Goal: Task Accomplishment & Management: Use online tool/utility

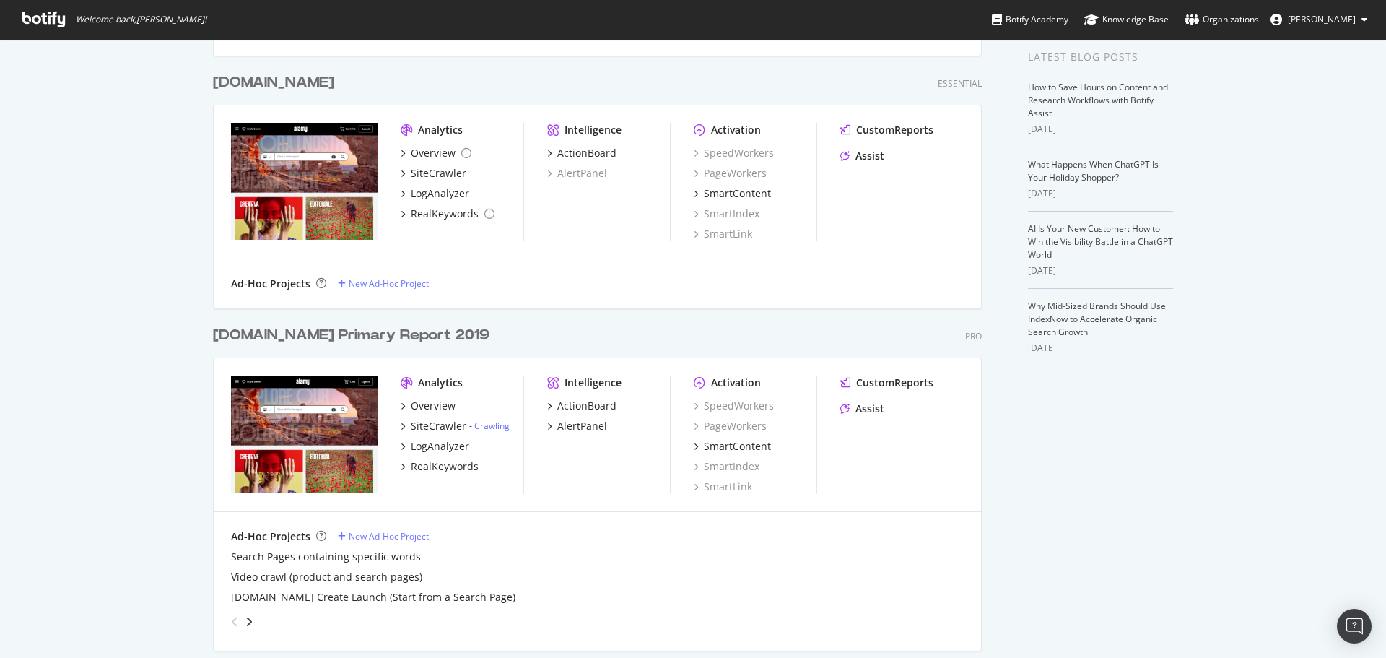
scroll to position [361, 0]
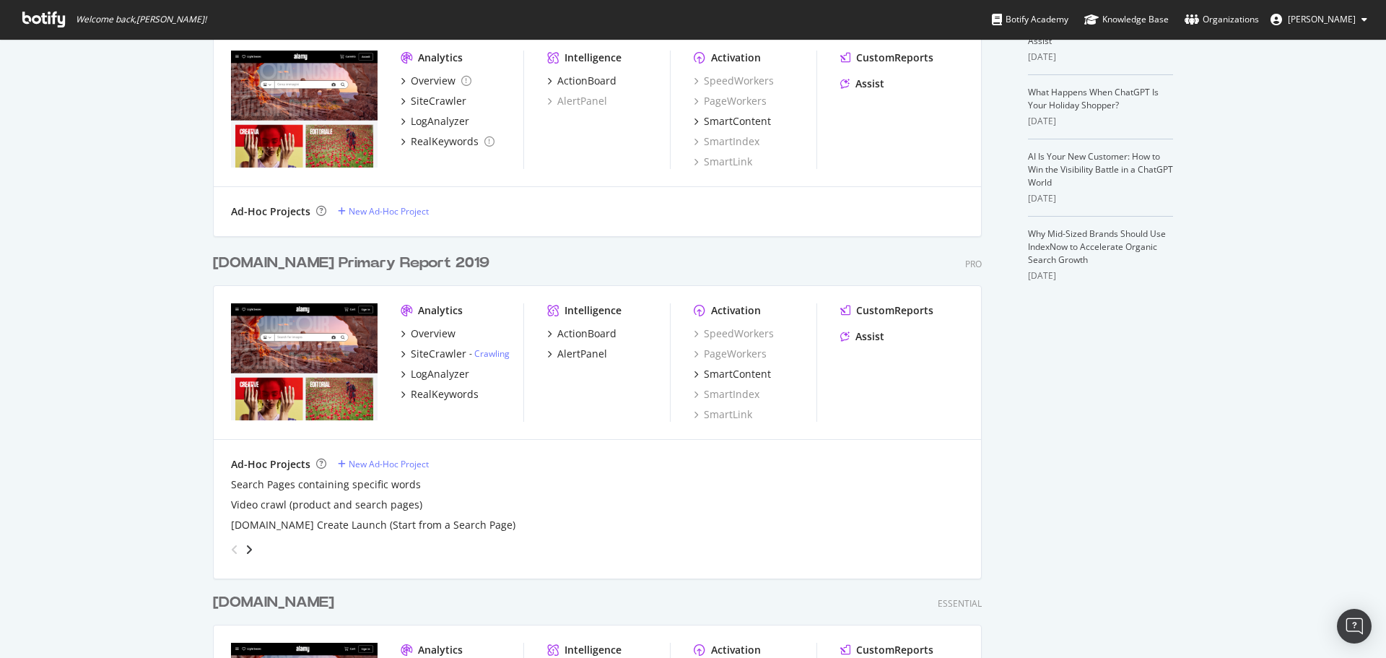
click at [317, 268] on div "alamy.com Primary Report 2019" at bounding box center [351, 263] width 277 height 21
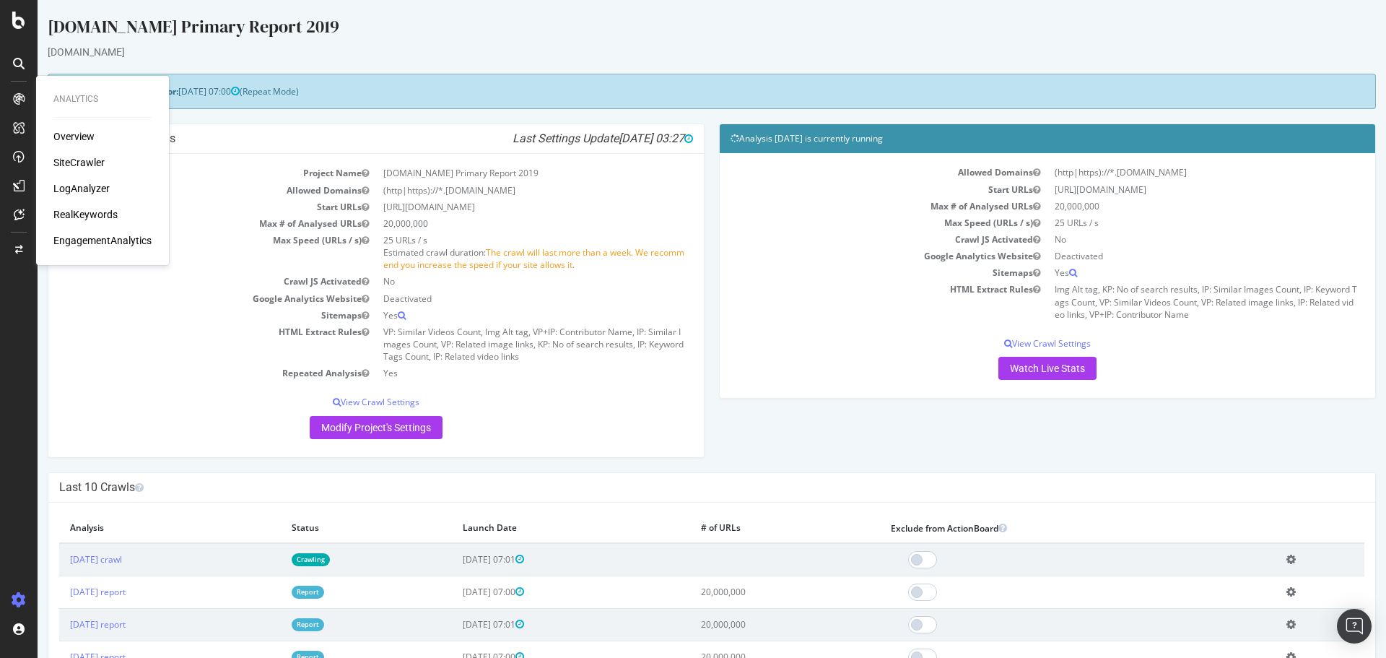
click at [96, 189] on div "LogAnalyzer" at bounding box center [81, 188] width 56 height 14
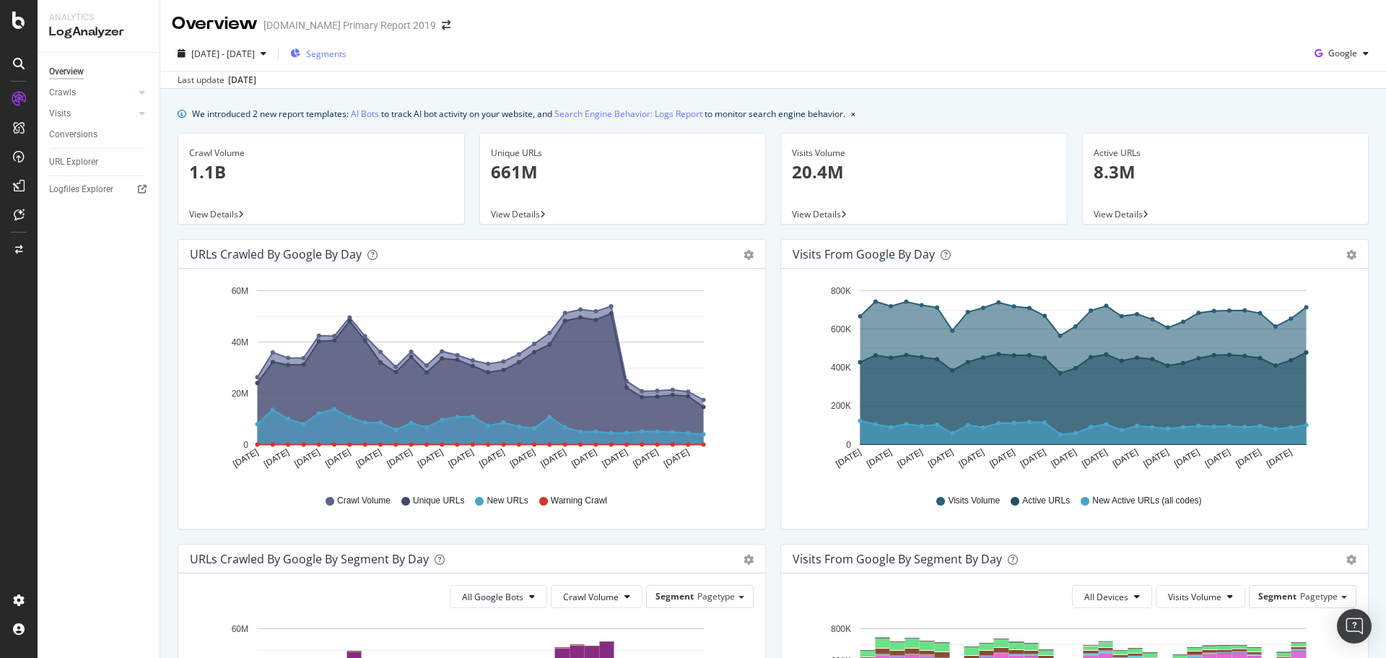
click at [347, 58] on span "Segments" at bounding box center [326, 54] width 40 height 12
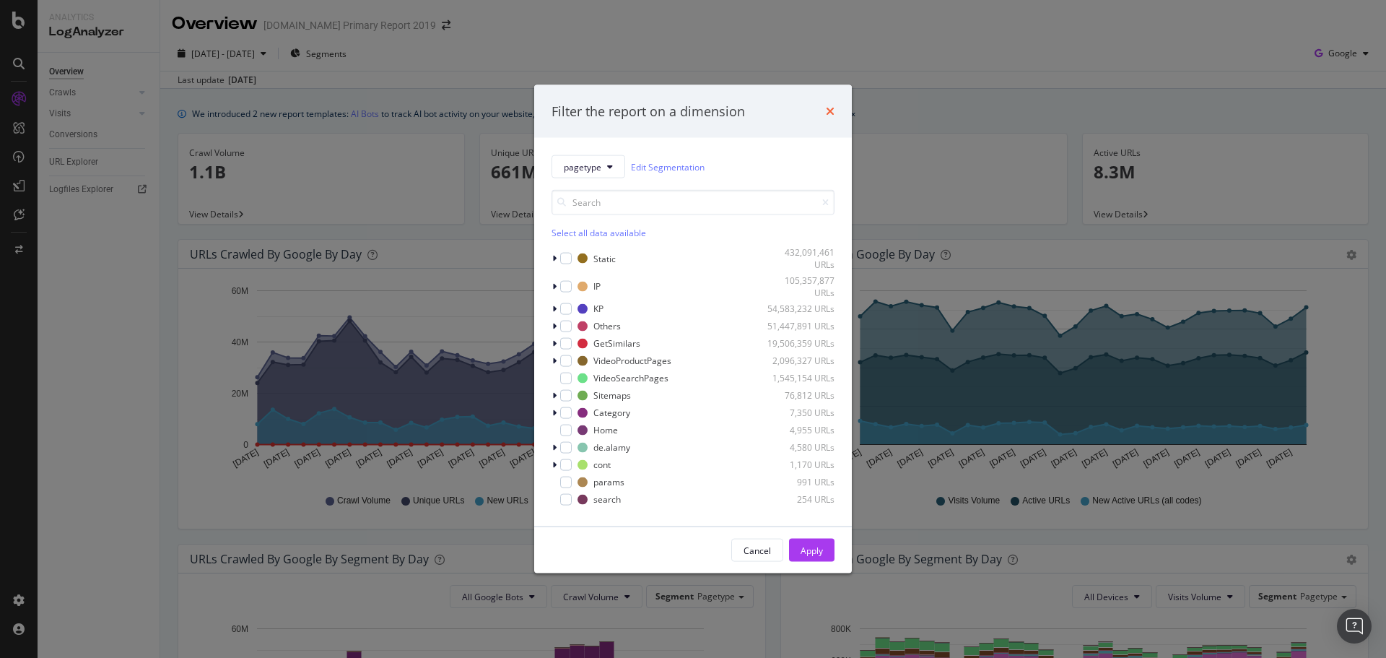
click at [827, 113] on icon "times" at bounding box center [830, 111] width 9 height 12
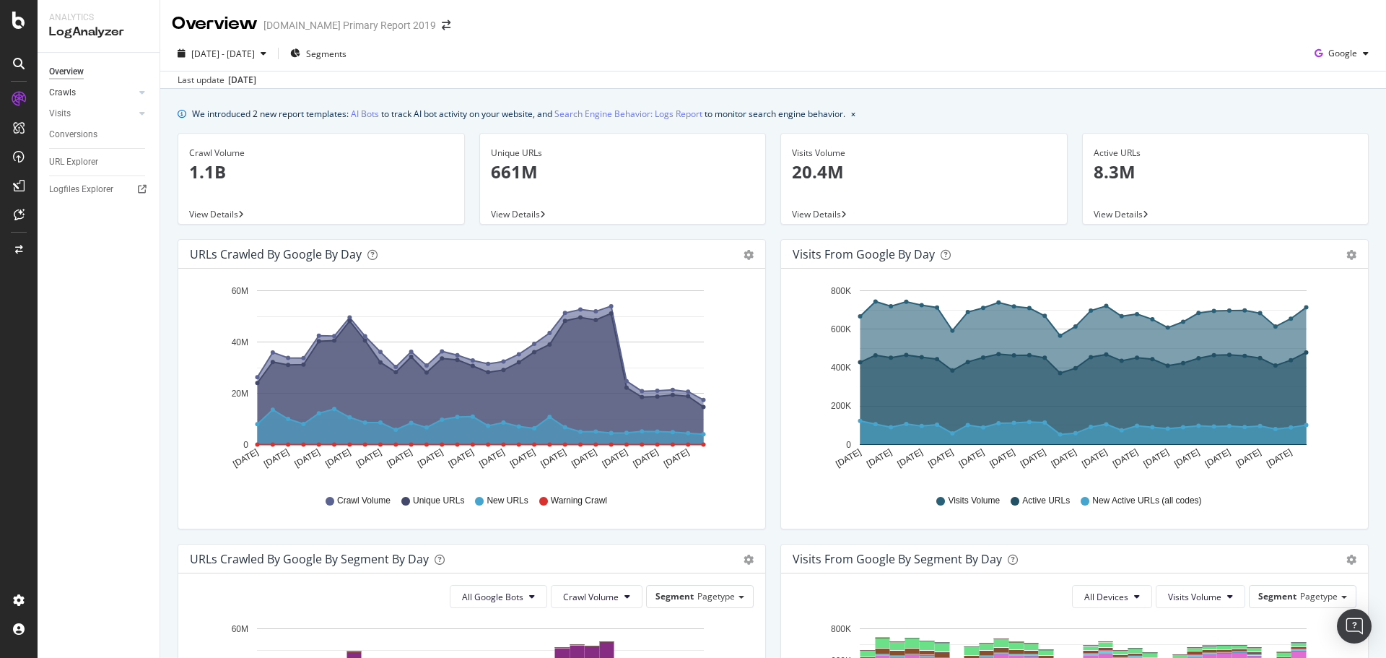
click at [90, 92] on link "Crawls" at bounding box center [92, 92] width 86 height 15
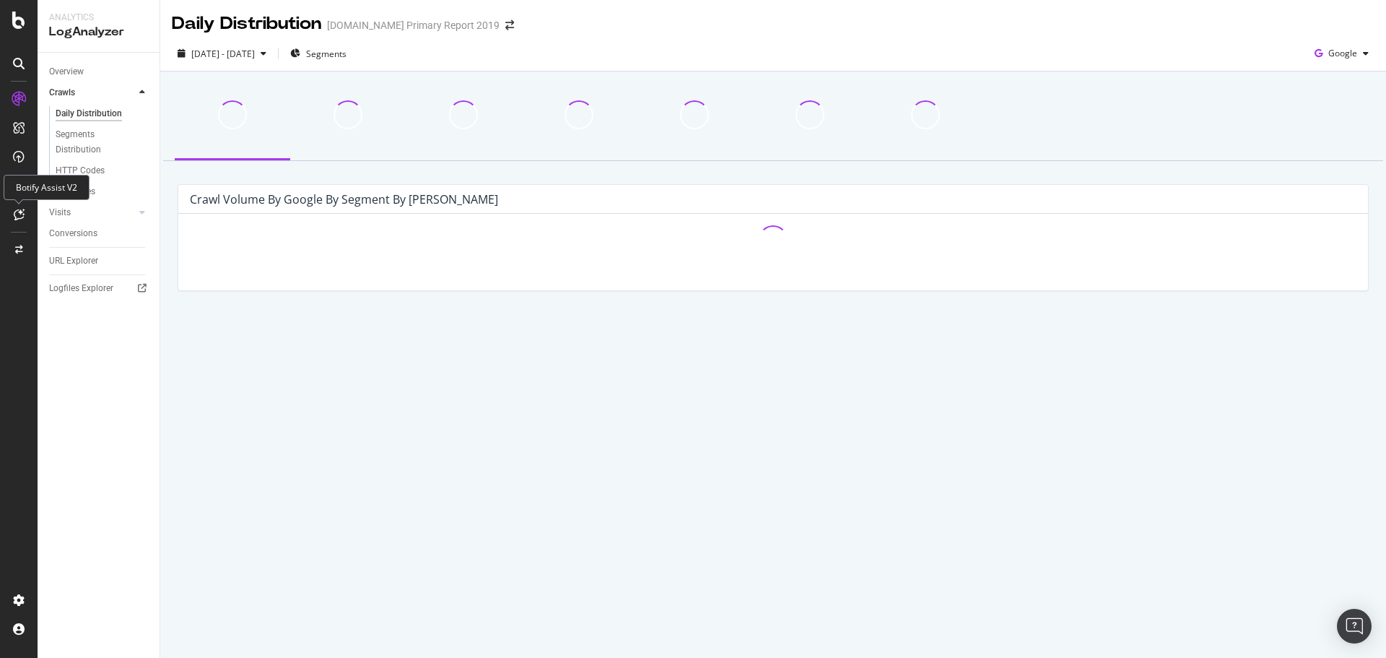
click at [20, 211] on icon at bounding box center [19, 215] width 11 height 12
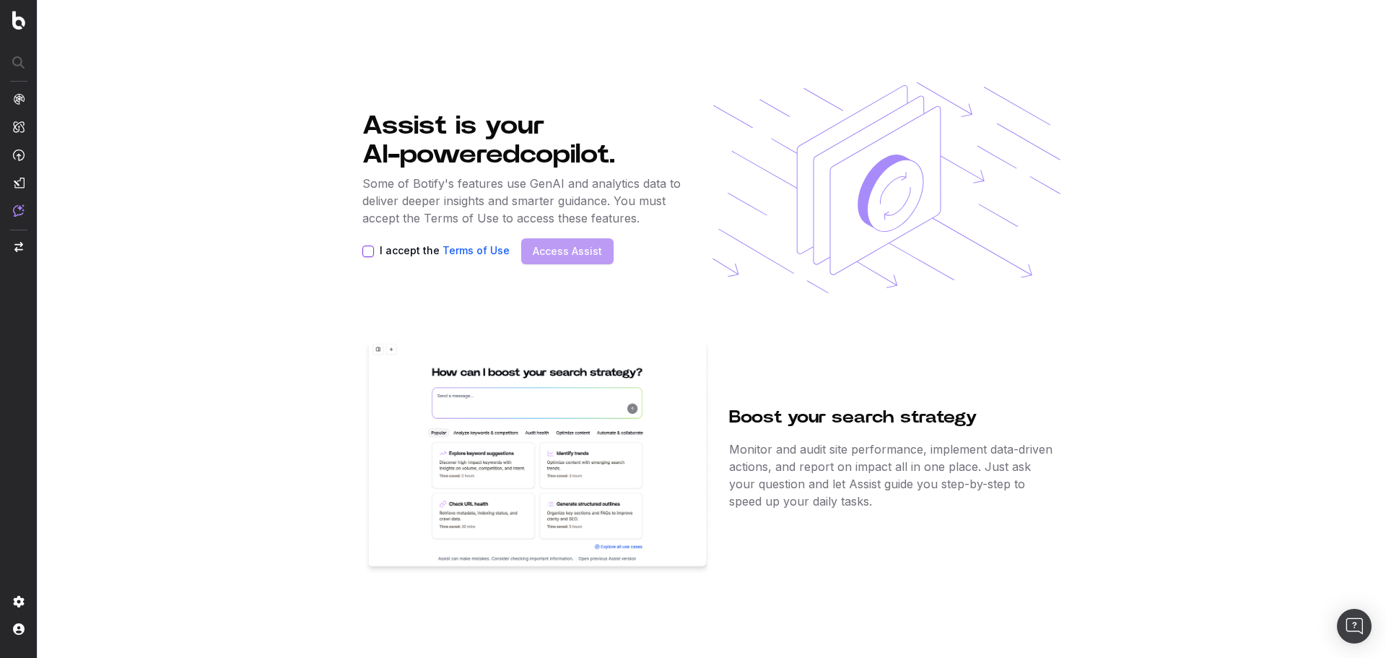
click at [373, 247] on button "I accept the Terms of Use" at bounding box center [368, 251] width 12 height 12
click at [575, 249] on link "Access Assist" at bounding box center [567, 251] width 69 height 14
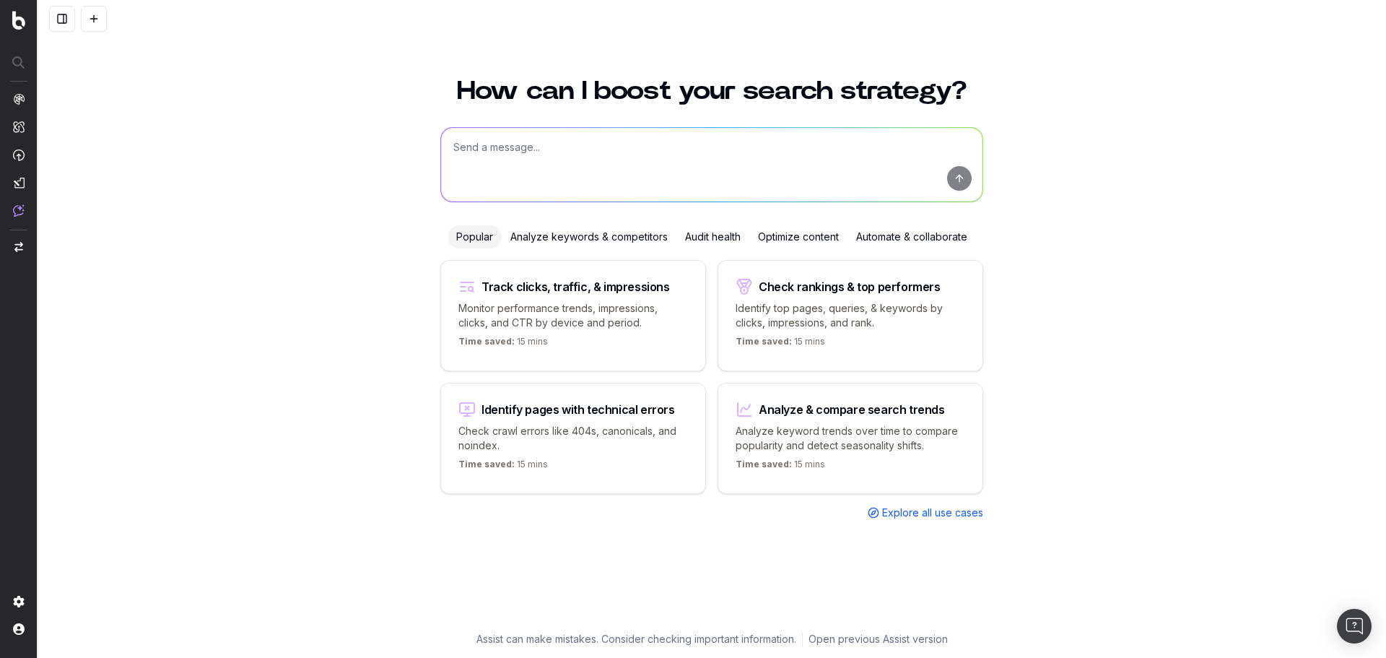
click at [609, 136] on textarea at bounding box center [711, 165] width 541 height 74
type textarea "Can you tell me the total number of Googlebot crawls to my site in the last 3 m…"
click at [966, 181] on button "submit" at bounding box center [959, 178] width 25 height 25
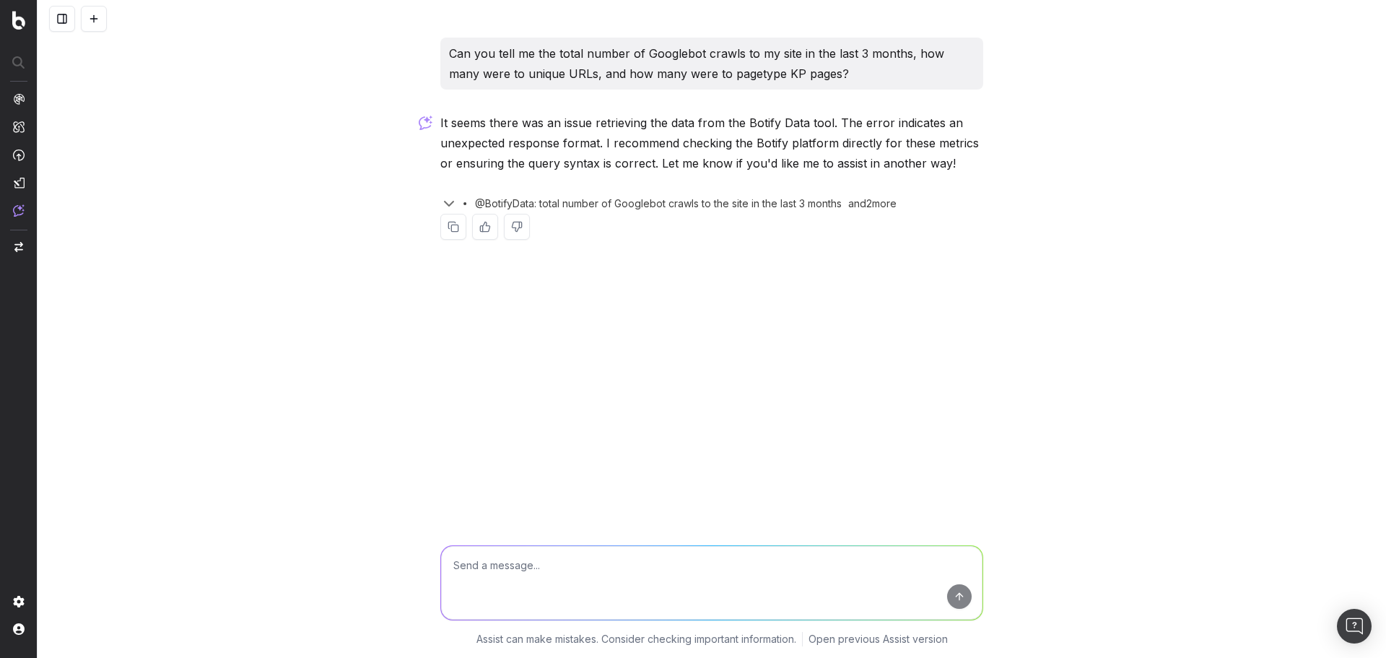
click at [548, 570] on textarea at bounding box center [711, 583] width 541 height 74
type textarea "What reporting would help me find this information easily"
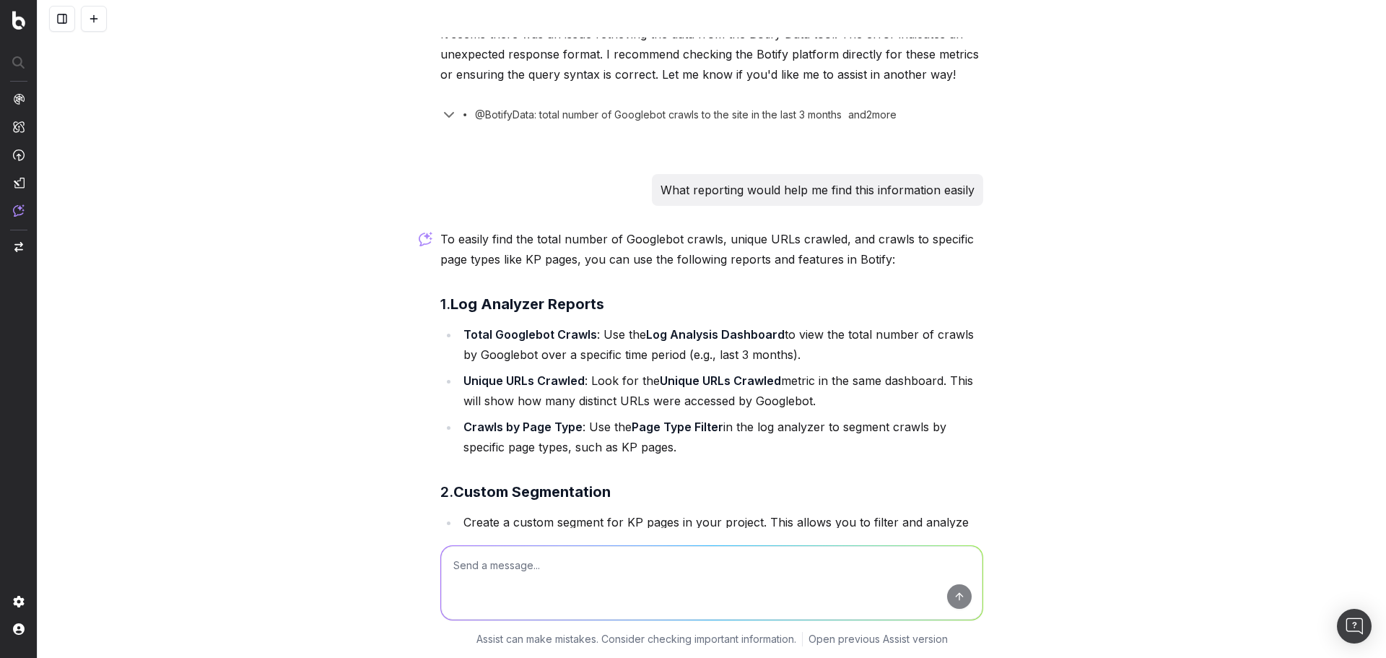
scroll to position [84, 0]
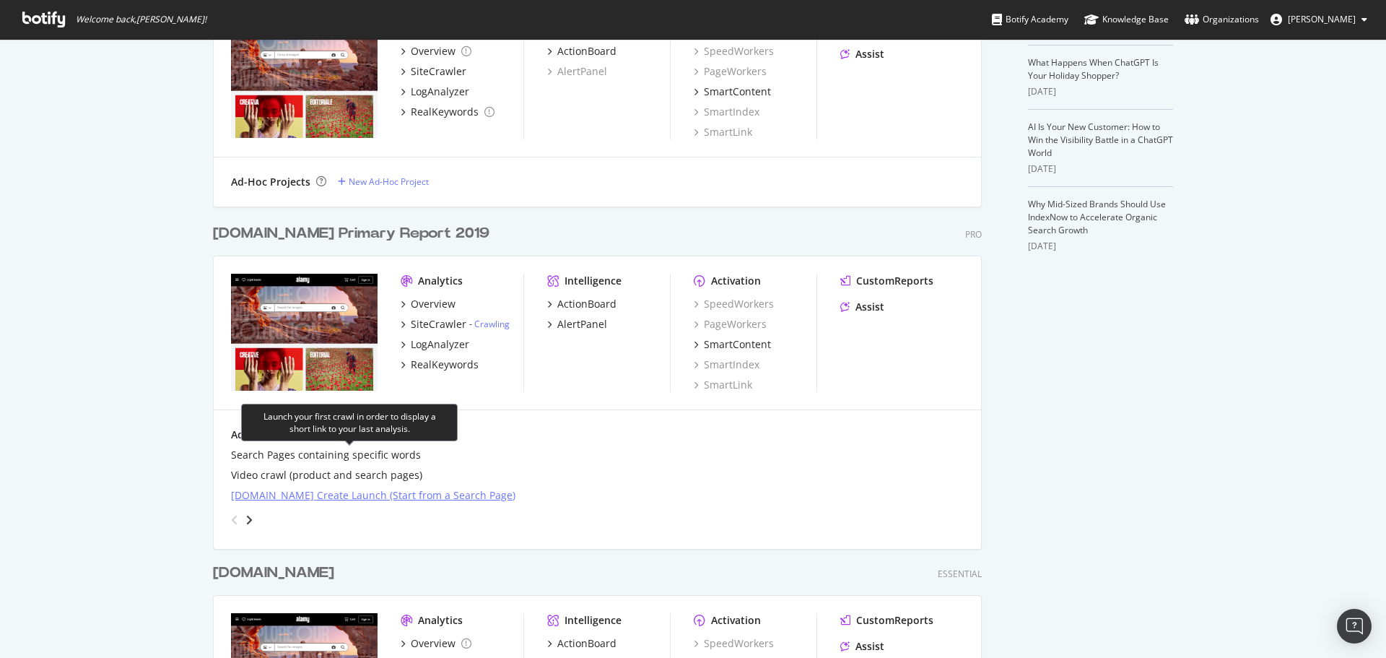
scroll to position [433, 0]
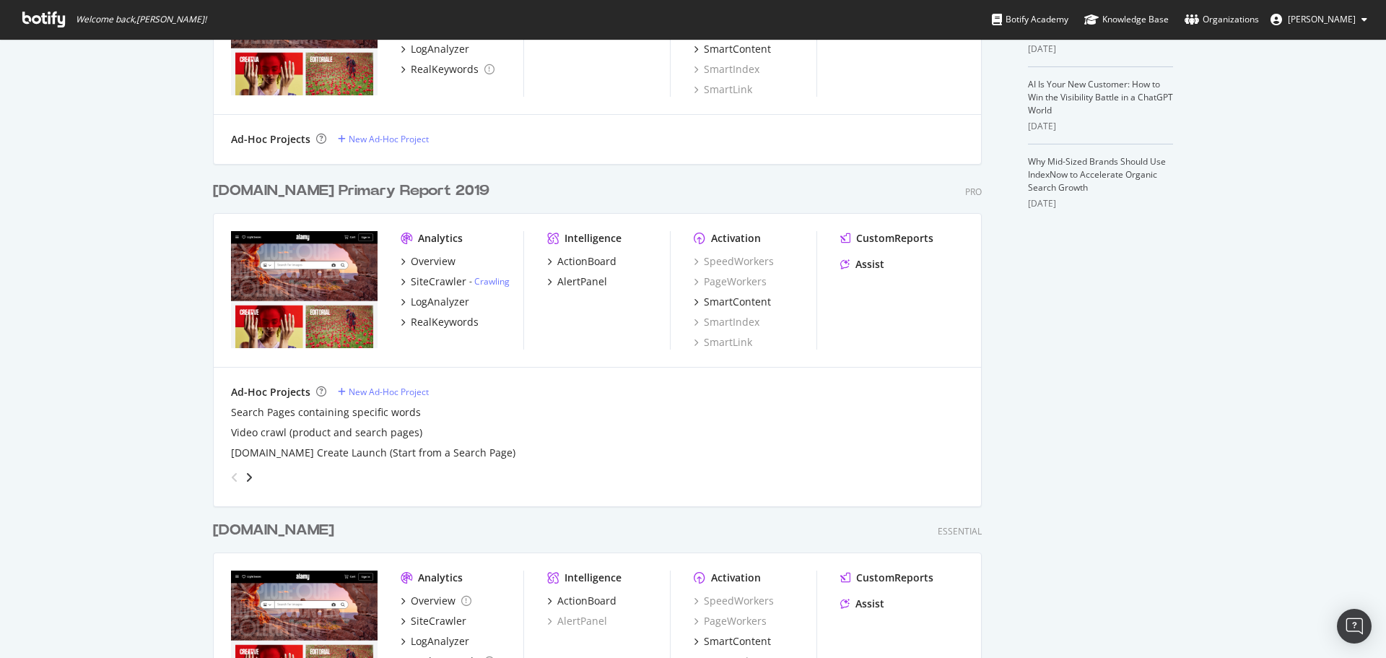
click at [300, 192] on div "[DOMAIN_NAME] Primary Report 2019" at bounding box center [351, 190] width 277 height 21
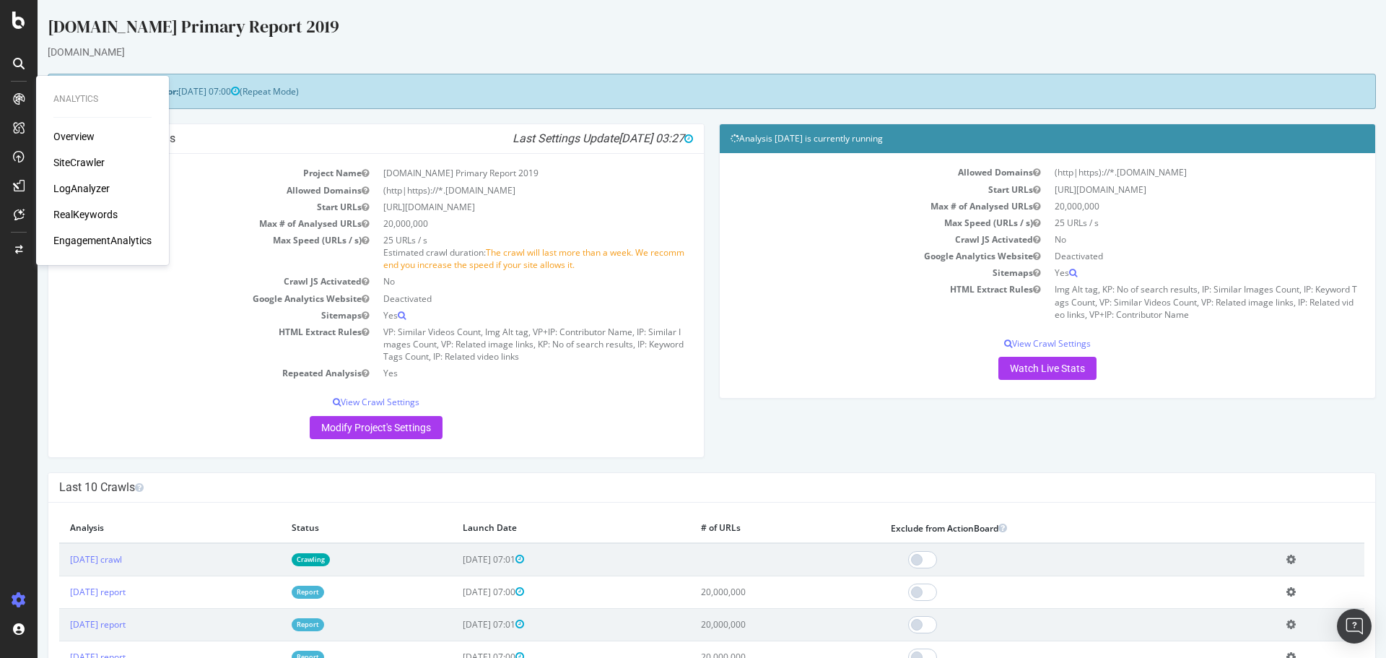
click at [78, 191] on div "LogAnalyzer" at bounding box center [81, 188] width 56 height 14
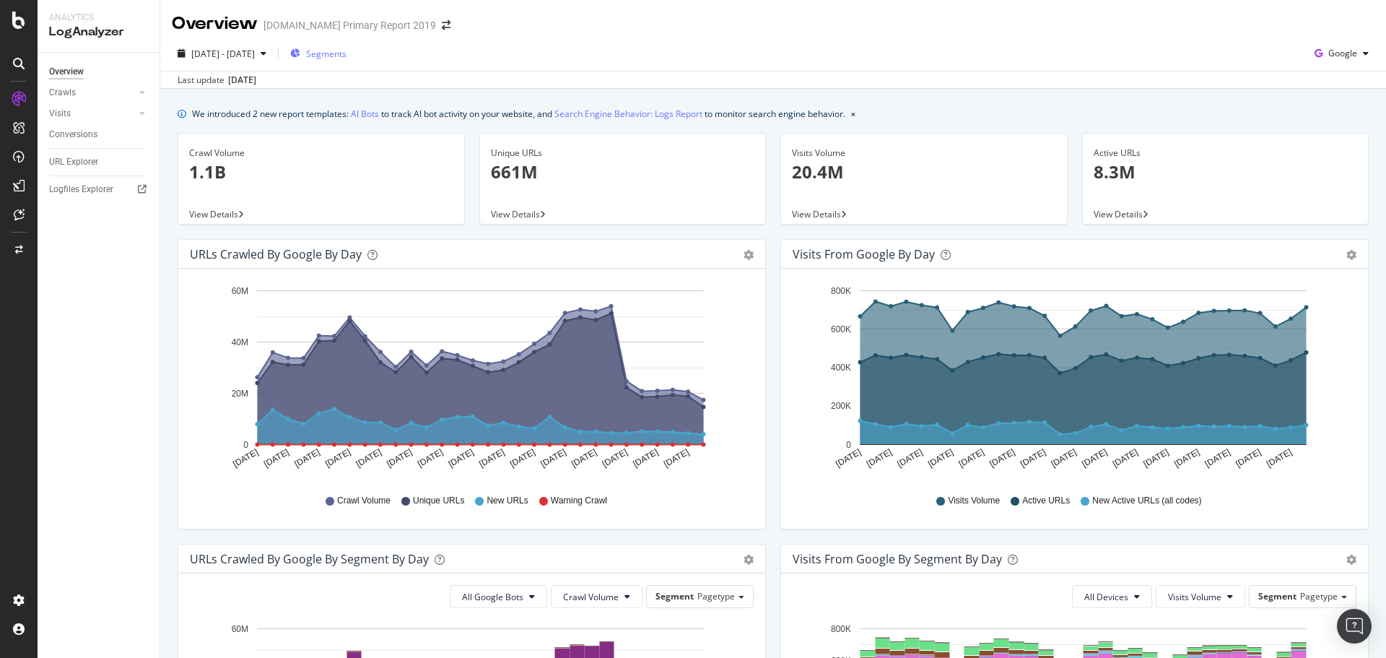
click at [347, 56] on span "Segments" at bounding box center [326, 54] width 40 height 12
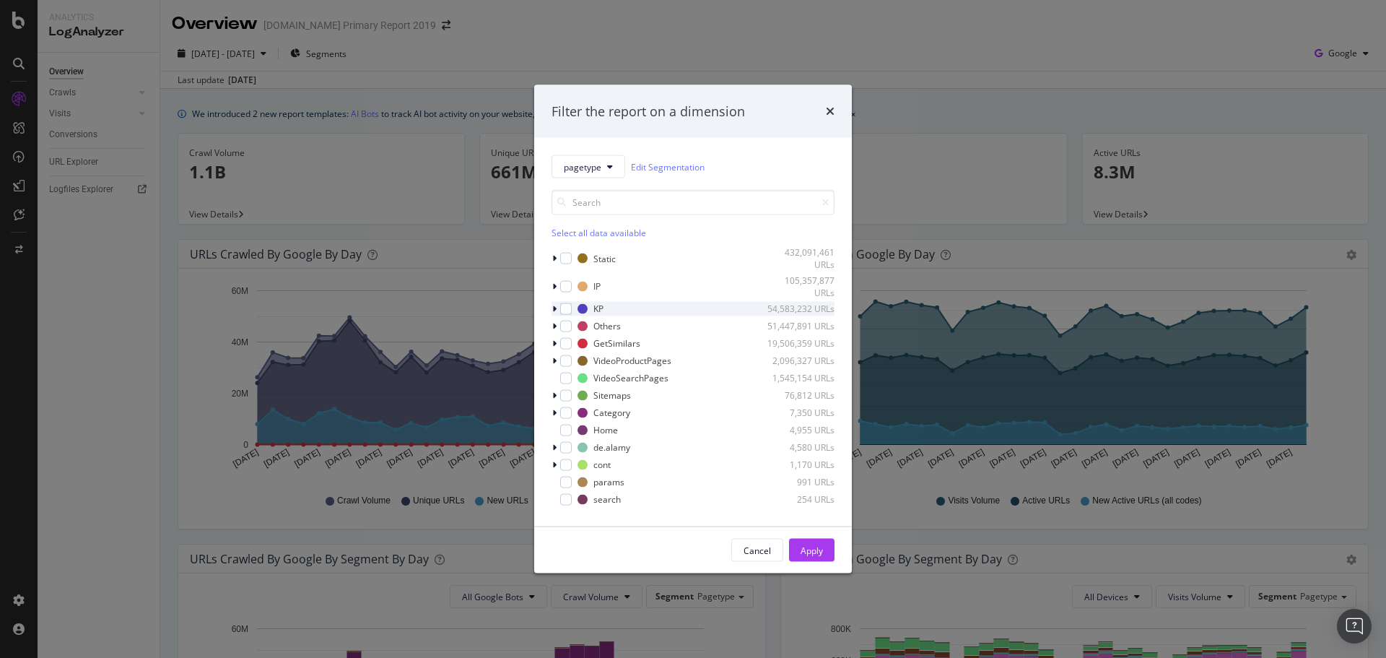
click at [555, 308] on icon "modal" at bounding box center [554, 308] width 4 height 9
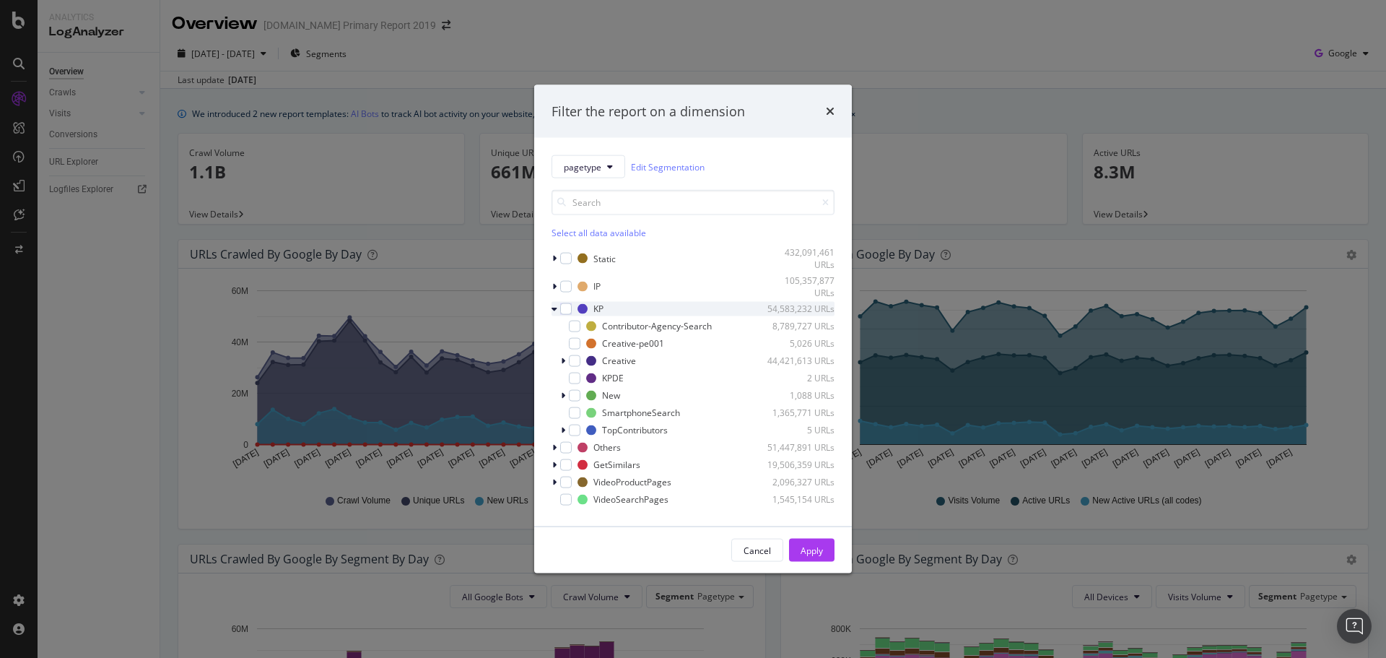
click at [555, 308] on icon "modal" at bounding box center [555, 308] width 6 height 9
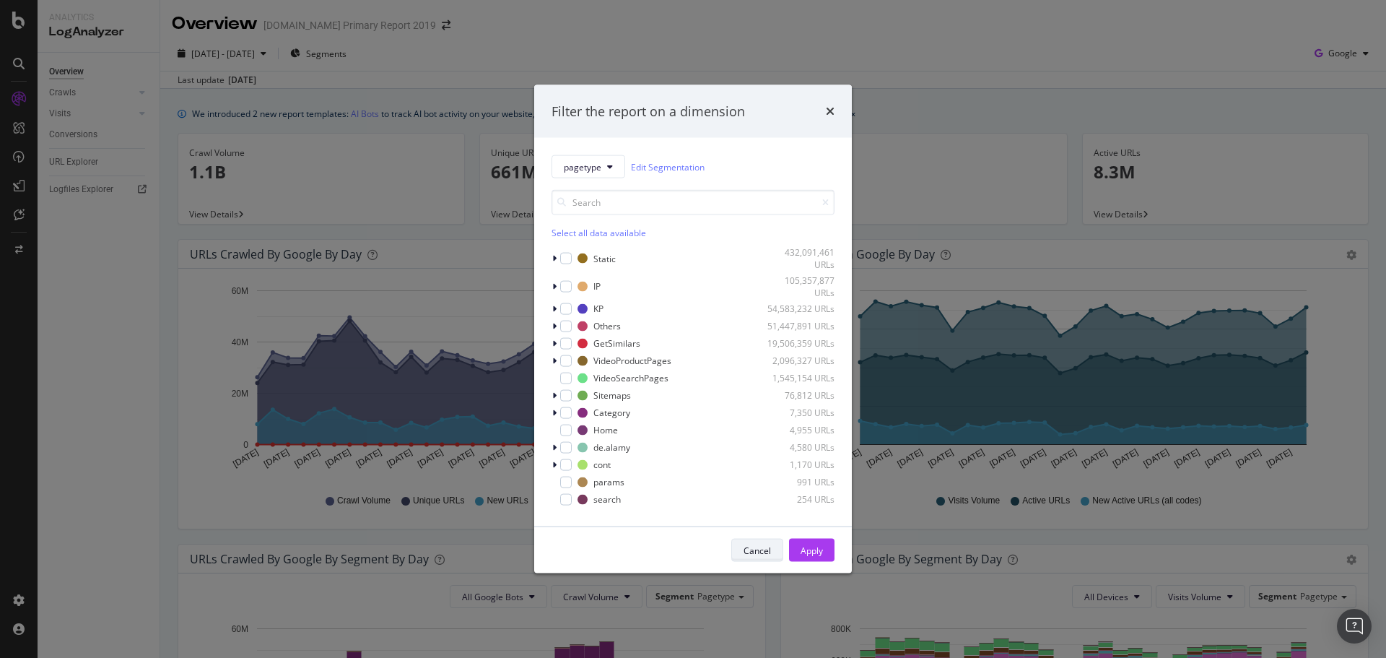
click at [762, 547] on div "Cancel" at bounding box center [757, 550] width 27 height 12
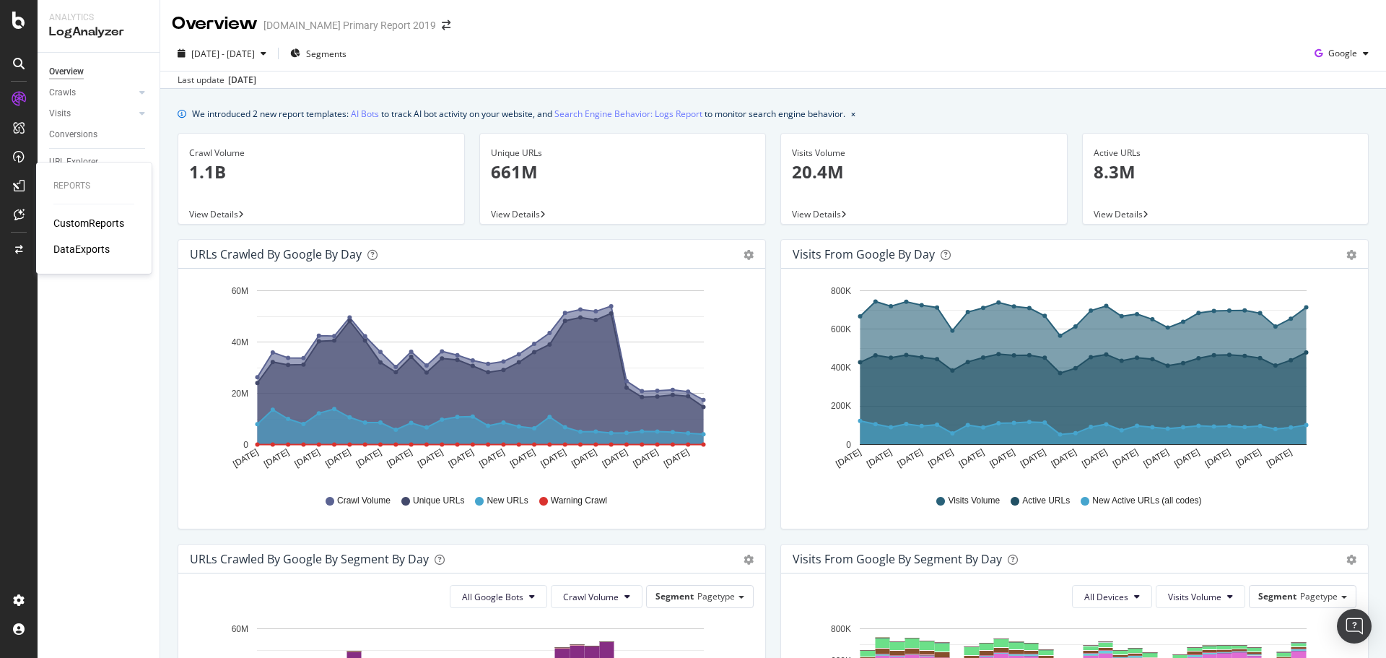
click at [91, 223] on div "CustomReports" at bounding box center [88, 223] width 71 height 14
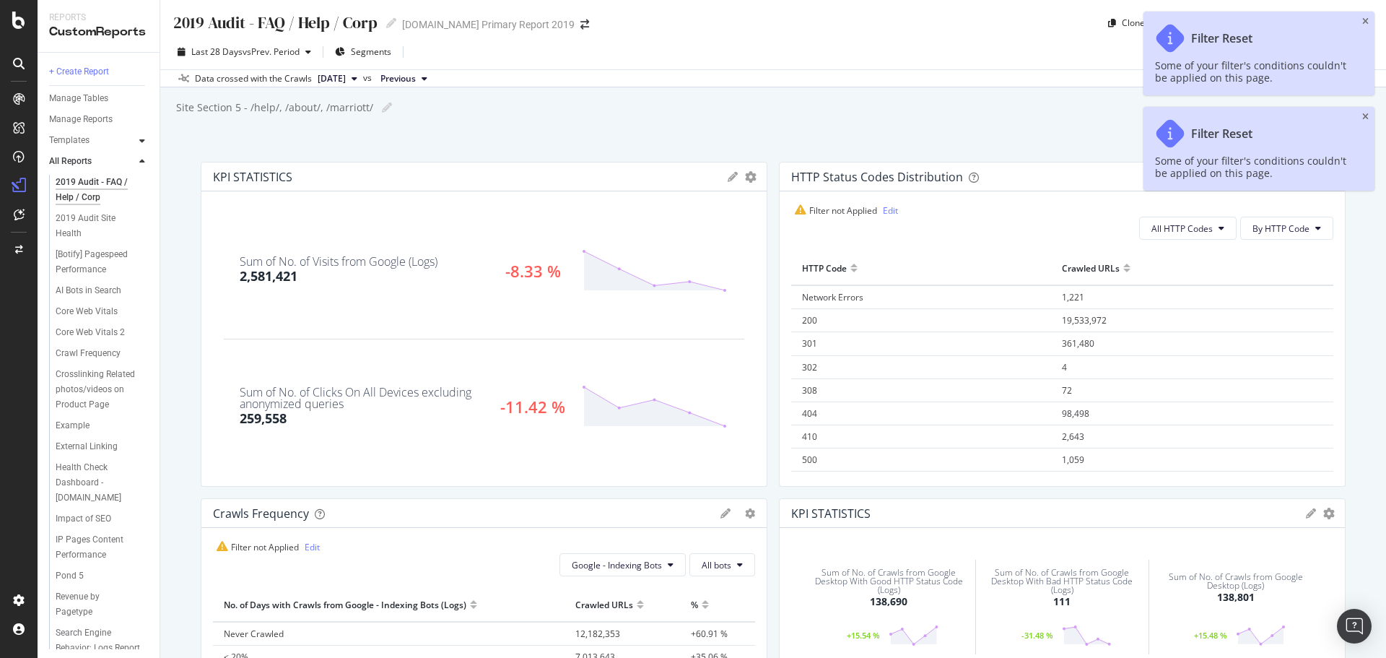
click at [138, 142] on div at bounding box center [142, 141] width 14 height 14
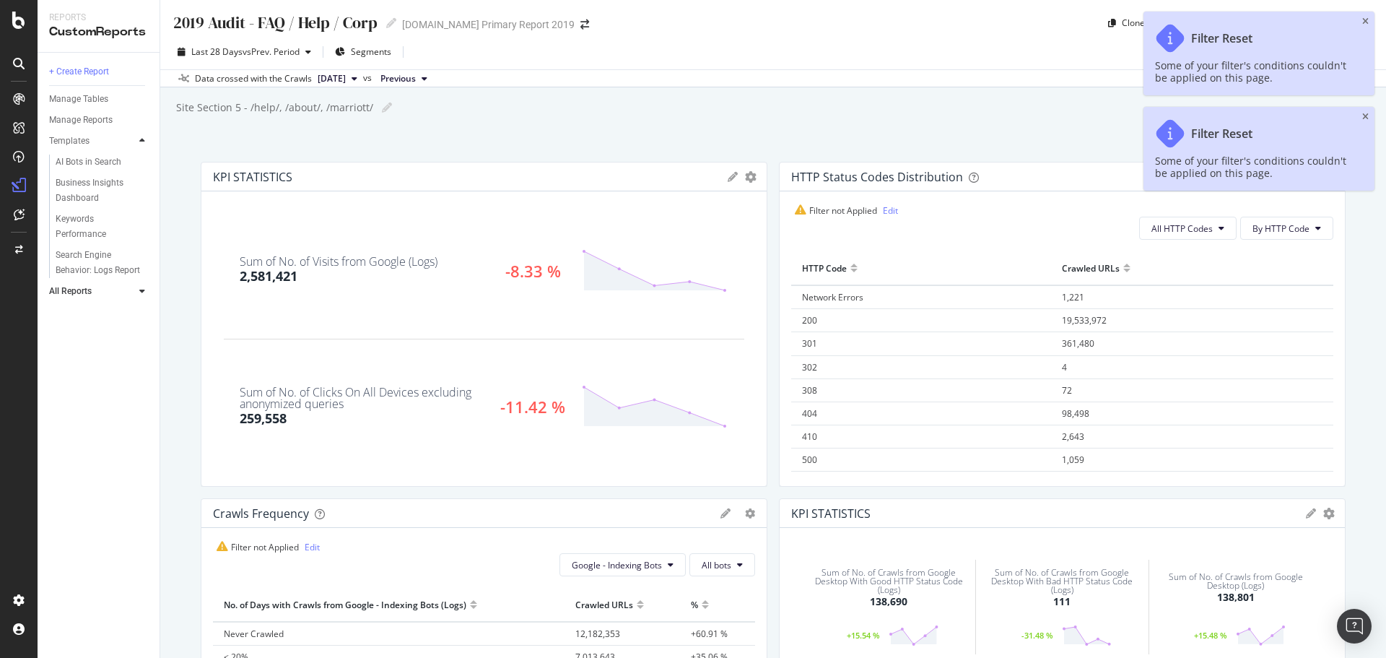
click at [138, 142] on div at bounding box center [142, 141] width 14 height 14
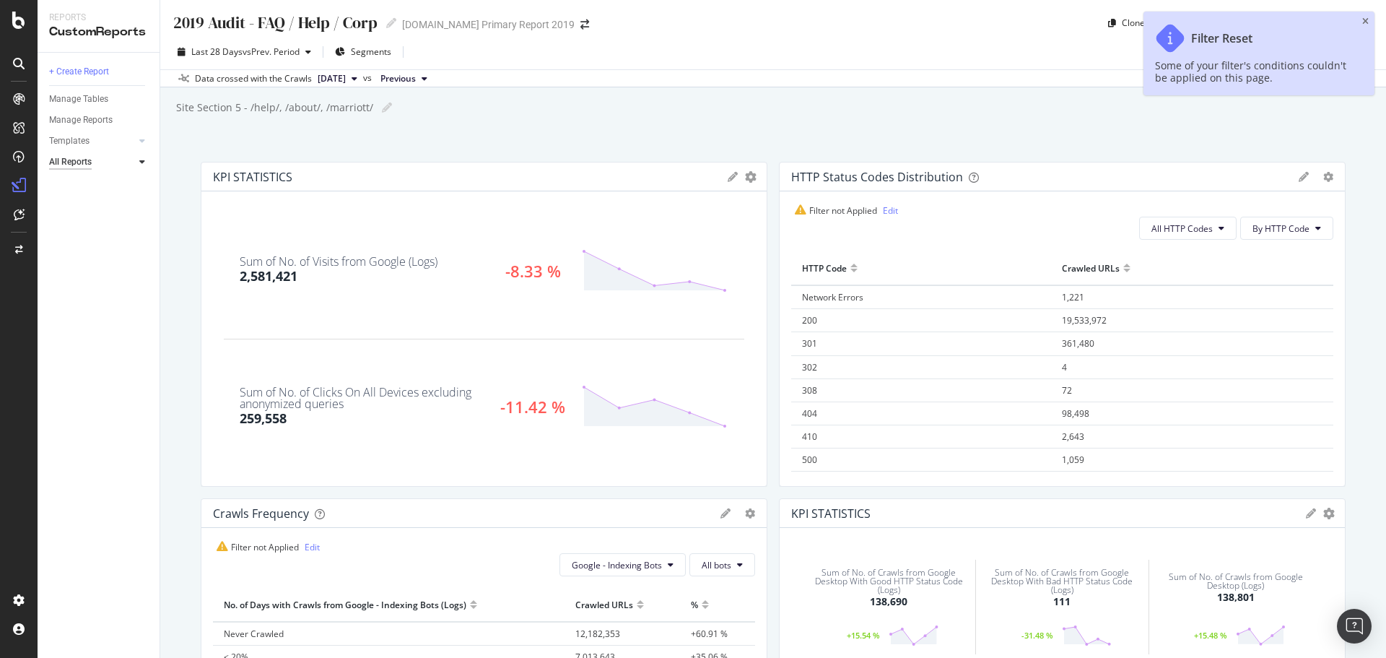
click at [83, 164] on div "All Reports" at bounding box center [70, 161] width 43 height 15
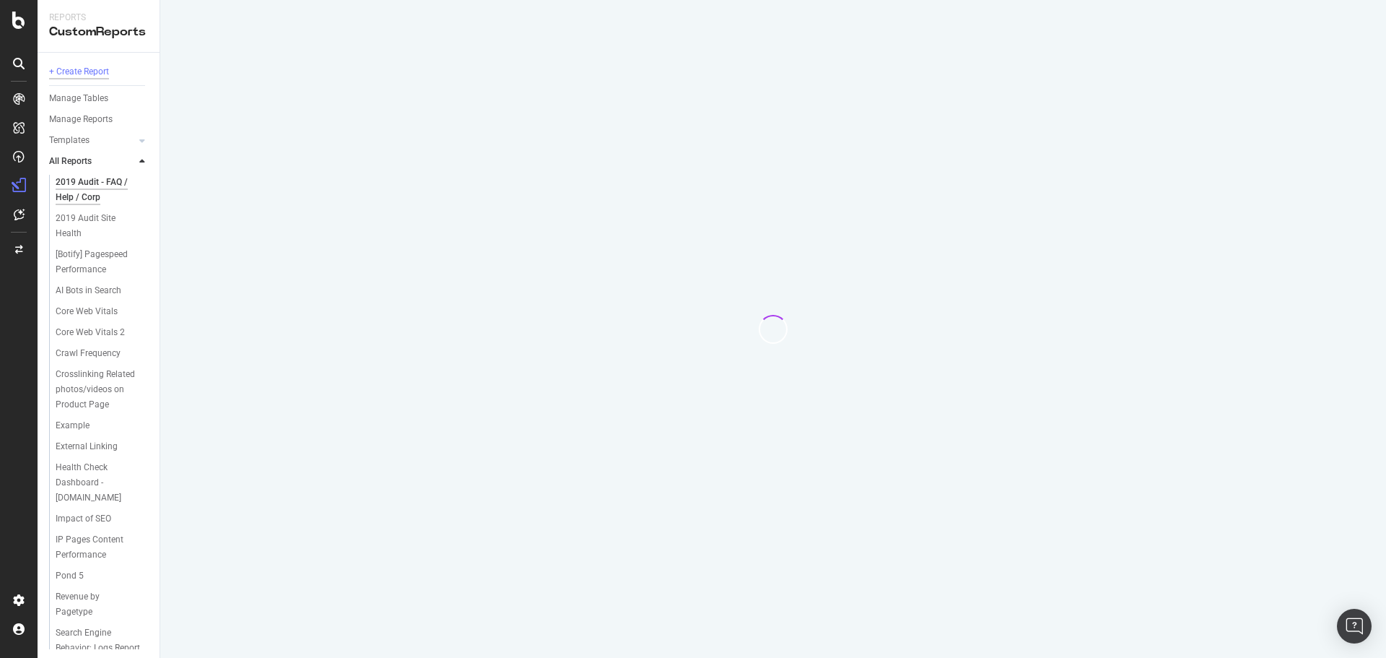
click at [88, 69] on div "+ Create Report" at bounding box center [79, 71] width 60 height 15
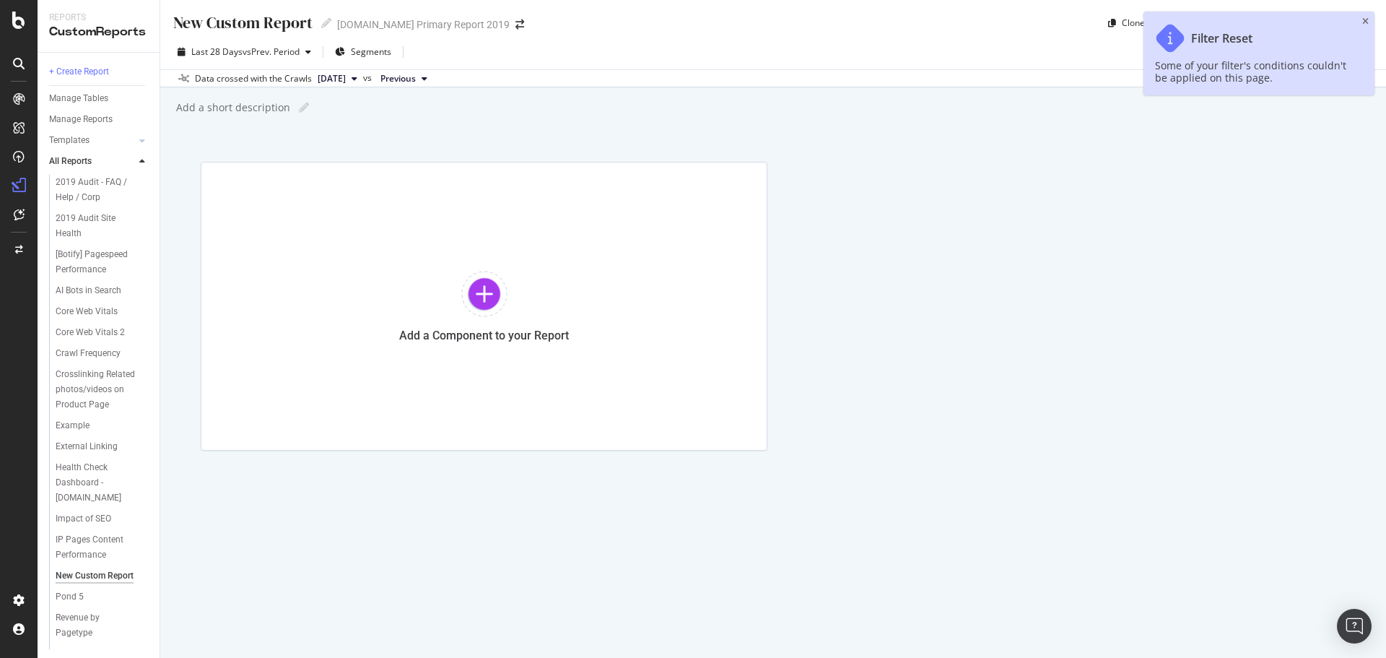
click at [266, 27] on div "New Custom Report" at bounding box center [242, 23] width 141 height 22
click at [266, 27] on input "text" at bounding box center [244, 21] width 144 height 19
type input "Search Pages reporting"
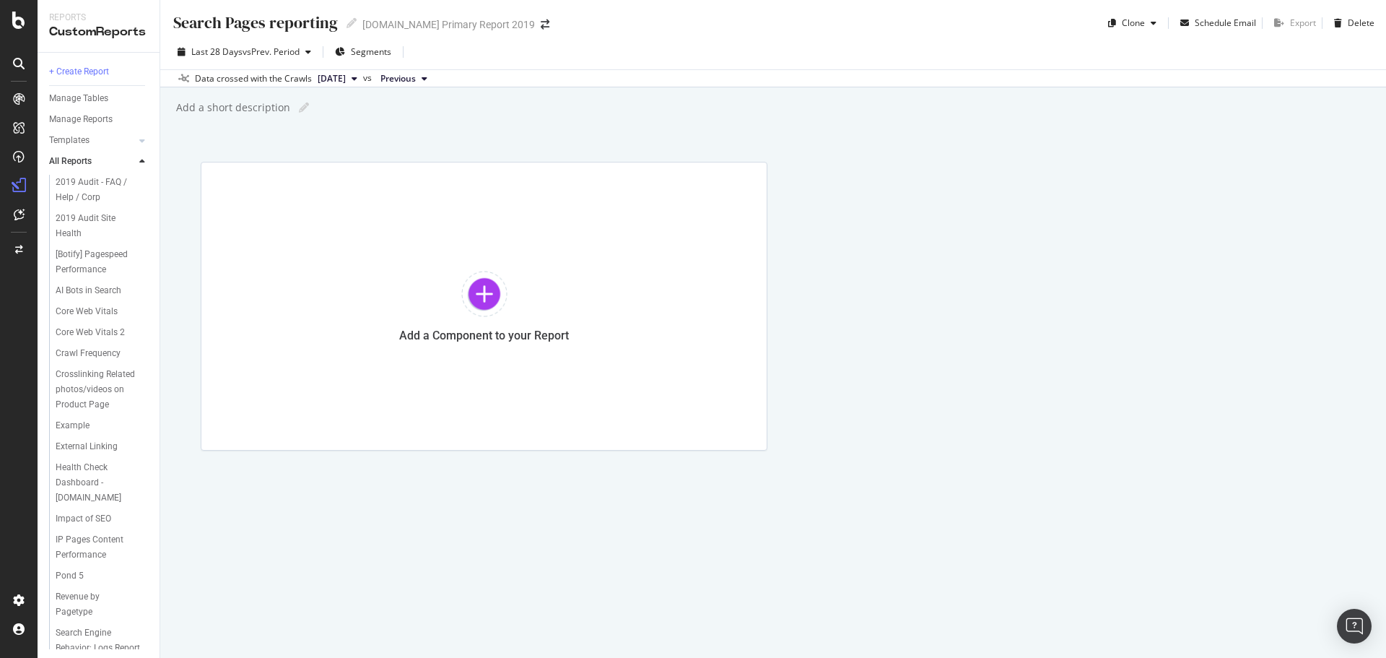
click at [813, 326] on div "Add a Component to your Report" at bounding box center [773, 306] width 1145 height 289
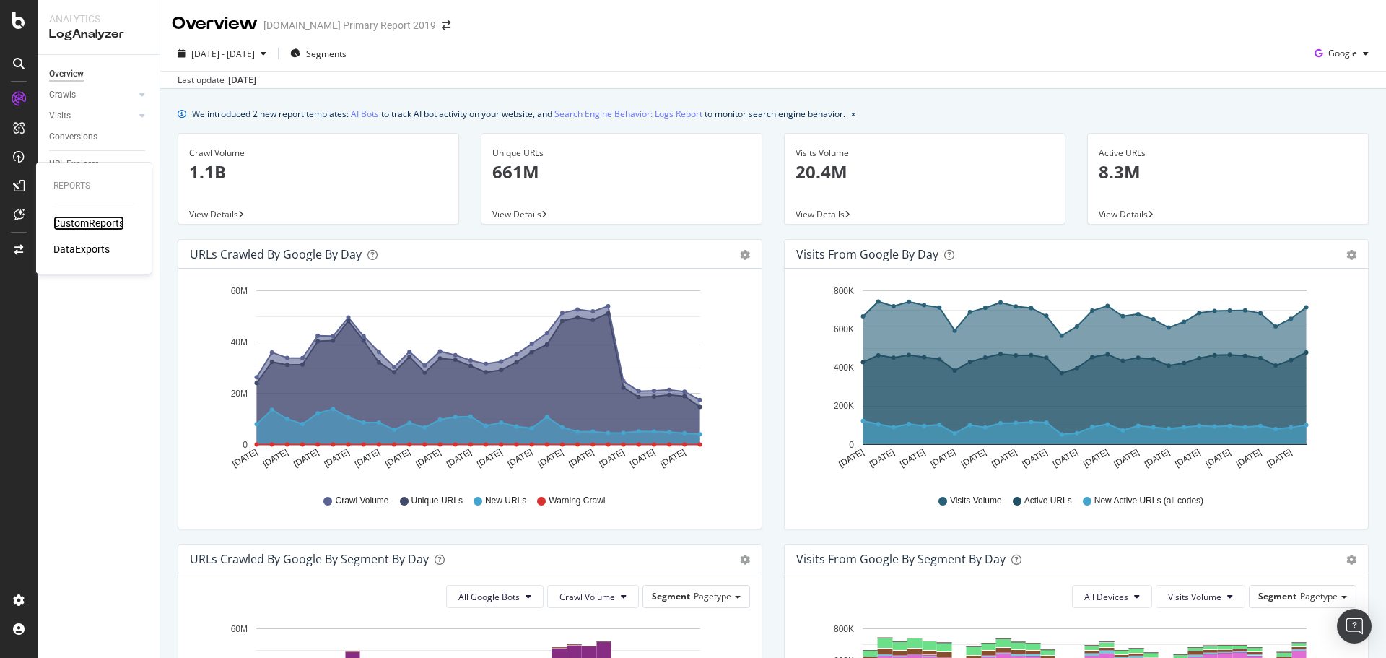
click at [91, 222] on div "CustomReports" at bounding box center [88, 223] width 71 height 14
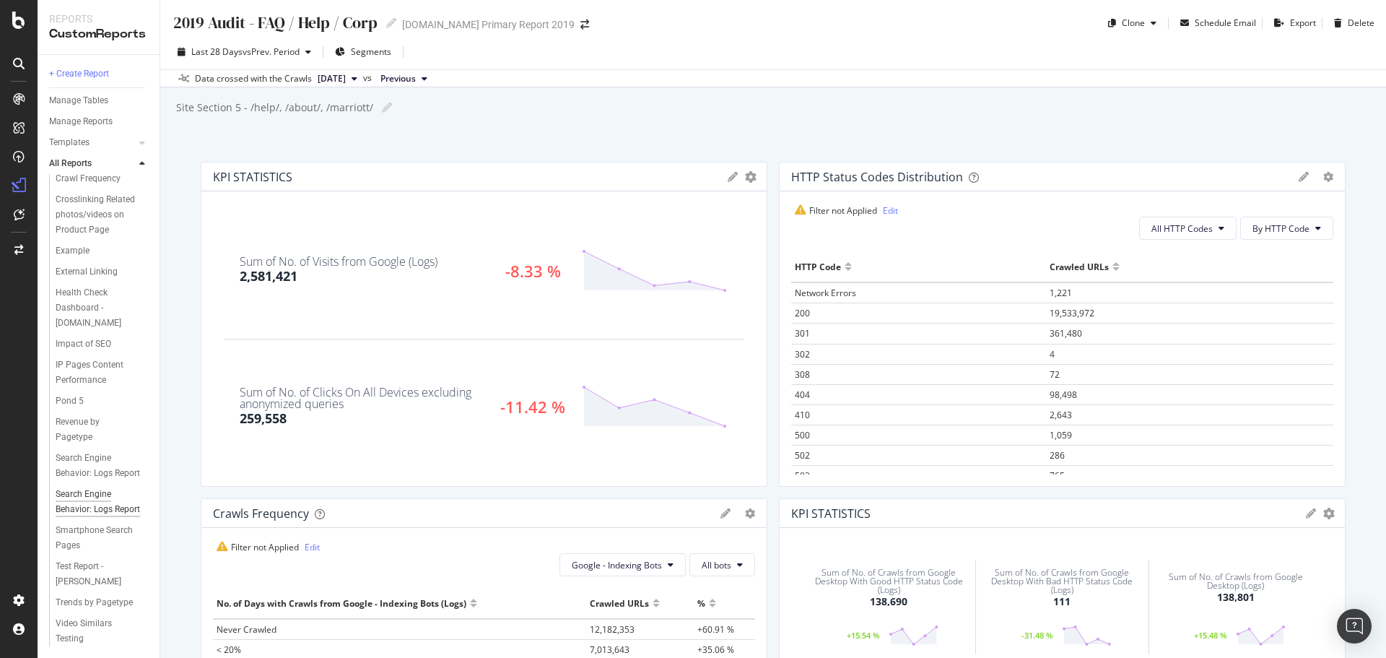
scroll to position [238, 0]
click at [78, 450] on div "Search Engine Behavior: Logs Report" at bounding box center [98, 465] width 85 height 30
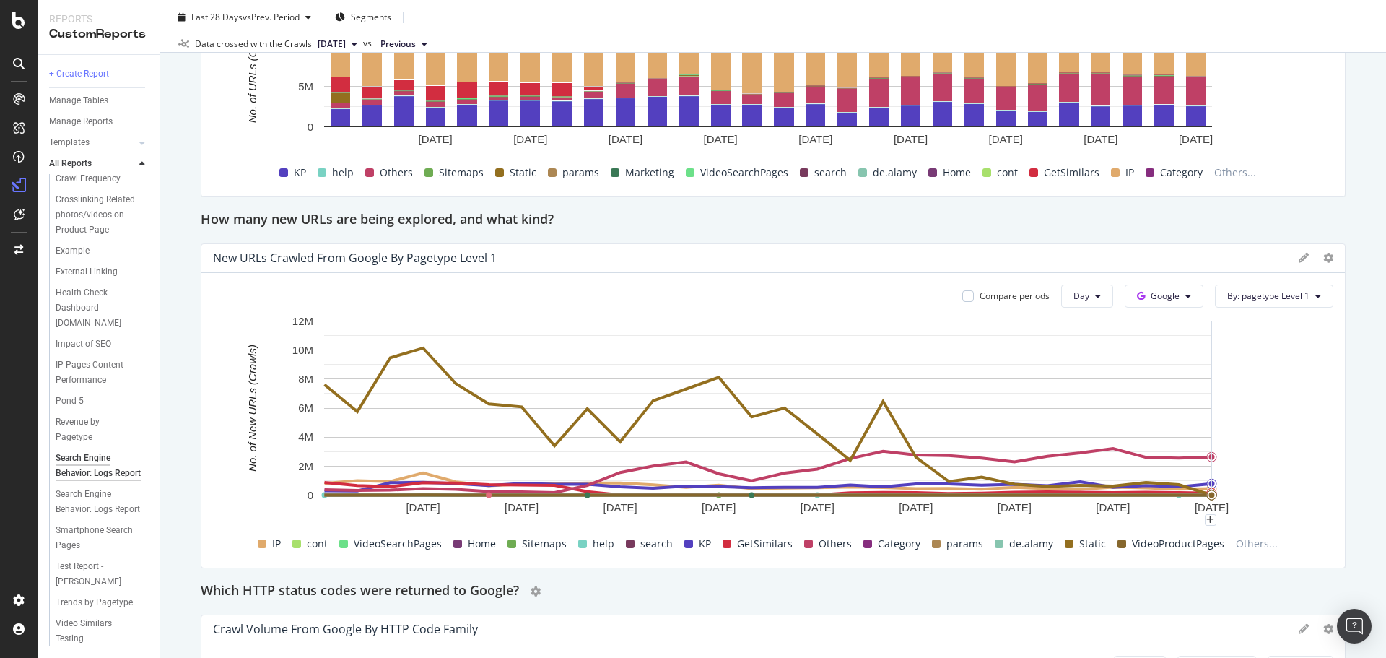
scroll to position [1588, 0]
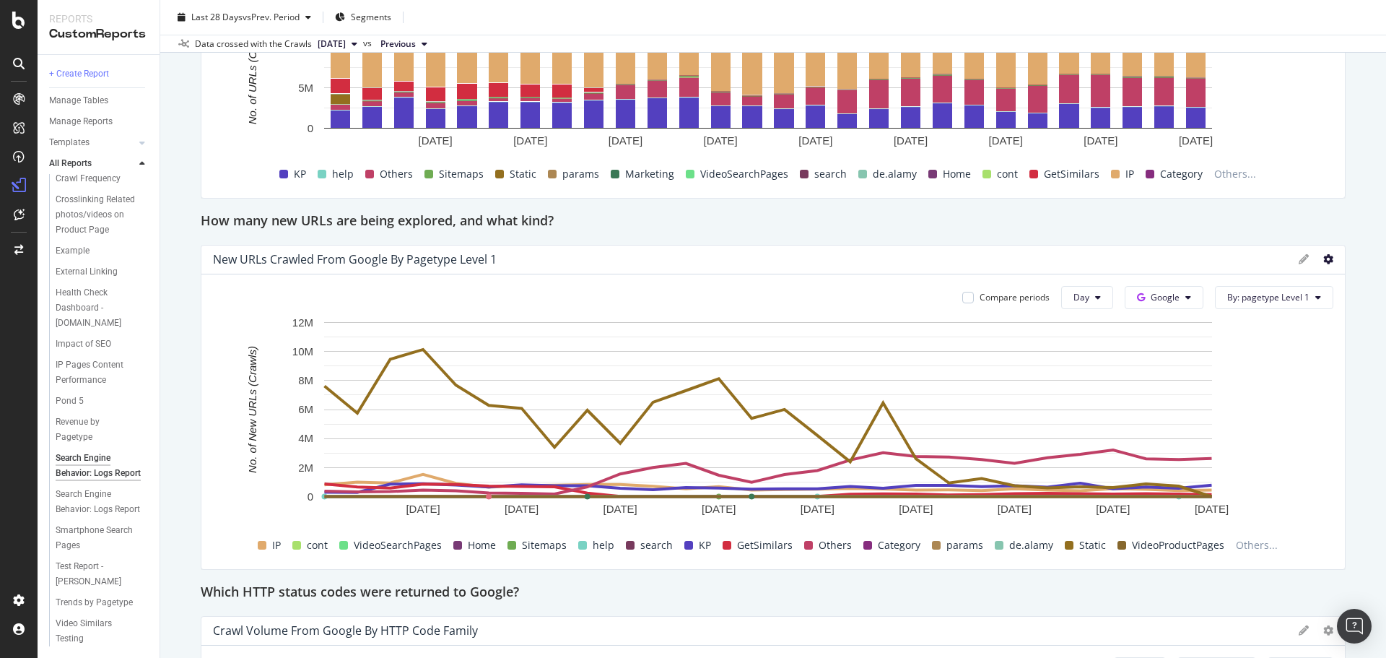
click at [1323, 261] on icon at bounding box center [1328, 259] width 10 height 10
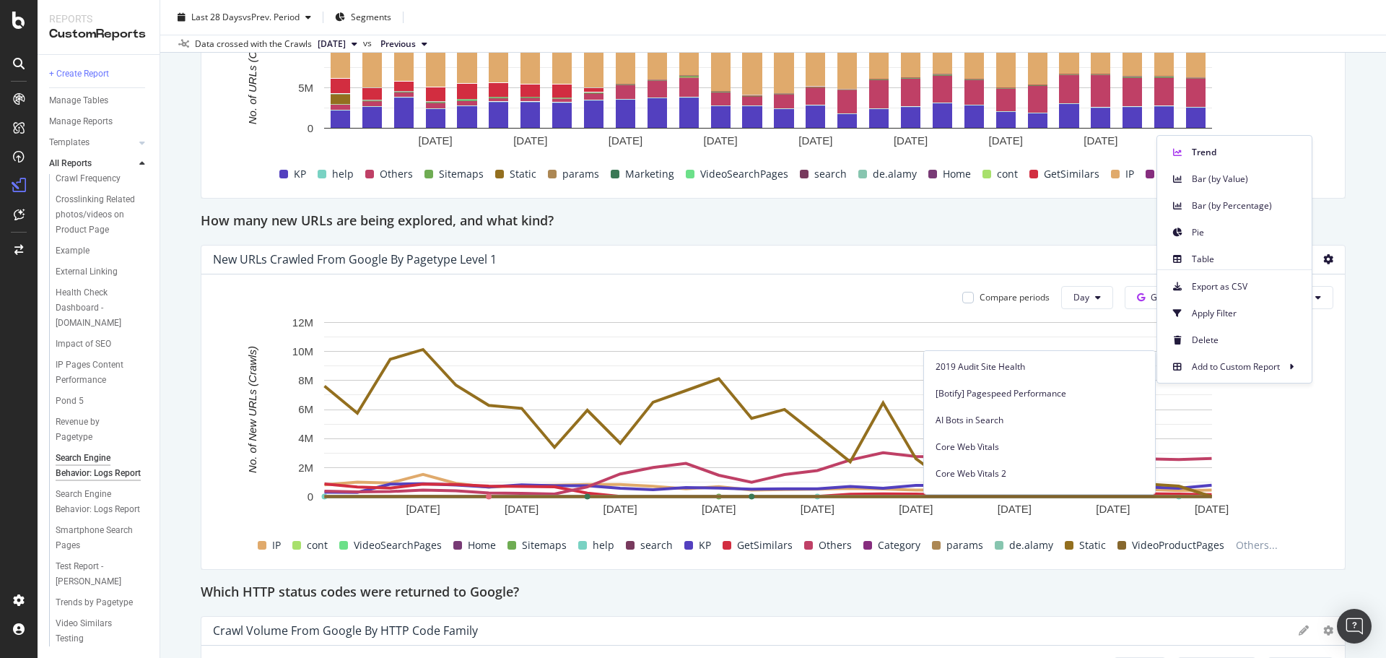
scroll to position [0, 0]
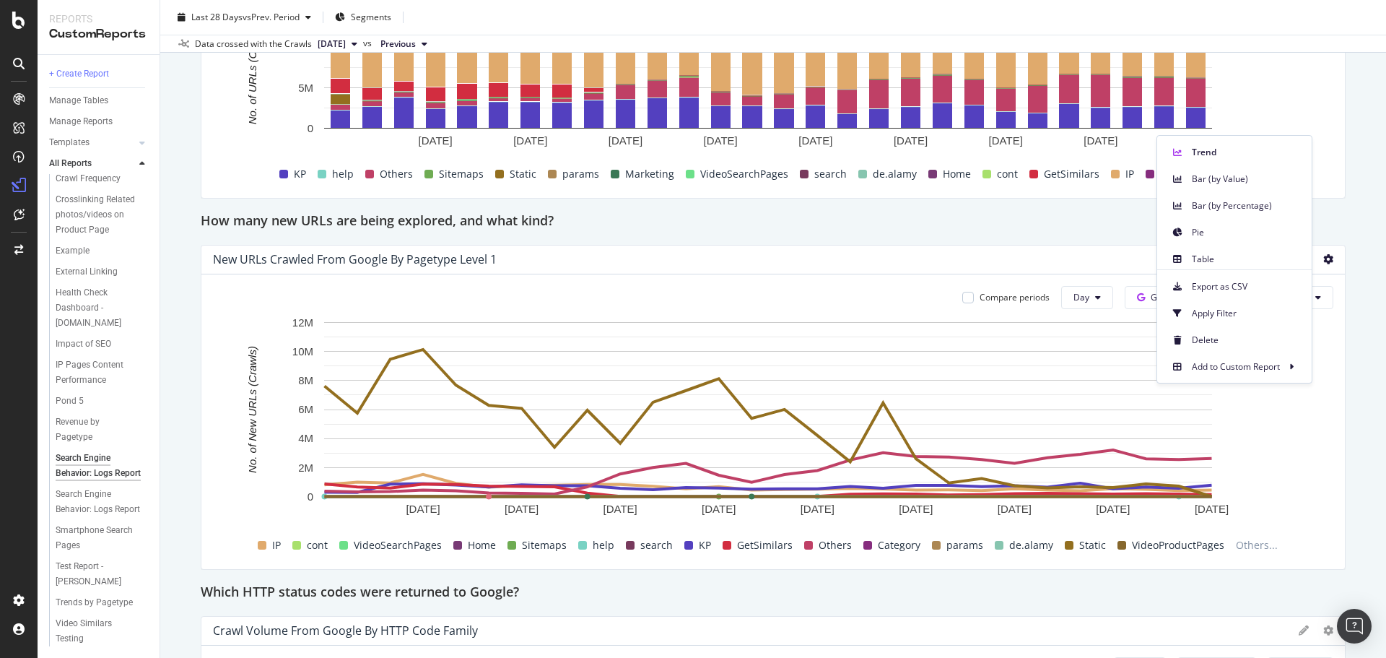
click at [1327, 202] on div "Template Guidelines 🗂️ Data source: Your log data is required for this report. …" at bounding box center [773, 92] width 1145 height 3039
click at [1323, 257] on icon at bounding box center [1328, 259] width 10 height 10
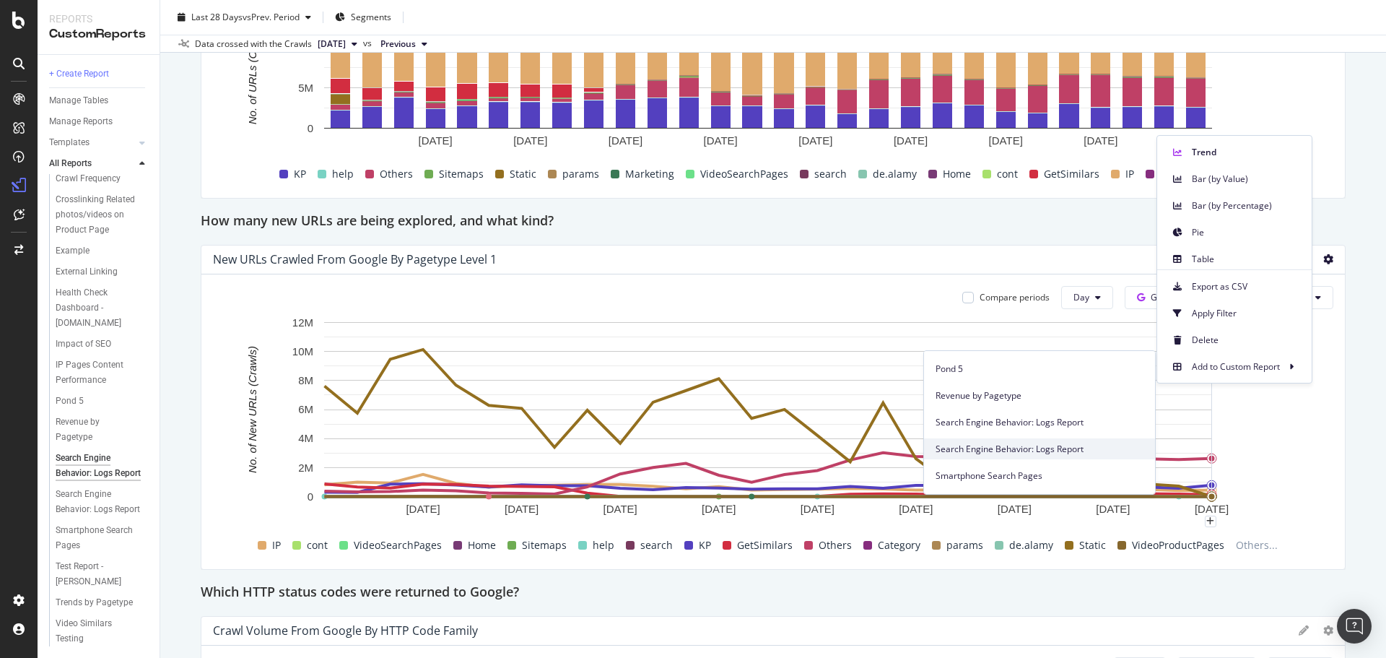
scroll to position [418, 0]
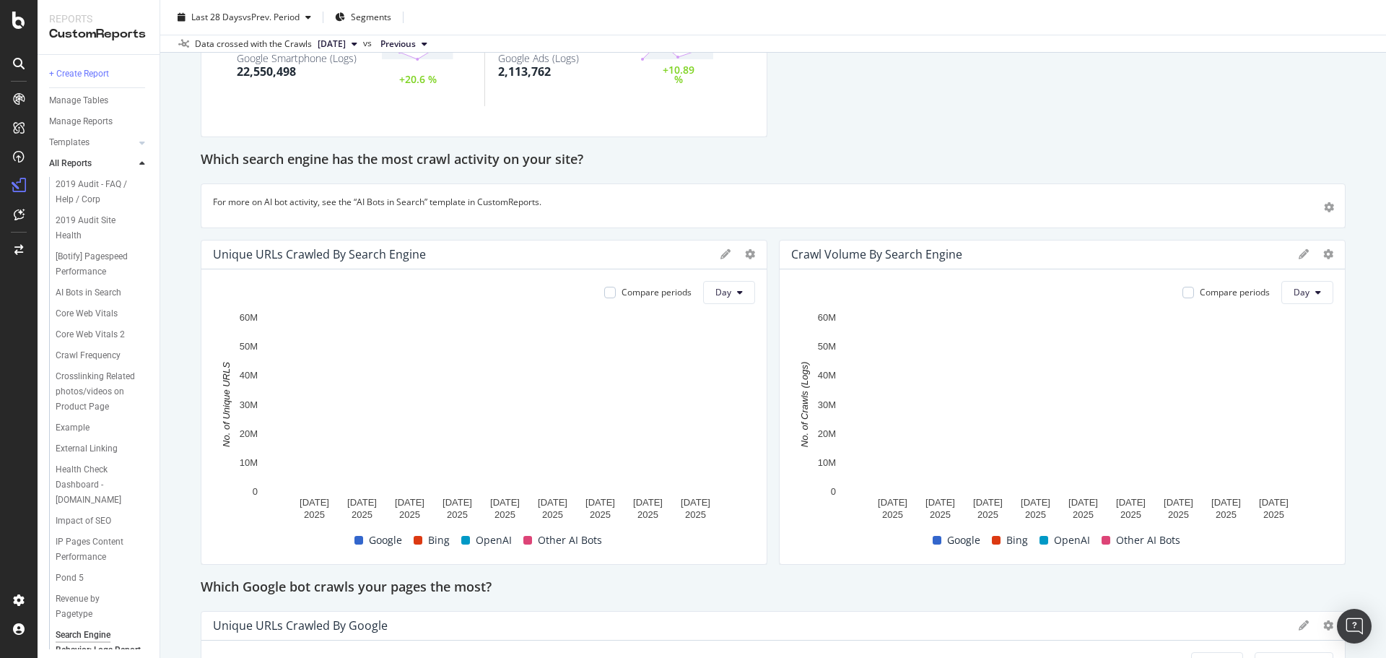
scroll to position [505, 0]
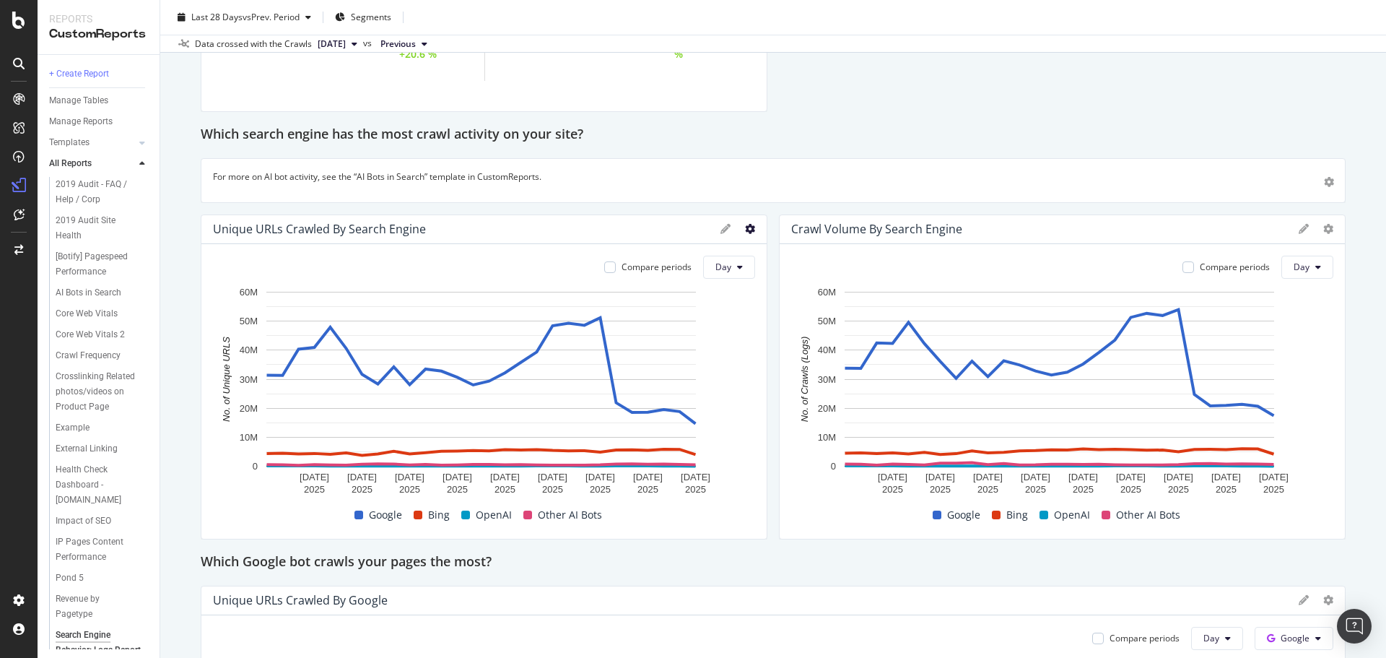
click at [745, 230] on icon at bounding box center [750, 229] width 10 height 10
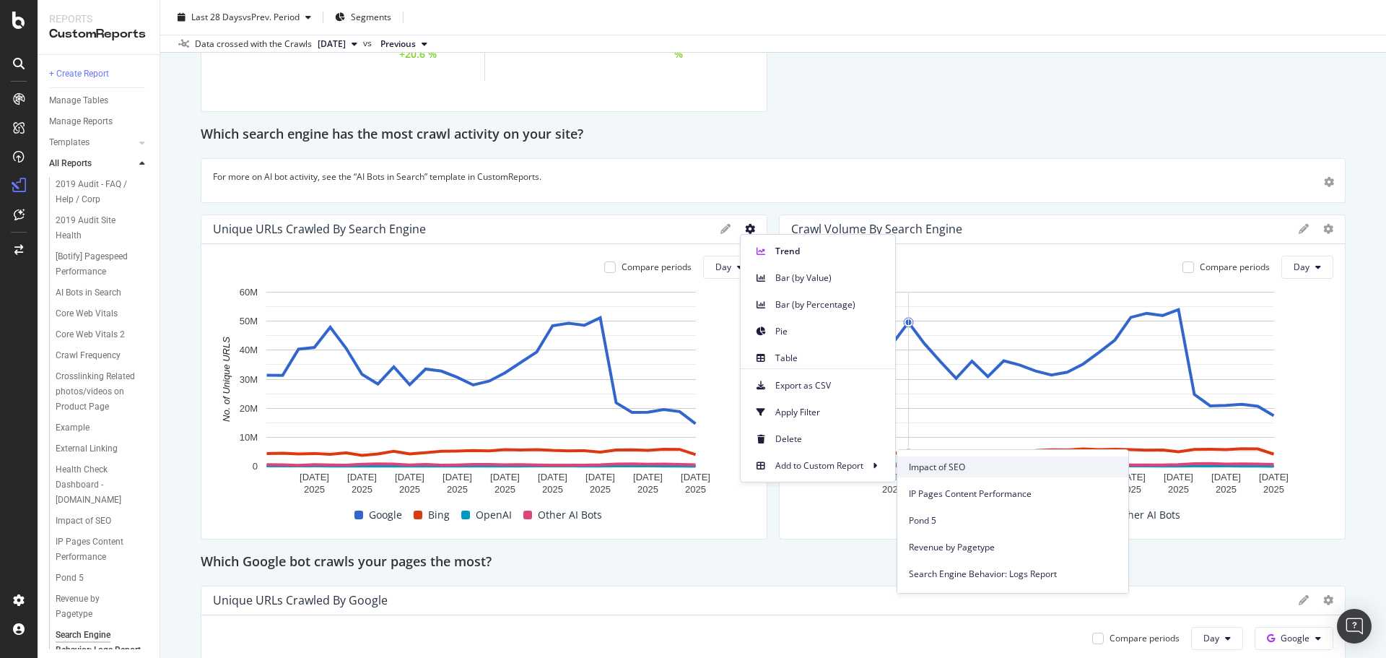
scroll to position [361, 0]
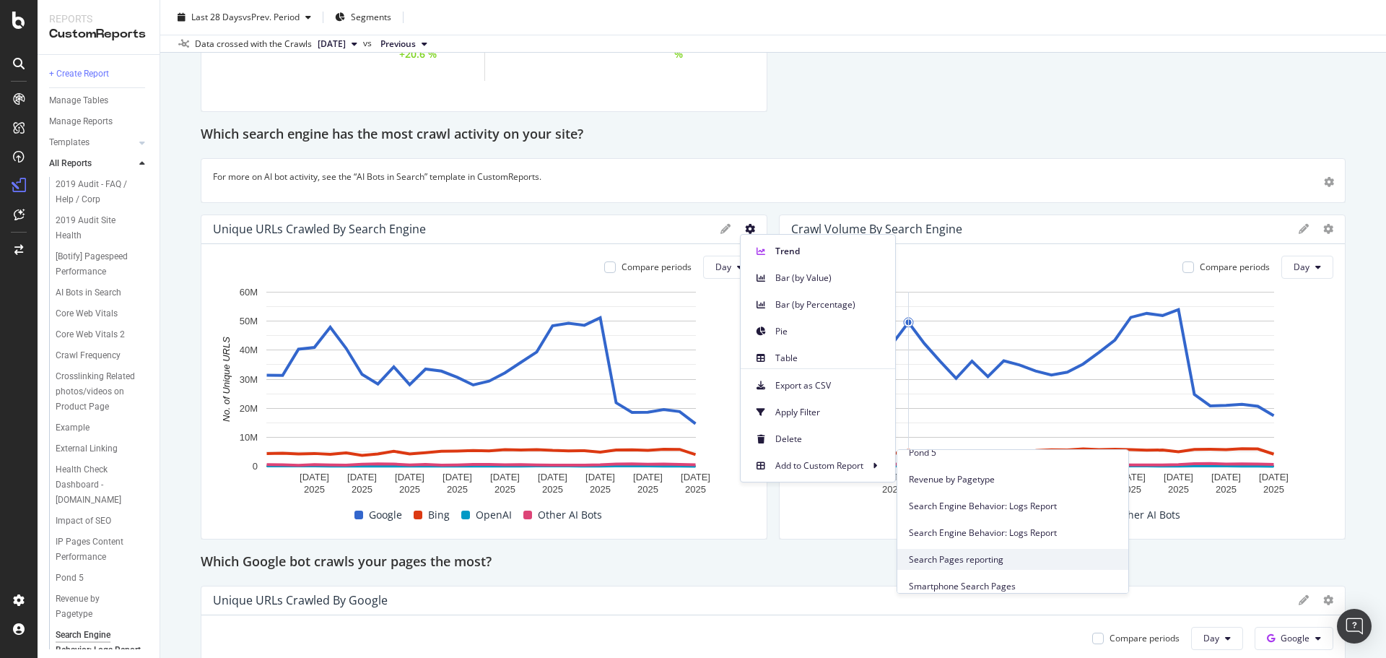
click at [976, 559] on span "Search Pages reporting" at bounding box center [1013, 559] width 208 height 13
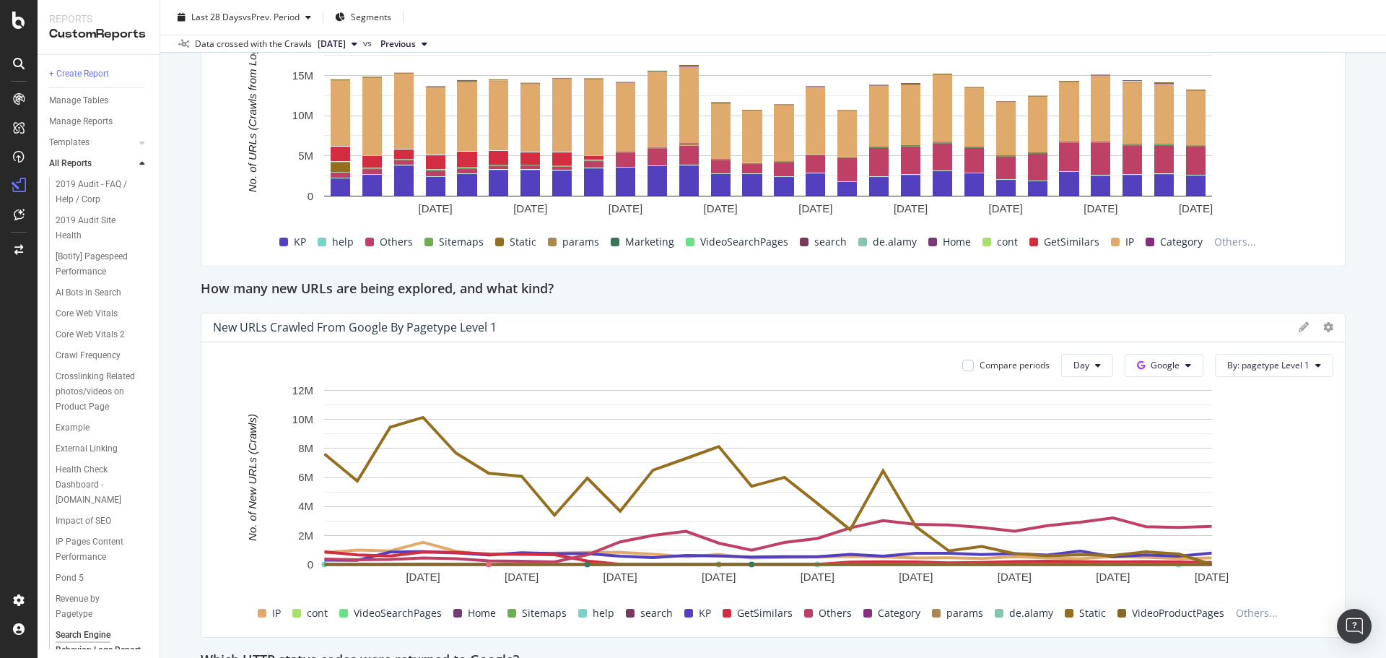
scroll to position [1588, 0]
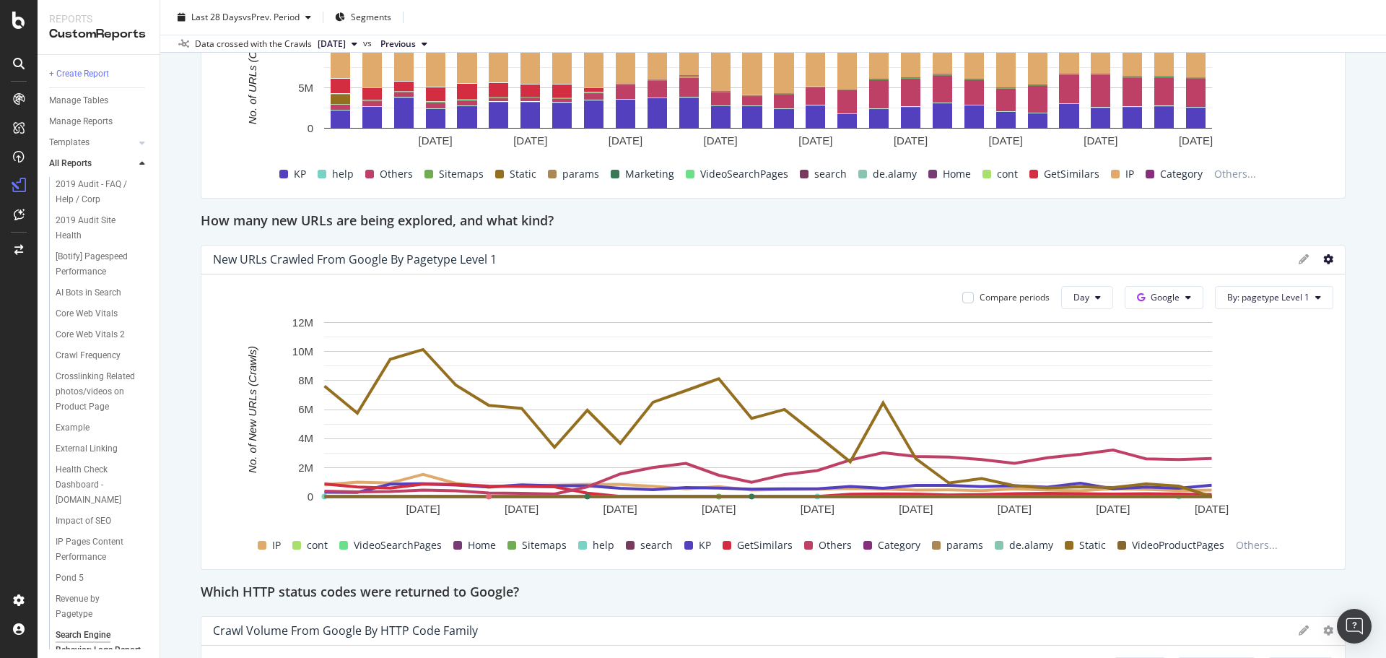
click at [1323, 261] on icon at bounding box center [1328, 259] width 10 height 10
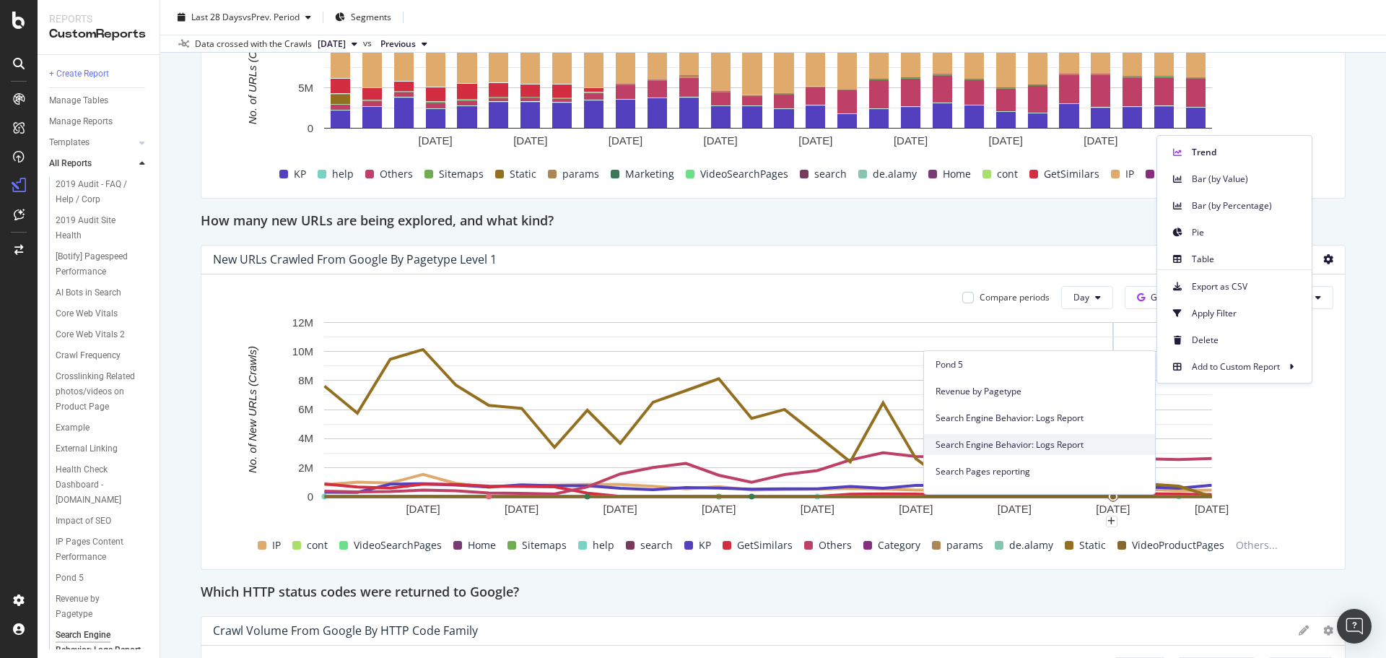
scroll to position [361, 0]
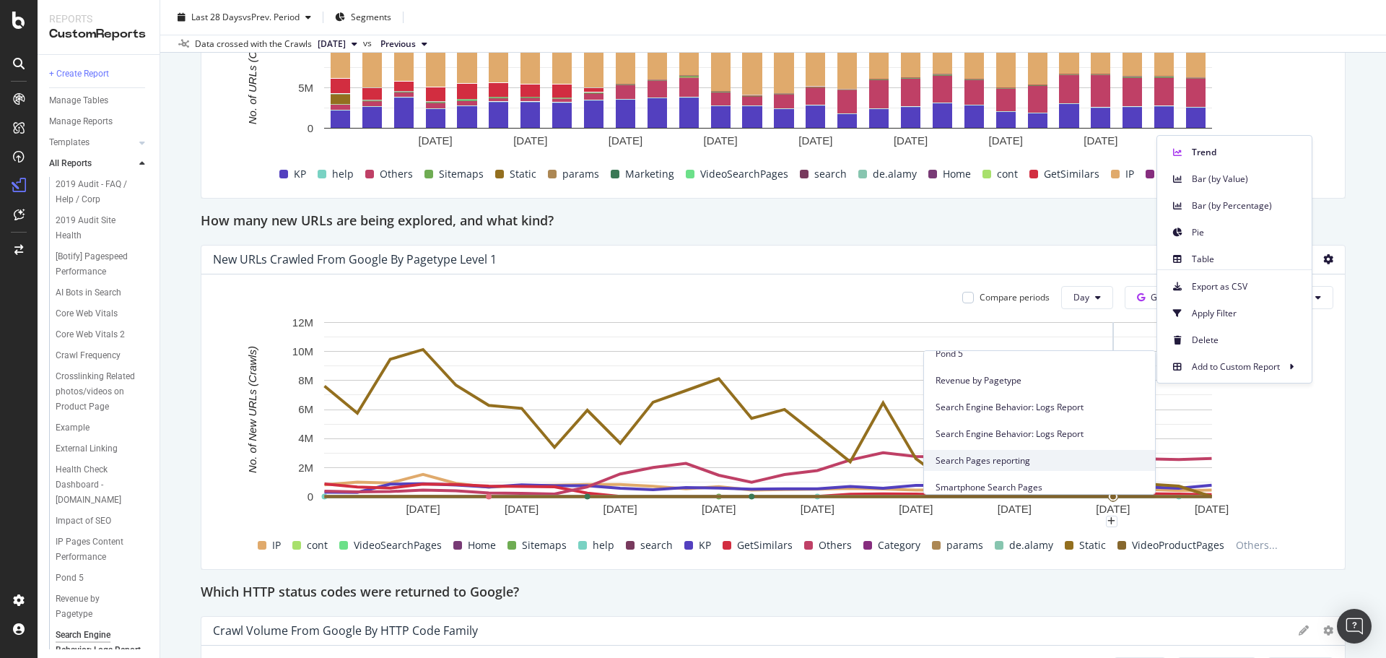
click at [992, 465] on span "Search Pages reporting" at bounding box center [1040, 460] width 208 height 13
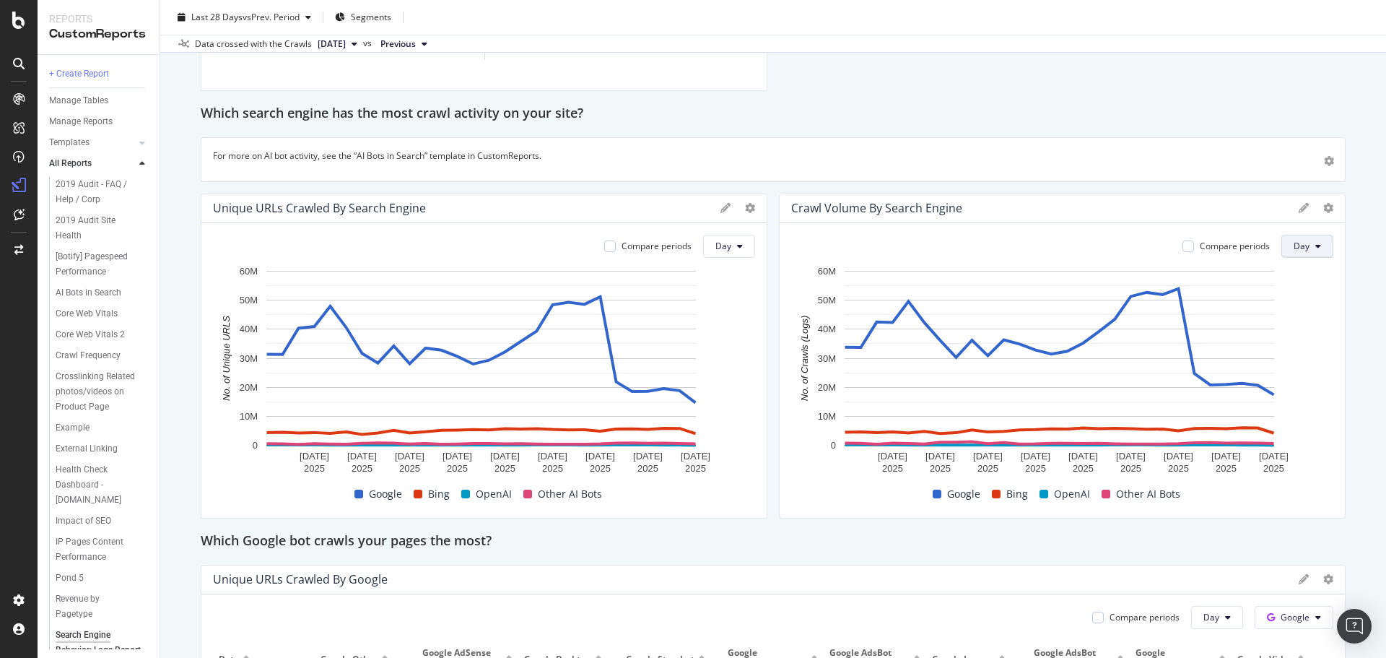
scroll to position [505, 0]
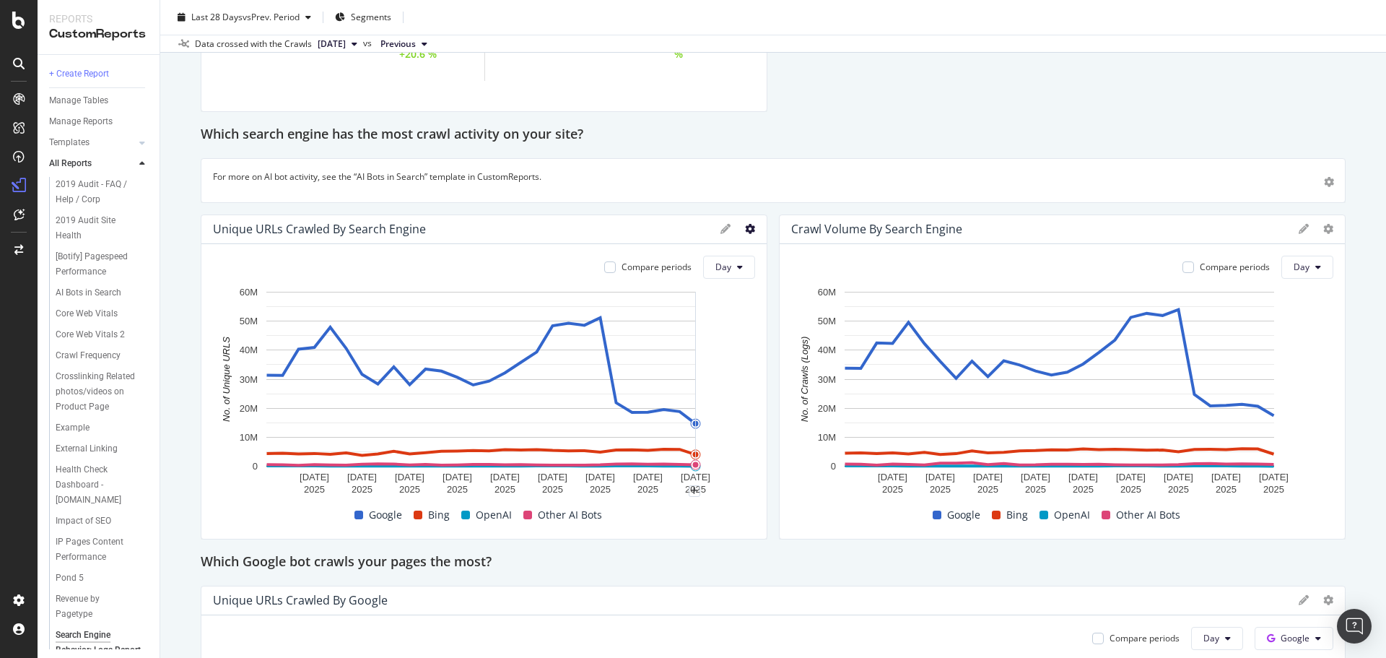
click at [745, 230] on icon at bounding box center [750, 229] width 10 height 10
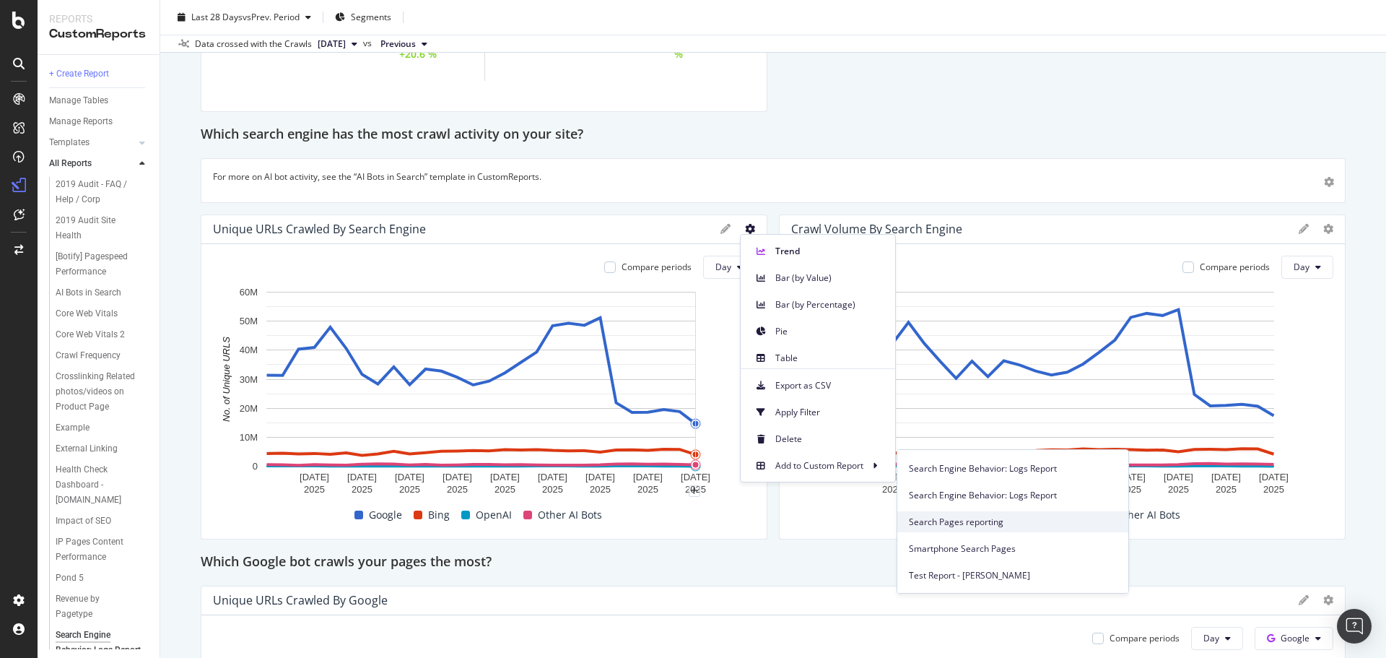
scroll to position [373, 0]
click at [974, 544] on span "Search Pages reporting" at bounding box center [1013, 547] width 208 height 13
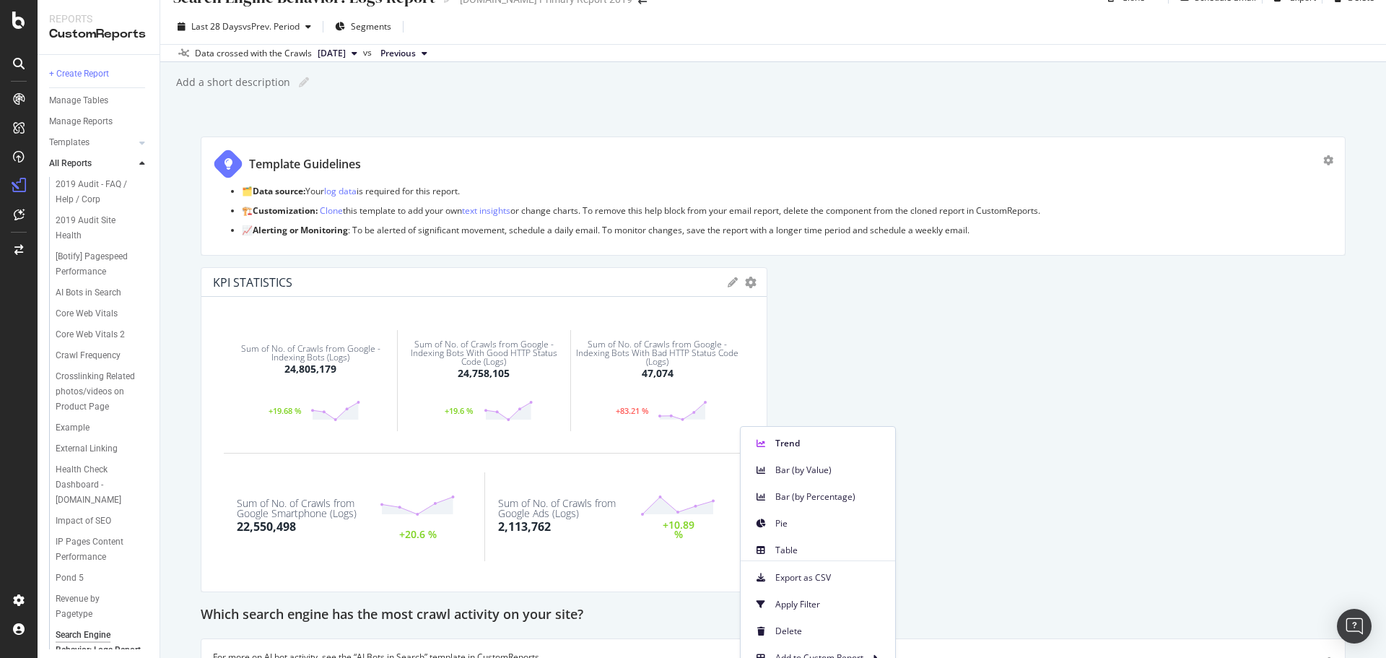
scroll to position [0, 0]
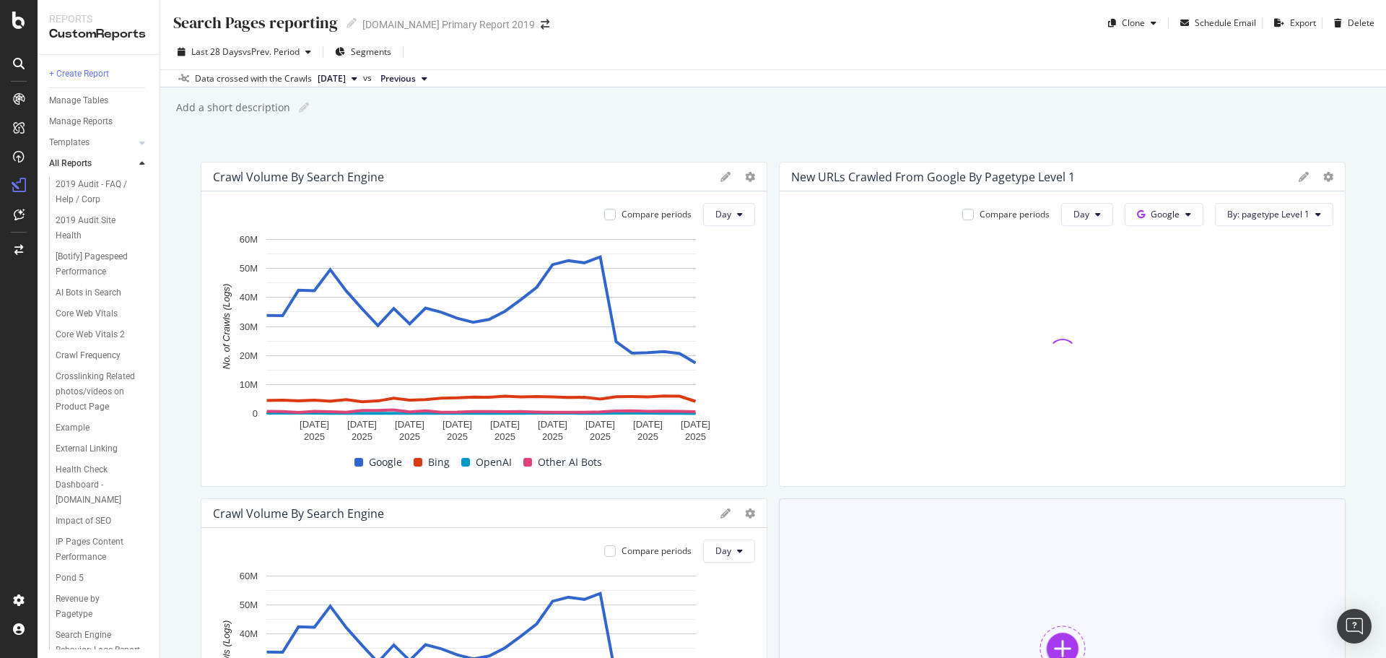
scroll to position [144, 0]
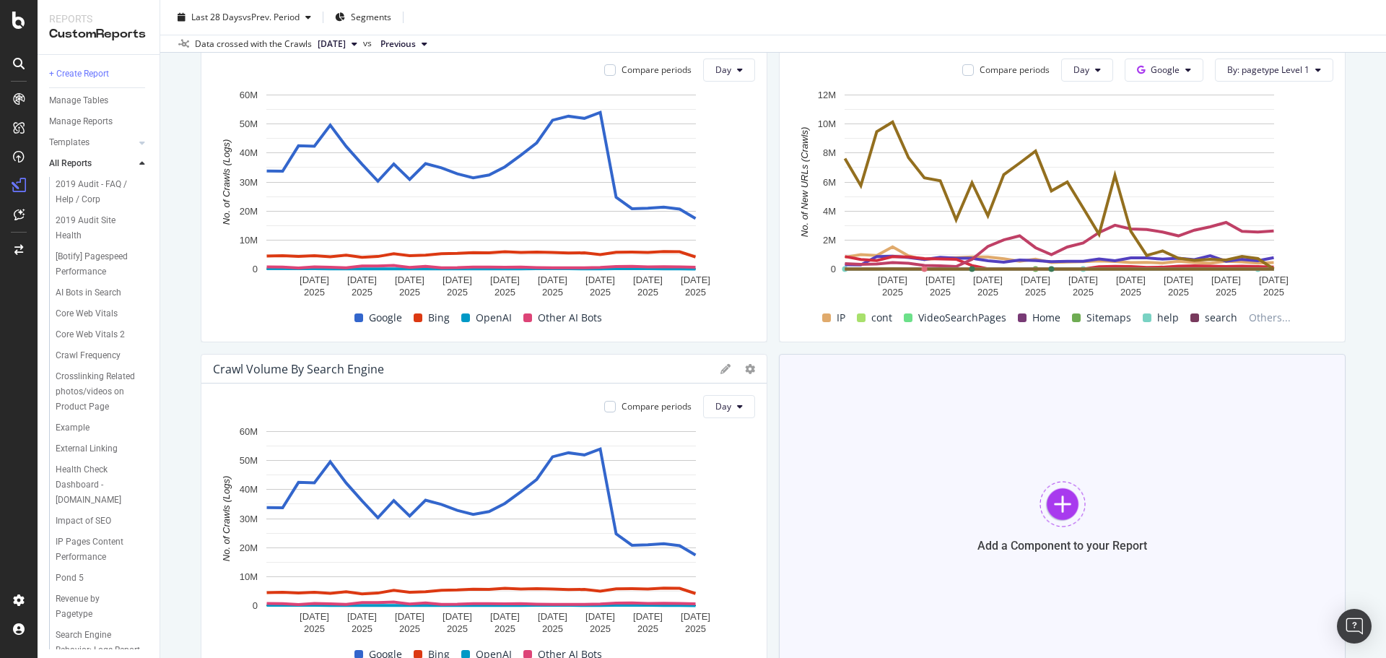
click at [1040, 501] on div at bounding box center [1063, 504] width 46 height 46
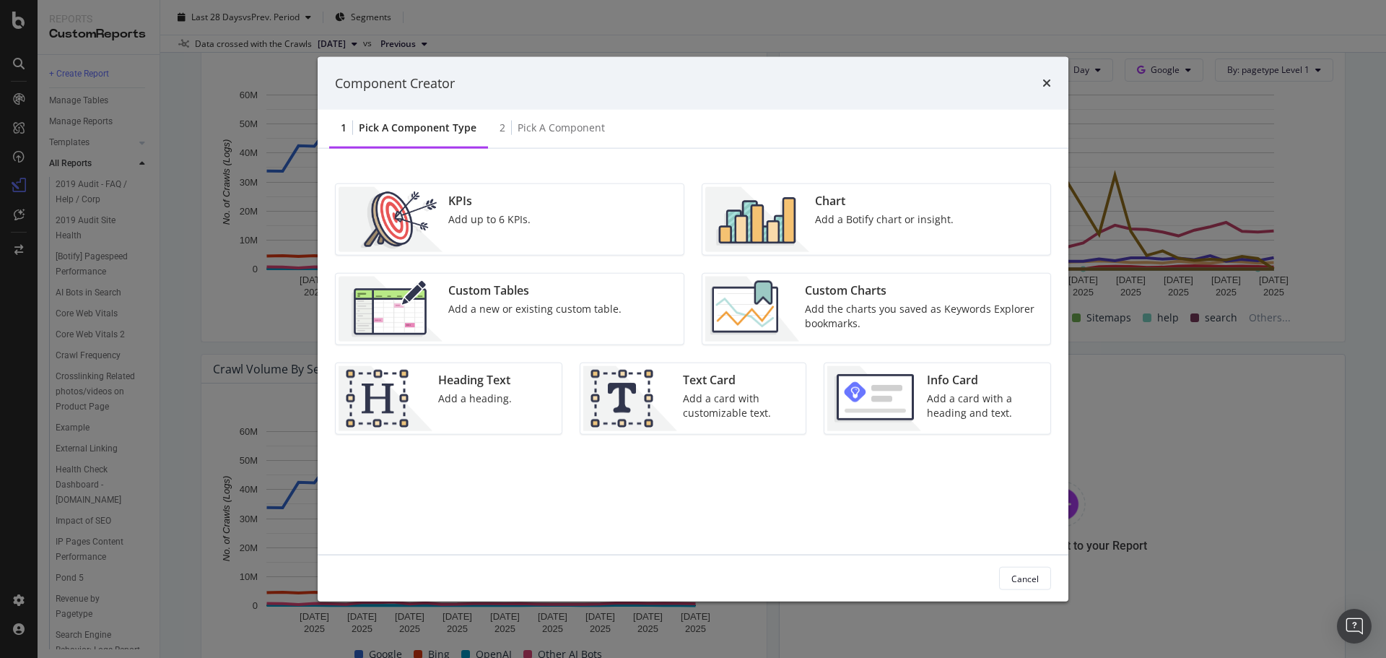
click at [542, 227] on div "KPIs Add up to 6 KPIs." at bounding box center [510, 219] width 348 height 71
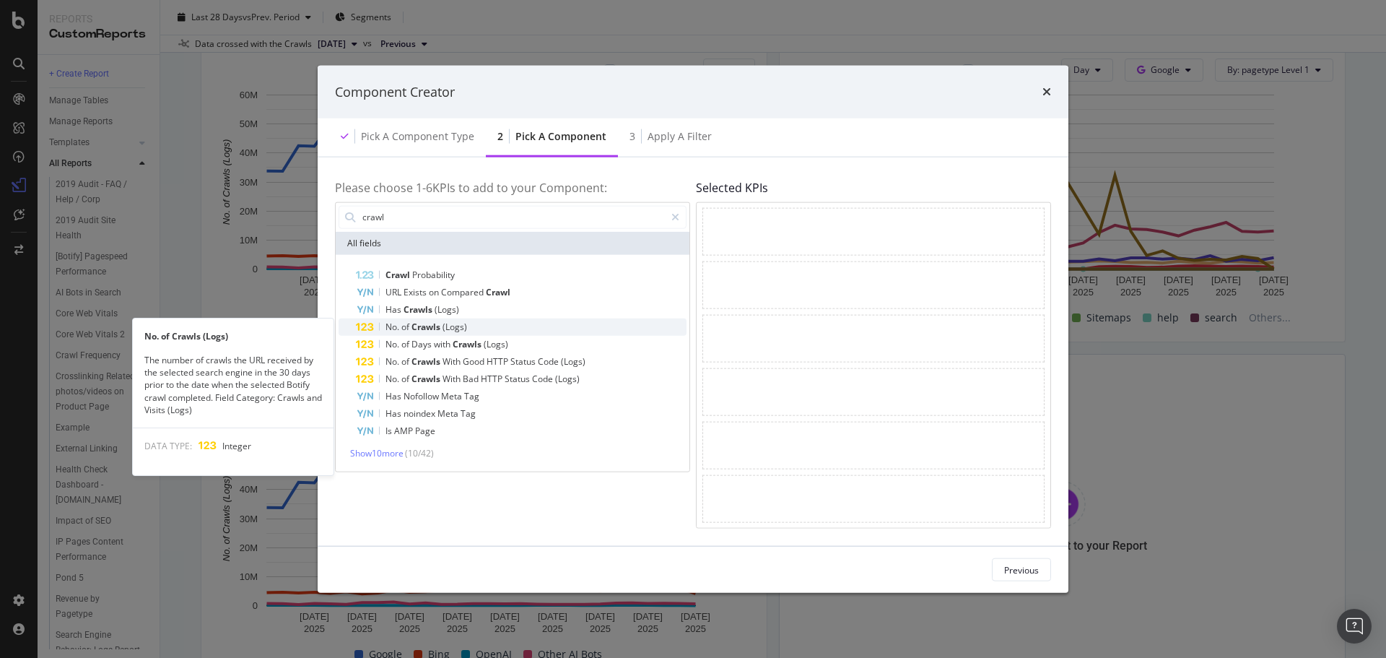
type input "crawl"
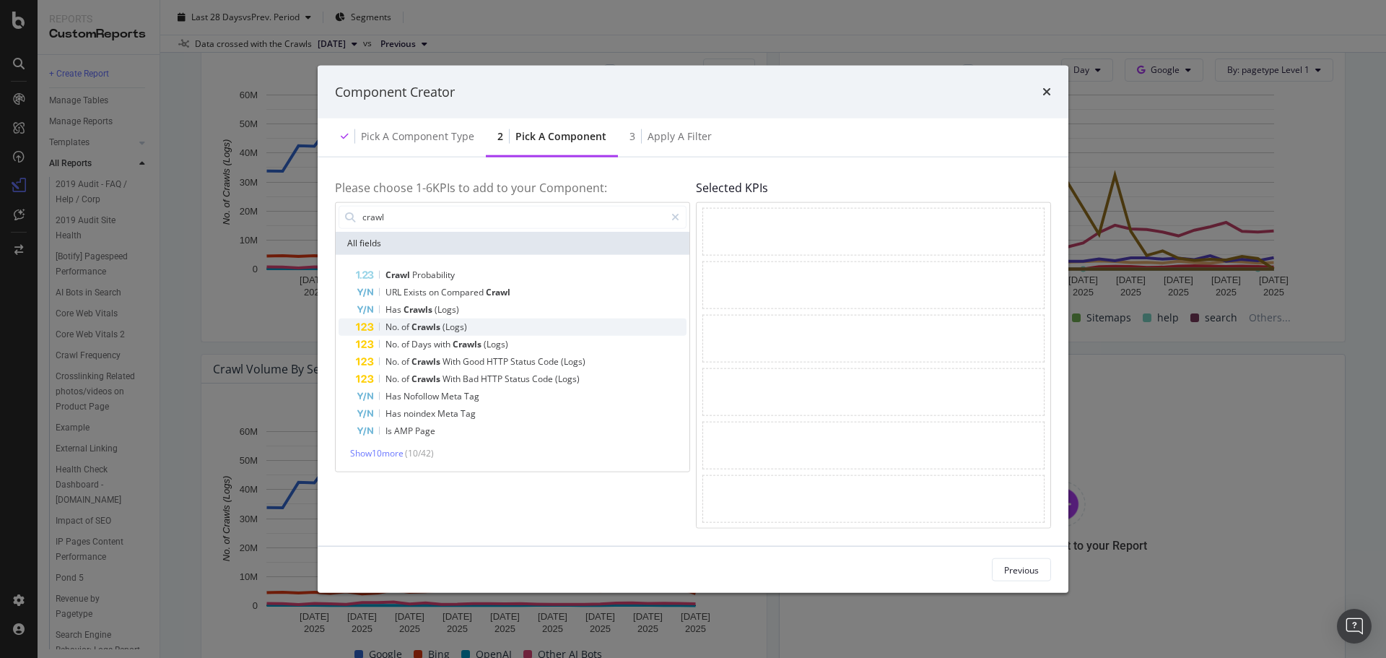
click at [442, 332] on span "Crawls" at bounding box center [427, 326] width 31 height 12
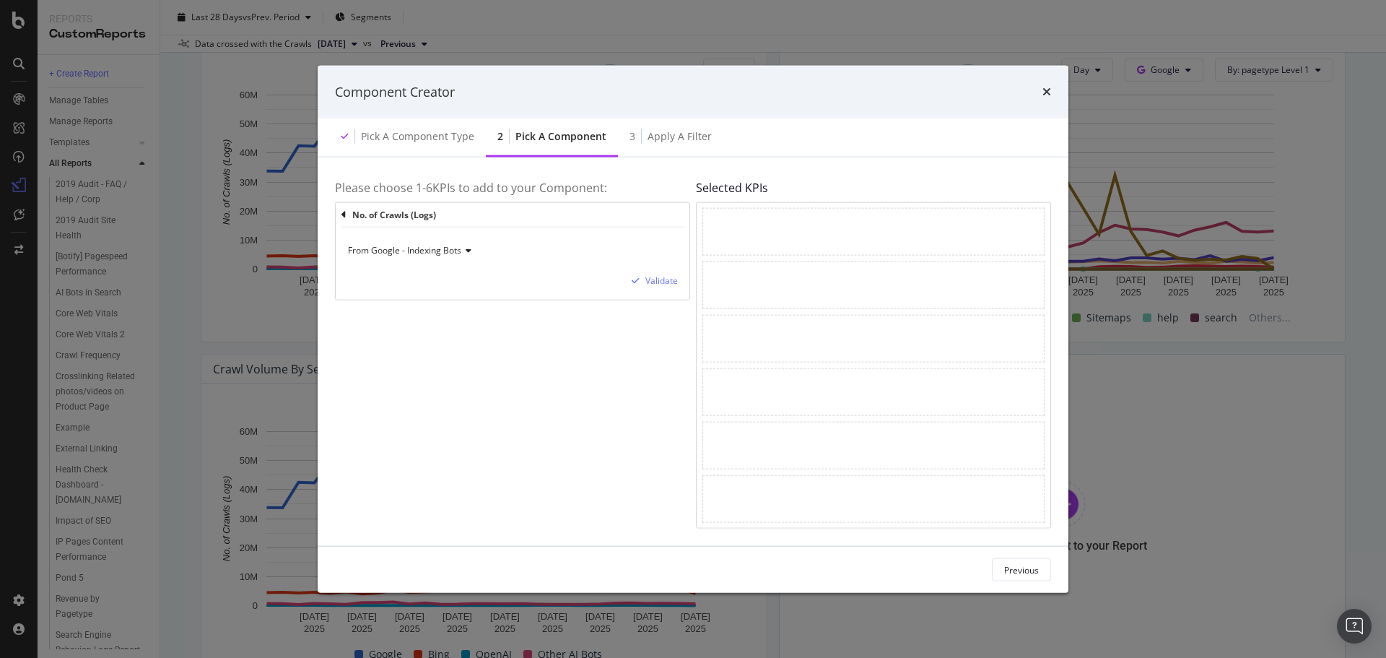
click at [475, 252] on div "From Google - Indexing Bots" at bounding box center [512, 250] width 331 height 23
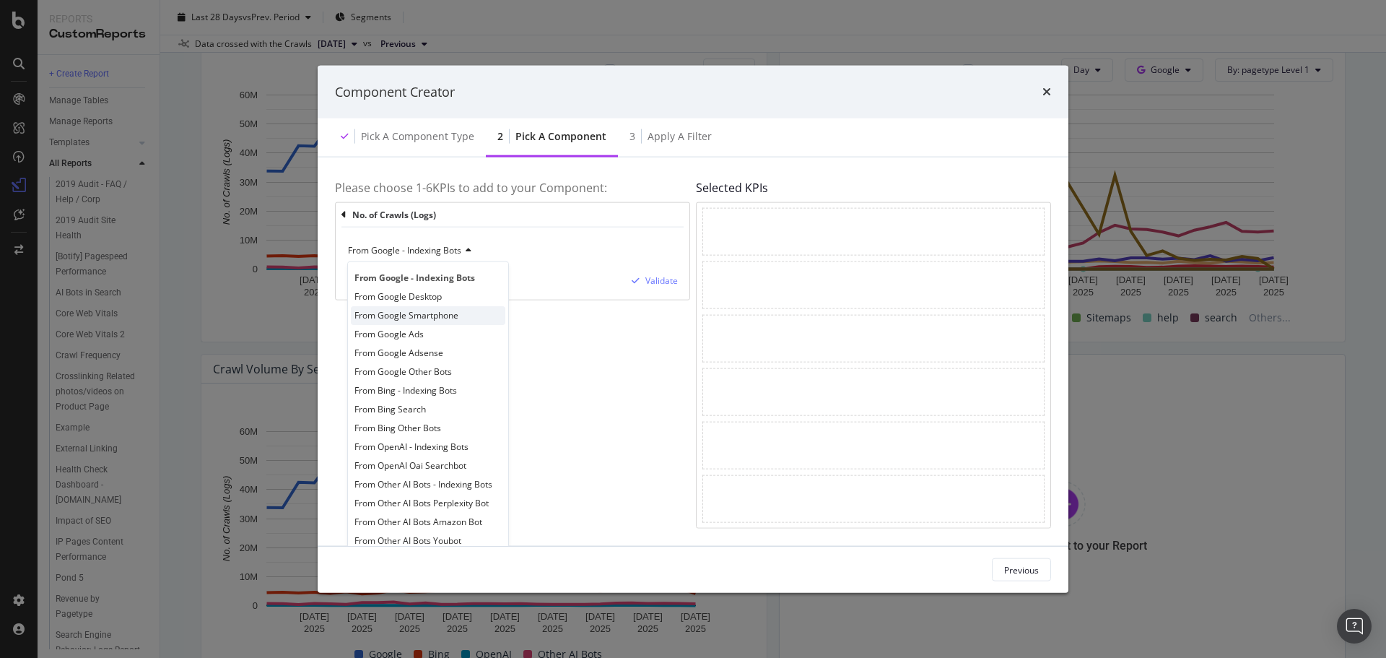
scroll to position [0, 0]
click at [418, 129] on div "Pick a Component type" at bounding box center [417, 136] width 113 height 14
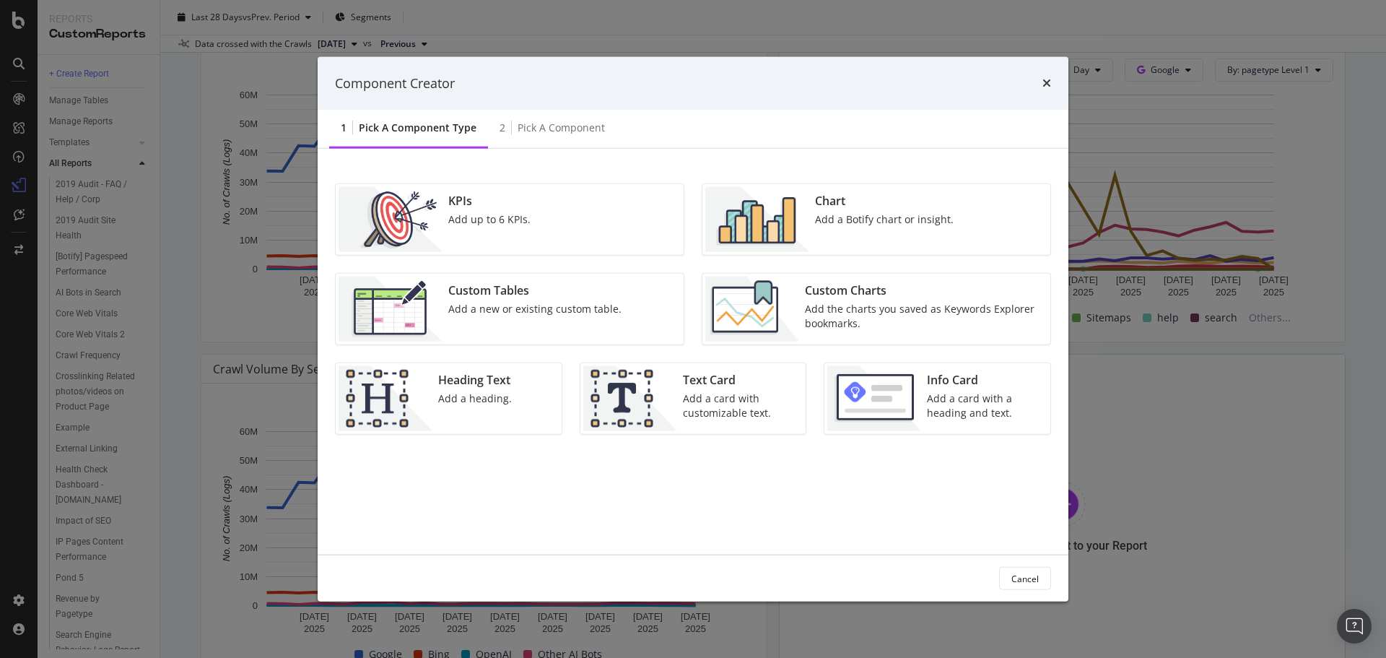
click at [535, 304] on div "Add a new or existing custom table." at bounding box center [534, 309] width 173 height 14
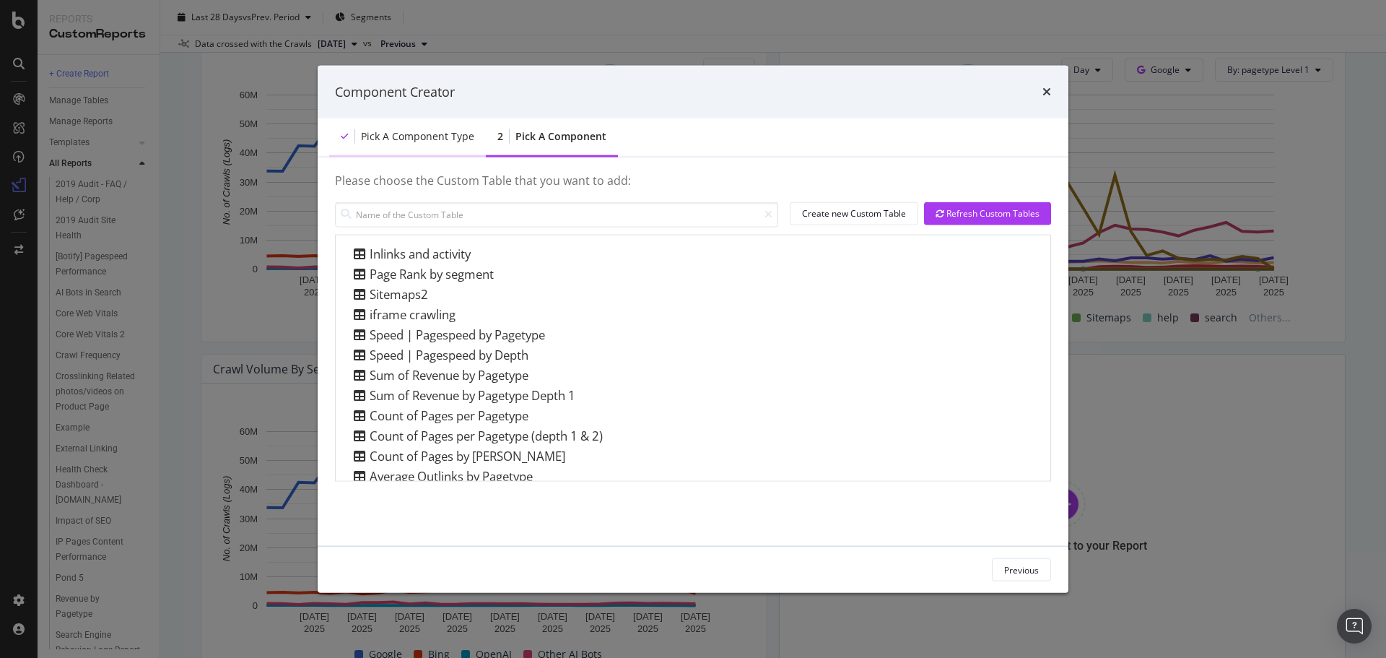
click at [433, 134] on div "Pick a Component type" at bounding box center [417, 136] width 113 height 14
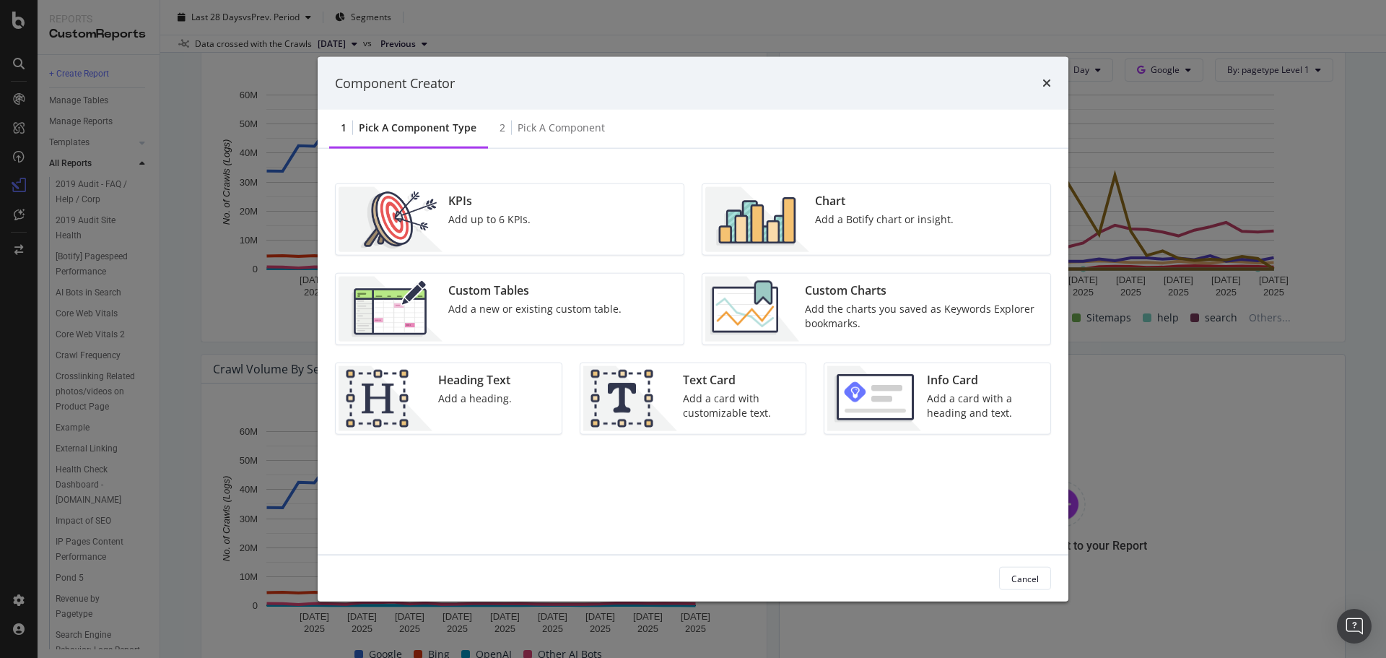
click at [895, 221] on div "Add a Botify chart or insight." at bounding box center [884, 219] width 139 height 14
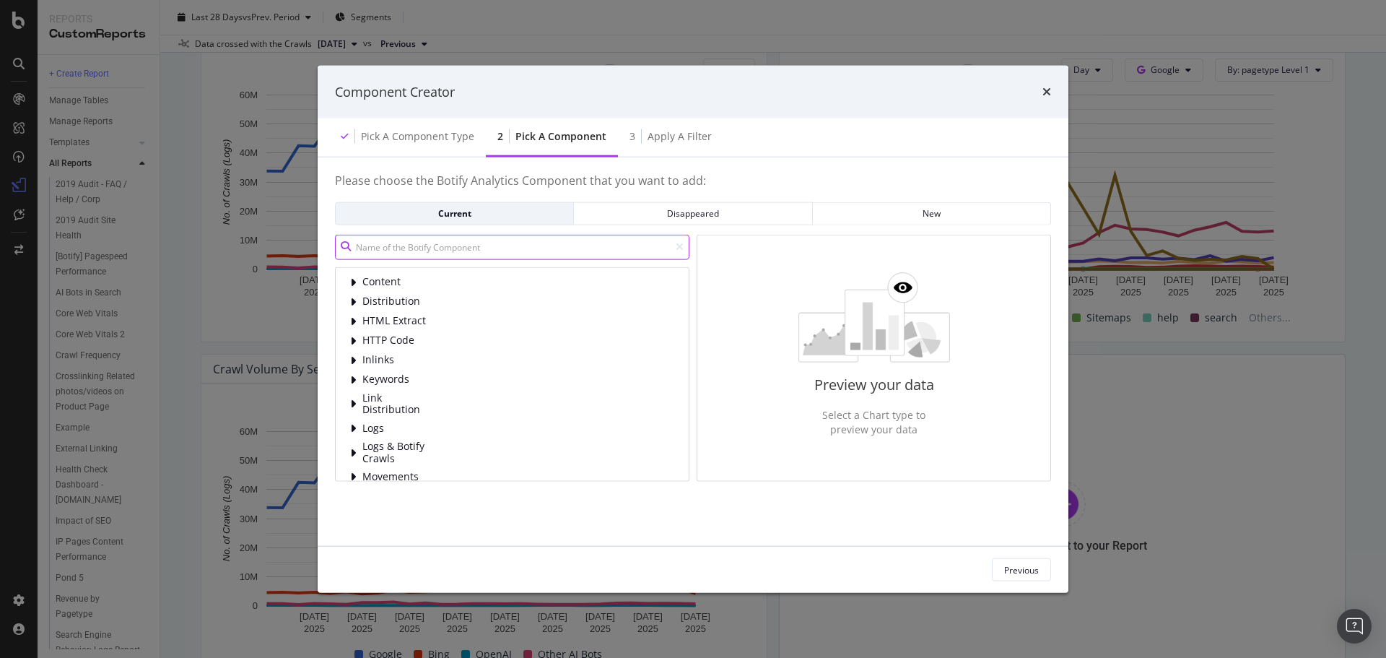
click at [474, 248] on input "modal" at bounding box center [512, 246] width 354 height 25
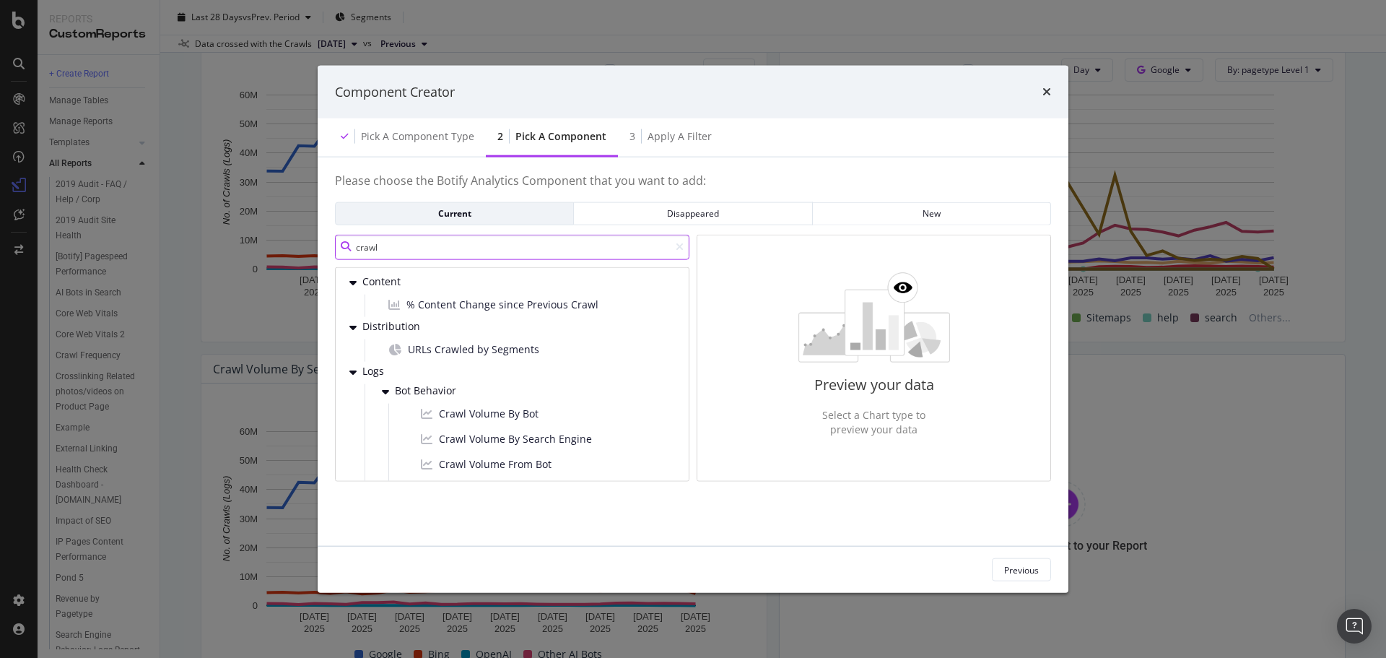
type input "crawl"
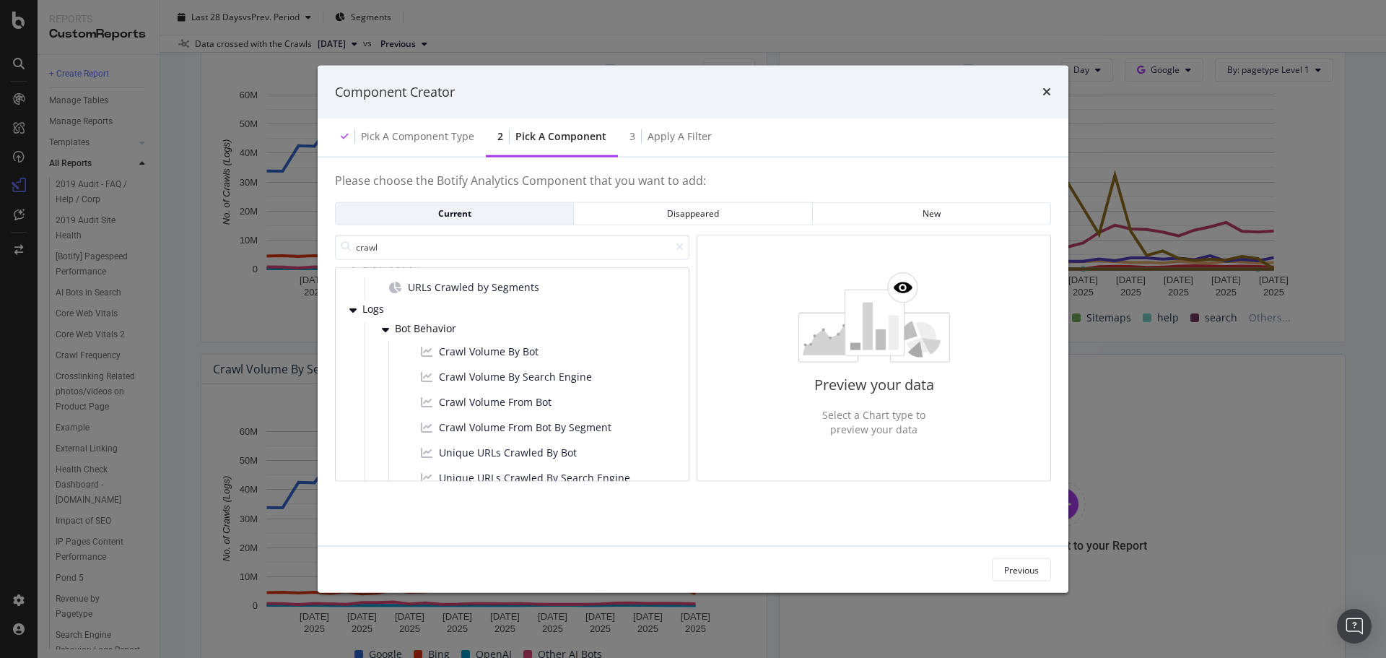
scroll to position [80, 0]
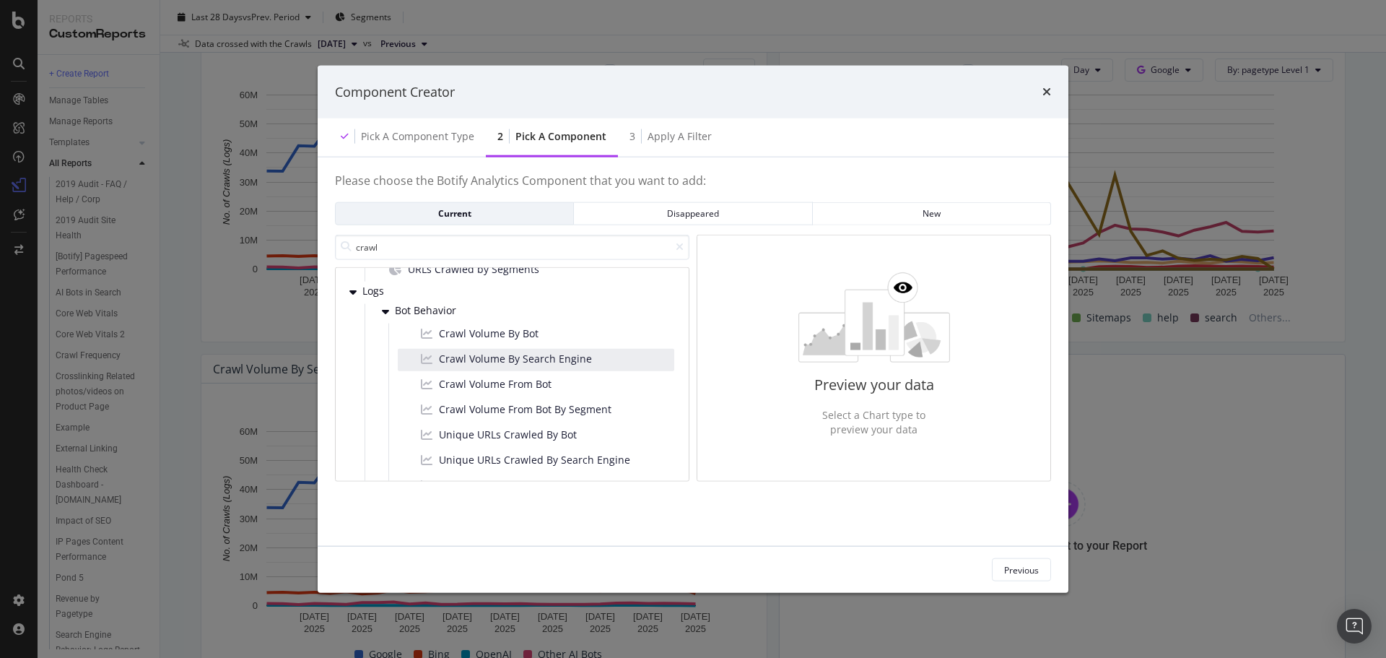
click at [601, 360] on div "Crawl Volume By Search Engine" at bounding box center [536, 359] width 277 height 22
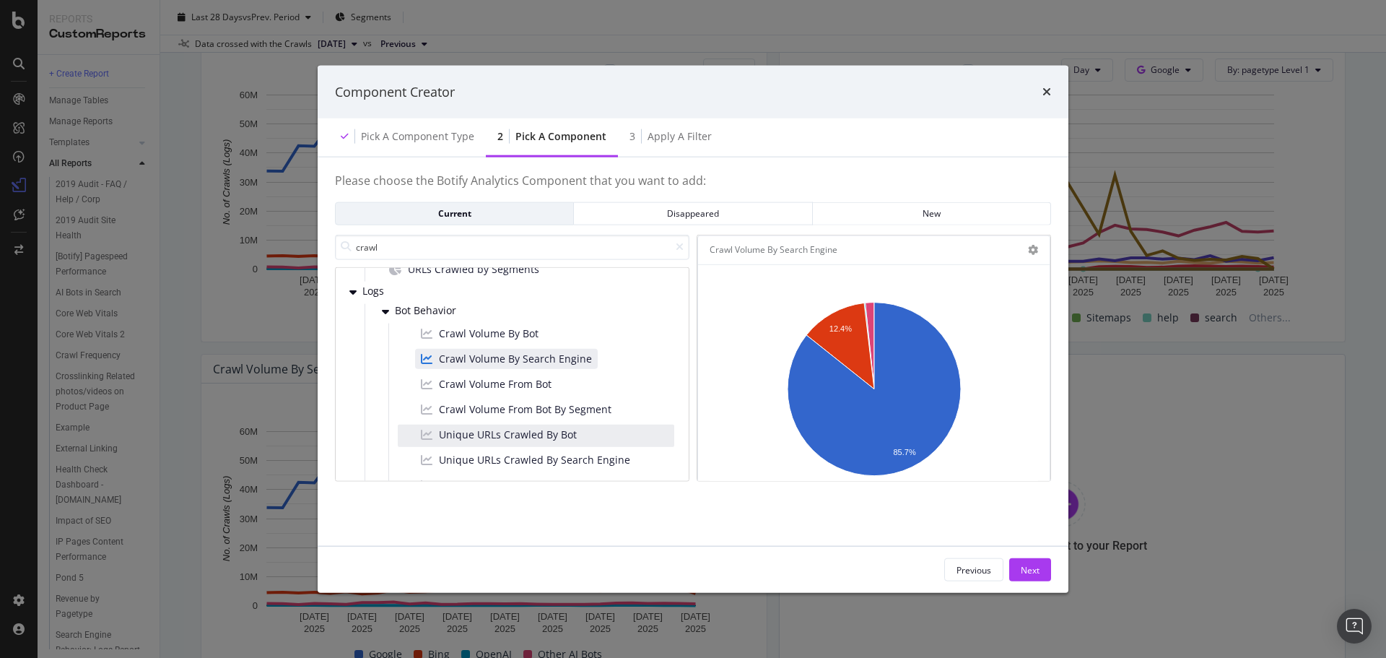
scroll to position [152, 0]
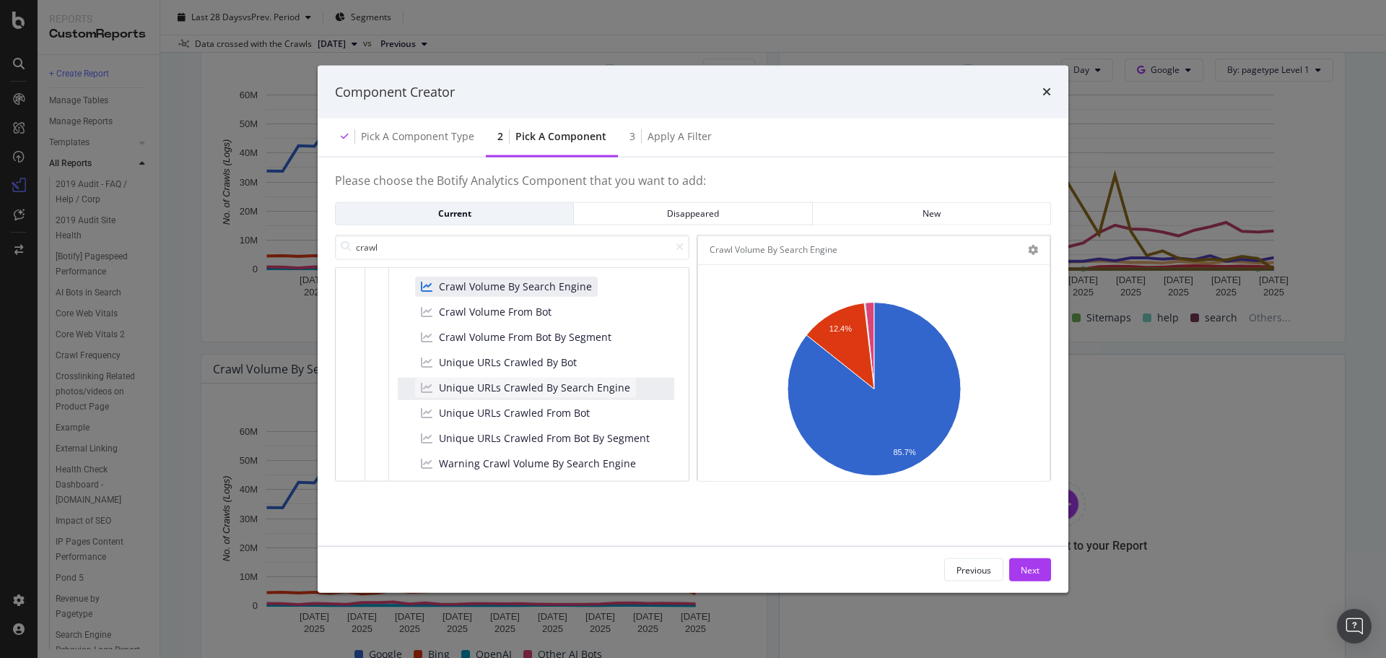
click at [610, 391] on span "Unique URLs Crawled By Search Engine" at bounding box center [534, 387] width 191 height 14
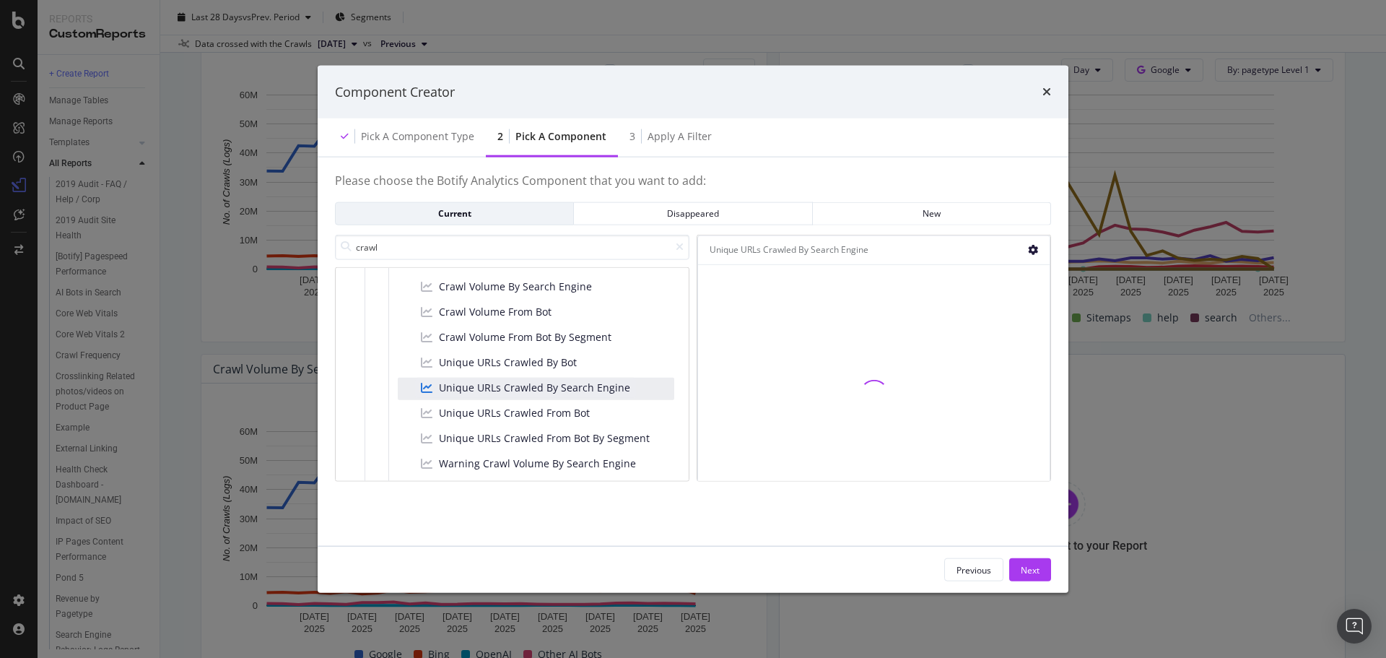
click at [1036, 249] on icon "modal" at bounding box center [1033, 250] width 10 height 10
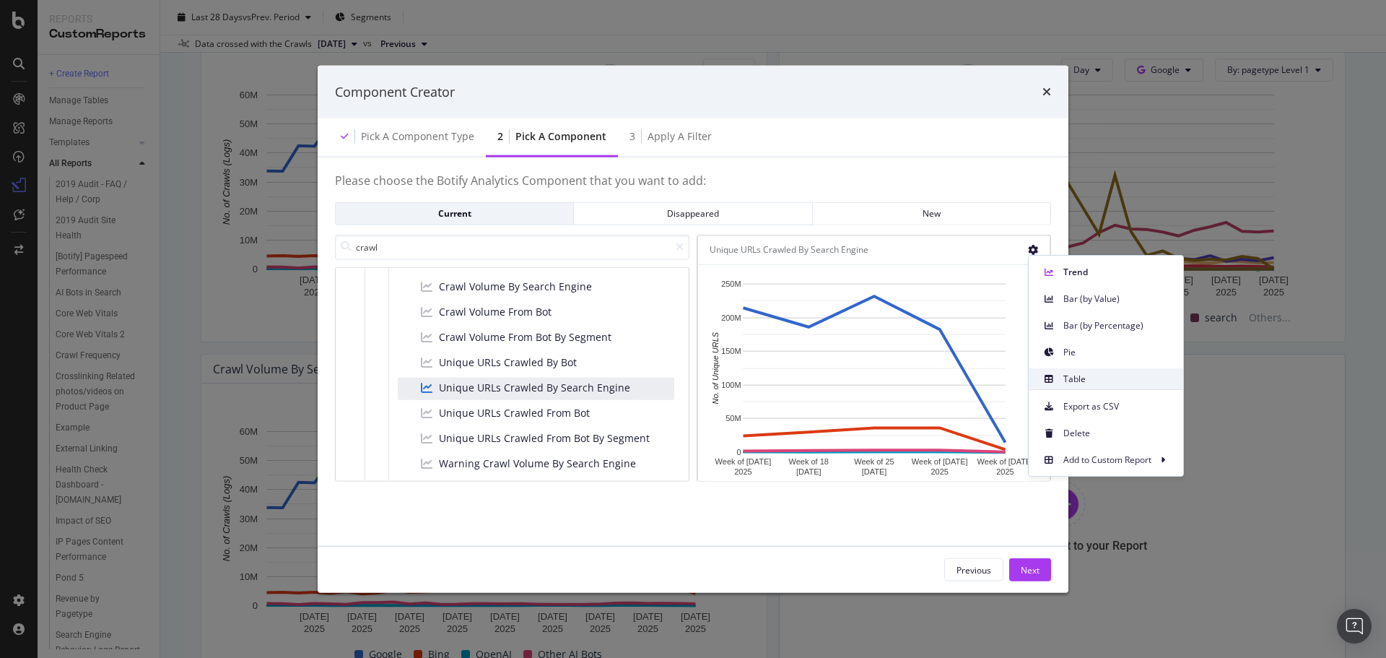
click at [1112, 380] on span "Table" at bounding box center [1117, 379] width 108 height 13
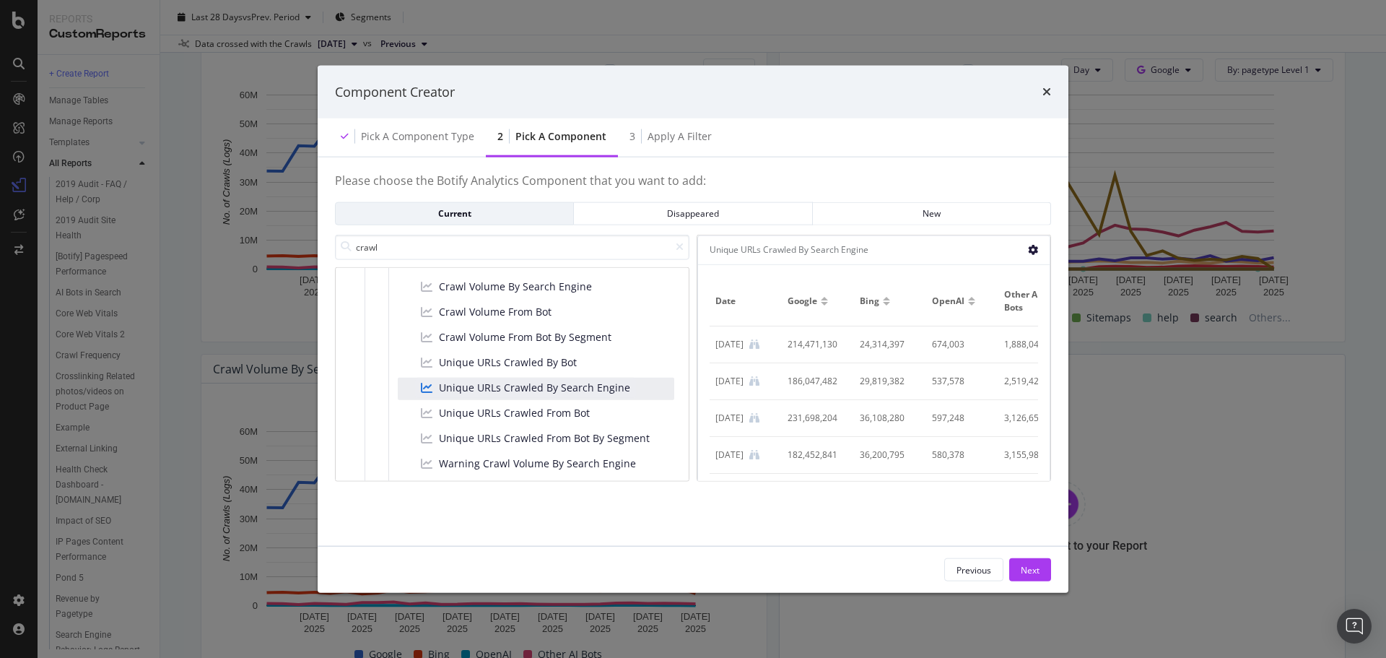
click at [1032, 250] on icon "modal" at bounding box center [1033, 250] width 10 height 10
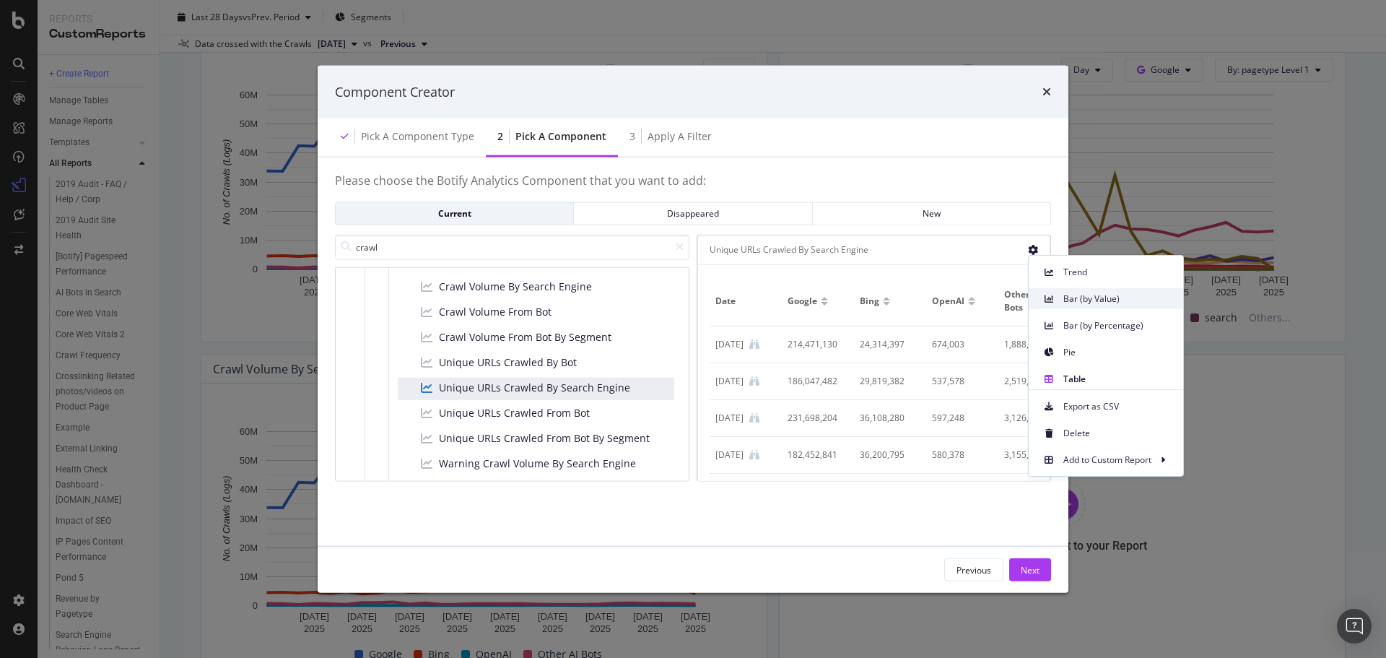
click at [1089, 297] on span "Bar (by Value)" at bounding box center [1117, 298] width 108 height 13
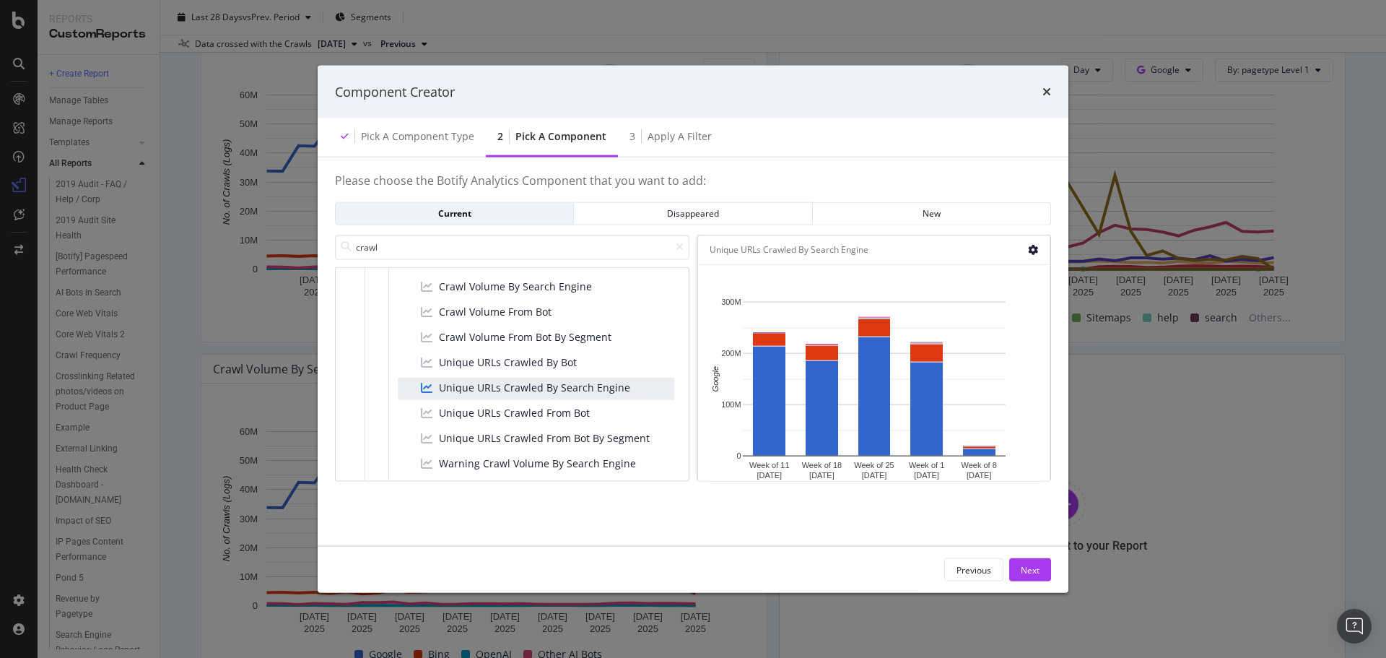
click at [1031, 249] on icon "modal" at bounding box center [1033, 250] width 10 height 10
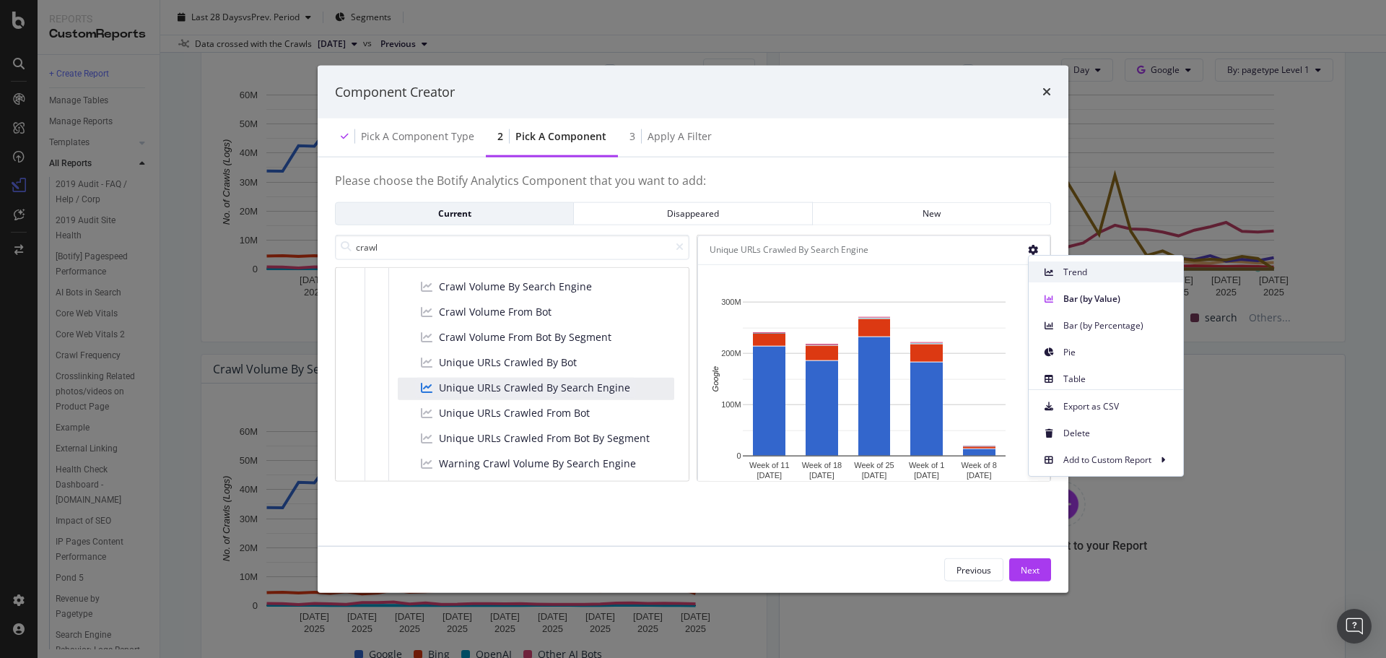
click at [1074, 272] on span "Trend" at bounding box center [1117, 272] width 108 height 13
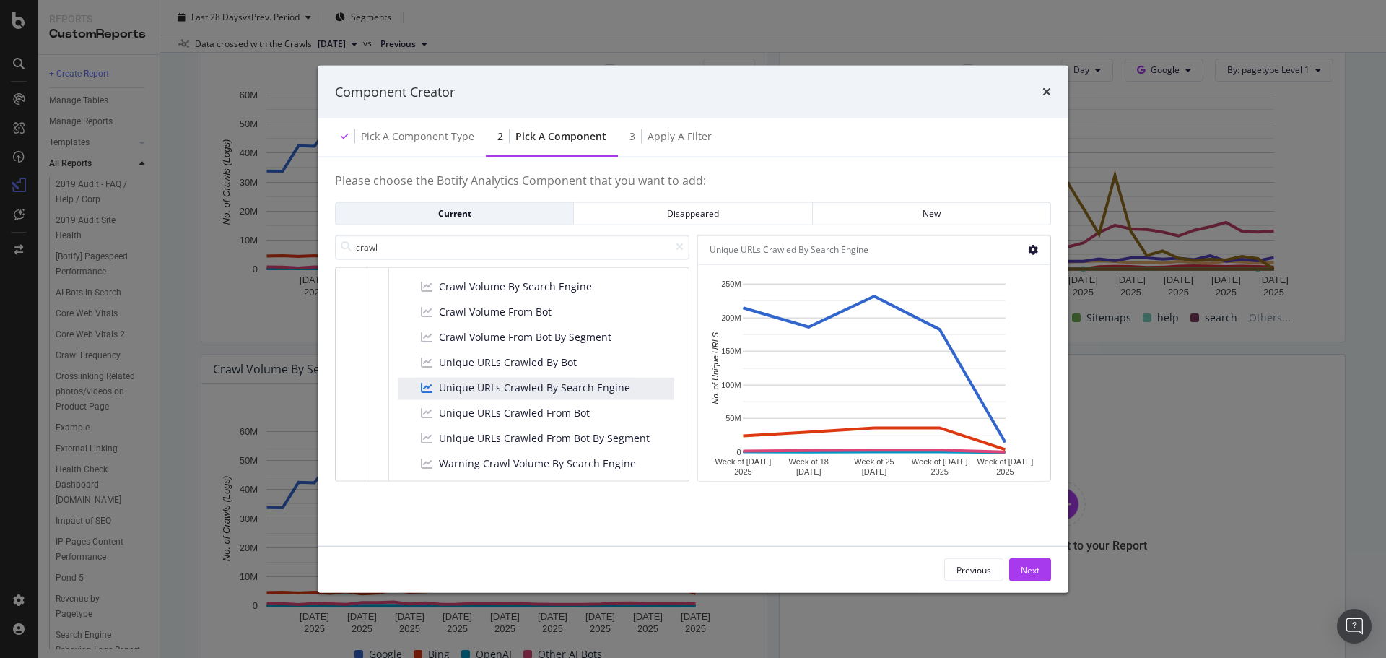
click at [1032, 252] on icon "modal" at bounding box center [1033, 250] width 10 height 10
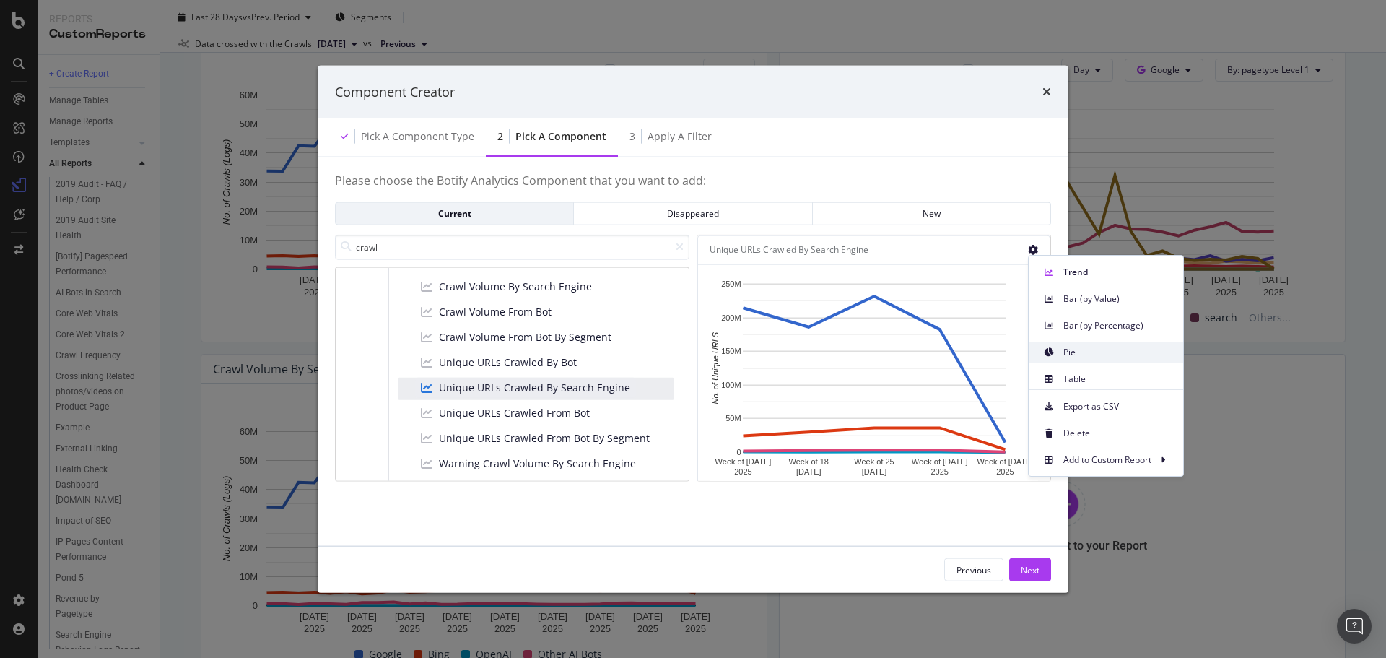
click at [1071, 354] on span "Pie" at bounding box center [1117, 352] width 108 height 13
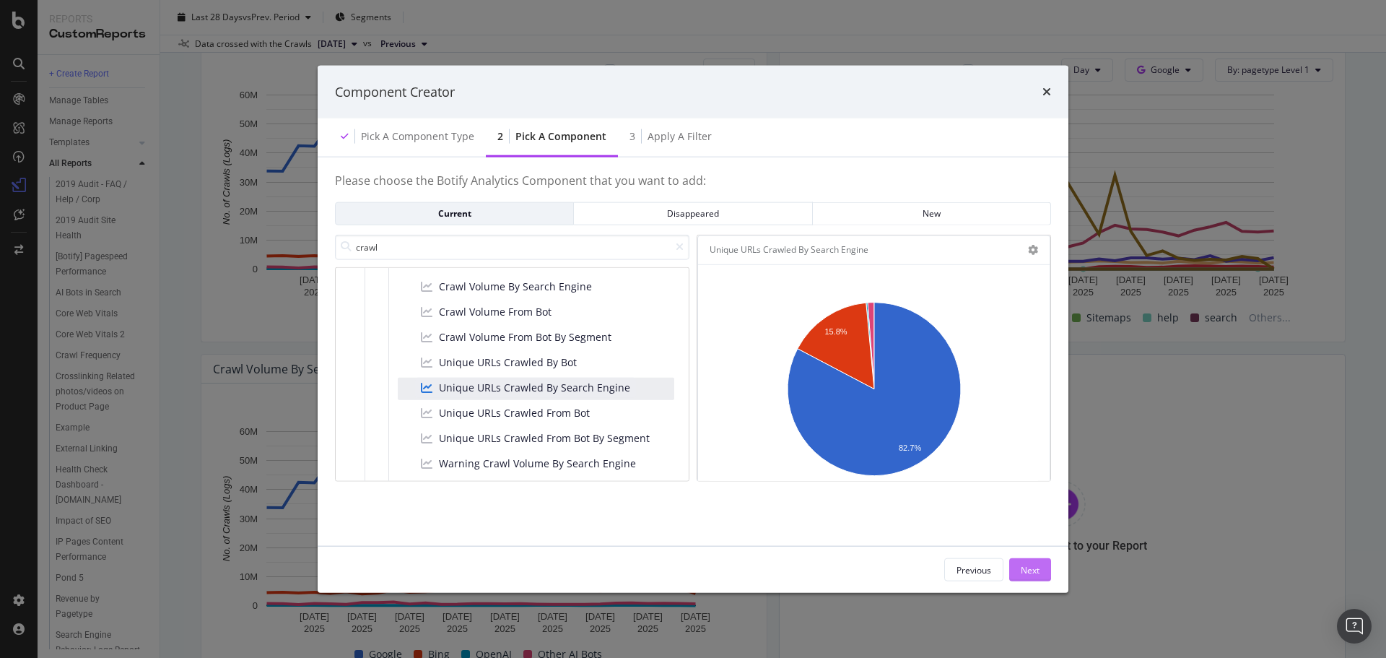
click at [1035, 571] on div "Next" at bounding box center [1030, 569] width 19 height 12
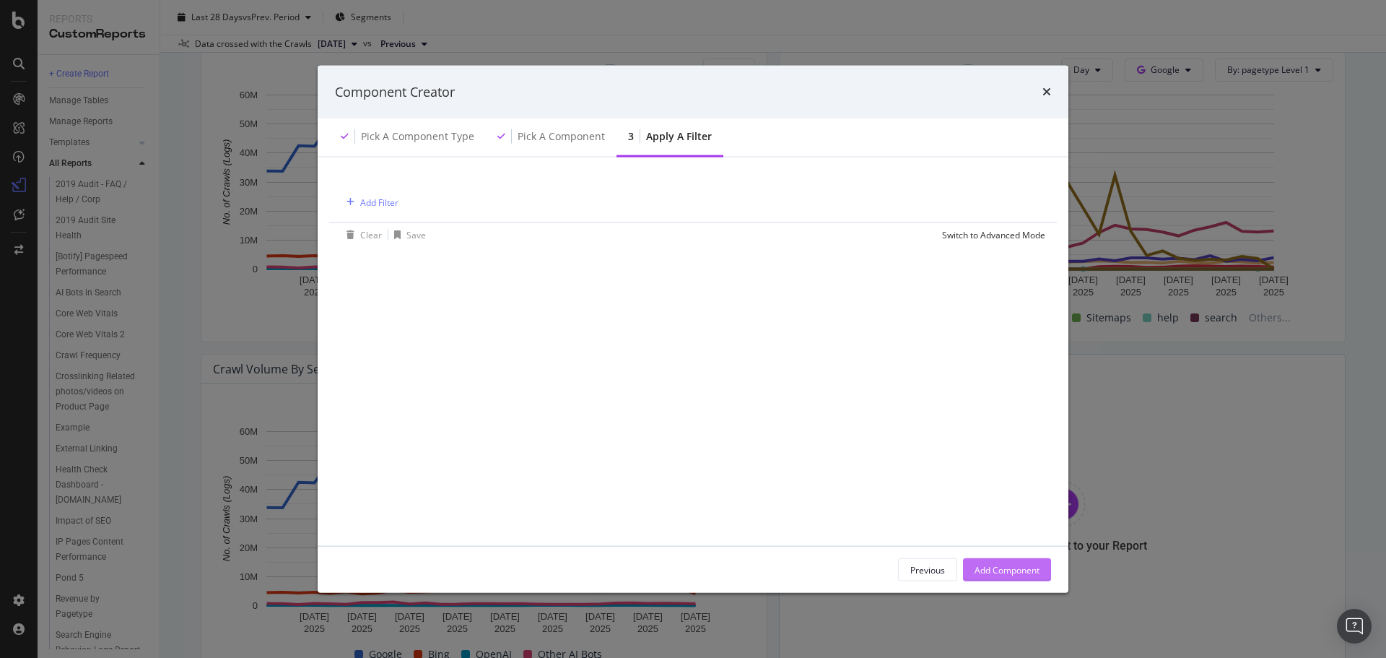
click at [1023, 573] on div "Add Component" at bounding box center [1007, 569] width 65 height 12
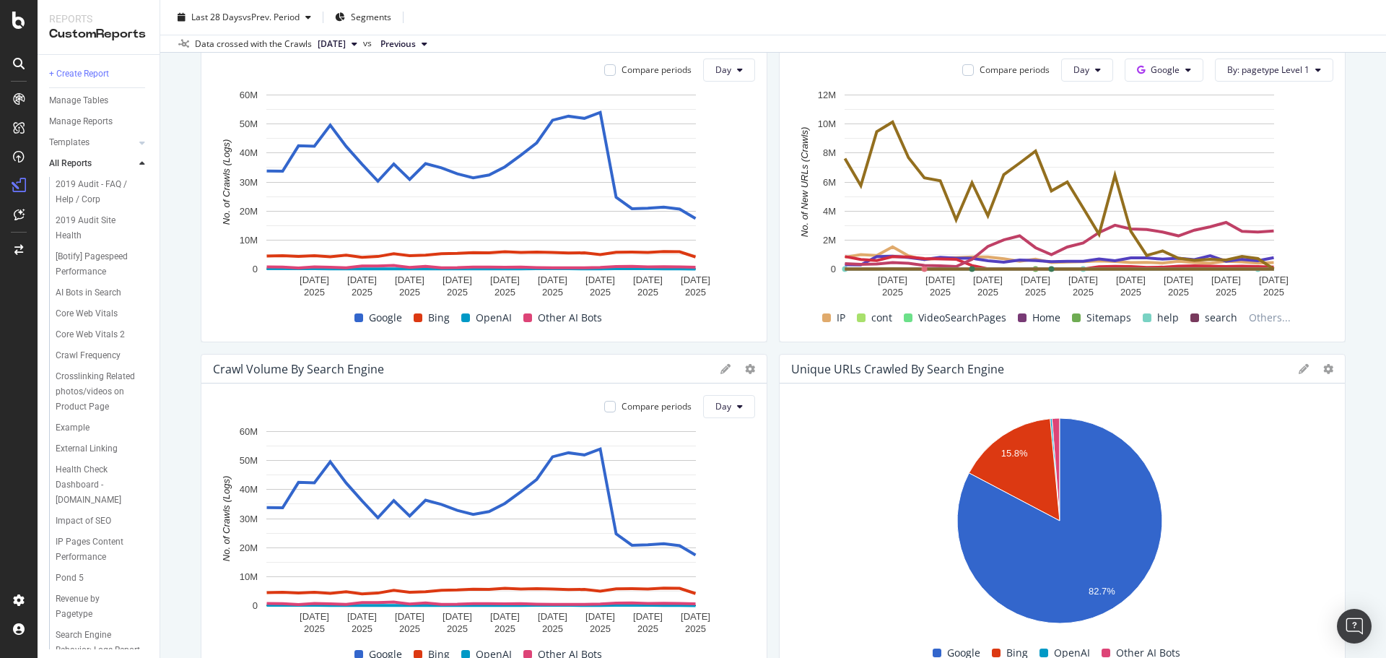
click at [745, 376] on div "Crawl Volume By Search Engine" at bounding box center [483, 368] width 565 height 29
click at [745, 371] on icon at bounding box center [750, 369] width 10 height 10
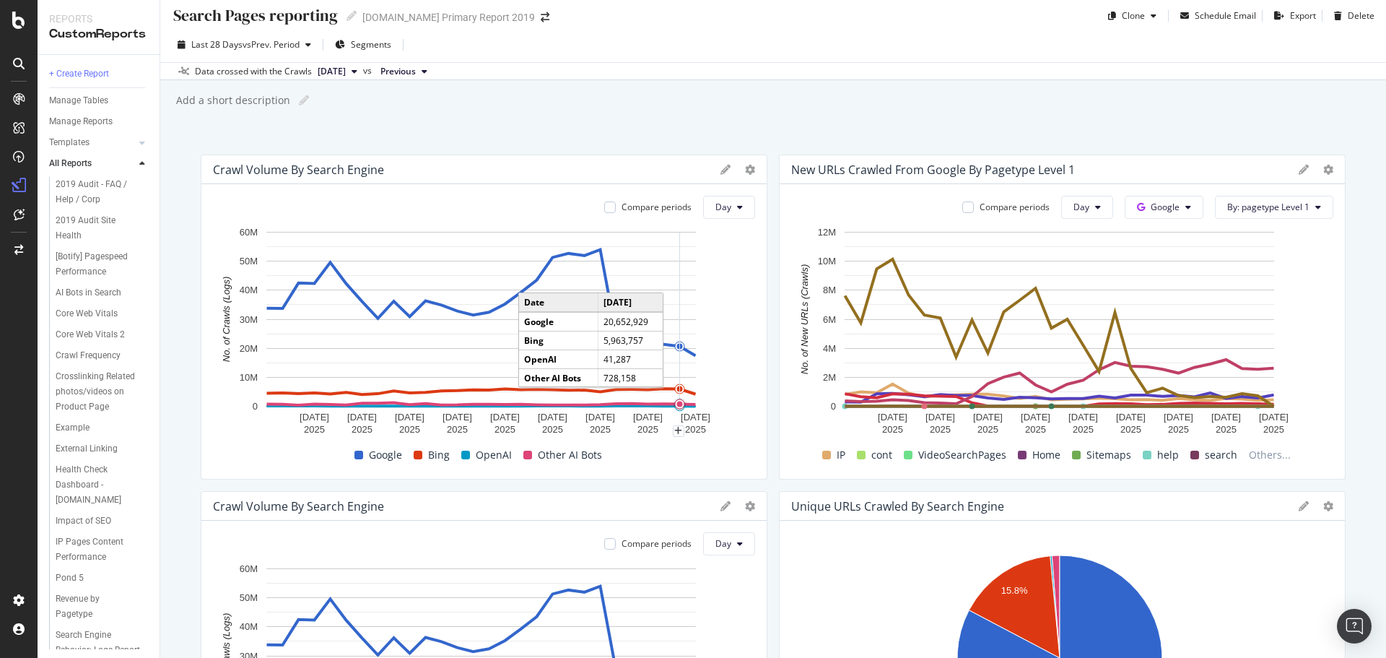
scroll to position [0, 0]
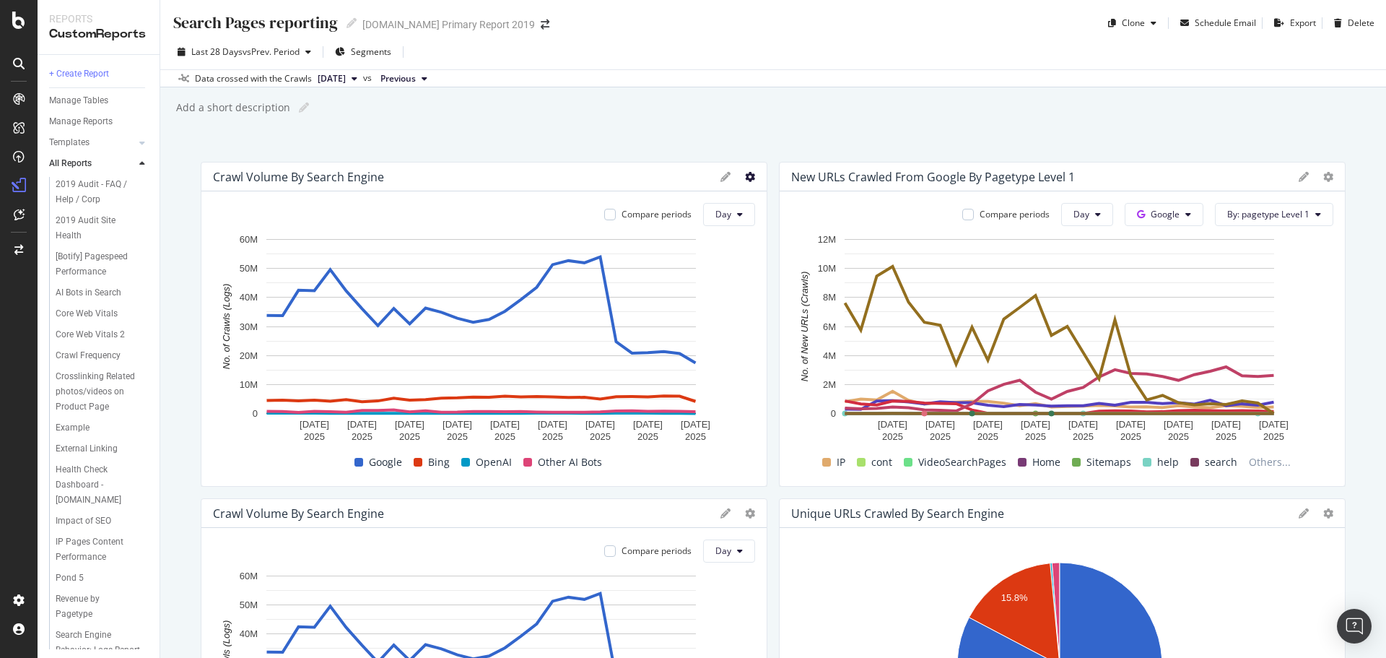
click at [745, 176] on icon at bounding box center [750, 177] width 10 height 10
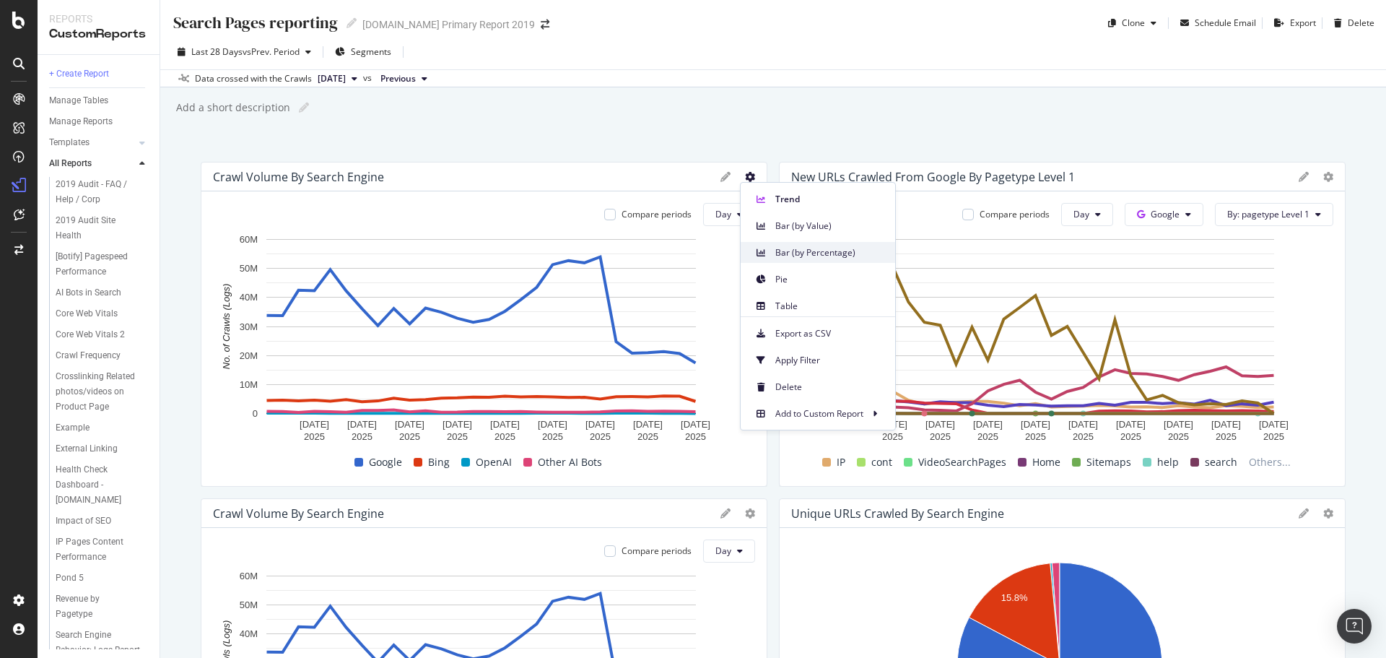
click at [793, 248] on span "Bar (by Percentage)" at bounding box center [829, 252] width 108 height 13
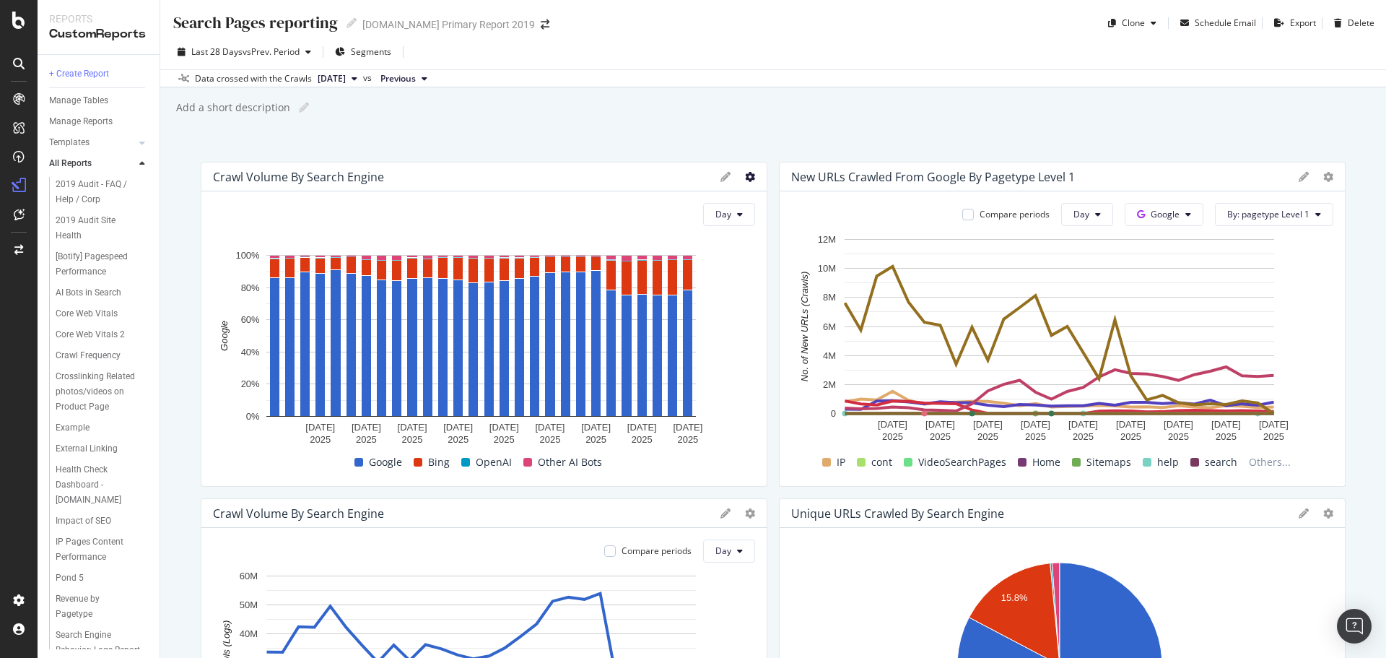
click at [745, 177] on icon at bounding box center [750, 177] width 10 height 10
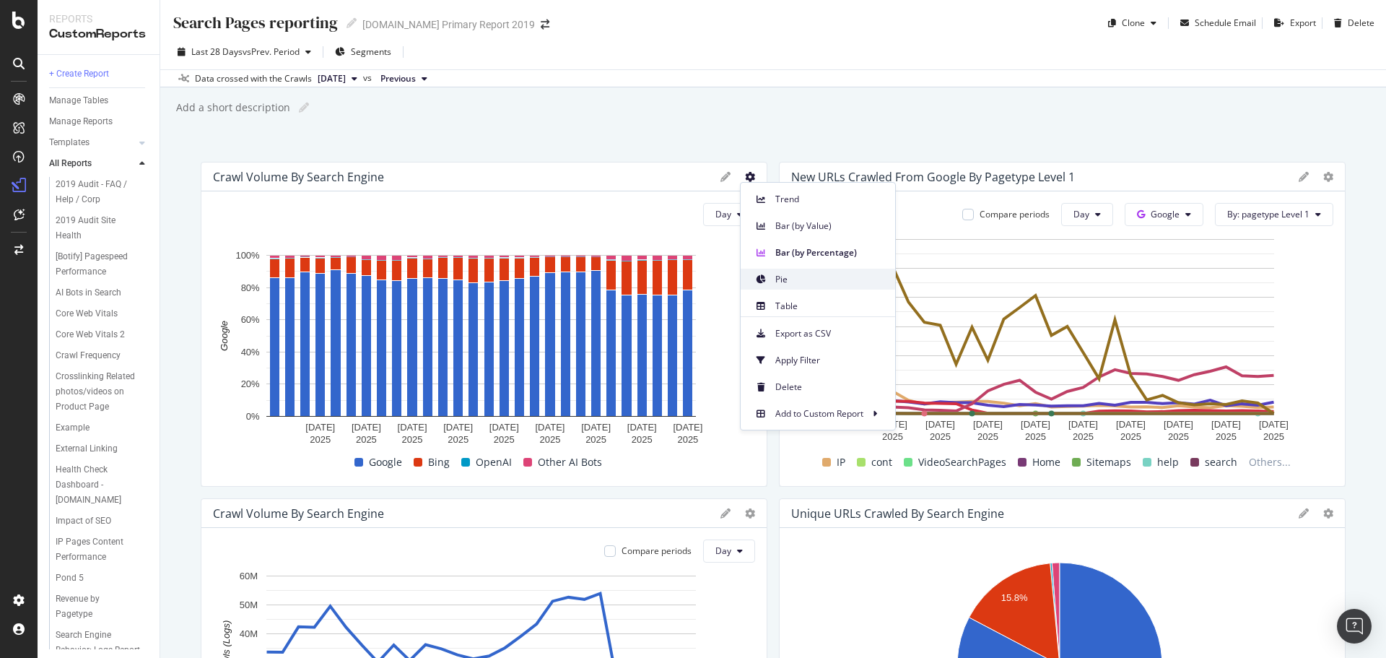
click at [794, 282] on span "Pie" at bounding box center [829, 279] width 108 height 13
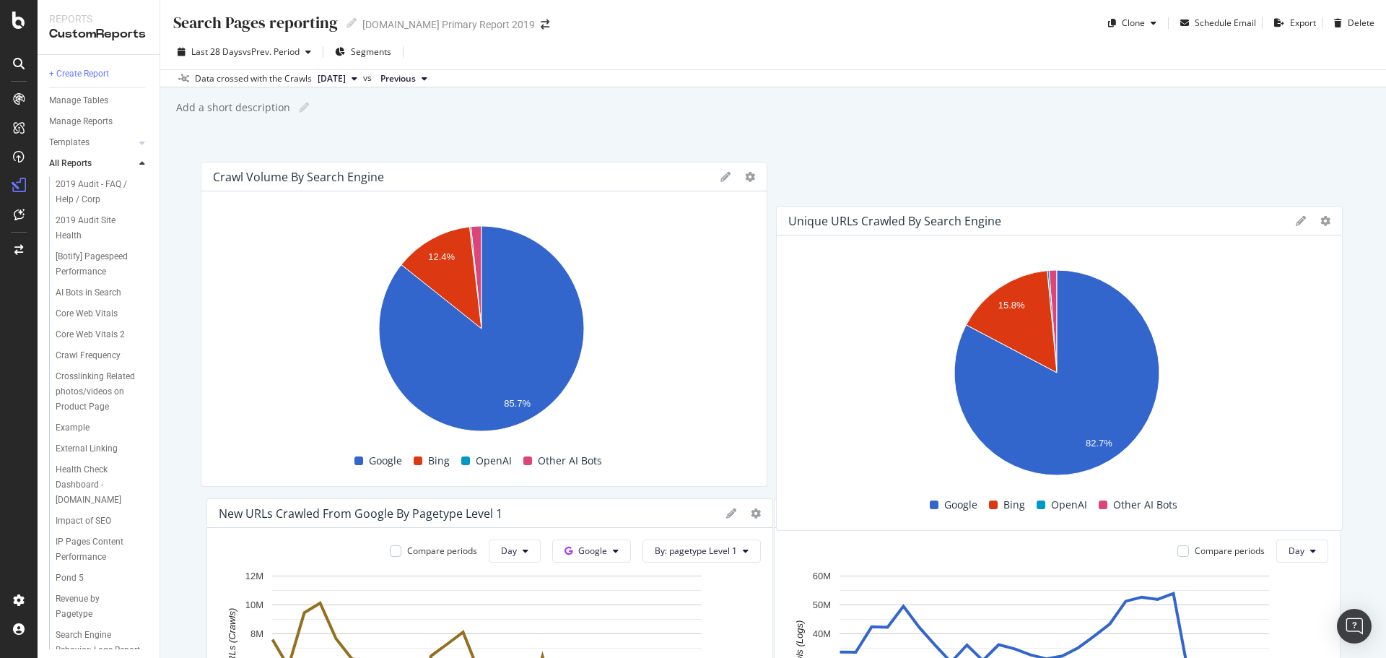
drag, startPoint x: 900, startPoint y: 525, endPoint x: 897, endPoint y: 189, distance: 335.7
click at [897, 206] on div "Unique URLs Crawled By Search Engine" at bounding box center [1059, 220] width 565 height 29
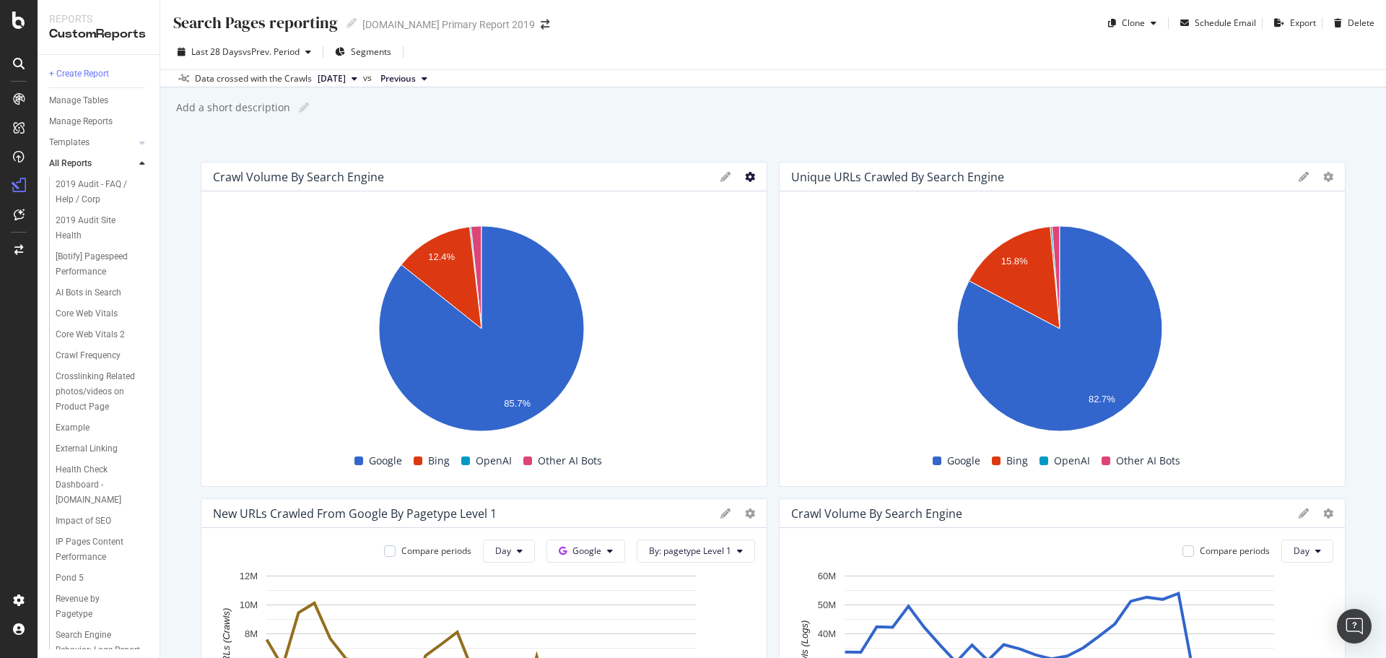
click at [745, 178] on icon at bounding box center [750, 177] width 10 height 10
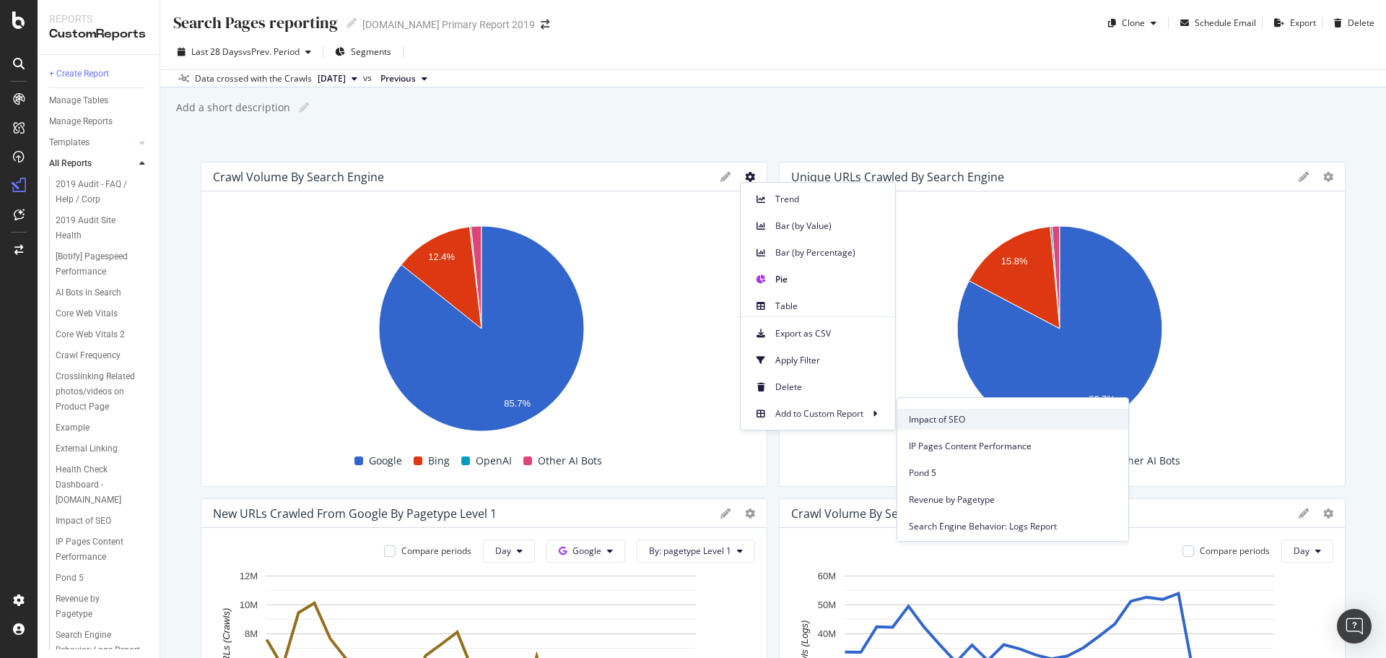
scroll to position [361, 0]
click at [964, 505] on span "Search Pages reporting" at bounding box center [1013, 507] width 208 height 13
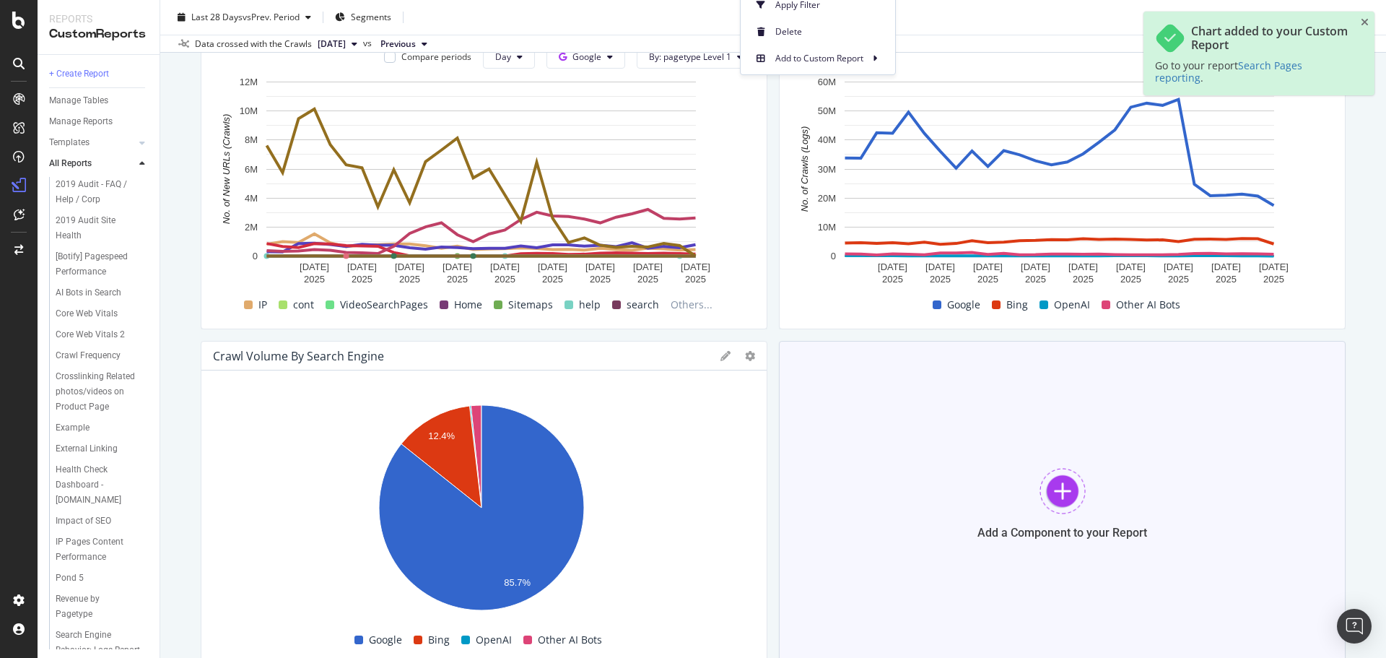
scroll to position [505, 0]
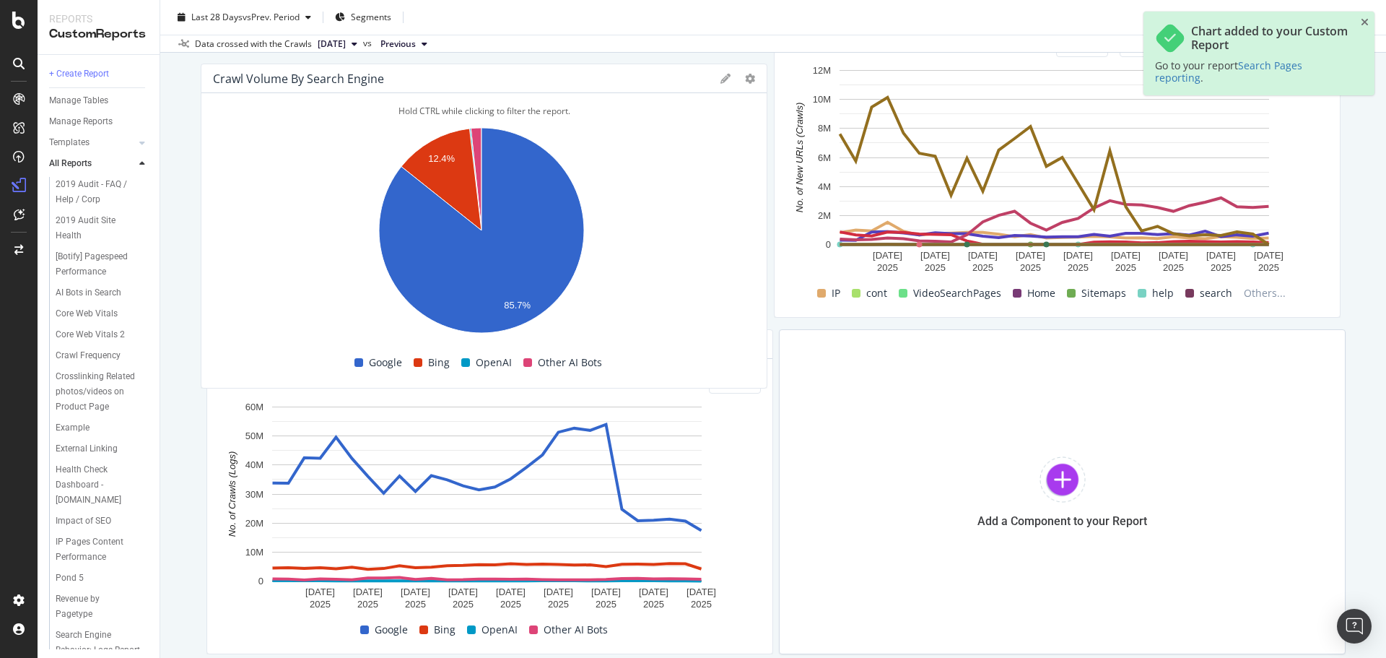
drag, startPoint x: 671, startPoint y: 489, endPoint x: 658, endPoint y: 208, distance: 281.1
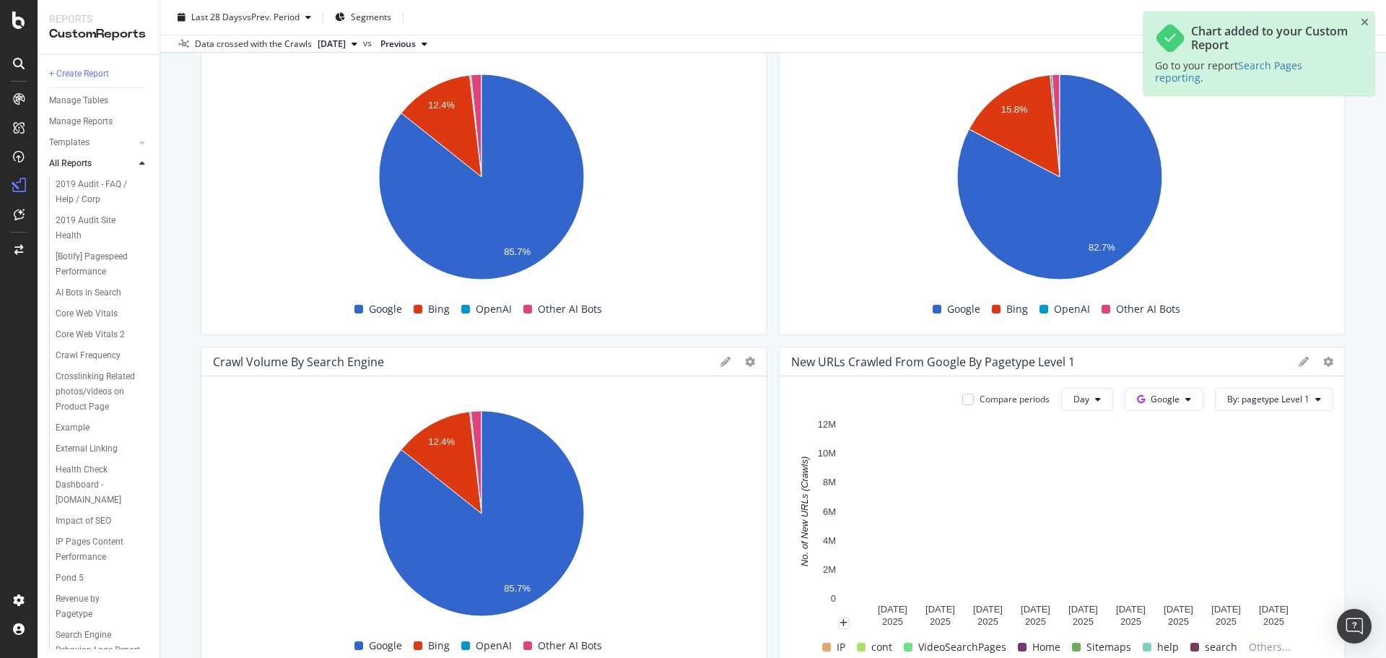
scroll to position [144, 0]
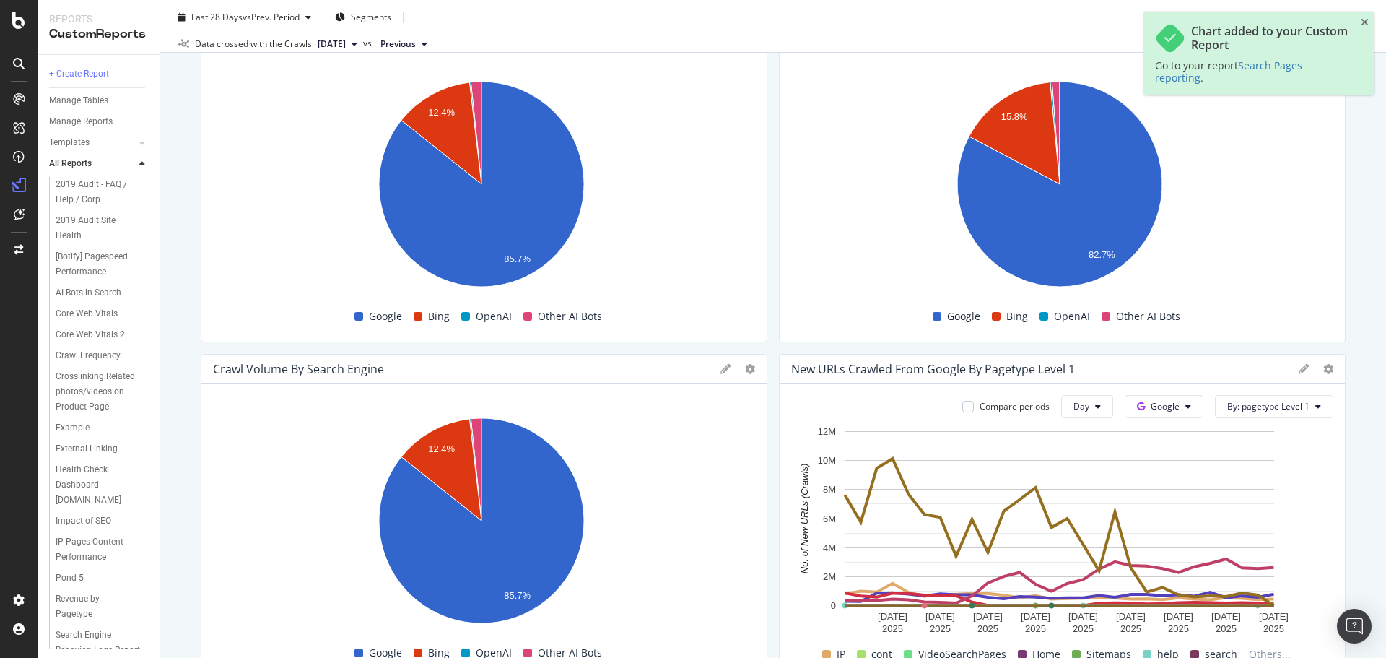
click at [739, 367] on div at bounding box center [738, 369] width 35 height 14
click at [745, 367] on icon at bounding box center [750, 369] width 10 height 10
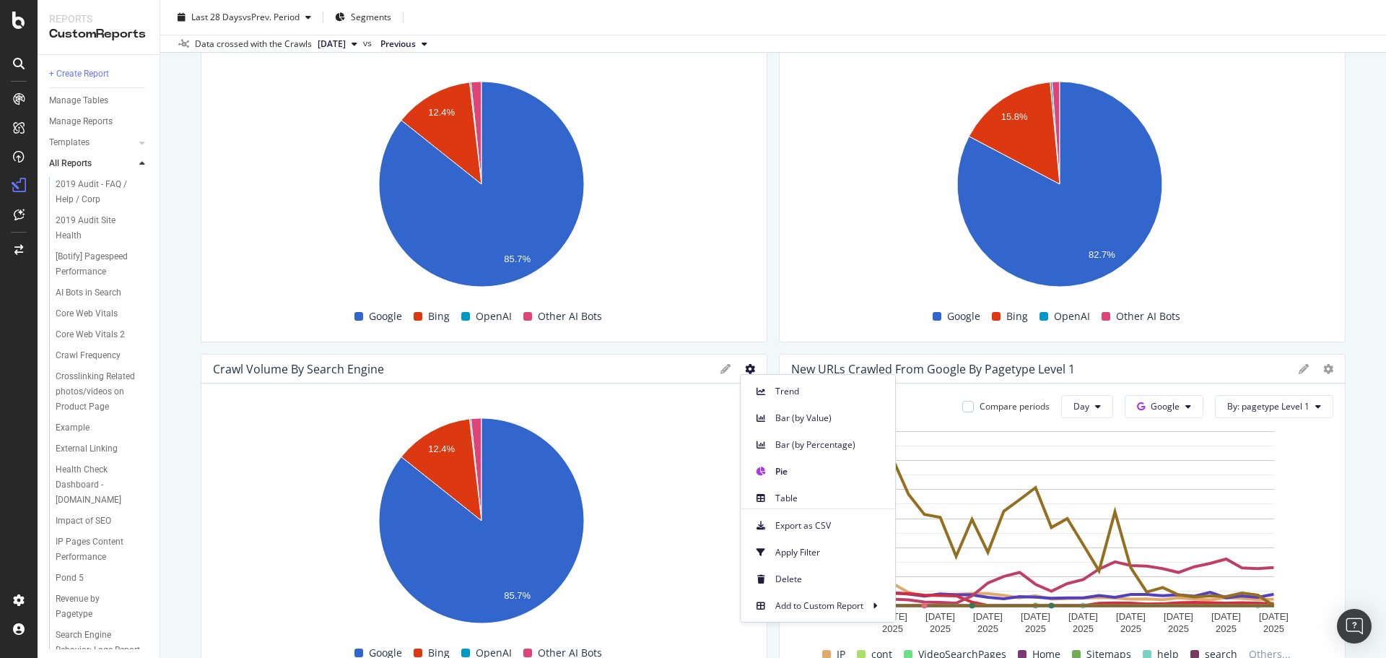
click at [712, 369] on div "Crawl Volume By Search Engine" at bounding box center [483, 368] width 565 height 29
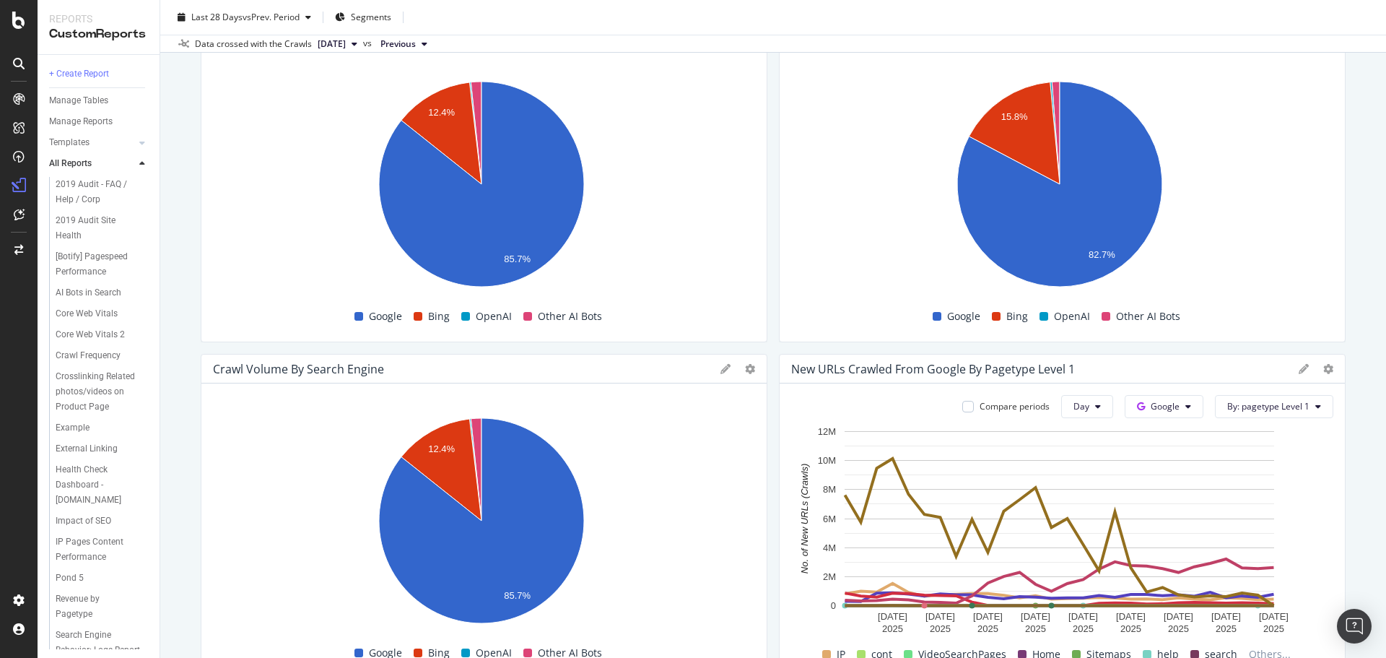
click at [721, 369] on icon at bounding box center [726, 369] width 10 height 10
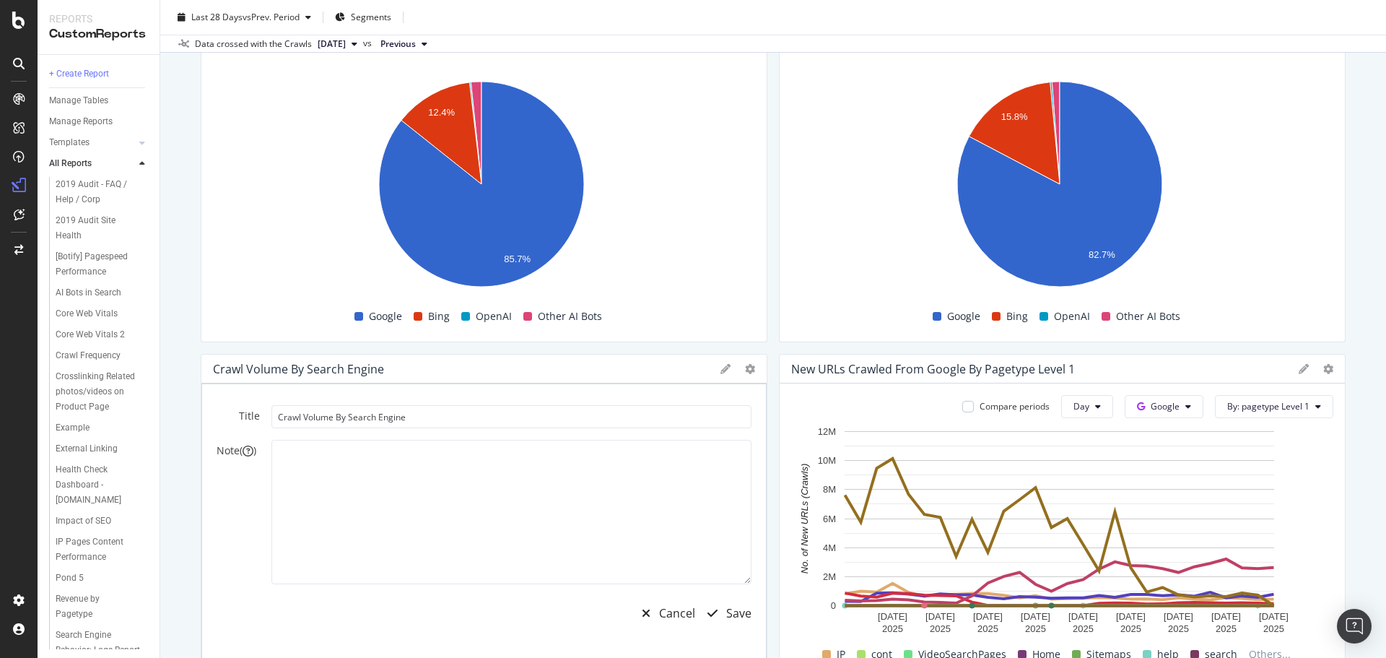
click at [721, 370] on icon at bounding box center [726, 369] width 10 height 10
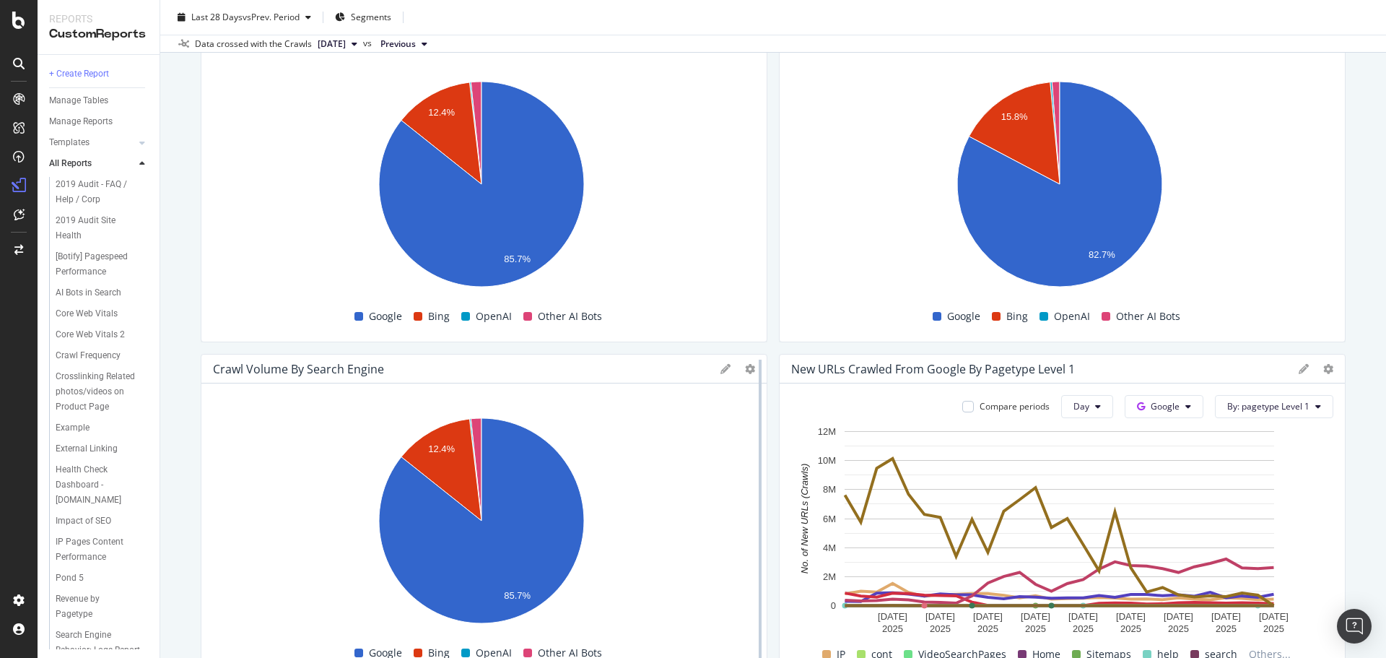
click at [759, 370] on div at bounding box center [760, 516] width 3 height 313
click at [746, 370] on icon at bounding box center [750, 369] width 10 height 10
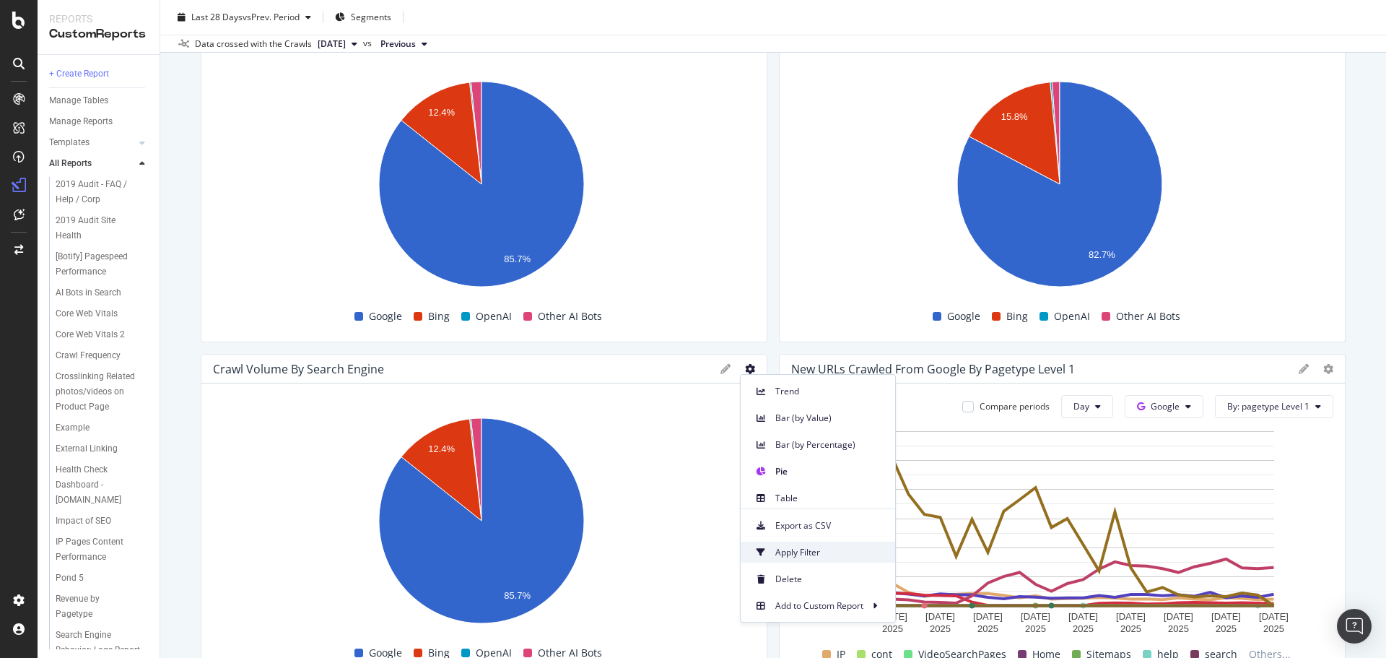
click at [820, 560] on div "Apply Filter" at bounding box center [818, 551] width 154 height 21
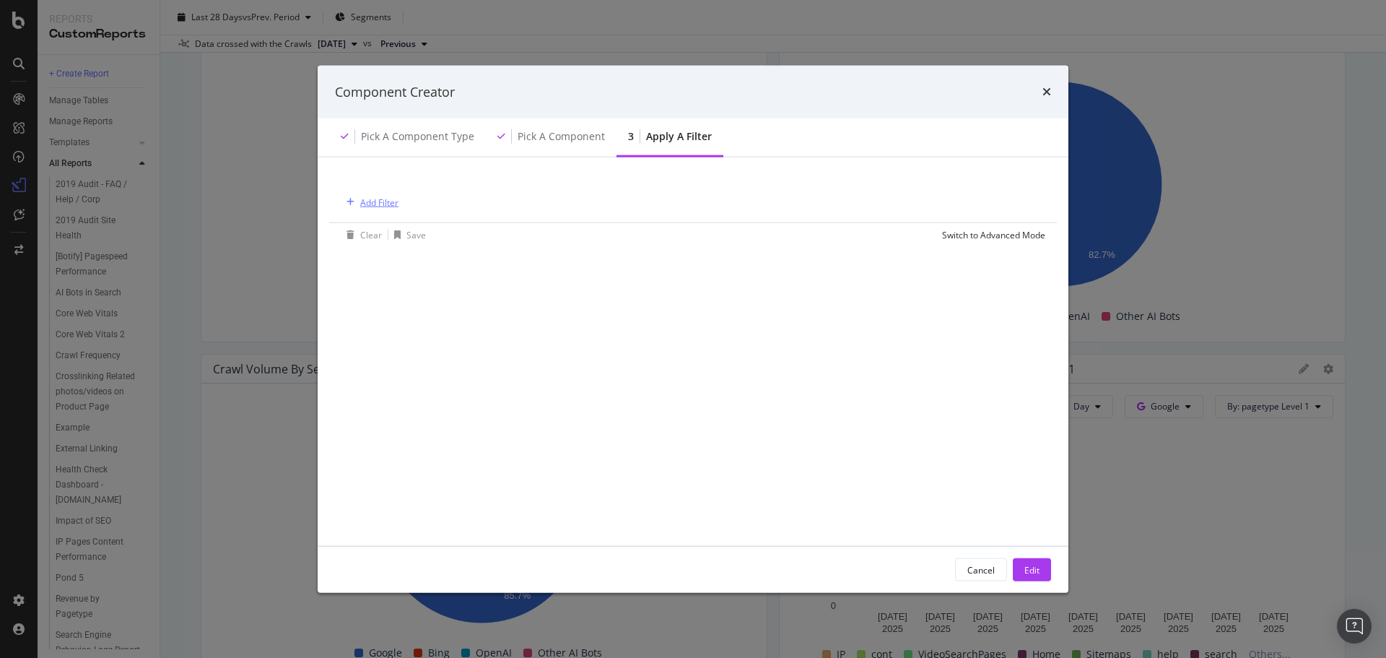
click at [376, 200] on div "Add Filter" at bounding box center [379, 202] width 38 height 12
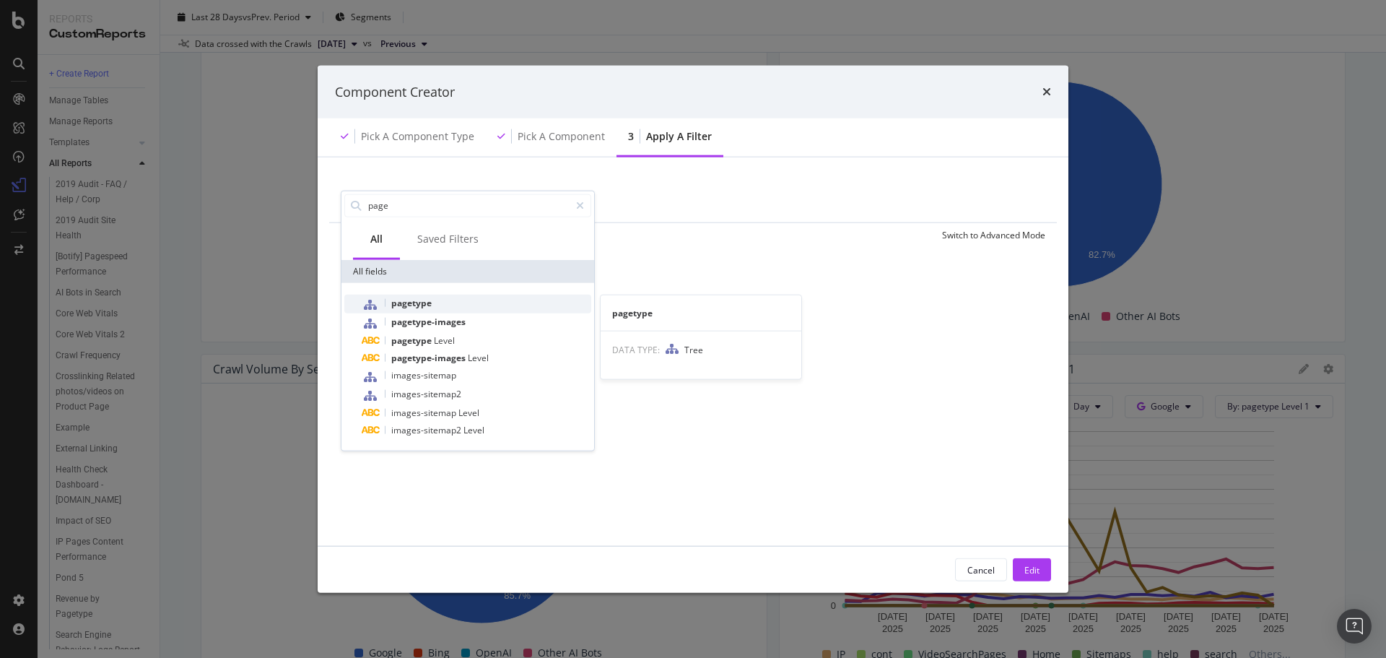
type input "page"
click at [445, 302] on div "pagetype" at bounding box center [477, 303] width 230 height 19
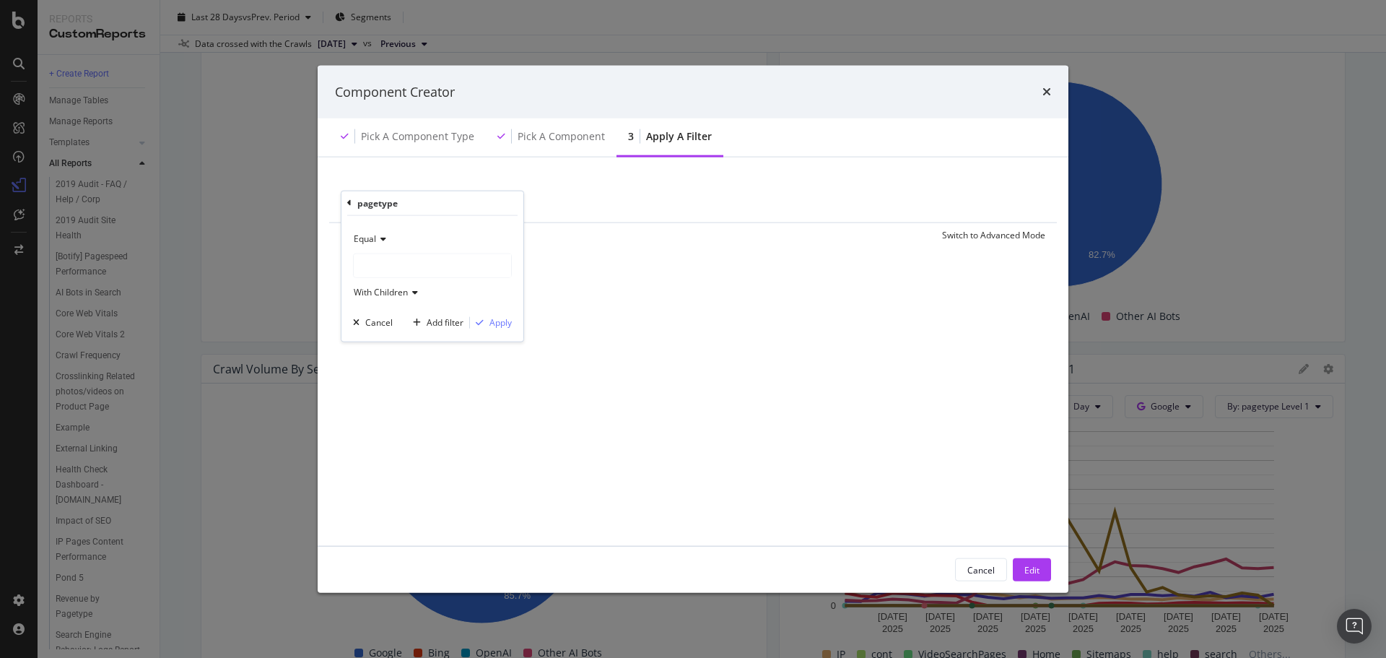
click at [404, 271] on div "modal" at bounding box center [432, 264] width 157 height 23
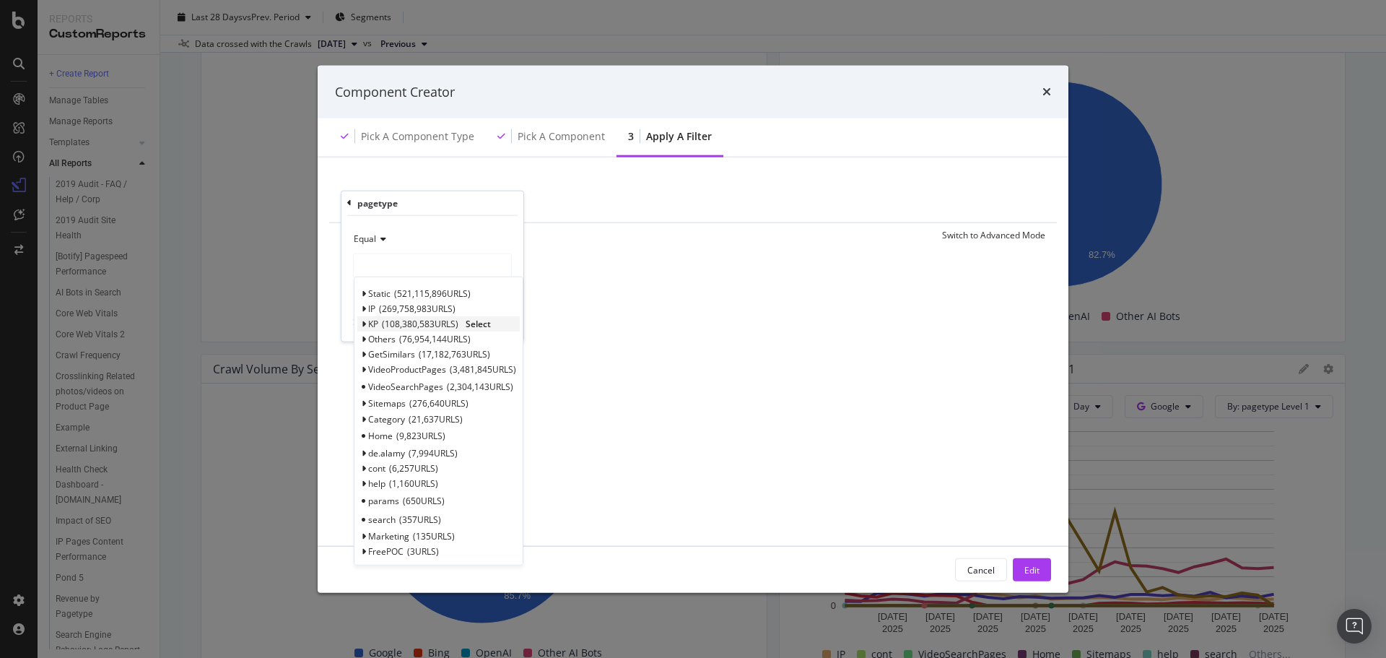
click at [482, 325] on span "Select" at bounding box center [478, 324] width 25 height 12
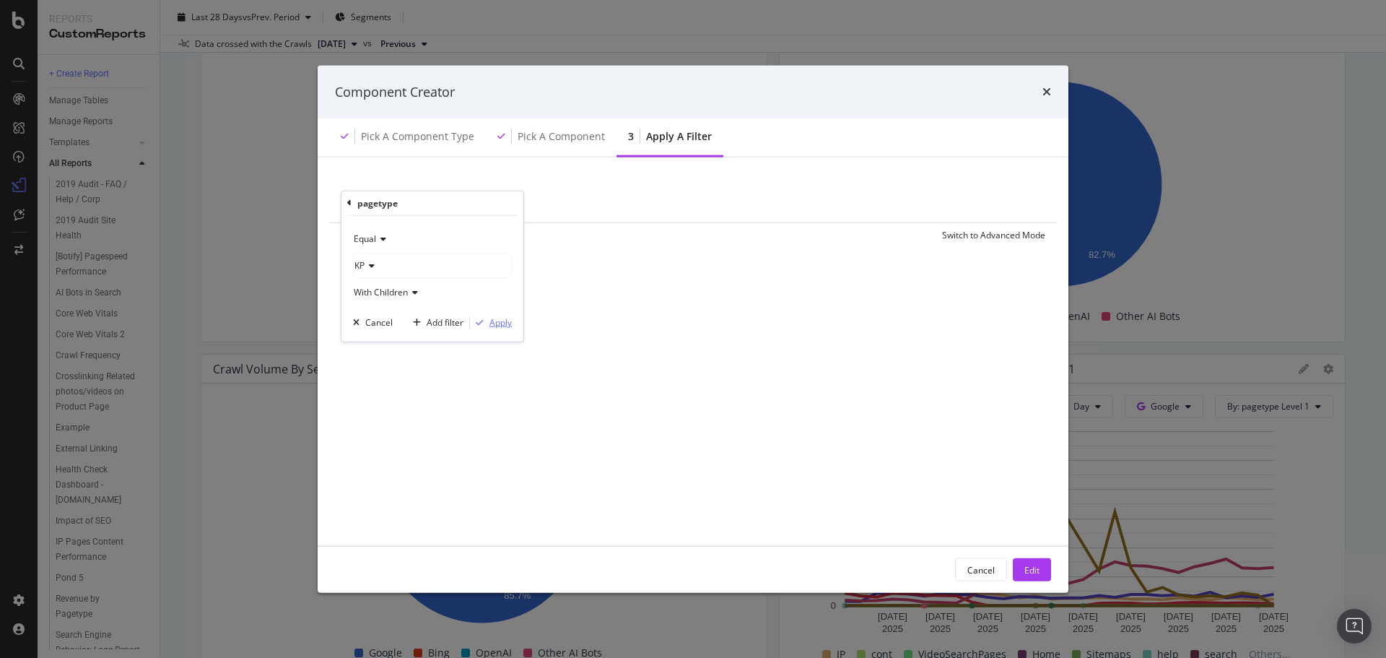
click at [500, 325] on div "Apply" at bounding box center [500, 322] width 22 height 12
click at [1017, 566] on button "Edit" at bounding box center [1032, 569] width 38 height 23
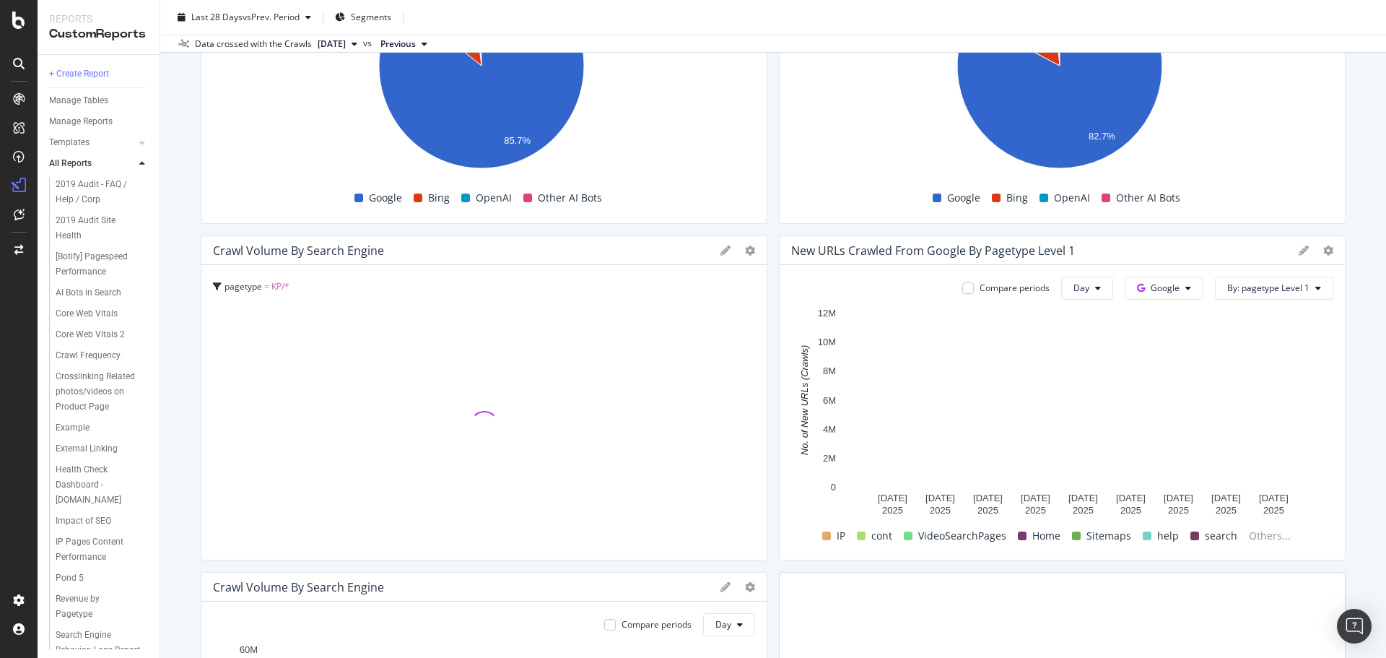
scroll to position [289, 0]
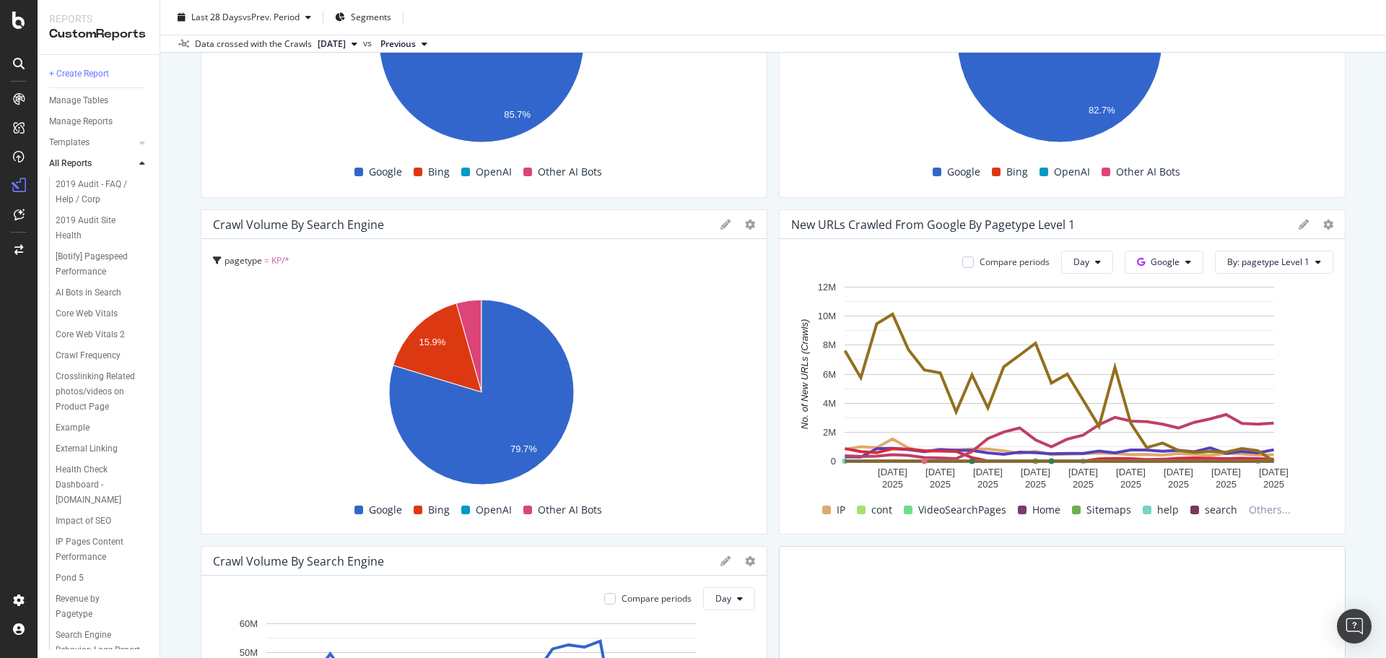
click at [721, 227] on icon at bounding box center [726, 224] width 10 height 10
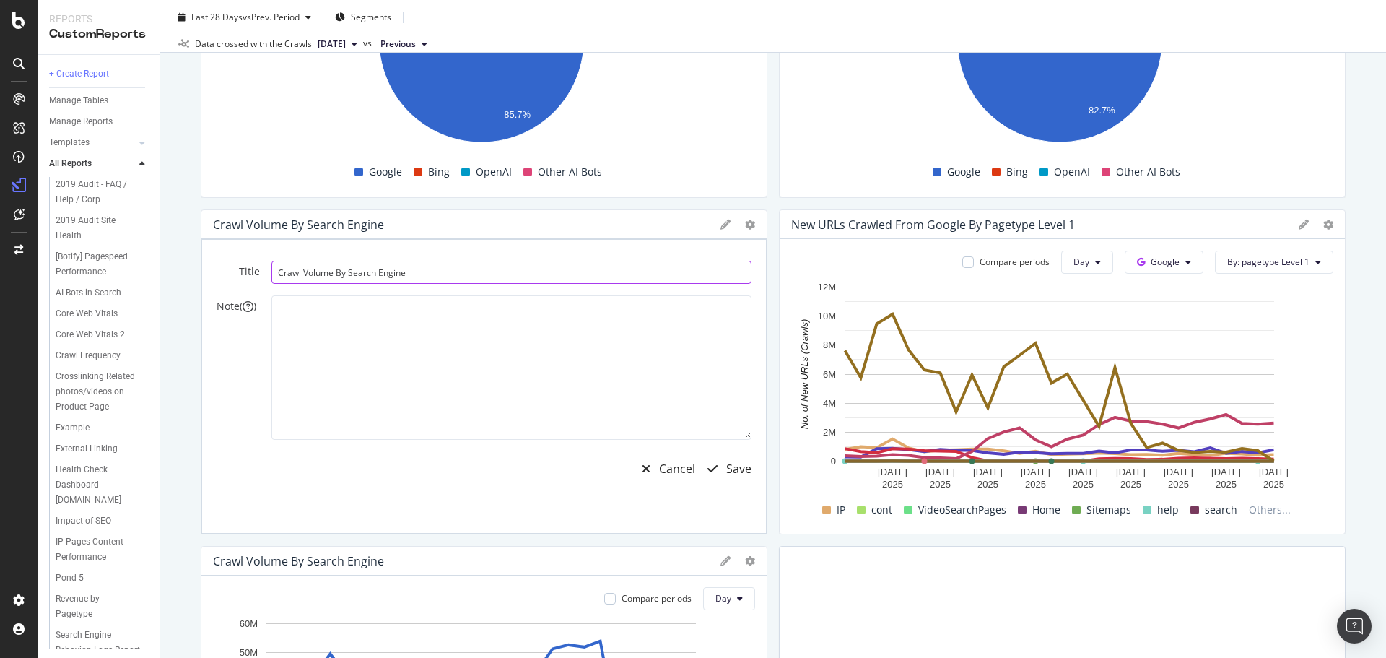
click at [419, 270] on input "Crawl Volume By Search Engine" at bounding box center [511, 272] width 480 height 23
type input "Crawl Volume By Search Engine - Search pages"
click at [726, 462] on div "Save" at bounding box center [738, 469] width 25 height 17
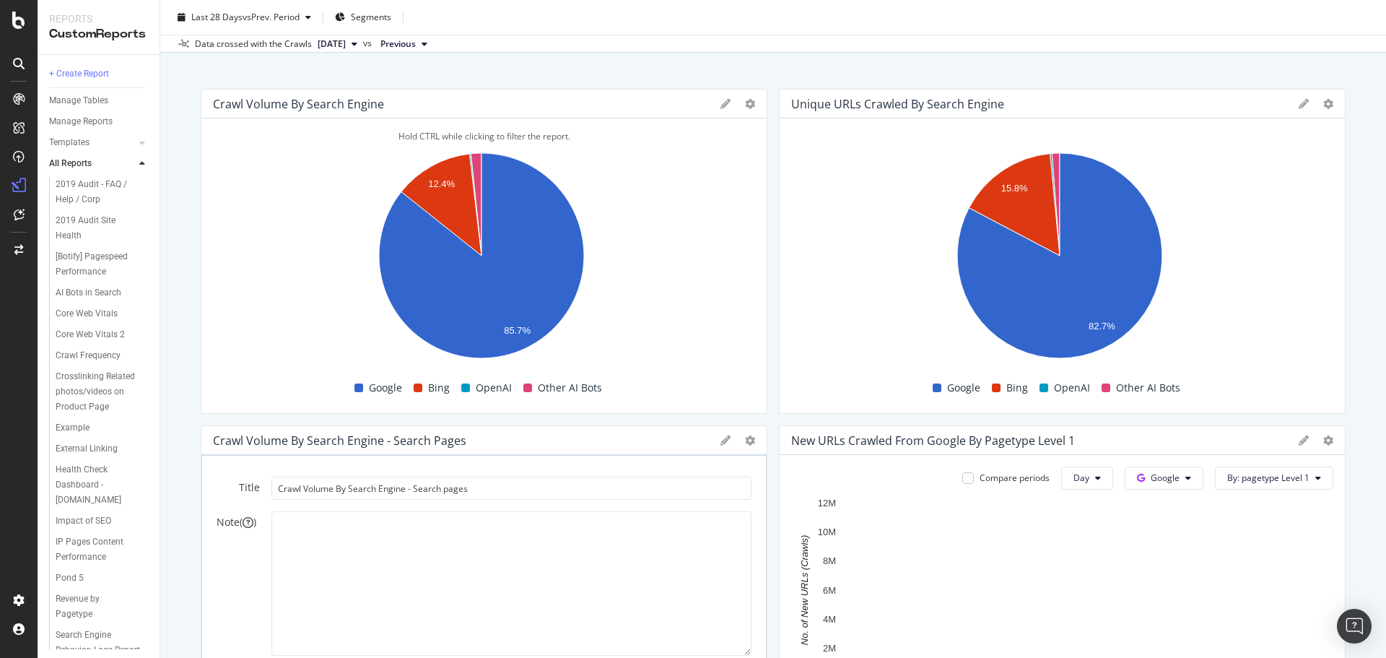
scroll to position [0, 0]
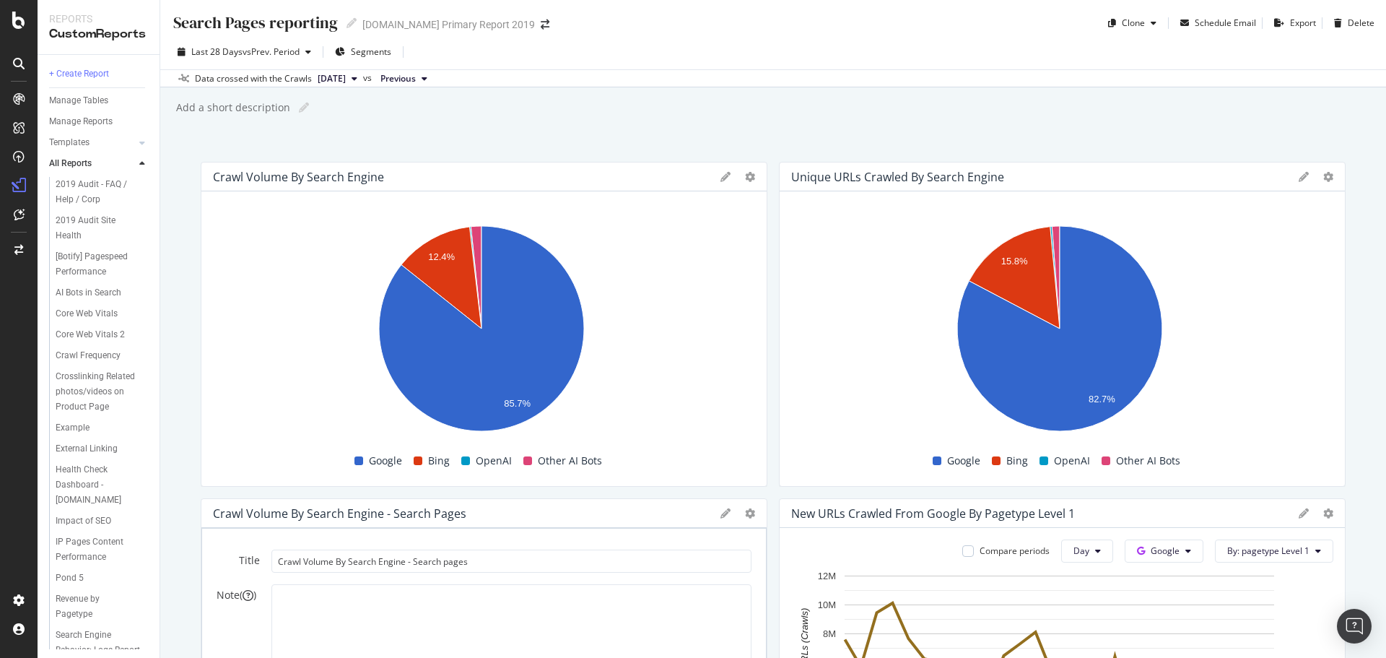
click at [722, 178] on icon at bounding box center [726, 177] width 10 height 10
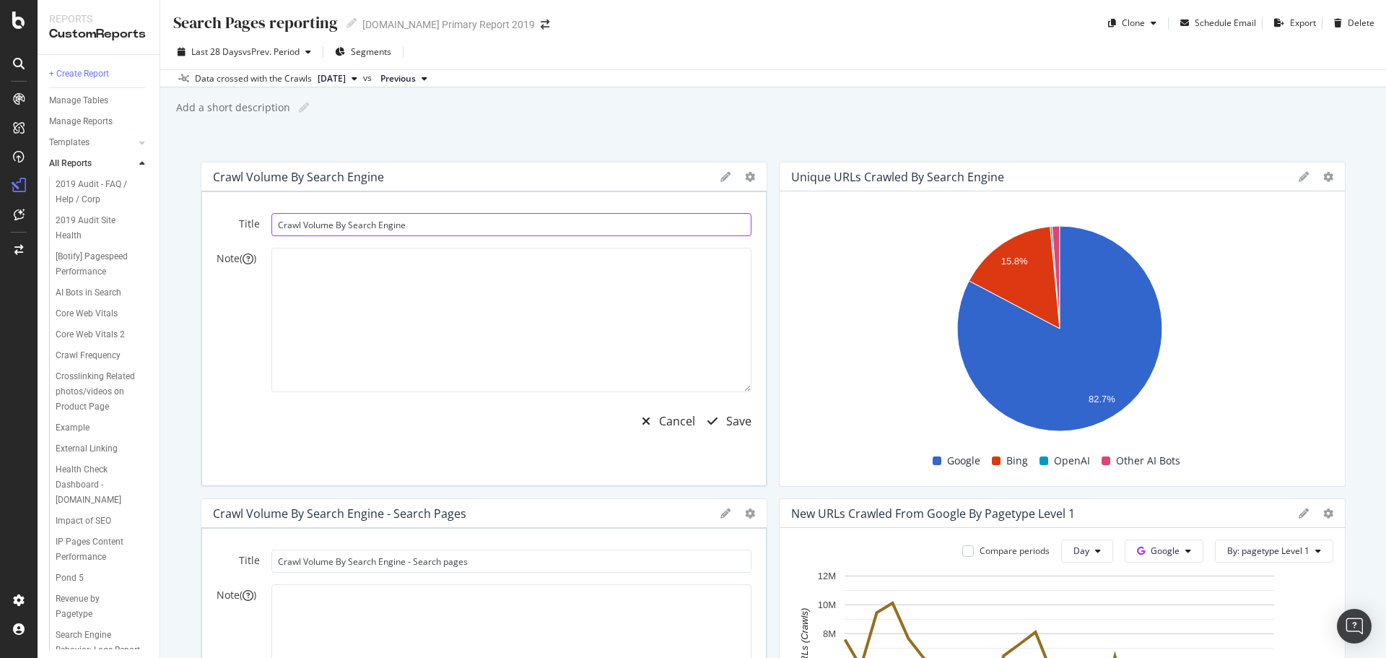
click at [471, 227] on input "Crawl Volume By Search Engine" at bounding box center [511, 224] width 480 height 23
type input "Crawl Volume By Search Engine - All pages"
click at [718, 425] on div "button" at bounding box center [712, 421] width 27 height 12
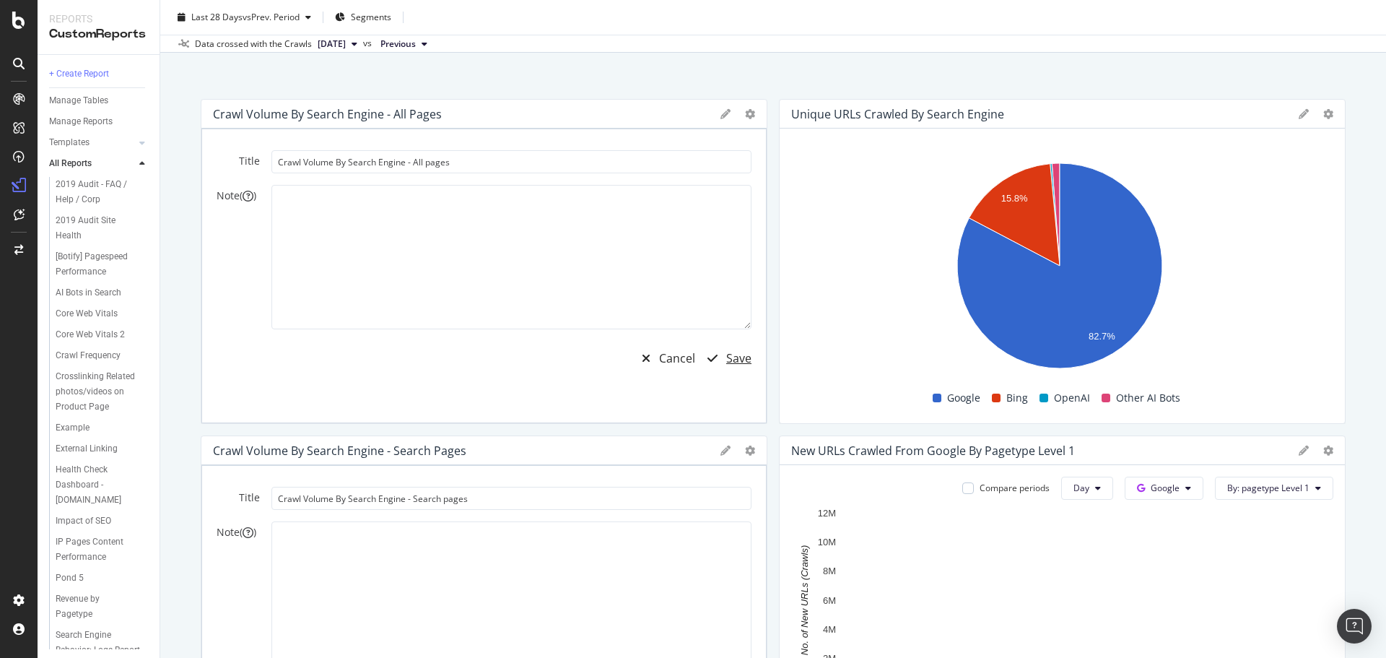
scroll to position [289, 0]
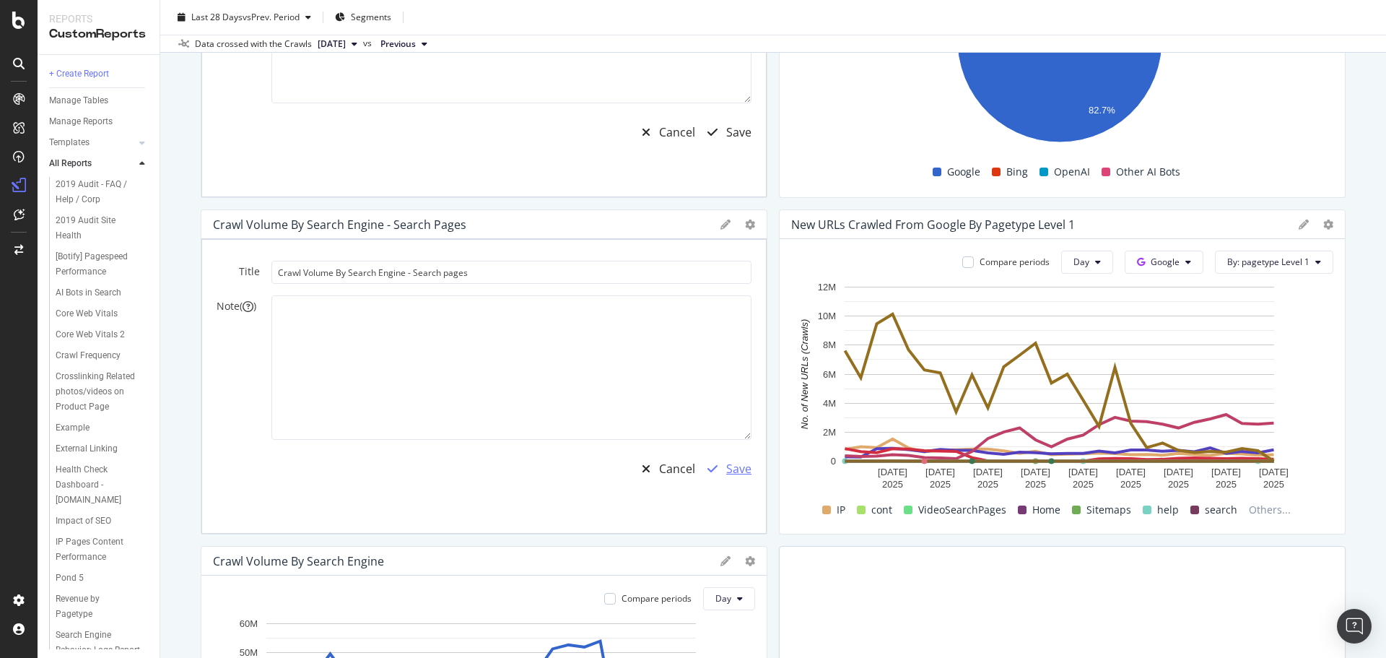
click at [734, 471] on div "Save" at bounding box center [738, 469] width 25 height 17
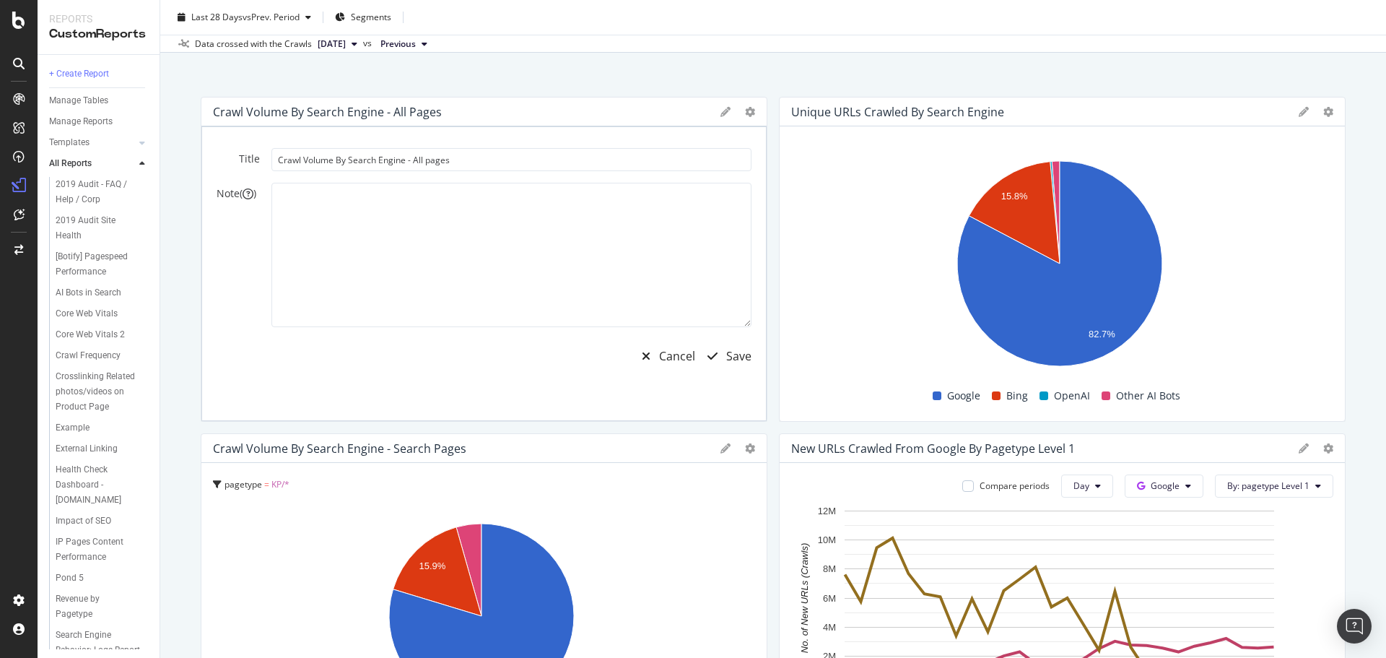
scroll to position [0, 0]
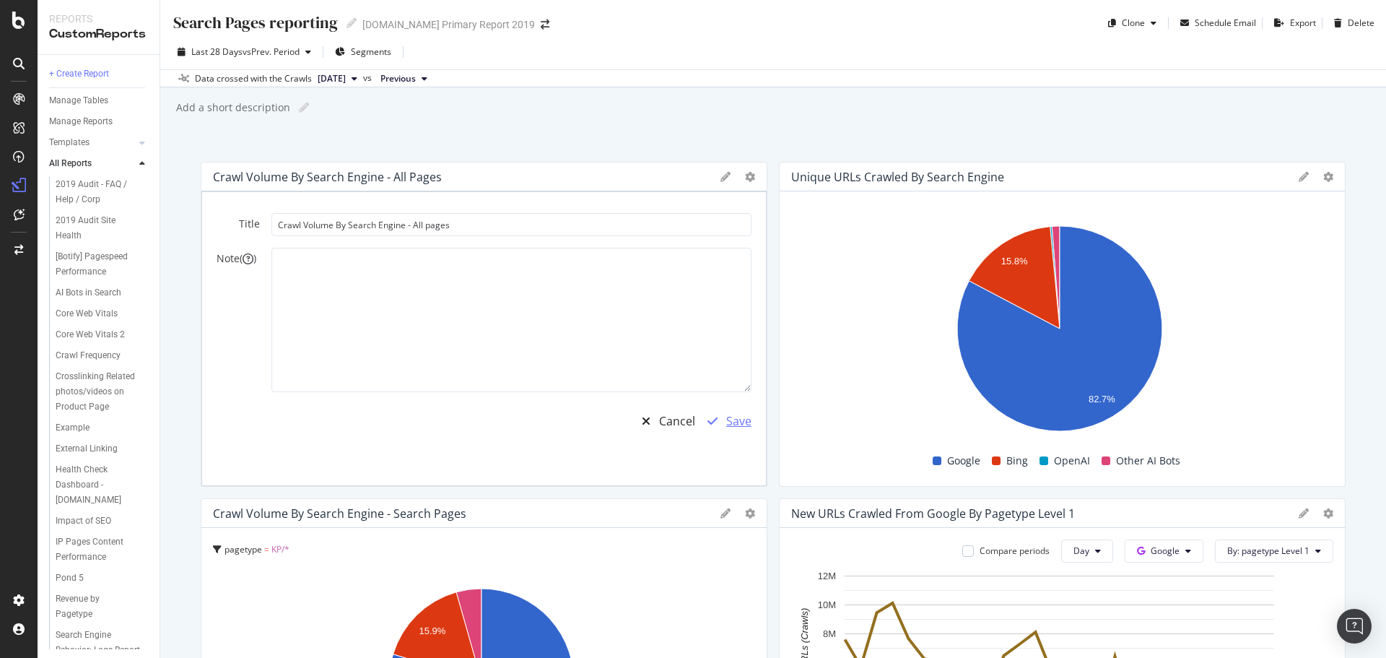
click at [741, 422] on div "Save" at bounding box center [738, 421] width 25 height 17
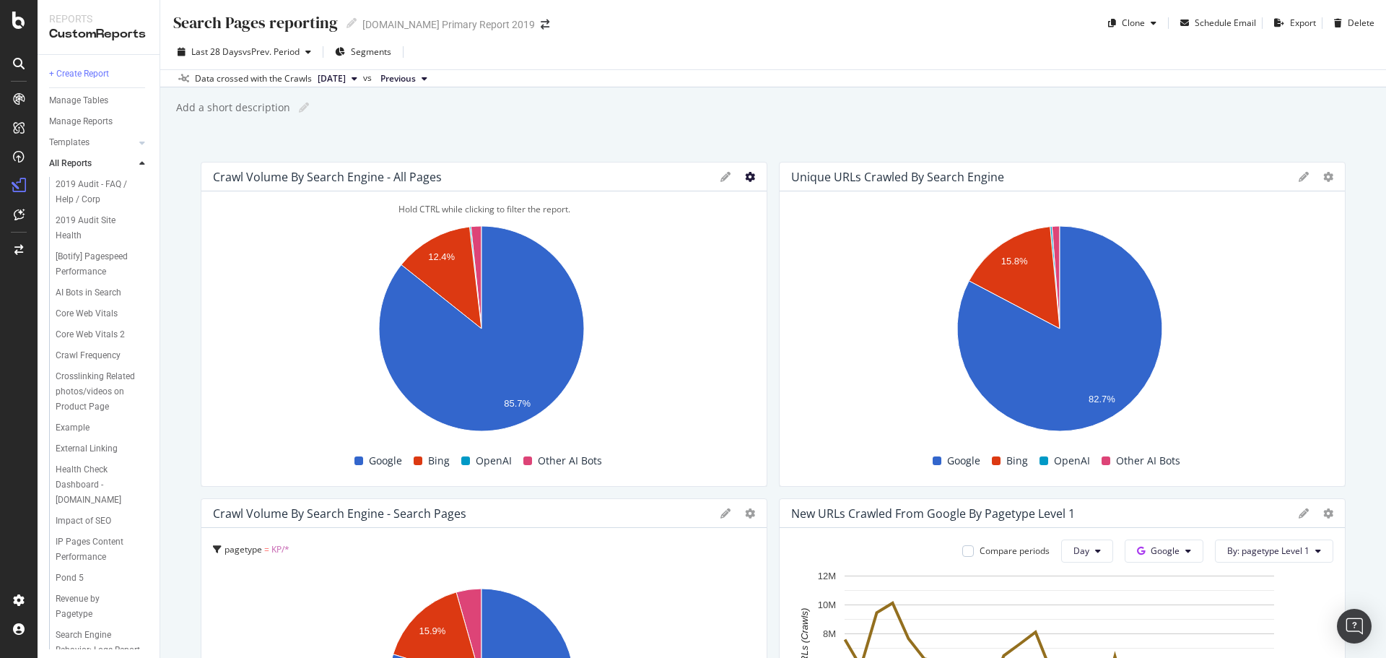
click at [745, 178] on icon at bounding box center [750, 177] width 10 height 10
click at [803, 352] on div "Apply Filter" at bounding box center [818, 359] width 154 height 21
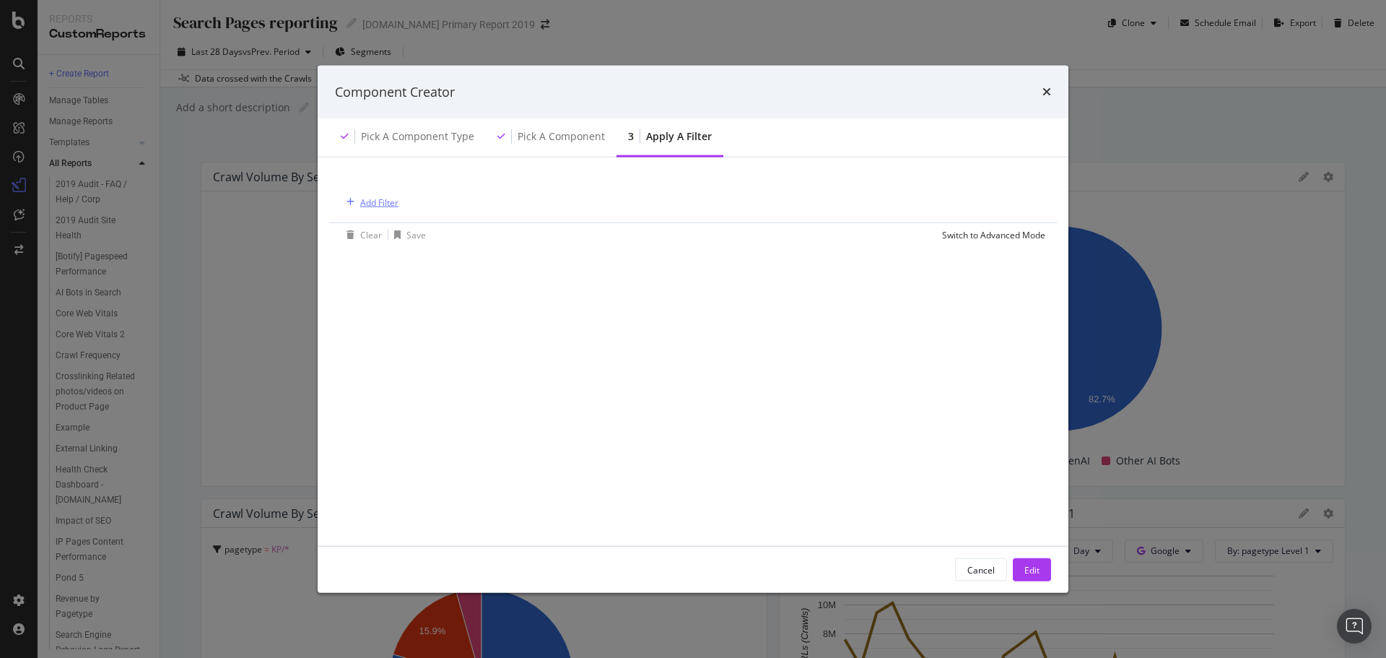
click at [383, 205] on div "Add Filter" at bounding box center [379, 202] width 38 height 12
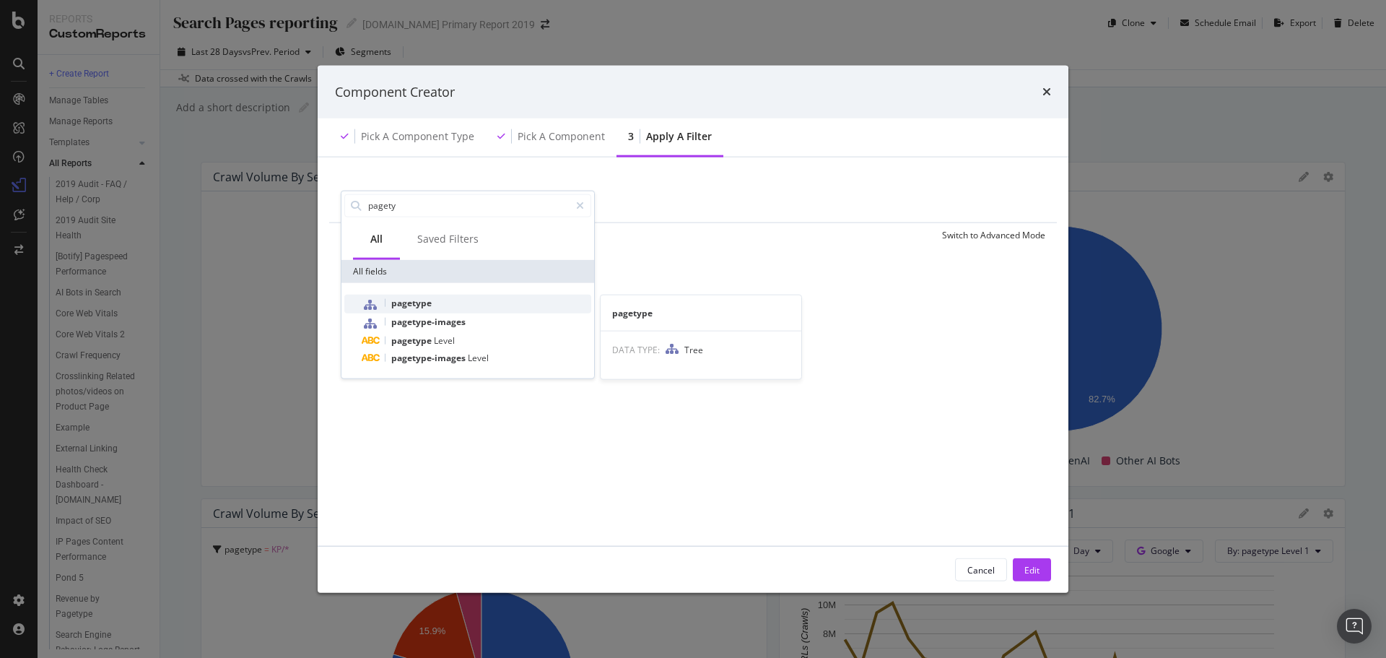
type input "pagety"
click at [434, 310] on div "pagetype" at bounding box center [477, 303] width 230 height 19
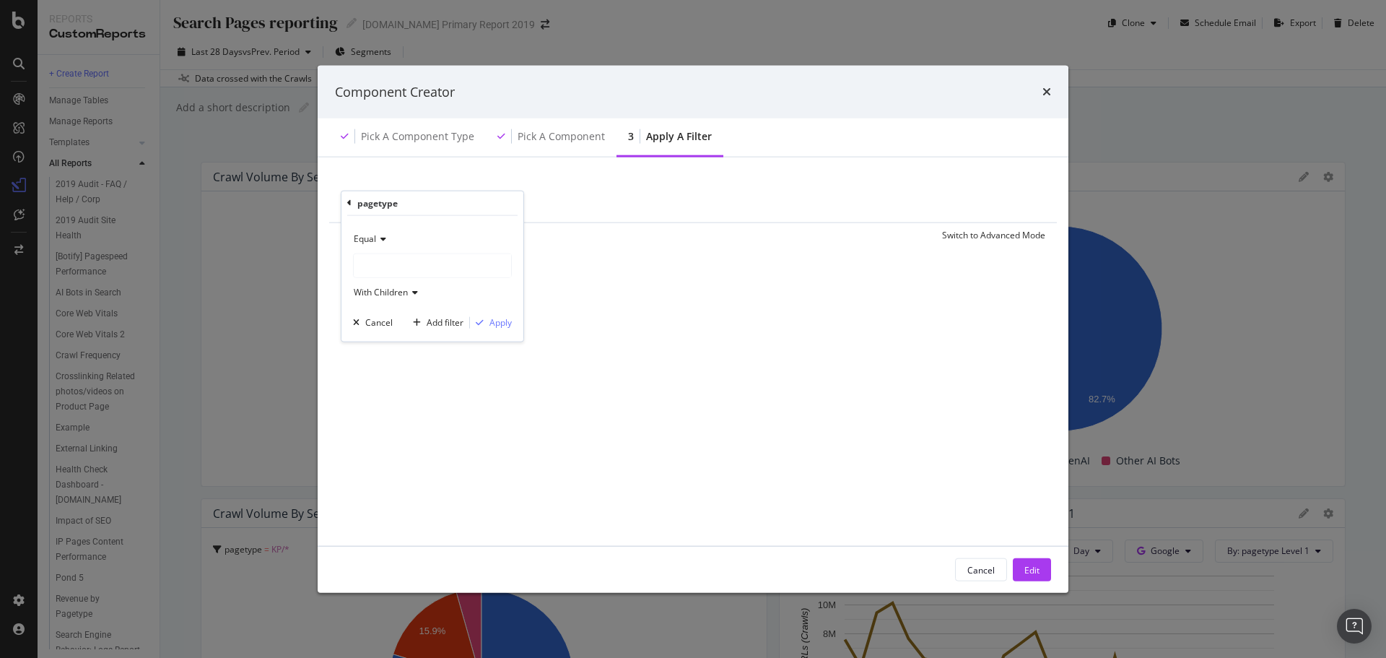
click at [380, 266] on div "modal" at bounding box center [432, 264] width 157 height 23
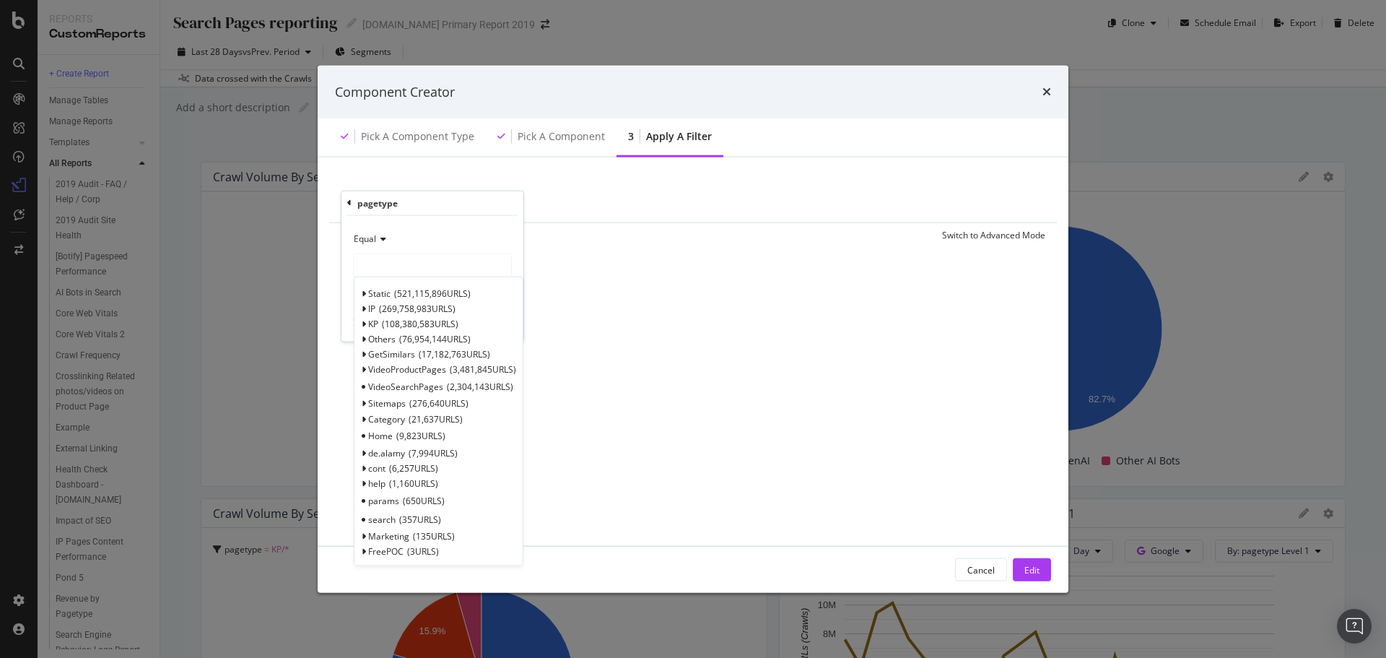
click at [361, 230] on div "Equal" at bounding box center [432, 238] width 159 height 23
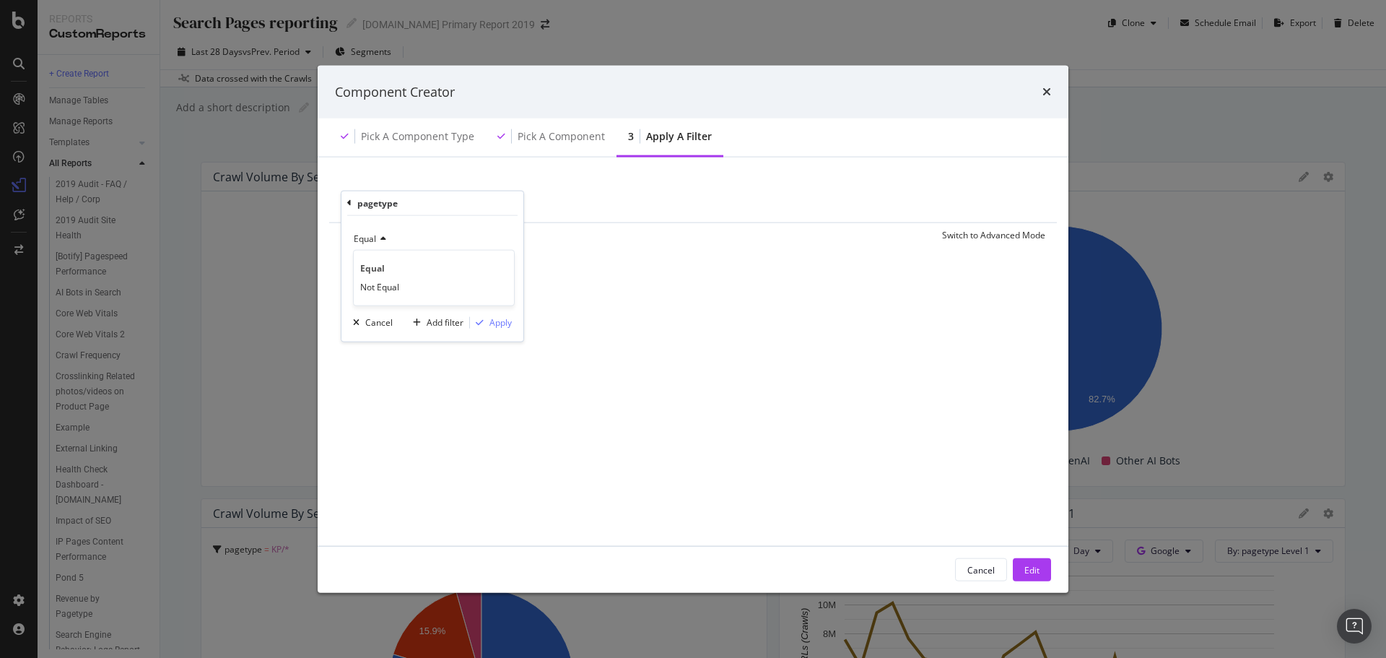
click at [366, 234] on span "Equal" at bounding box center [365, 238] width 22 height 12
click at [374, 281] on span "Not Equal" at bounding box center [379, 287] width 39 height 12
click at [405, 266] on div "modal" at bounding box center [432, 264] width 157 height 23
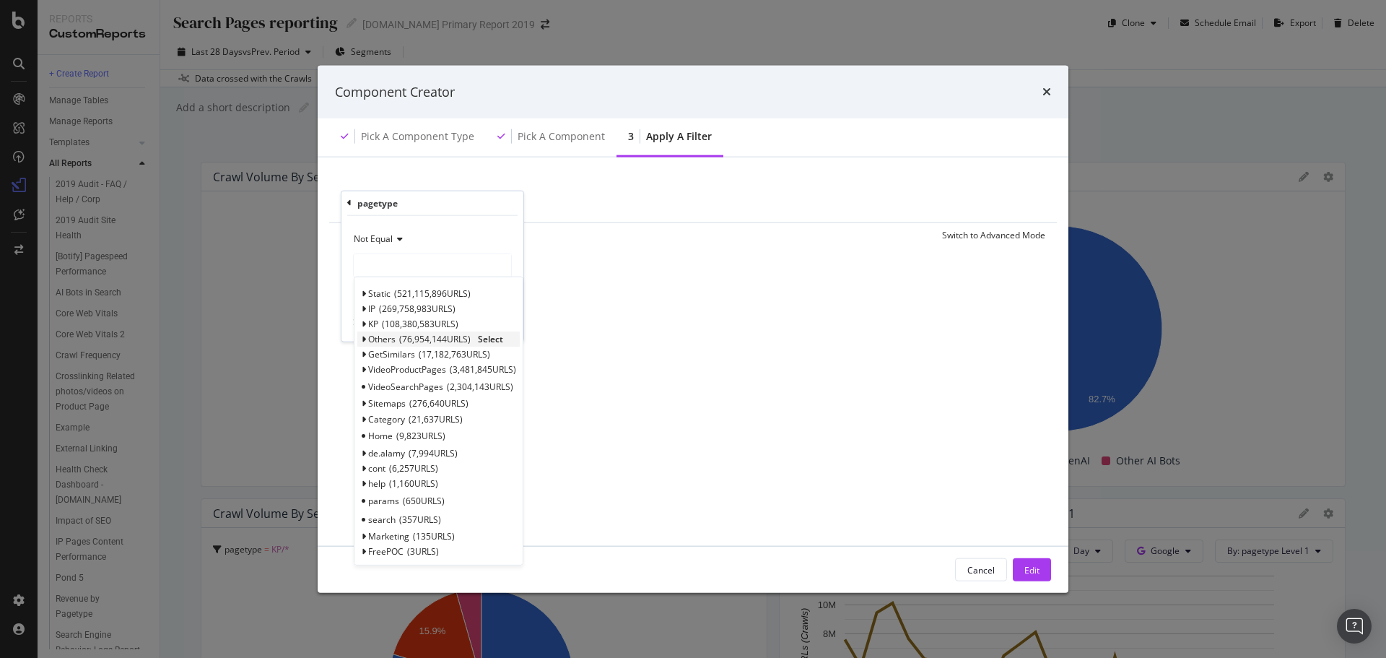
click at [364, 340] on icon "modal" at bounding box center [363, 339] width 5 height 9
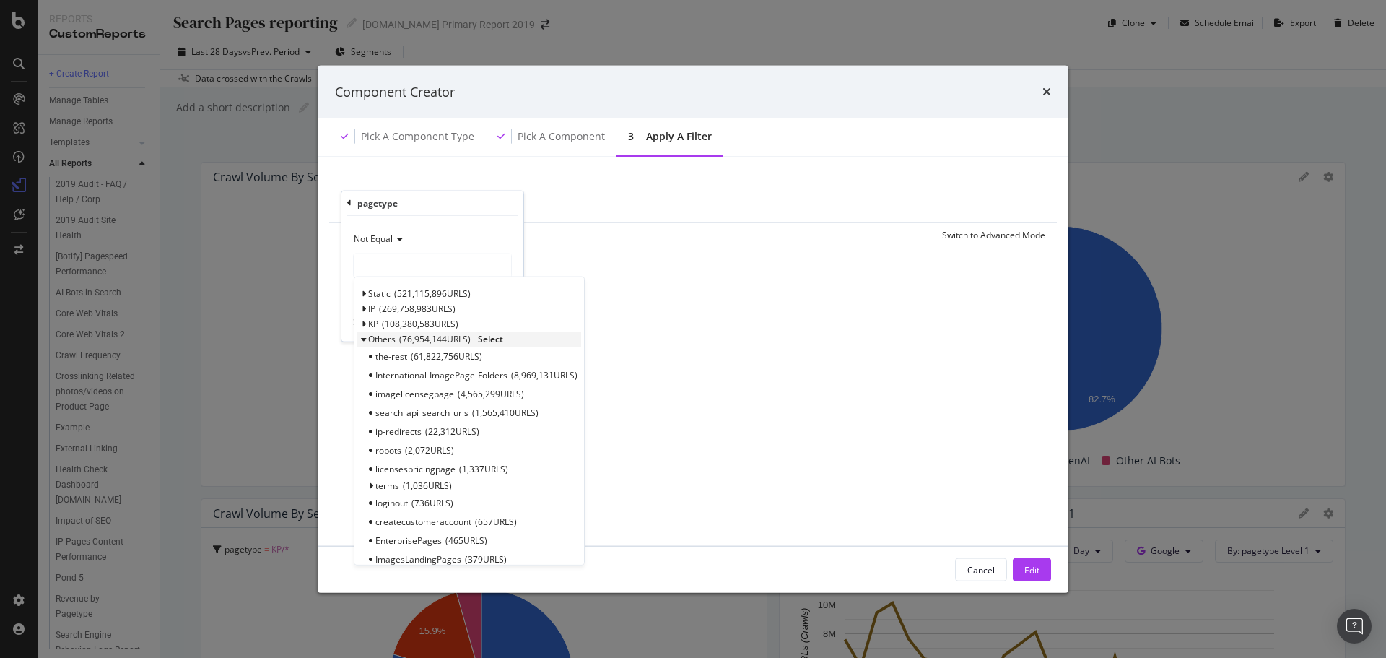
click at [360, 334] on div "Others 76,954,144 URLS Select" at bounding box center [469, 338] width 224 height 15
click at [362, 337] on icon "modal" at bounding box center [363, 339] width 5 height 9
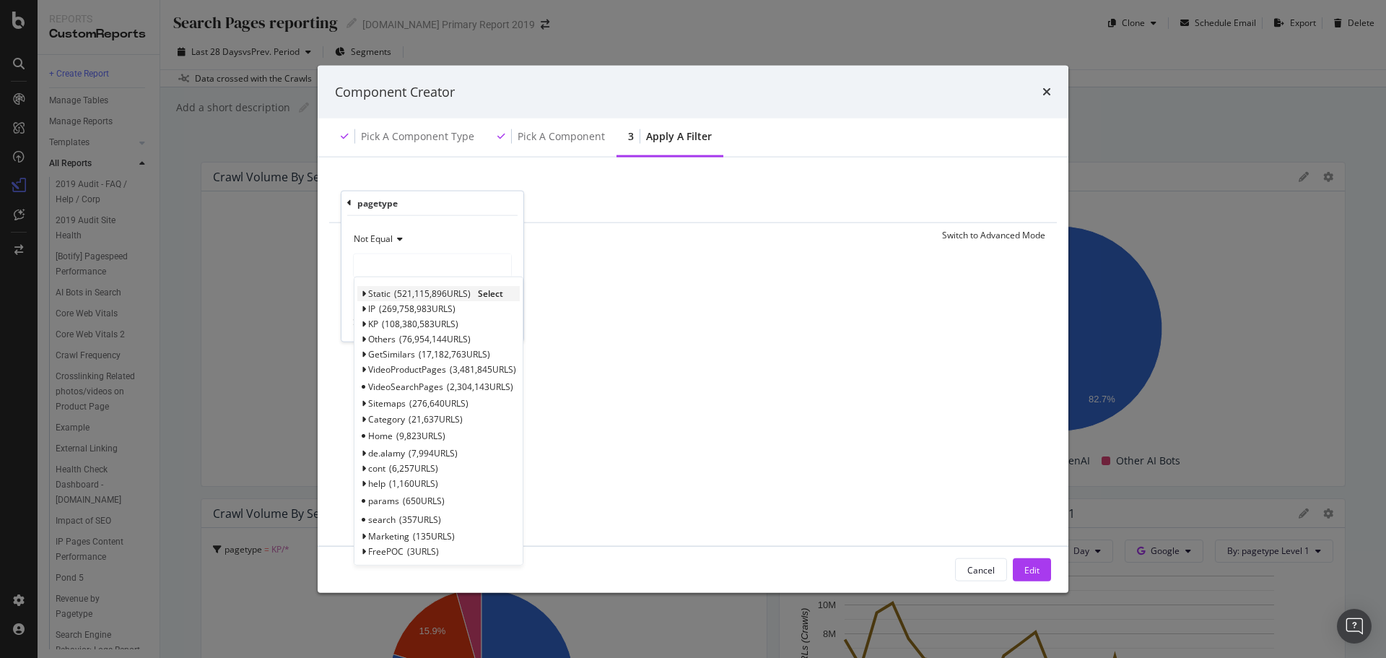
click at [366, 296] on div "Static 521,115,896 URLS Select" at bounding box center [438, 292] width 162 height 15
click at [362, 294] on icon "modal" at bounding box center [363, 293] width 5 height 9
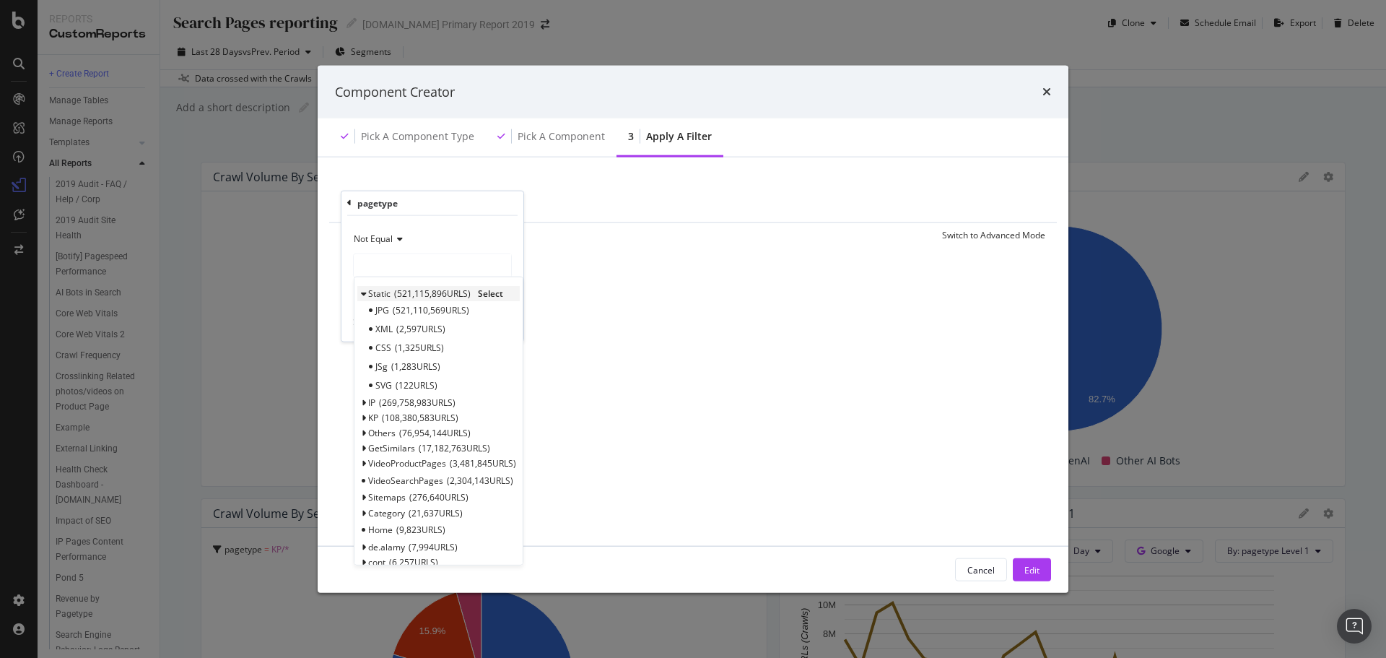
click at [362, 294] on icon "modal" at bounding box center [363, 293] width 5 height 9
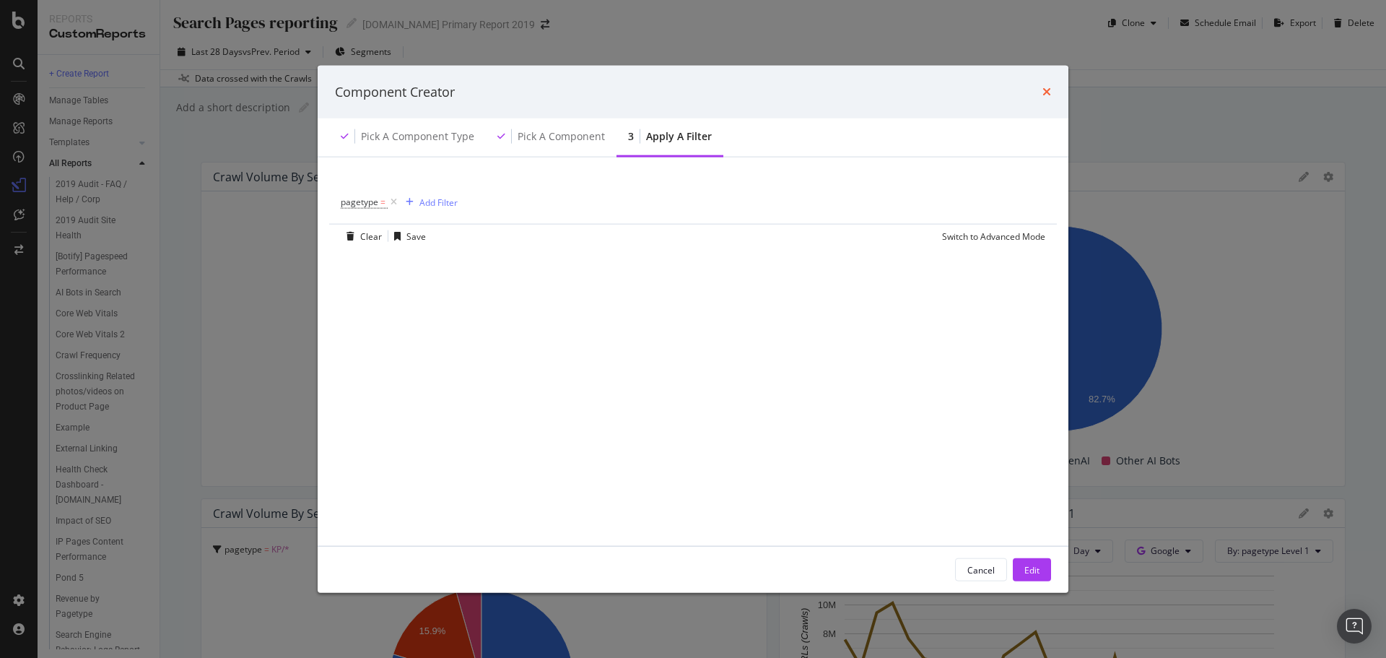
click at [1048, 97] on icon "times" at bounding box center [1047, 92] width 9 height 12
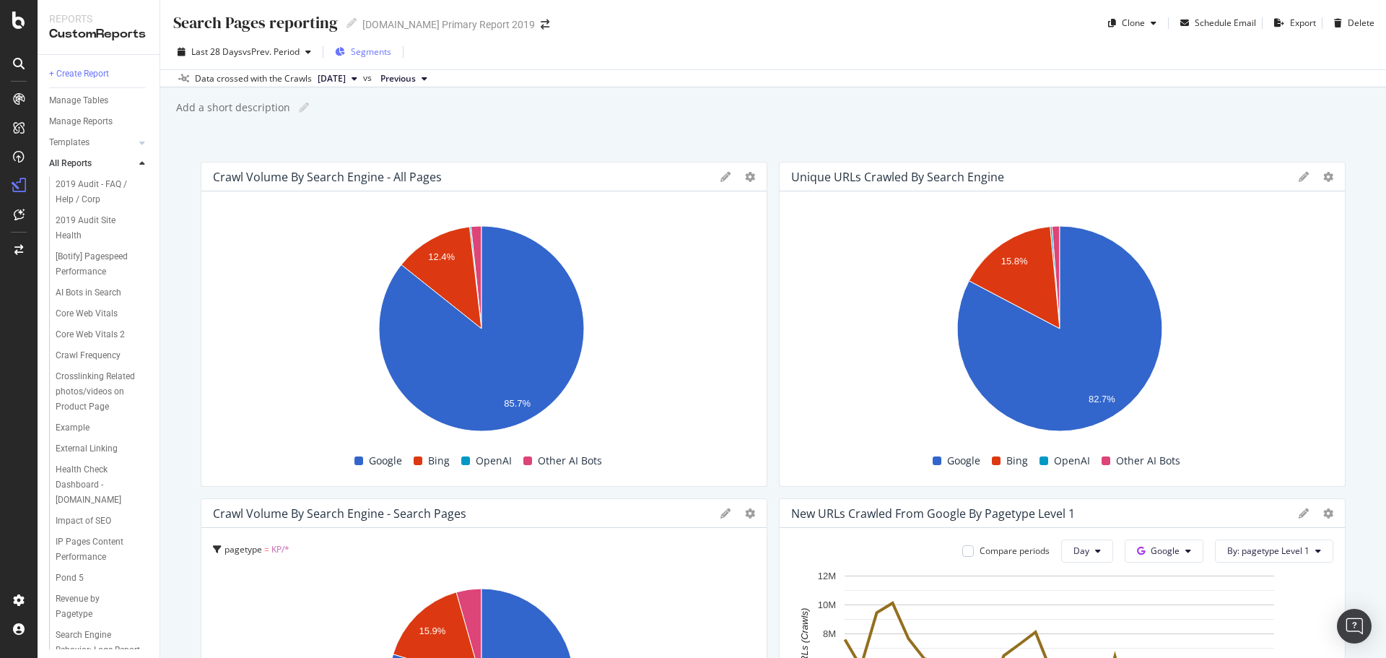
click at [373, 50] on span "Segments" at bounding box center [371, 51] width 40 height 12
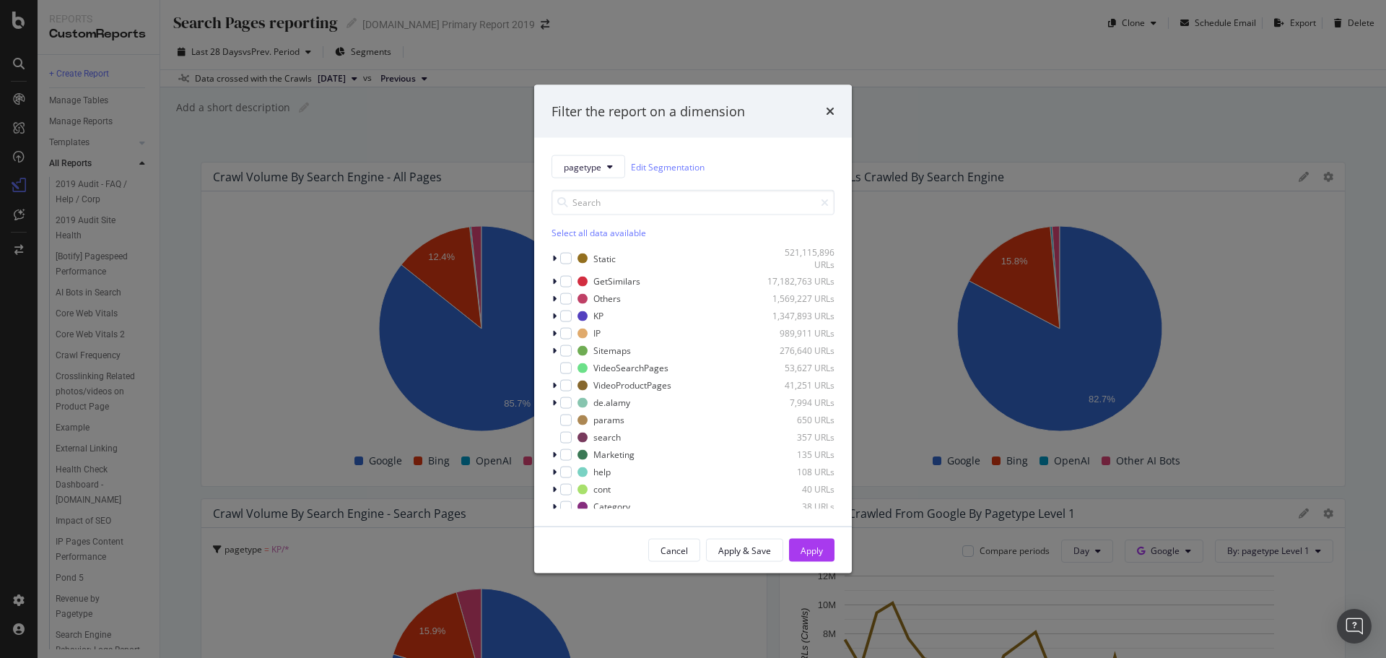
click at [570, 231] on div "Select all data available" at bounding box center [693, 233] width 283 height 12
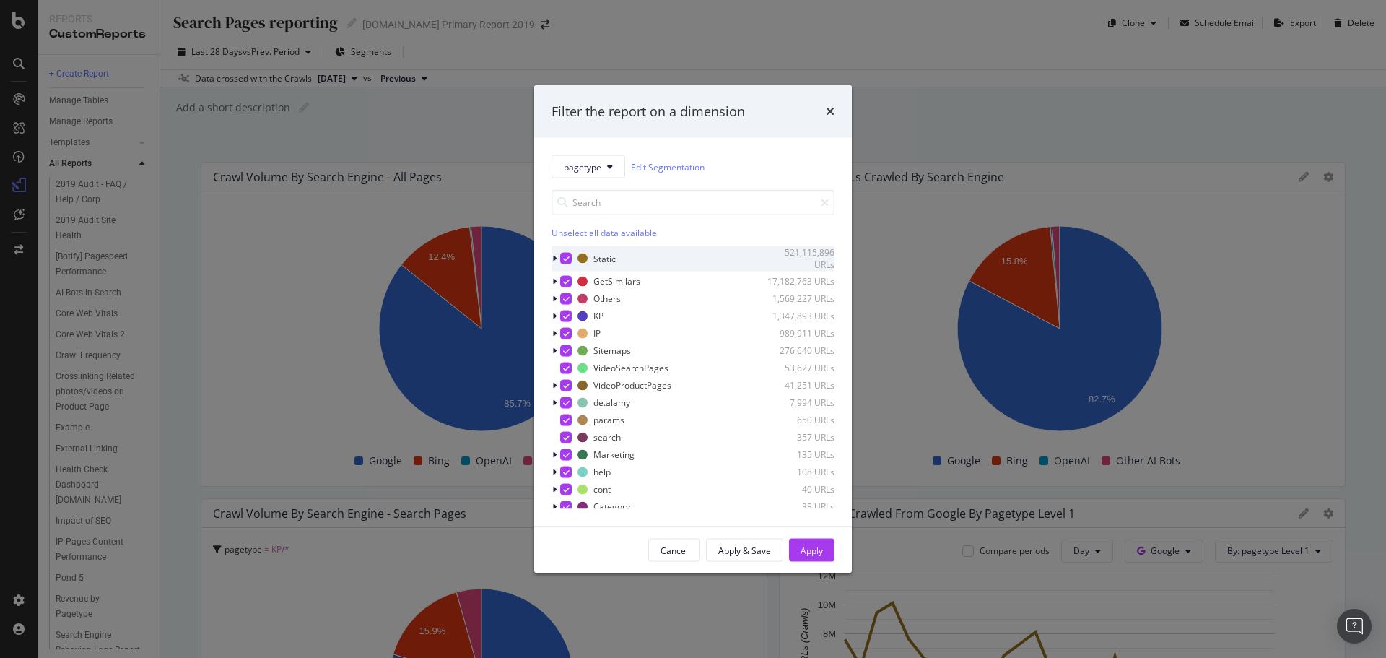
click at [567, 257] on icon "modal" at bounding box center [566, 258] width 6 height 7
click at [811, 549] on div "Apply" at bounding box center [812, 550] width 22 height 12
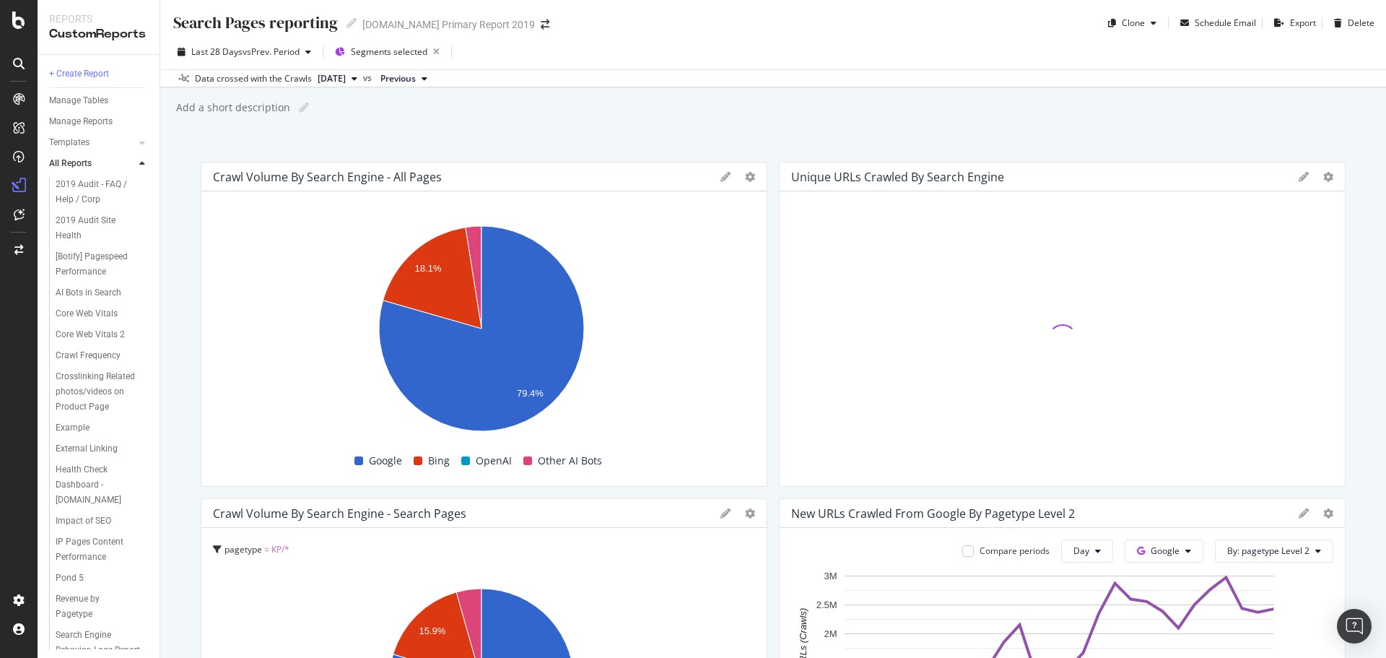
click at [238, 112] on div "Add a short description" at bounding box center [233, 107] width 116 height 14
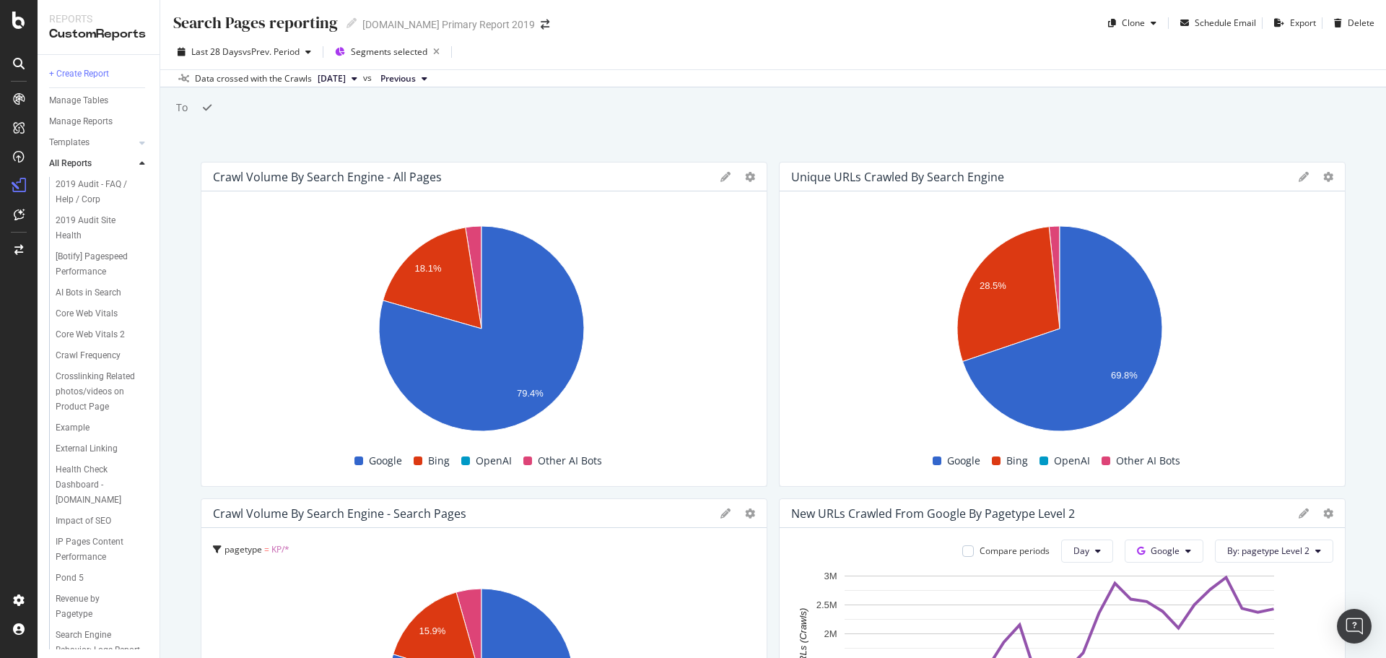
type input "T"
type input "Details on total site crawls compared to Search pages only"
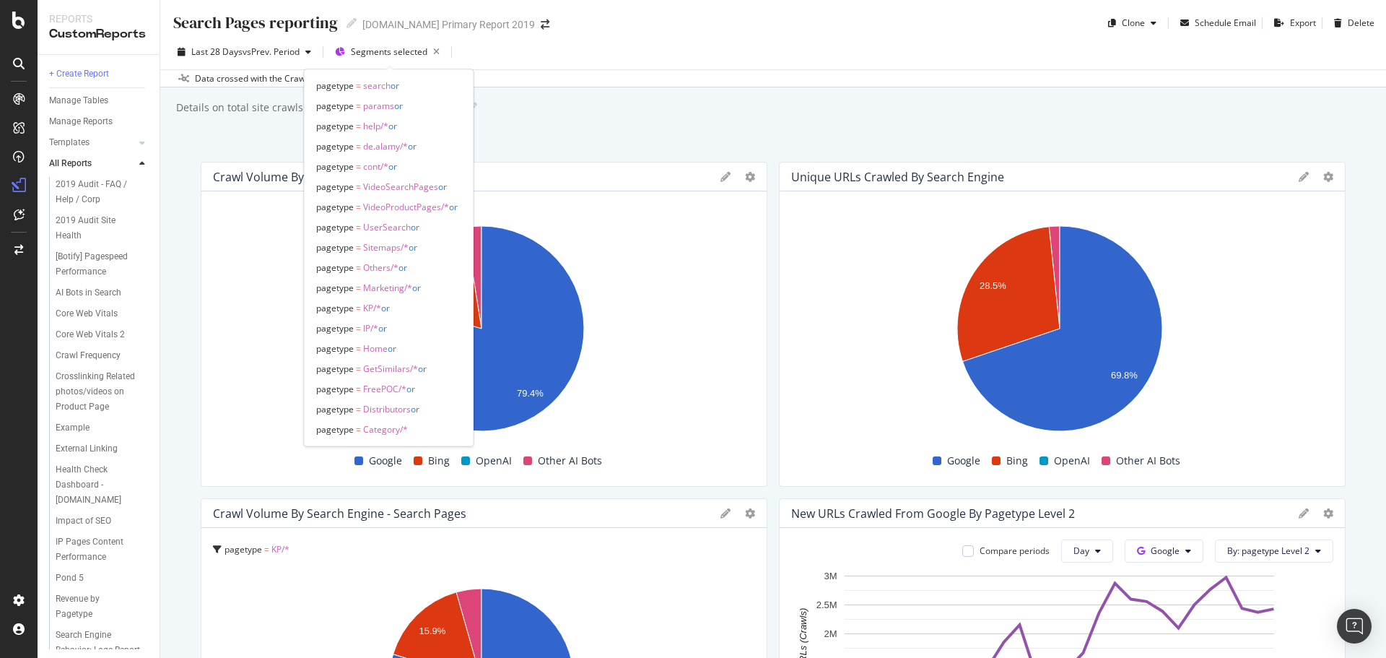
click at [538, 113] on div "Details on total site crawls compared to Search pages only Details on total sit…" at bounding box center [780, 108] width 1211 height 22
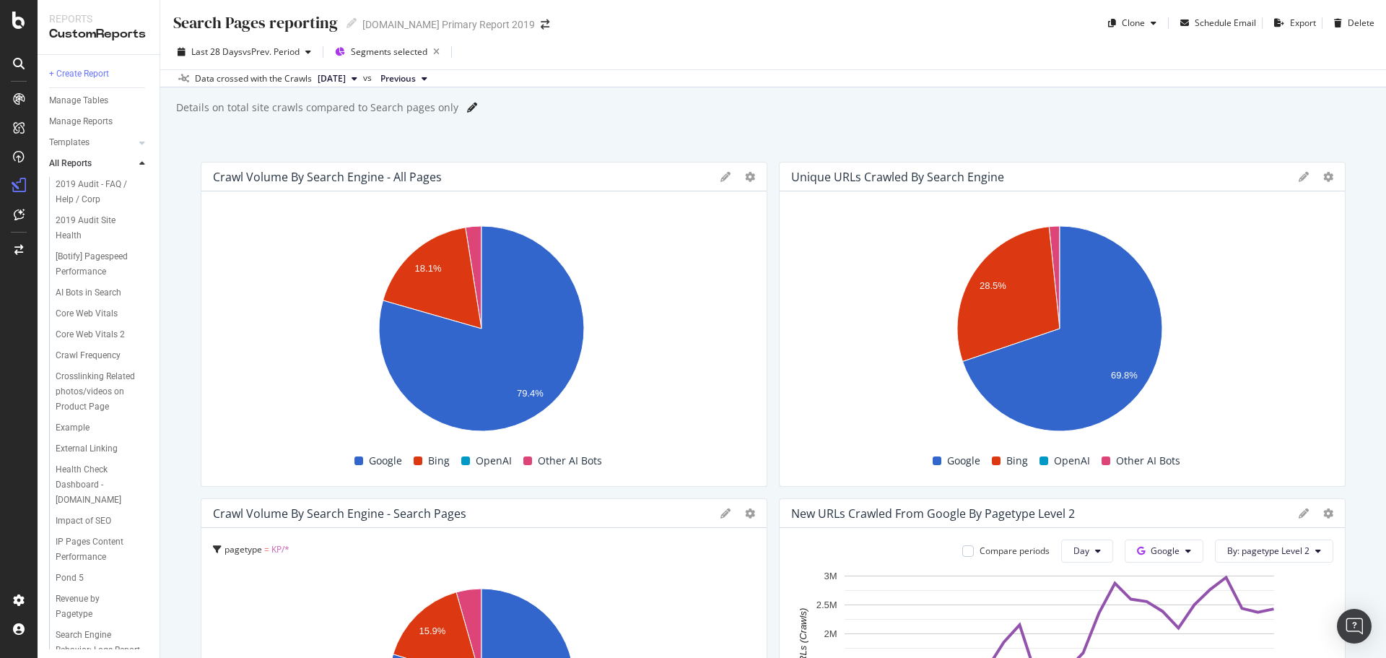
click at [467, 108] on icon at bounding box center [472, 108] width 10 height 10
type input "Details on total site crawls compared to Search pages only. The report has all …"
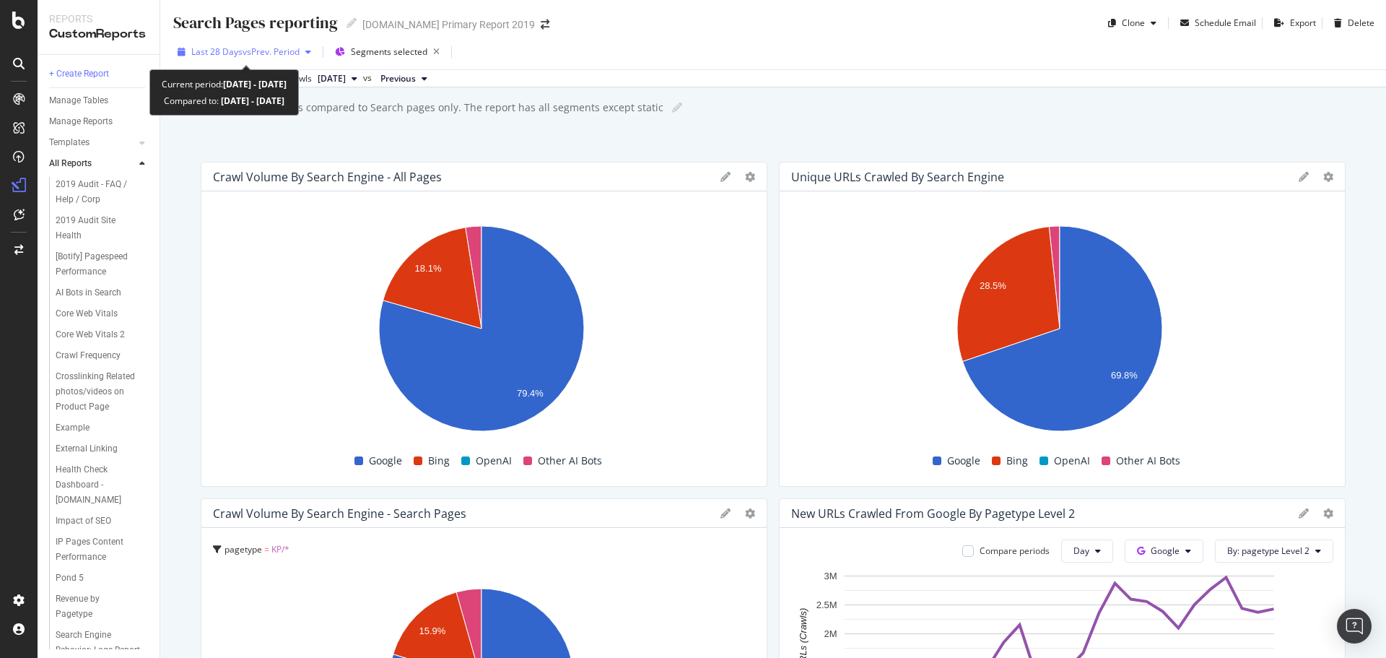
click at [300, 51] on span "vs Prev. Period" at bounding box center [271, 51] width 57 height 12
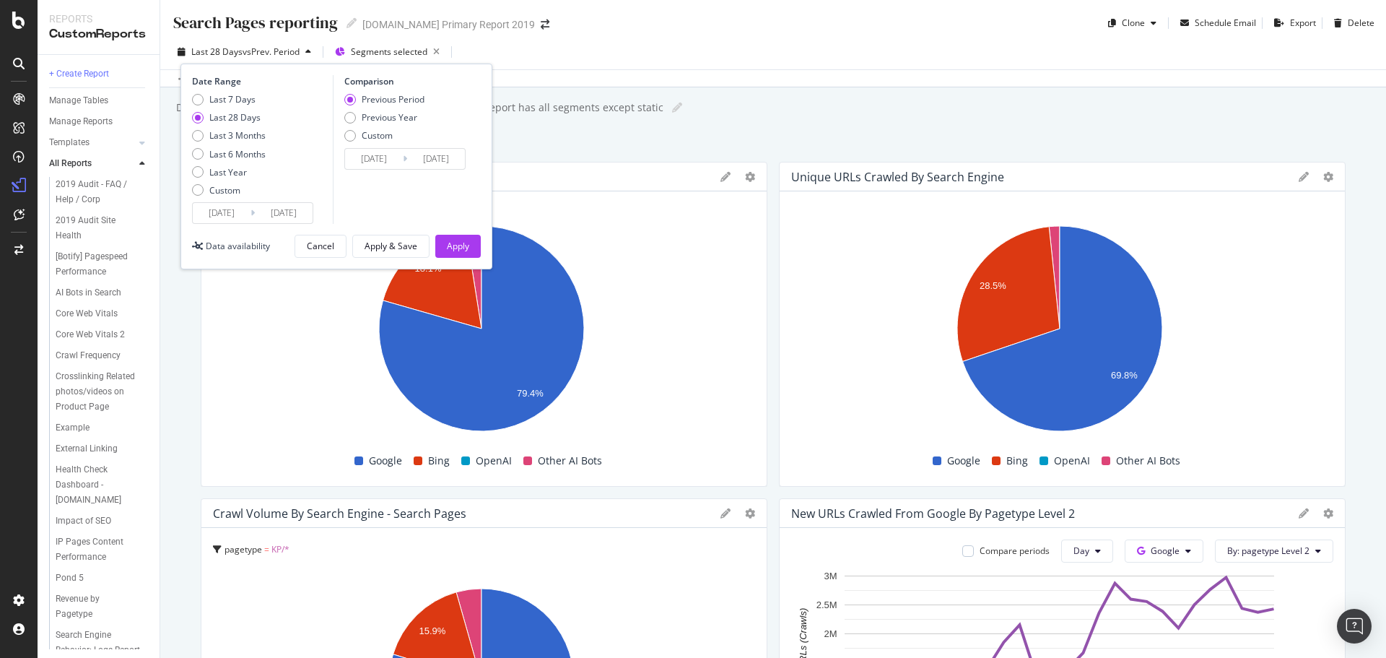
click at [232, 142] on div "Last 7 Days Last 28 Days Last 3 Months Last 6 Months Last Year Custom" at bounding box center [229, 147] width 74 height 109
click at [232, 140] on div "Last 3 Months" at bounding box center [237, 135] width 56 height 12
type input "[DATE]"
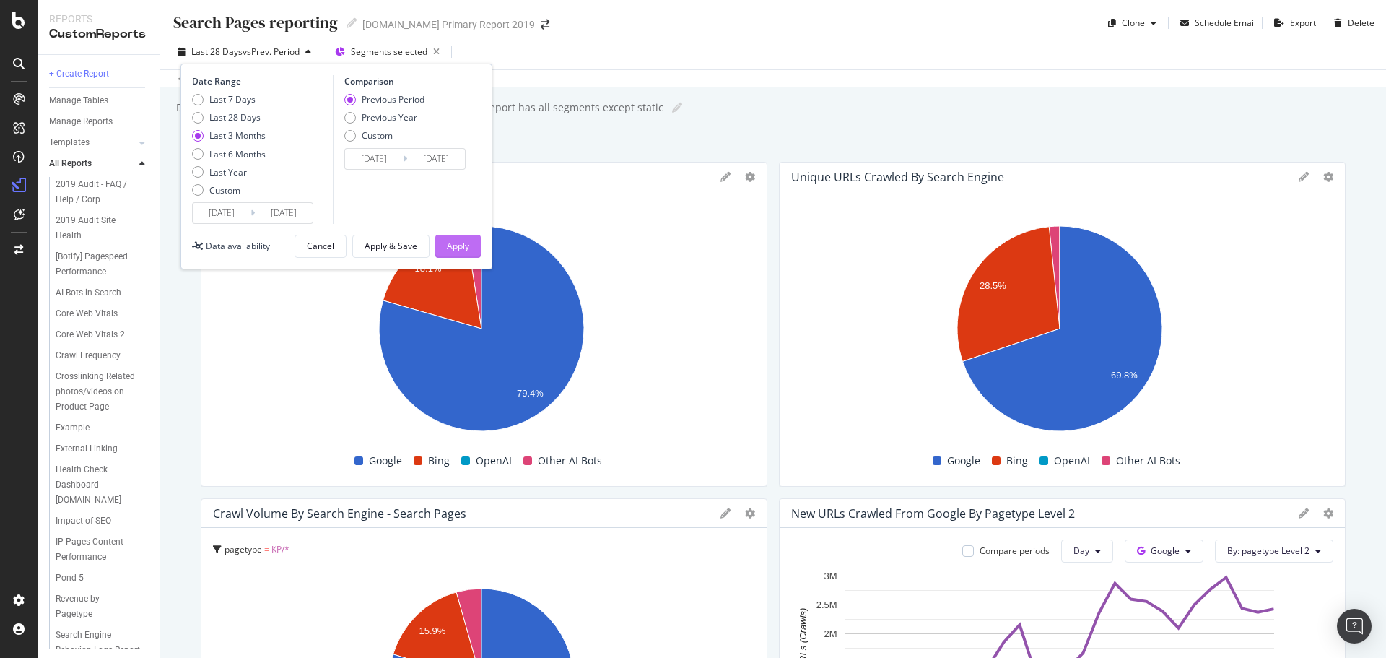
click at [456, 249] on div "Apply" at bounding box center [458, 246] width 22 height 12
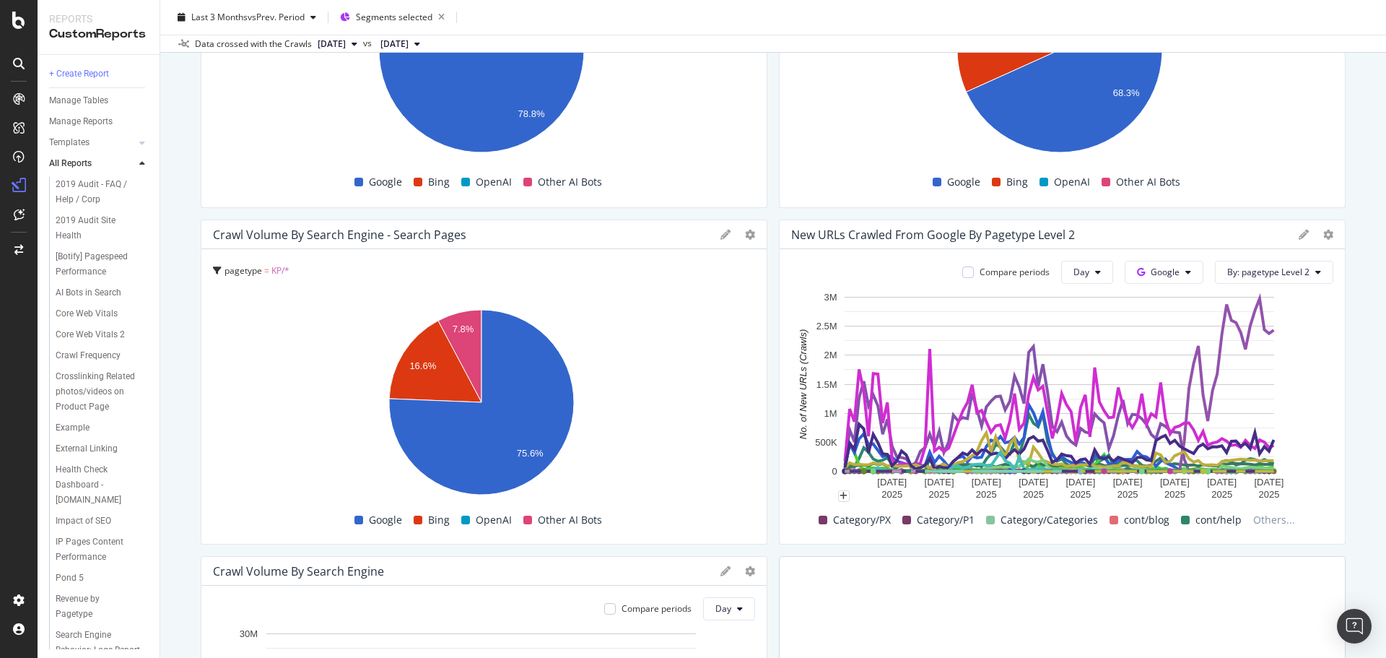
scroll to position [289, 0]
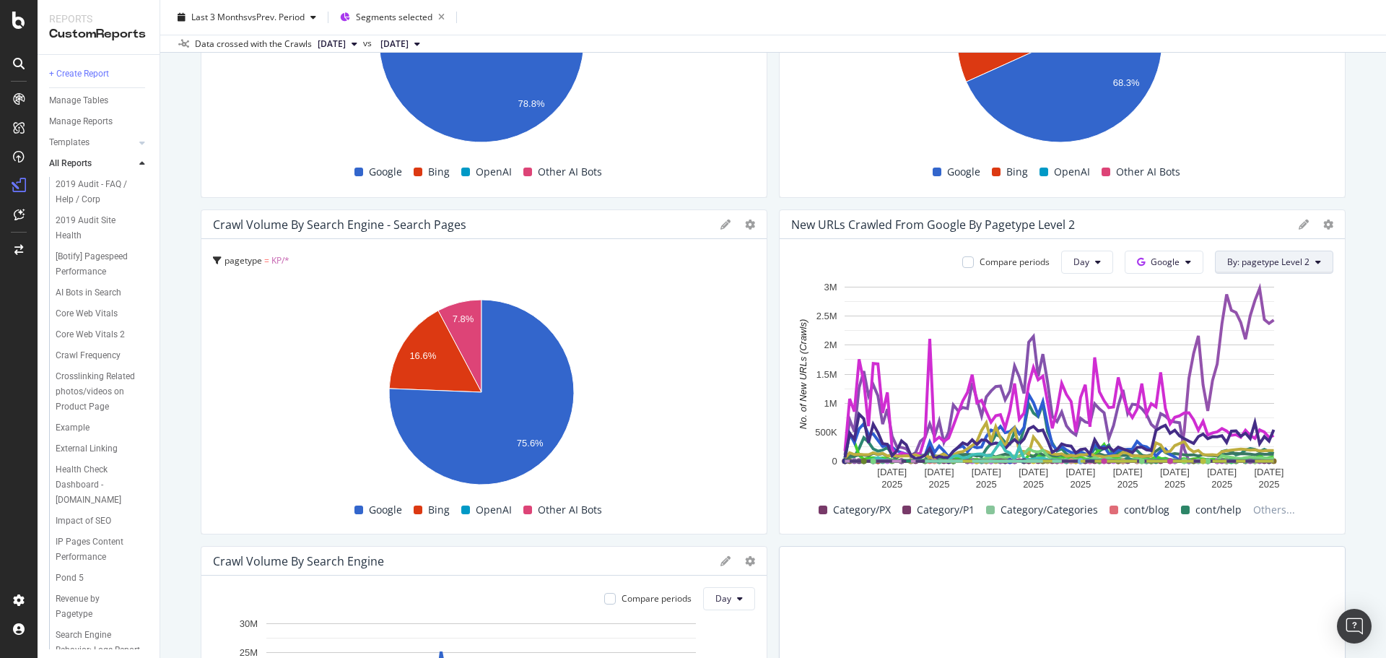
click at [1267, 257] on span "By: pagetype Level 2" at bounding box center [1268, 262] width 82 height 12
click at [1264, 270] on button "By: pagetype Level 2" at bounding box center [1274, 262] width 118 height 23
click at [1098, 267] on button "Day" at bounding box center [1087, 262] width 52 height 23
click at [1074, 320] on span "Week" at bounding box center [1078, 317] width 26 height 13
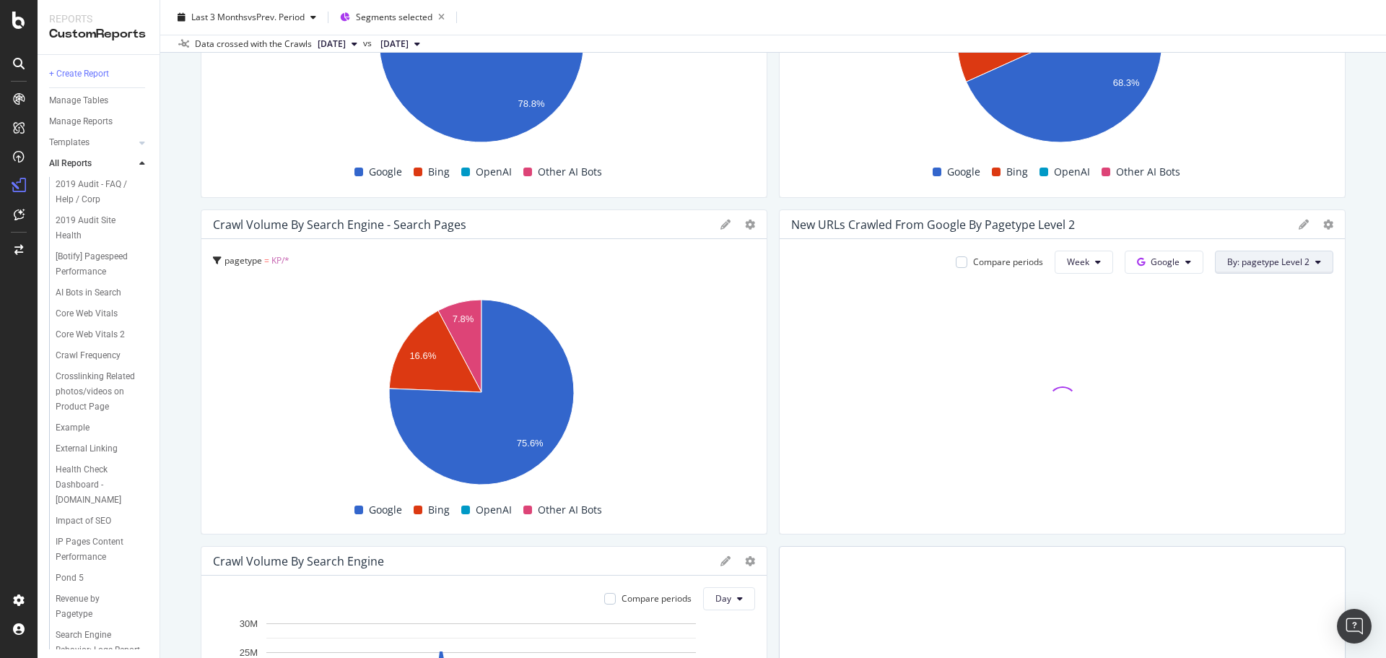
click at [1297, 266] on span "By: pagetype Level 2" at bounding box center [1268, 262] width 82 height 12
click at [1237, 310] on div "Select a Segment" at bounding box center [1232, 314] width 179 height 24
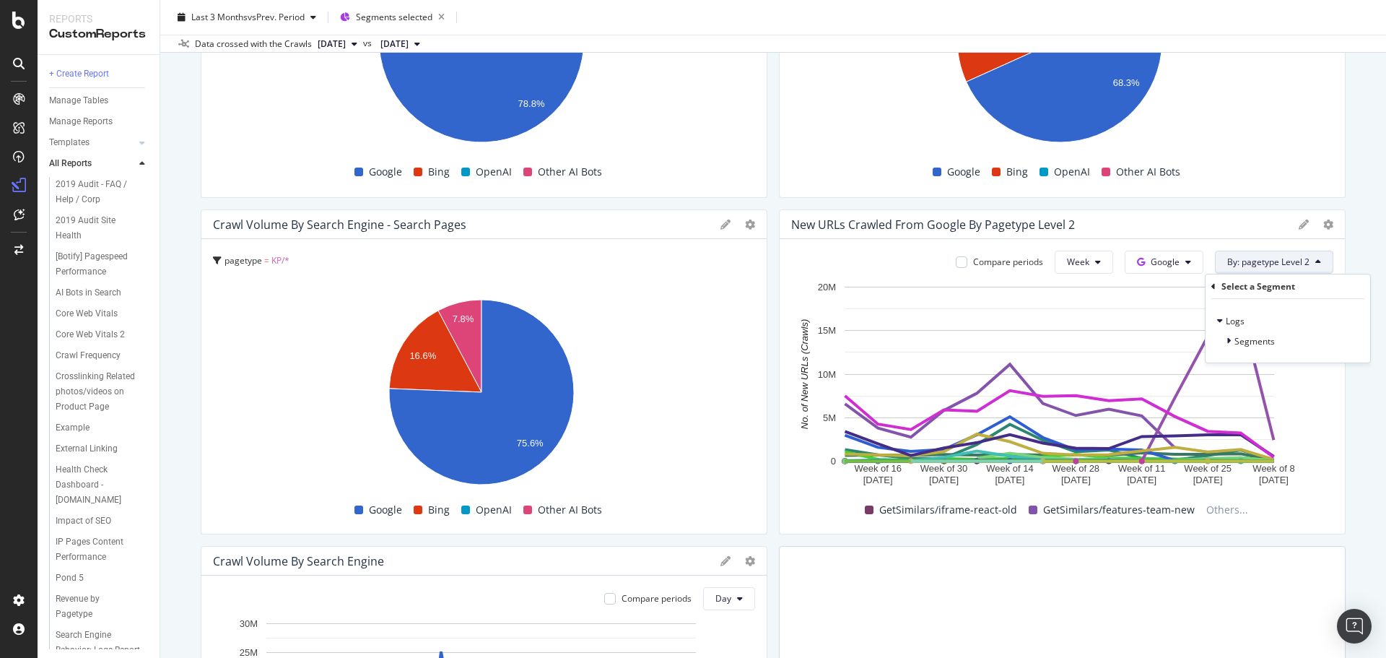
click at [1269, 264] on span "By: pagetype Level 2" at bounding box center [1268, 262] width 82 height 12
click at [1323, 227] on icon at bounding box center [1328, 224] width 10 height 10
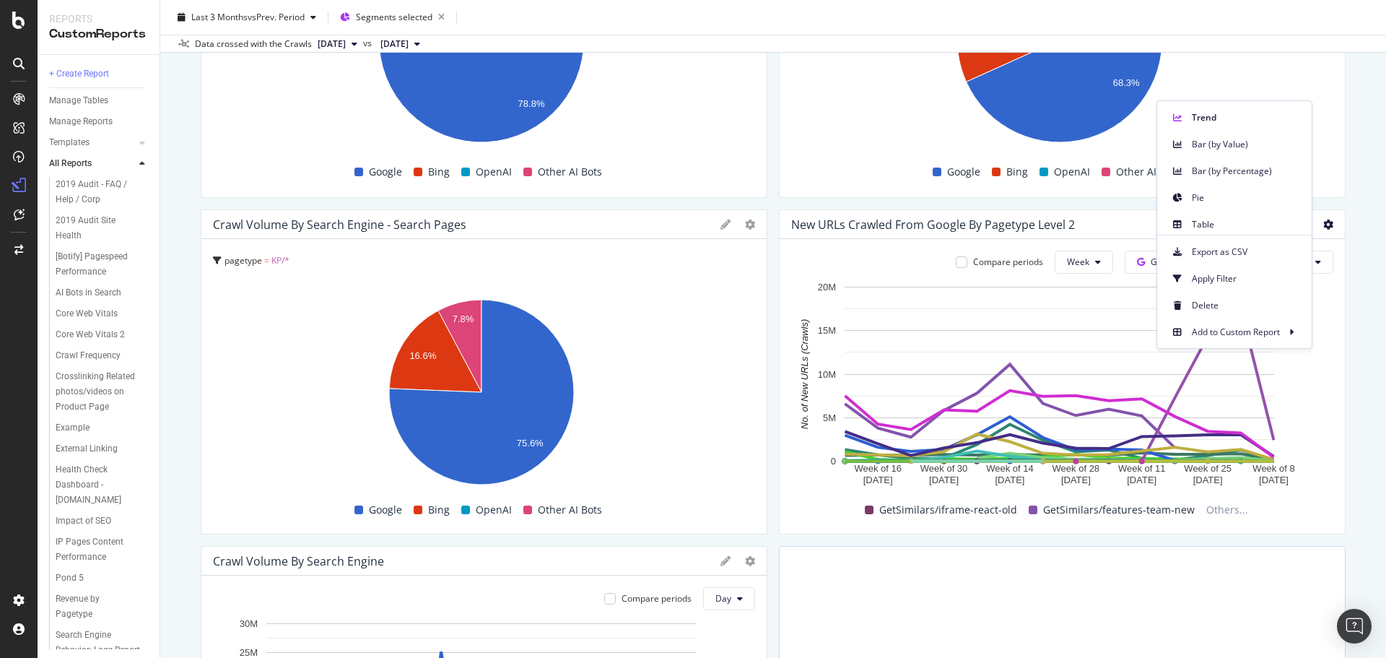
click at [1323, 227] on icon at bounding box center [1328, 224] width 10 height 10
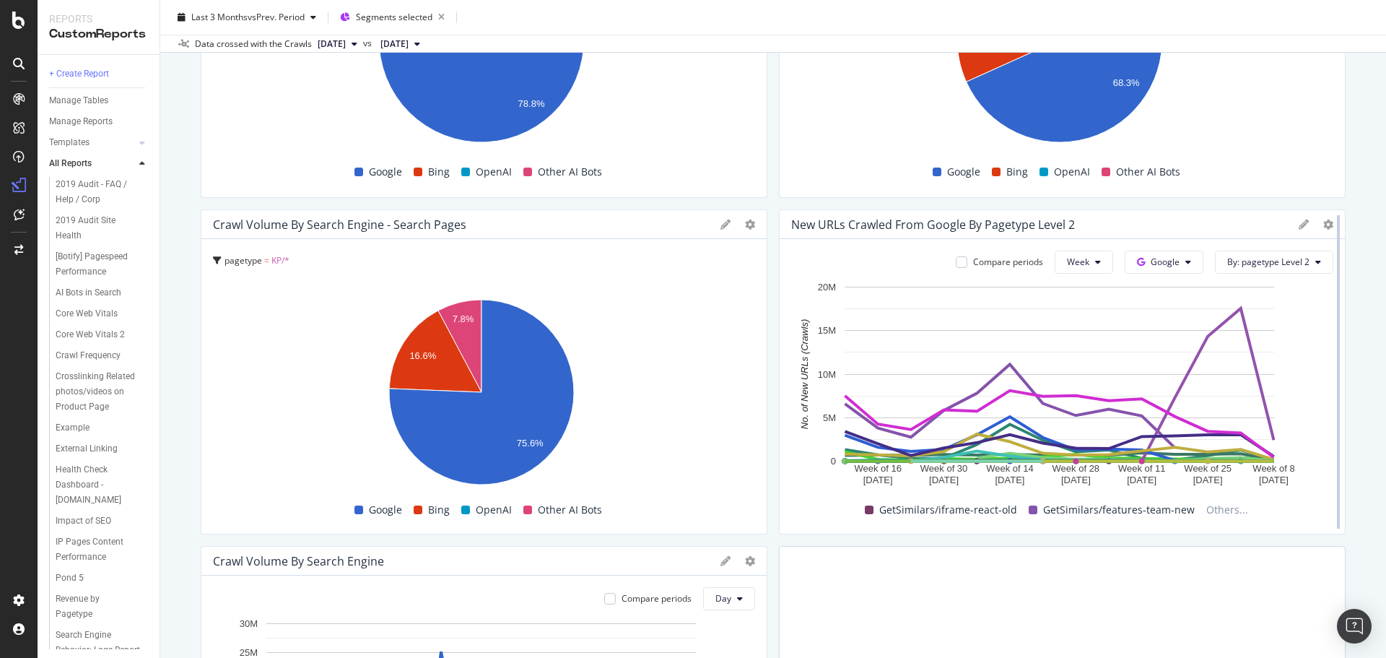
click at [1331, 222] on div at bounding box center [1338, 371] width 14 height 325
click at [1323, 224] on icon at bounding box center [1328, 224] width 10 height 10
click at [1351, 259] on div "Search Pages reporting Search Pages reporting [DOMAIN_NAME] Primary Report 2019…" at bounding box center [773, 329] width 1226 height 658
click at [1263, 269] on button "By: pagetype Level 2" at bounding box center [1274, 262] width 118 height 23
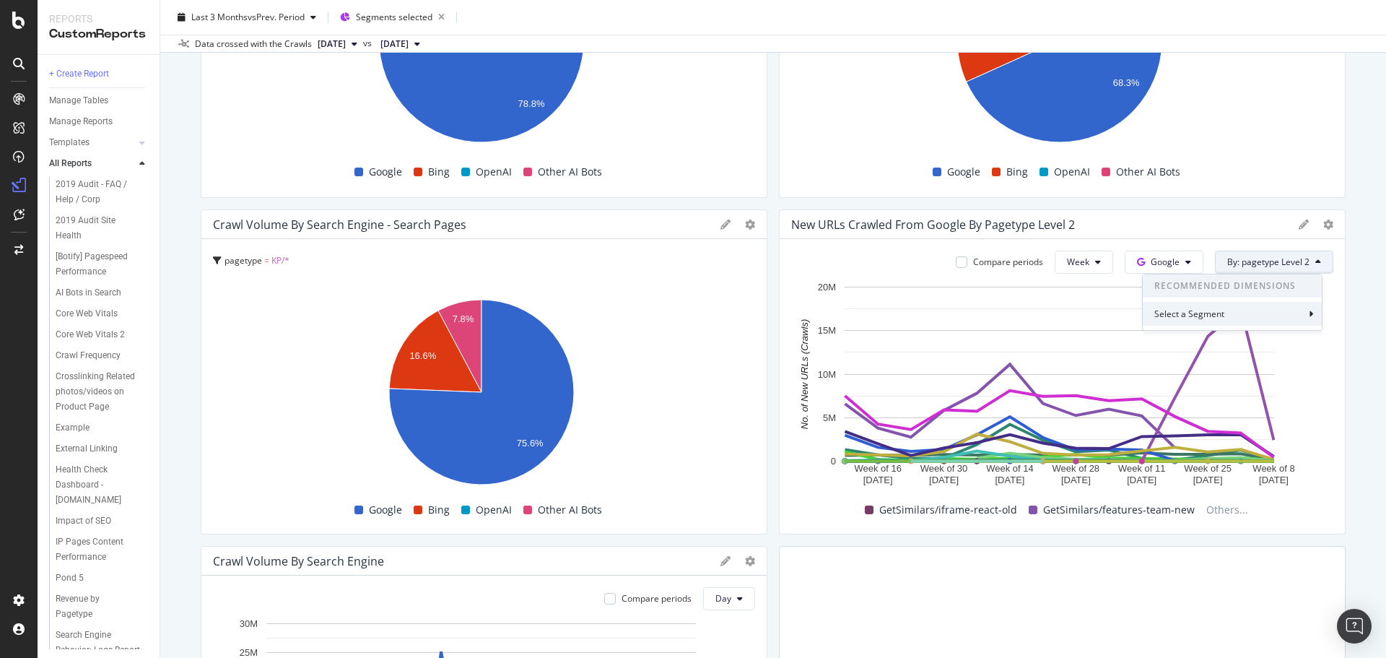
click at [1196, 305] on div "Select a Segment" at bounding box center [1232, 314] width 179 height 24
click at [1237, 318] on span "Logs" at bounding box center [1235, 321] width 19 height 12
click at [1242, 348] on div "Segments" at bounding box center [1242, 341] width 66 height 14
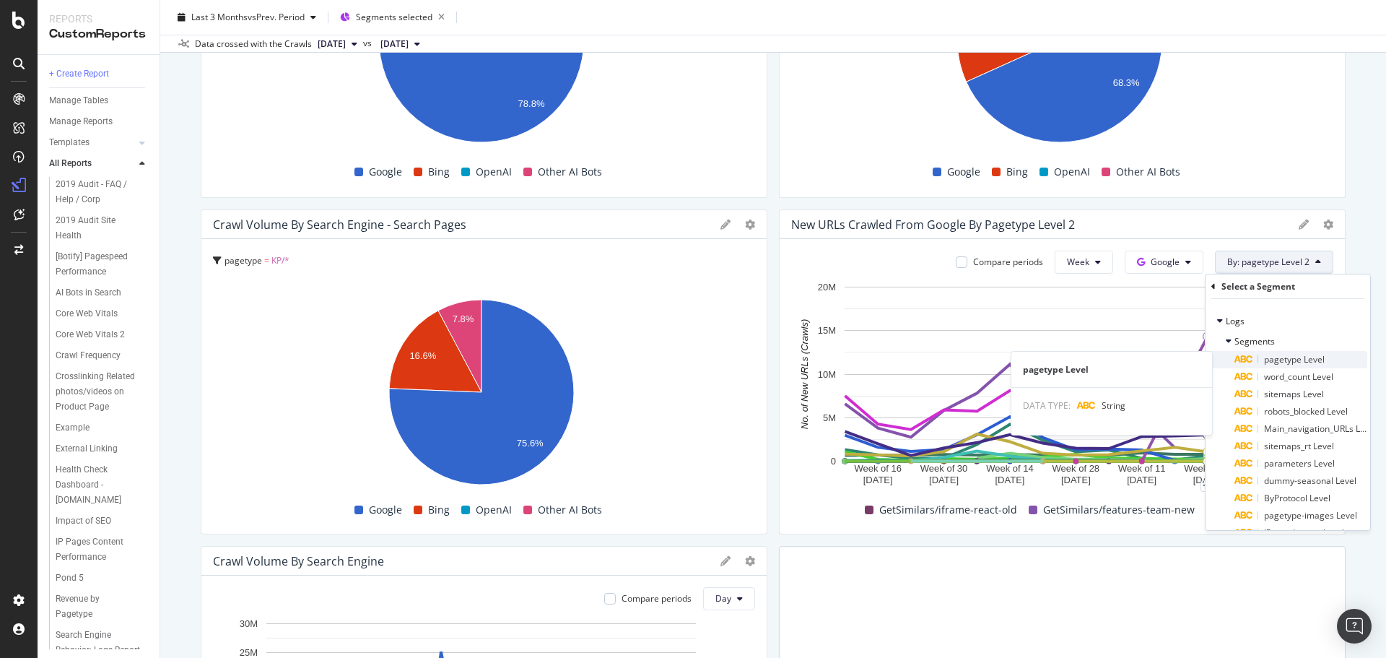
click at [1302, 356] on span "pagetype Level" at bounding box center [1294, 359] width 61 height 12
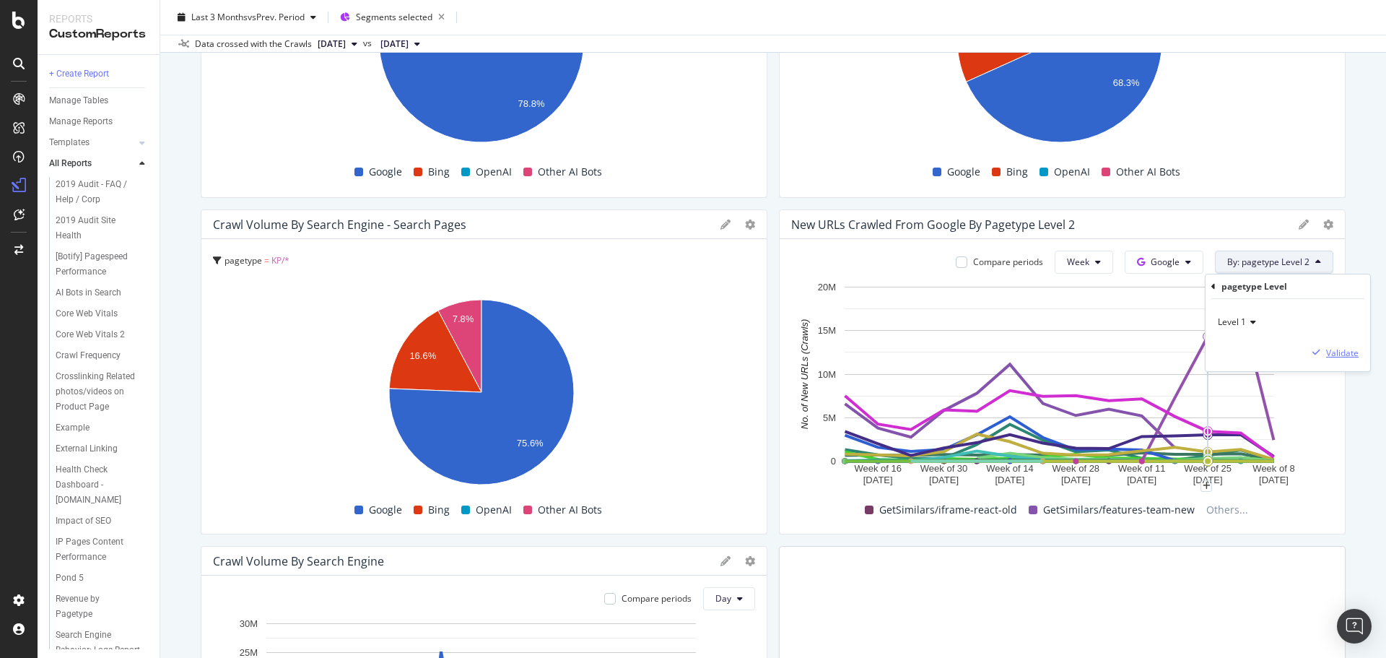
click at [1335, 356] on div "Validate" at bounding box center [1342, 353] width 32 height 12
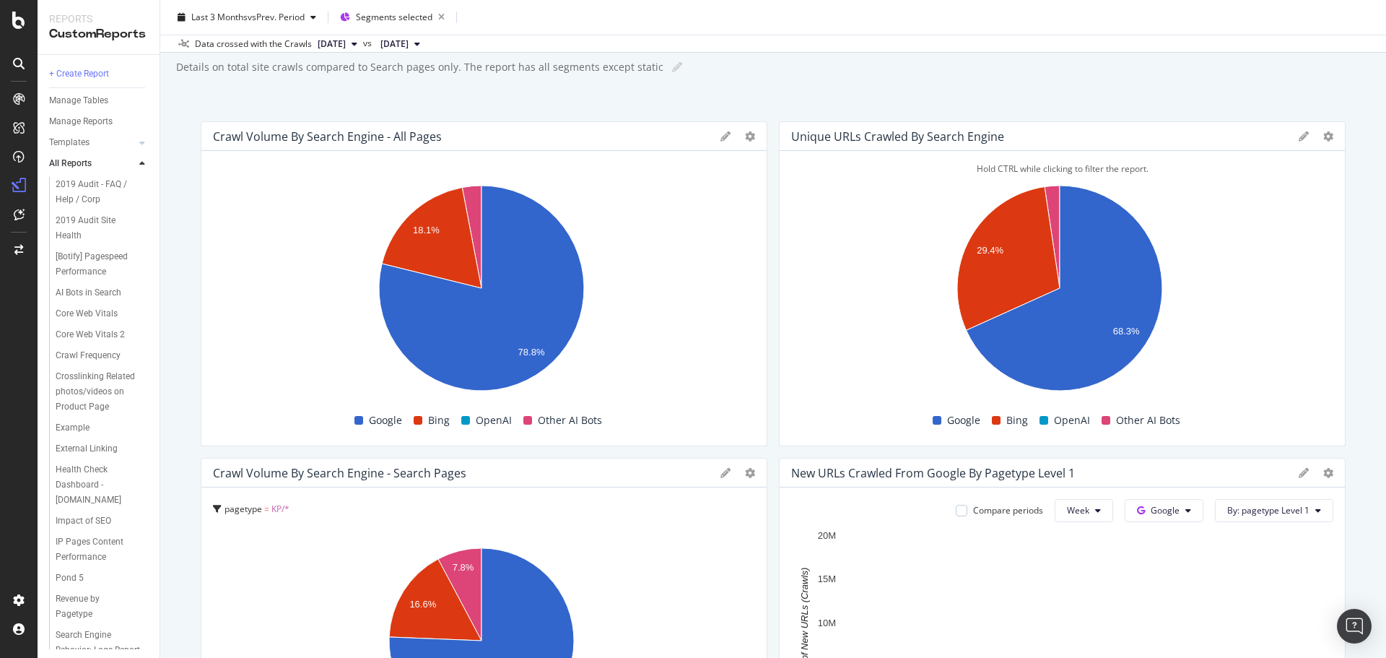
scroll to position [15, 0]
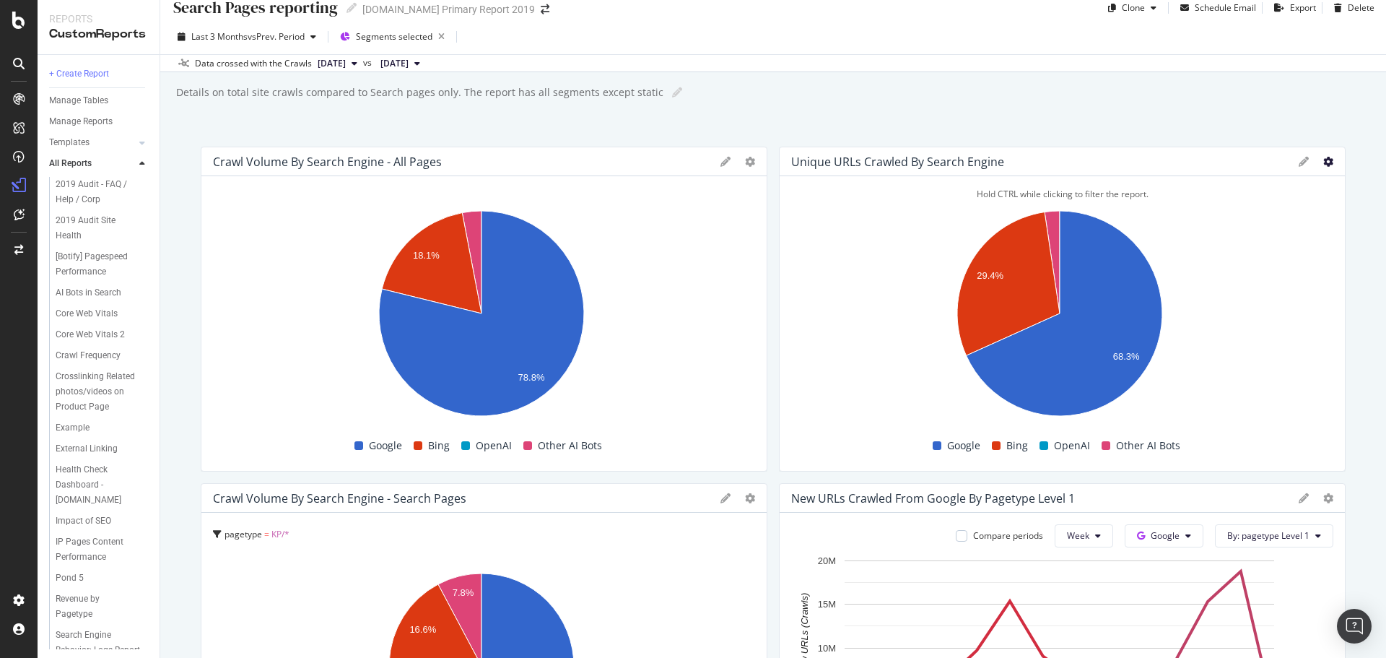
click at [1323, 162] on icon at bounding box center [1328, 162] width 10 height 10
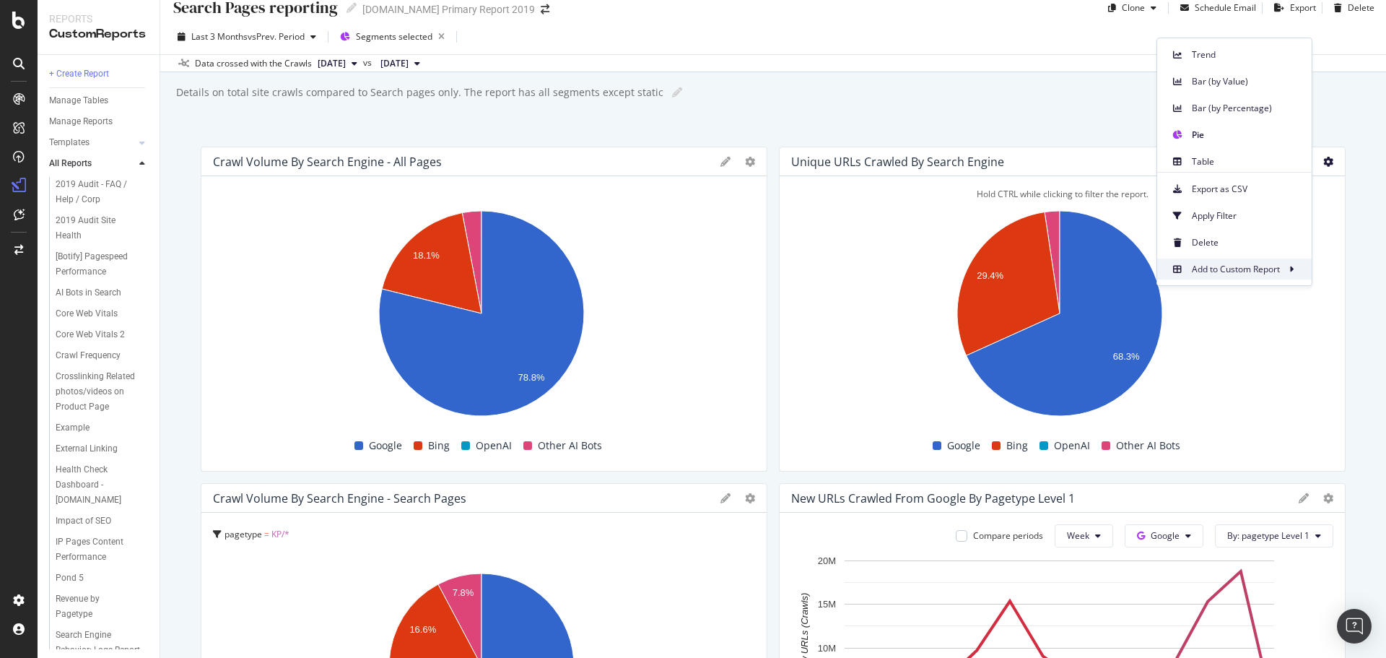
click at [1232, 261] on div "Add to Custom Report" at bounding box center [1234, 268] width 154 height 21
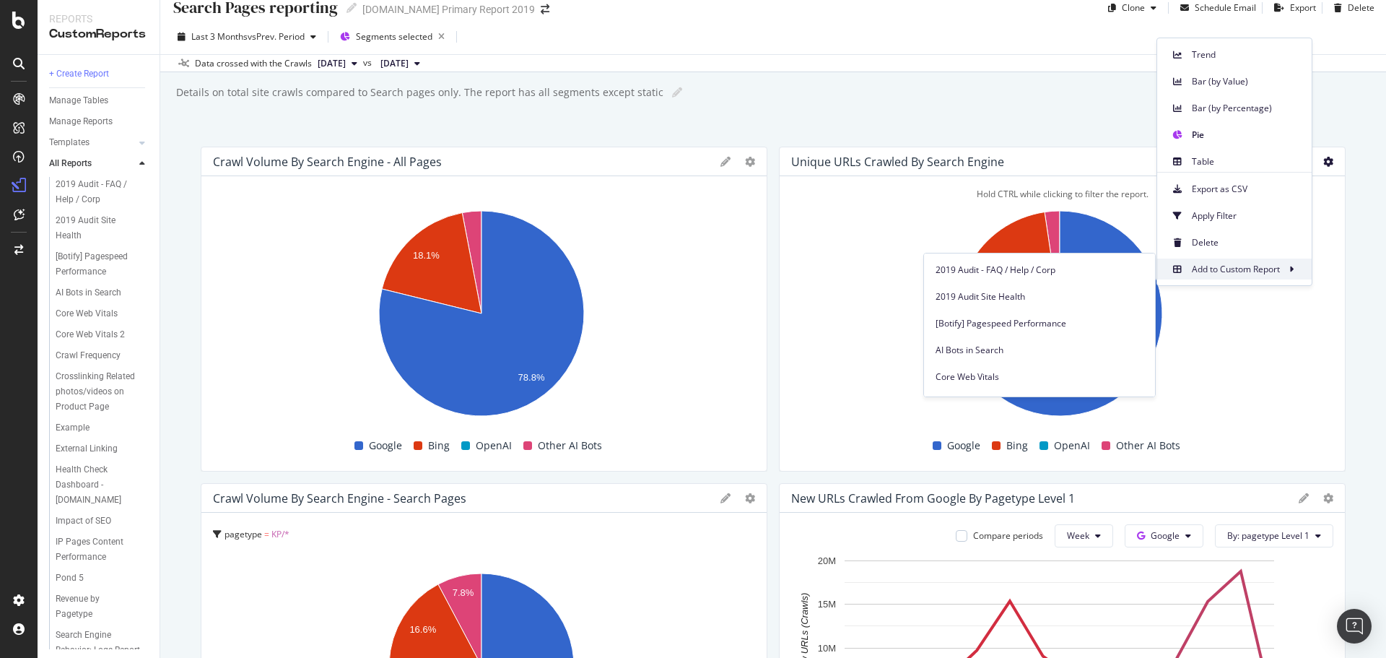
click at [1202, 273] on span "Add to Custom Report" at bounding box center [1236, 269] width 88 height 13
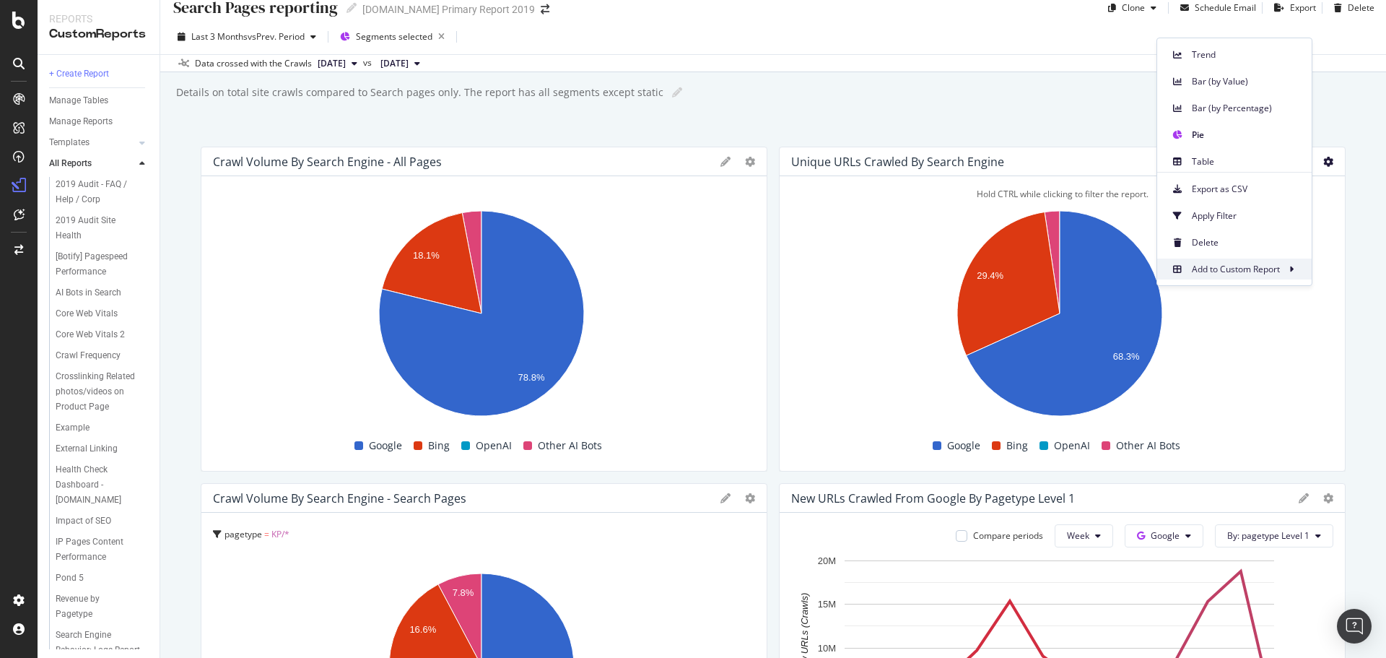
click at [1205, 269] on span "Add to Custom Report" at bounding box center [1236, 269] width 88 height 13
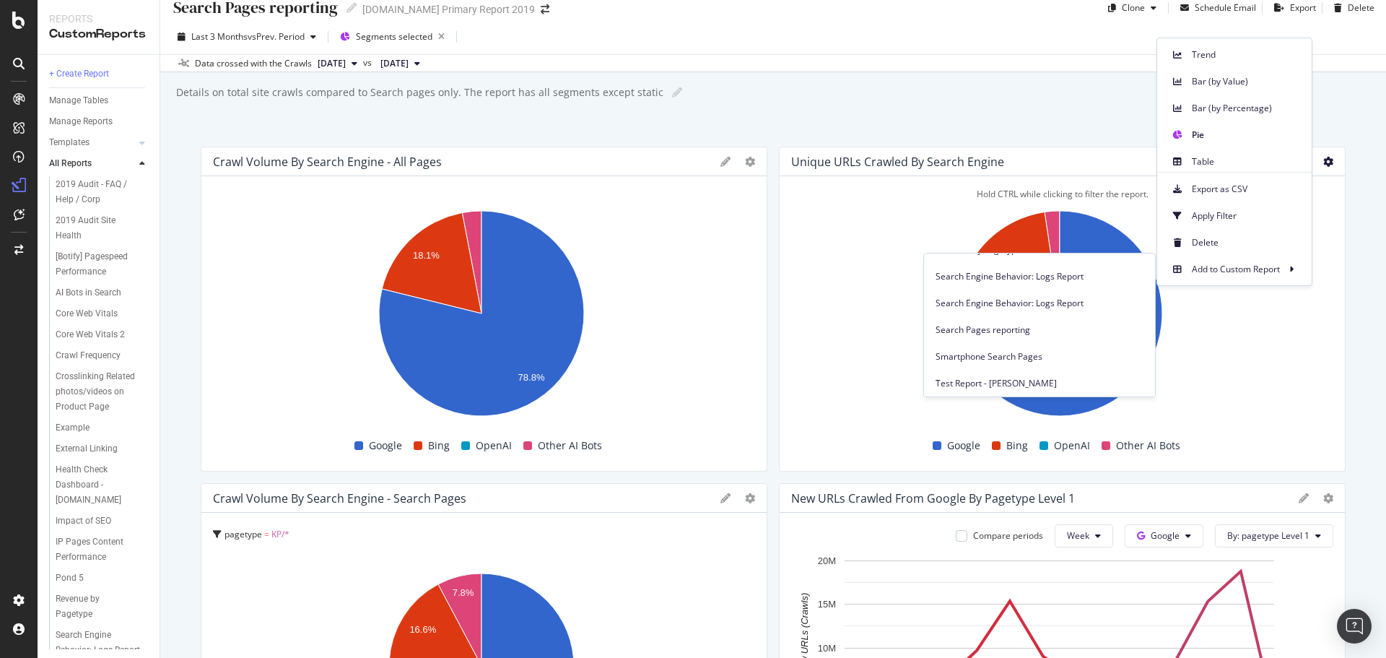
scroll to position [423, 0]
click at [990, 309] on div "Search Pages reporting" at bounding box center [1039, 300] width 231 height 21
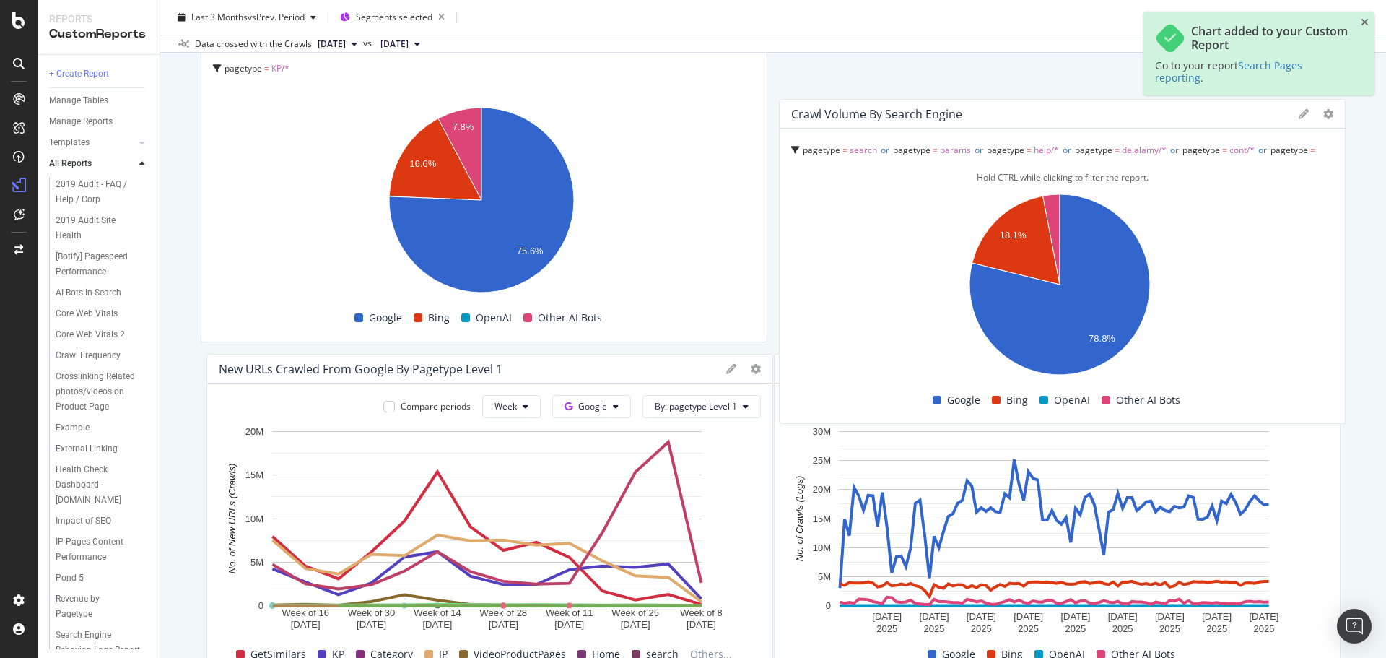
scroll to position [448, 0]
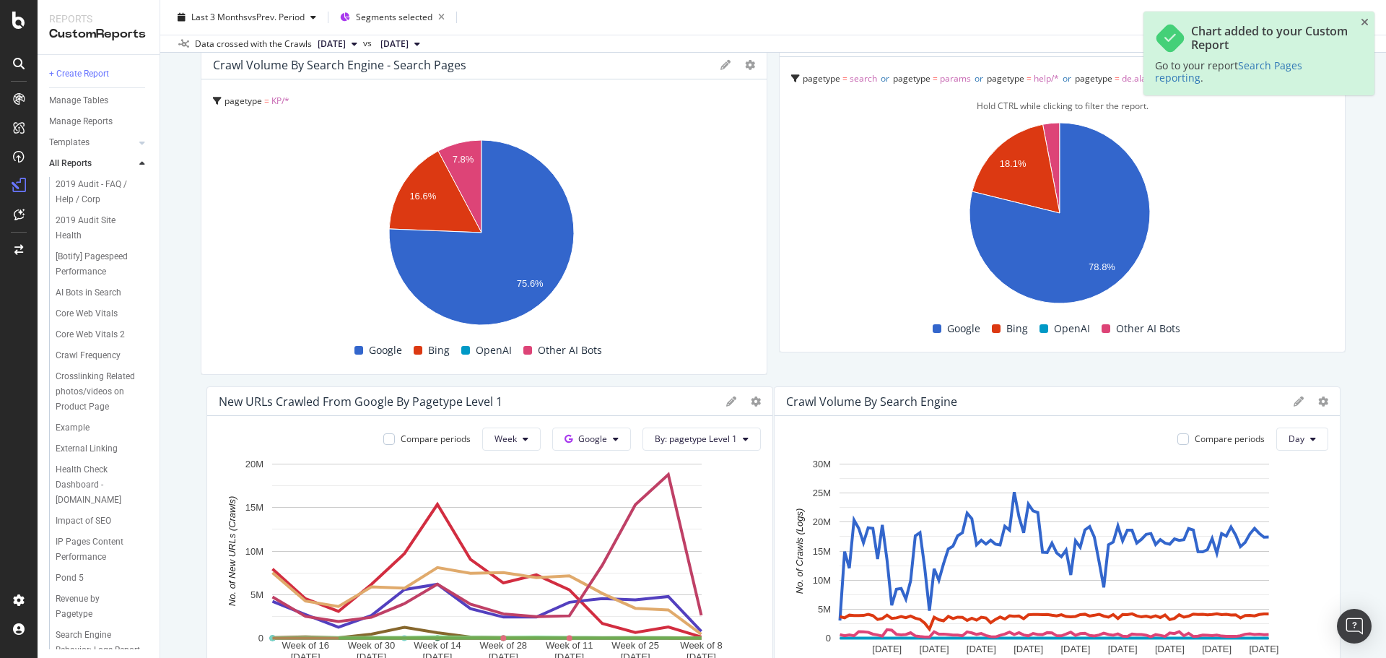
drag, startPoint x: 865, startPoint y: 254, endPoint x: 923, endPoint y: 202, distance: 78.2
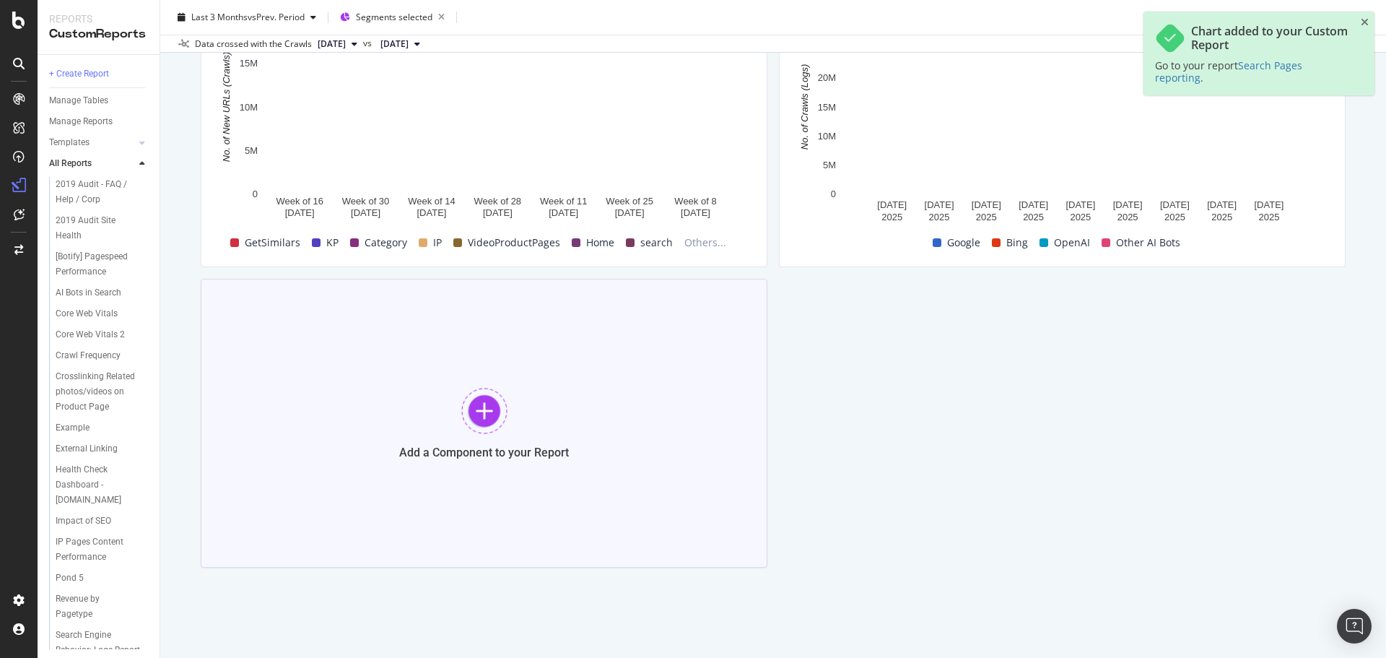
scroll to position [893, 0]
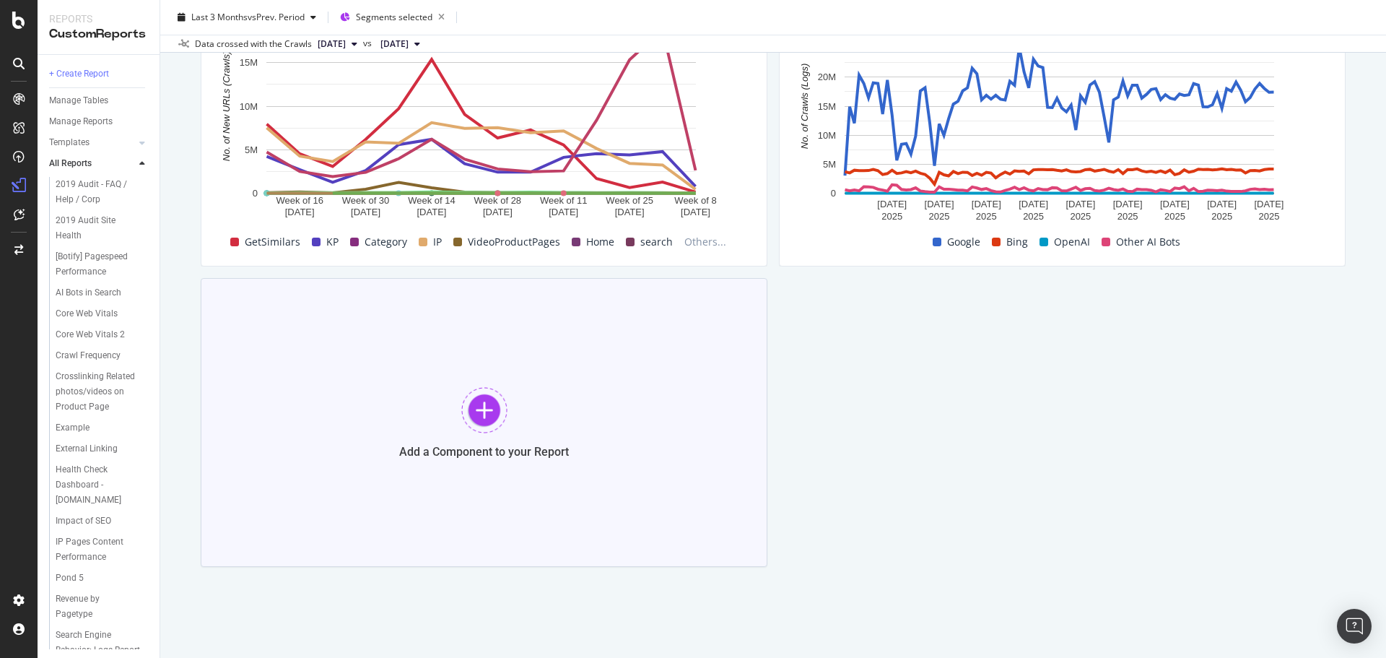
click at [449, 420] on div "Add a Component to your Report" at bounding box center [484, 422] width 567 height 289
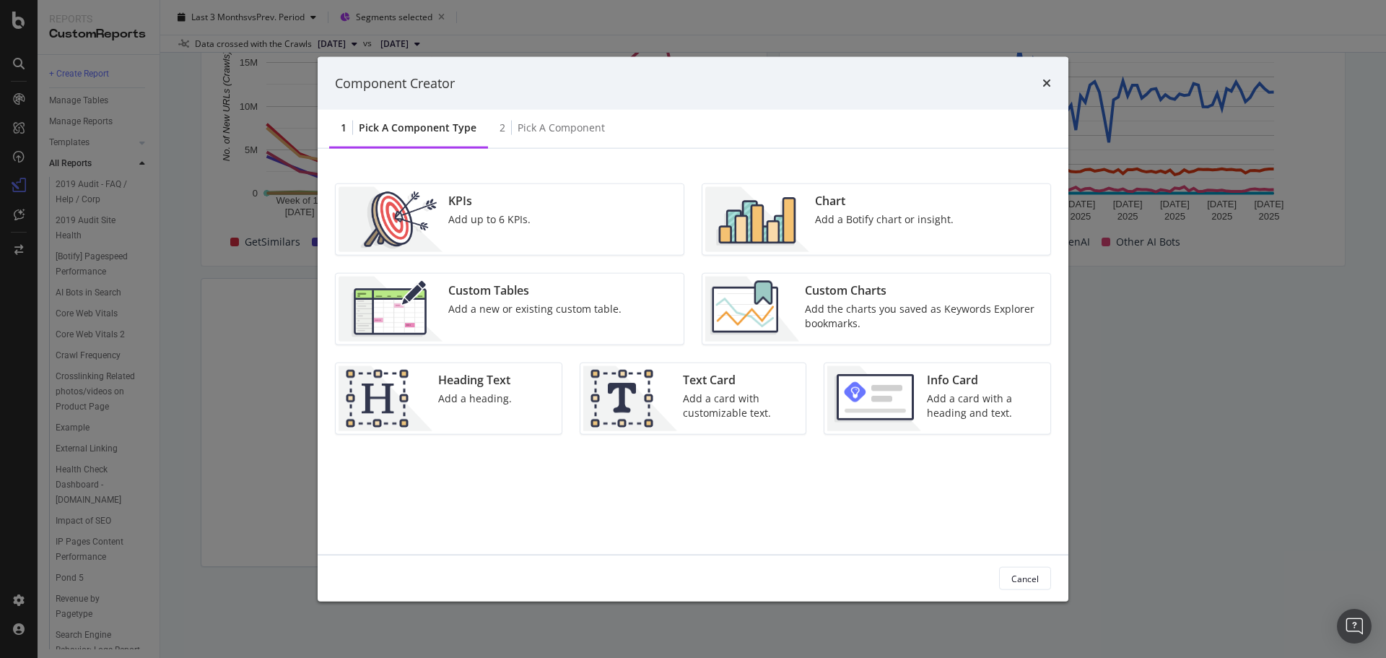
click at [480, 403] on div "Add a heading." at bounding box center [475, 398] width 74 height 14
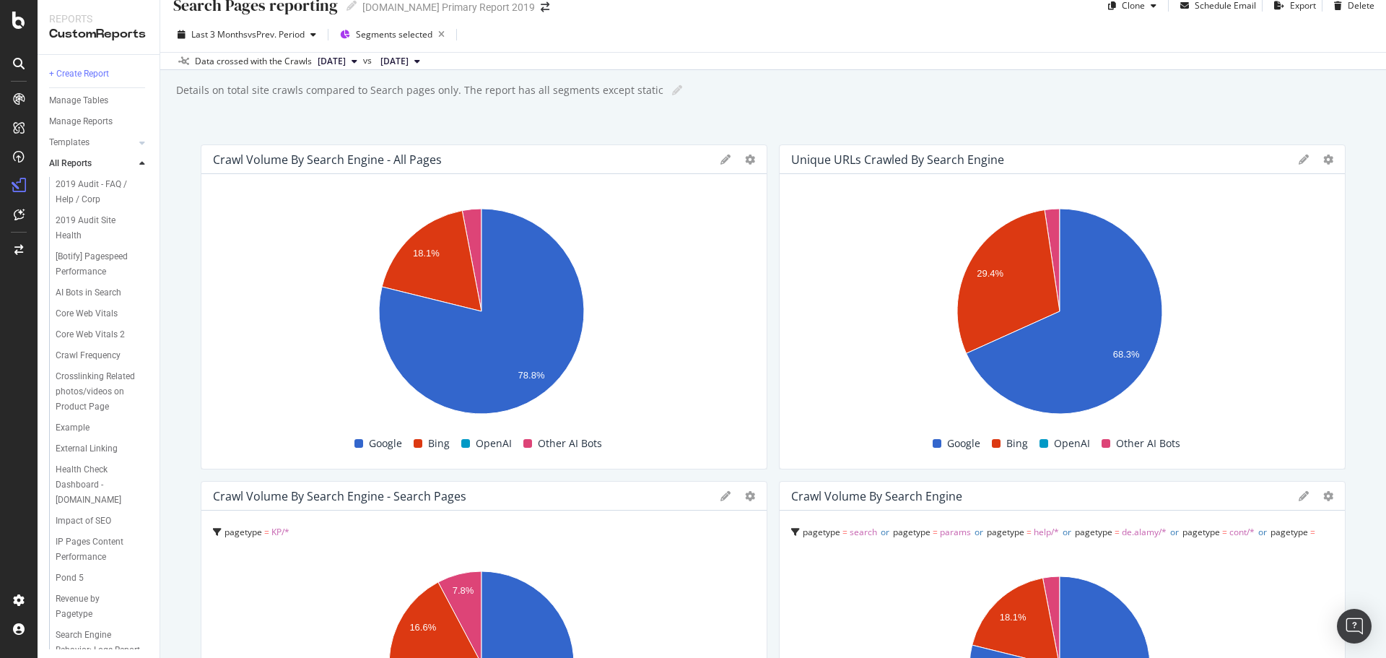
scroll to position [0, 0]
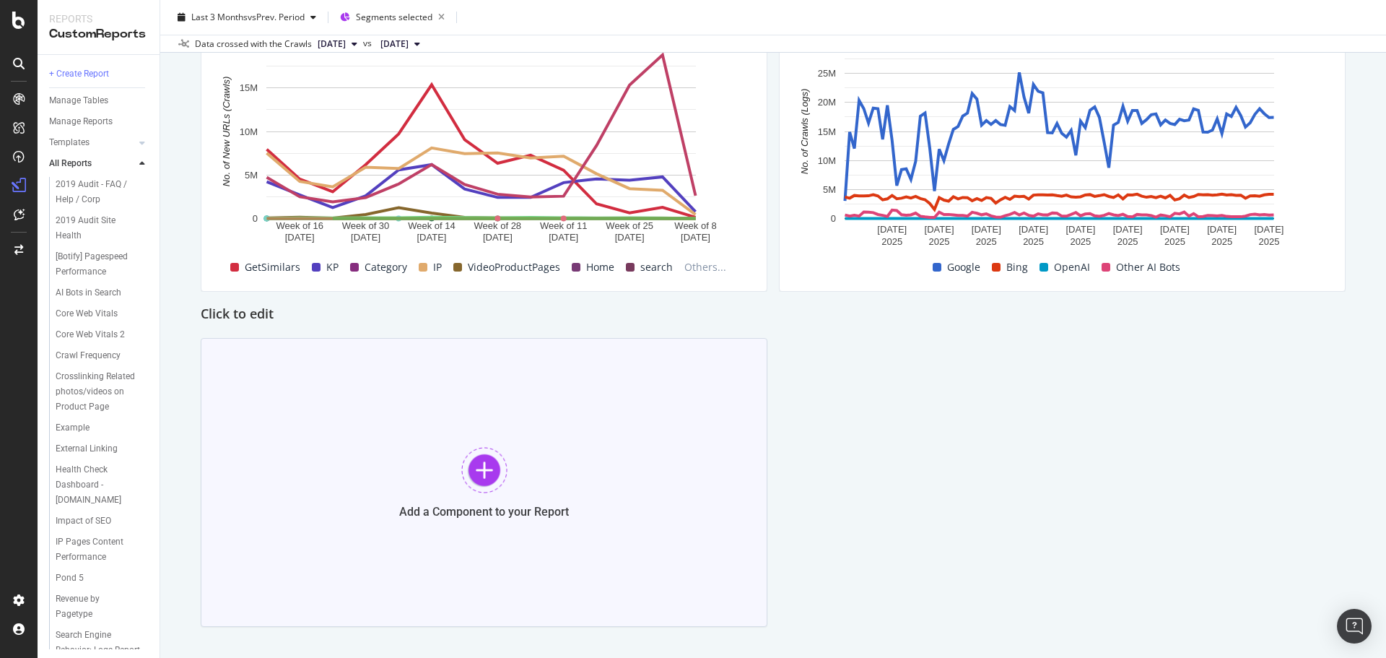
scroll to position [928, 0]
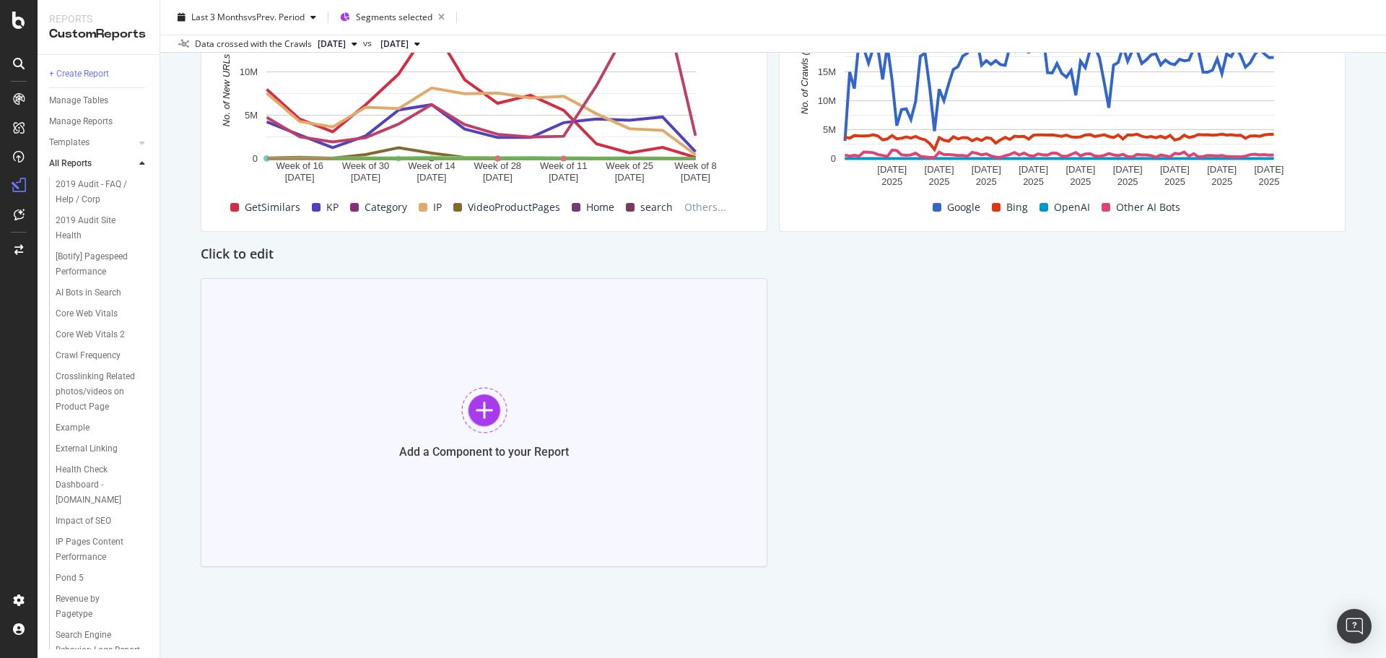
click at [476, 412] on div at bounding box center [484, 410] width 46 height 46
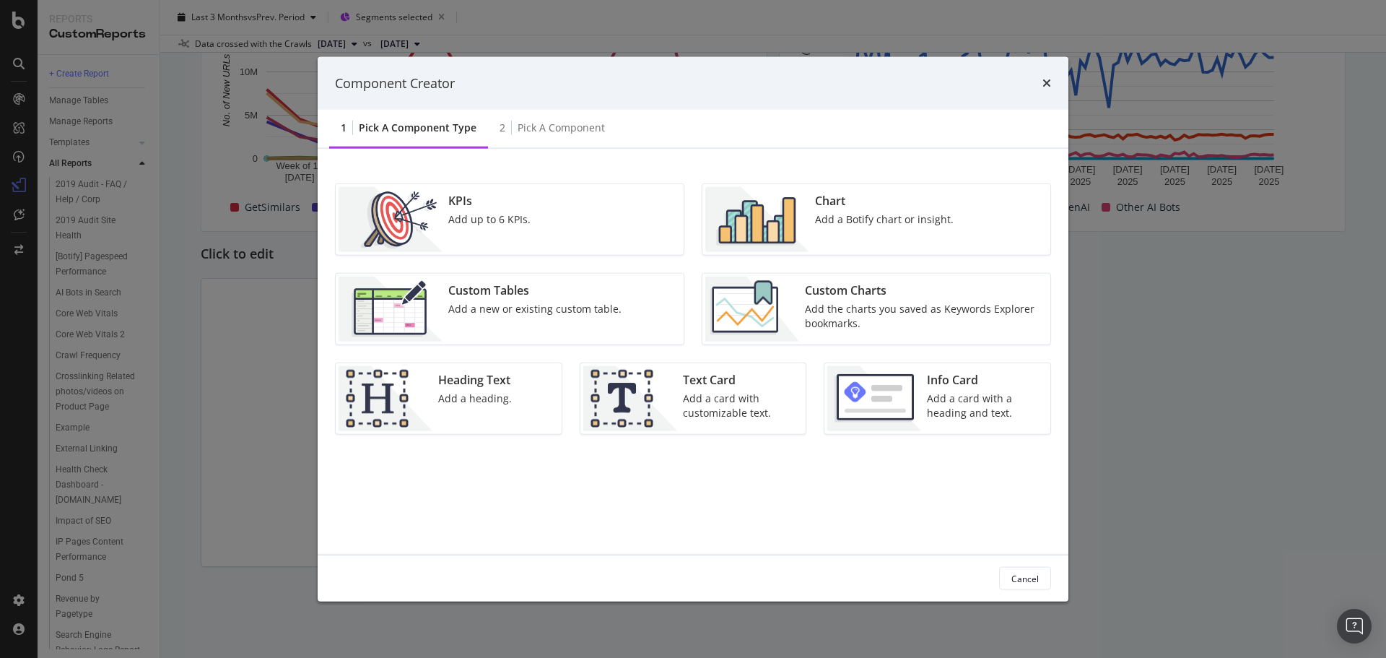
click at [476, 390] on div "Heading Text Add a heading." at bounding box center [474, 398] width 85 height 65
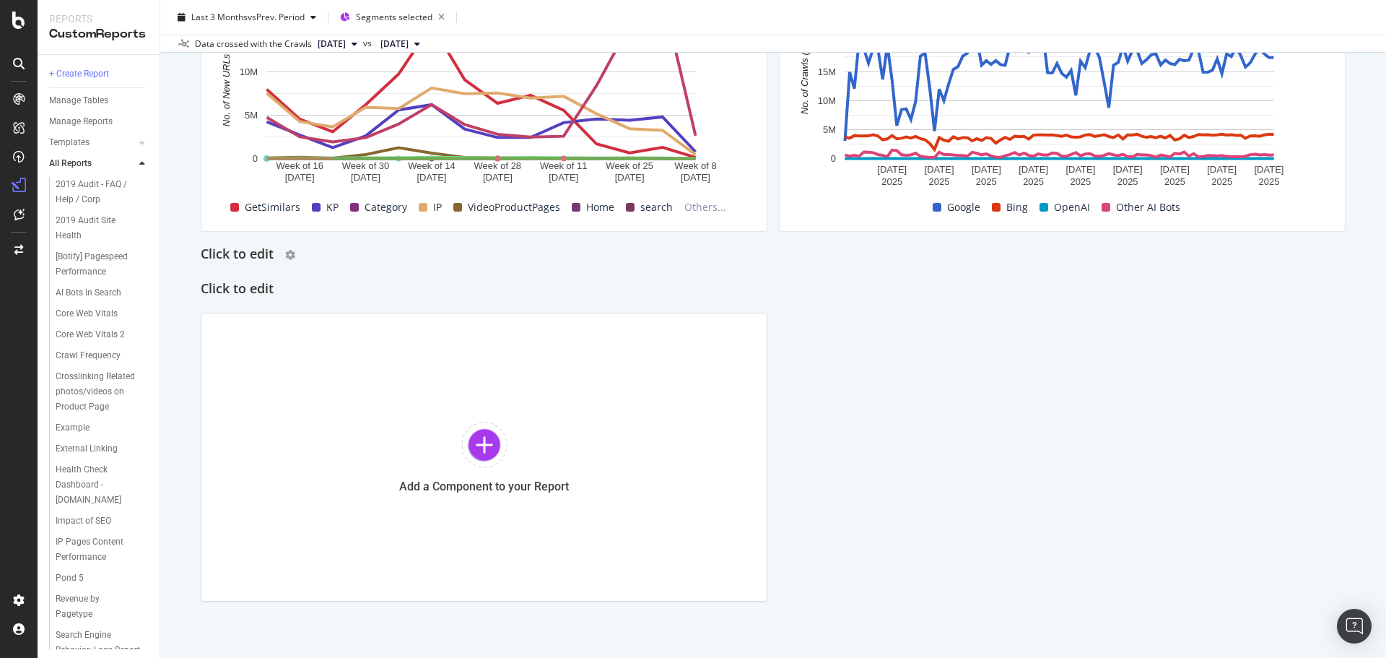
click at [259, 253] on h2 "Click to edit" at bounding box center [237, 254] width 73 height 23
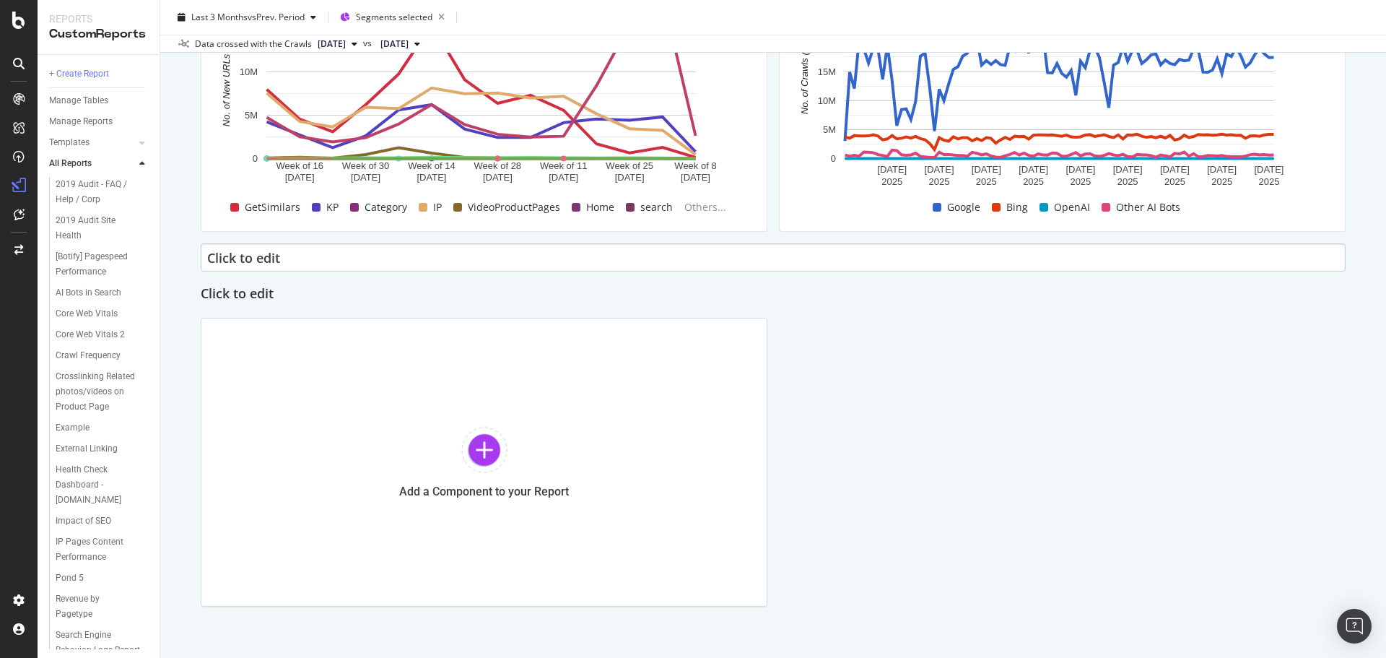
click at [265, 258] on input "Click to edit" at bounding box center [773, 257] width 1145 height 28
type input "Total Crawls to COM"
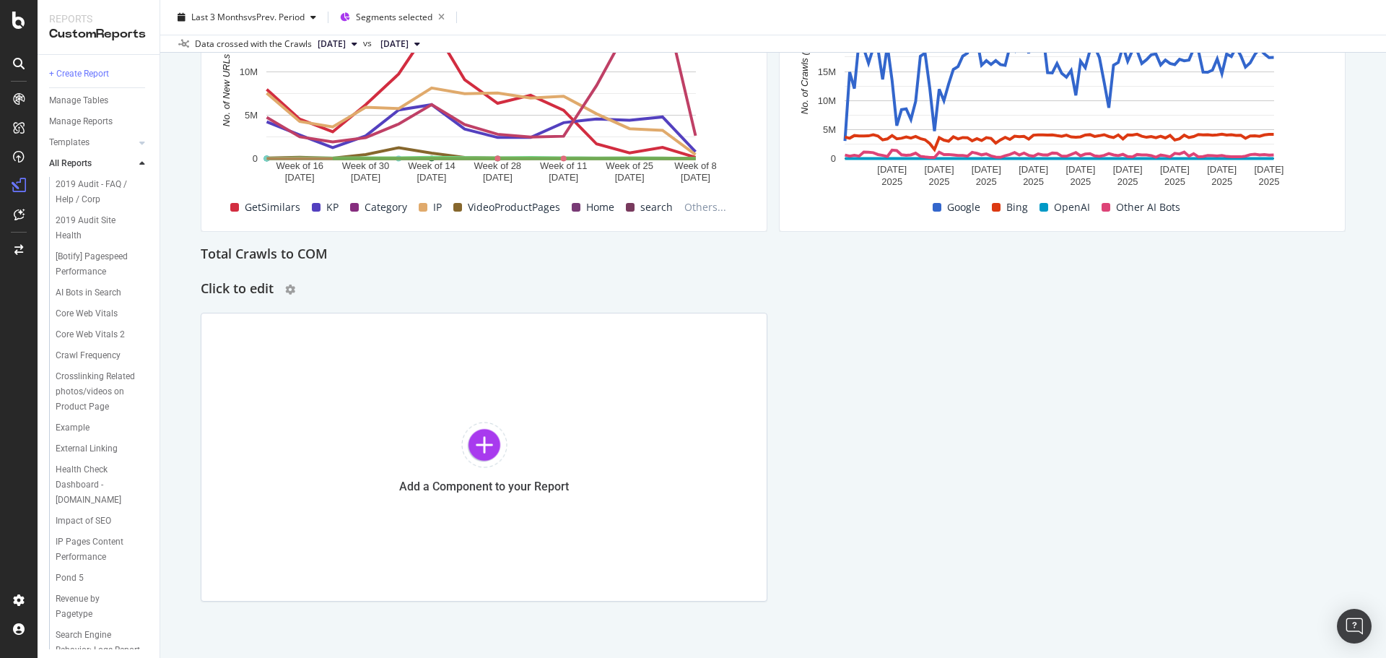
click at [1309, 292] on div "Click to edit" at bounding box center [773, 289] width 1145 height 23
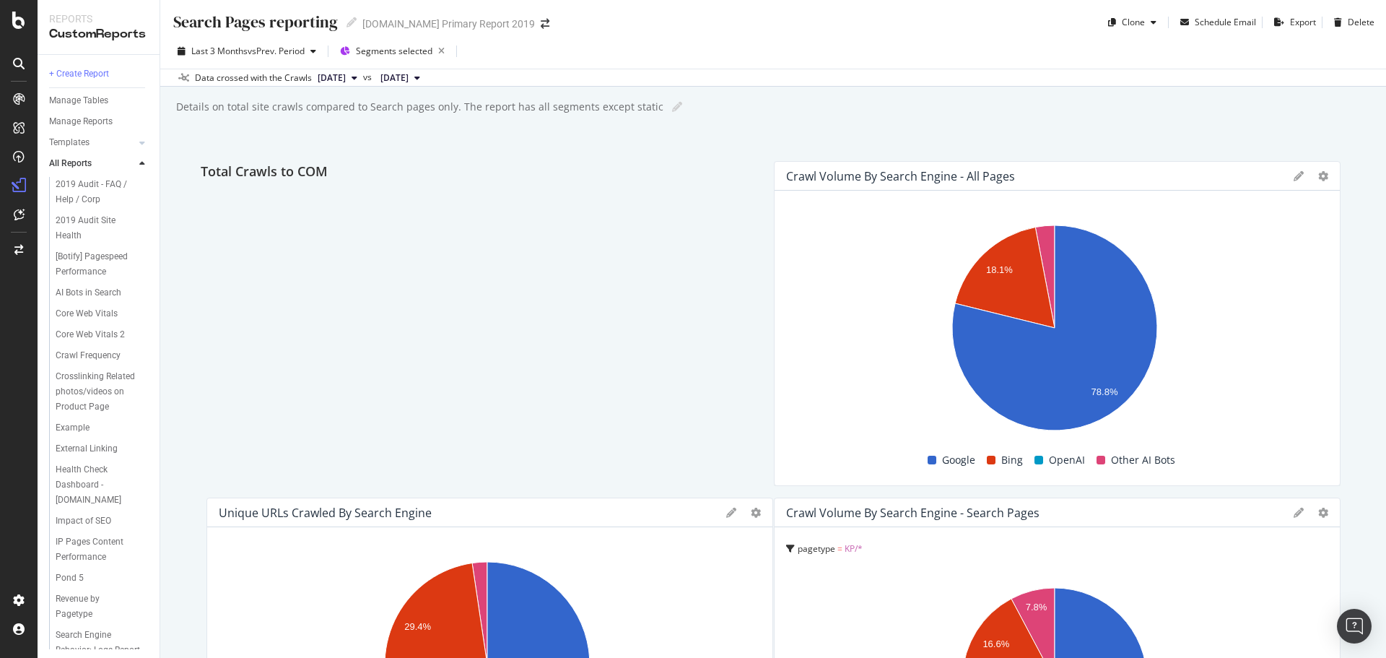
scroll to position [0, 0]
drag, startPoint x: 352, startPoint y: 253, endPoint x: 502, endPoint y: 112, distance: 205.8
click at [502, 112] on div "Search Pages reporting Search Pages reporting [DOMAIN_NAME] Primary Report 2019…" at bounding box center [773, 329] width 1226 height 658
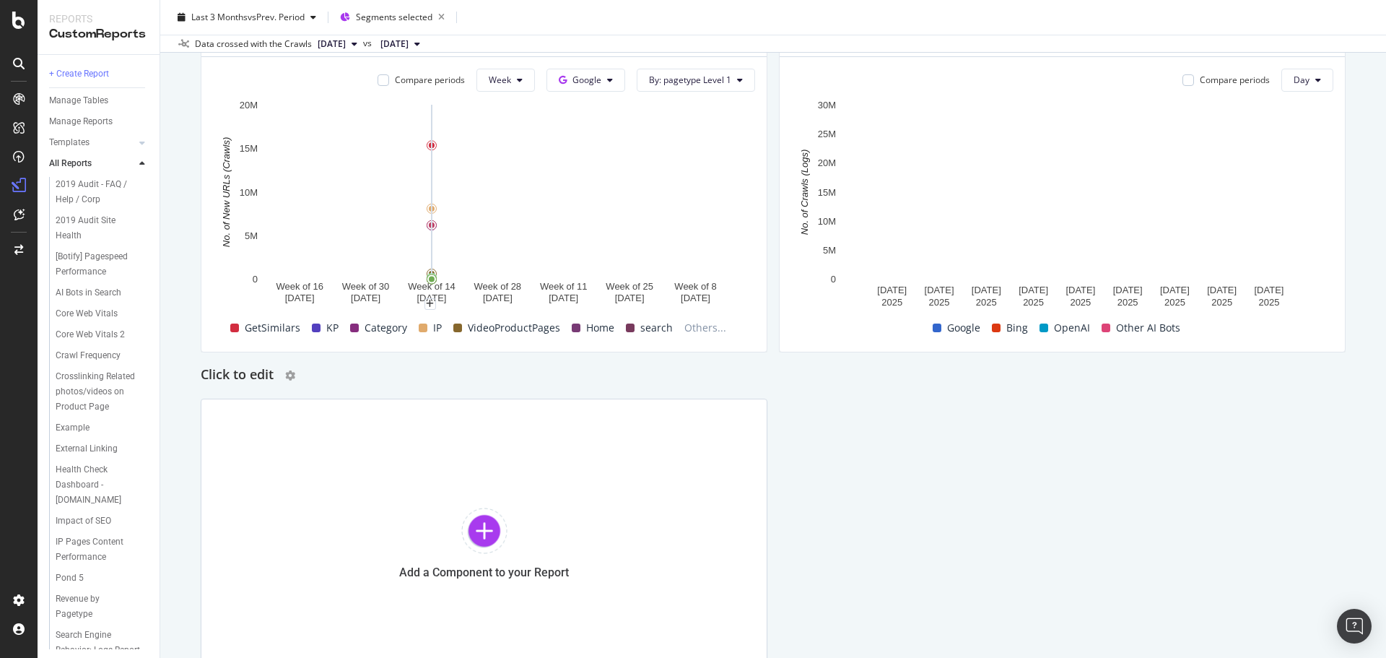
scroll to position [866, 0]
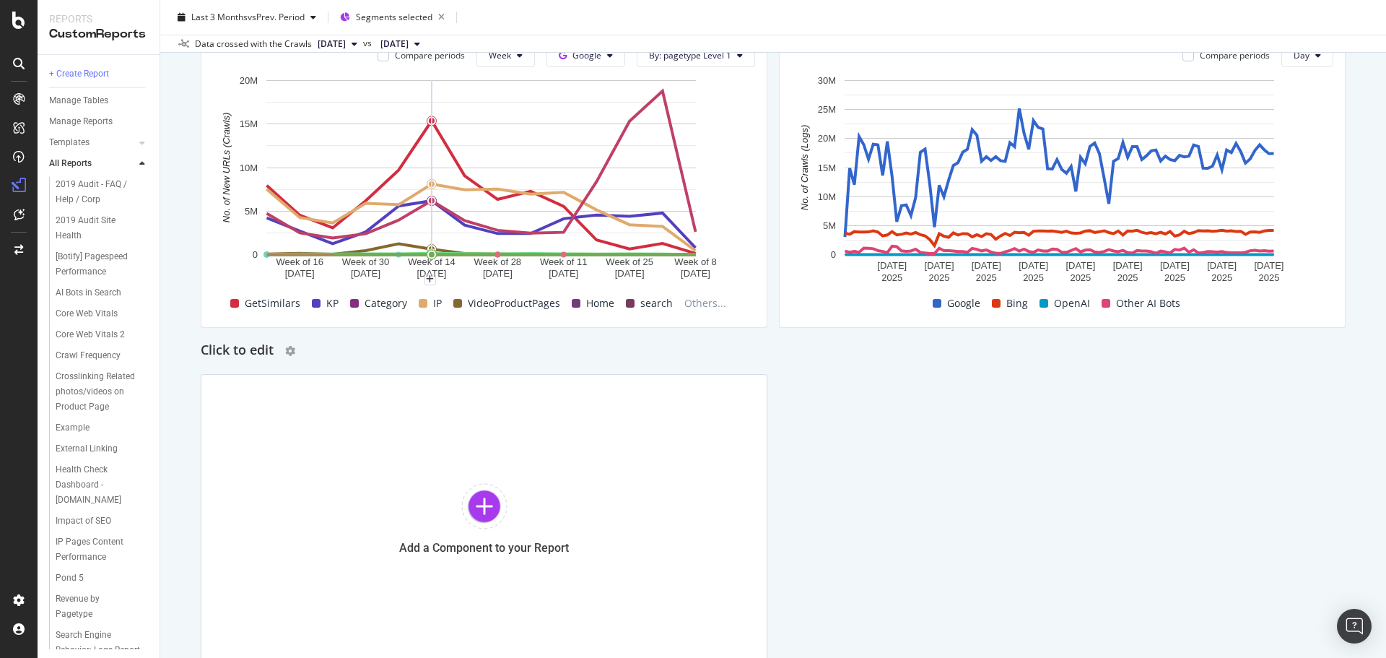
click at [244, 355] on h2 "Click to edit" at bounding box center [237, 350] width 73 height 23
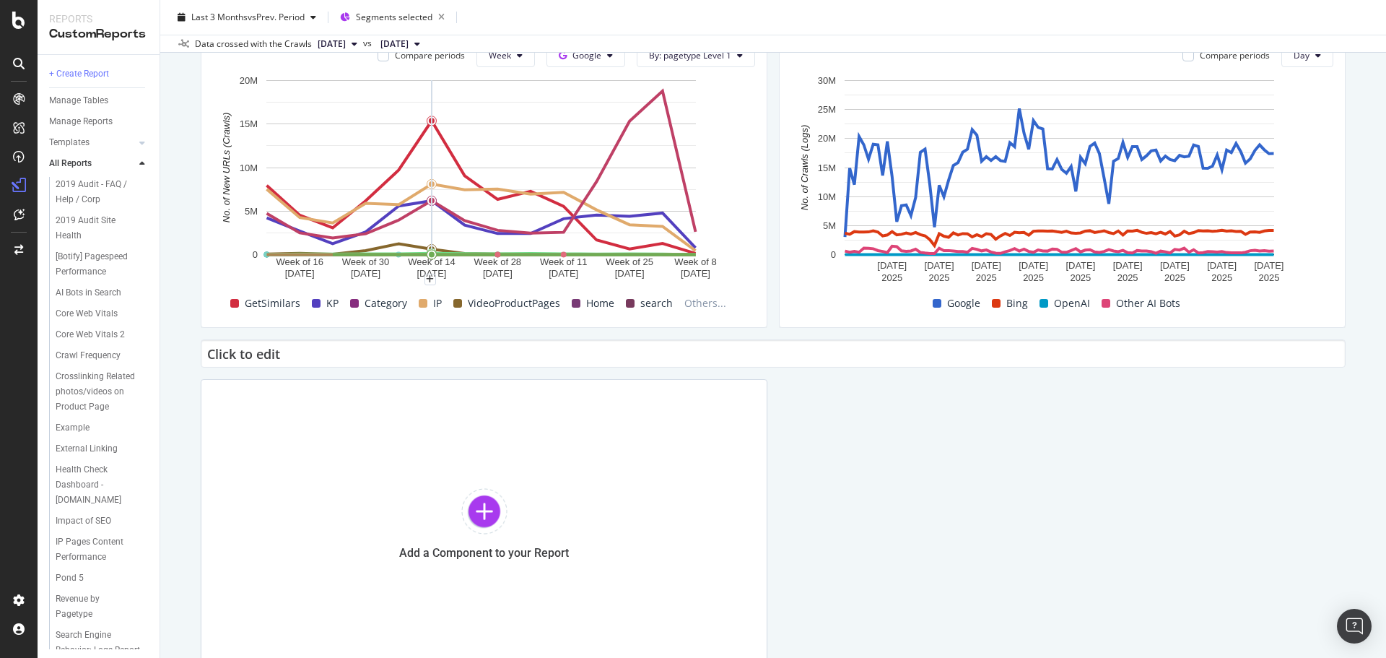
click at [244, 355] on input "Click to edit" at bounding box center [773, 353] width 1145 height 28
type input "T"
type input "Search Page Crawls"
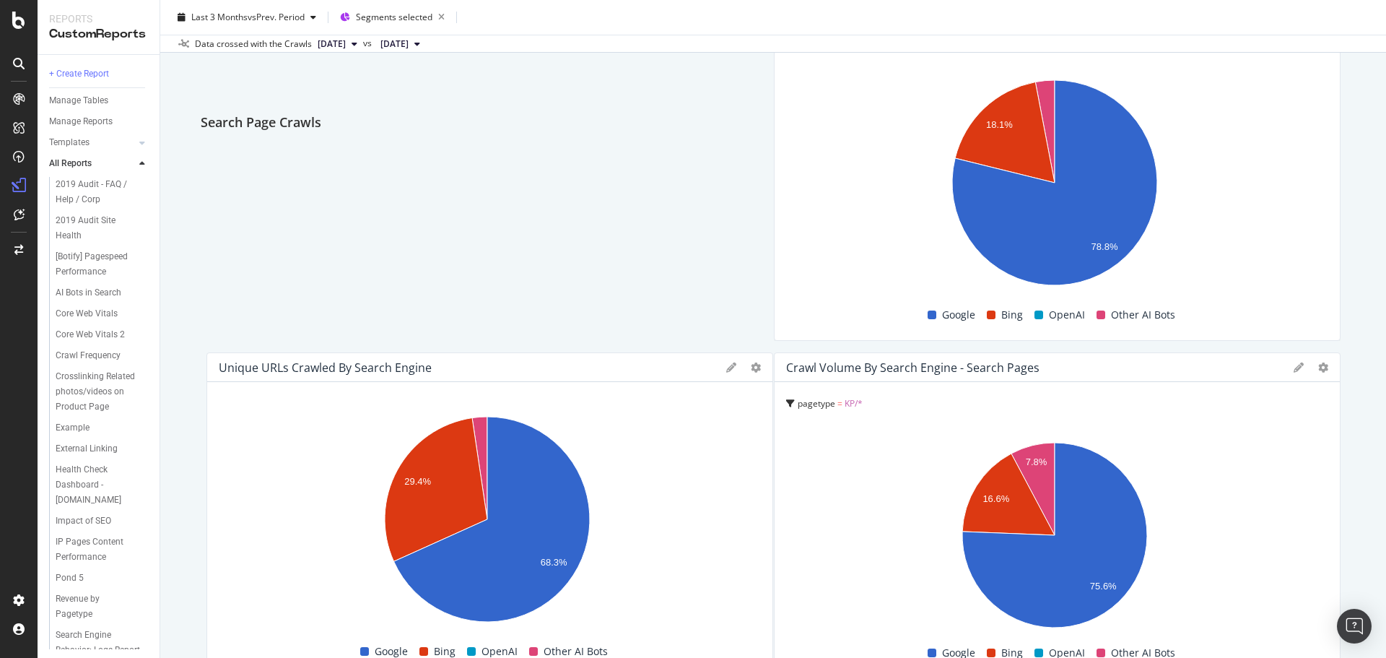
scroll to position [165, 0]
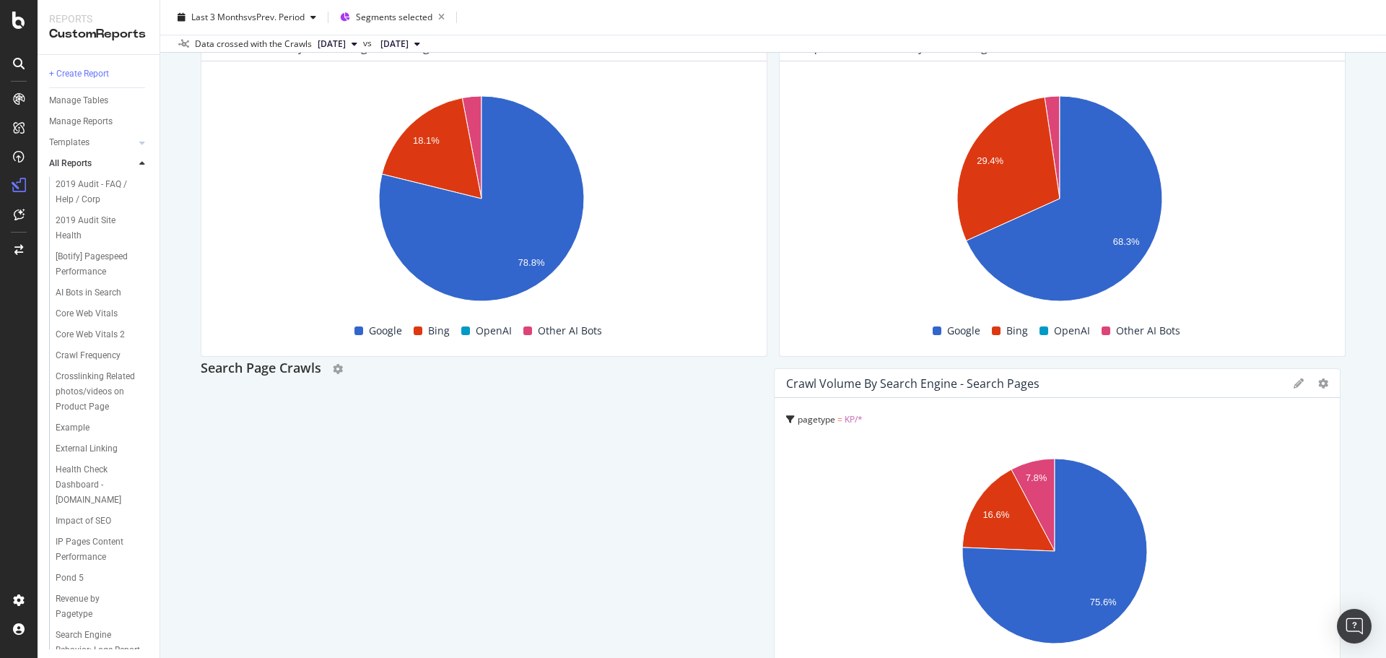
drag, startPoint x: 301, startPoint y: 353, endPoint x: 370, endPoint y: 371, distance: 71.6
click at [370, 371] on div "Search Page Crawls" at bounding box center [773, 368] width 1145 height 23
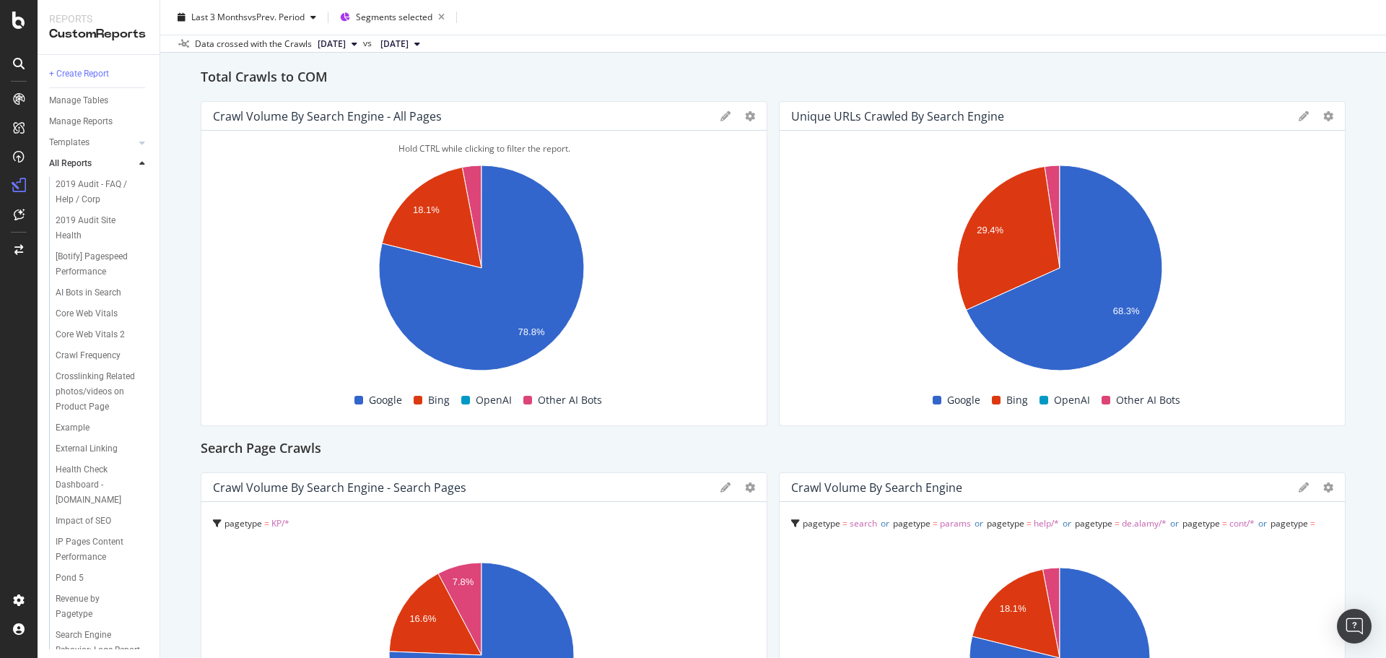
scroll to position [0, 0]
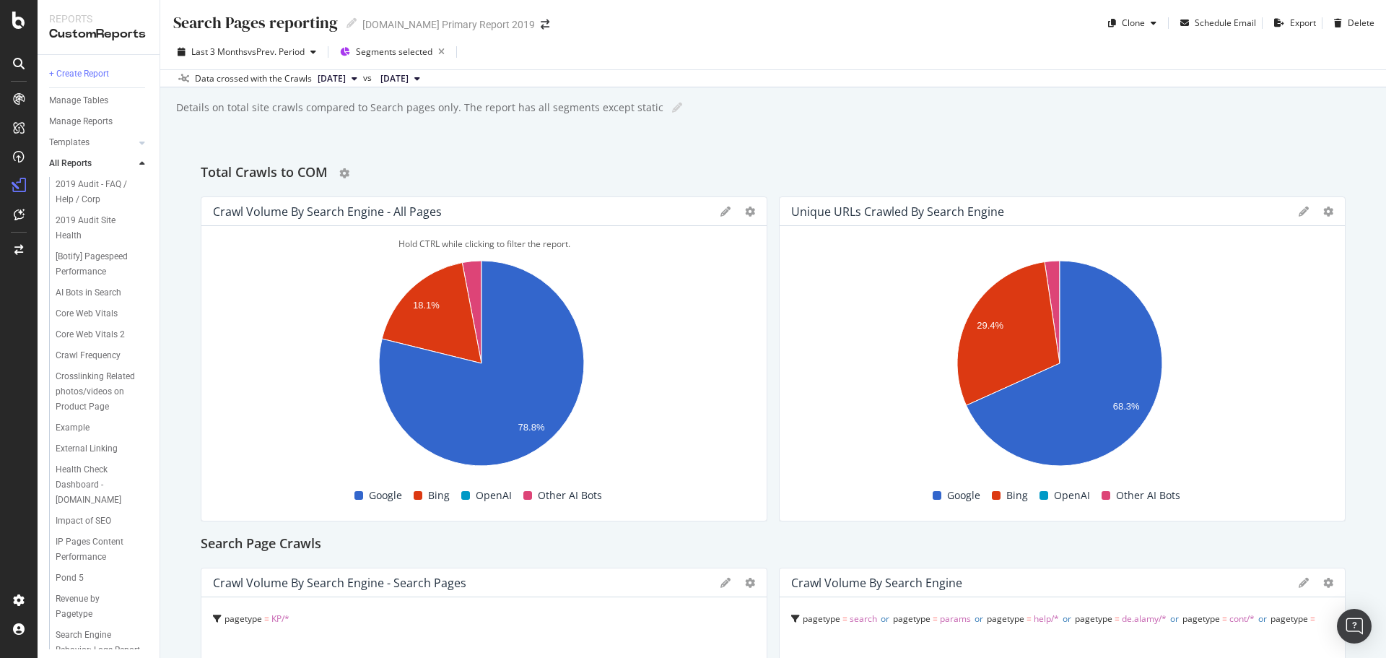
click at [300, 173] on h2 "Total Crawls to COM" at bounding box center [264, 173] width 127 height 23
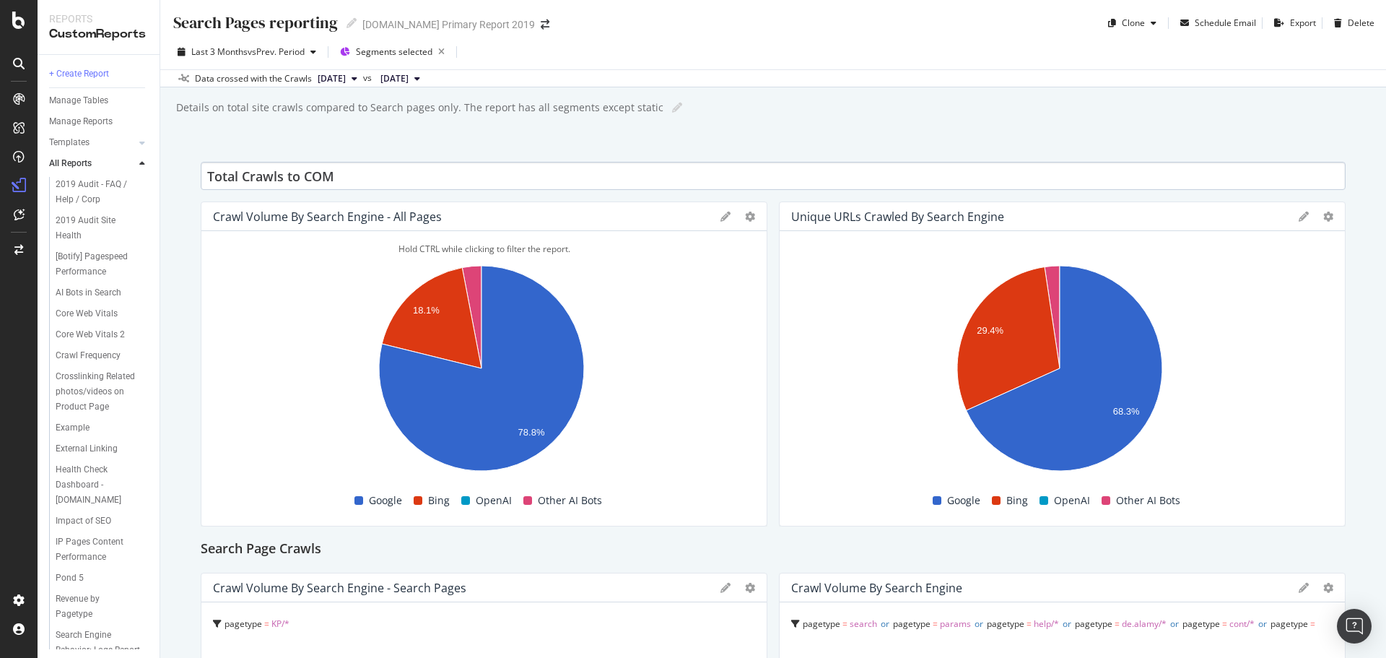
drag, startPoint x: 340, startPoint y: 179, endPoint x: 243, endPoint y: 176, distance: 97.5
click at [243, 176] on input "Total Crawls to COM" at bounding box center [773, 176] width 1145 height 28
click at [253, 173] on input "Total Crawls to COM" at bounding box center [773, 176] width 1145 height 28
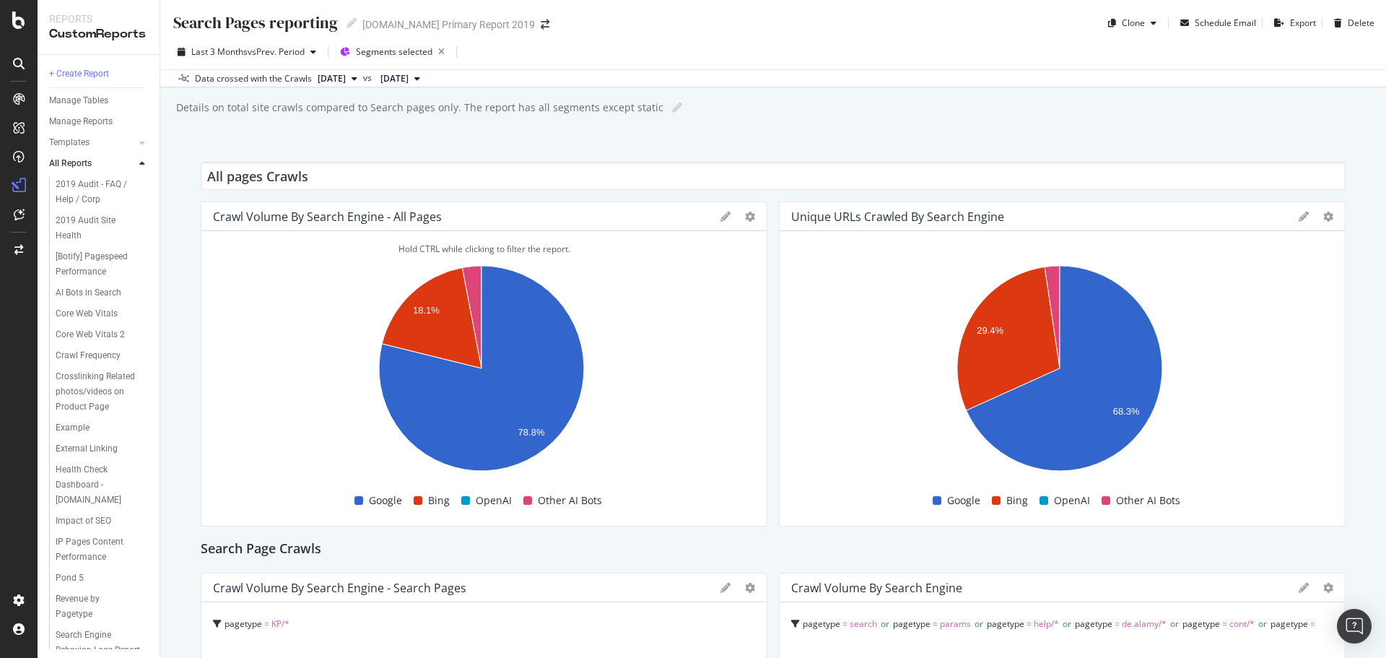
type input "All pages Crawls"
click at [427, 151] on div "Search Pages reporting Search Pages reporting [DOMAIN_NAME] Primary Report 2019…" at bounding box center [773, 329] width 1226 height 658
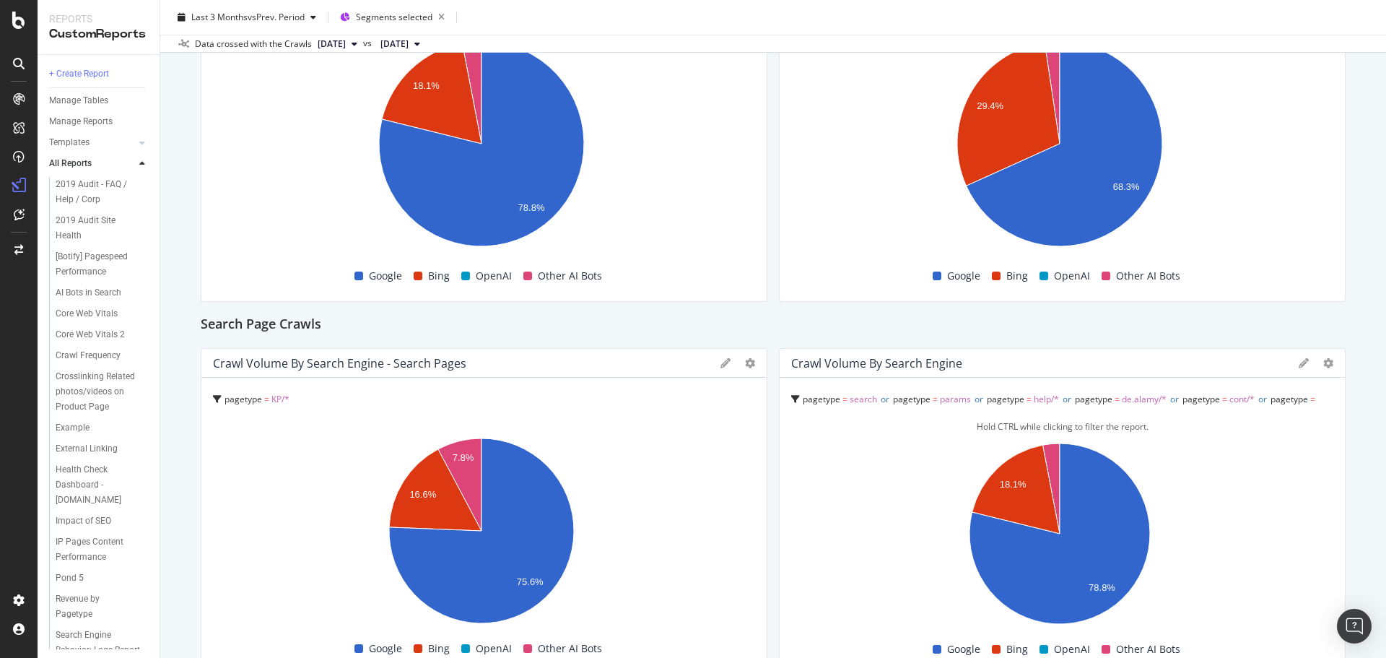
scroll to position [433, 0]
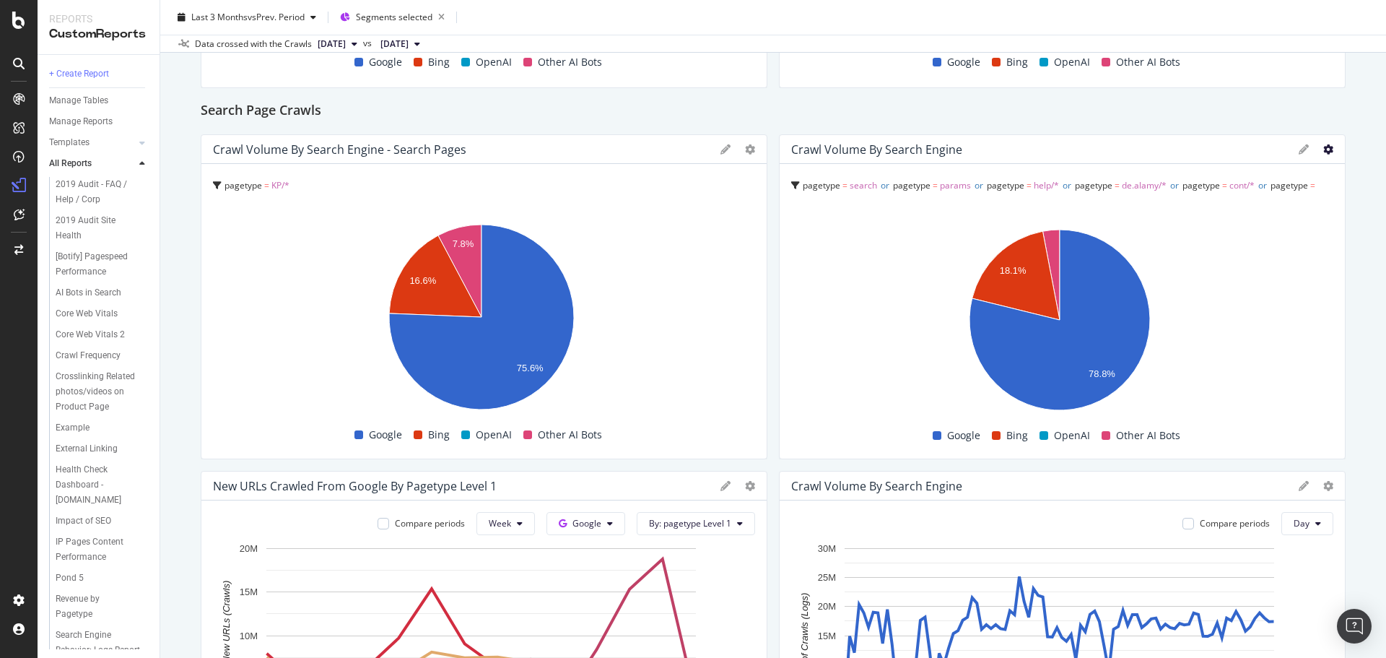
click at [1323, 151] on icon at bounding box center [1328, 149] width 10 height 10
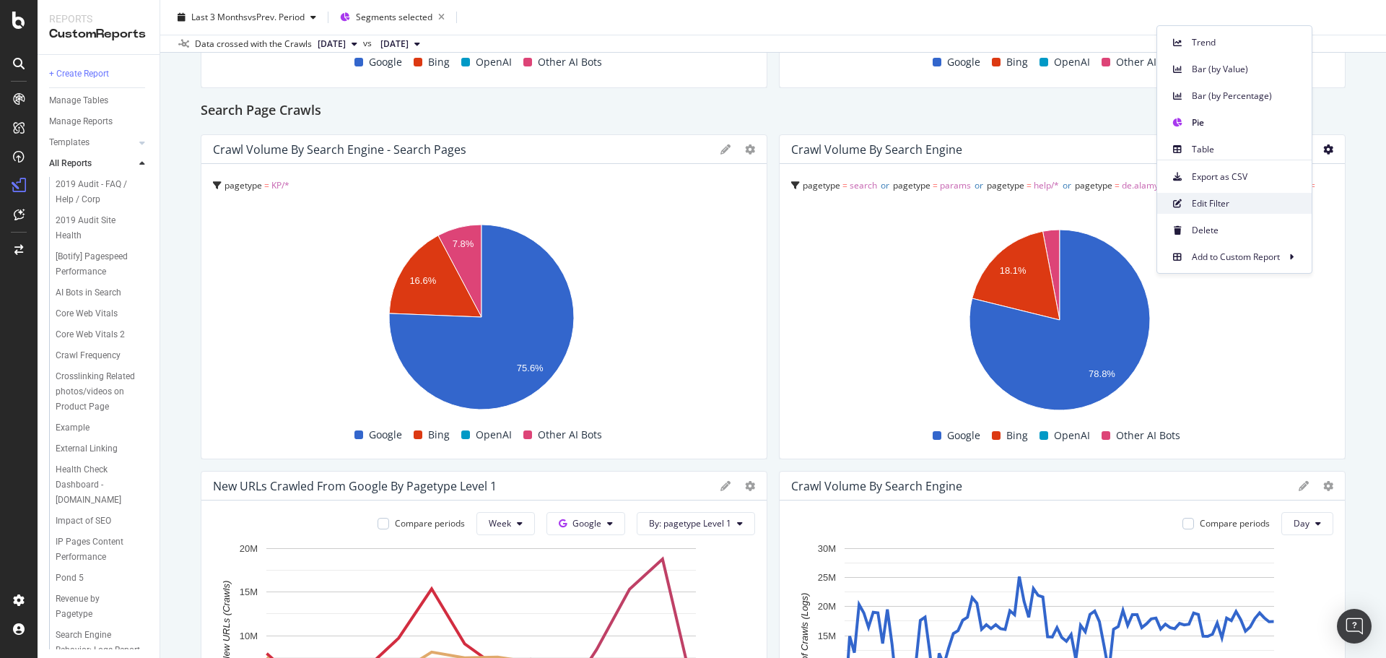
click at [1209, 197] on span "Edit Filter" at bounding box center [1246, 203] width 108 height 13
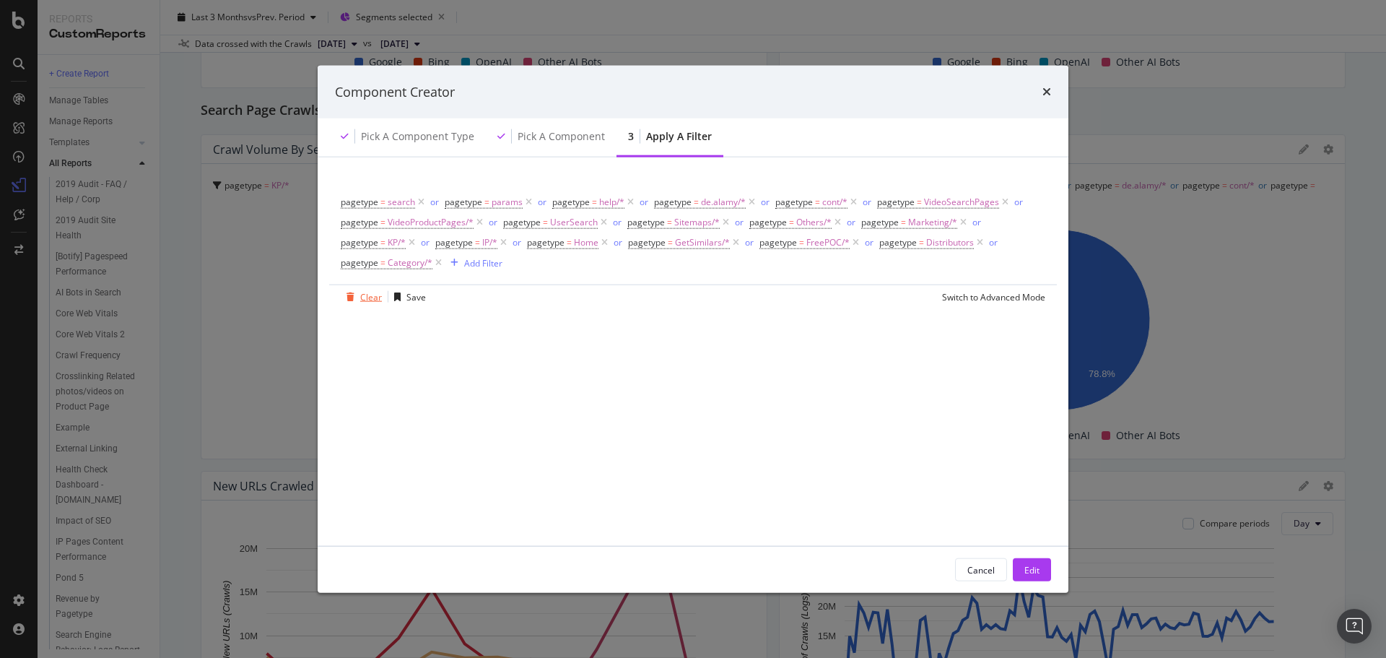
click at [372, 301] on div "Clear" at bounding box center [371, 296] width 22 height 12
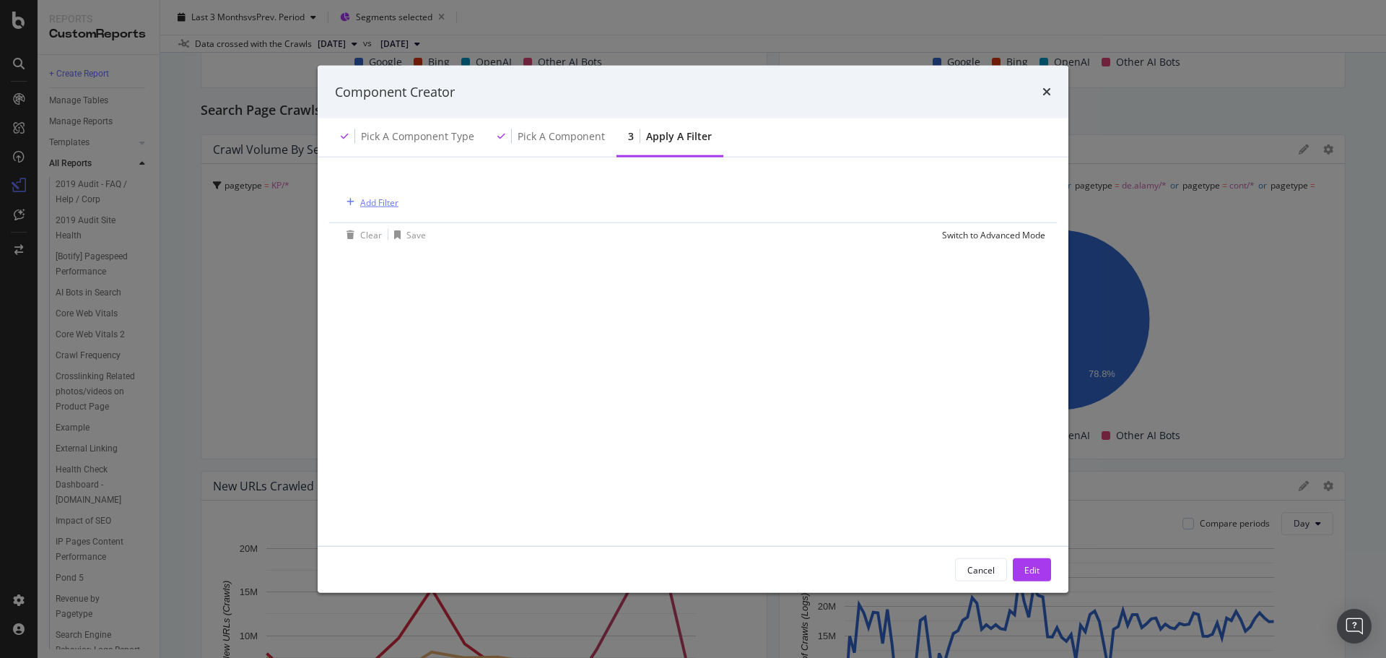
click at [357, 209] on div "Add Filter" at bounding box center [370, 202] width 58 height 16
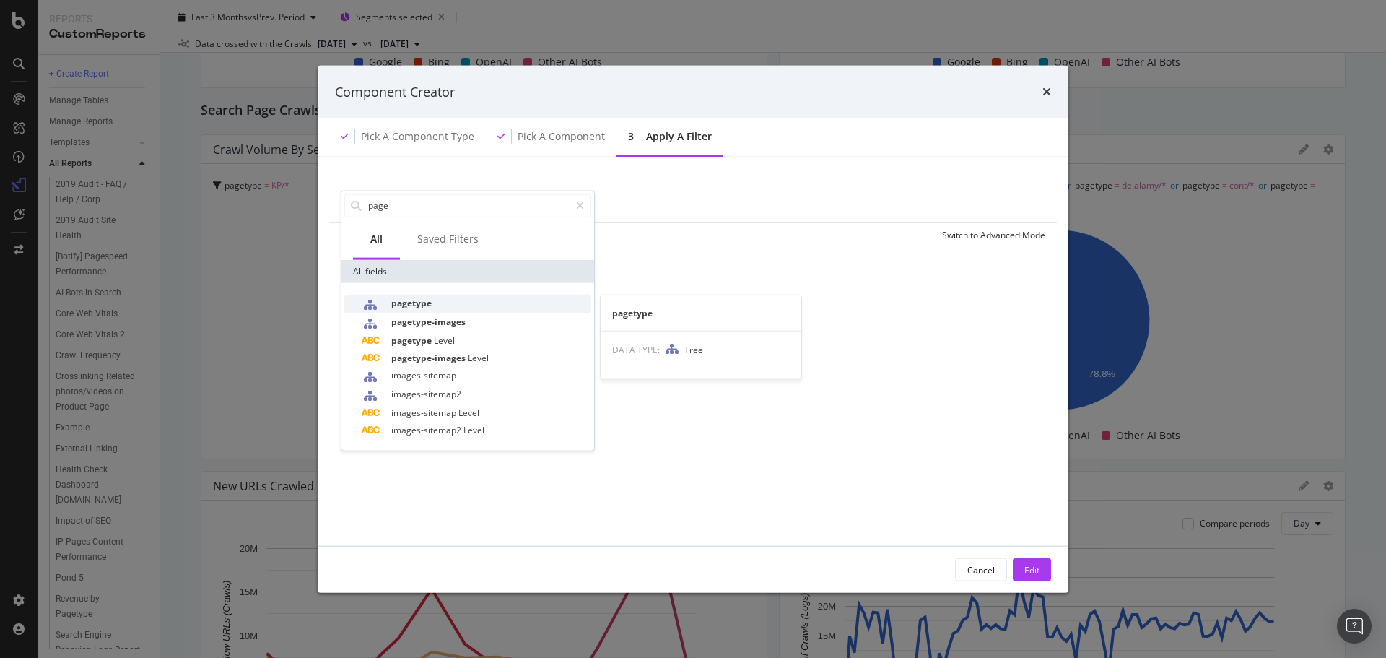
type input "page"
click at [413, 299] on span "pagetype" at bounding box center [411, 302] width 40 height 12
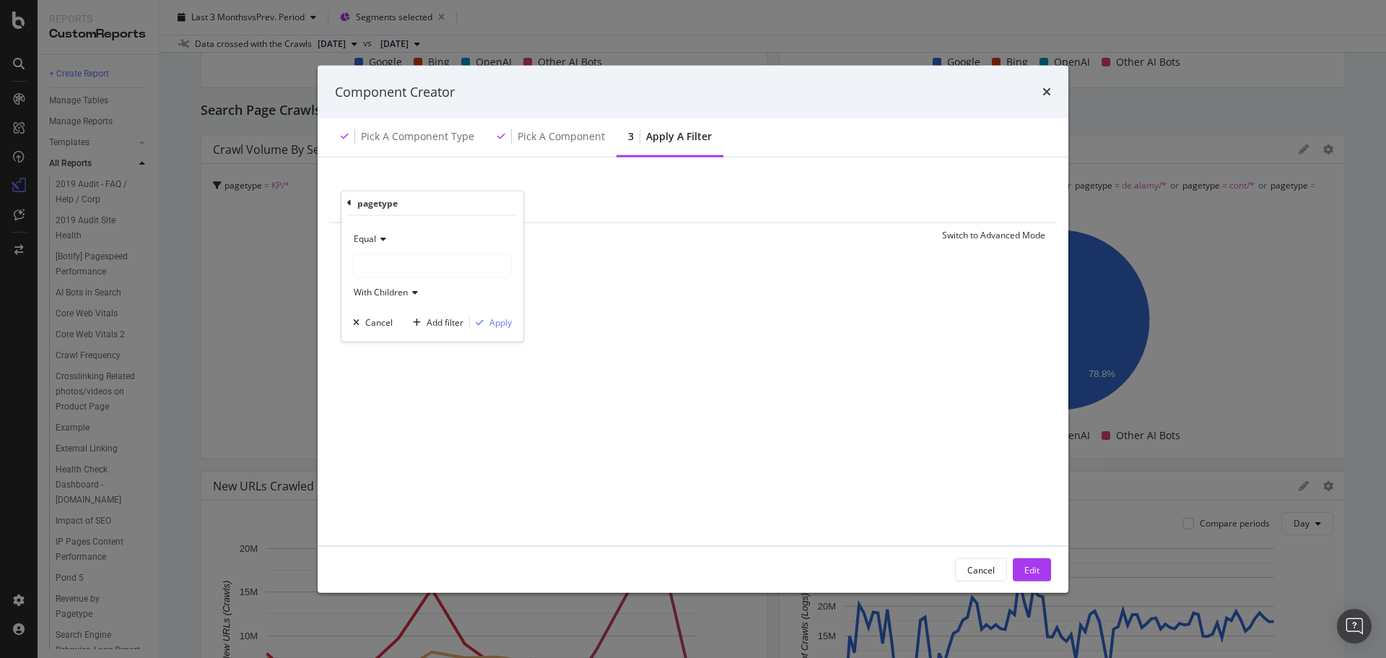
click at [396, 266] on div "modal" at bounding box center [432, 264] width 157 height 23
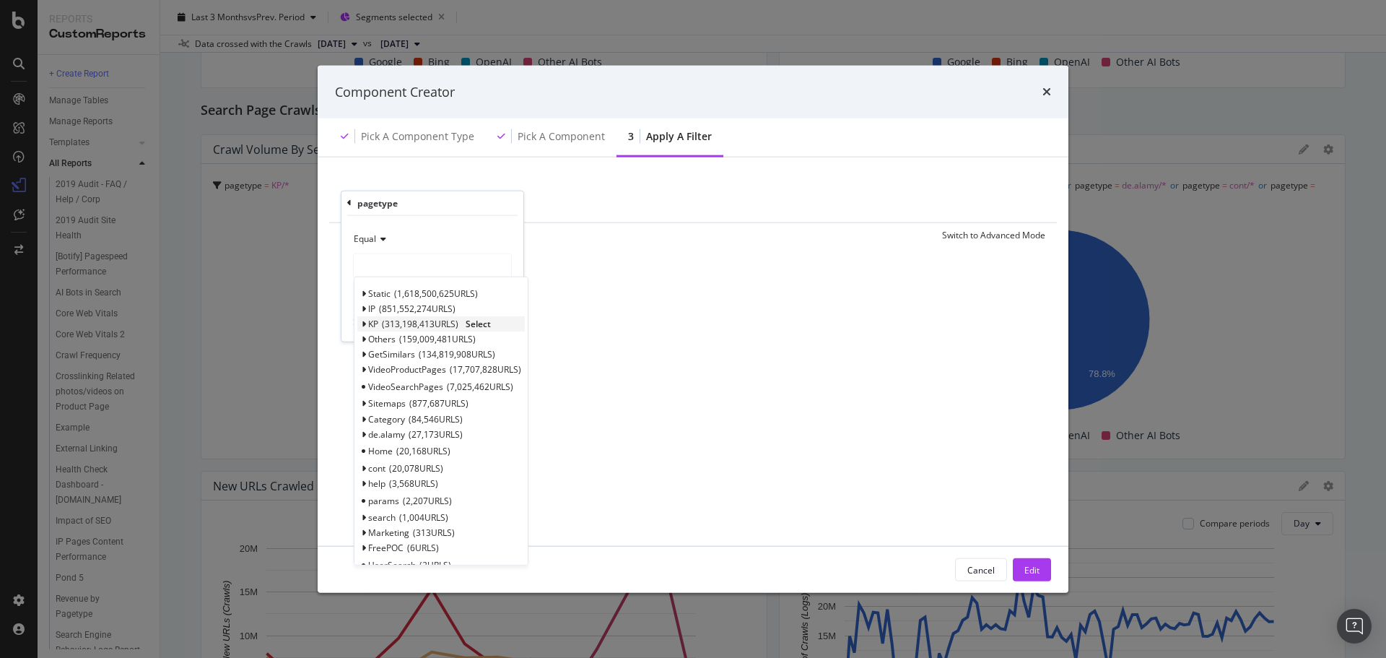
click at [481, 327] on span "Select" at bounding box center [478, 324] width 25 height 12
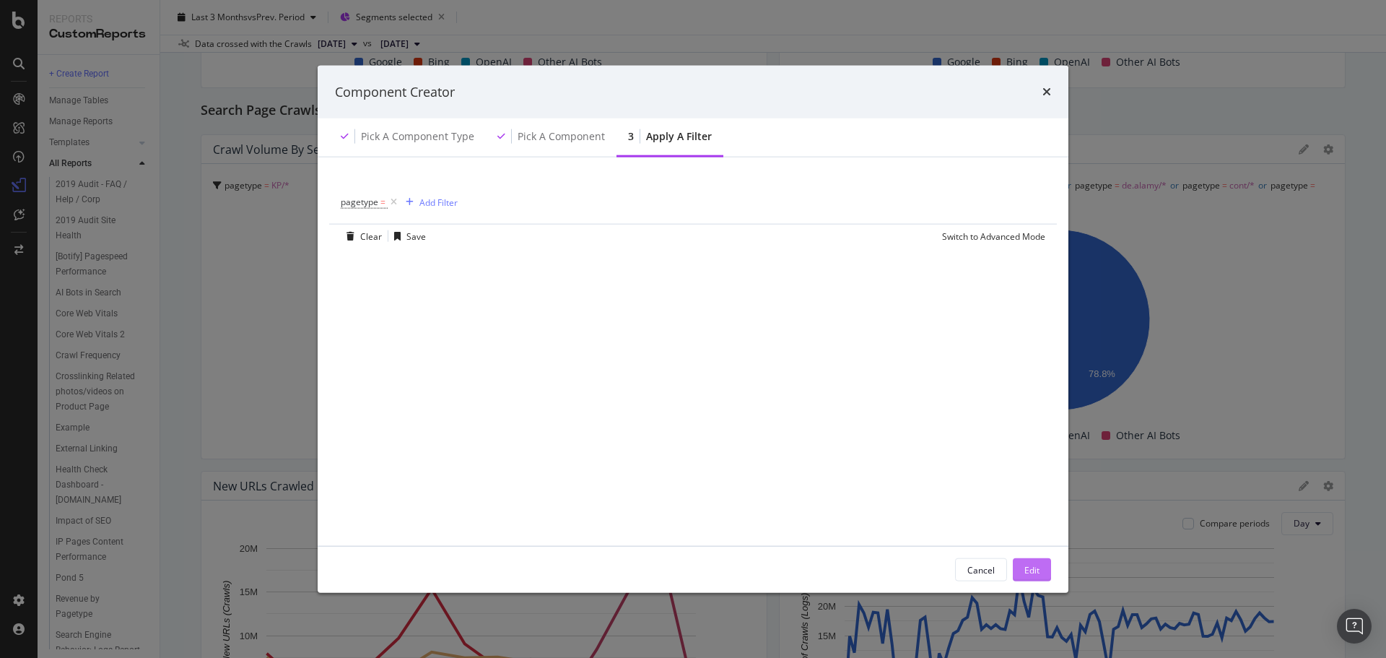
click at [1035, 566] on div "Edit" at bounding box center [1031, 569] width 15 height 12
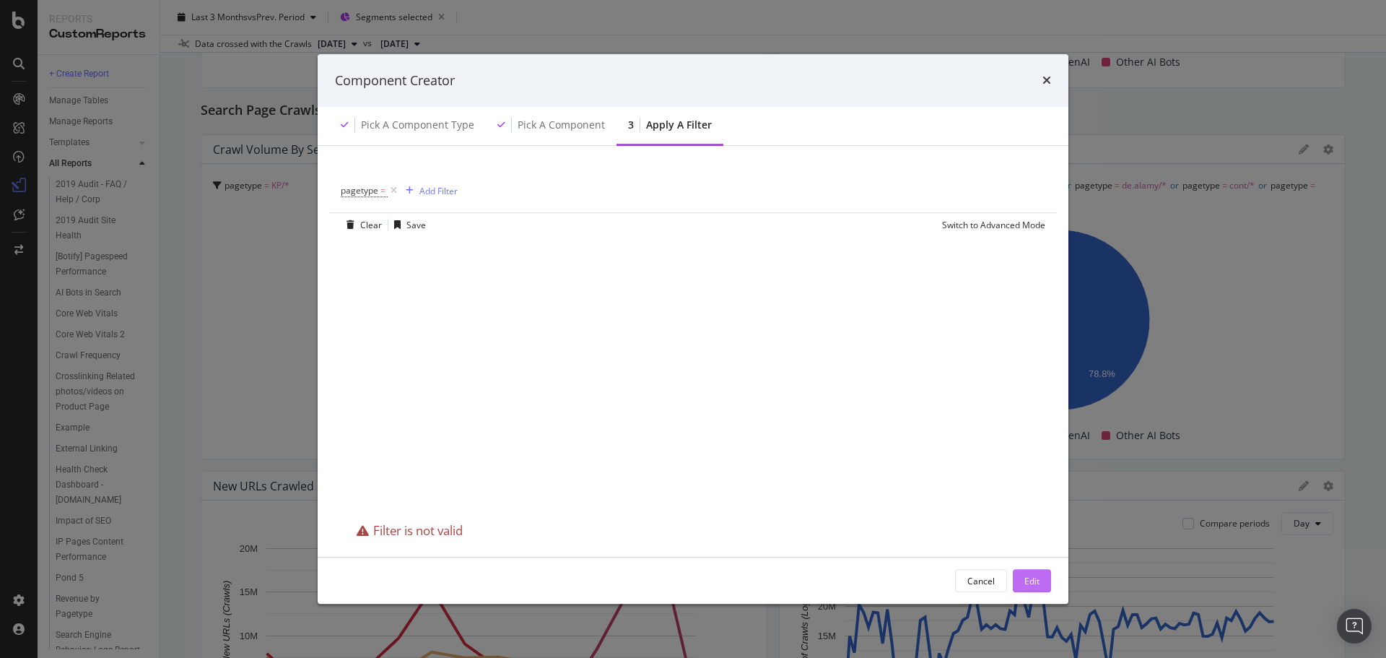
click at [1042, 588] on button "Edit" at bounding box center [1032, 580] width 38 height 23
click at [1037, 581] on div "Edit" at bounding box center [1031, 581] width 15 height 12
click at [373, 195] on span "pagetype" at bounding box center [360, 190] width 38 height 12
click at [382, 252] on div "modal" at bounding box center [432, 251] width 157 height 23
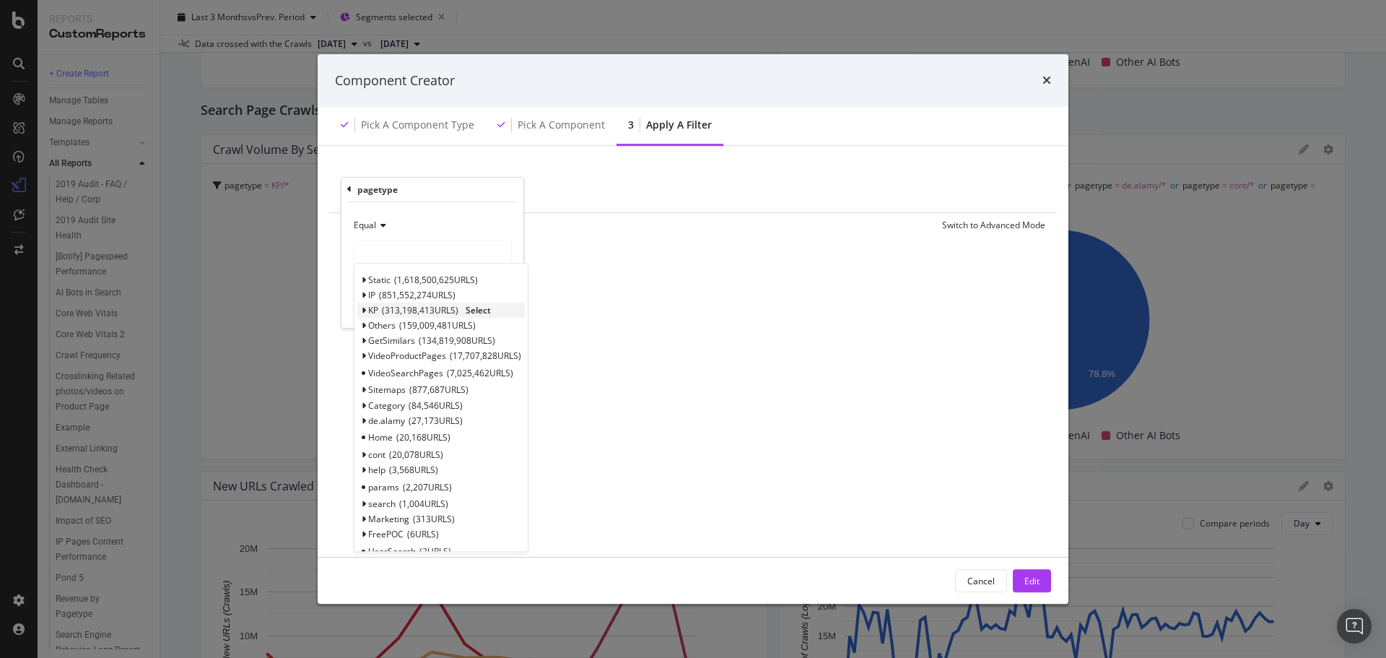
click at [485, 314] on span "Select" at bounding box center [478, 310] width 25 height 12
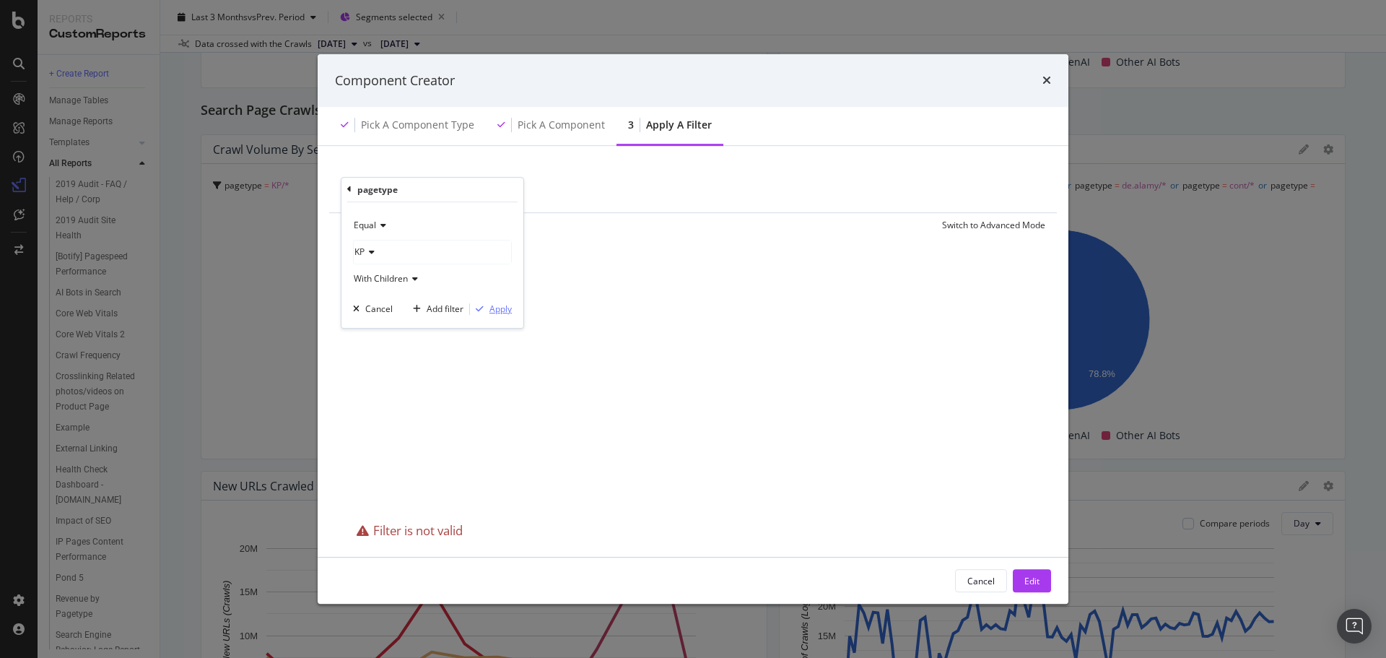
click at [497, 311] on div "Apply" at bounding box center [500, 308] width 22 height 12
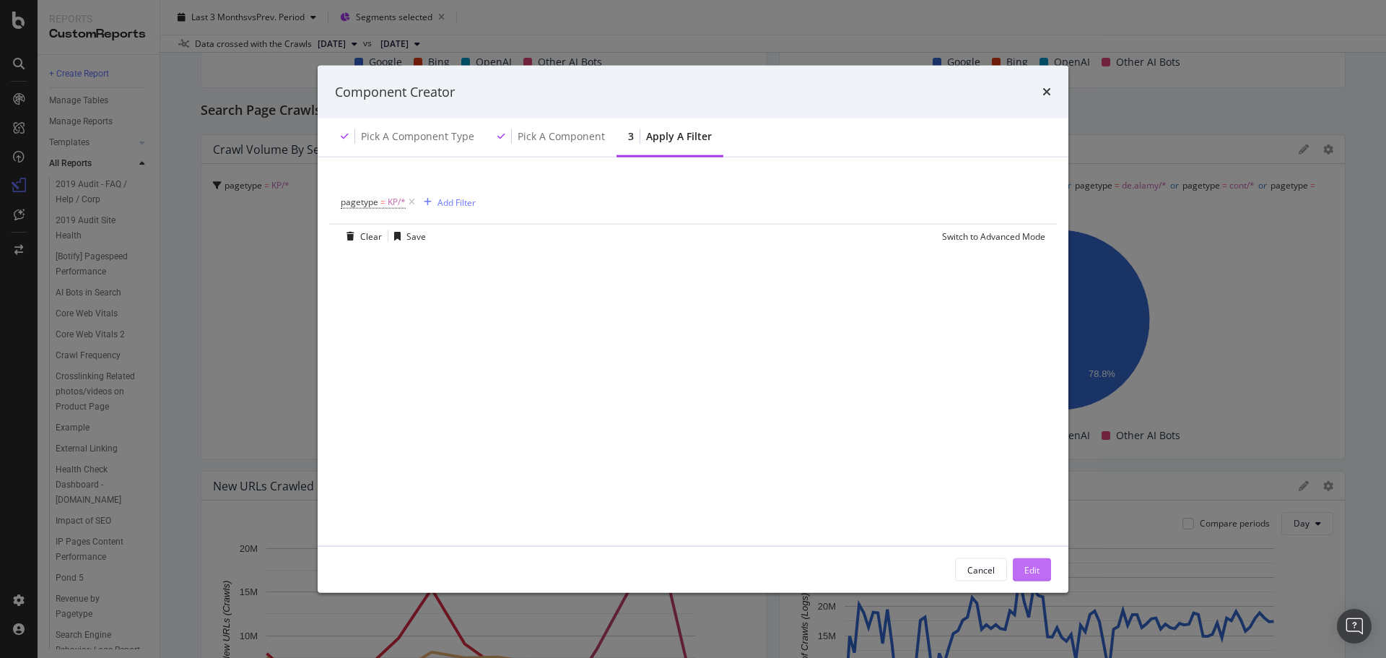
click at [1047, 569] on button "Edit" at bounding box center [1032, 569] width 38 height 23
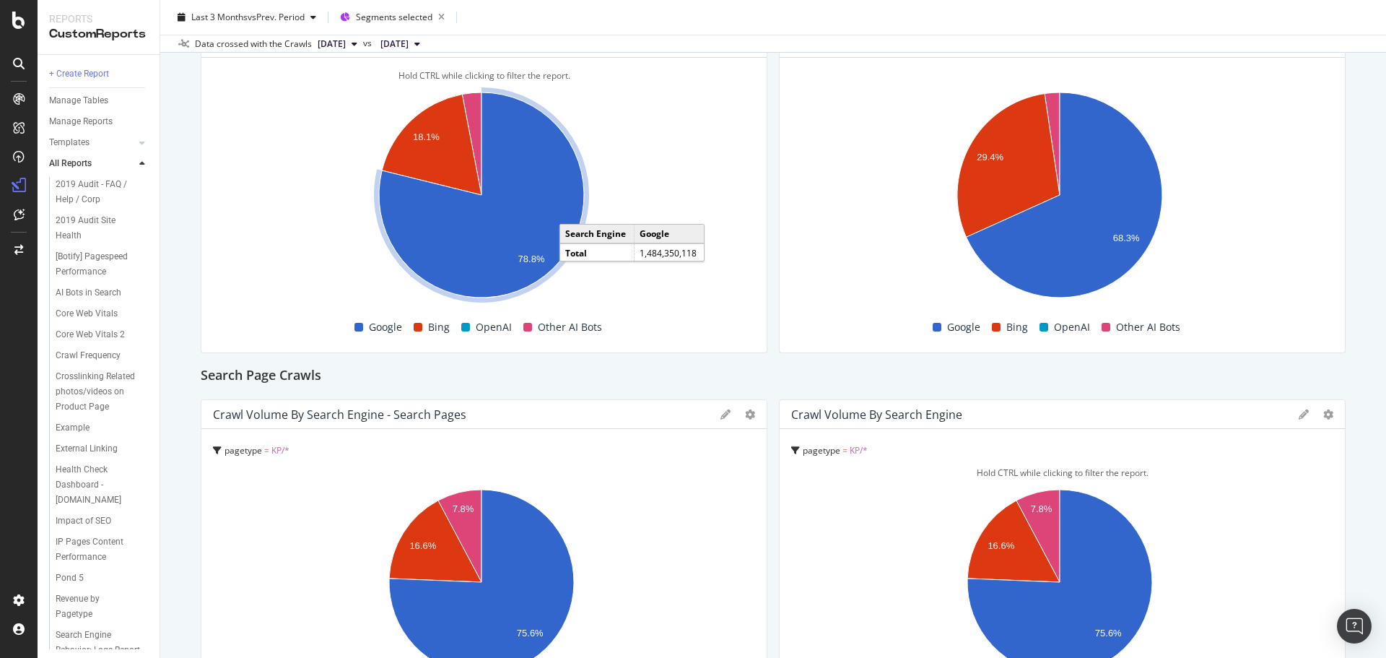
scroll to position [240, 0]
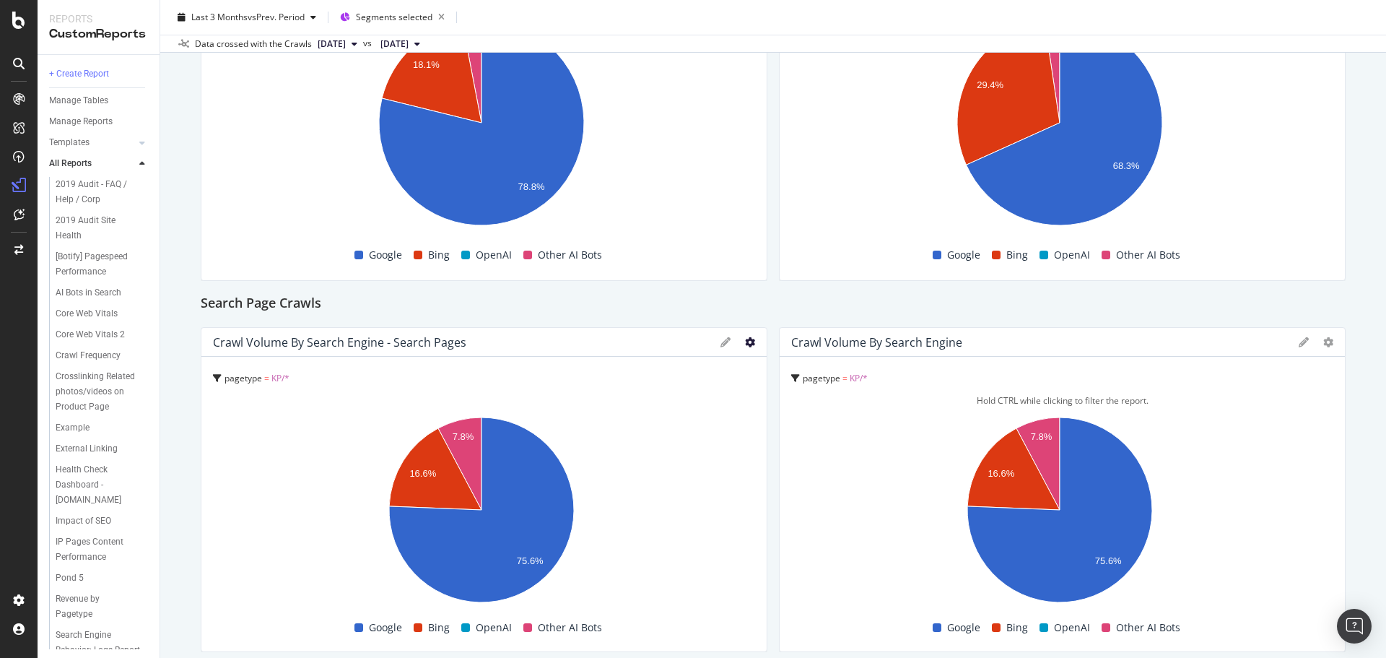
click at [745, 344] on icon at bounding box center [750, 342] width 10 height 10
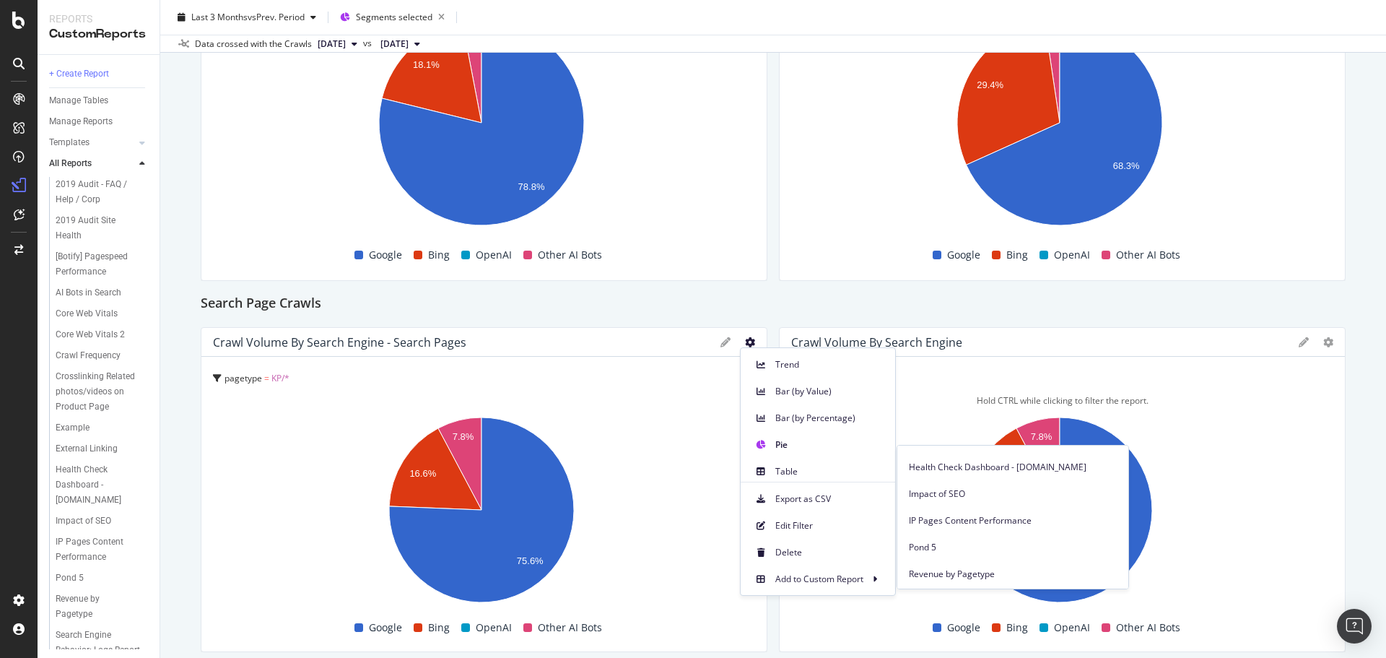
scroll to position [361, 0]
click at [972, 554] on span "Search Pages reporting" at bounding box center [1013, 555] width 208 height 13
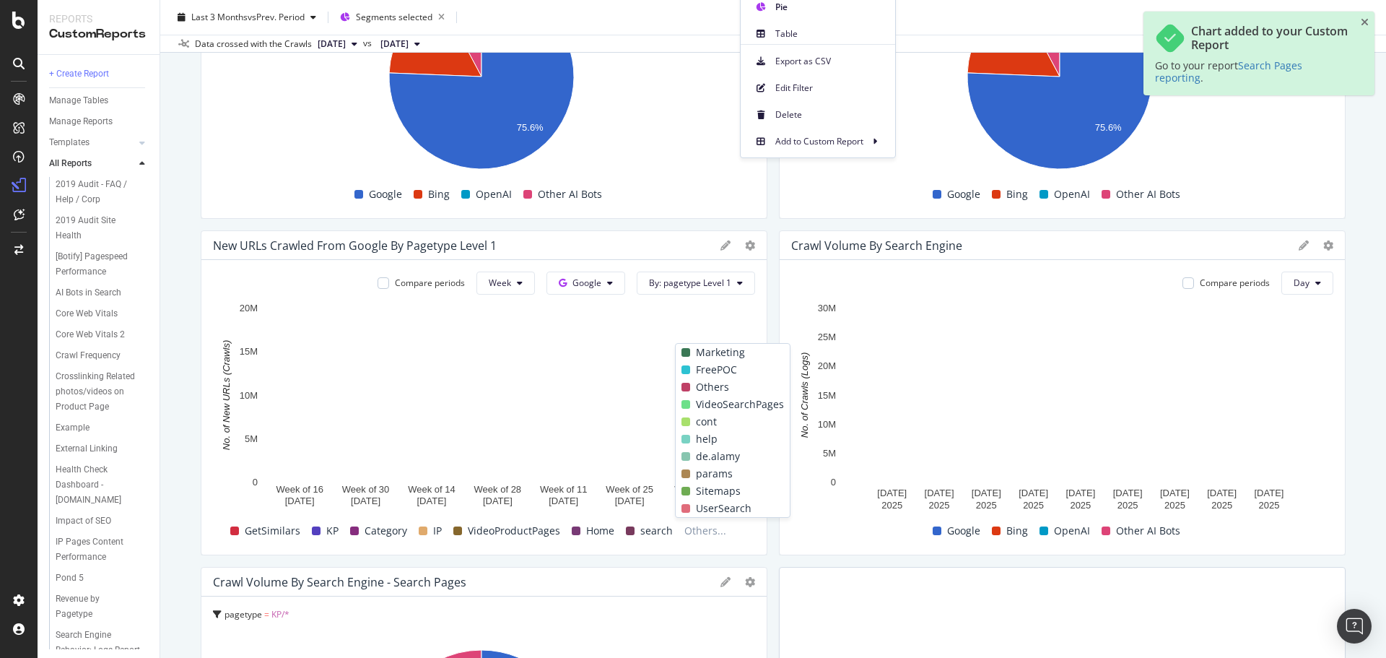
scroll to position [998, 0]
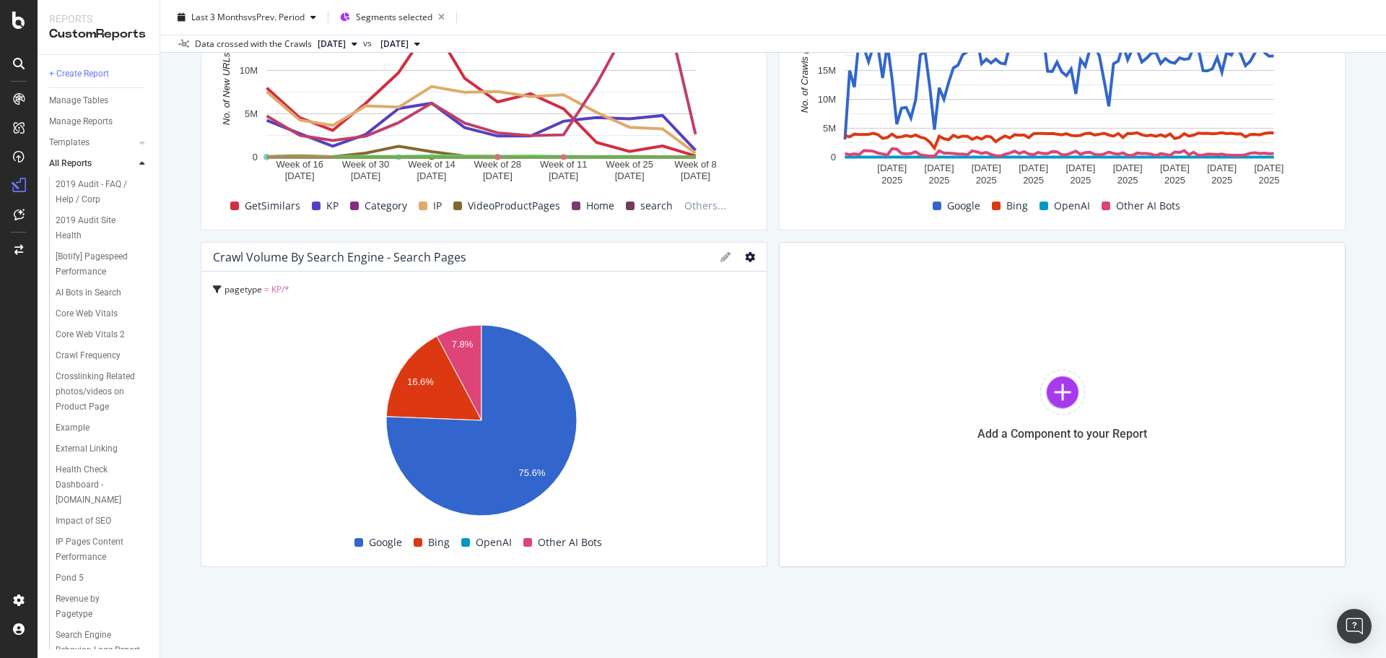
click at [745, 261] on icon at bounding box center [750, 257] width 10 height 10
click at [806, 443] on span "Edit Filter" at bounding box center [829, 440] width 108 height 13
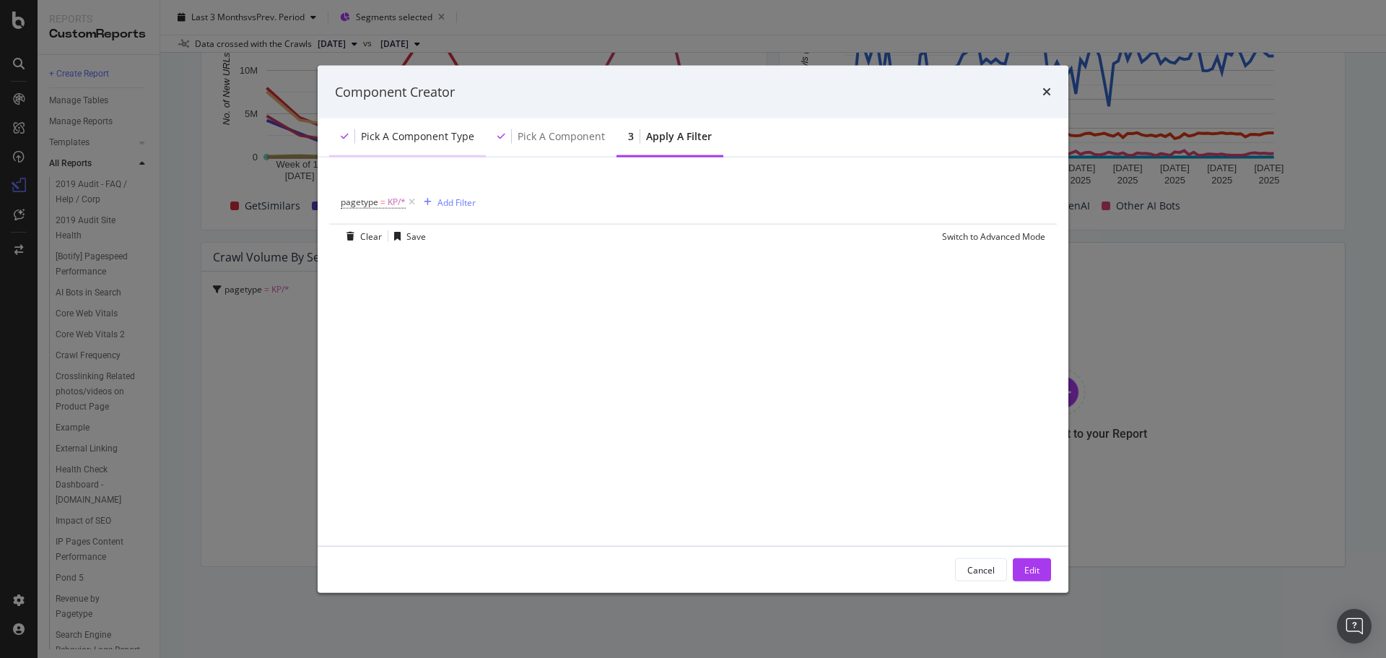
click at [391, 134] on div "Pick a Component type" at bounding box center [417, 136] width 113 height 14
click at [415, 136] on div "Pick a Component type" at bounding box center [417, 136] width 113 height 14
click at [546, 136] on div "Pick a Component" at bounding box center [561, 136] width 87 height 14
click at [365, 129] on div "Pick a Component type" at bounding box center [417, 136] width 113 height 14
click at [1052, 91] on div "Component Creator" at bounding box center [693, 91] width 751 height 53
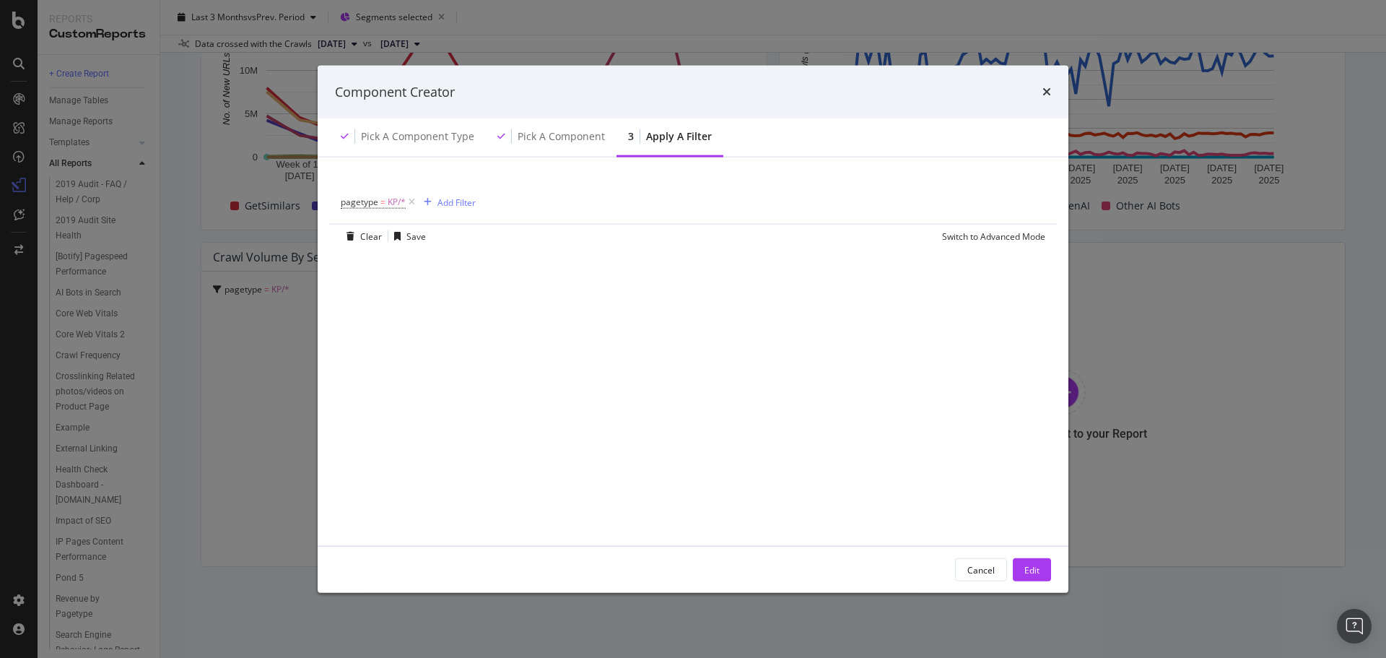
click at [1040, 89] on div "Component Creator" at bounding box center [693, 91] width 716 height 19
click at [1053, 91] on div "Component Creator" at bounding box center [693, 91] width 751 height 53
click at [1048, 91] on icon "times" at bounding box center [1047, 92] width 9 height 12
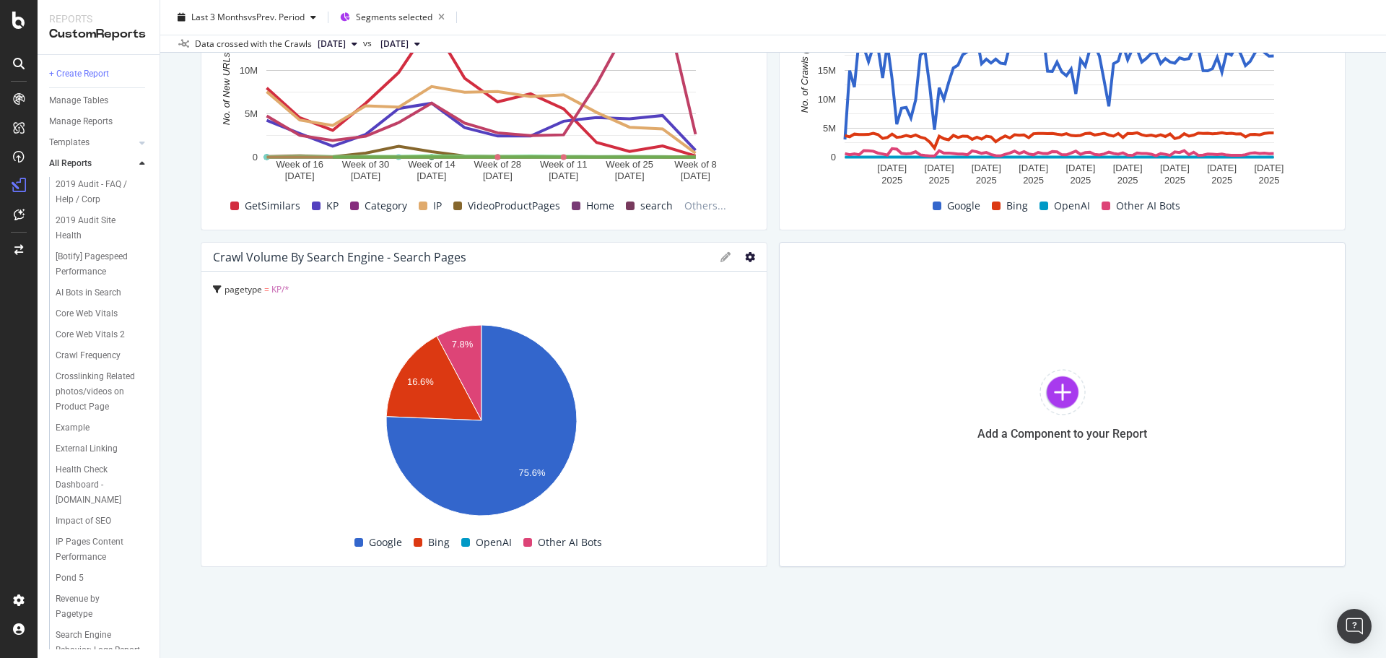
click at [745, 258] on icon at bounding box center [750, 257] width 10 height 10
click at [721, 254] on icon at bounding box center [726, 257] width 10 height 10
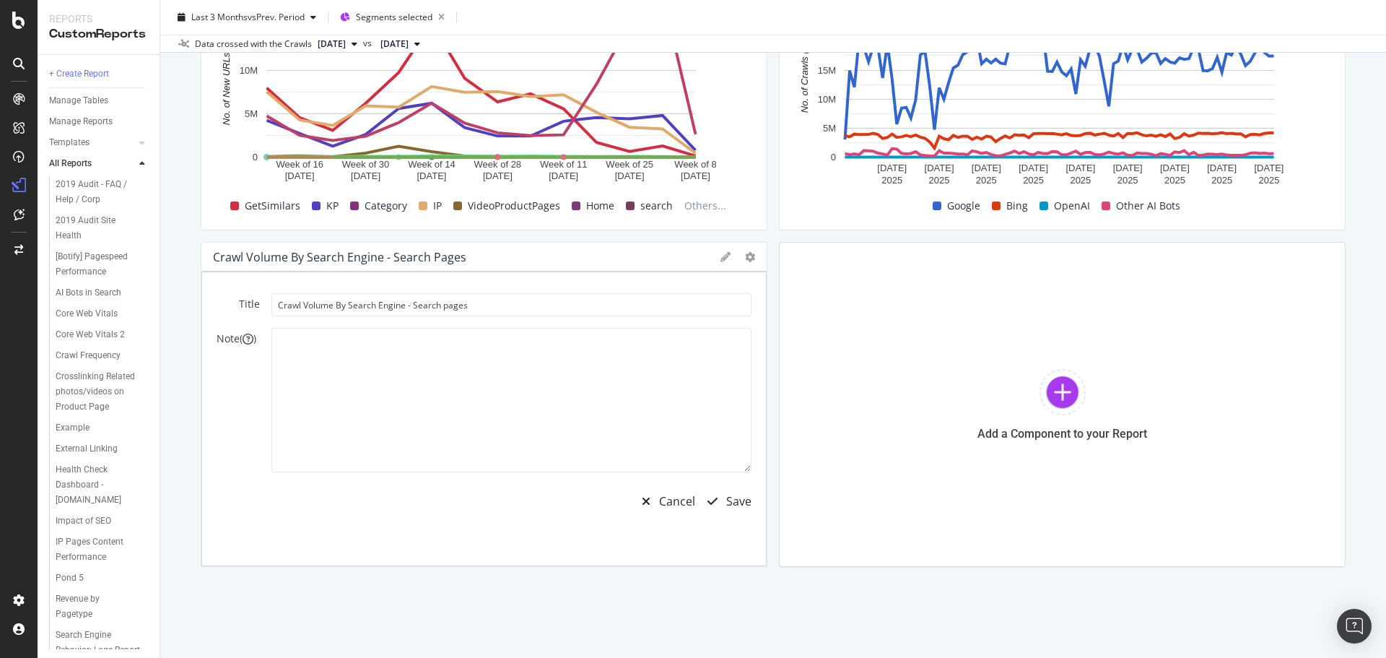
click at [721, 254] on icon at bounding box center [726, 257] width 10 height 10
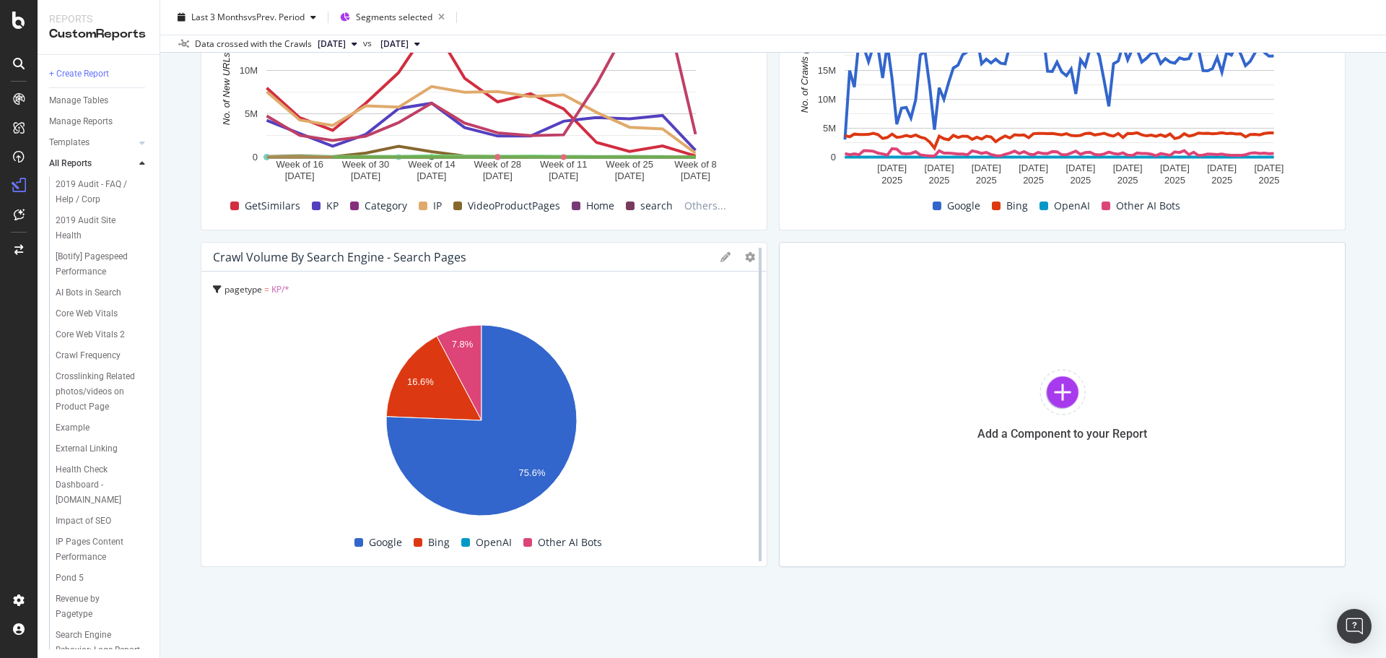
click at [753, 253] on div at bounding box center [760, 404] width 14 height 325
click at [746, 253] on icon at bounding box center [750, 257] width 10 height 10
click at [708, 400] on rect "A chart." at bounding box center [481, 423] width 537 height 212
click at [745, 256] on icon at bounding box center [750, 257] width 10 height 10
click at [837, 438] on span "Edit Filter" at bounding box center [829, 440] width 108 height 13
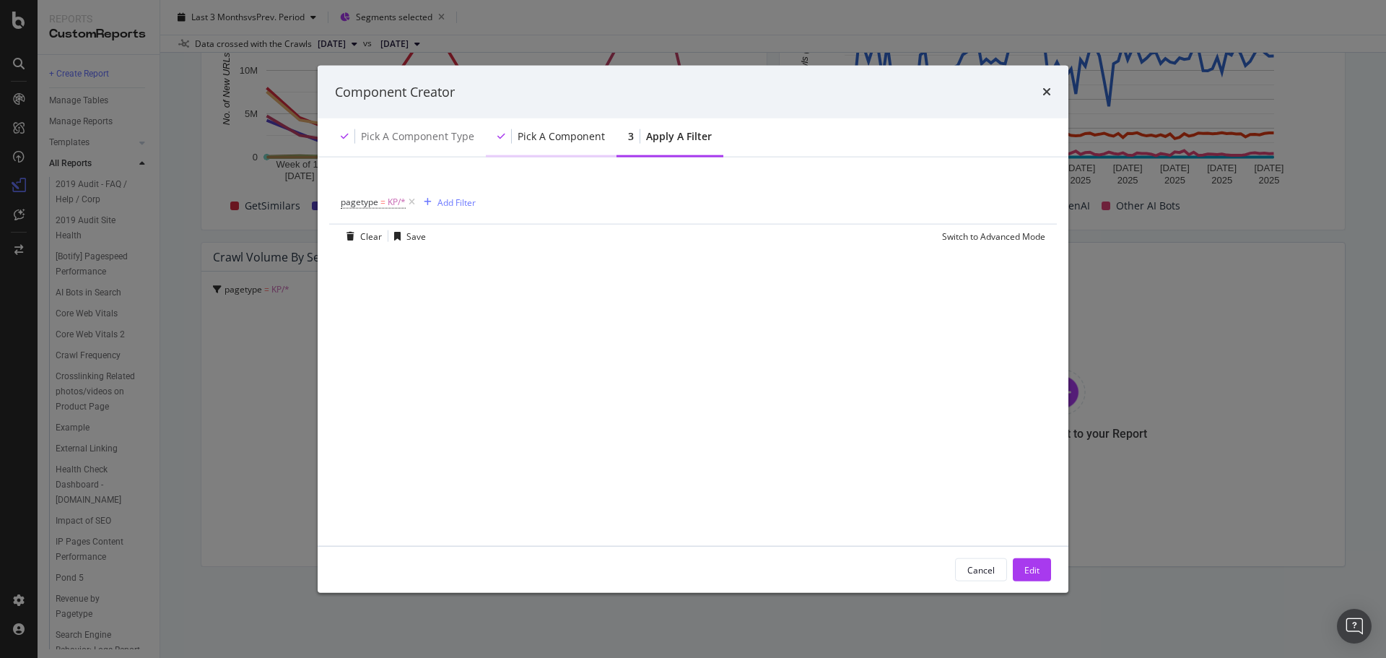
click at [565, 141] on div "Pick a Component" at bounding box center [561, 136] width 87 height 14
click at [419, 134] on div "Pick a Component type" at bounding box center [417, 136] width 113 height 14
click at [990, 235] on div "Switch to Advanced Mode" at bounding box center [993, 236] width 103 height 12
click at [990, 235] on div "Switch back to Simple mode" at bounding box center [989, 236] width 112 height 12
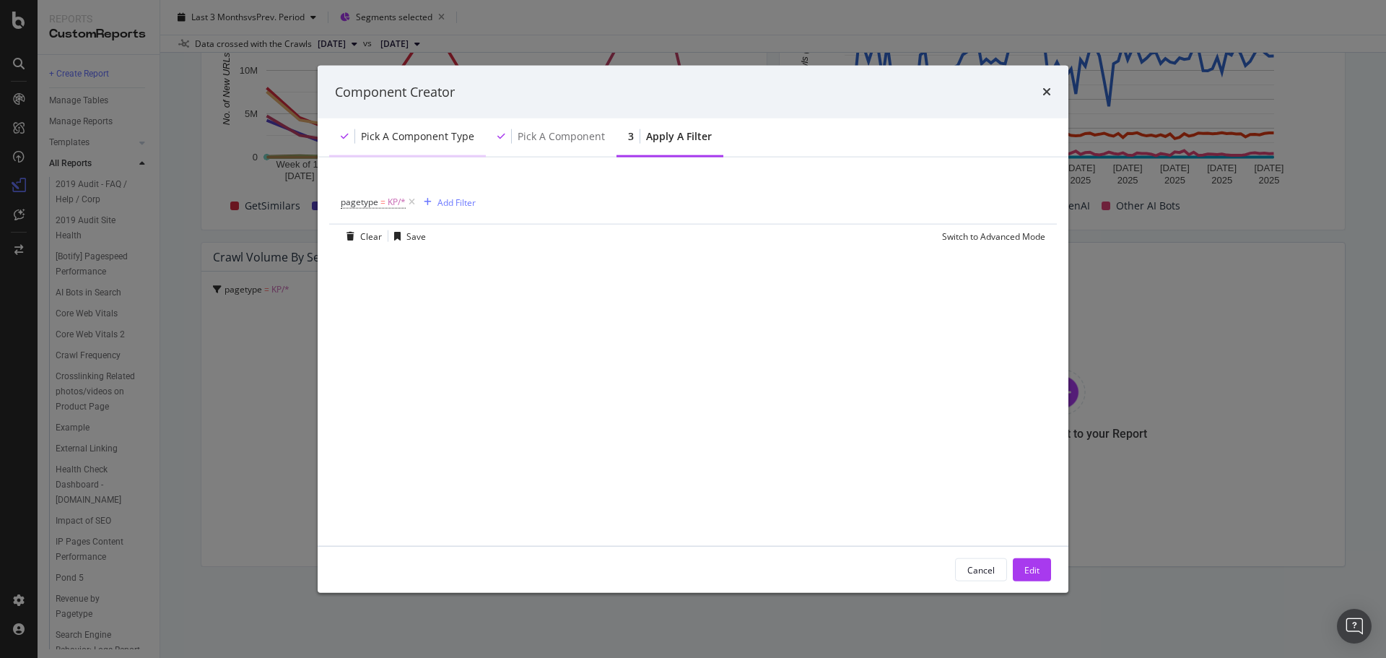
click at [443, 140] on div "Pick a Component type" at bounding box center [417, 136] width 113 height 14
click at [557, 139] on div "Pick a Component" at bounding box center [561, 136] width 87 height 14
click at [1041, 92] on div "Component Creator" at bounding box center [693, 91] width 716 height 19
drag, startPoint x: 1047, startPoint y: 89, endPoint x: 749, endPoint y: 44, distance: 301.5
click at [1048, 89] on icon "times" at bounding box center [1047, 92] width 9 height 12
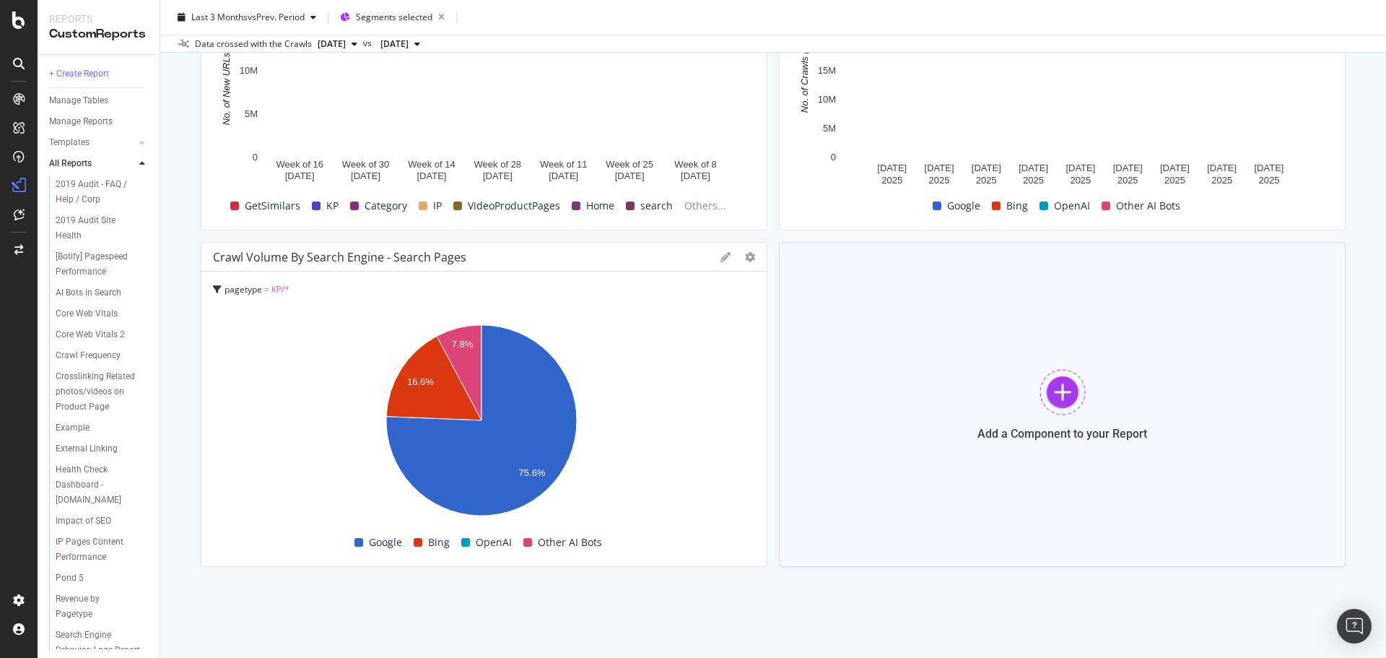
click at [1067, 388] on div at bounding box center [1063, 392] width 46 height 46
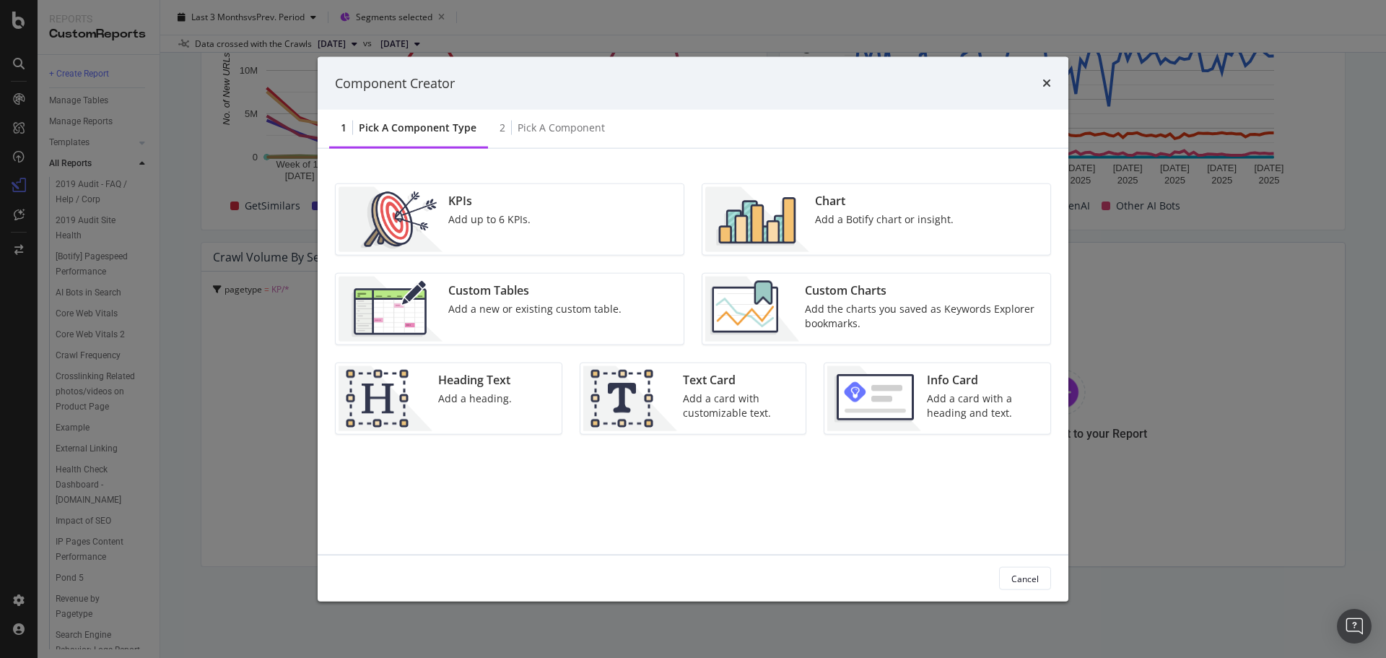
click at [815, 209] on div "Chart" at bounding box center [884, 201] width 139 height 17
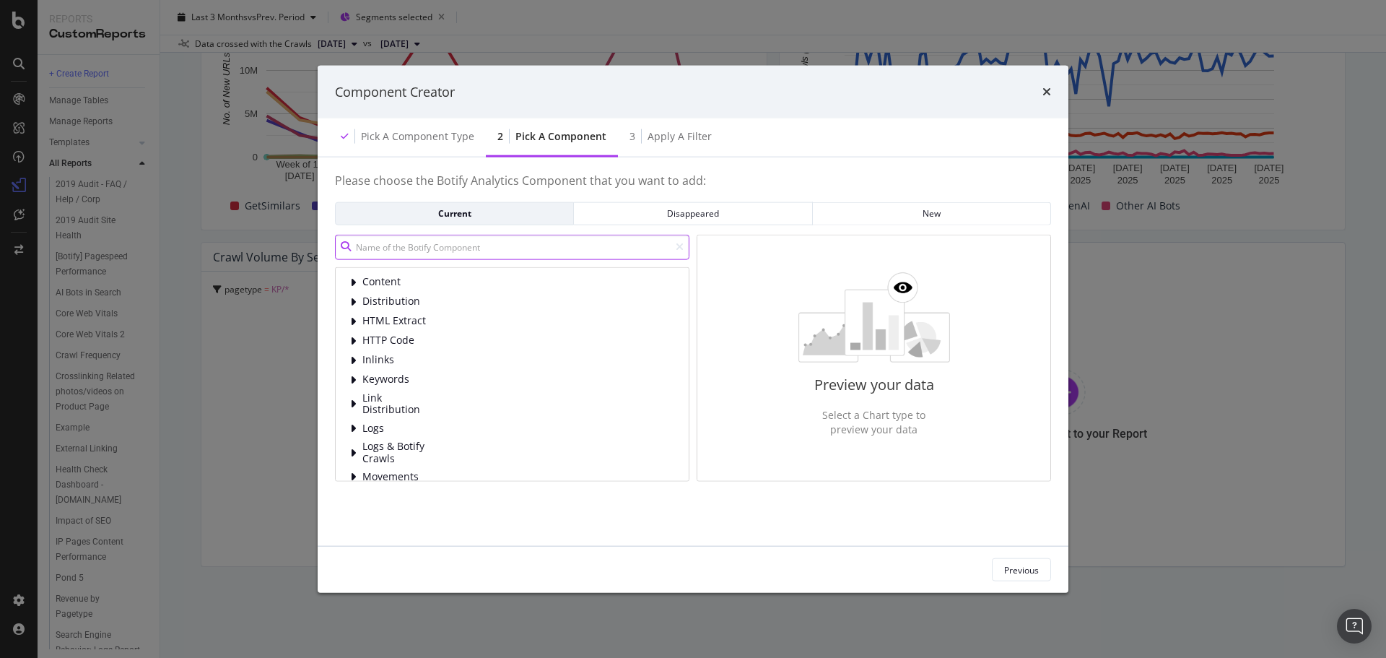
click at [474, 249] on input "modal" at bounding box center [512, 246] width 354 height 25
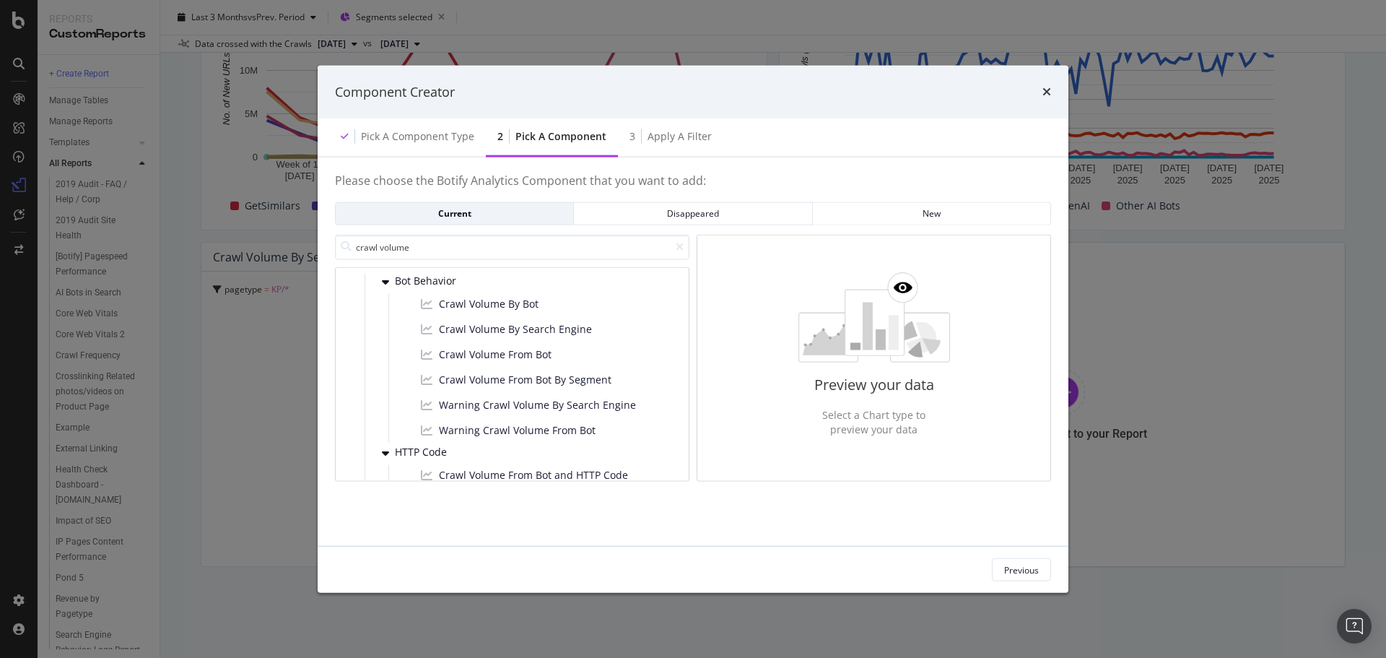
scroll to position [0, 0]
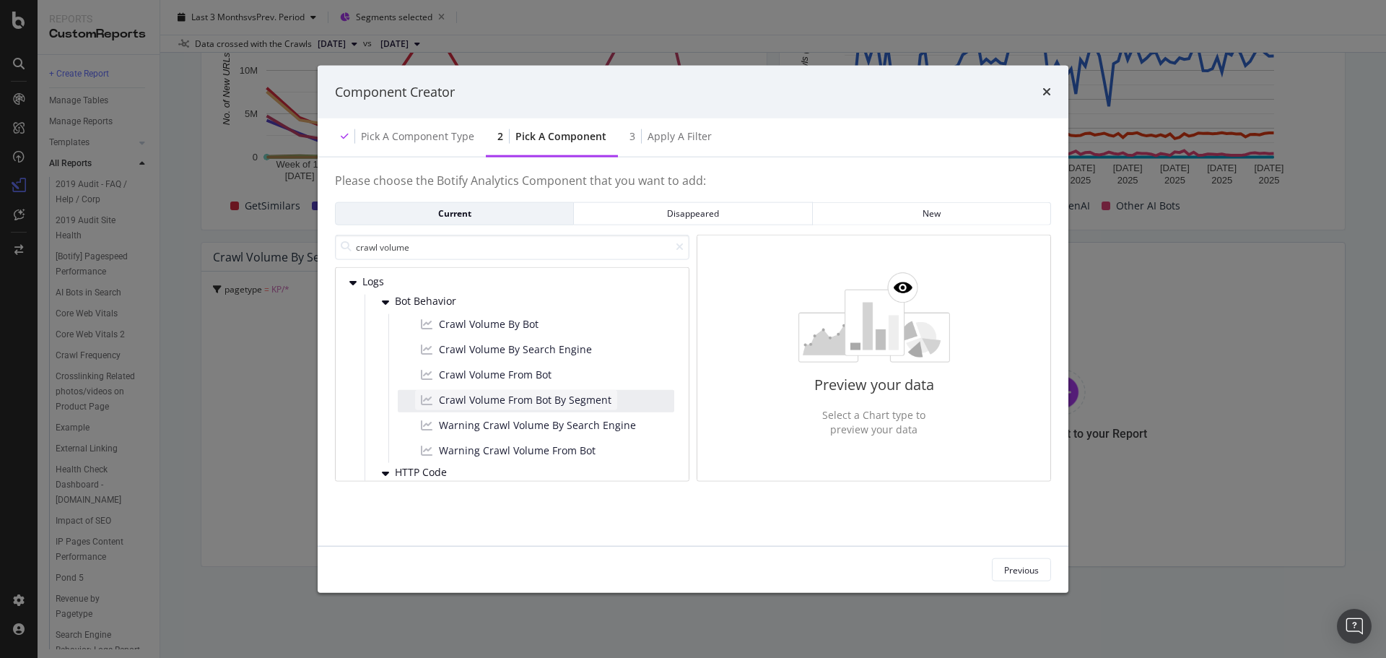
click at [578, 397] on span "Crawl Volume From Bot By Segment" at bounding box center [525, 399] width 173 height 14
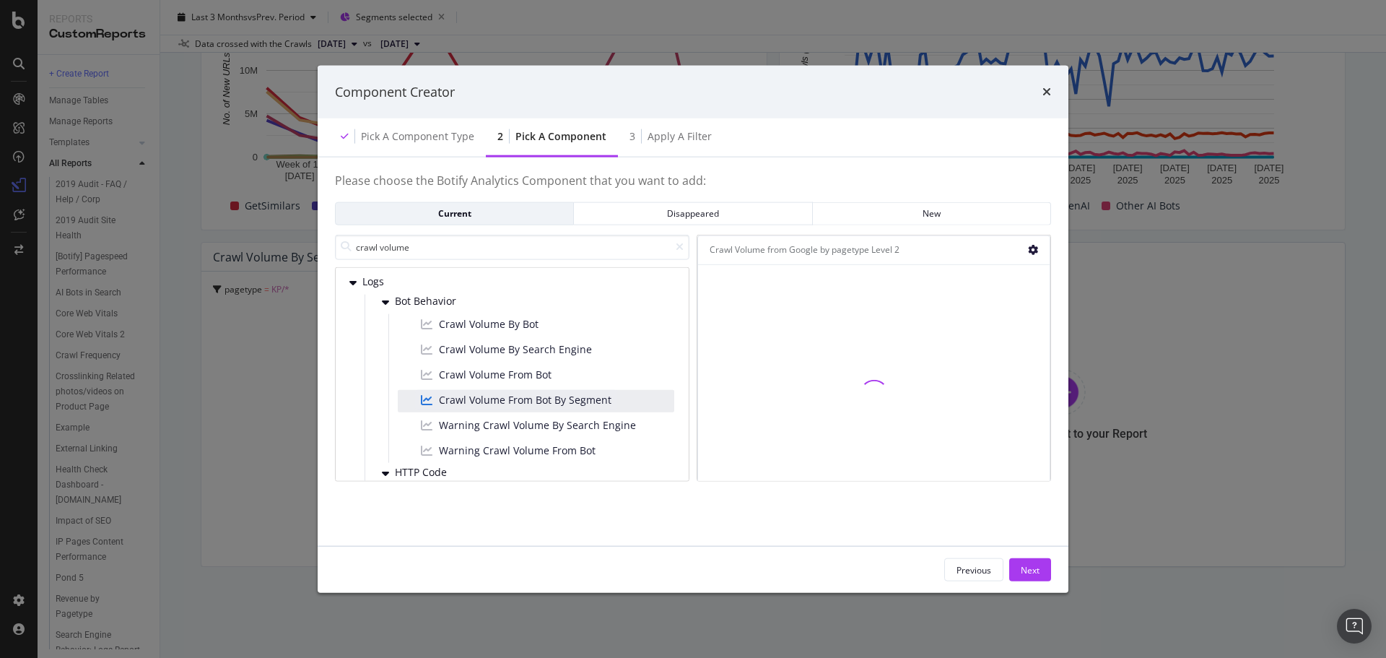
click at [1035, 250] on icon "modal" at bounding box center [1033, 250] width 10 height 10
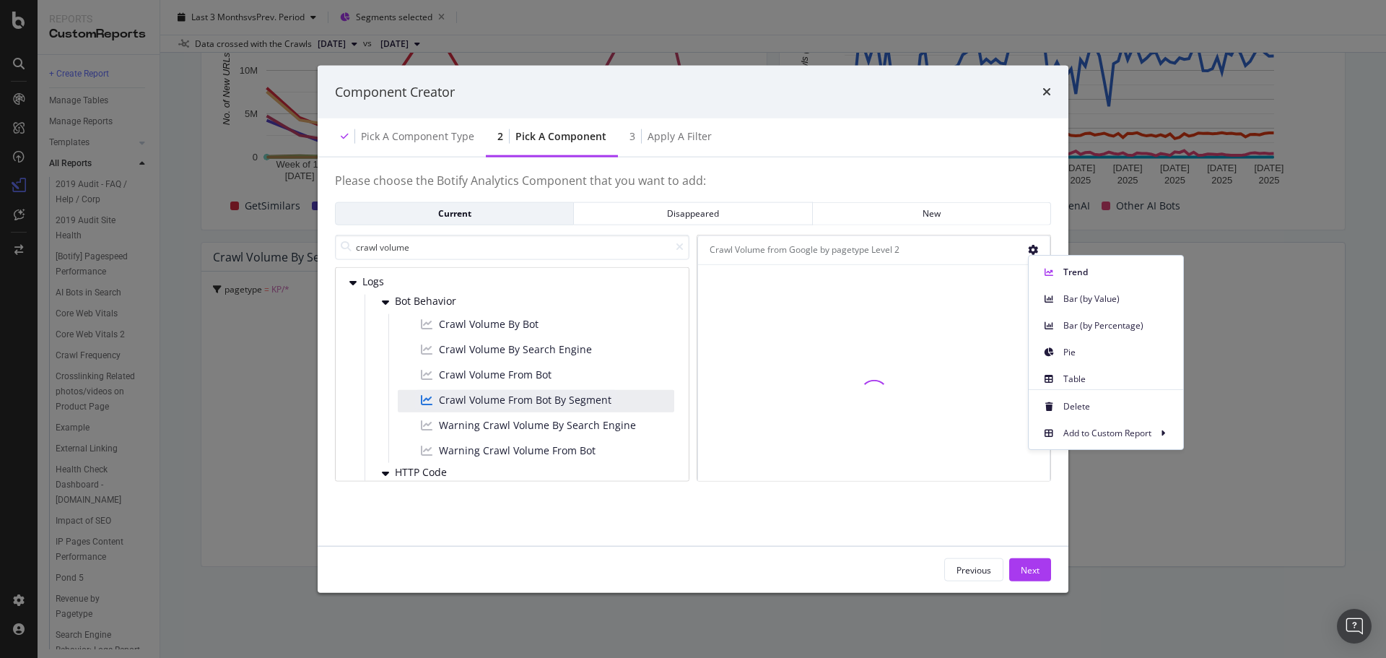
click at [1035, 250] on icon "modal" at bounding box center [1033, 250] width 10 height 10
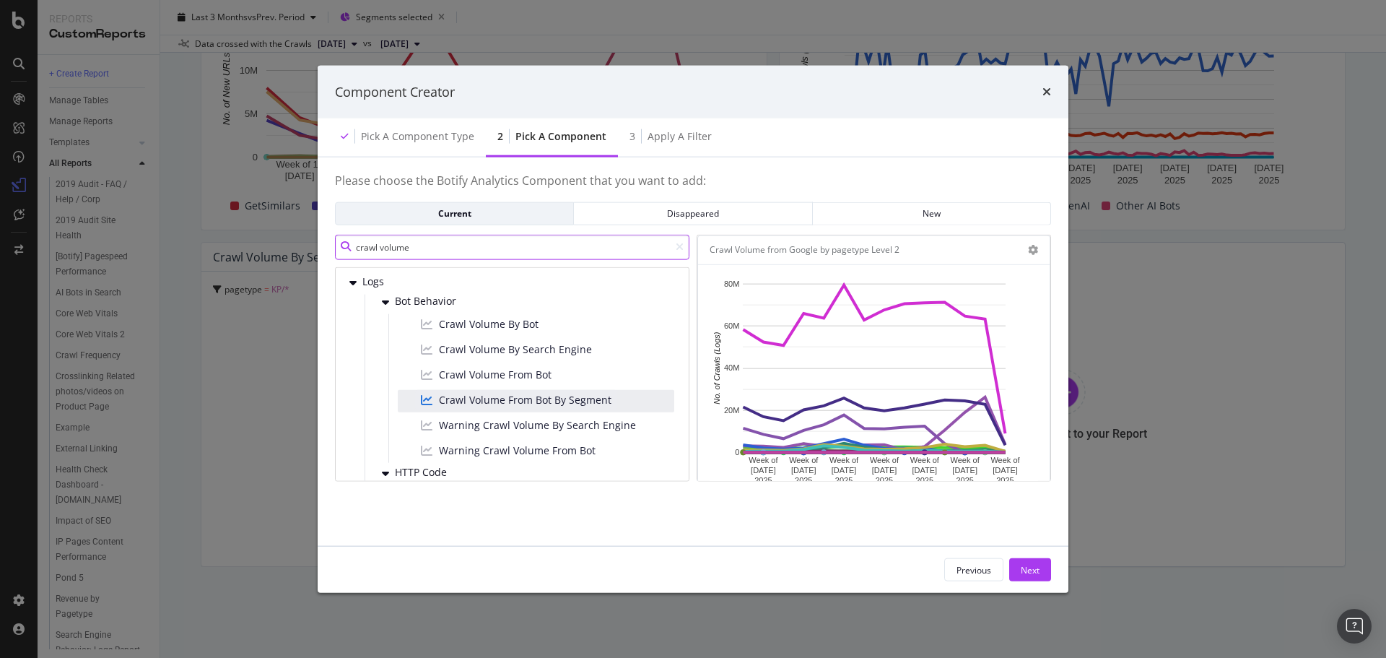
click at [404, 244] on input "crawl volume" at bounding box center [512, 246] width 354 height 25
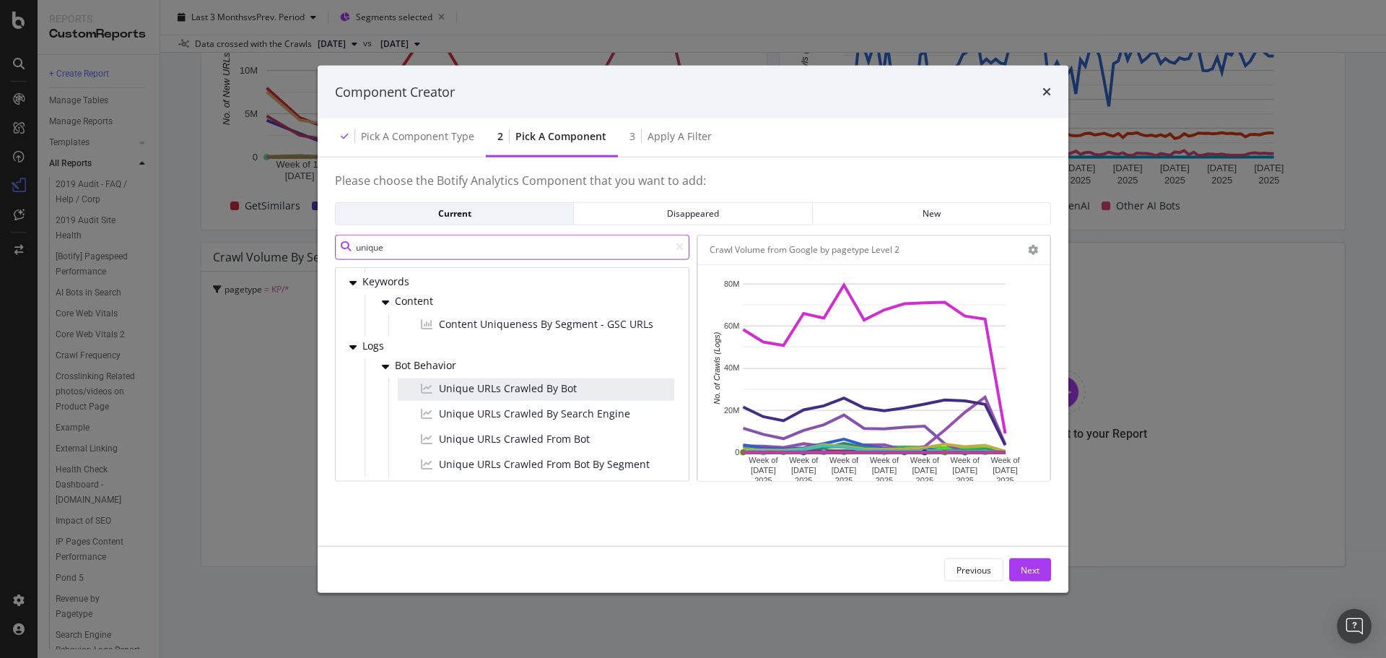
scroll to position [87, 0]
type input "unique"
click at [579, 461] on span "Unique URLs Crawled From Bot By Segment" at bounding box center [544, 460] width 211 height 14
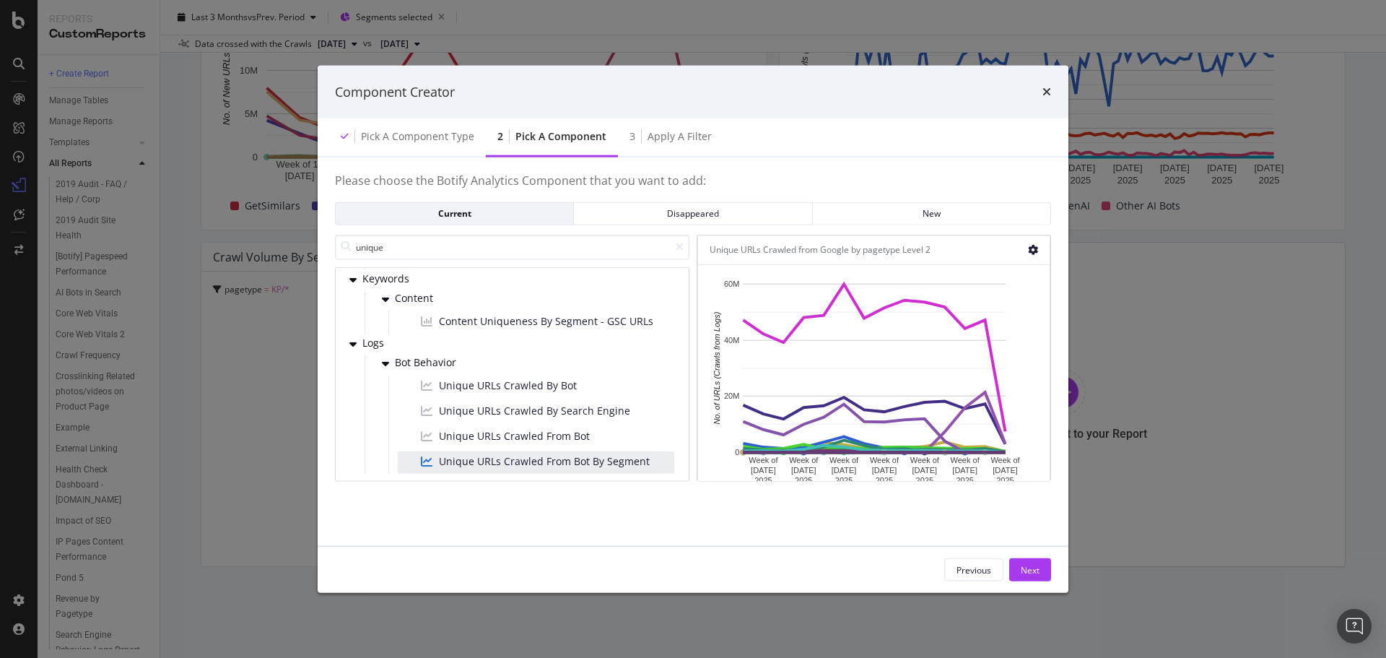
click at [1032, 251] on icon "modal" at bounding box center [1033, 250] width 10 height 10
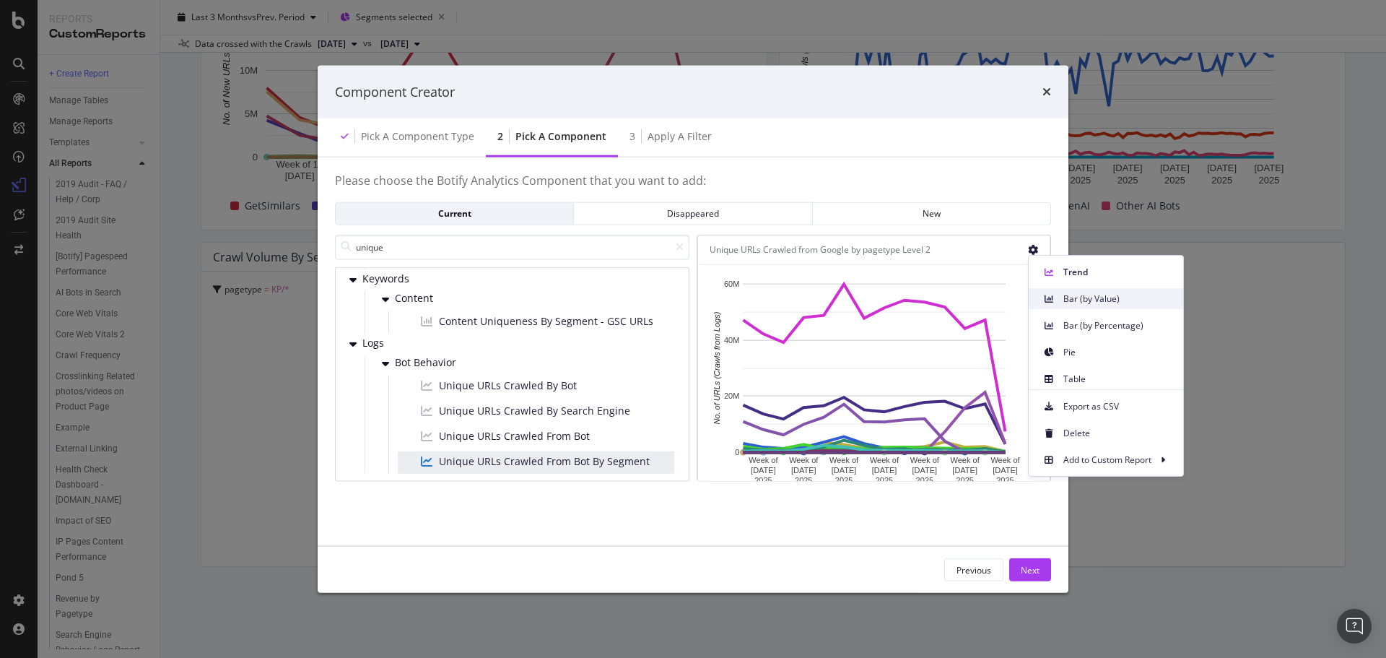
click at [1084, 300] on span "Bar (by Value)" at bounding box center [1117, 298] width 108 height 13
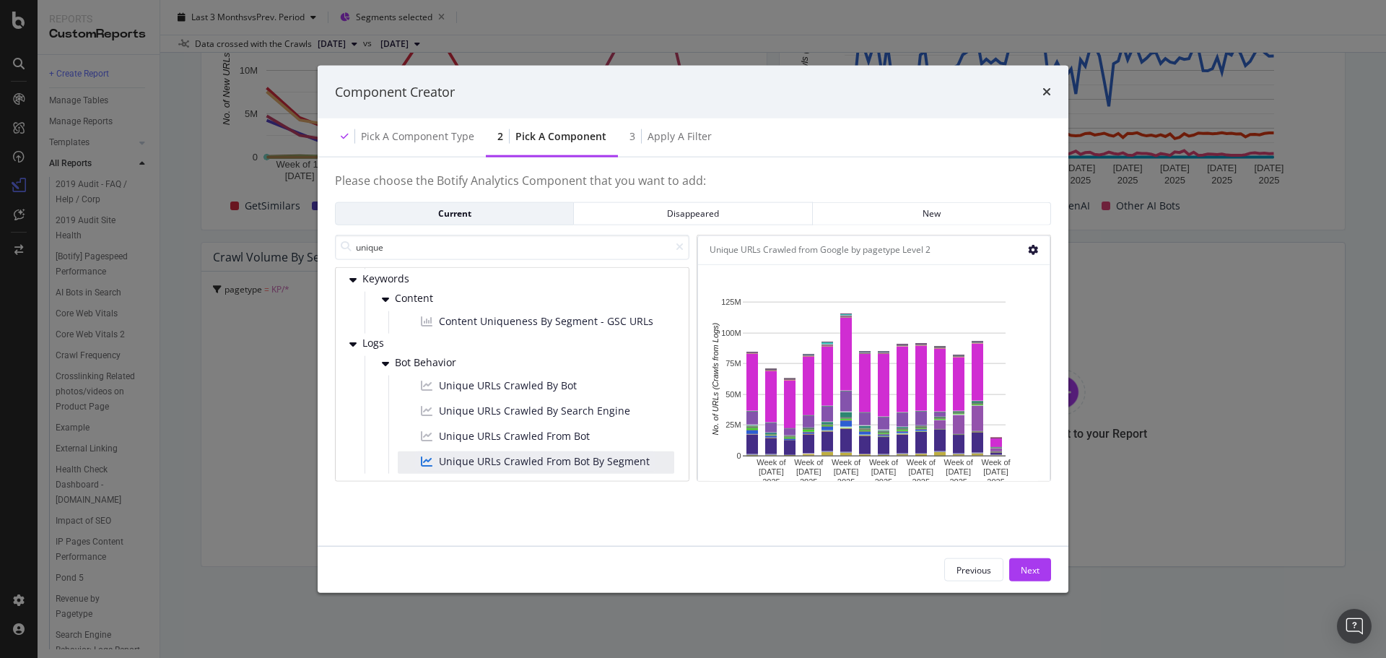
click at [1037, 245] on icon "modal" at bounding box center [1033, 250] width 10 height 10
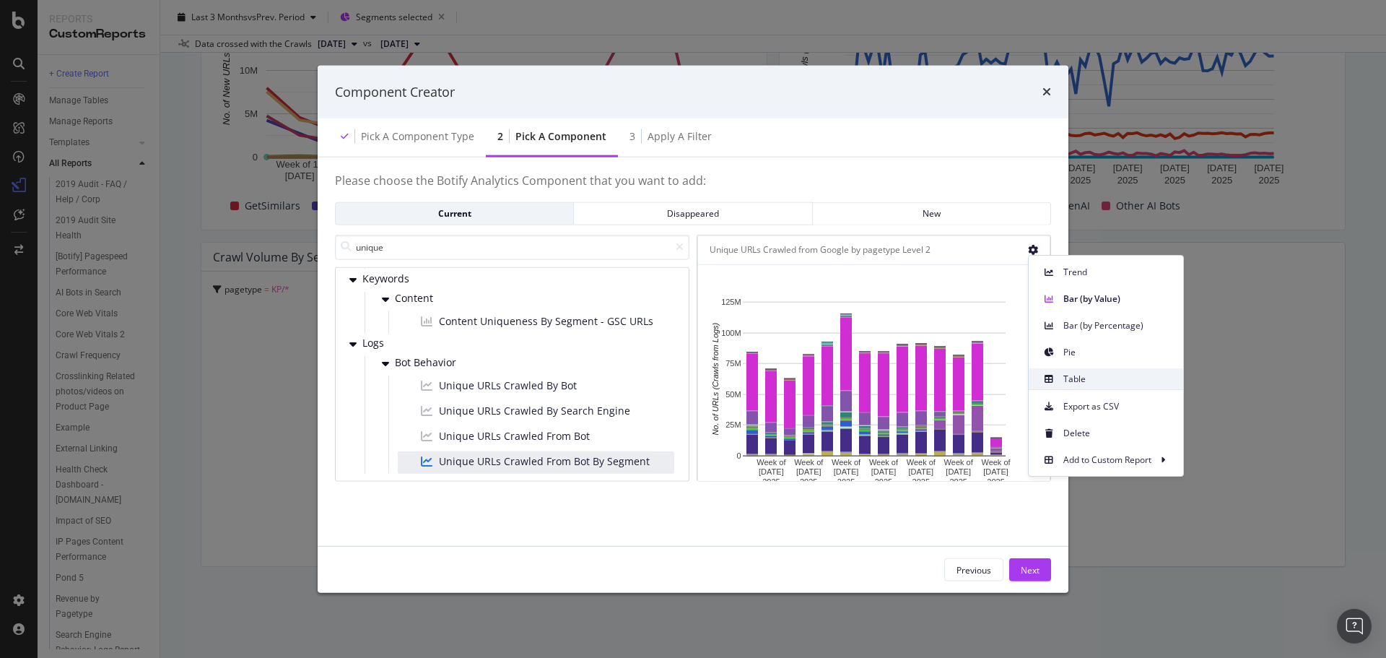
click at [1086, 377] on span "Table" at bounding box center [1117, 379] width 108 height 13
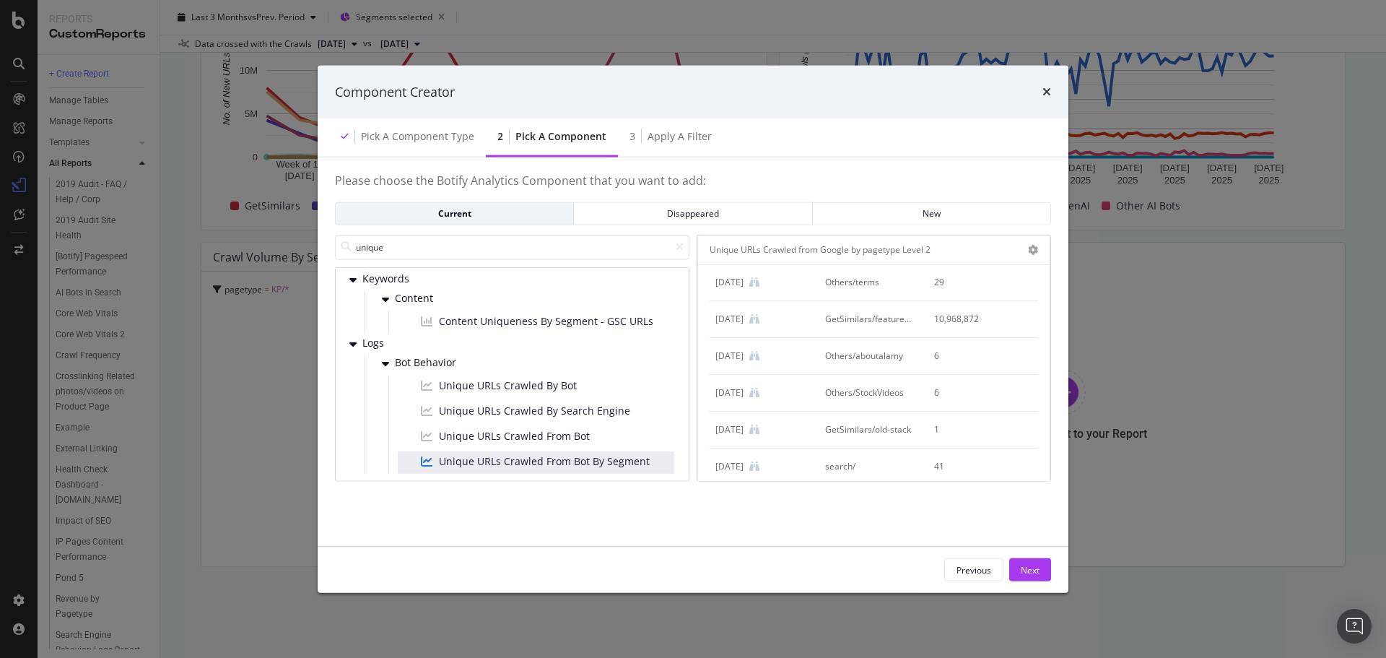
scroll to position [0, 0]
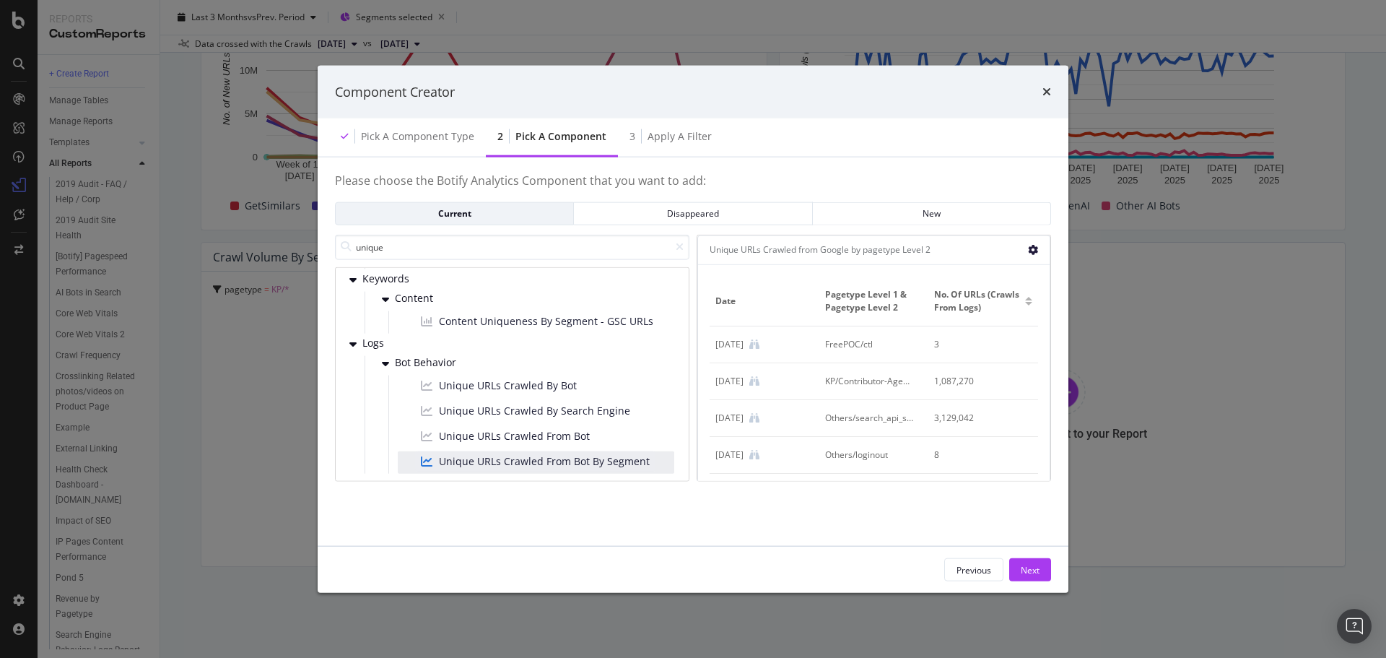
click at [1032, 249] on icon "modal" at bounding box center [1033, 250] width 10 height 10
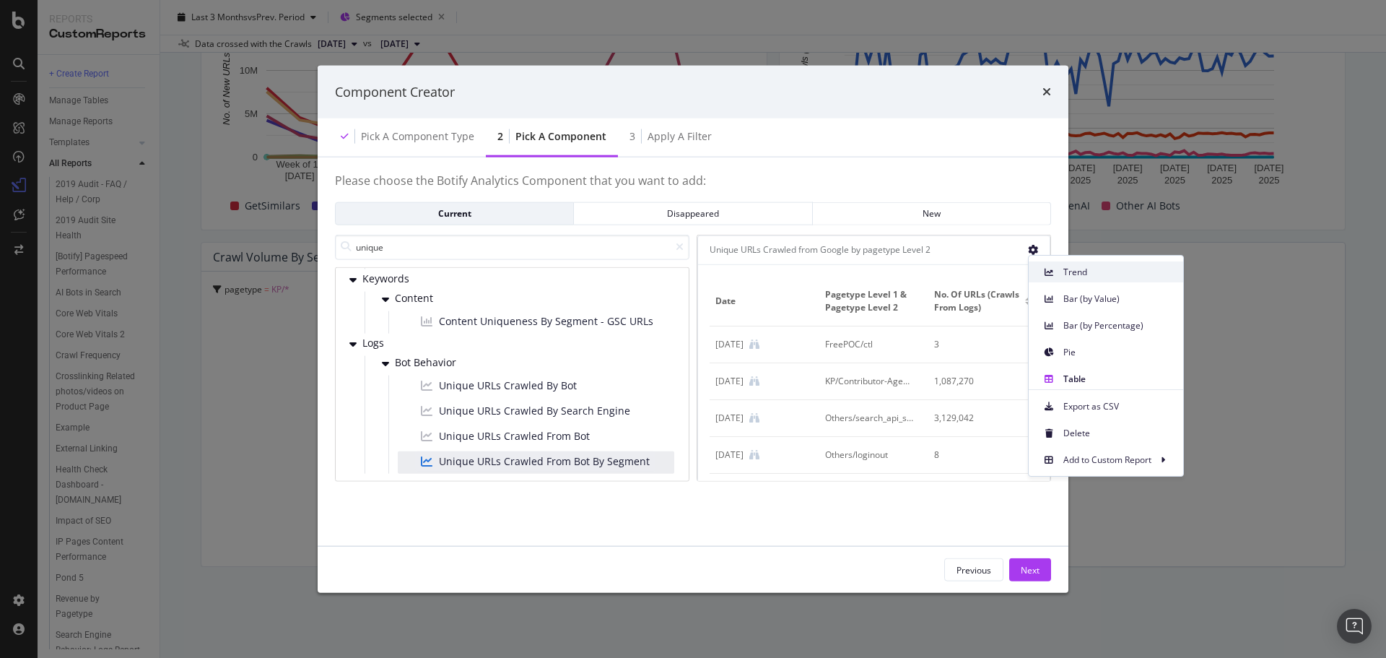
click at [1097, 279] on div "Trend" at bounding box center [1106, 271] width 154 height 21
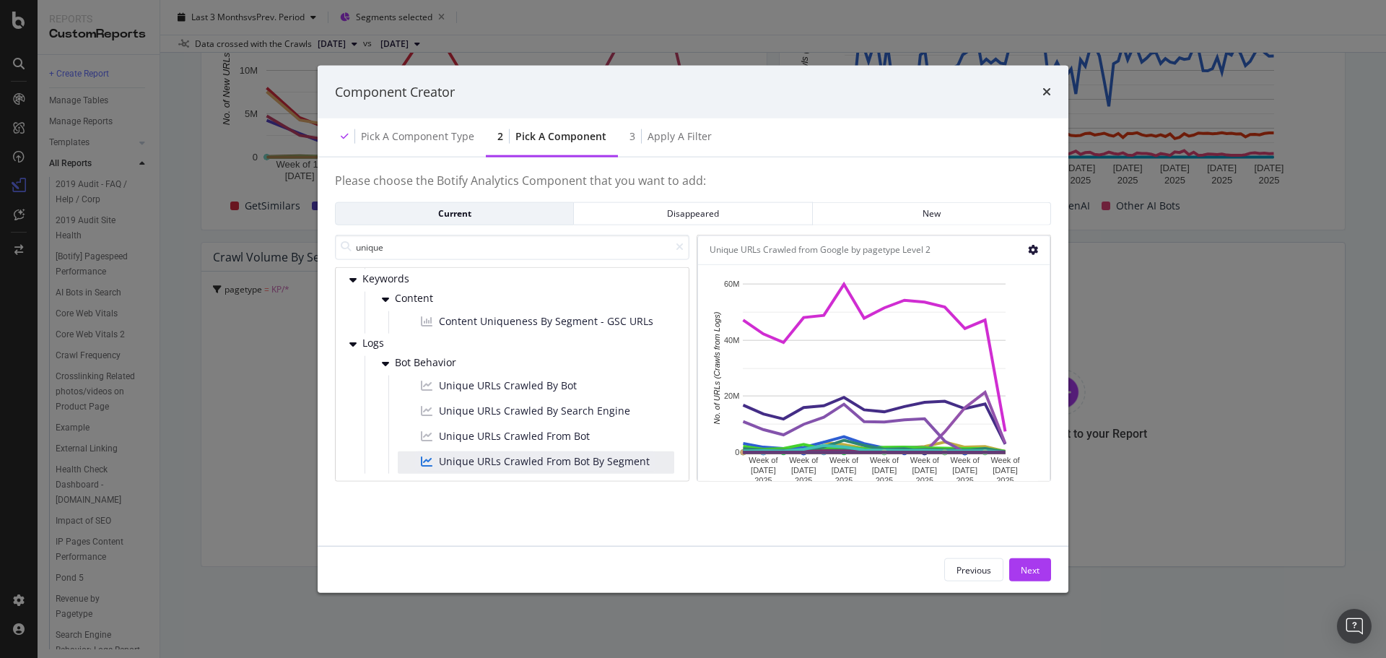
click at [1037, 248] on icon "modal" at bounding box center [1033, 250] width 10 height 10
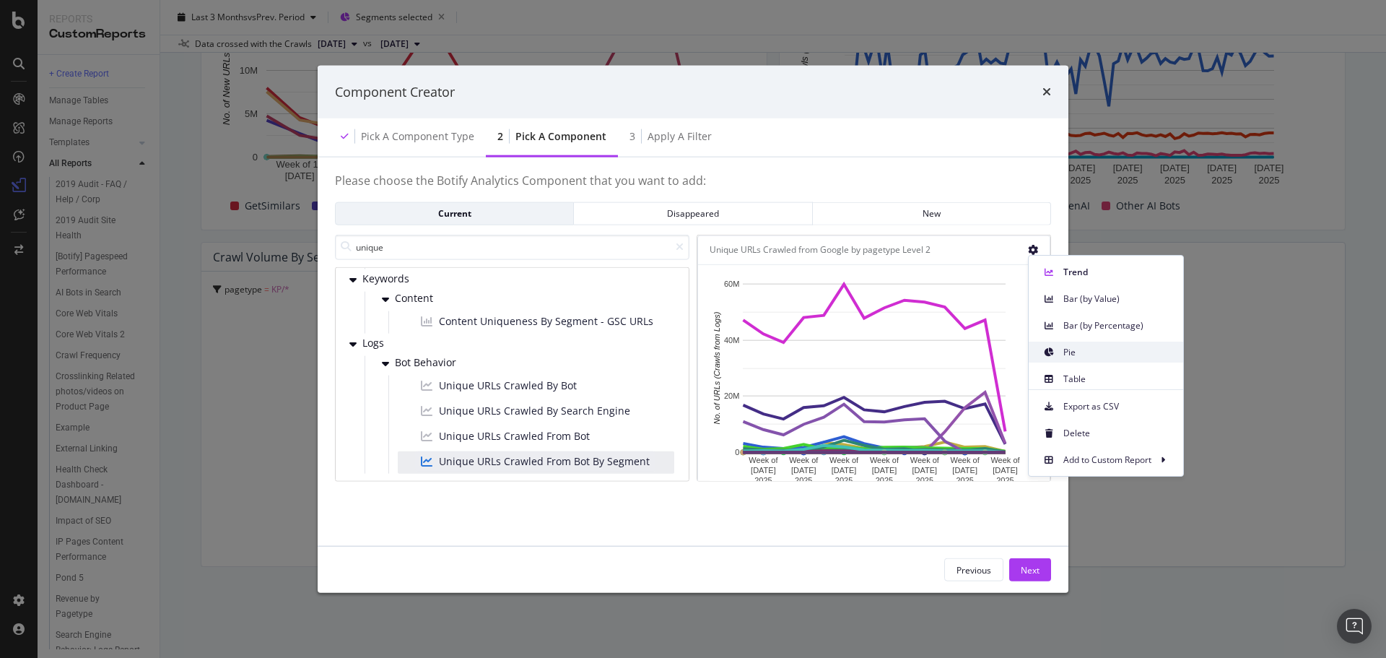
click at [1081, 352] on span "Pie" at bounding box center [1117, 352] width 108 height 13
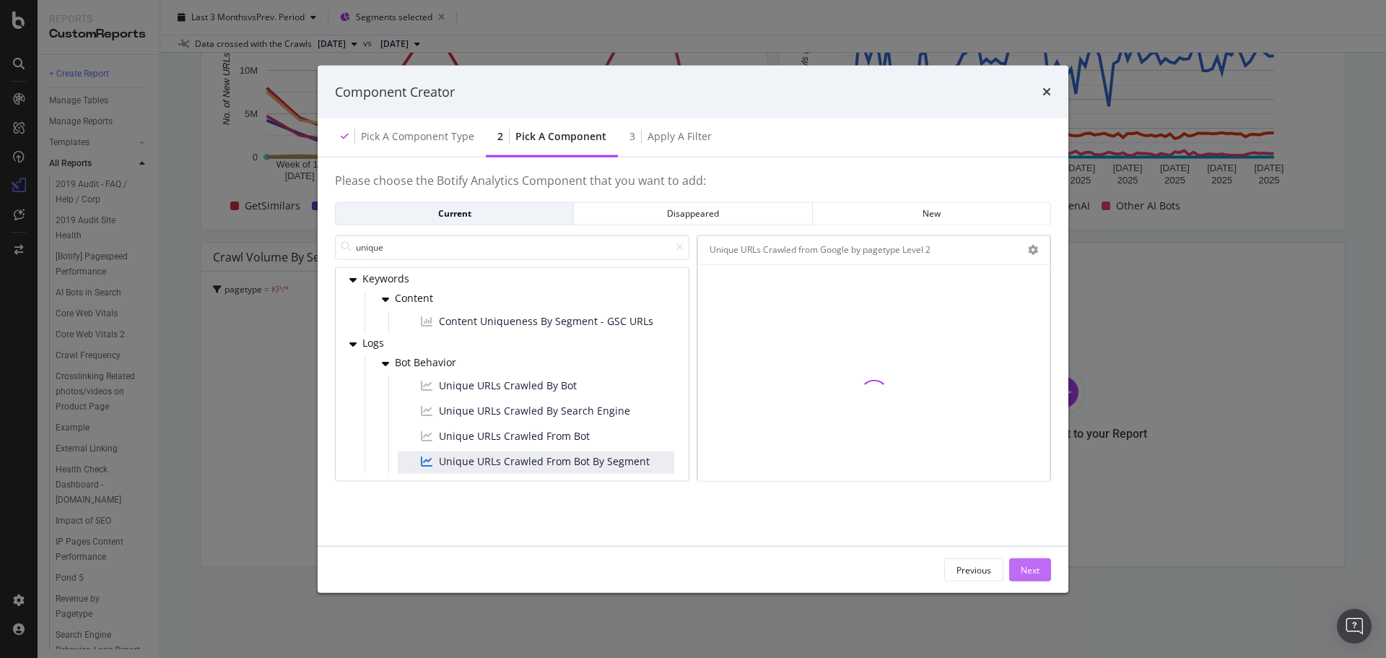
click at [1038, 573] on div "Next" at bounding box center [1030, 569] width 19 height 12
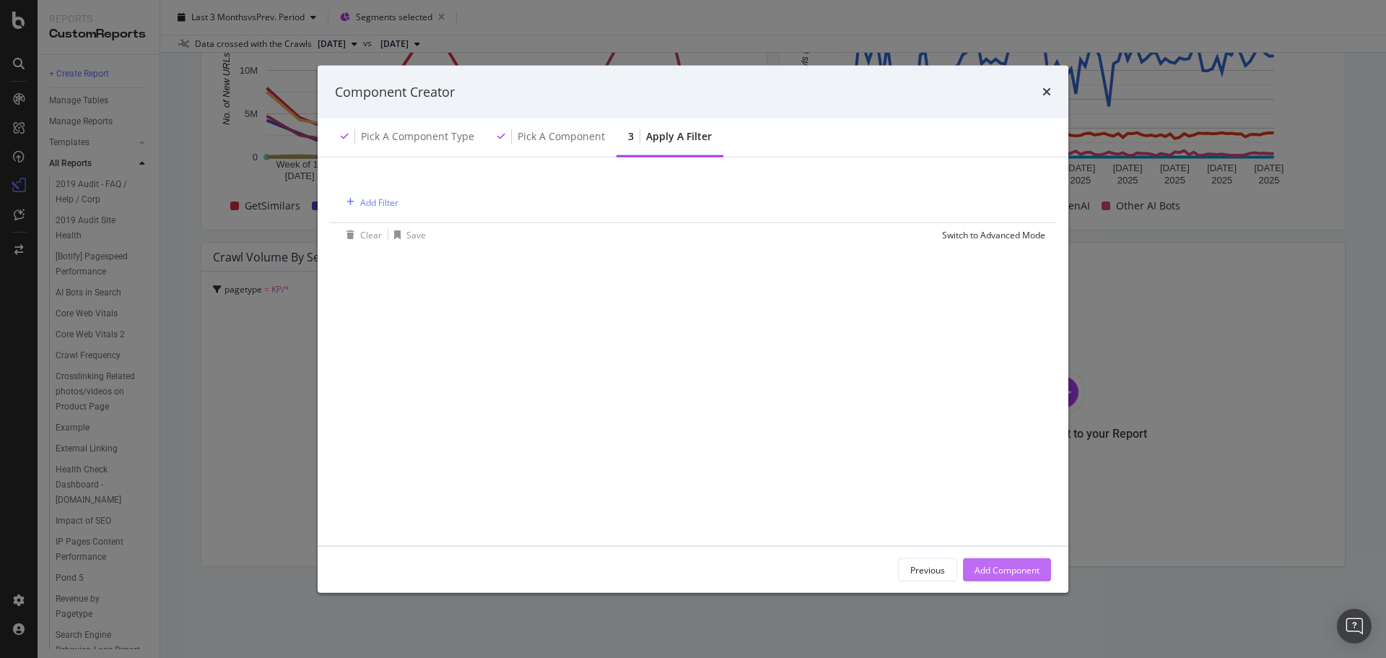
click at [1029, 569] on div "Add Component" at bounding box center [1007, 569] width 65 height 12
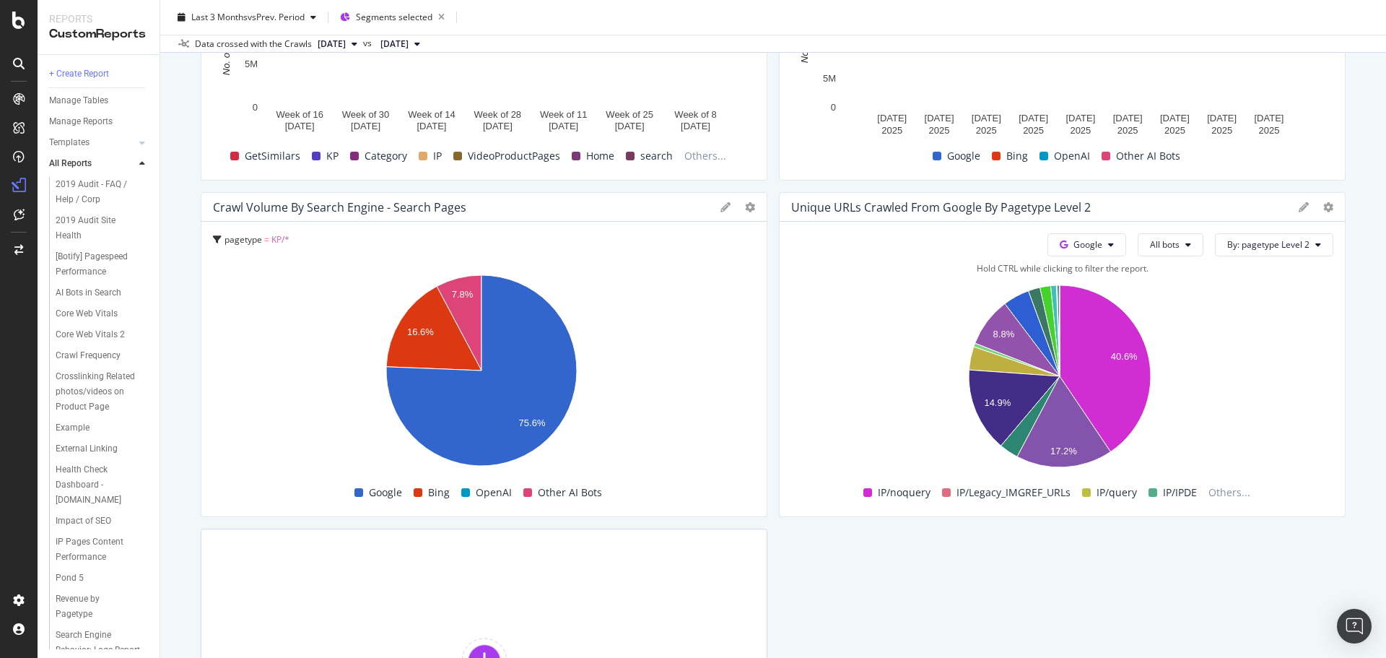
scroll to position [1071, 0]
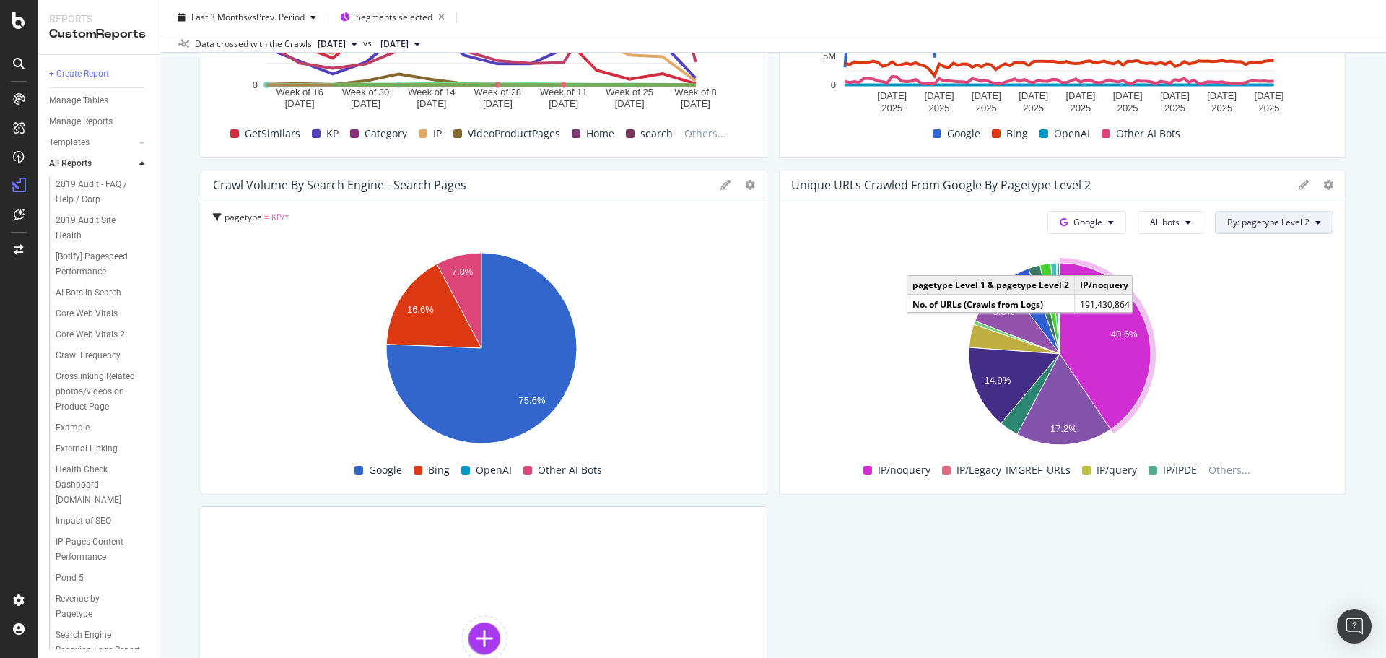
click at [1241, 225] on span "By: pagetype Level 2" at bounding box center [1268, 222] width 82 height 12
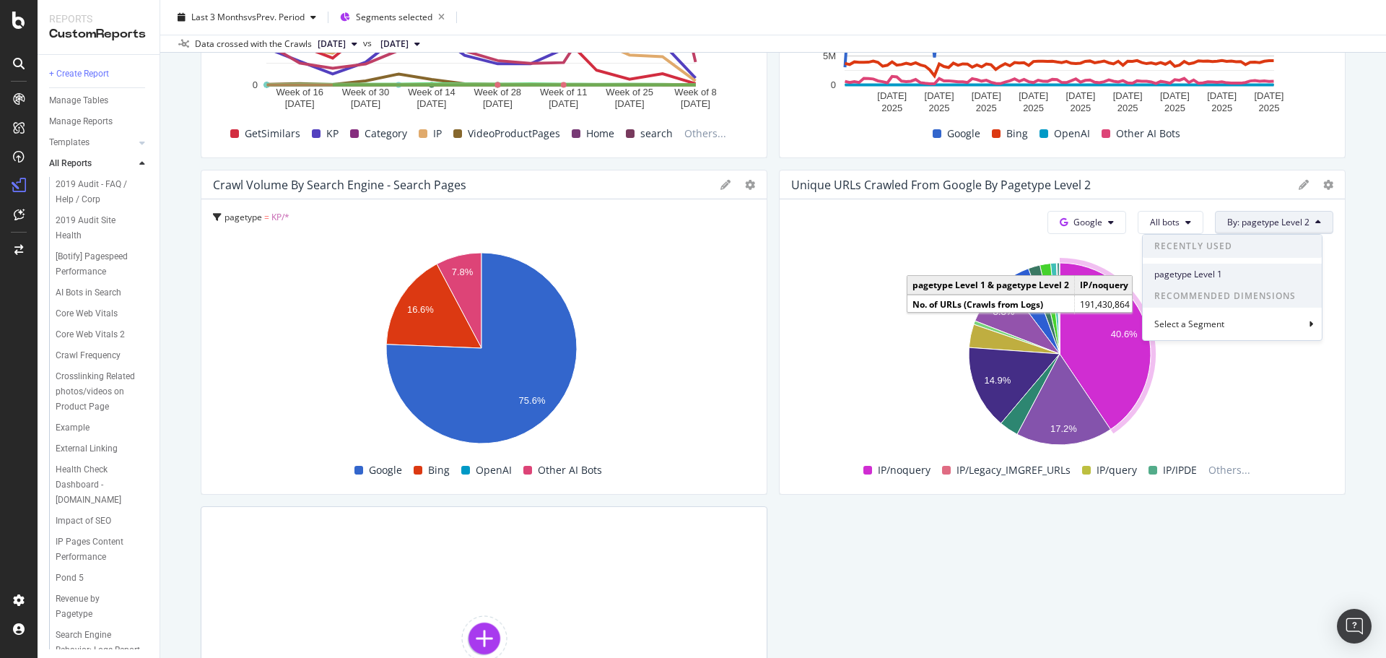
click at [1197, 273] on span "pagetype Level 1" at bounding box center [1232, 274] width 156 height 13
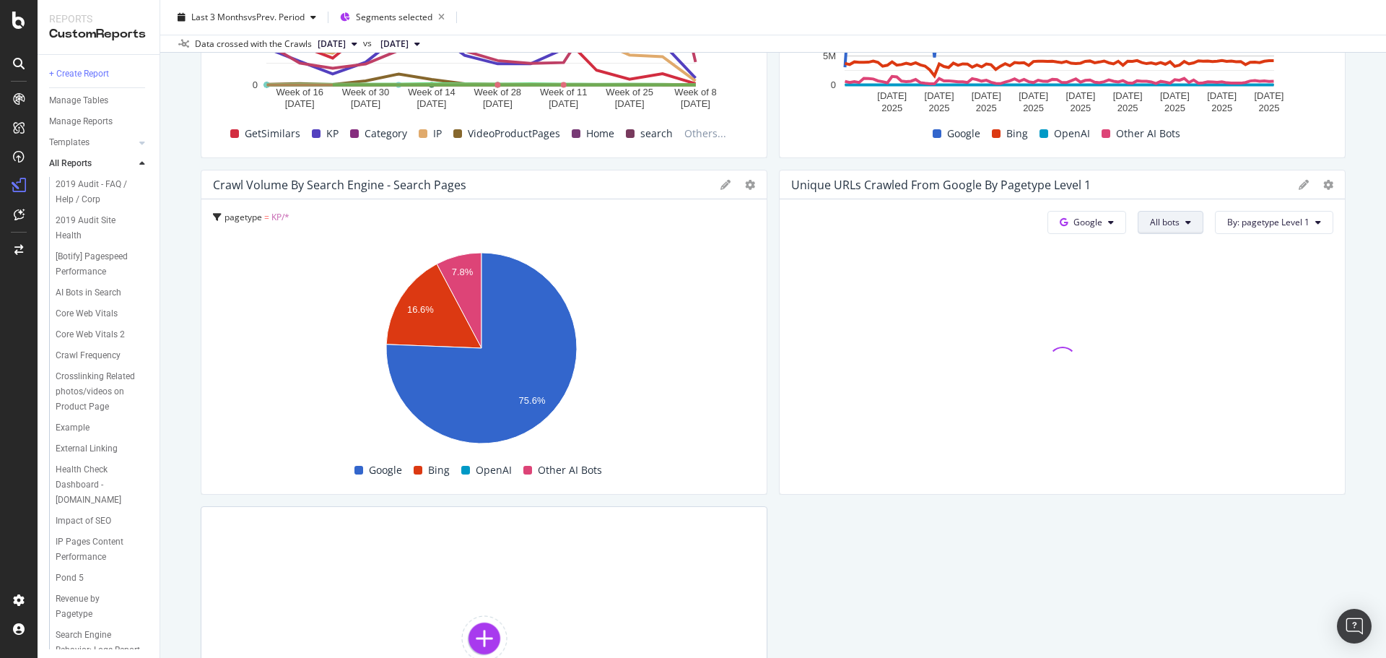
click at [1185, 220] on icon at bounding box center [1188, 222] width 6 height 9
click at [1346, 225] on div "Search Pages reporting Search Pages reporting [DOMAIN_NAME] Primary Report 2019…" at bounding box center [773, 329] width 1226 height 658
click at [1323, 187] on icon at bounding box center [1328, 185] width 10 height 10
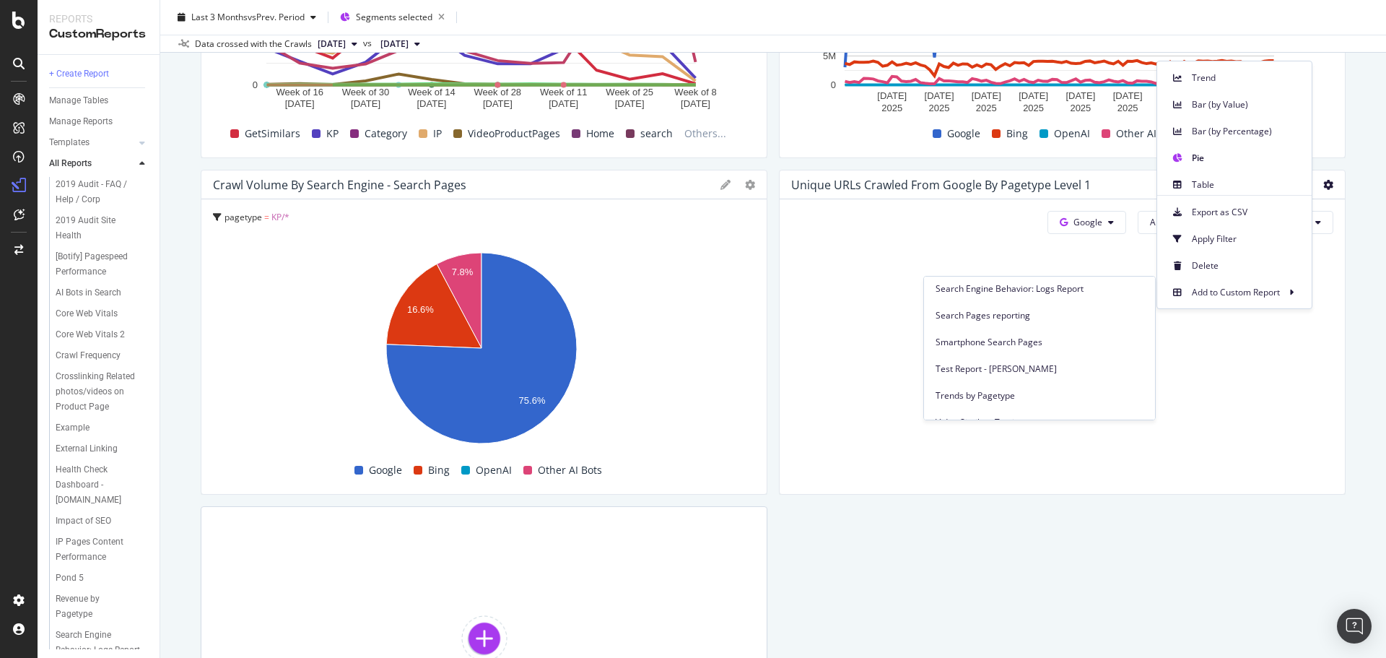
scroll to position [433, 0]
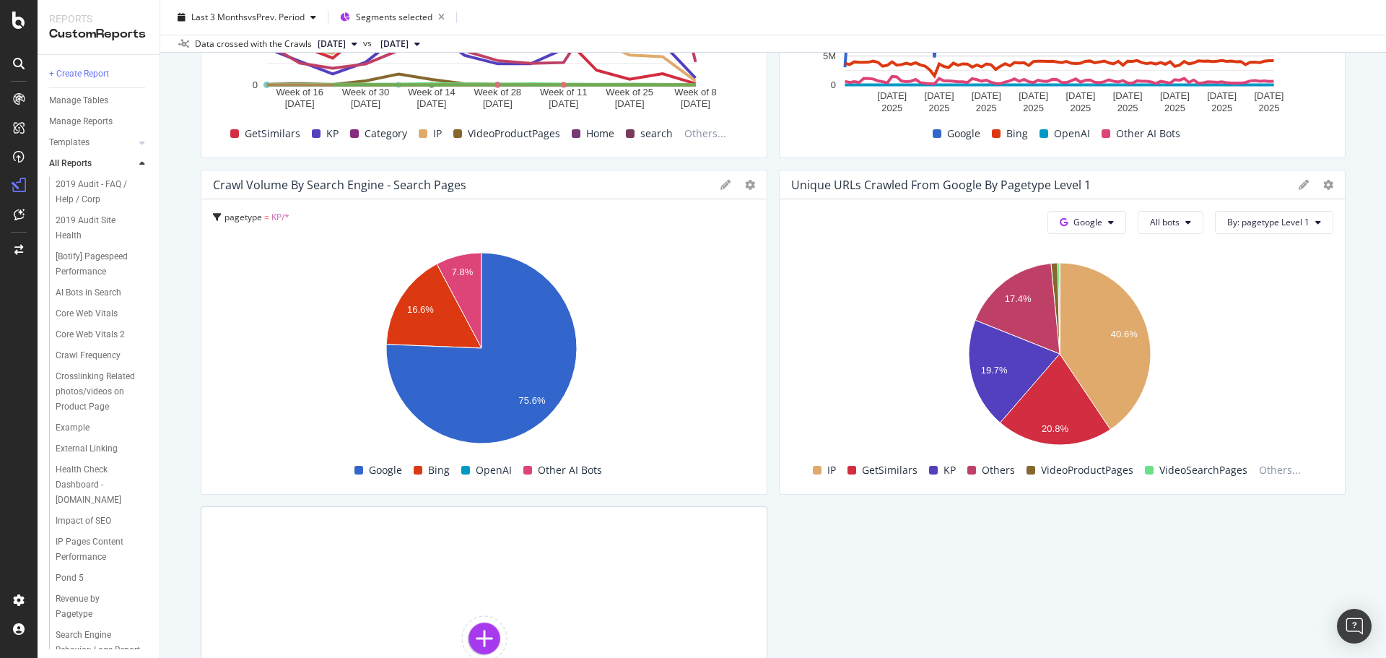
scroll to position [1143, 0]
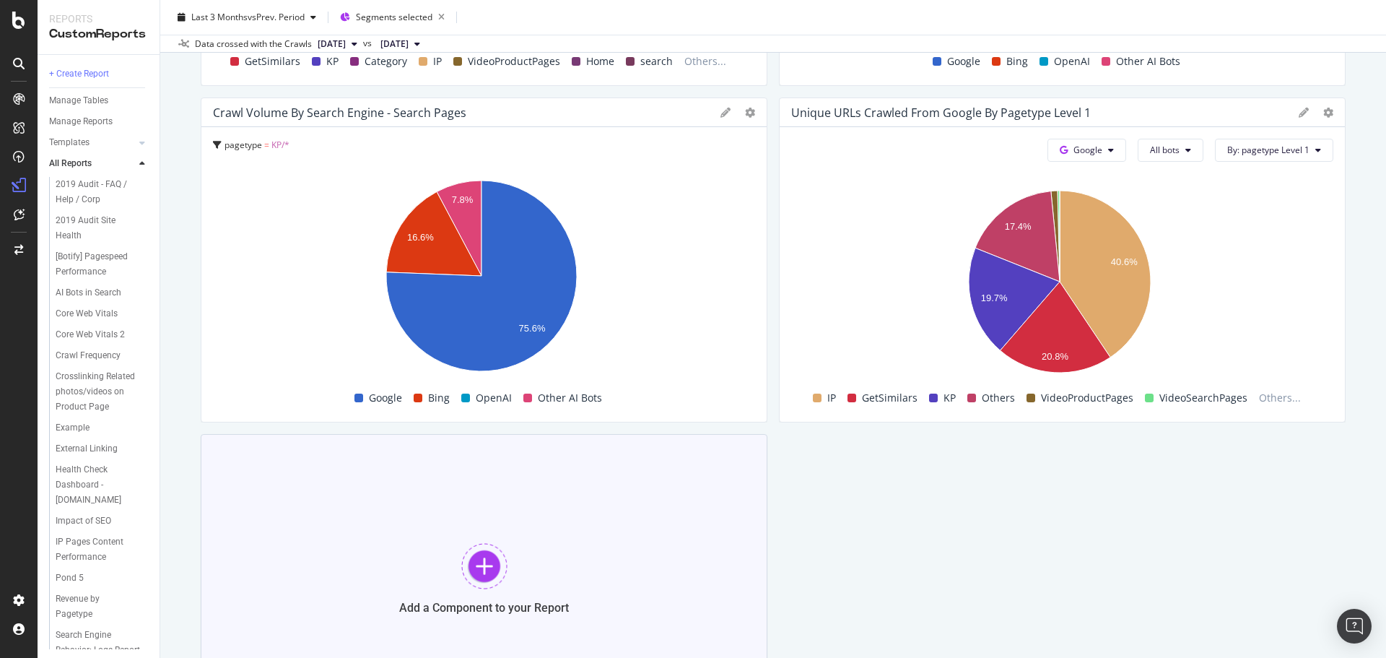
click at [489, 576] on div at bounding box center [484, 566] width 46 height 46
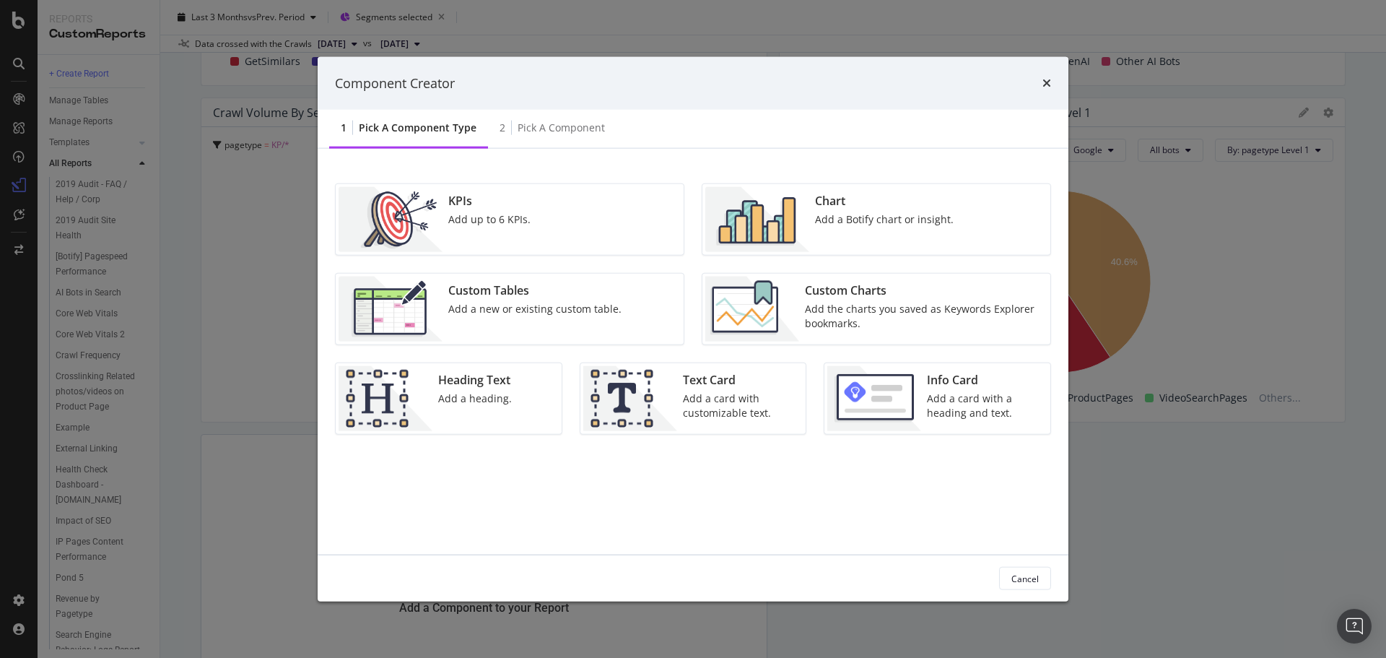
click at [832, 215] on div "Add a Botify chart or insight." at bounding box center [884, 219] width 139 height 14
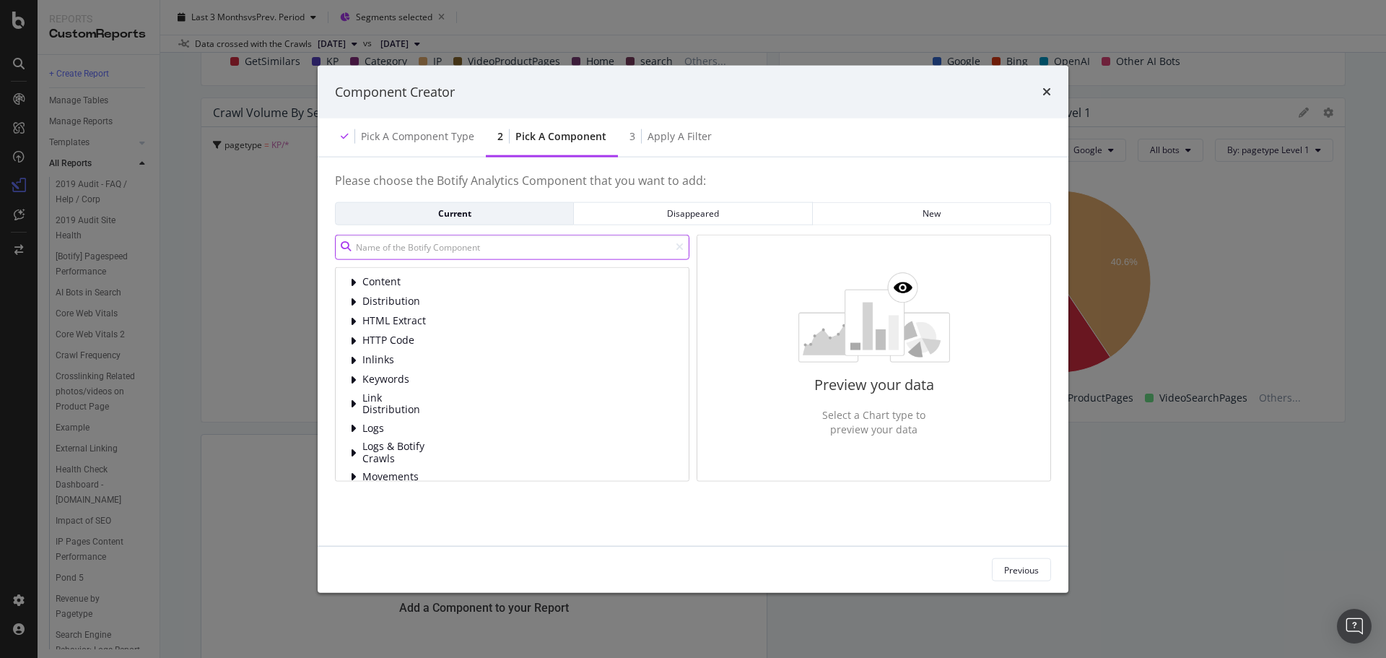
click at [469, 252] on input "modal" at bounding box center [512, 246] width 354 height 25
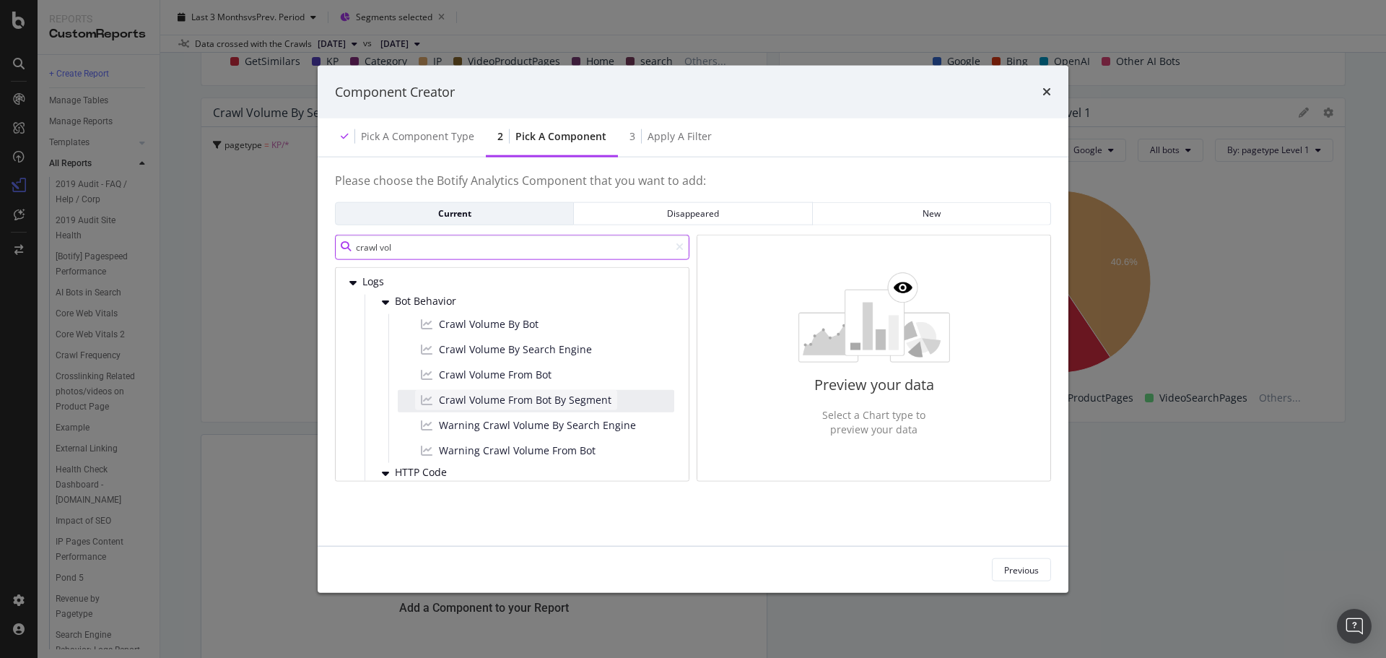
type input "crawl vol"
click at [528, 405] on span "Crawl Volume From Bot By Segment" at bounding box center [525, 399] width 173 height 14
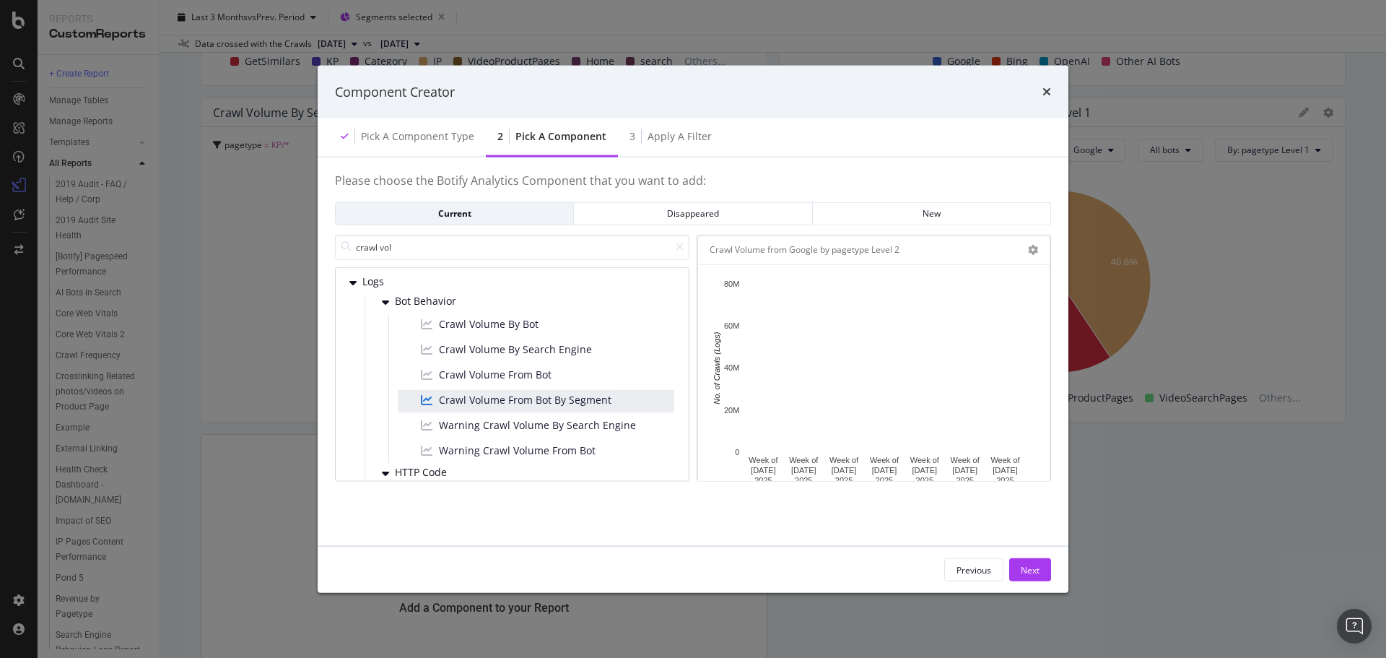
click at [1041, 253] on div "Crawl Volume from Google by pagetype Level 2" at bounding box center [874, 249] width 352 height 29
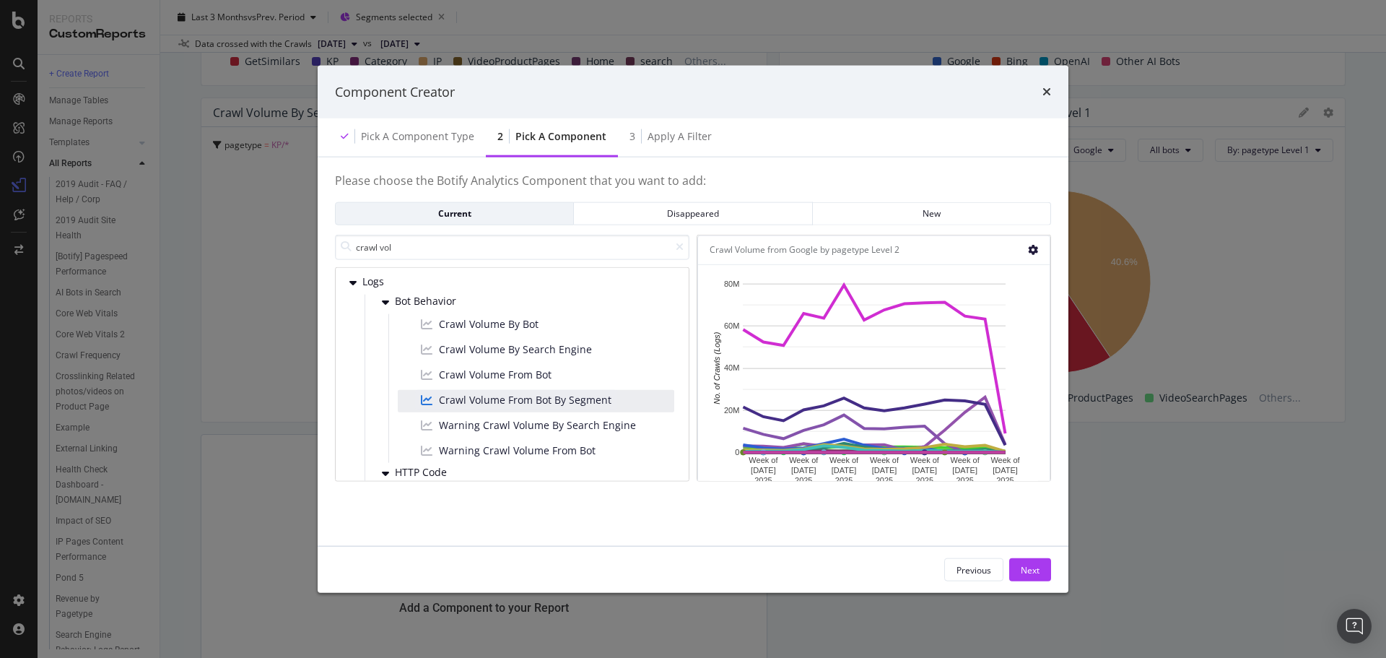
click at [1035, 249] on icon "modal" at bounding box center [1033, 250] width 10 height 10
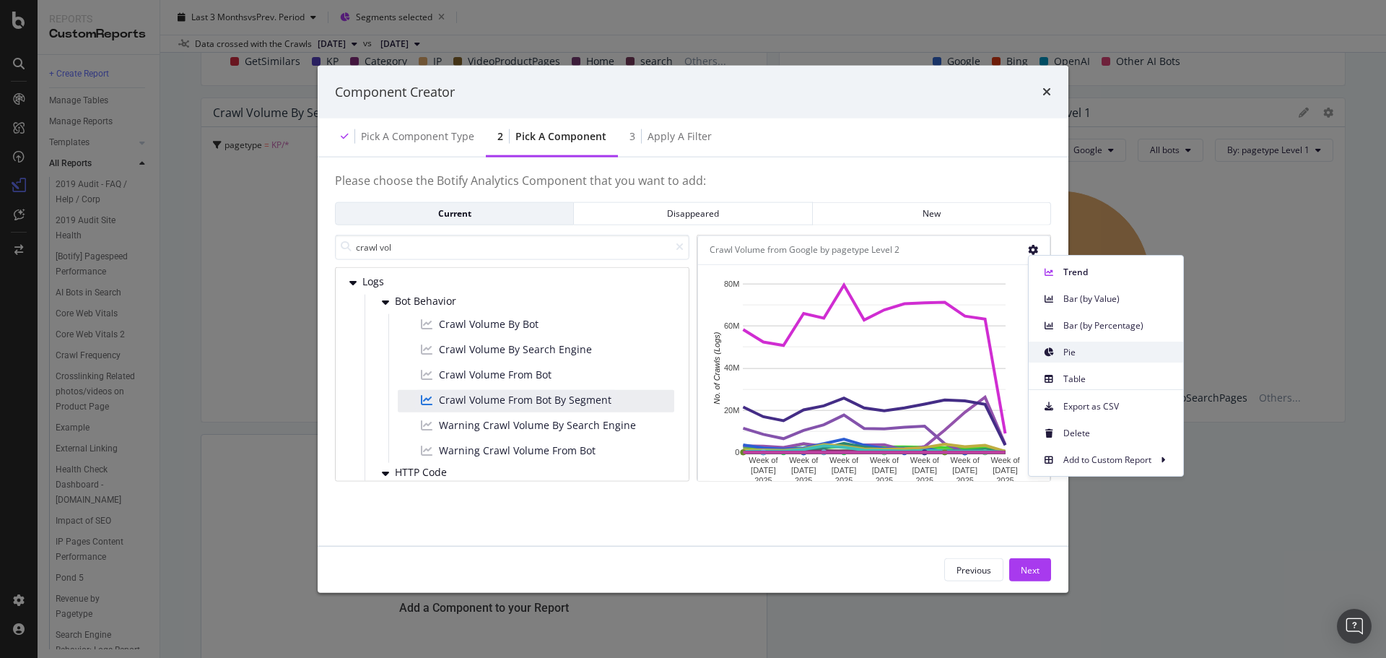
click at [1076, 349] on span "Pie" at bounding box center [1117, 352] width 108 height 13
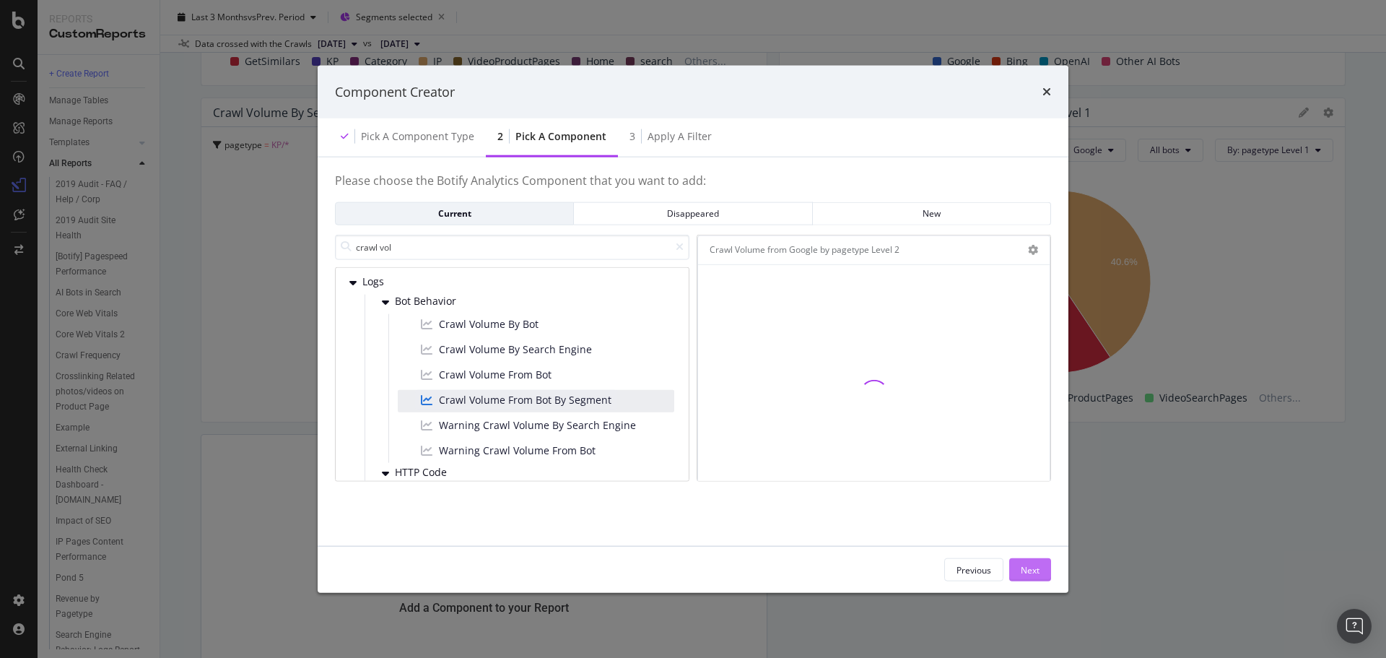
click at [1037, 565] on div "Next" at bounding box center [1030, 569] width 19 height 12
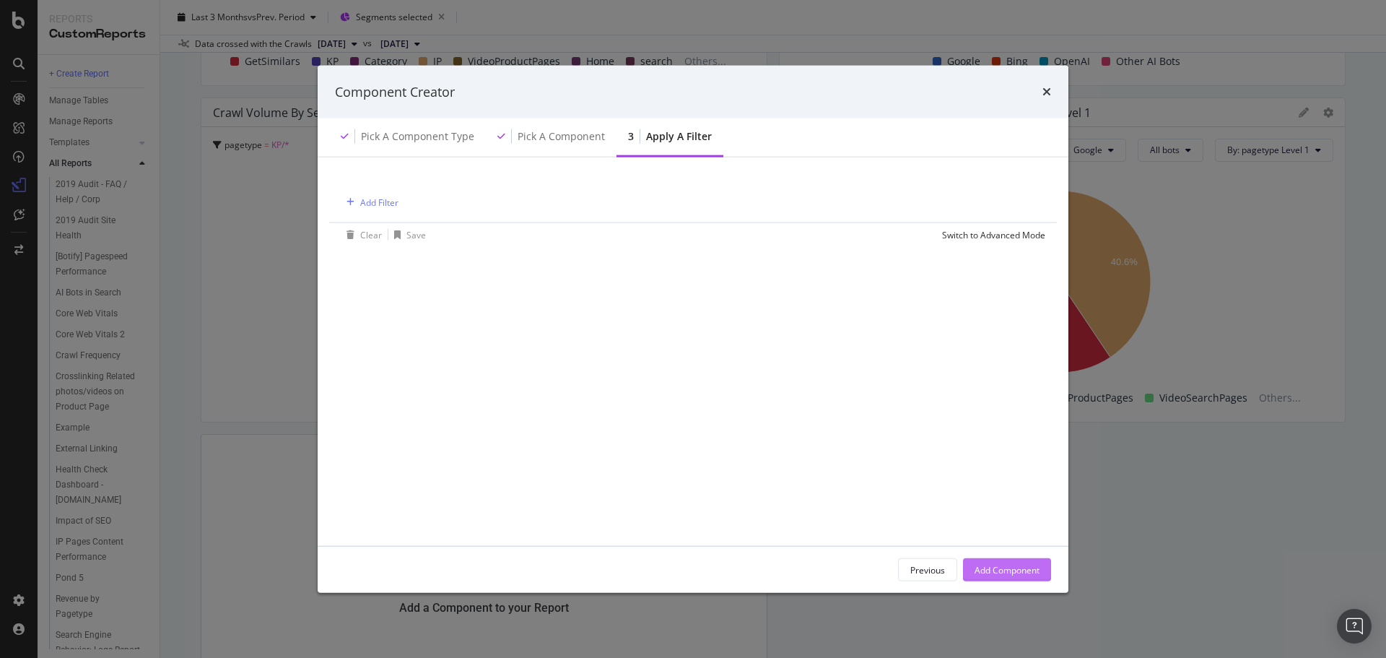
click at [1040, 573] on button "Add Component" at bounding box center [1007, 569] width 88 height 23
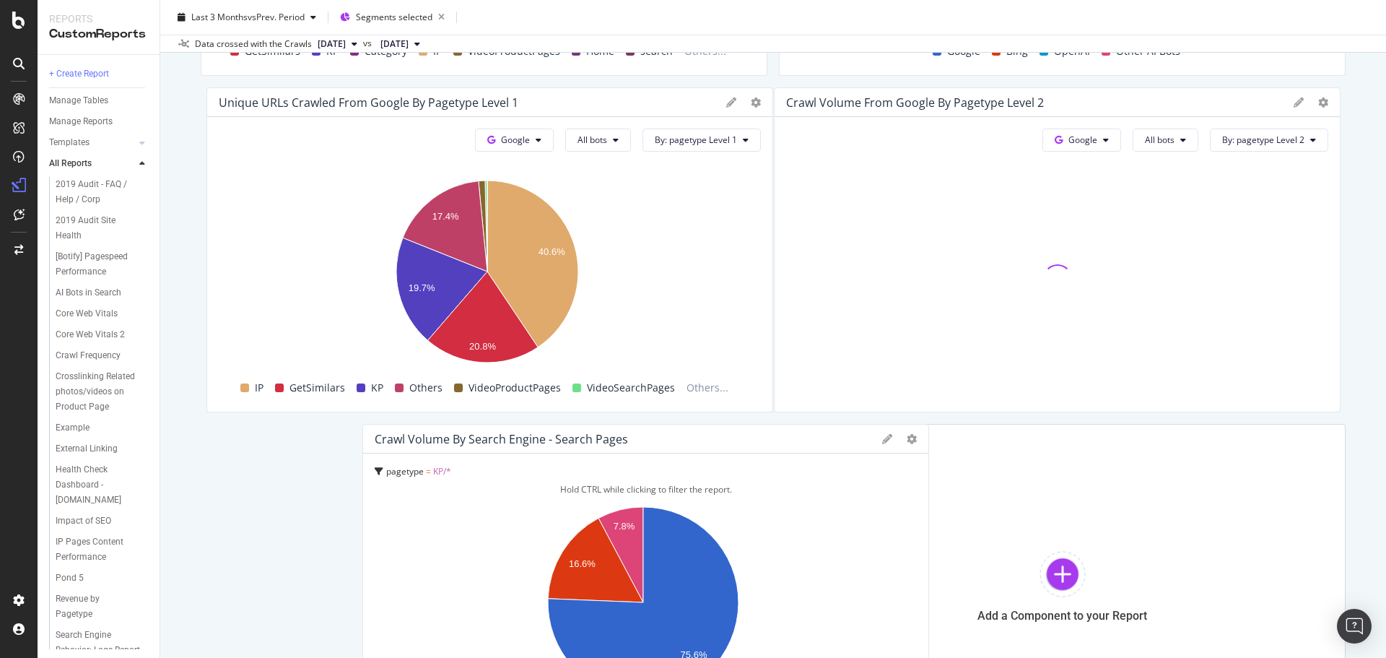
drag, startPoint x: 593, startPoint y: 119, endPoint x: 724, endPoint y: 516, distance: 418.2
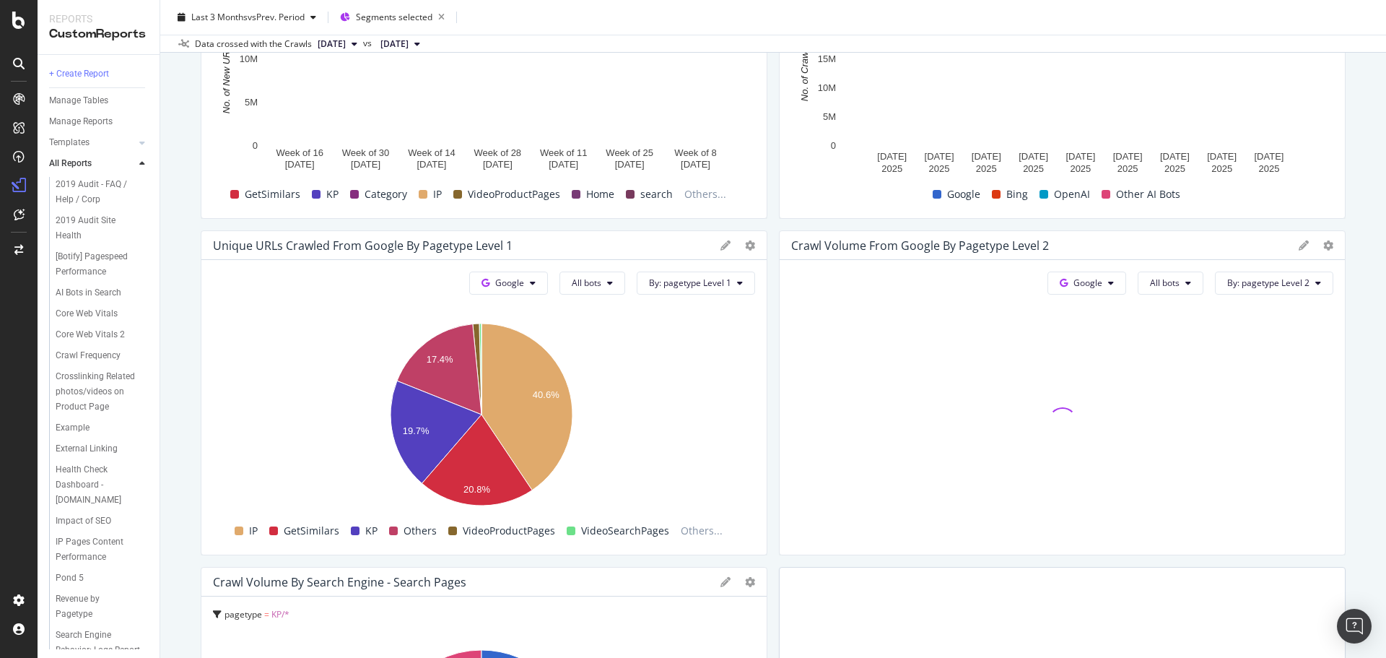
scroll to position [1009, 0]
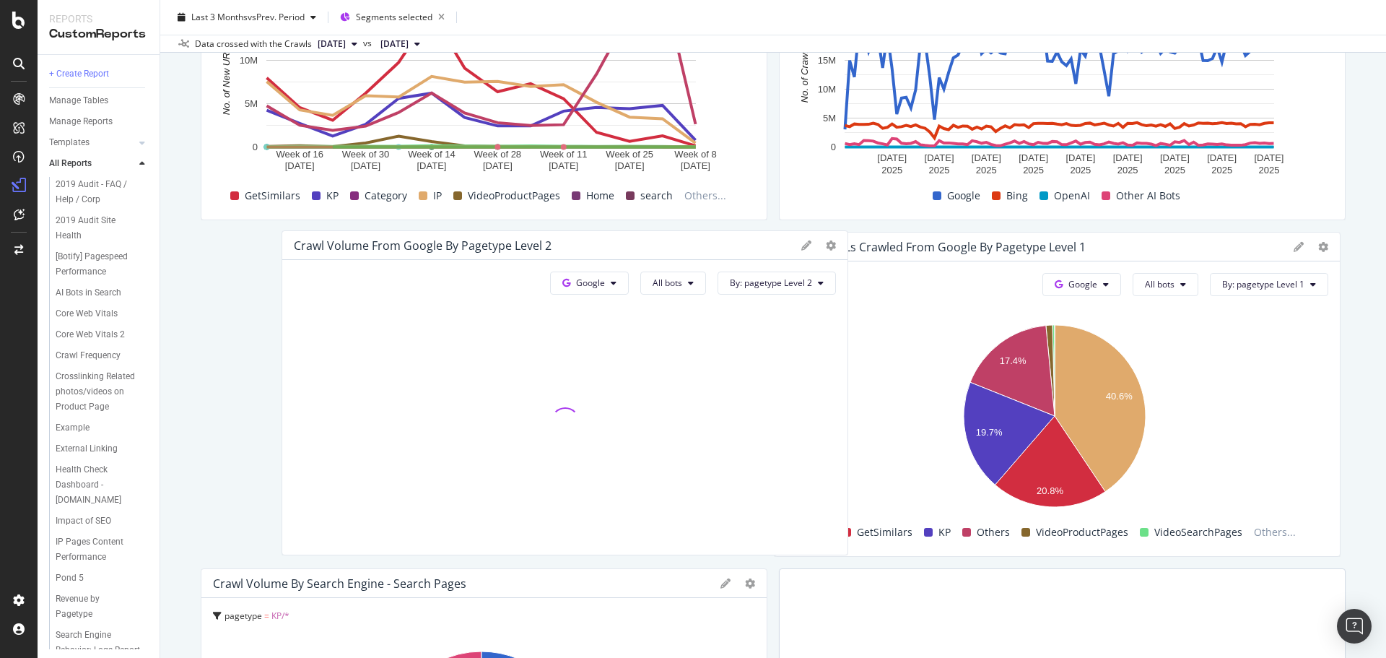
drag, startPoint x: 902, startPoint y: 253, endPoint x: 353, endPoint y: 252, distance: 548.7
click at [353, 252] on div "Crawl Volume from Google by pagetype Level 2" at bounding box center [423, 245] width 258 height 14
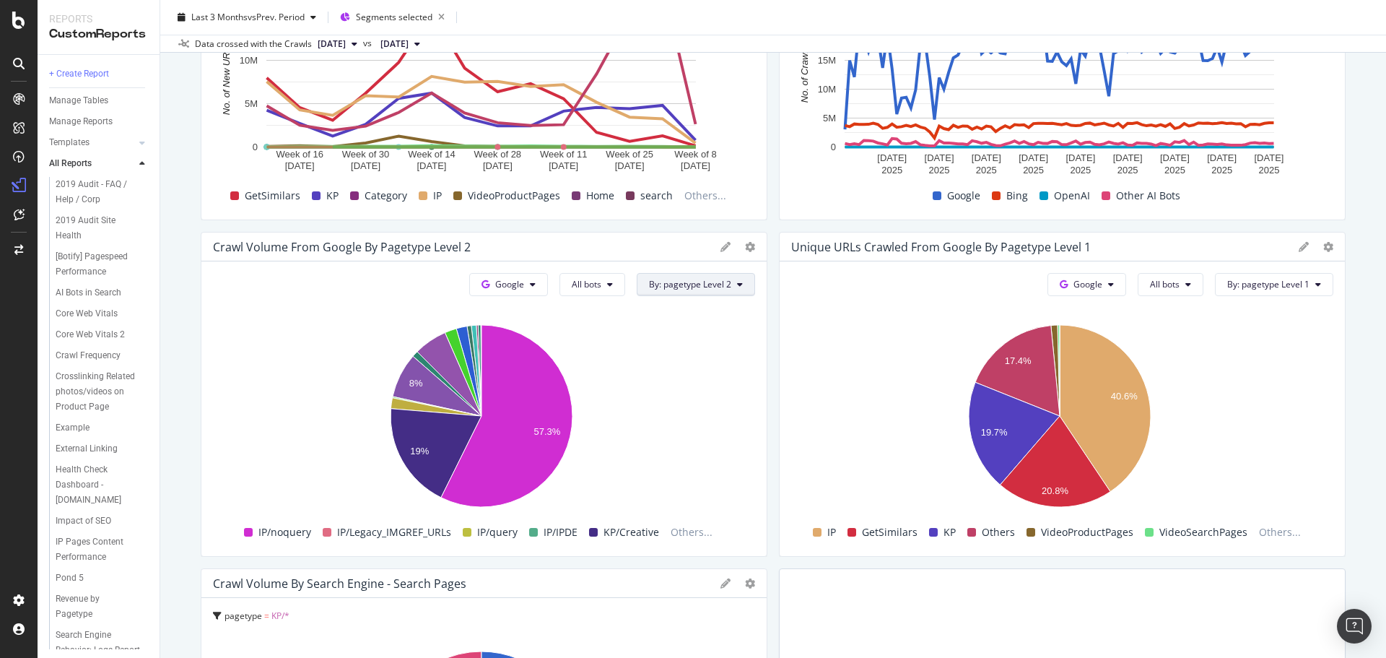
click at [713, 282] on span "By: pagetype Level 2" at bounding box center [690, 284] width 82 height 12
click at [718, 344] on div "pagetype Level 1" at bounding box center [721, 336] width 179 height 21
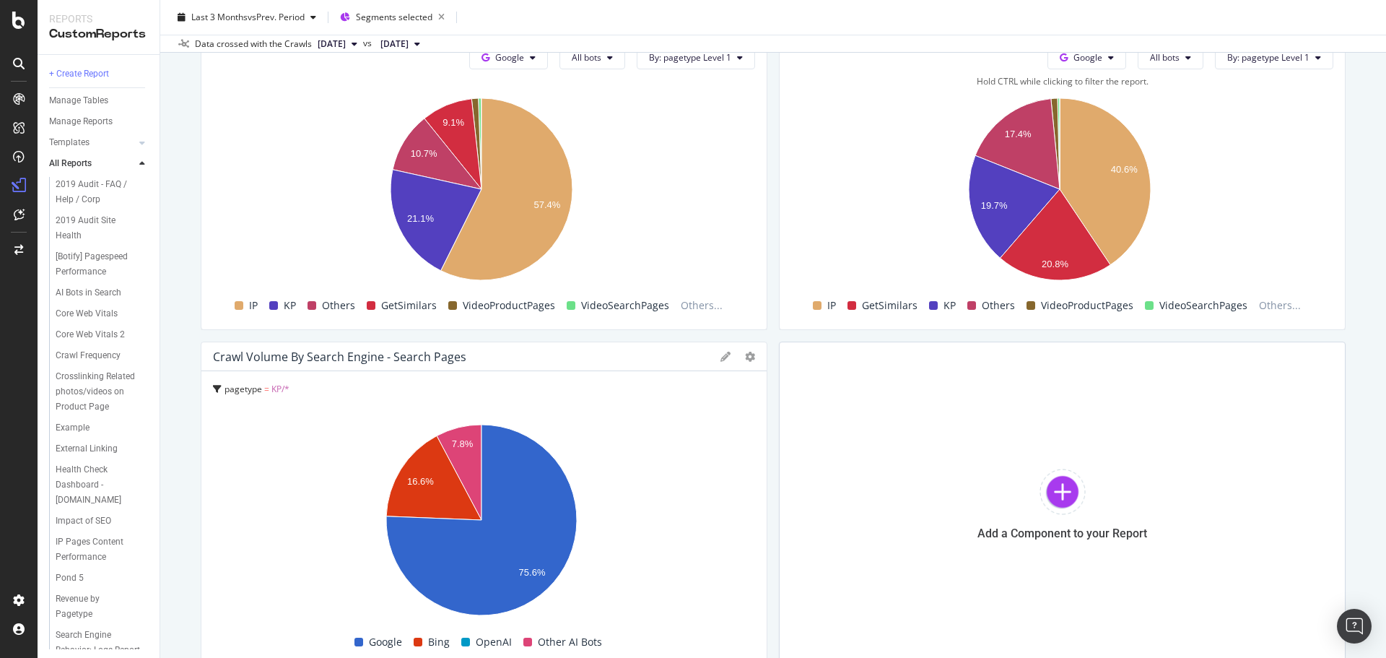
scroll to position [1335, 0]
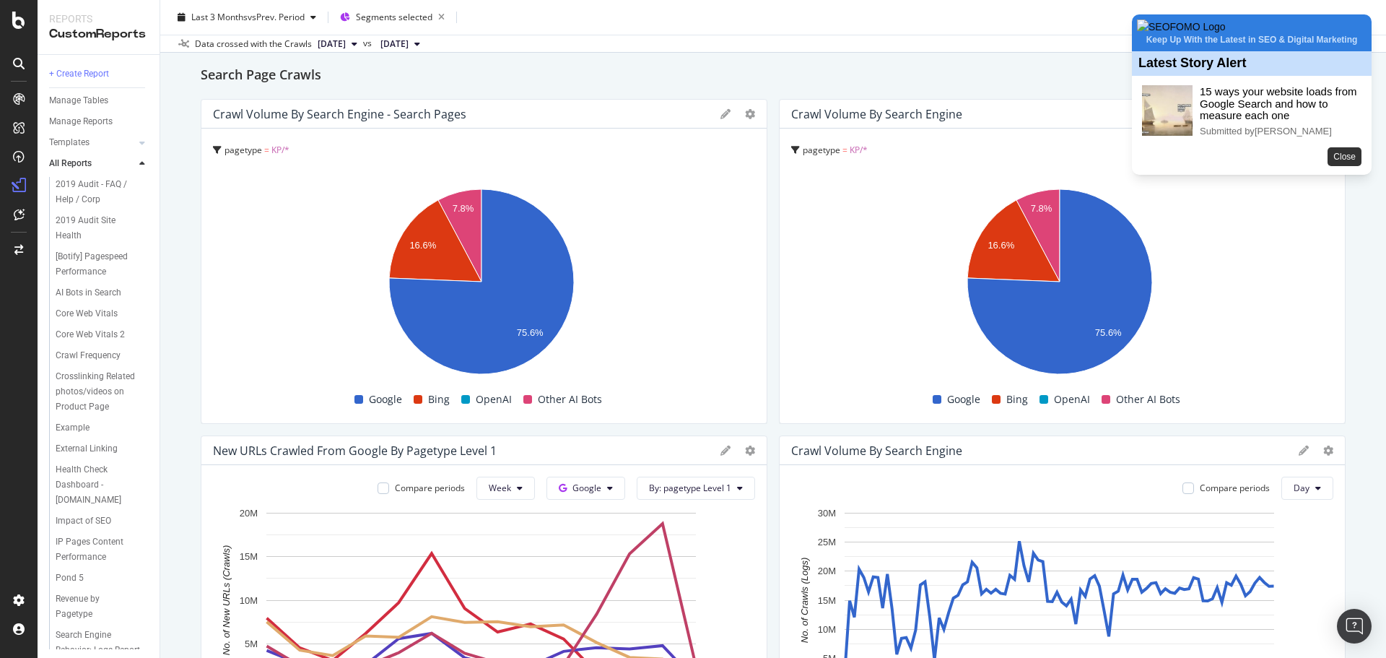
click at [1346, 166] on button "Close" at bounding box center [1345, 156] width 34 height 19
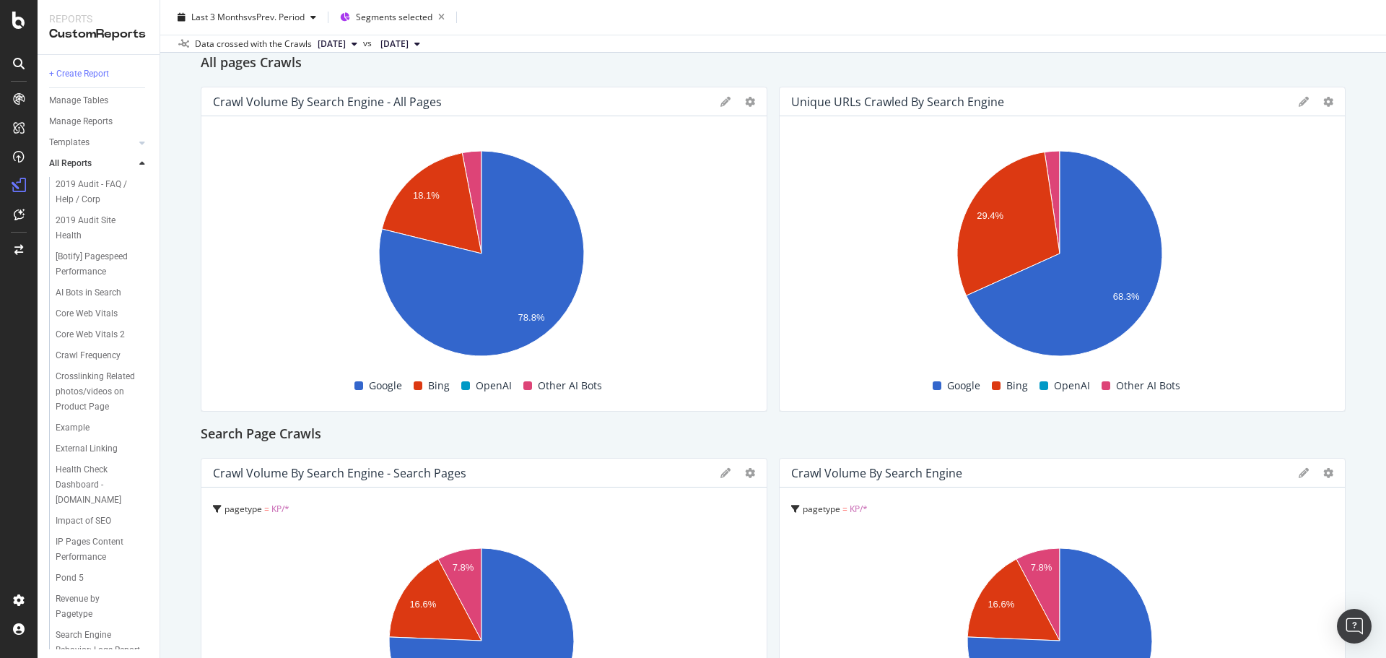
scroll to position [0, 0]
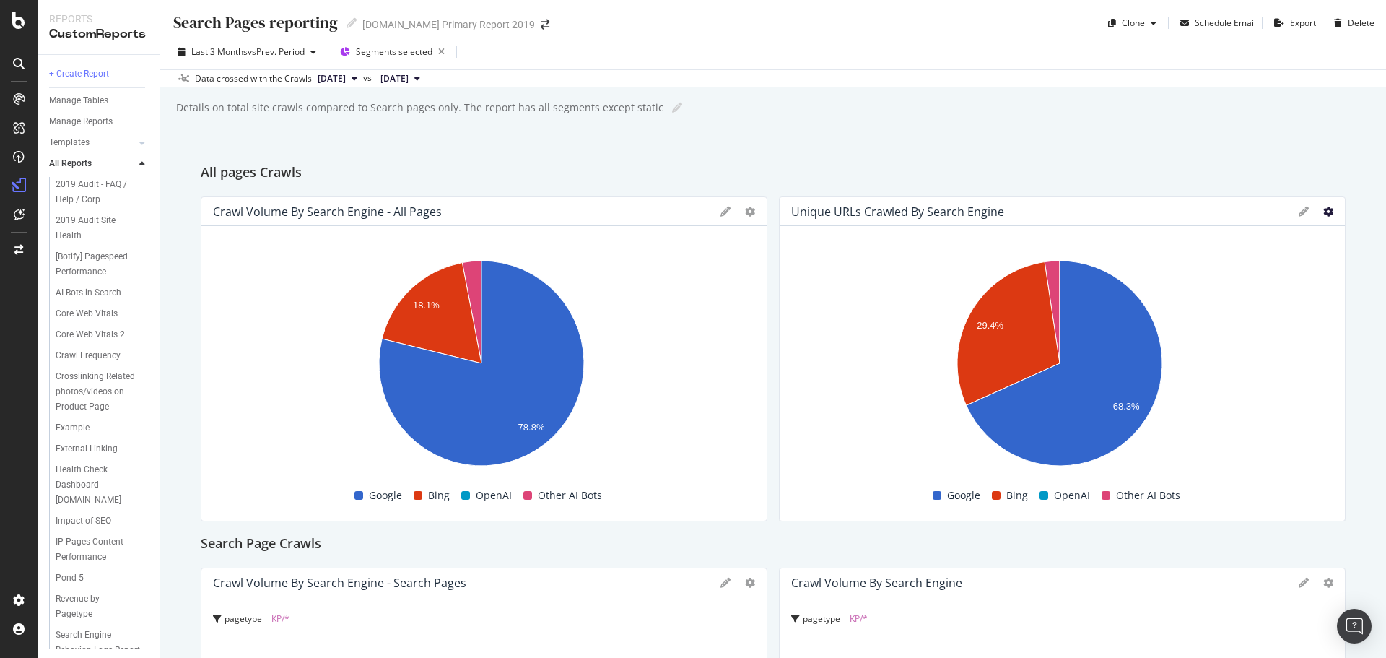
click at [1323, 206] on icon at bounding box center [1328, 211] width 10 height 10
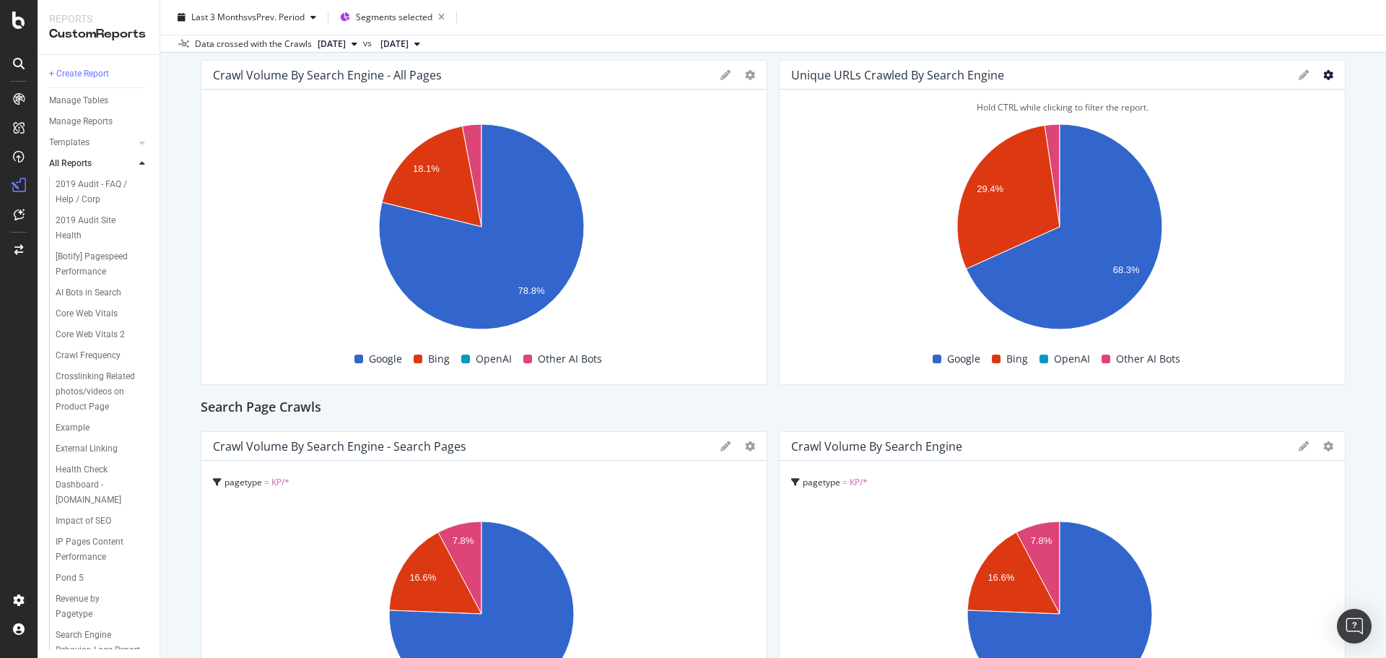
scroll to position [134, 0]
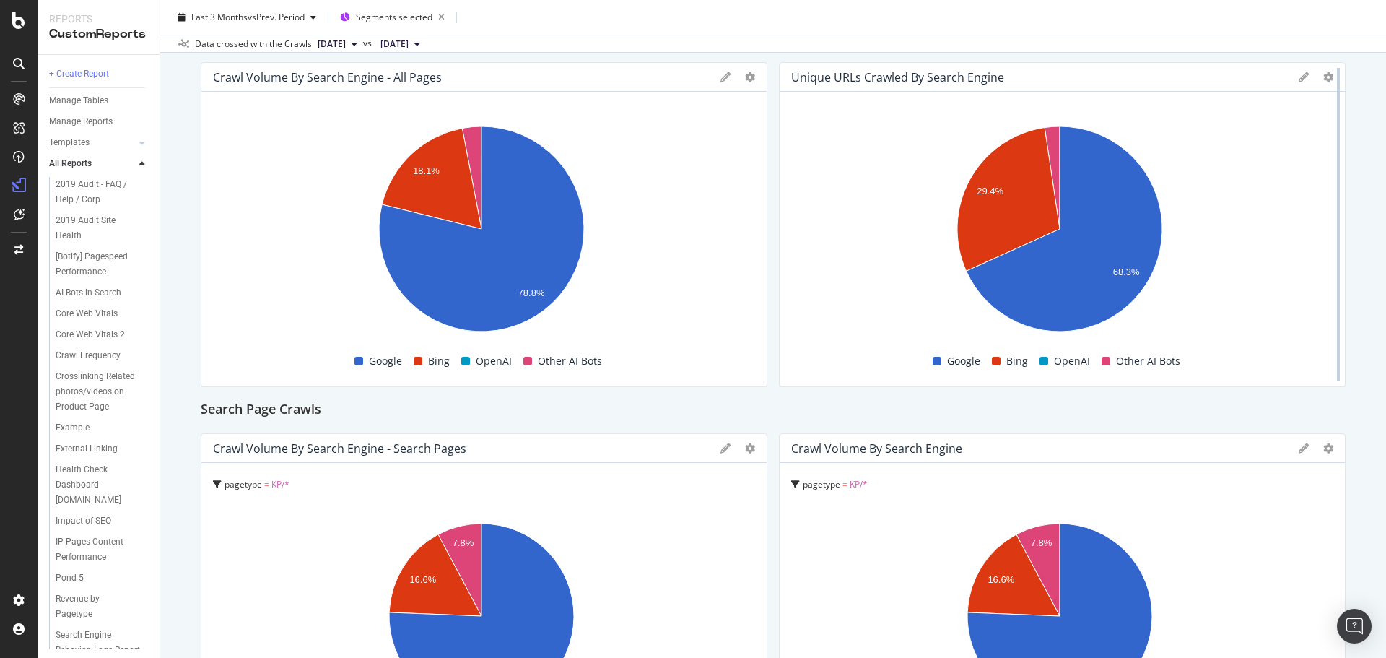
click at [1331, 74] on div at bounding box center [1338, 224] width 14 height 325
click at [1323, 74] on icon at bounding box center [1328, 77] width 10 height 10
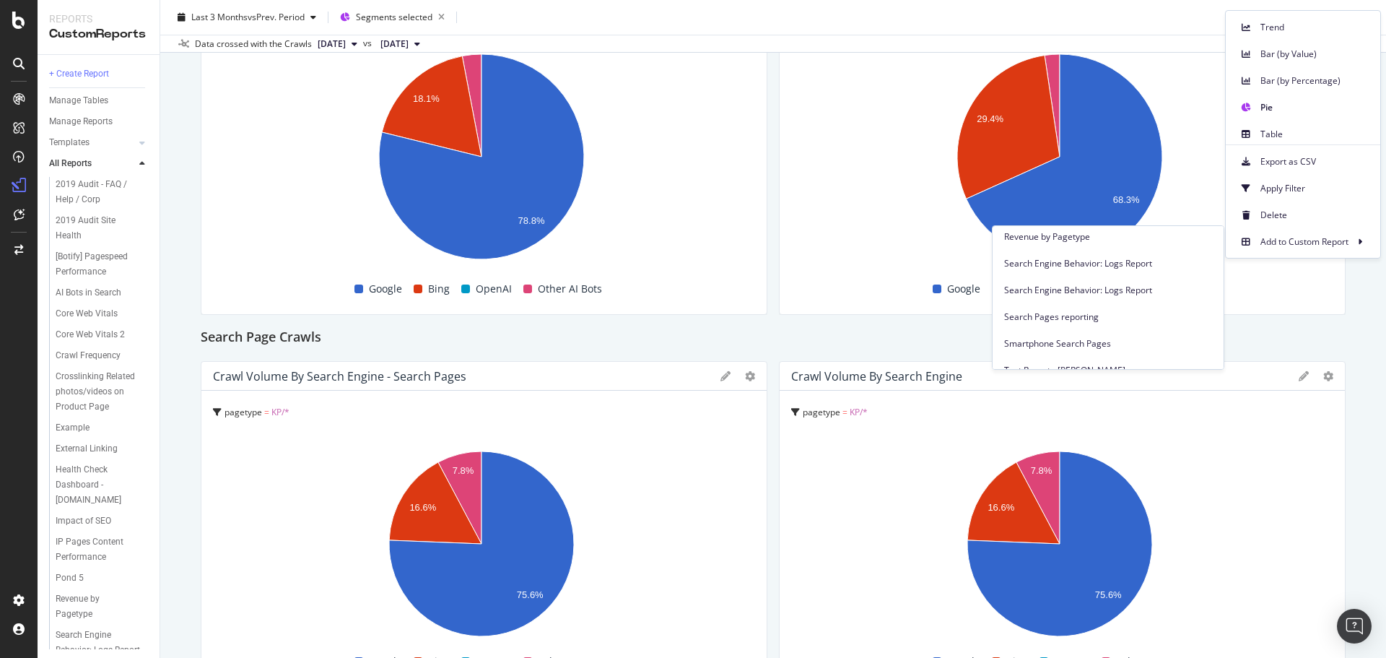
scroll to position [433, 0]
click at [1058, 267] on span "Search Pages reporting" at bounding box center [1108, 263] width 208 height 13
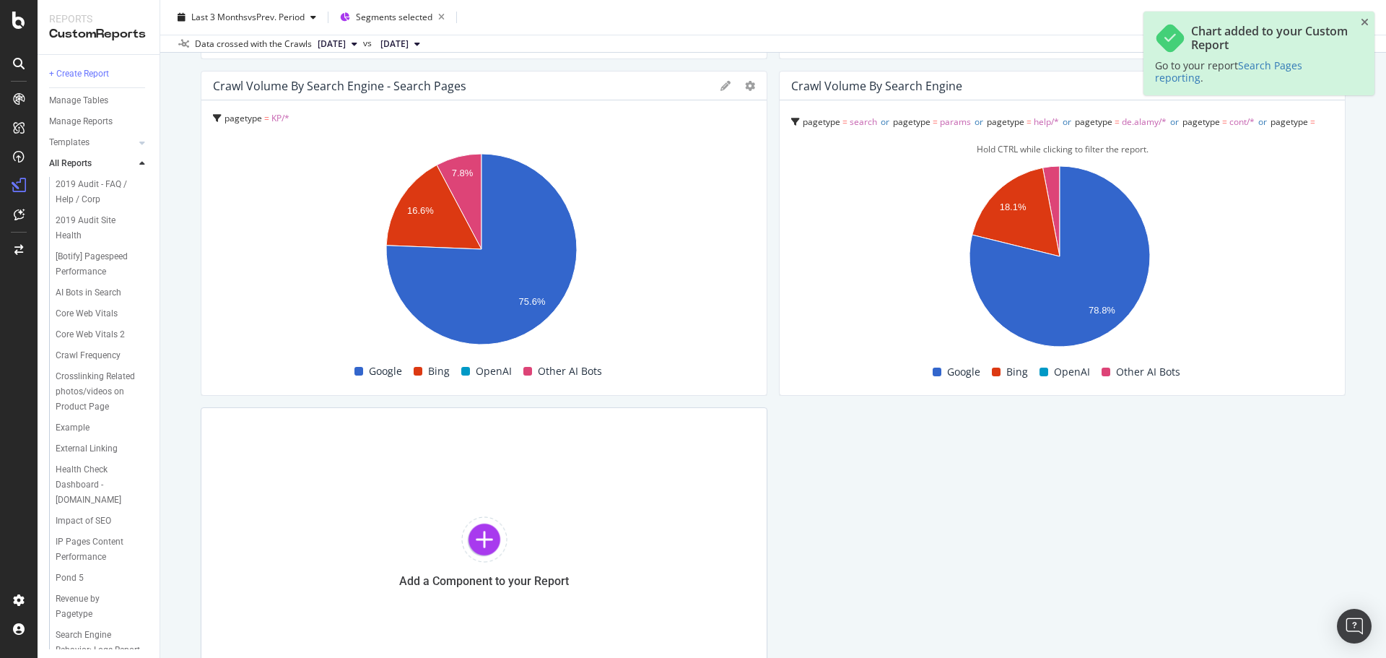
scroll to position [1289, 0]
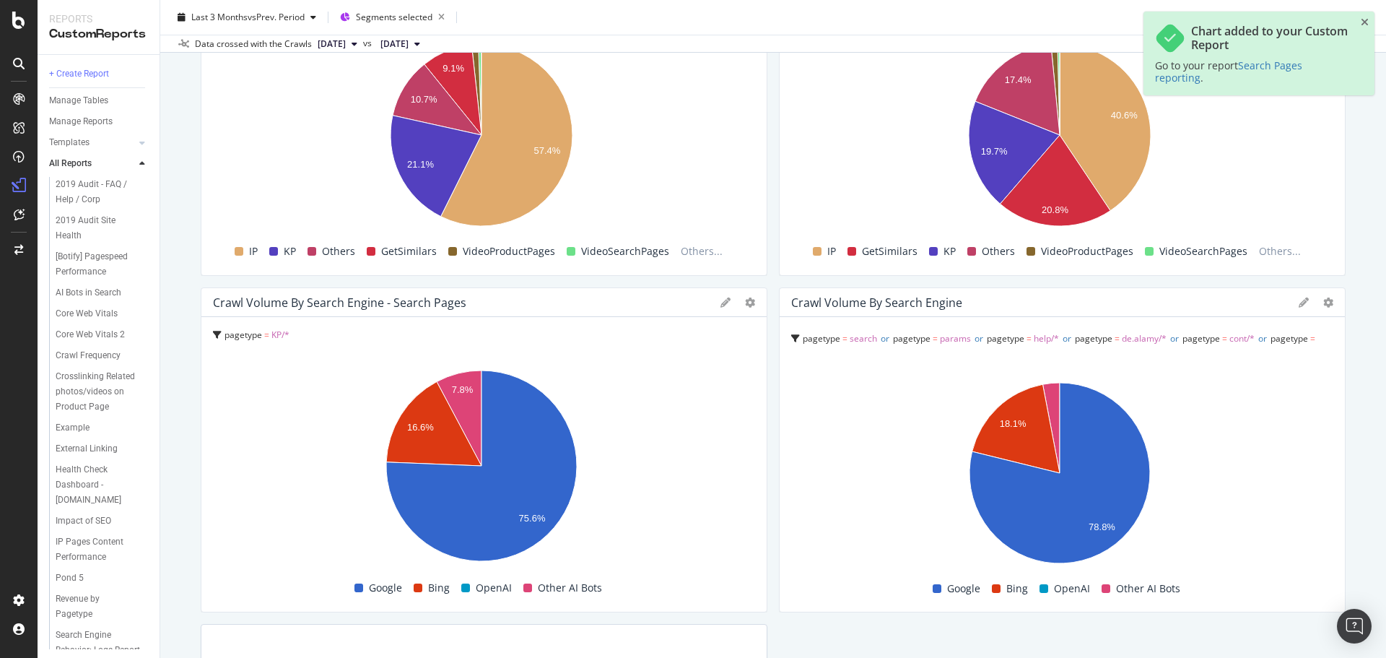
click at [1299, 302] on icon at bounding box center [1304, 302] width 10 height 10
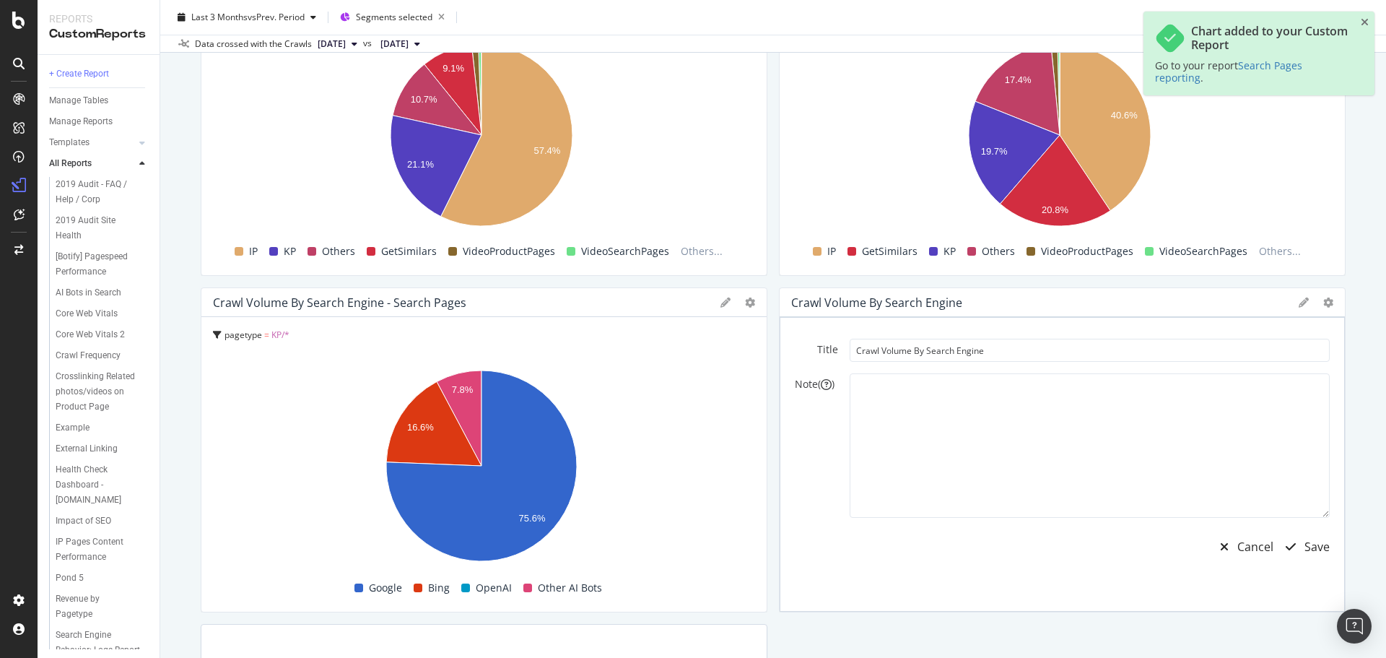
click at [1299, 302] on icon at bounding box center [1304, 302] width 10 height 10
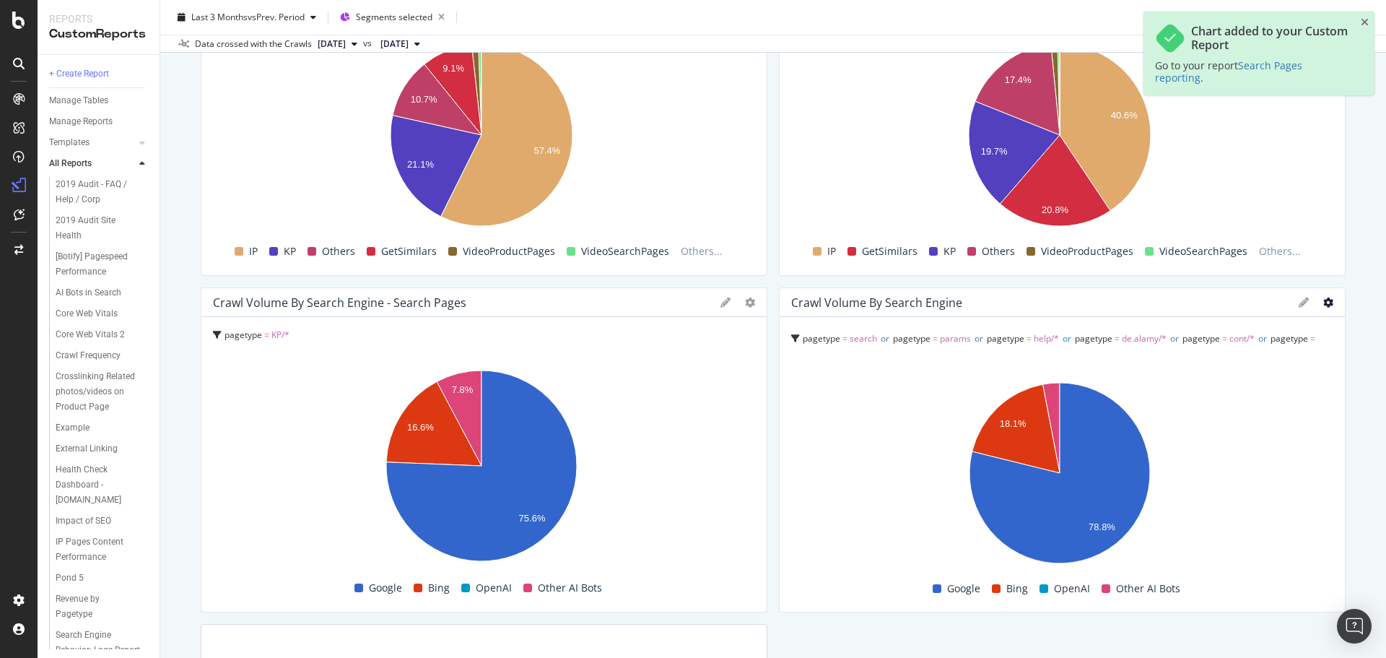
click at [1323, 302] on icon at bounding box center [1328, 302] width 10 height 10
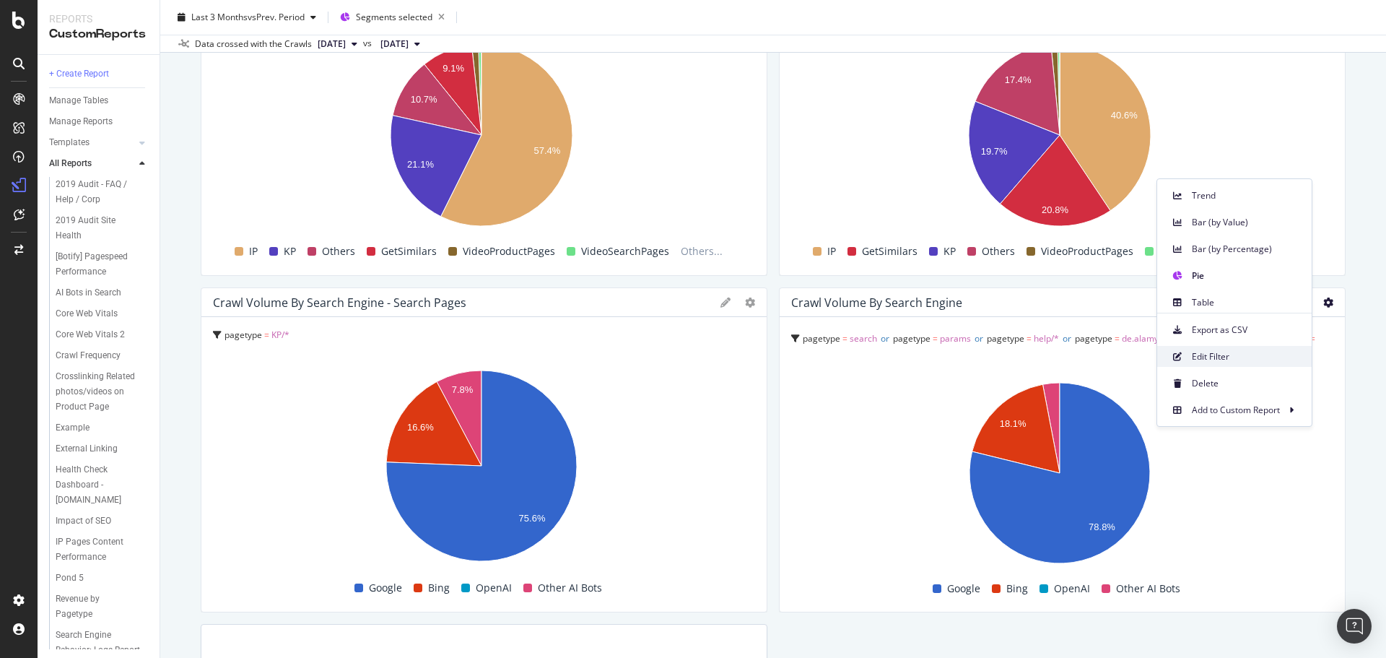
click at [1211, 350] on span "Edit Filter" at bounding box center [1246, 356] width 108 height 13
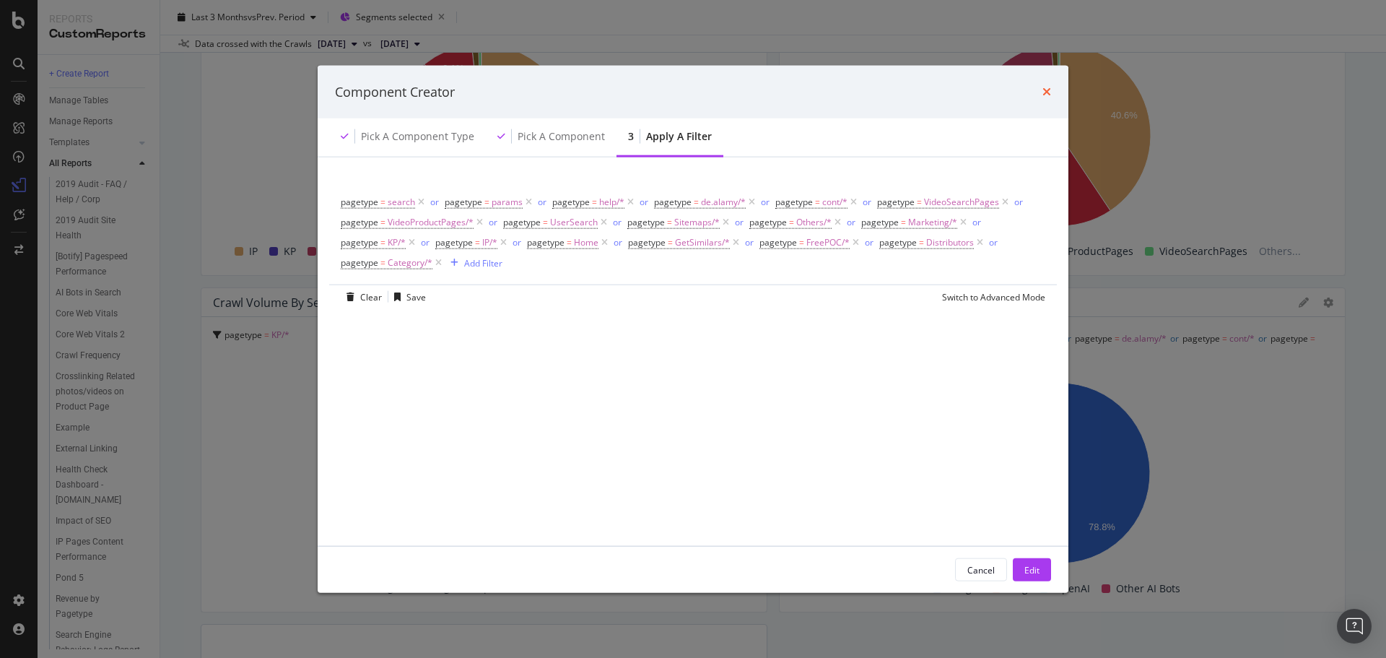
click at [1046, 86] on icon "times" at bounding box center [1047, 92] width 9 height 12
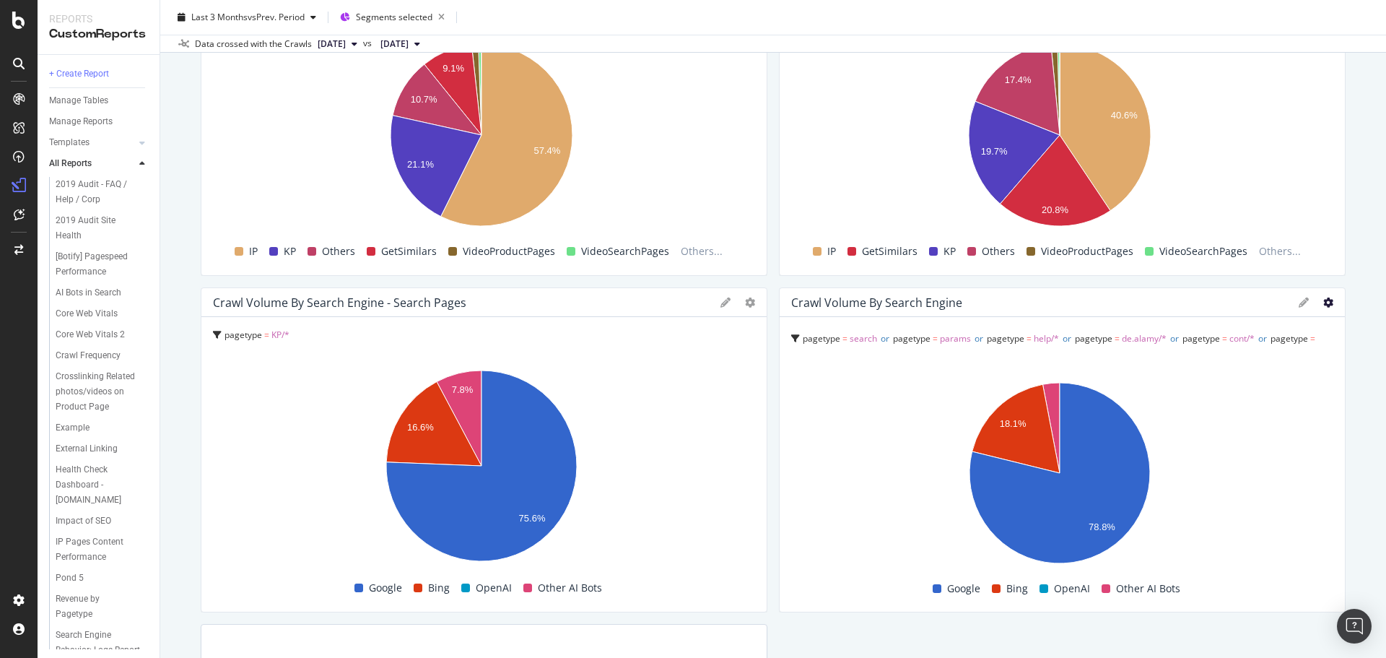
click at [1323, 307] on icon at bounding box center [1328, 302] width 10 height 10
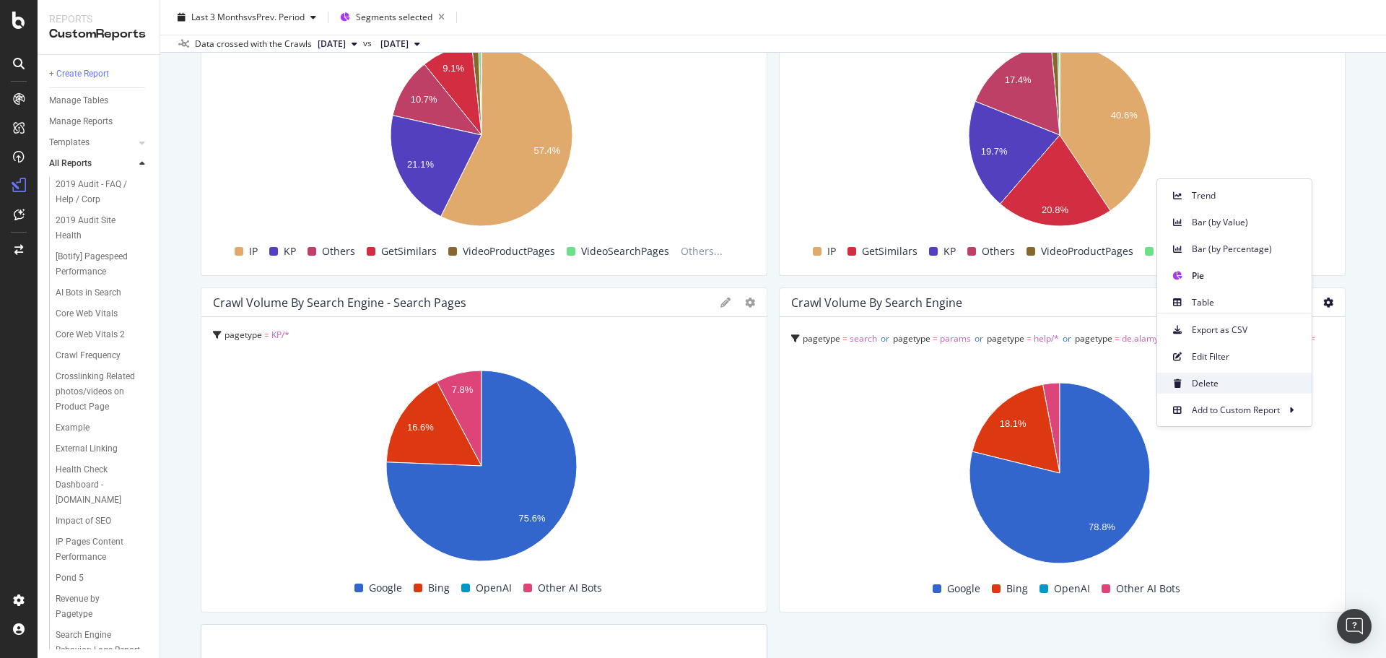
click at [1229, 388] on span "Delete" at bounding box center [1246, 383] width 108 height 13
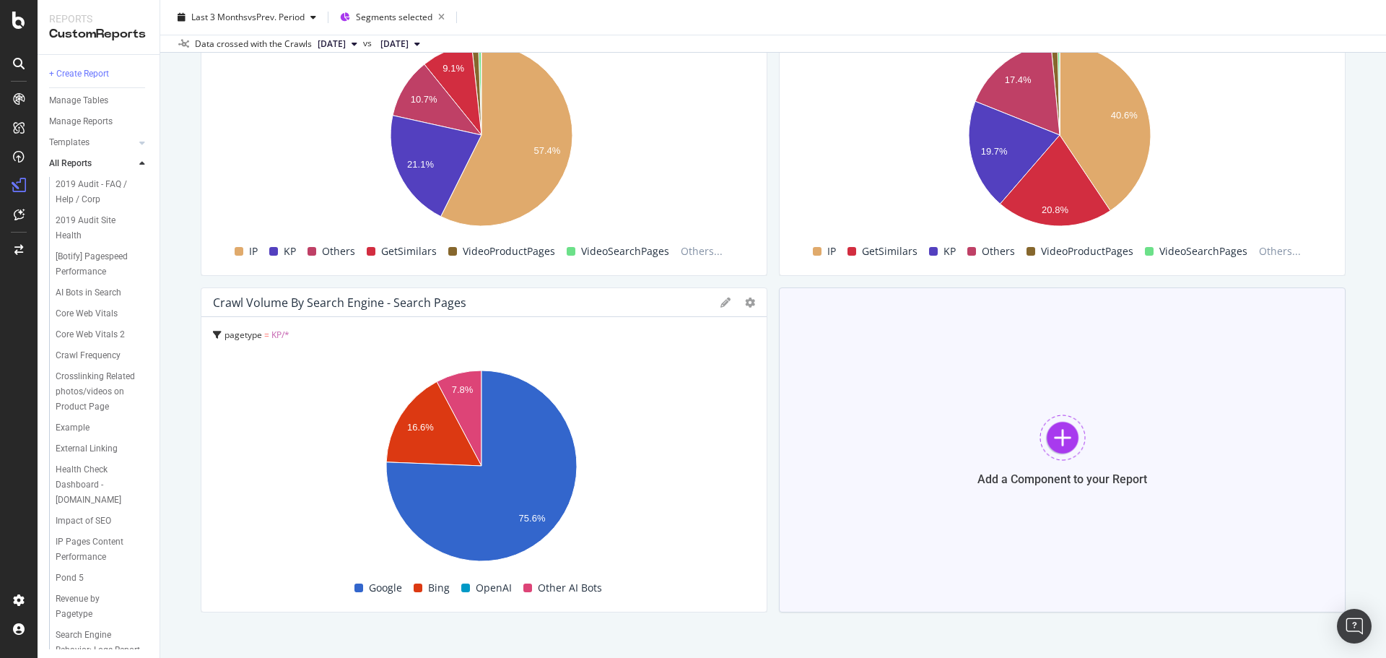
click at [1063, 445] on div at bounding box center [1063, 437] width 46 height 46
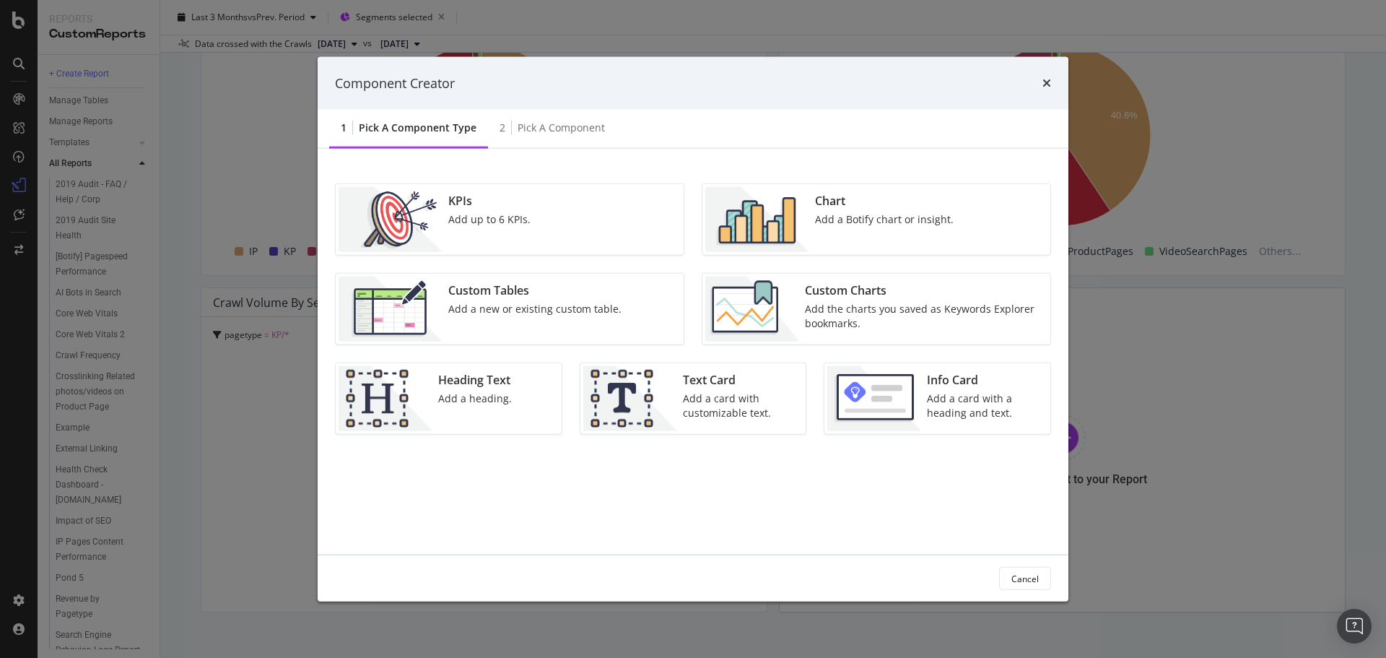
click at [813, 217] on div "Chart Add a Botify chart or insight." at bounding box center [884, 219] width 150 height 65
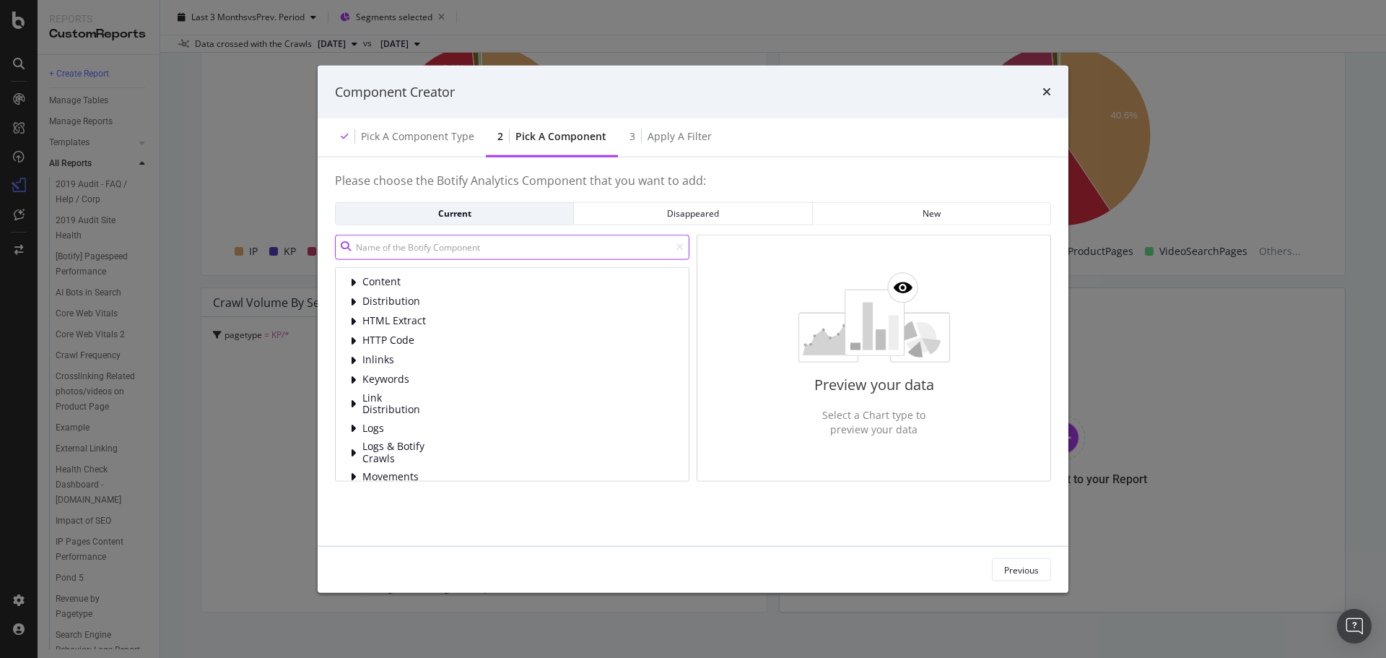
click at [445, 247] on input "modal" at bounding box center [512, 246] width 354 height 25
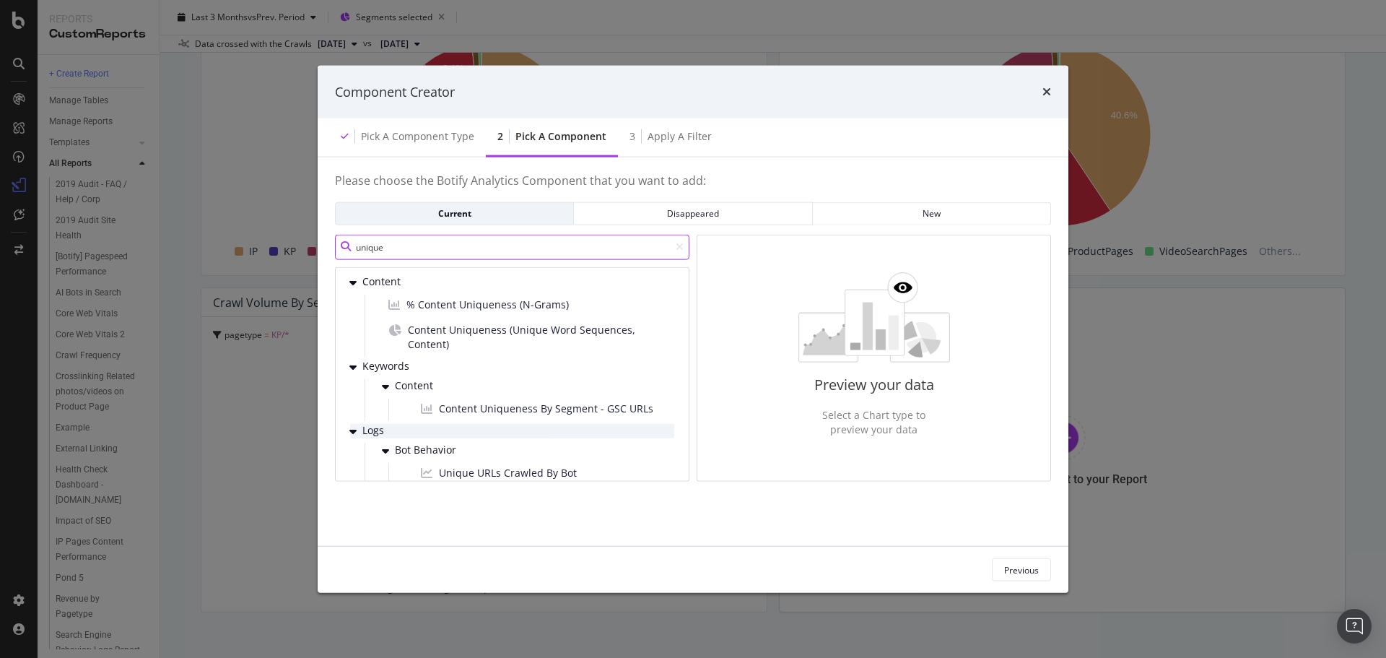
scroll to position [72, 0]
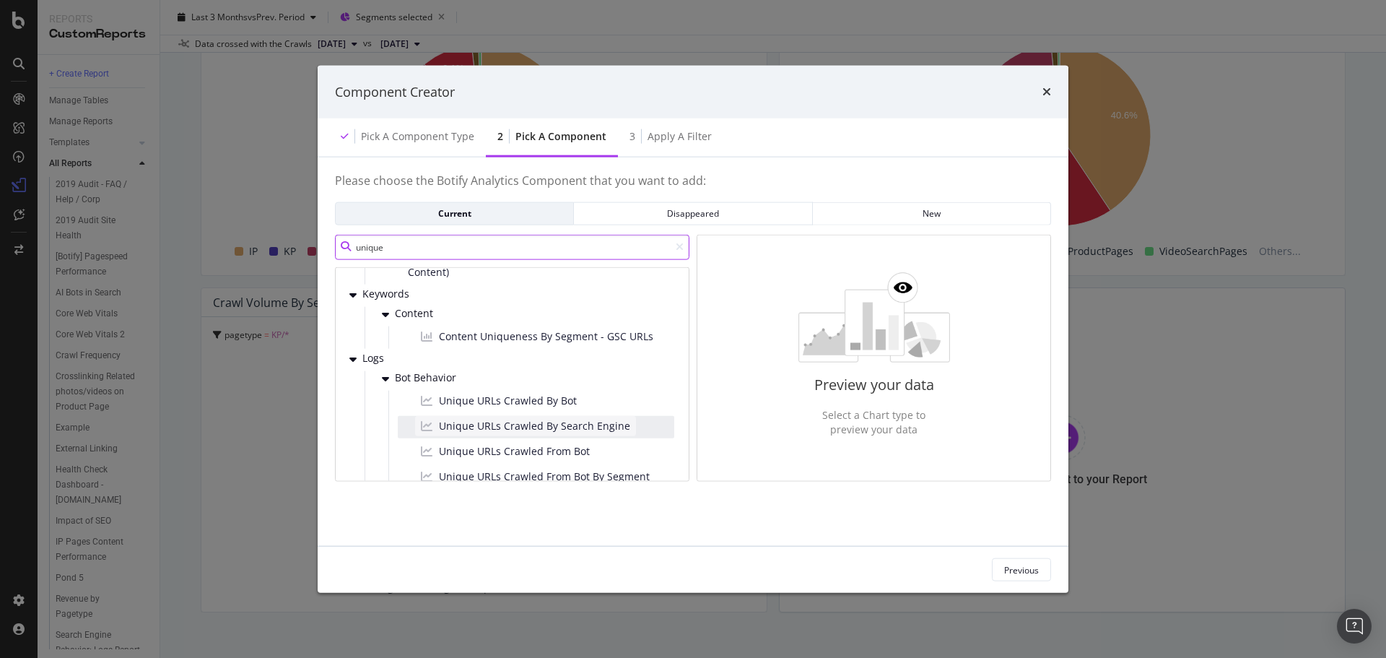
type input "unique"
click at [573, 430] on span "Unique URLs Crawled By Search Engine" at bounding box center [534, 425] width 191 height 14
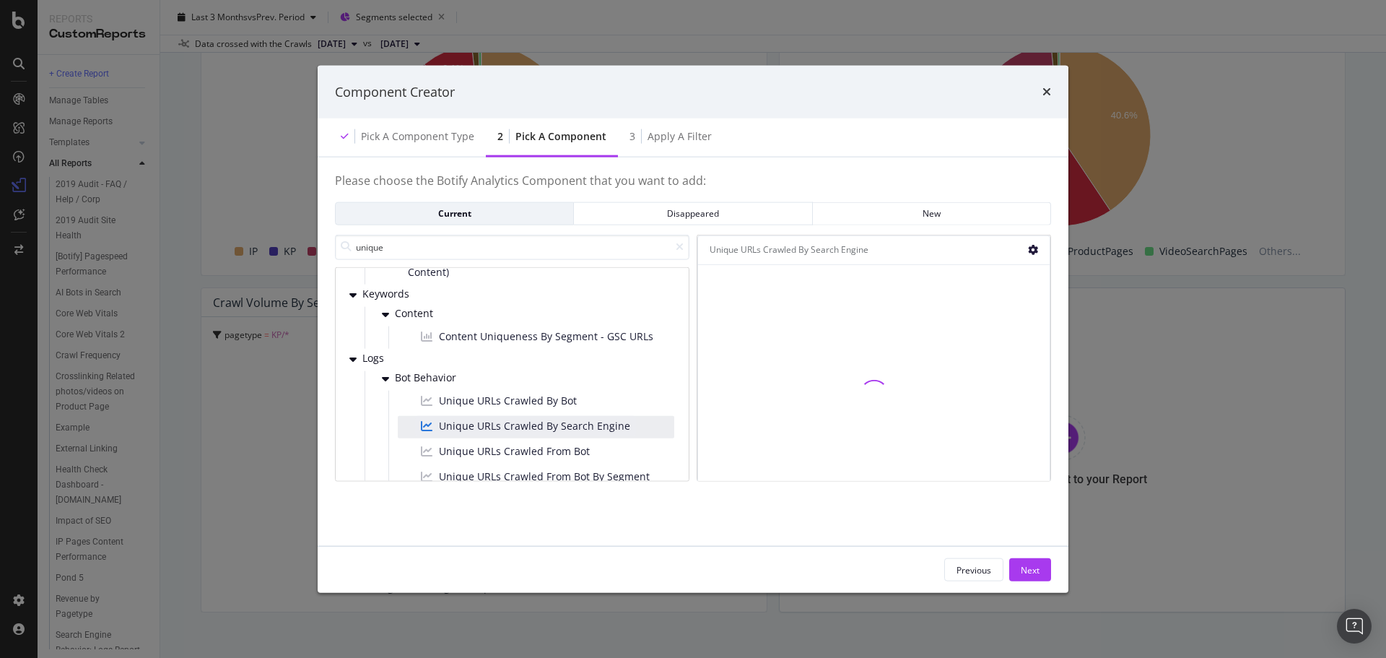
click at [1032, 254] on icon "modal" at bounding box center [1033, 250] width 10 height 10
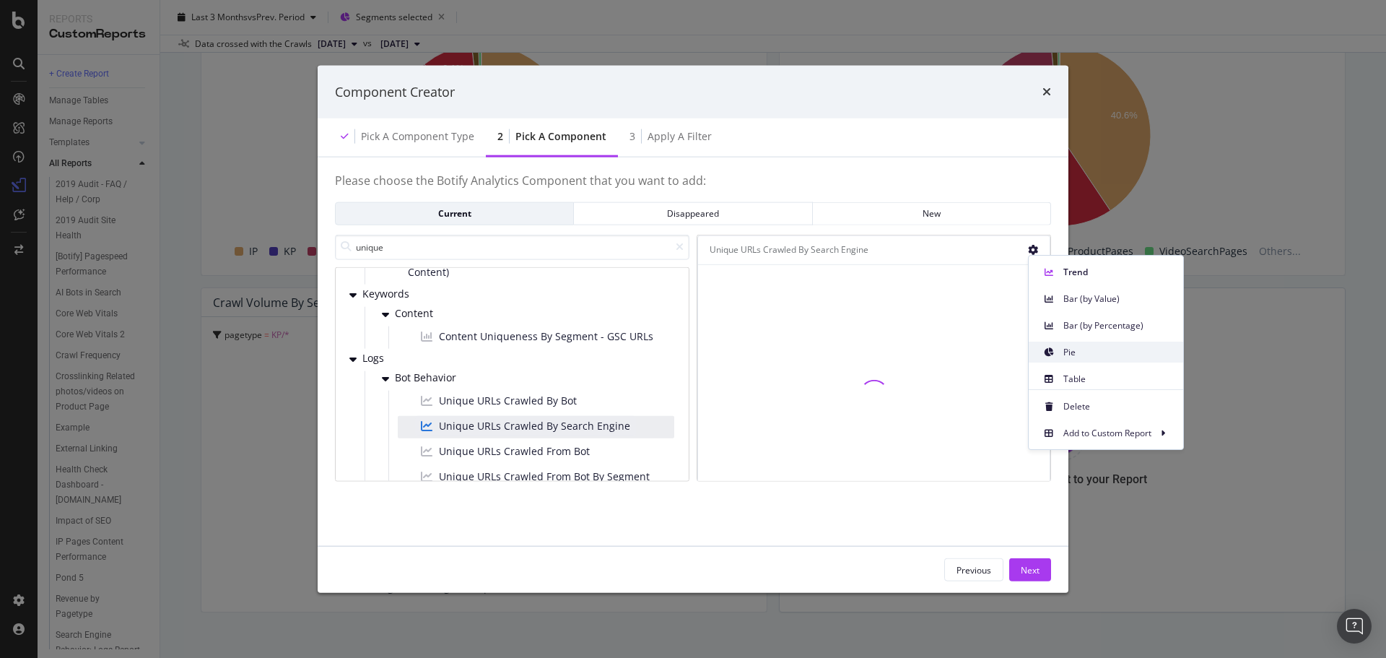
click at [1086, 350] on span "Pie" at bounding box center [1117, 352] width 108 height 13
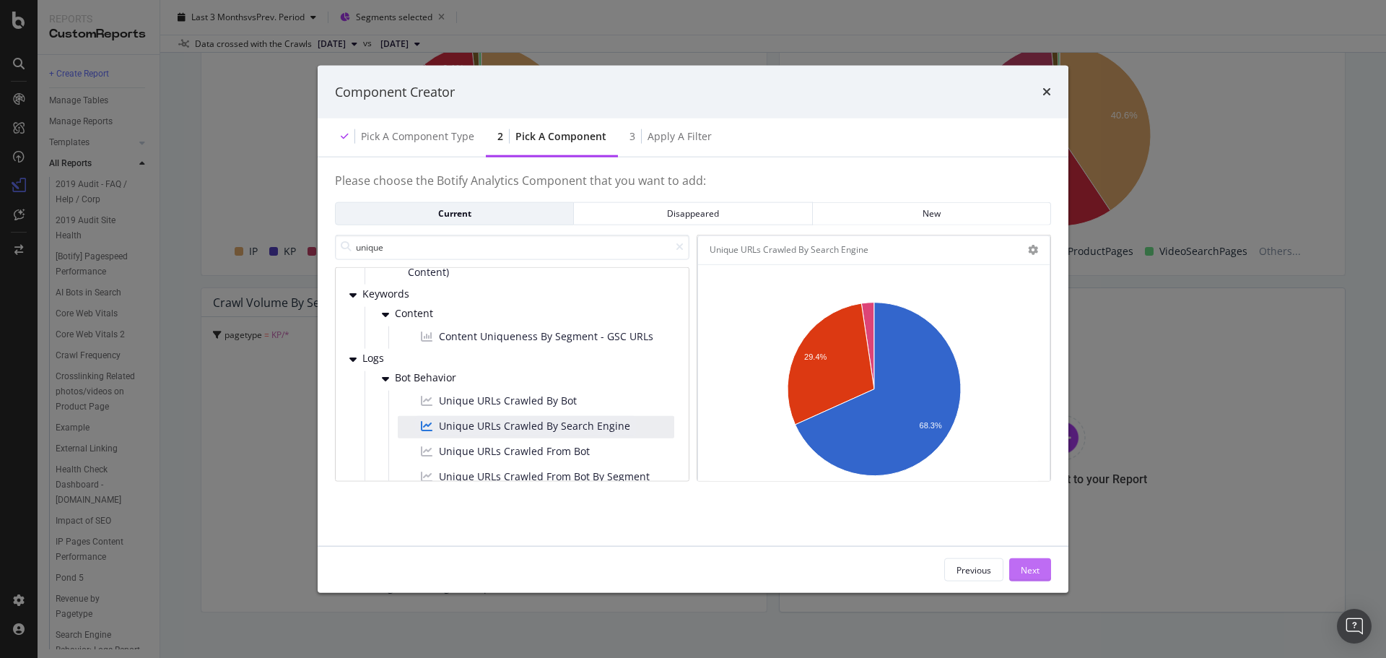
click at [1039, 575] on div "Next" at bounding box center [1030, 569] width 19 height 12
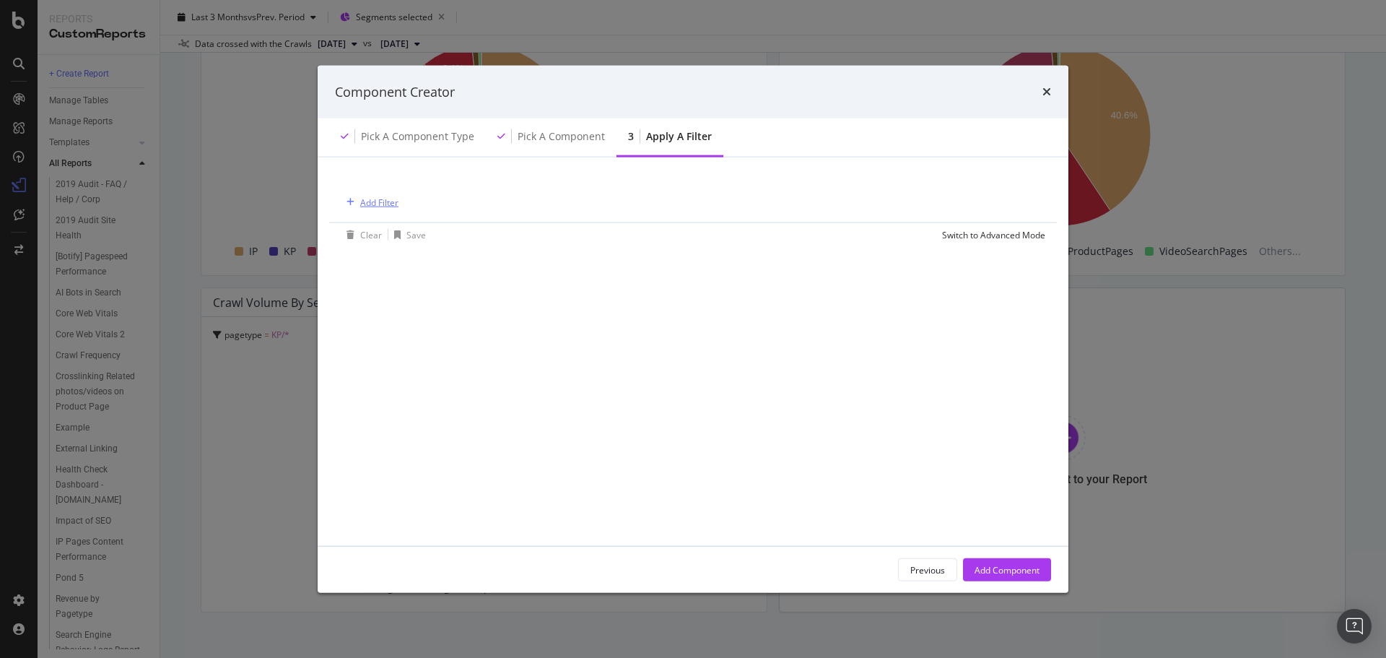
click at [381, 204] on div "Add Filter" at bounding box center [379, 202] width 38 height 12
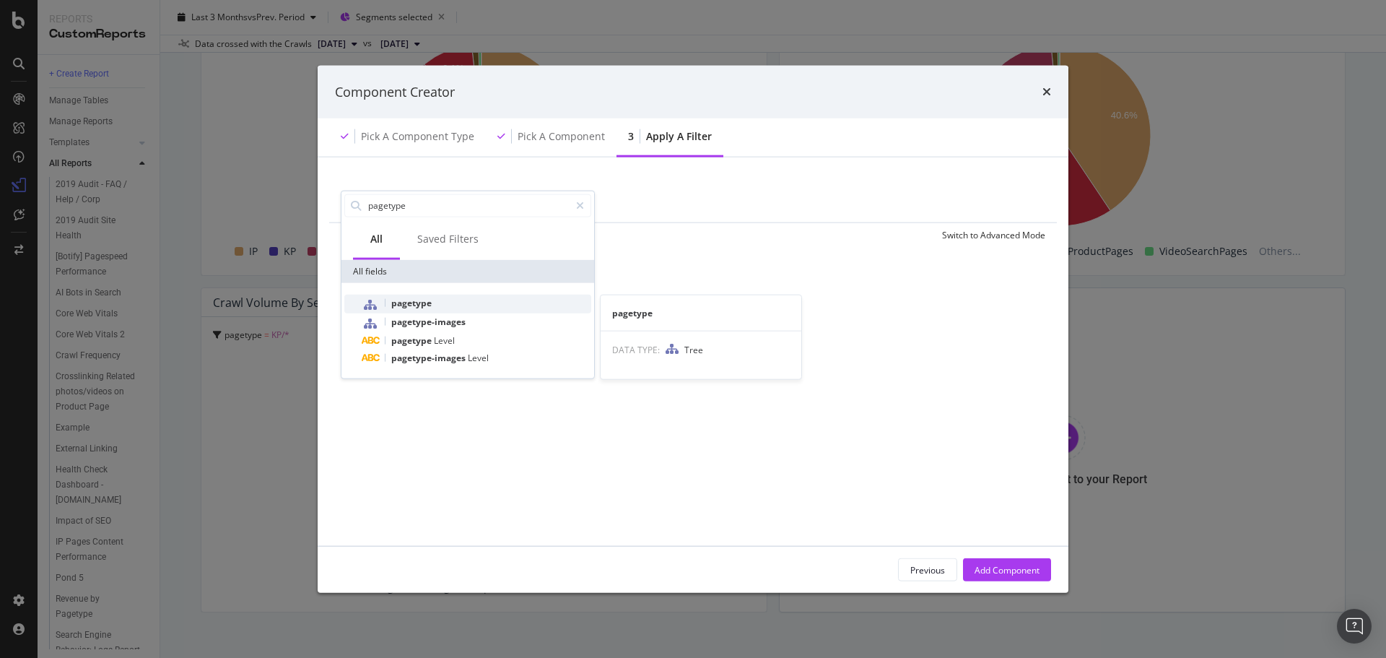
type input "pagetype"
click at [414, 303] on span "pagetype" at bounding box center [411, 302] width 40 height 12
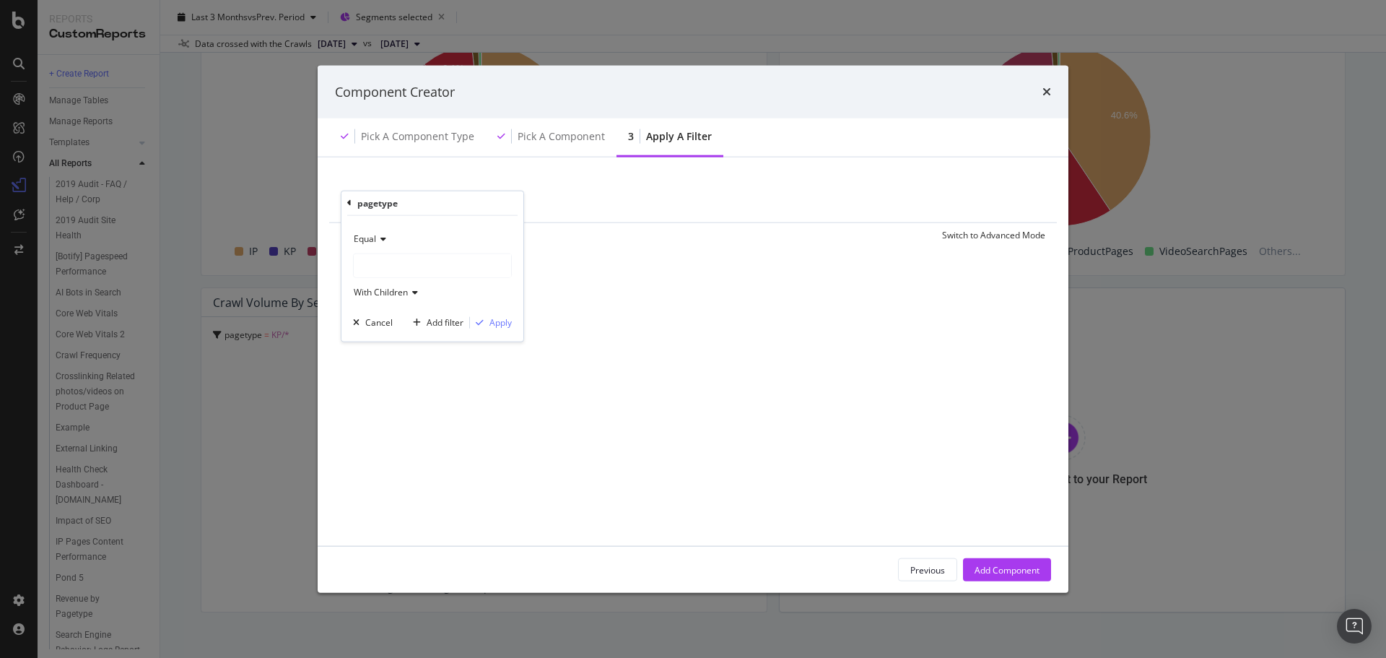
click at [431, 265] on div "modal" at bounding box center [432, 264] width 157 height 23
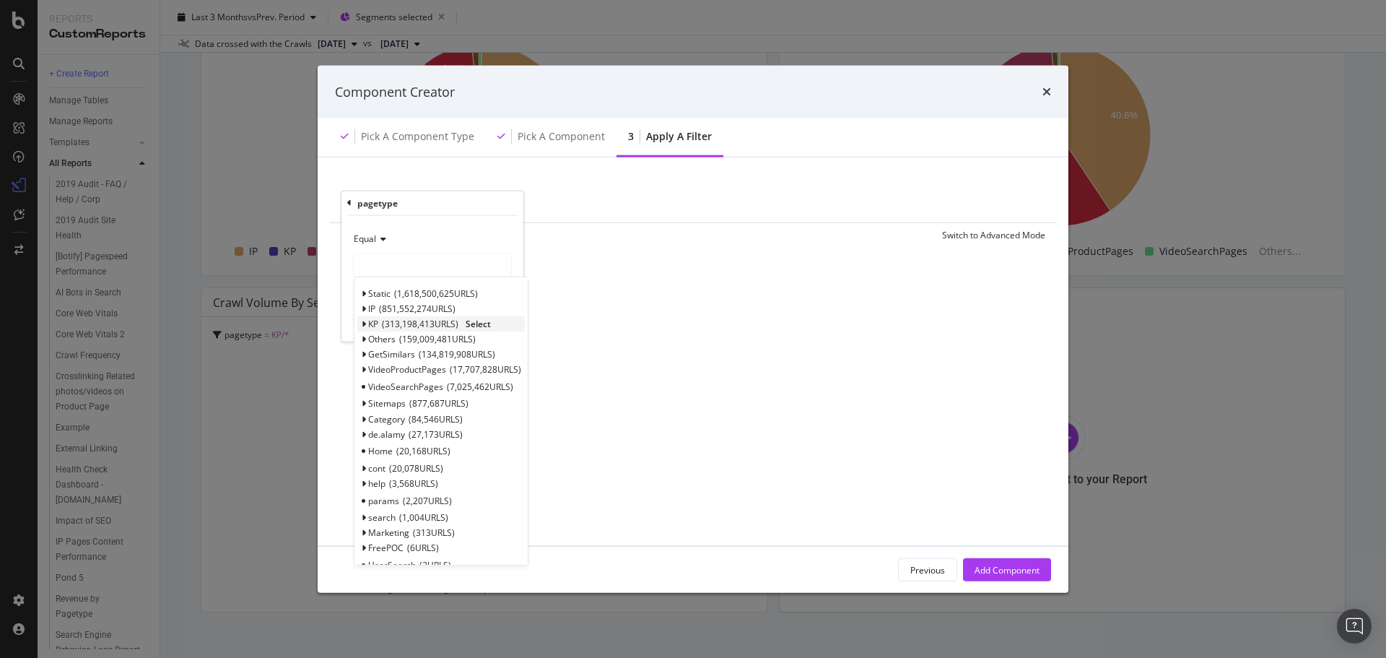
click at [485, 323] on span "Select" at bounding box center [478, 324] width 25 height 12
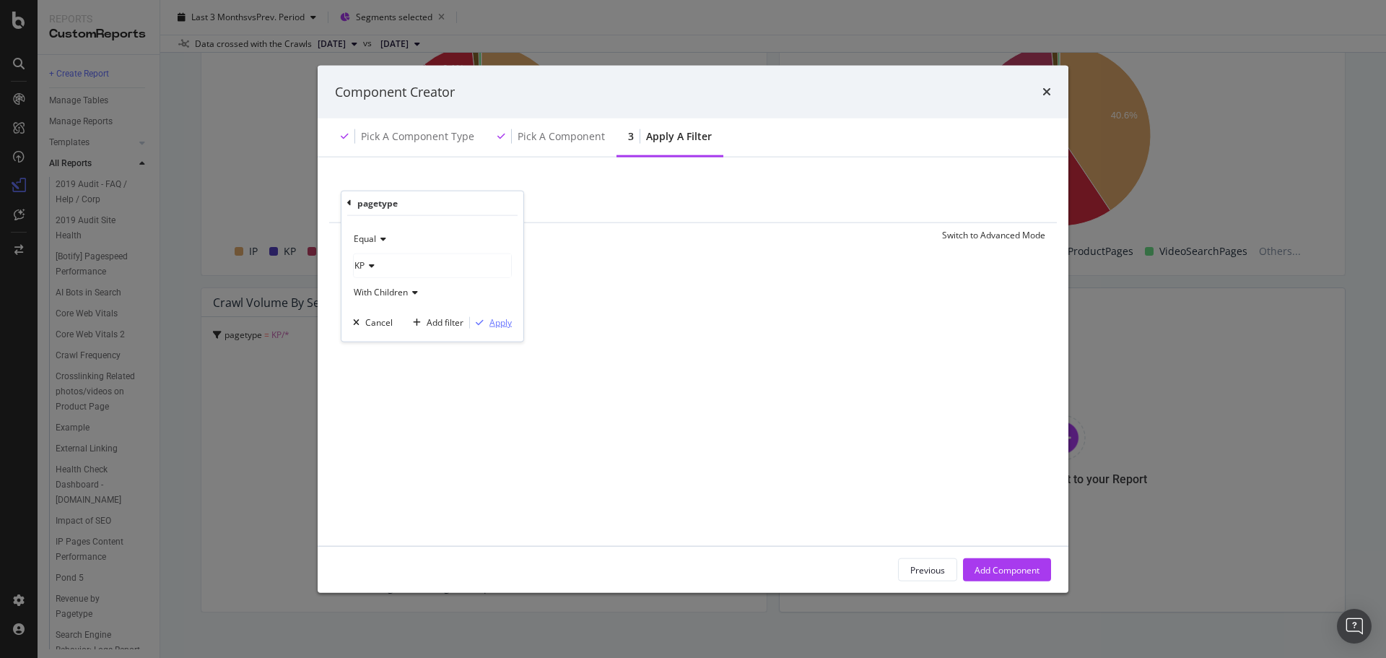
click at [493, 326] on div "Apply" at bounding box center [500, 322] width 22 height 12
click at [1012, 570] on div "Add Component" at bounding box center [1007, 569] width 65 height 12
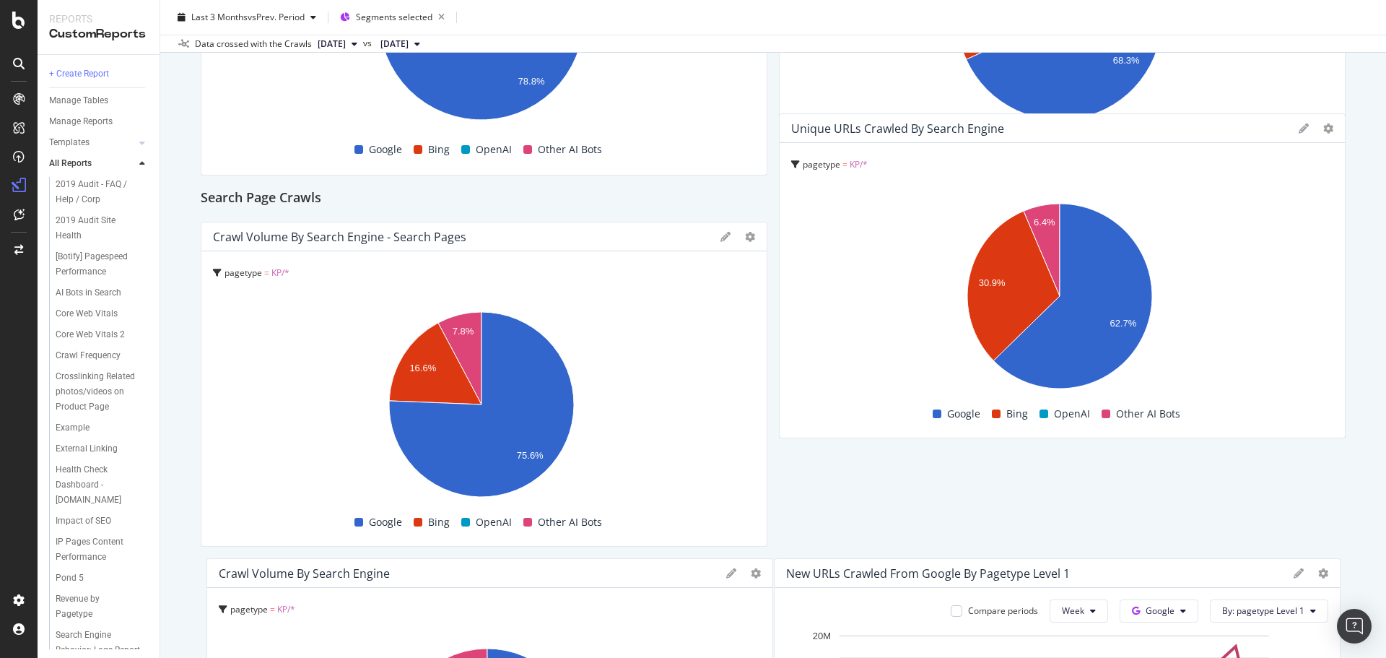
scroll to position [317, 0]
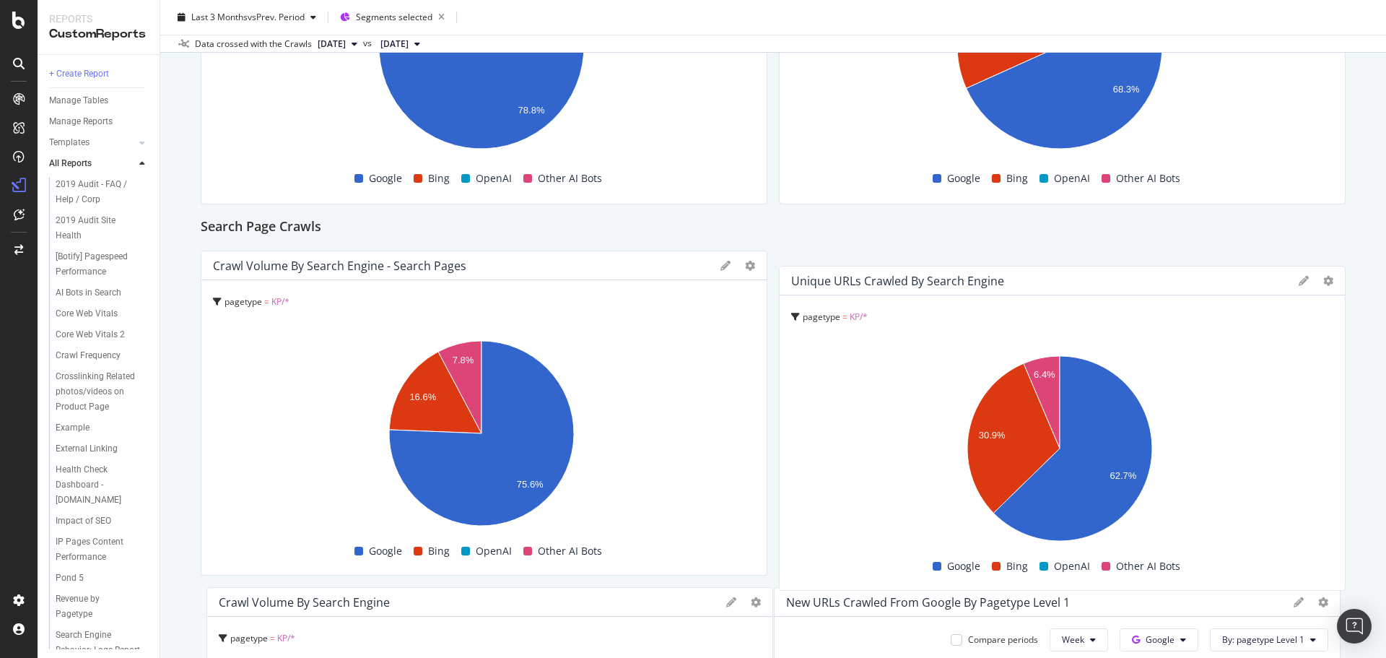
drag, startPoint x: 1228, startPoint y: 227, endPoint x: 1260, endPoint y: 278, distance: 59.7
click at [1260, 278] on div "Unique URLs Crawled By Search Engine" at bounding box center [1041, 281] width 500 height 14
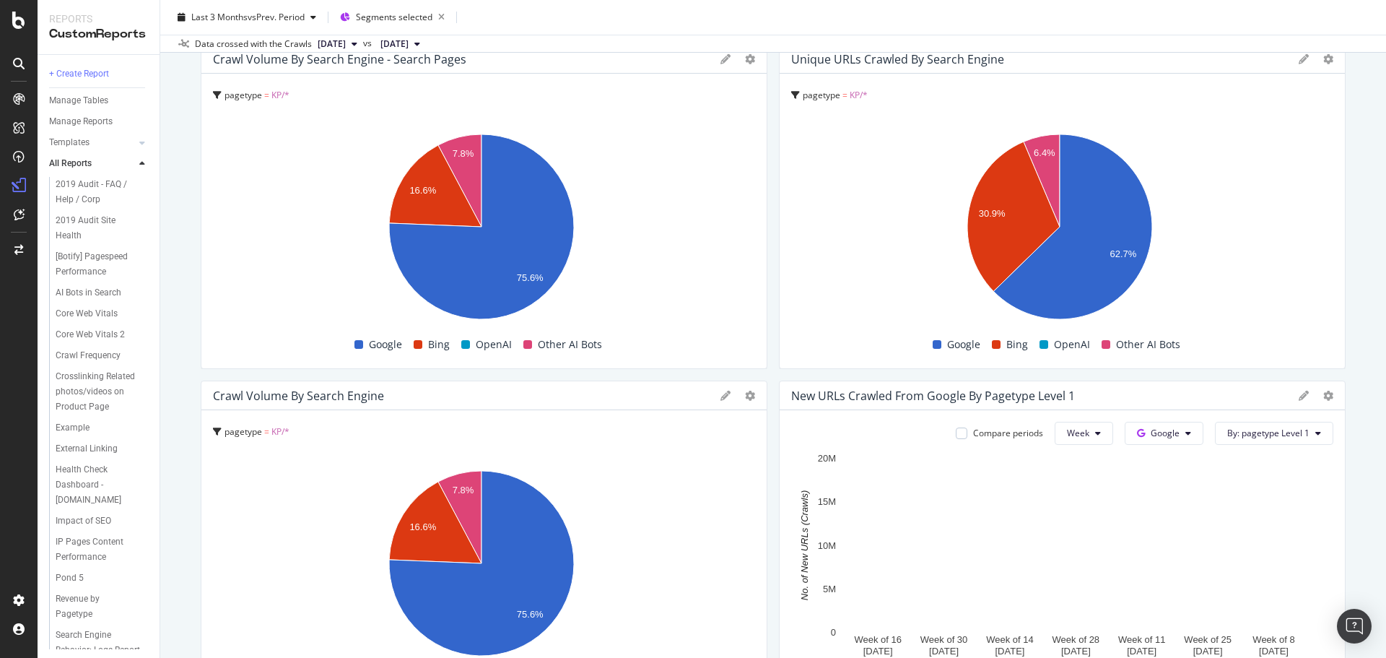
scroll to position [606, 0]
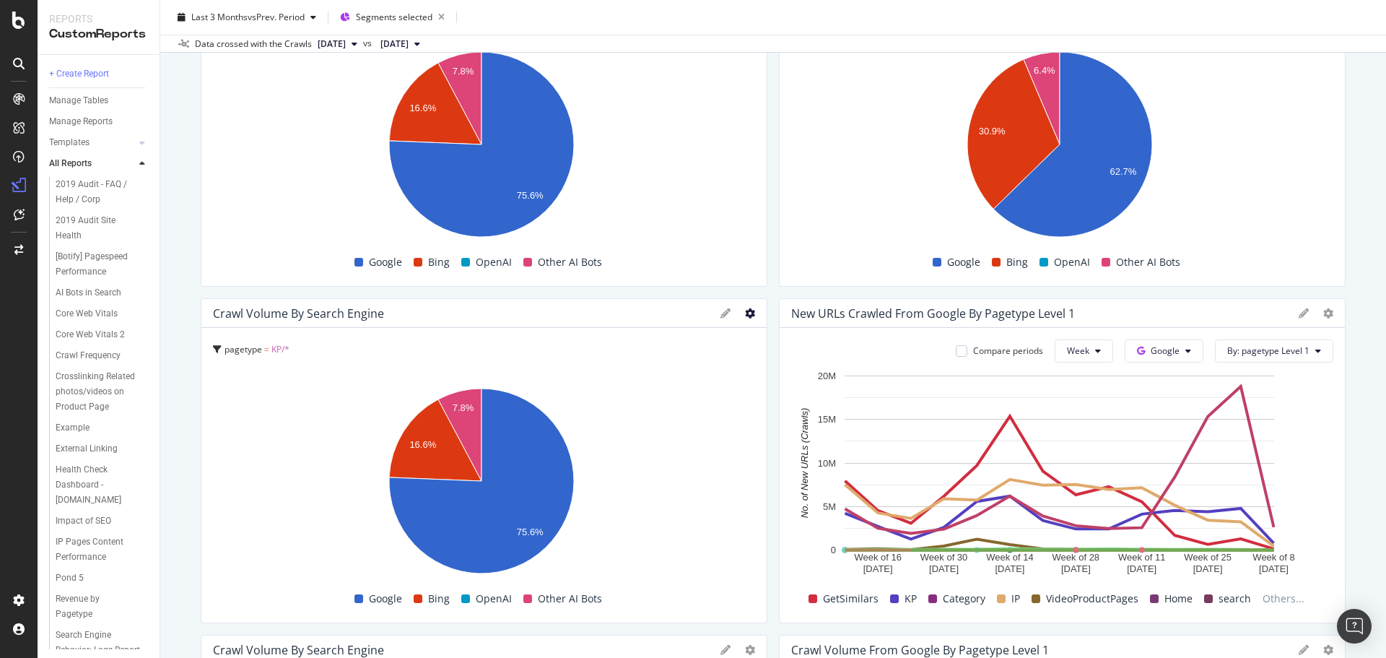
click at [745, 315] on icon at bounding box center [750, 313] width 10 height 10
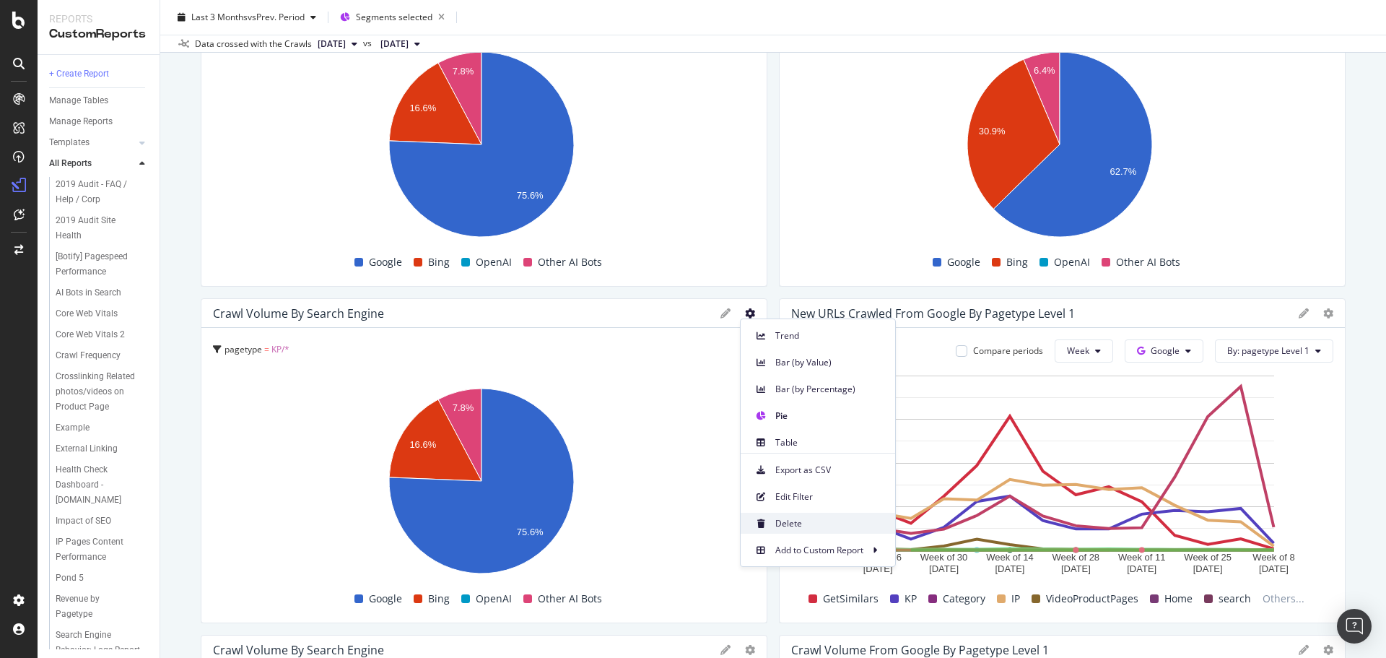
click at [790, 523] on span "Delete" at bounding box center [829, 523] width 108 height 13
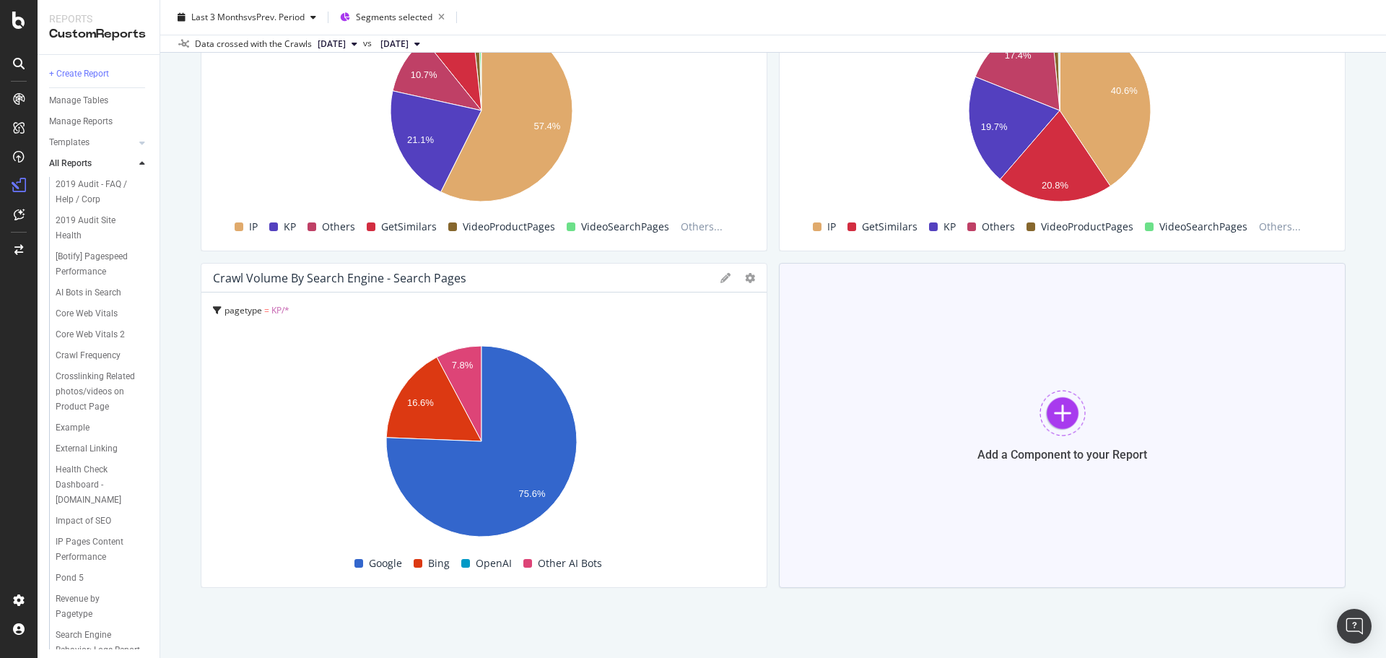
scroll to position [1335, 0]
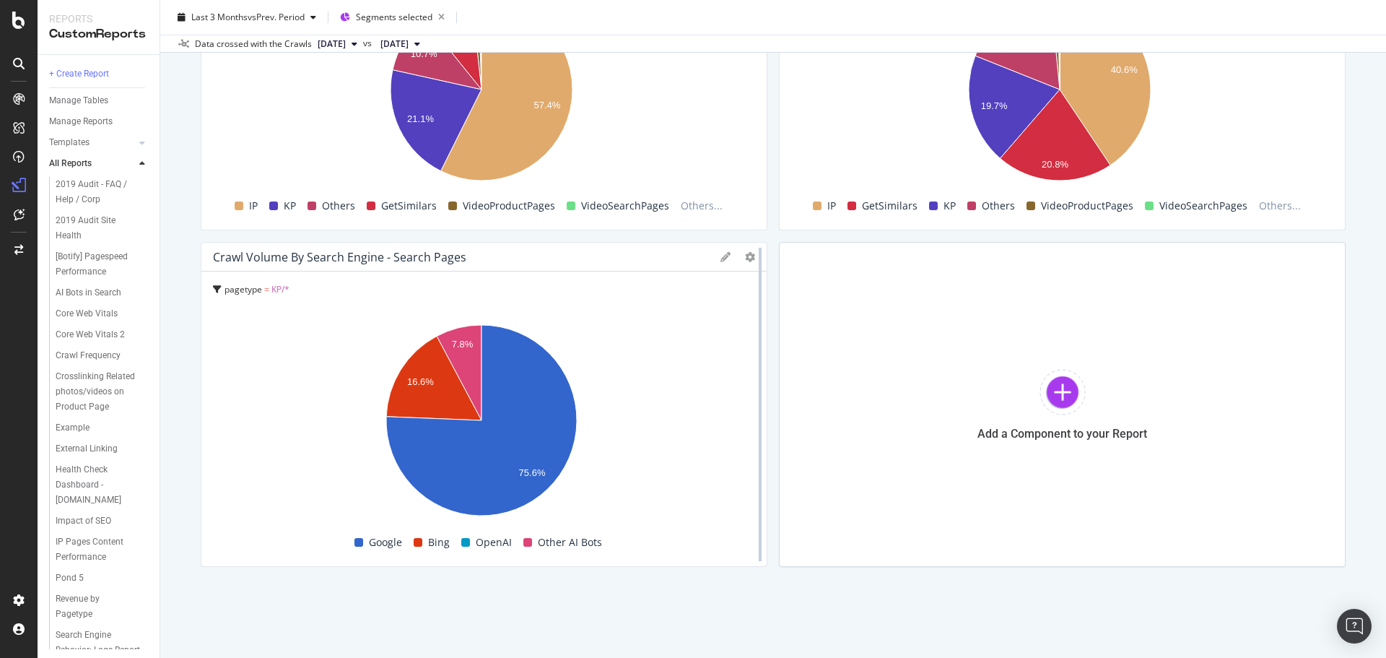
click at [753, 256] on div at bounding box center [760, 404] width 14 height 325
click at [745, 256] on icon at bounding box center [750, 257] width 10 height 10
click at [788, 464] on span "Delete" at bounding box center [829, 467] width 108 height 13
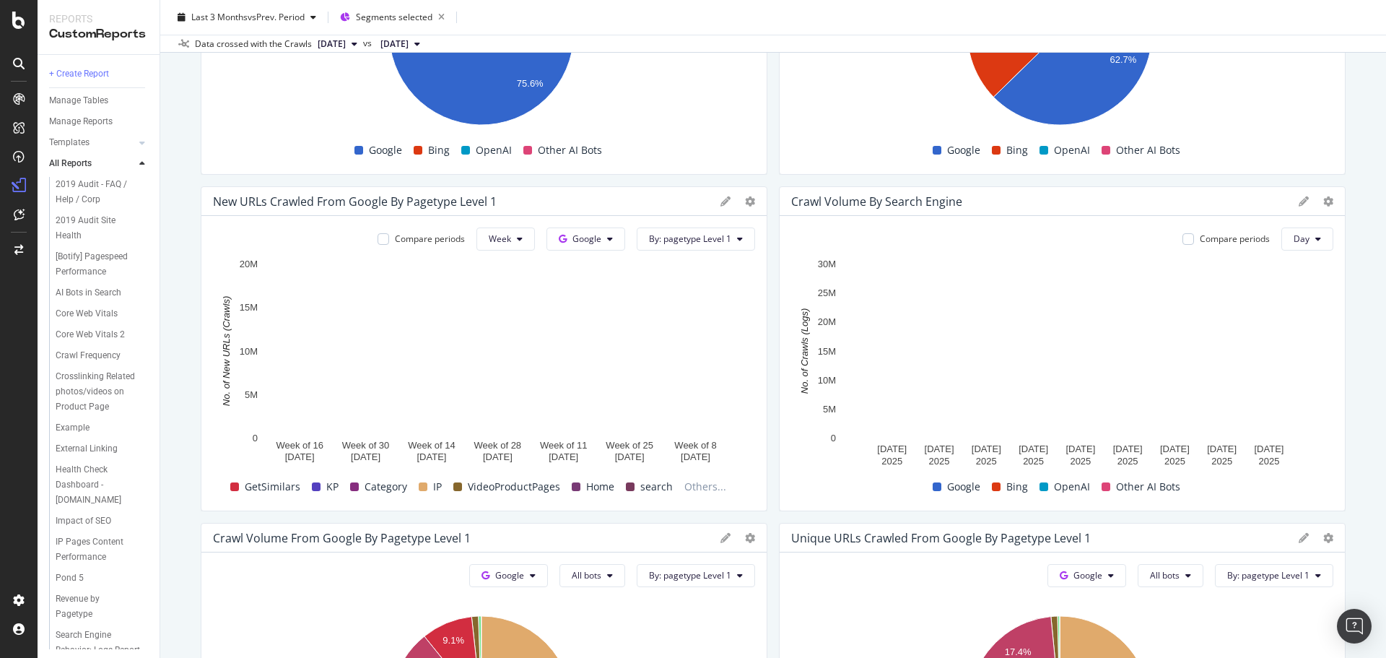
scroll to position [649, 0]
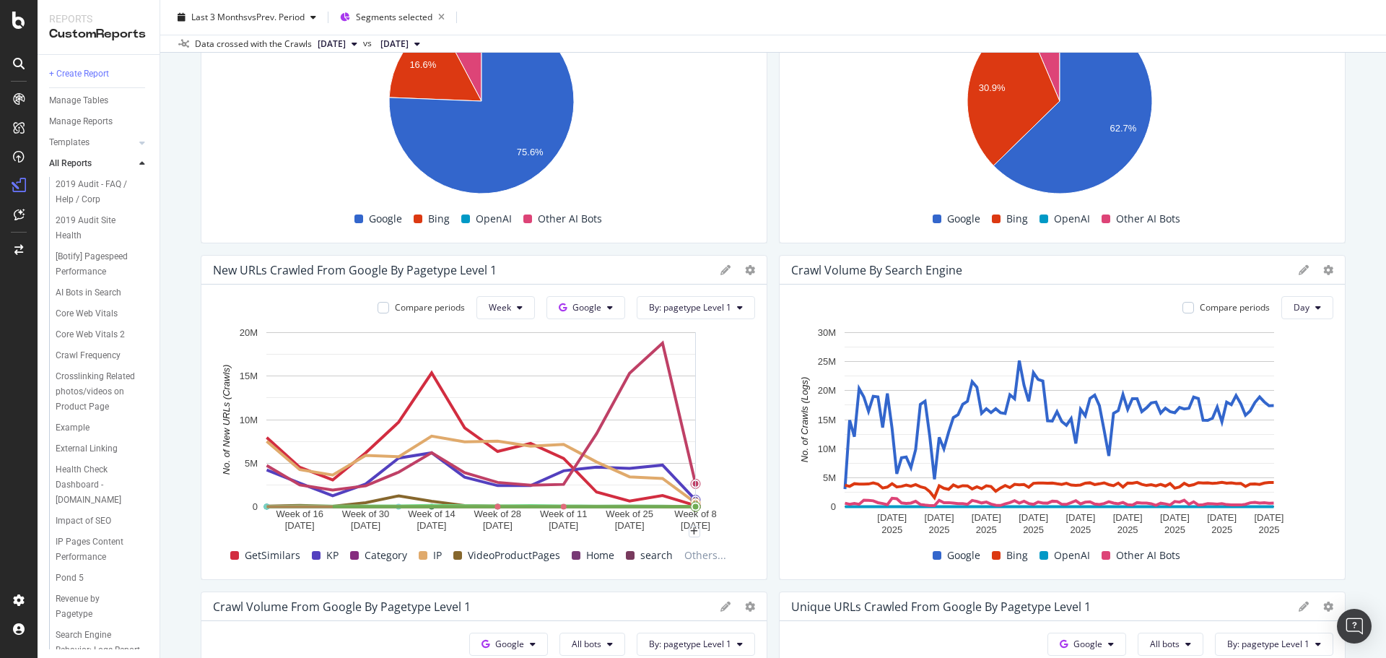
click at [744, 396] on rect "A chart." at bounding box center [481, 434] width 537 height 218
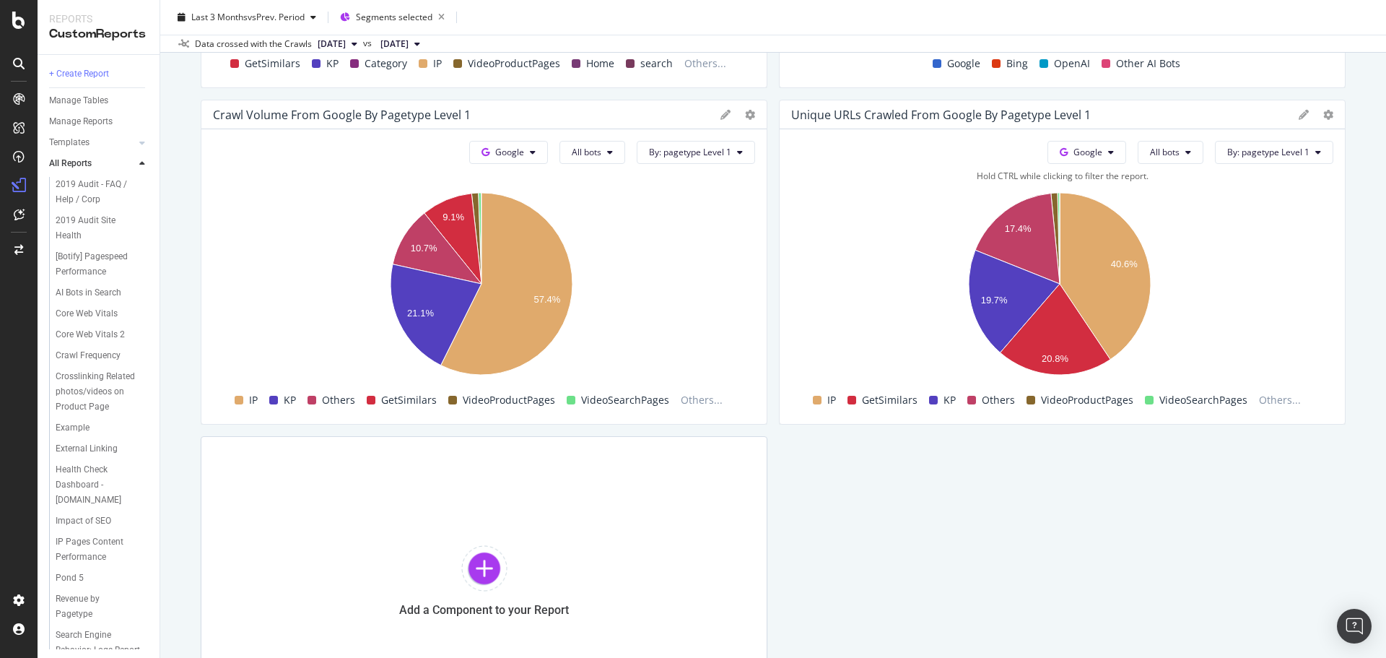
scroll to position [1154, 0]
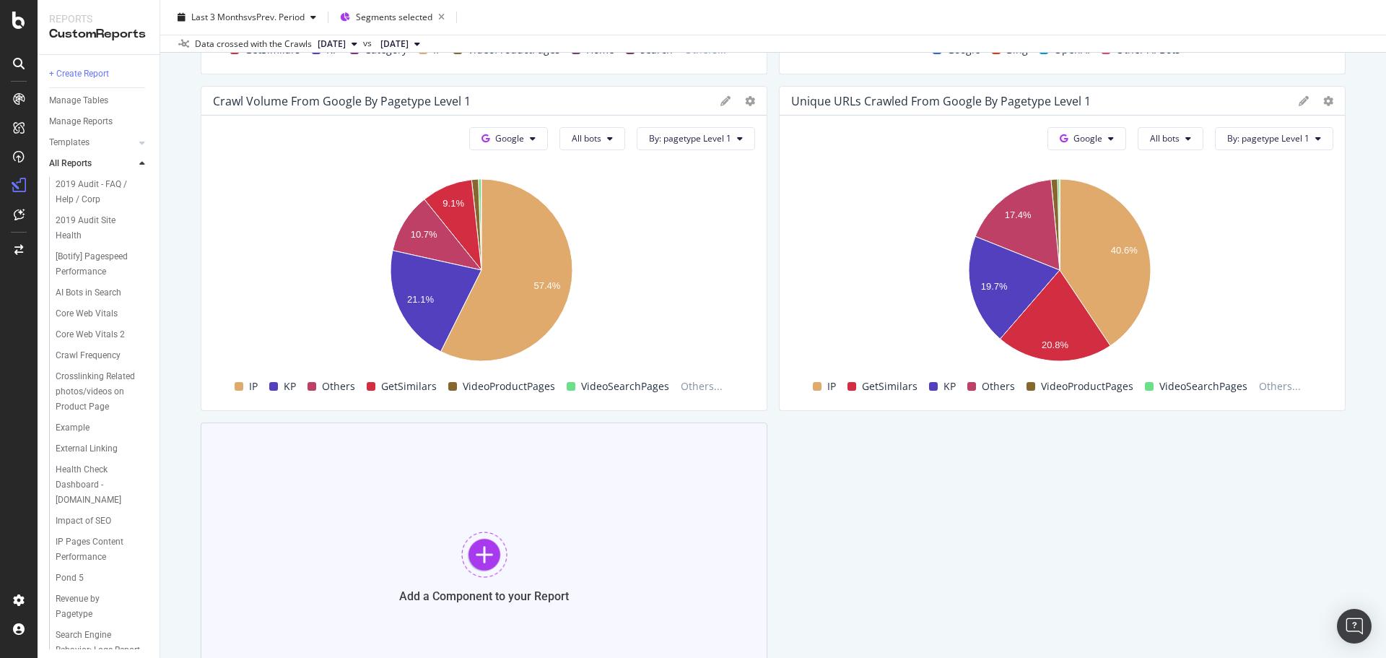
click at [499, 552] on div at bounding box center [484, 554] width 46 height 46
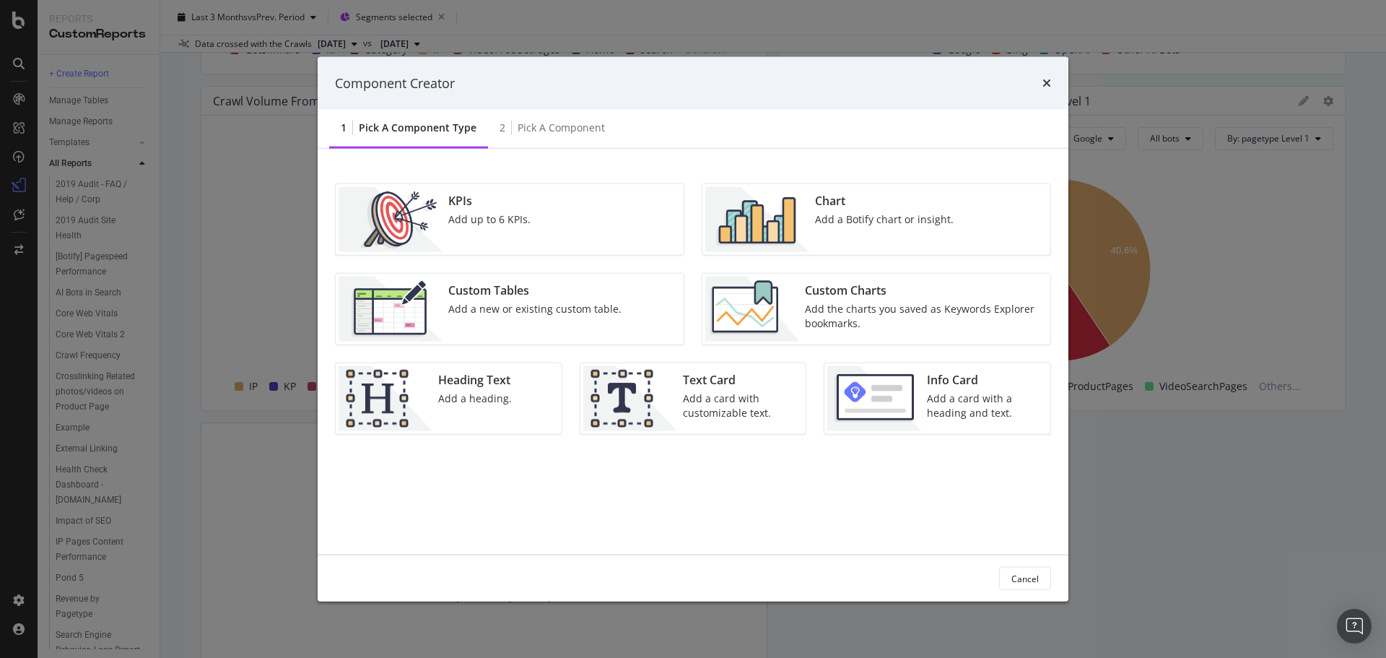
click at [753, 211] on img "modal" at bounding box center [757, 219] width 104 height 65
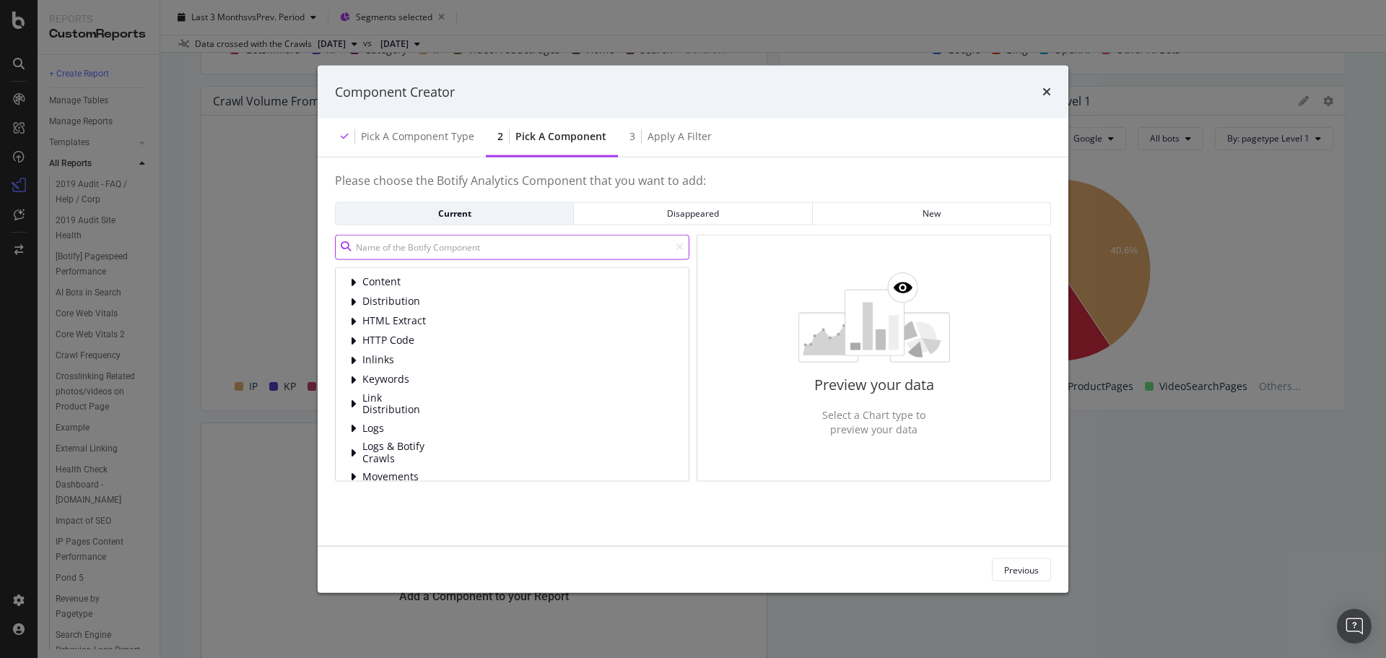
click at [523, 256] on input "modal" at bounding box center [512, 246] width 354 height 25
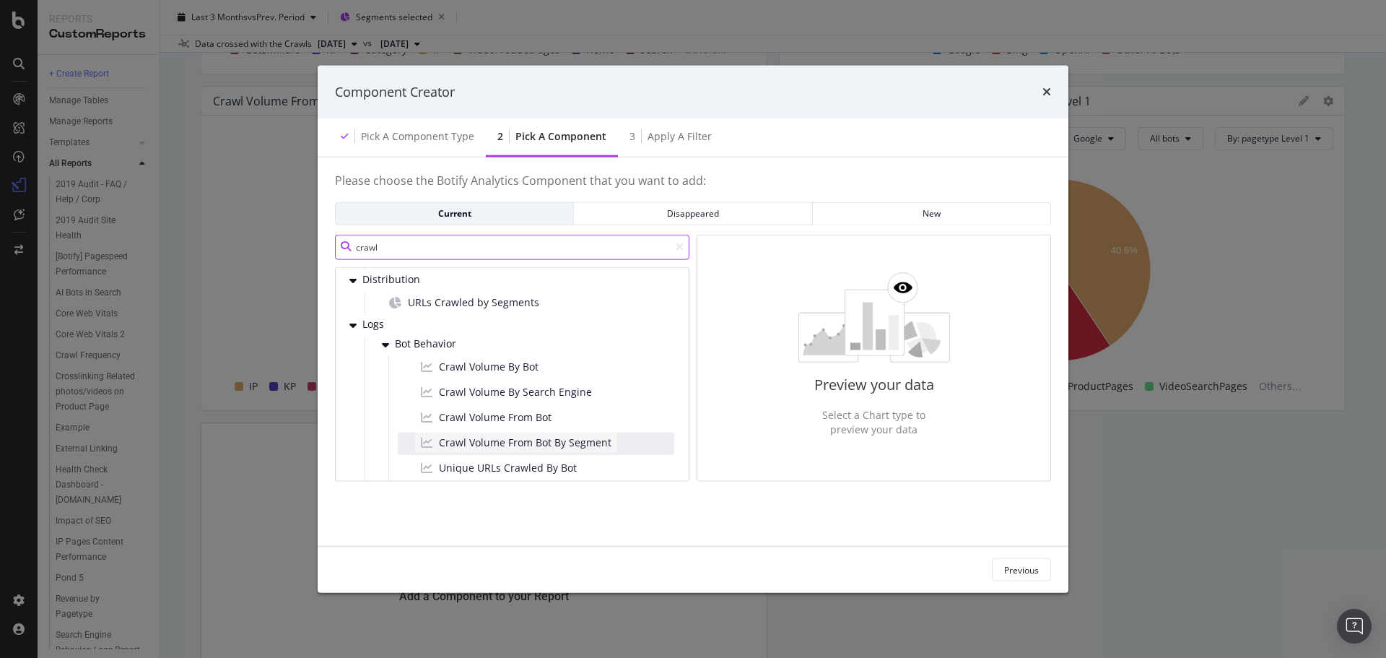
scroll to position [72, 0]
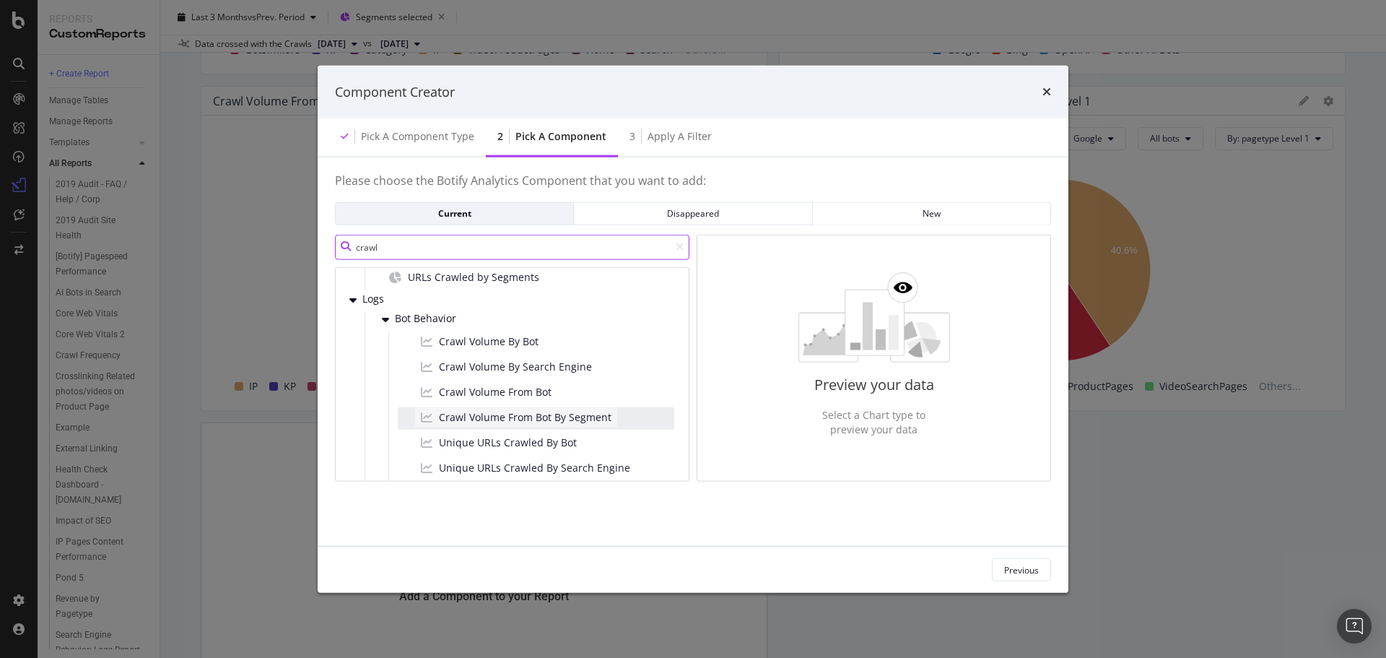
type input "crawl"
click at [581, 423] on span "Crawl Volume From Bot By Segment" at bounding box center [525, 416] width 173 height 14
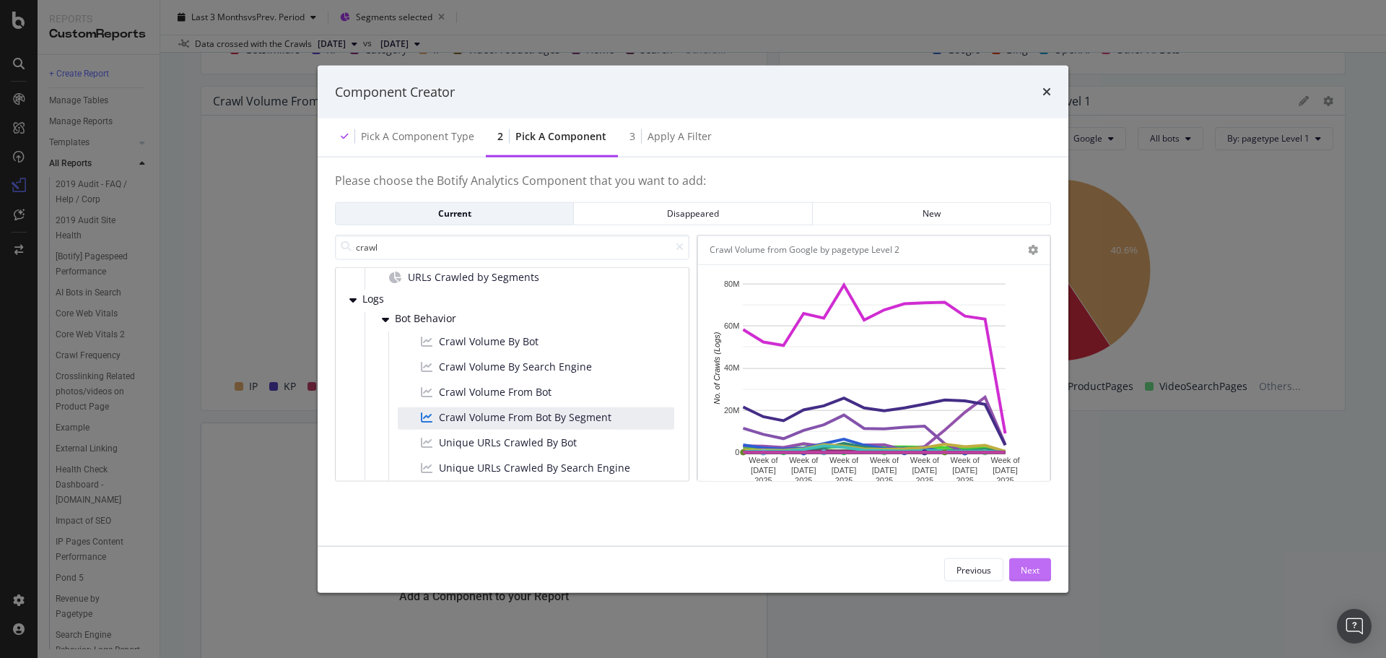
click at [1036, 571] on div "Next" at bounding box center [1030, 569] width 19 height 12
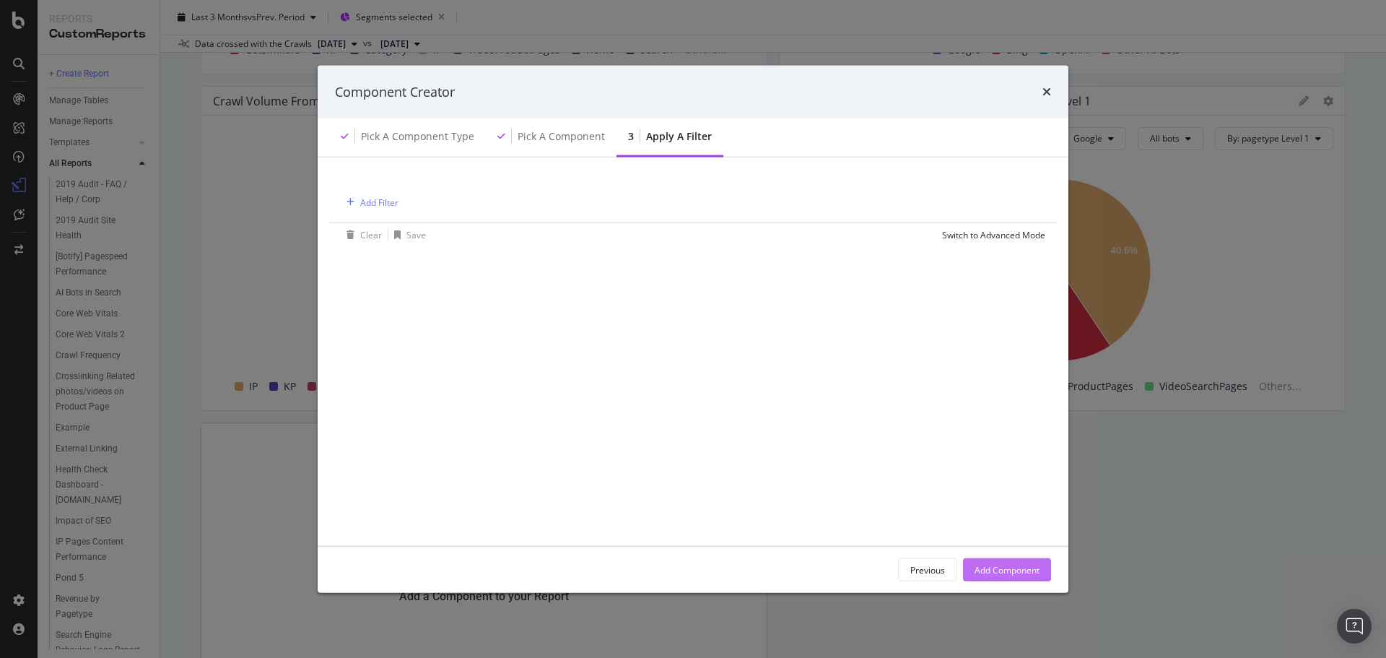
click at [1031, 565] on div "Add Component" at bounding box center [1007, 569] width 65 height 12
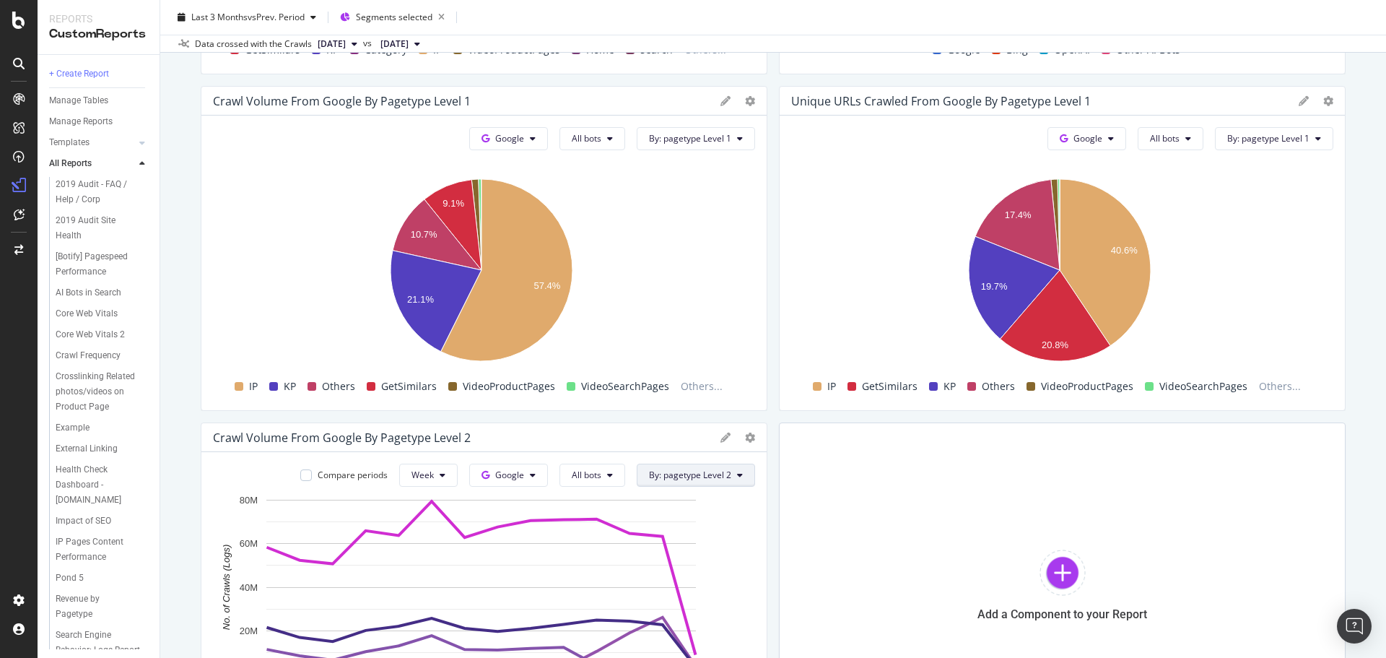
click at [723, 471] on span "By: pagetype Level 2" at bounding box center [690, 475] width 82 height 12
click at [717, 521] on span "pagetype Level 1" at bounding box center [722, 527] width 156 height 13
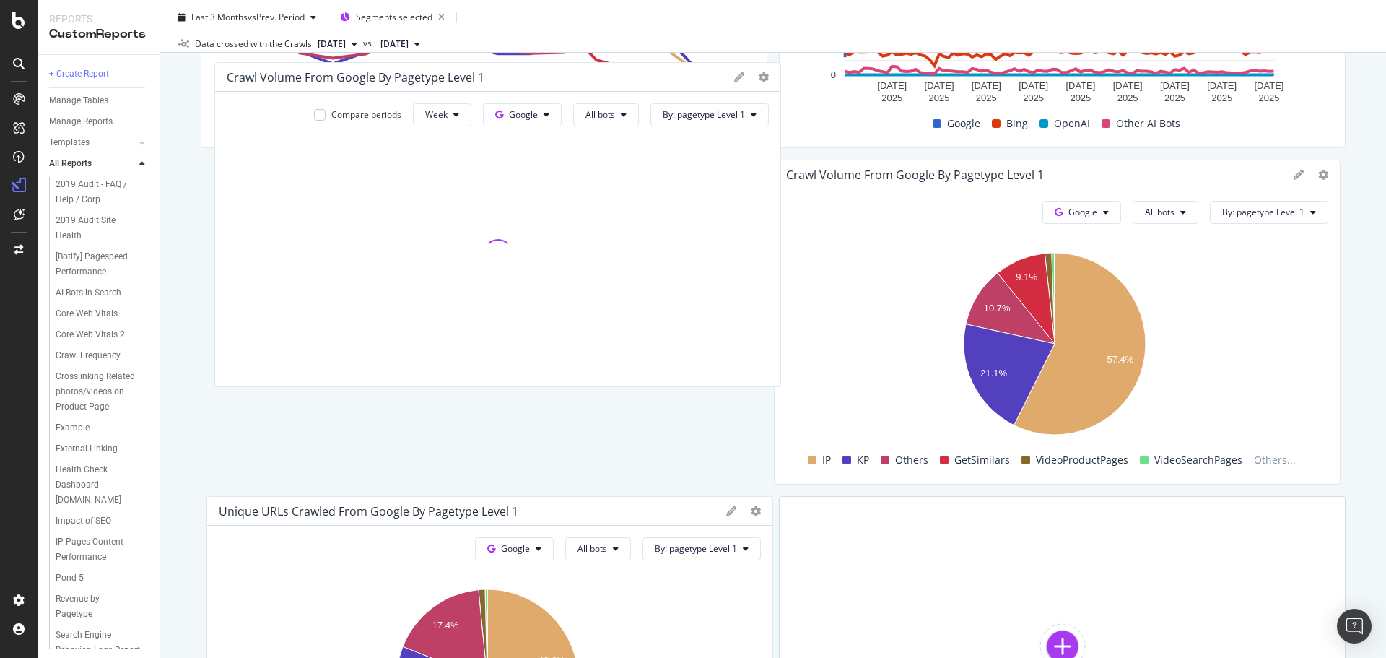
scroll to position [1000, 0]
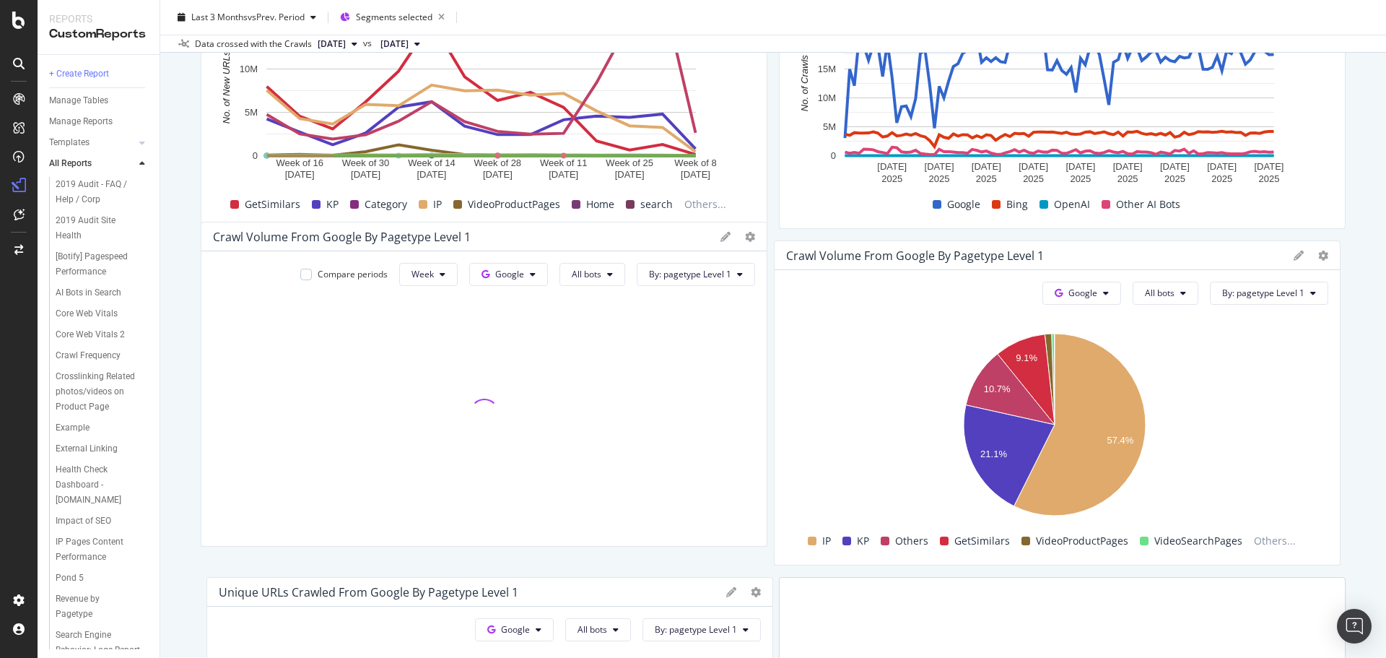
drag, startPoint x: 523, startPoint y: 440, endPoint x: 514, endPoint y: 240, distance: 200.9
click at [514, 240] on div "Crawl Volume from Google by pagetype Level 1" at bounding box center [463, 237] width 500 height 14
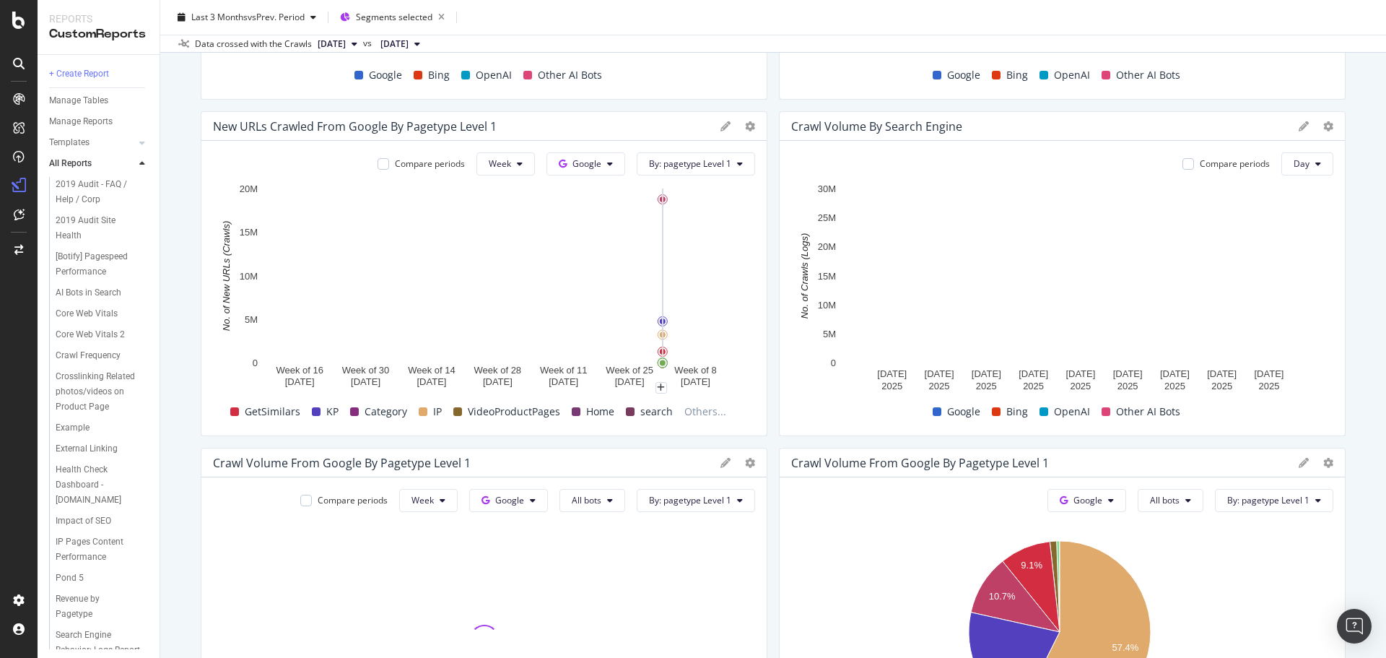
scroll to position [783, 0]
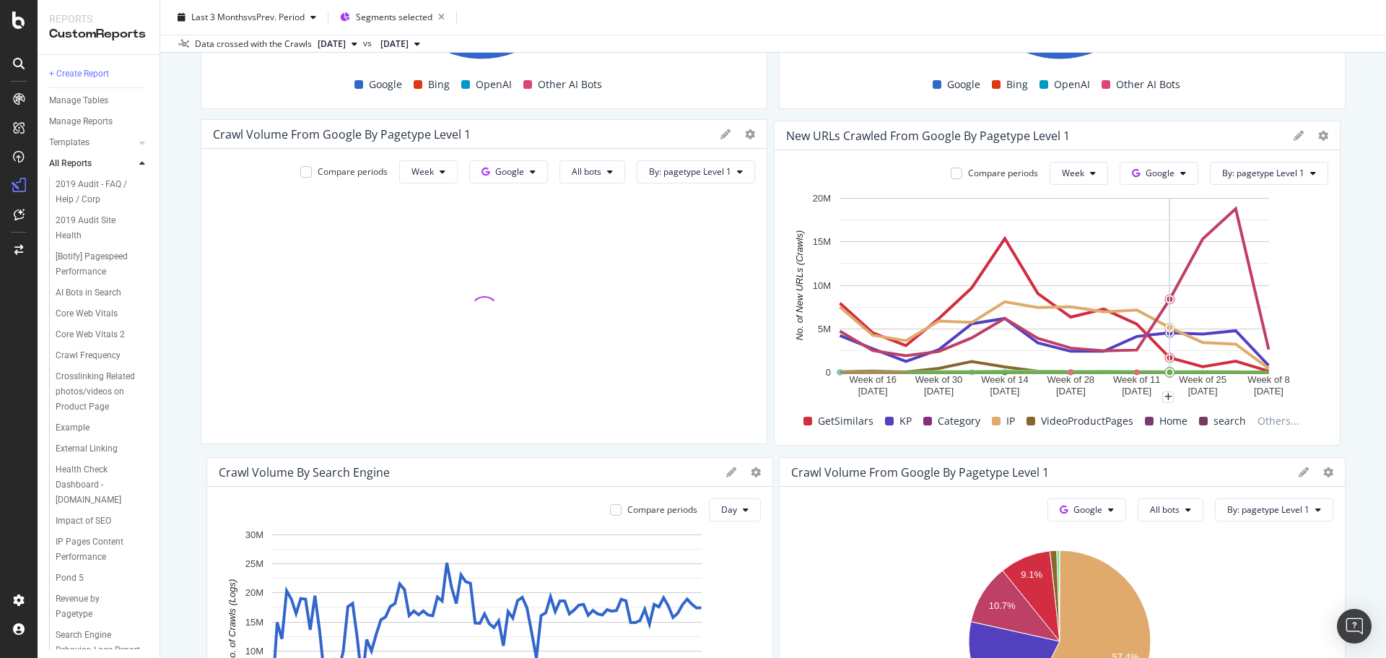
drag, startPoint x: 606, startPoint y: 470, endPoint x: 605, endPoint y: 132, distance: 337.9
click at [605, 132] on div "Crawl Volume from Google by pagetype Level 1" at bounding box center [463, 134] width 500 height 14
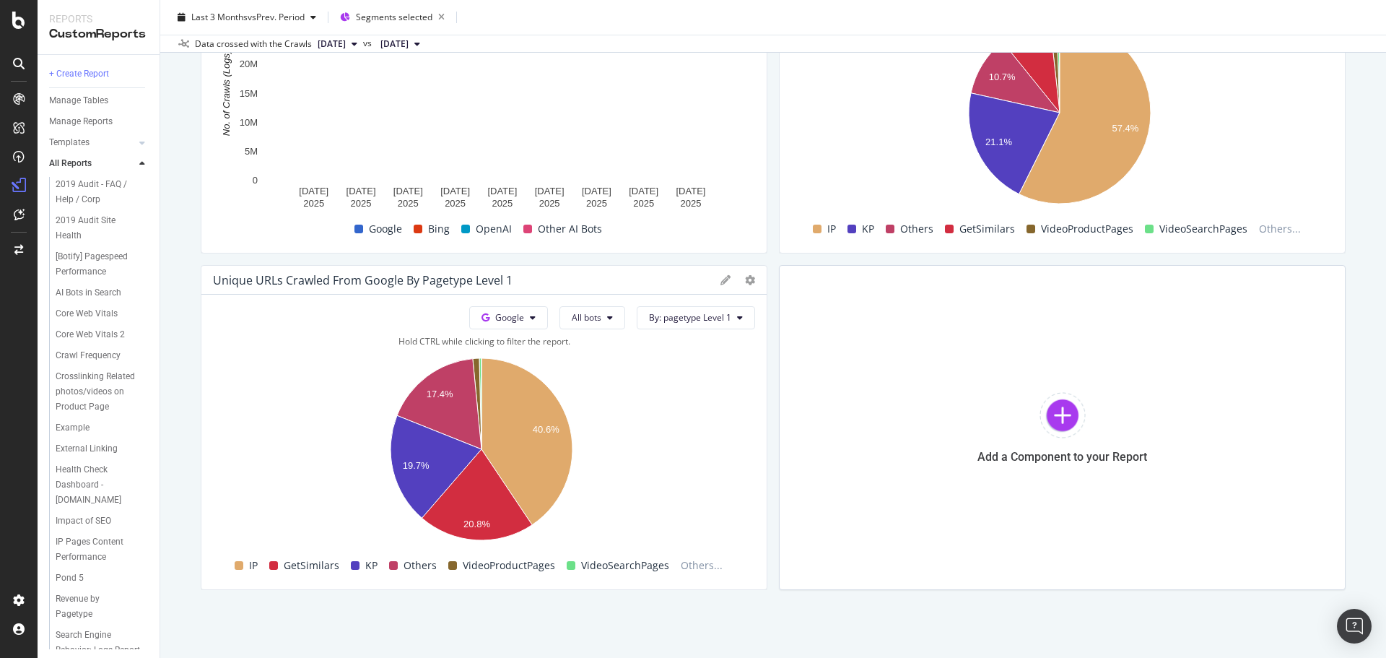
scroll to position [1335, 0]
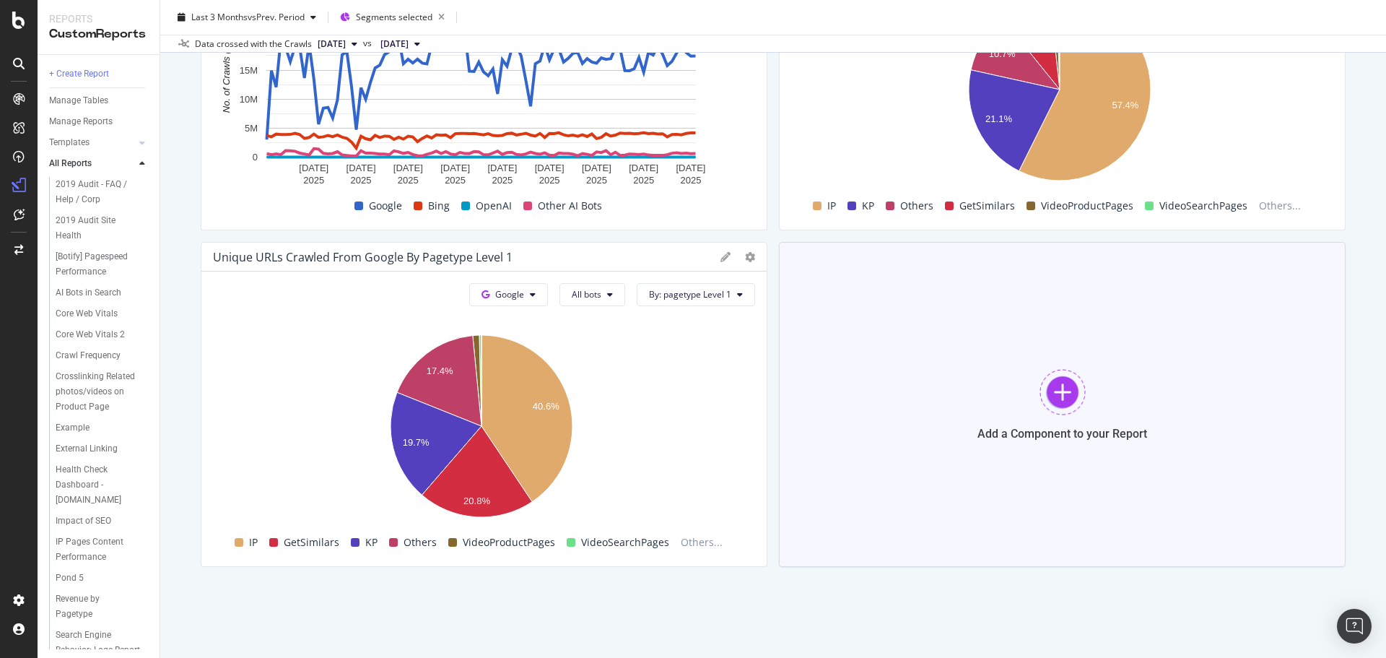
click at [1076, 400] on div at bounding box center [1063, 392] width 46 height 46
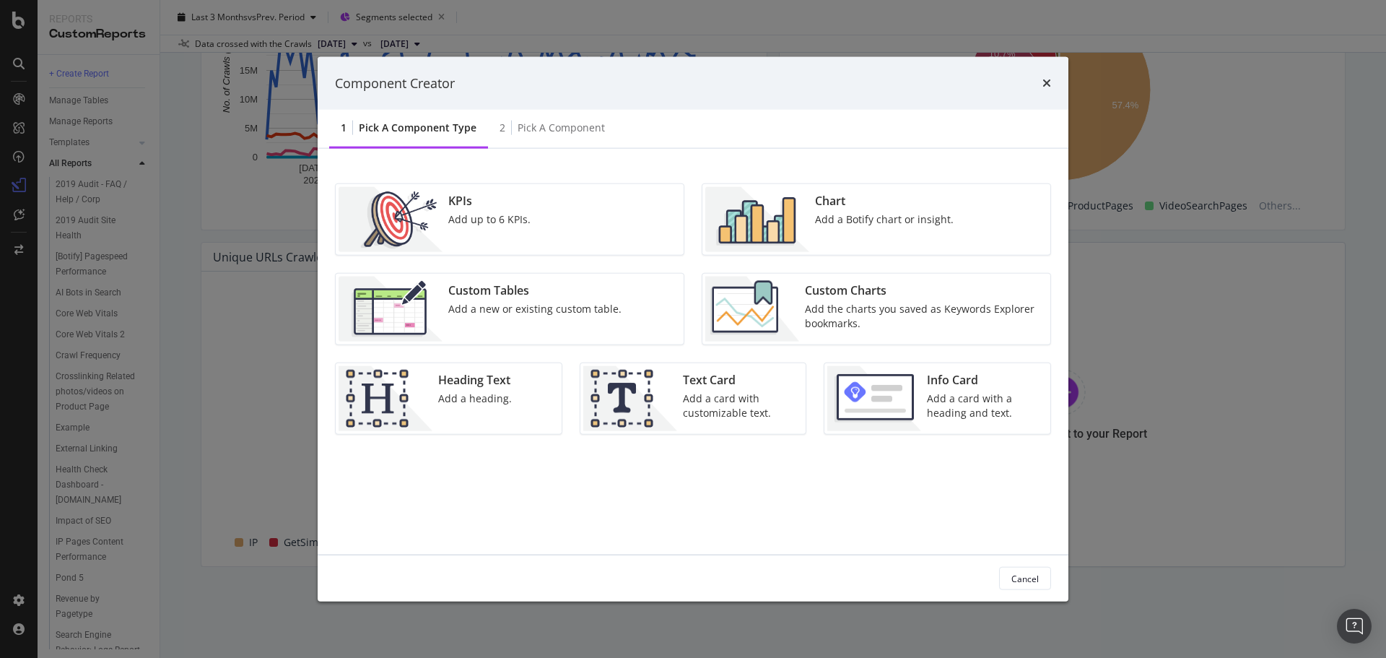
click at [445, 397] on div "Add a heading." at bounding box center [475, 398] width 74 height 14
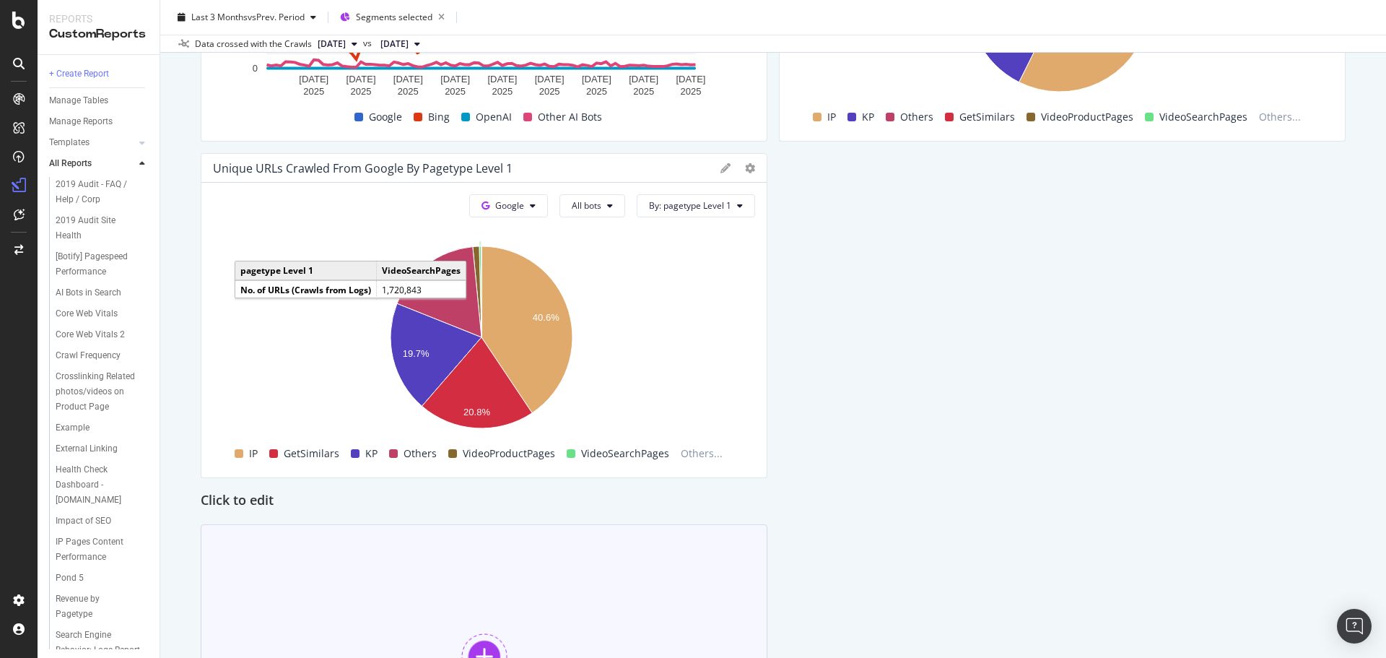
scroll to position [1479, 0]
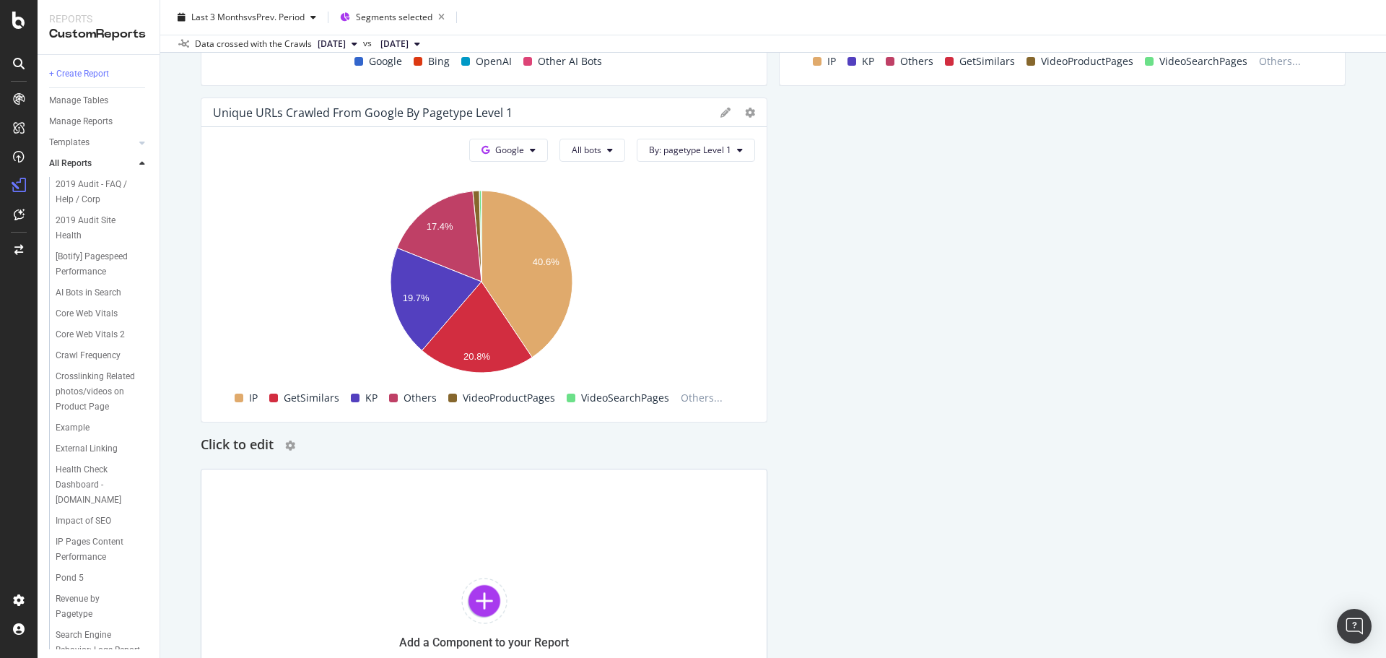
click at [236, 451] on h2 "Click to edit" at bounding box center [237, 445] width 73 height 23
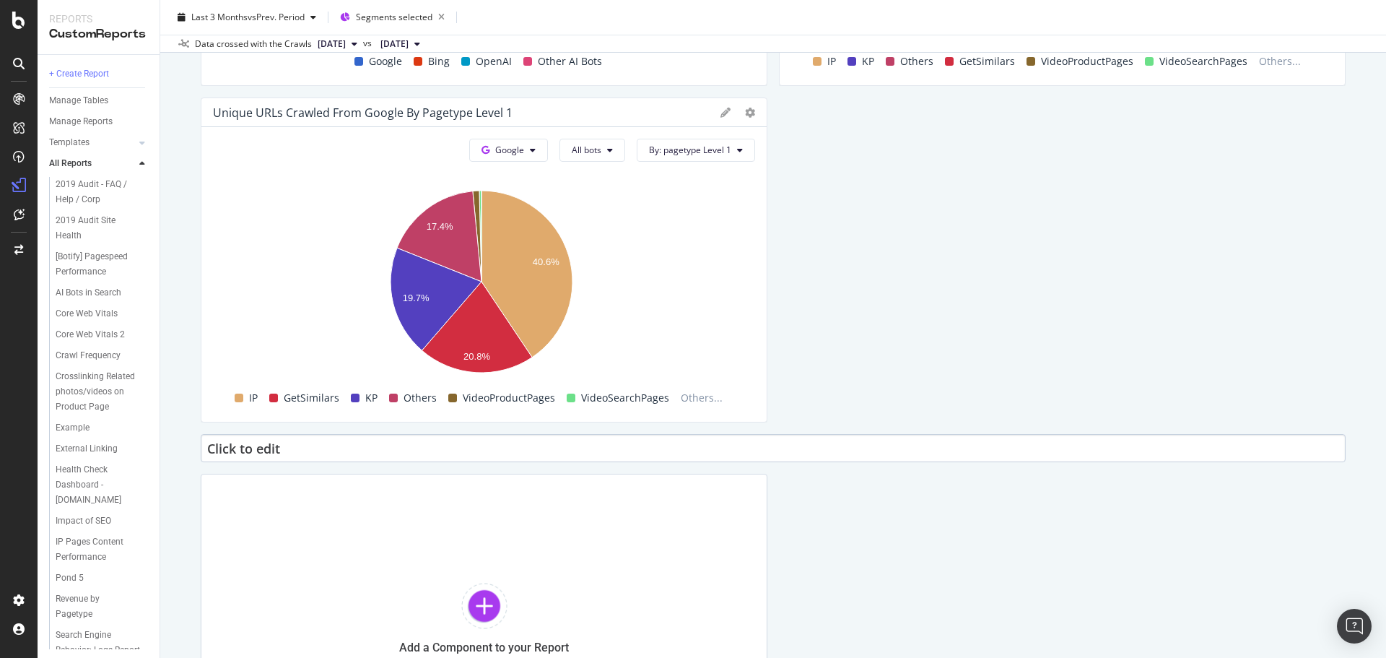
click at [236, 450] on input "Click to edit" at bounding box center [773, 448] width 1145 height 28
type input "Trendlines of all crawls"
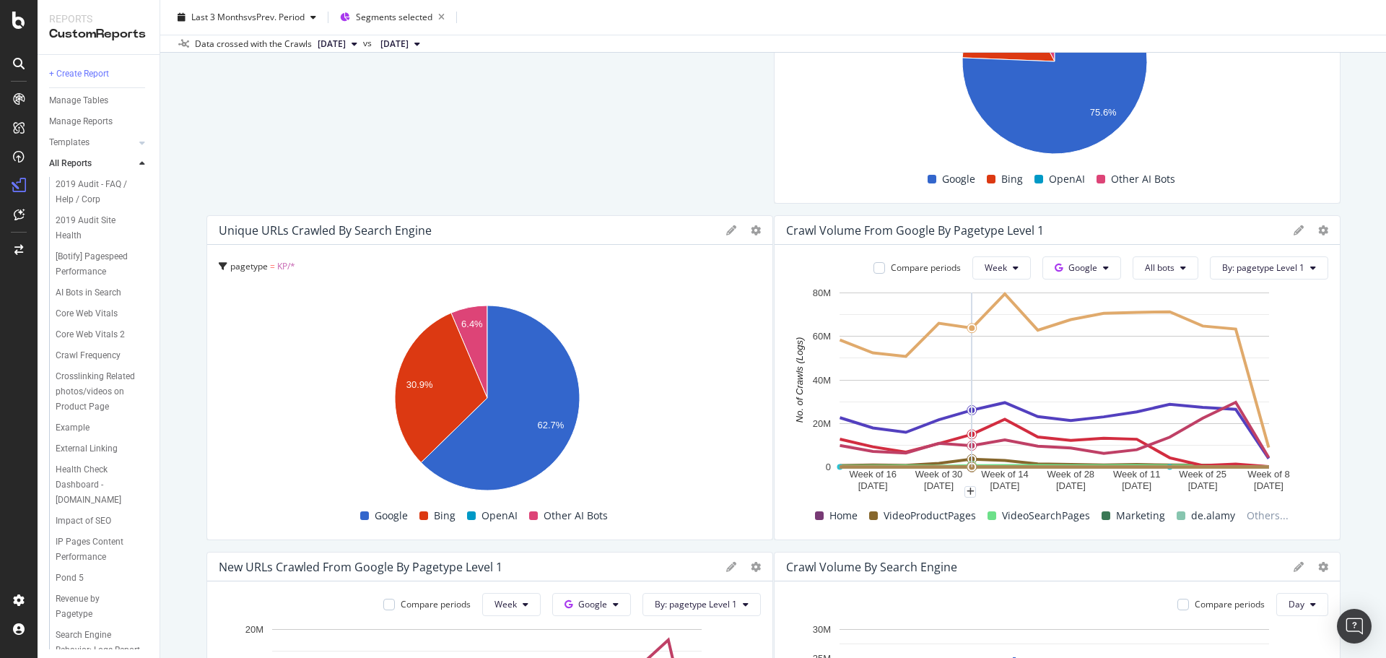
scroll to position [541, 0]
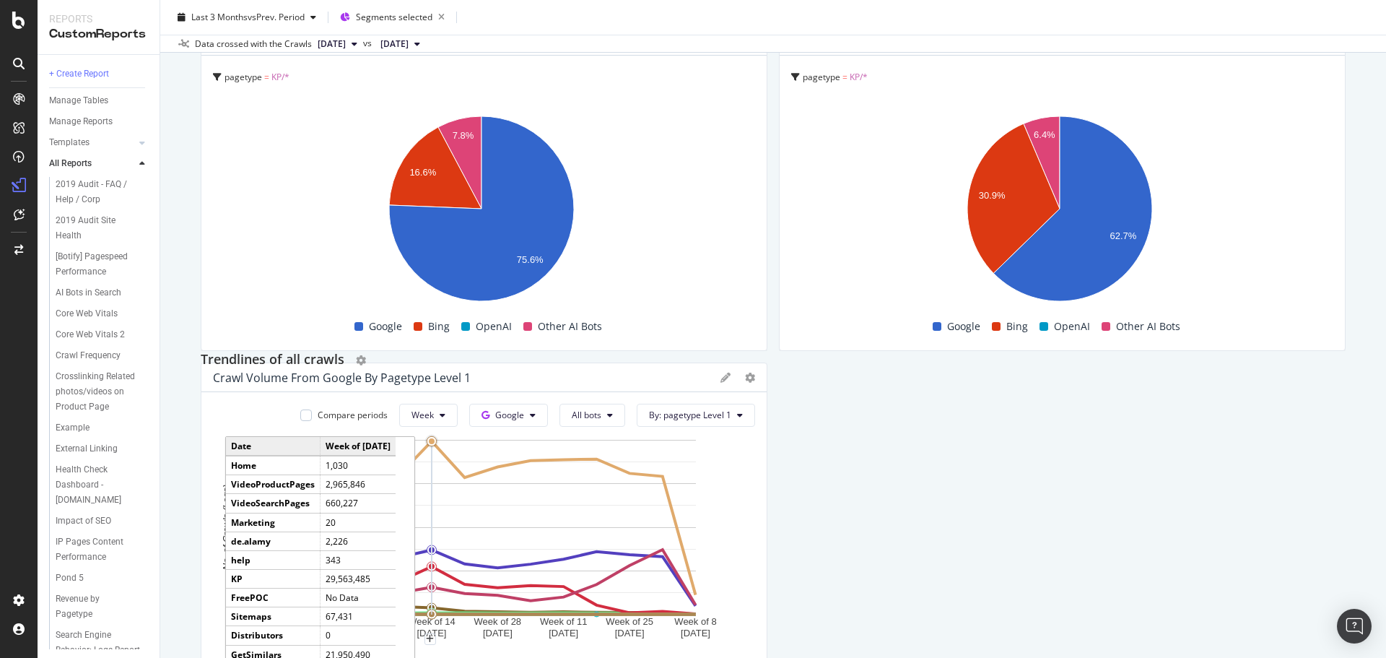
drag, startPoint x: 301, startPoint y: 449, endPoint x: 385, endPoint y: 364, distance: 119.5
click at [385, 364] on div "Trendlines of all crawls" at bounding box center [773, 360] width 1145 height 23
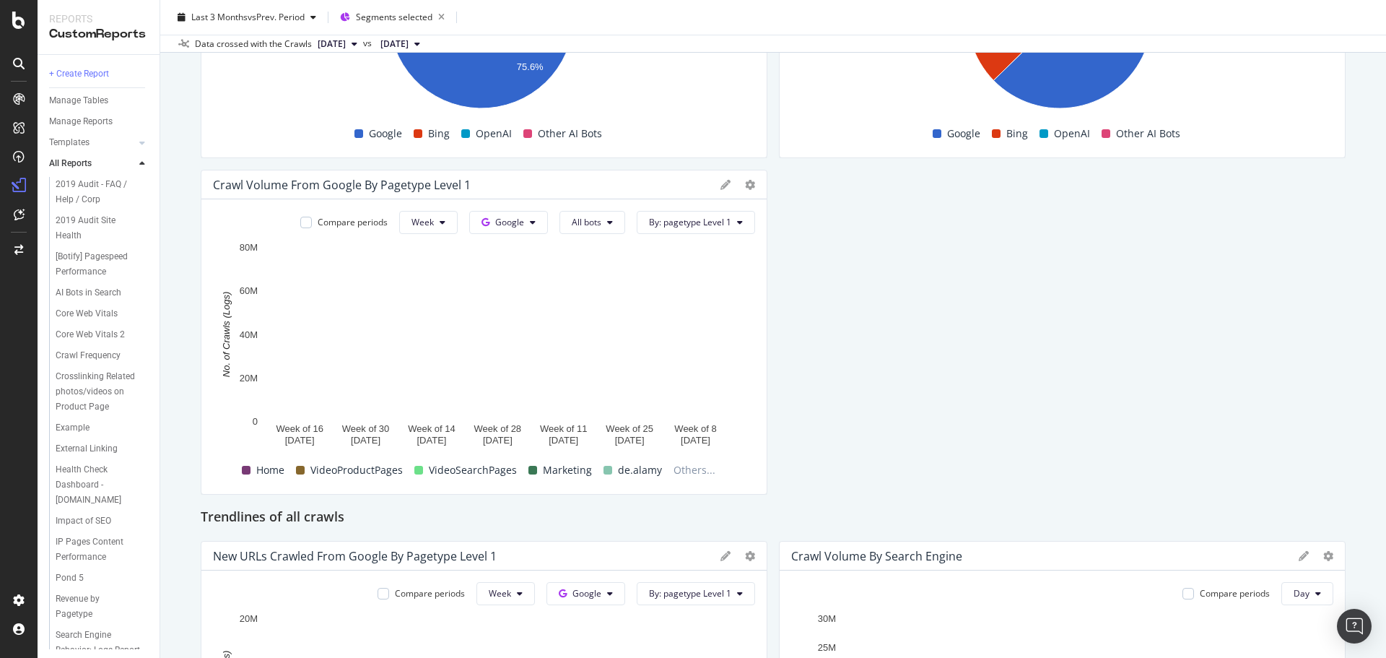
scroll to position [758, 0]
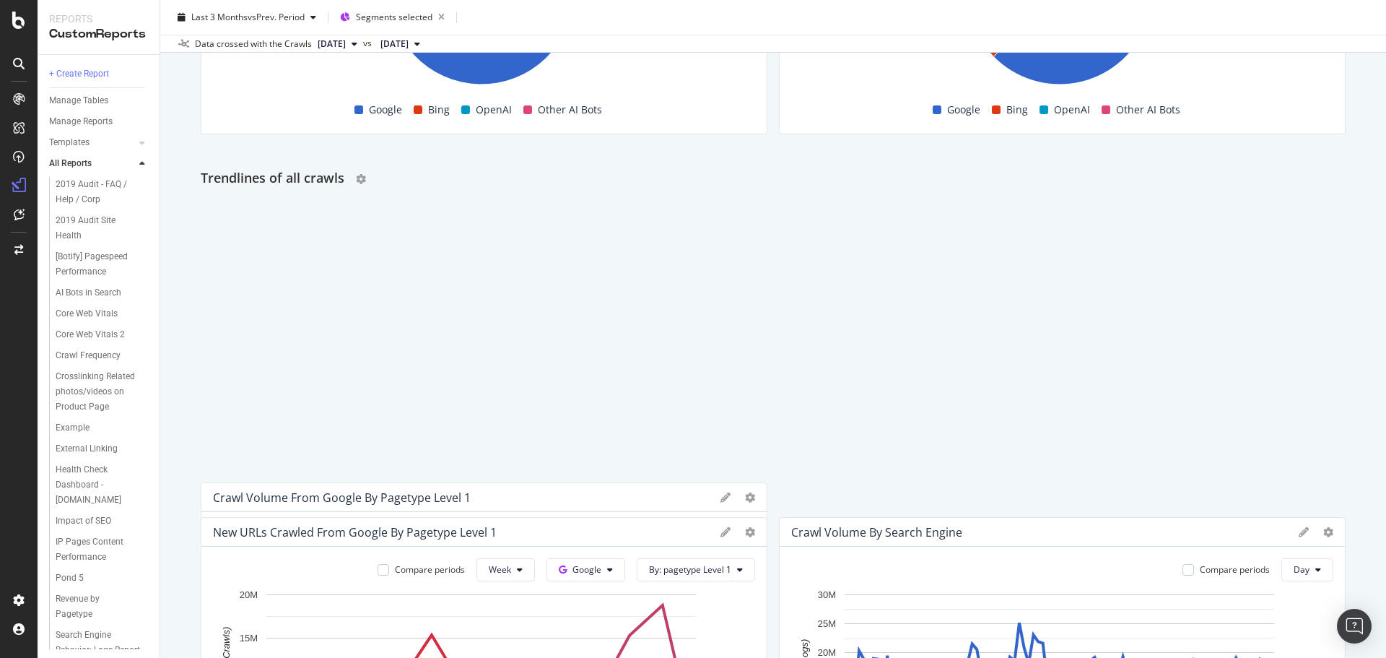
drag, startPoint x: 305, startPoint y: 494, endPoint x: 317, endPoint y: 180, distance: 313.5
click at [317, 180] on h2 "Trendlines of all crawls" at bounding box center [273, 178] width 144 height 23
drag, startPoint x: 284, startPoint y: 492, endPoint x: 314, endPoint y: 160, distance: 333.4
click at [314, 160] on h2 "Trendlines of all crawls" at bounding box center [273, 161] width 144 height 23
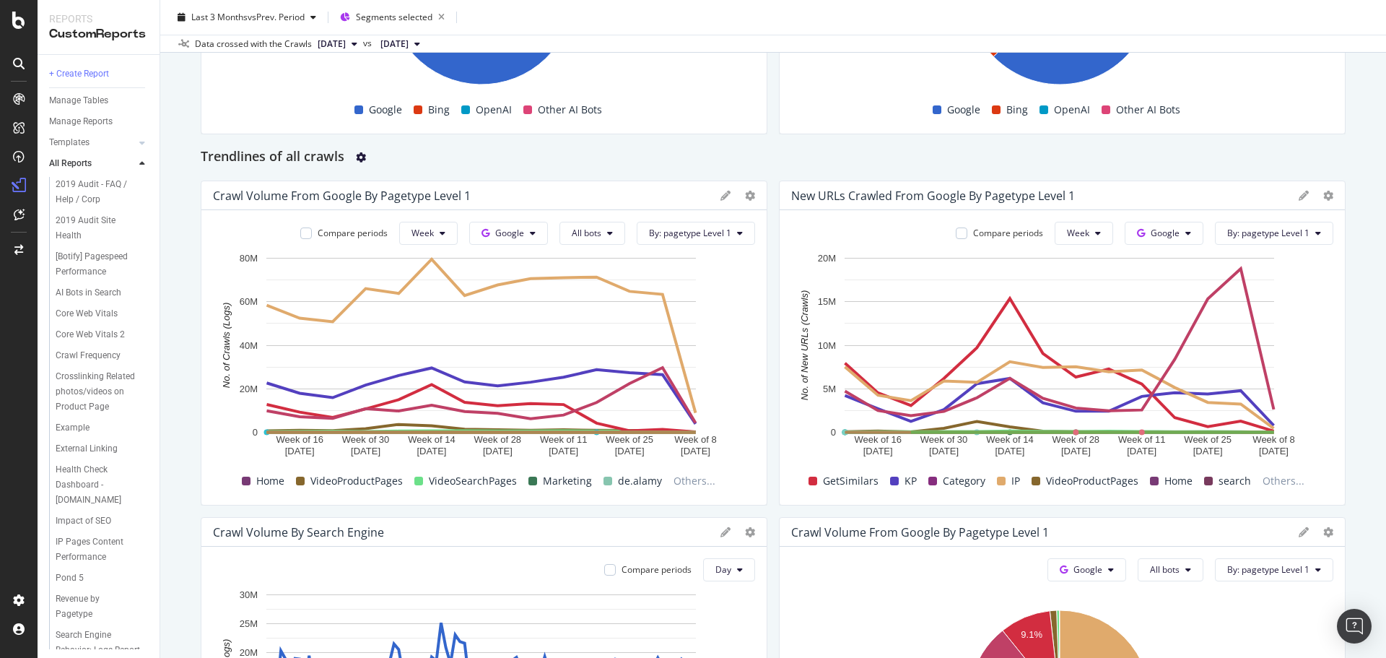
click at [362, 154] on icon "gear" at bounding box center [361, 157] width 10 height 10
click at [458, 154] on div "Trendlines of all crawls" at bounding box center [773, 157] width 1145 height 23
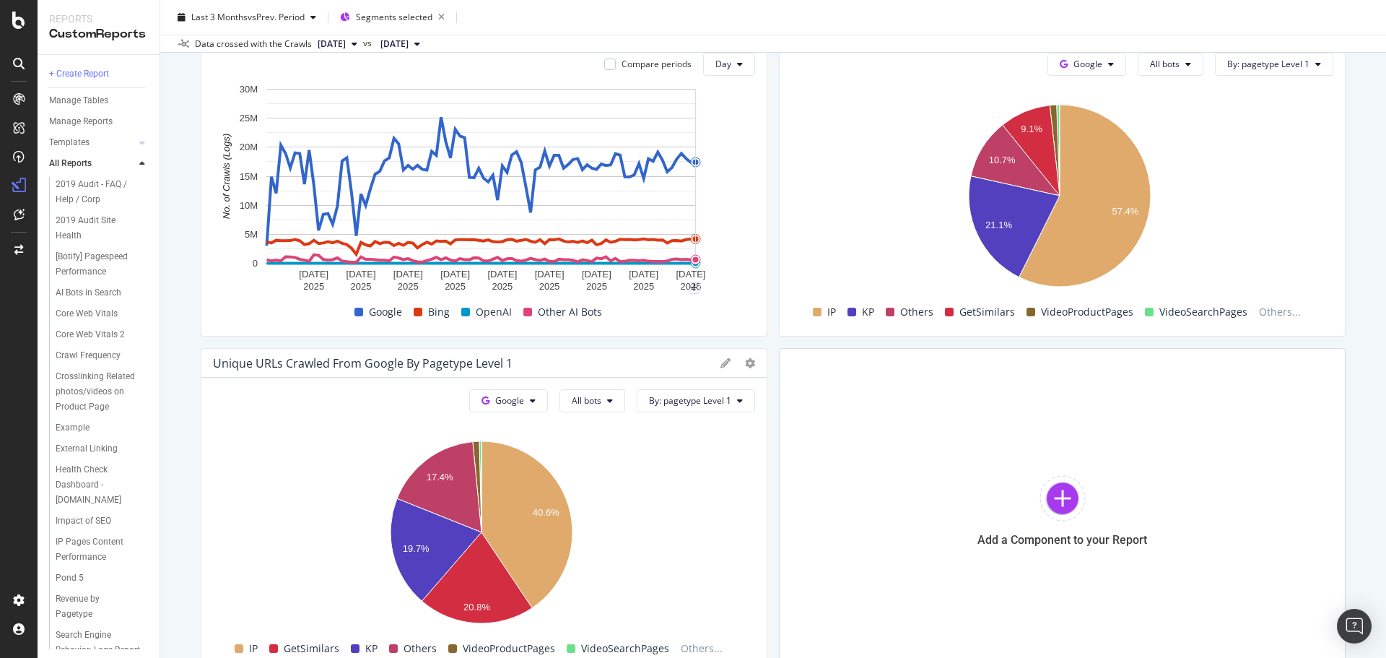
scroll to position [1370, 0]
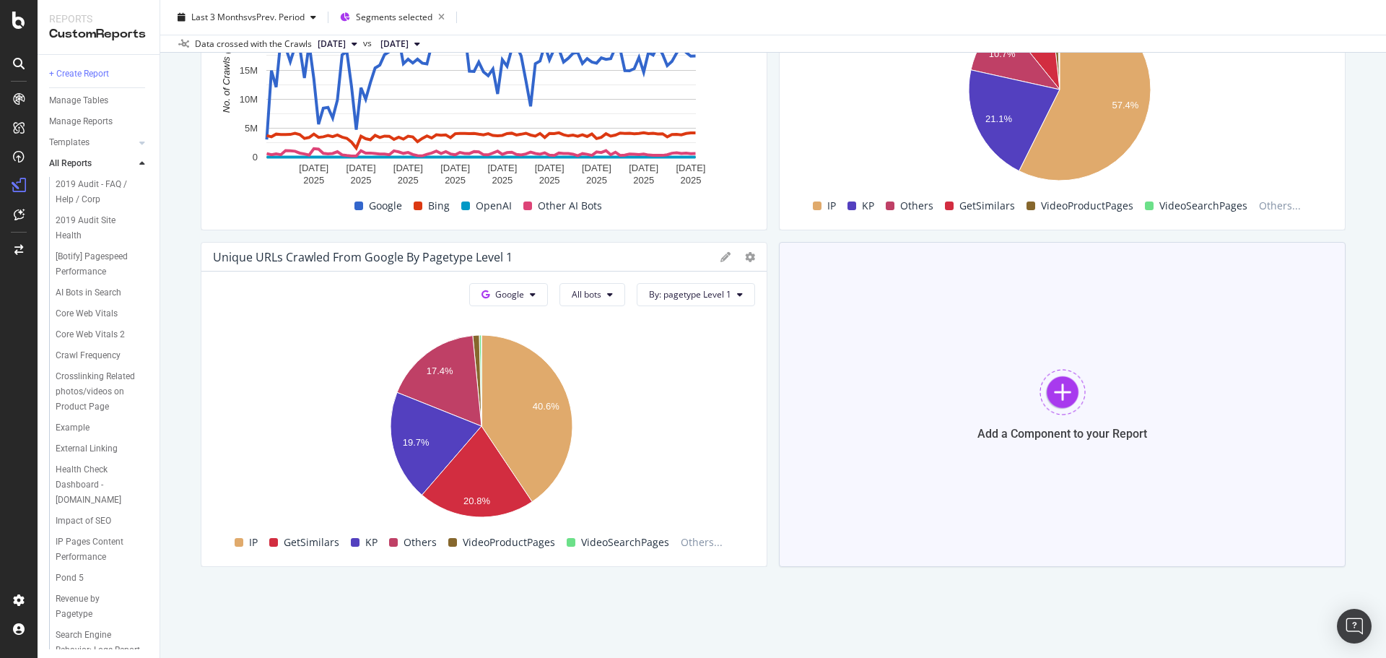
click at [1052, 412] on div at bounding box center [1063, 392] width 46 height 46
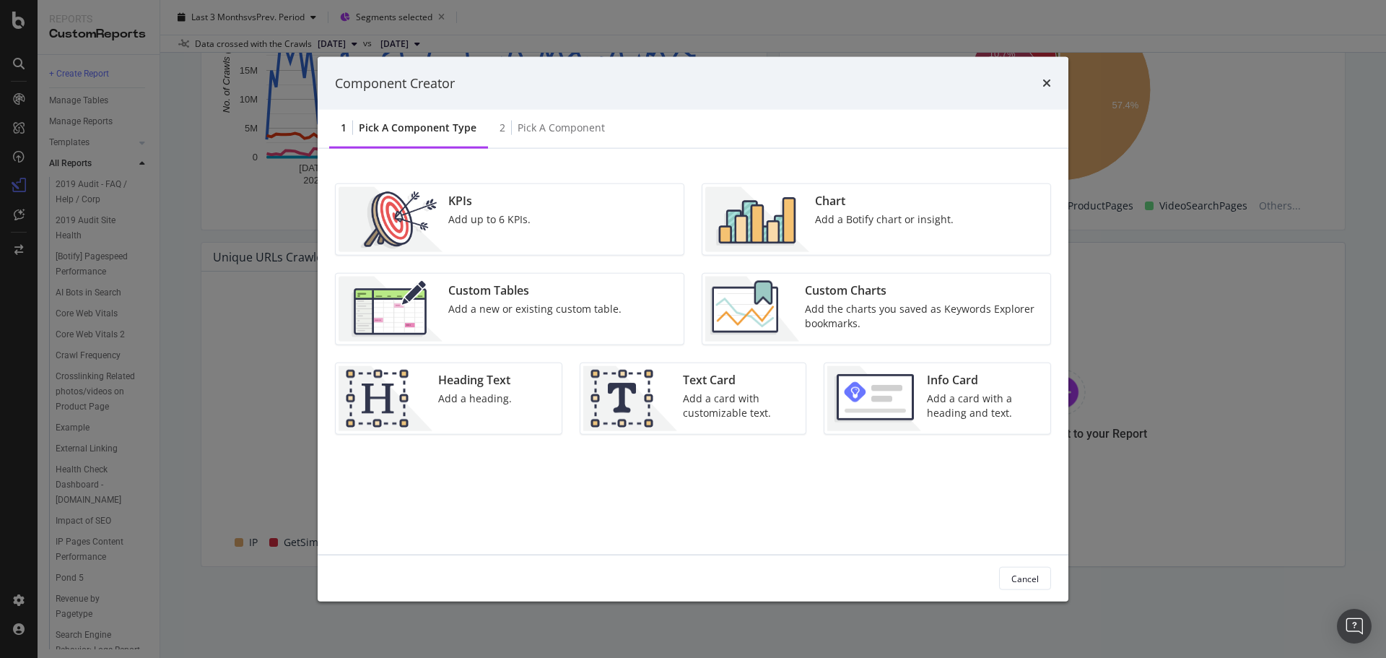
click at [960, 393] on div "Add a card with a heading and text." at bounding box center [984, 405] width 115 height 29
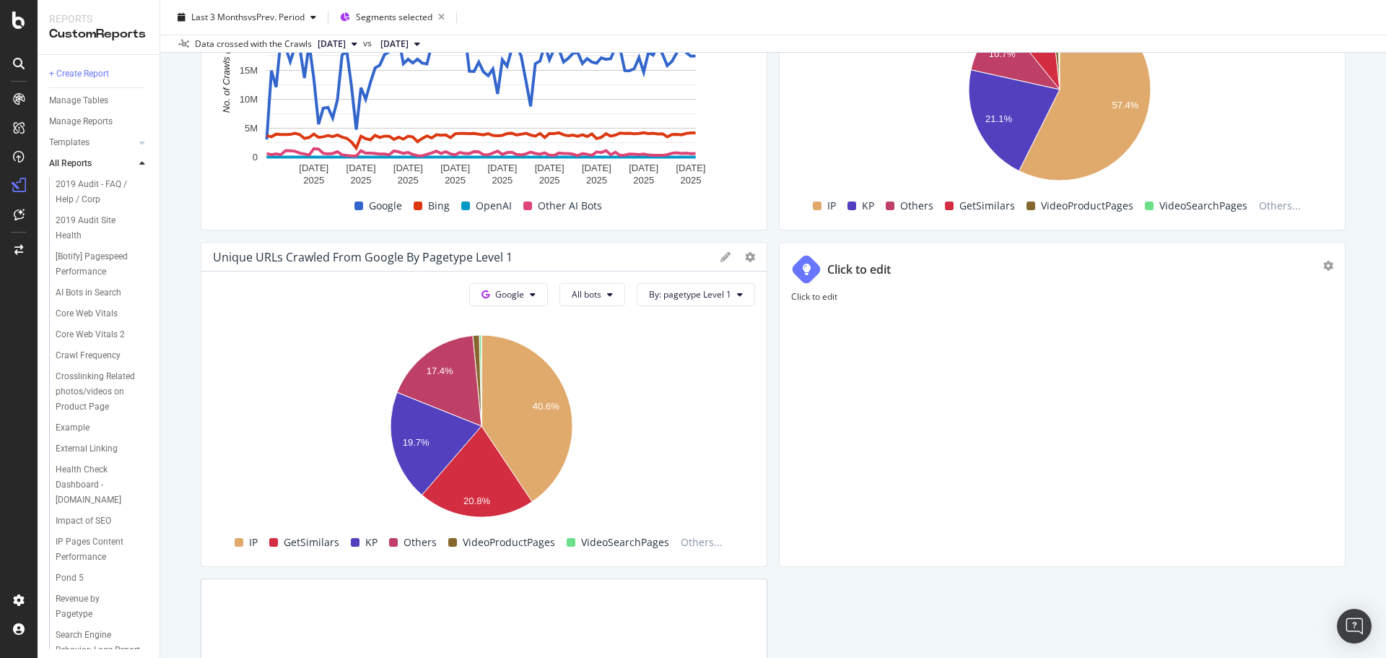
click at [835, 265] on div "Click to edit" at bounding box center [859, 269] width 64 height 17
click at [859, 270] on input "Click to edit" at bounding box center [1080, 269] width 506 height 25
click at [823, 329] on div "Click to edit" at bounding box center [1062, 422] width 542 height 264
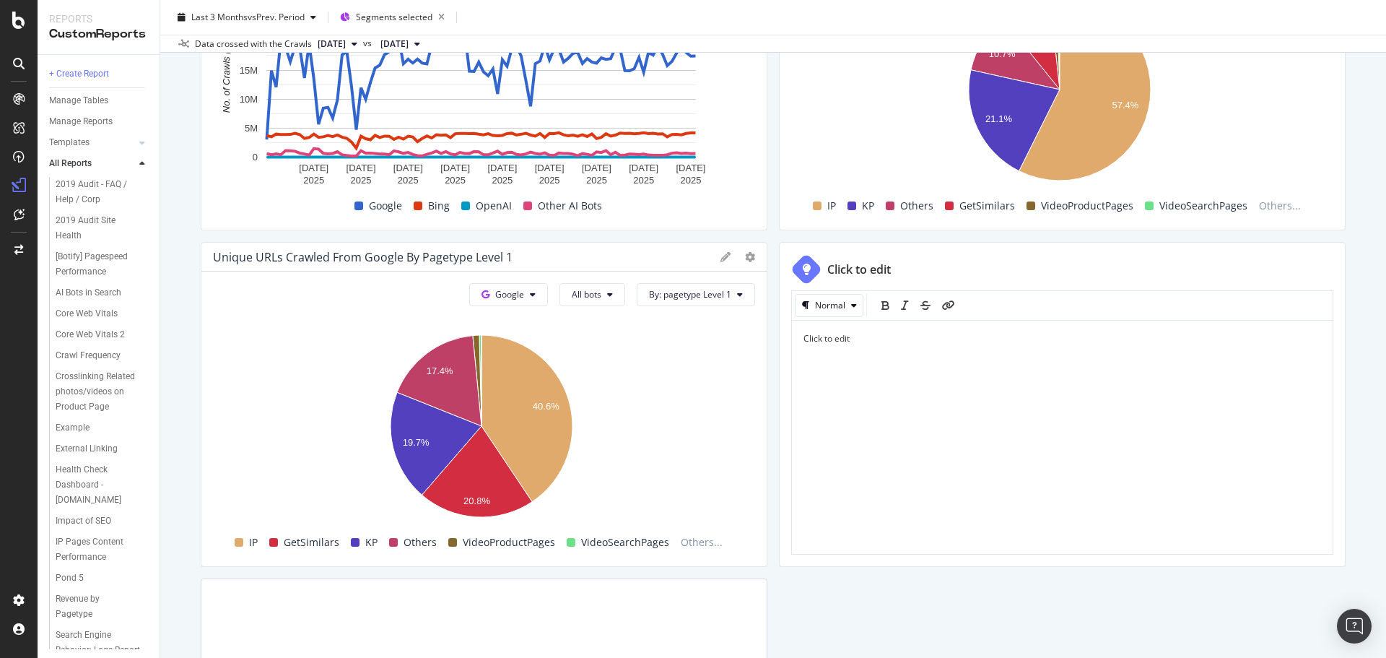
click at [888, 265] on div "Click to edit" at bounding box center [1062, 269] width 542 height 30
click at [888, 265] on input "Click to edit" at bounding box center [1080, 269] width 506 height 25
click at [809, 266] on div at bounding box center [806, 269] width 32 height 32
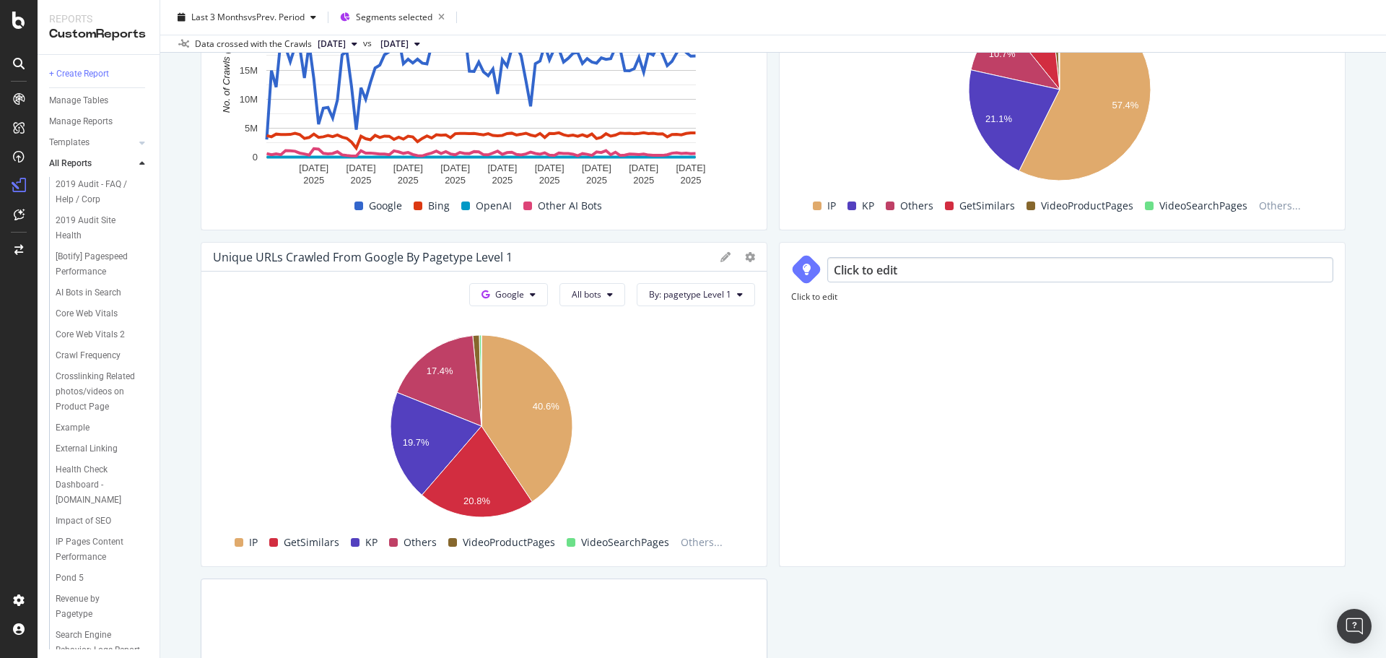
click at [863, 271] on input "Click to edit" at bounding box center [1080, 269] width 506 height 25
type input "Other useful crawl charts"
click at [1206, 314] on div "Click to edit" at bounding box center [1062, 422] width 542 height 264
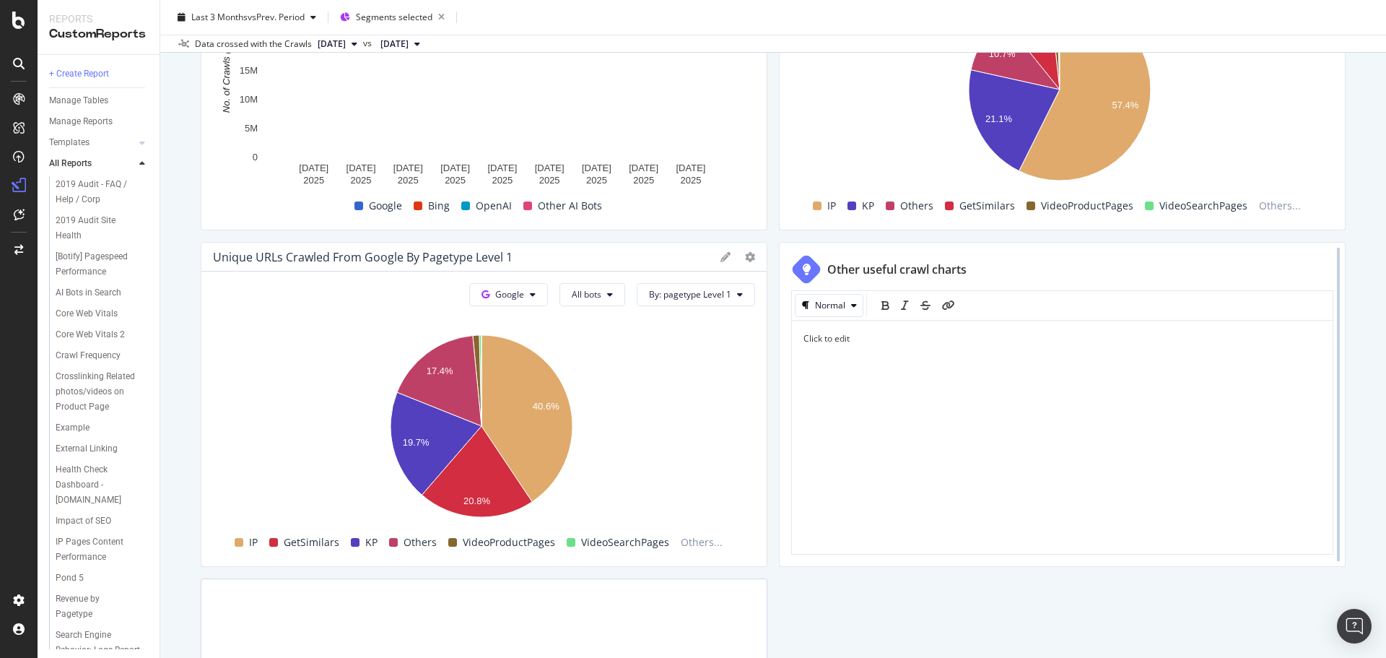
drag, startPoint x: 1323, startPoint y: 277, endPoint x: 1325, endPoint y: 261, distance: 15.9
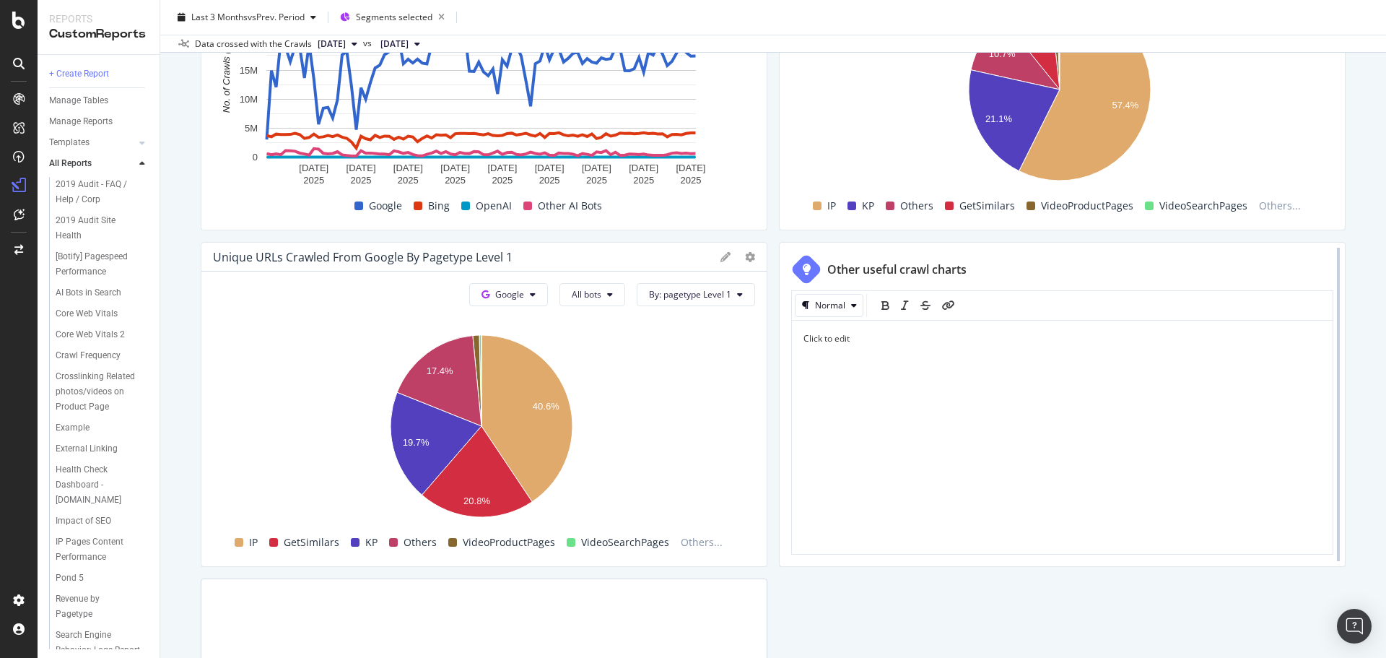
click at [1331, 274] on div at bounding box center [1338, 404] width 14 height 325
click at [1323, 261] on icon "gear" at bounding box center [1328, 266] width 10 height 10
click at [1281, 271] on div "Delete" at bounding box center [1294, 271] width 27 height 12
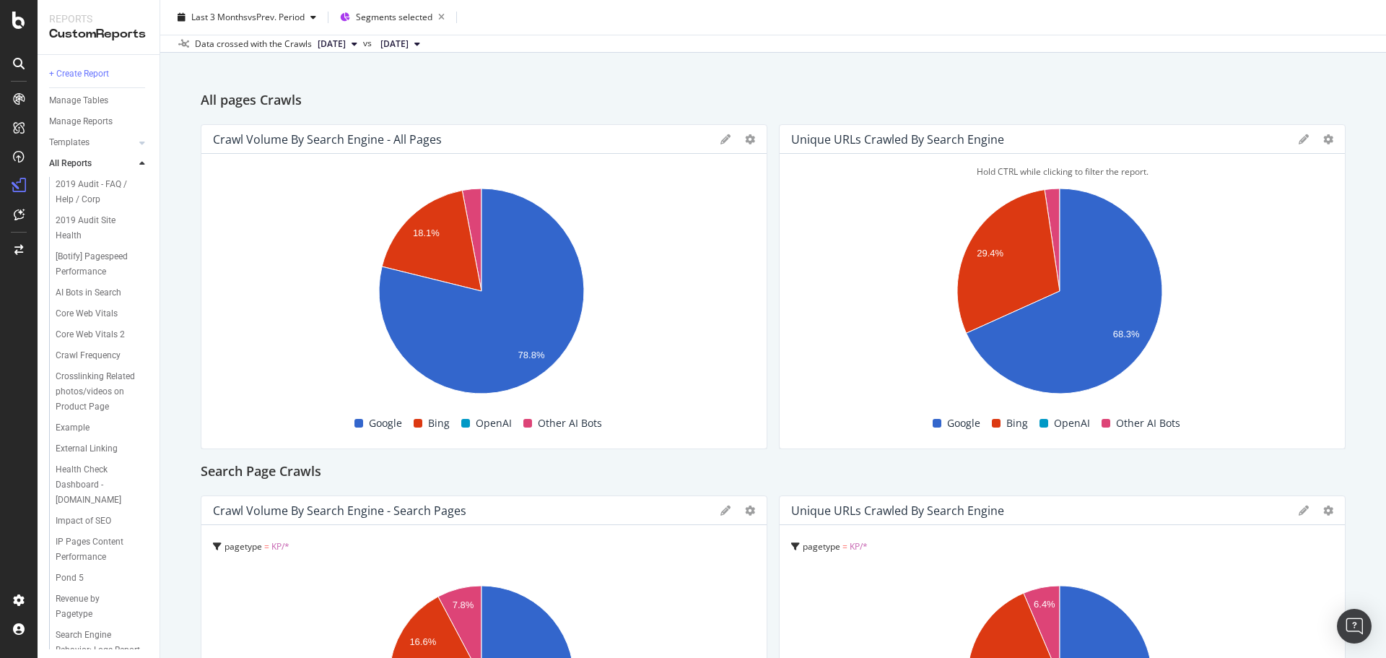
scroll to position [0, 0]
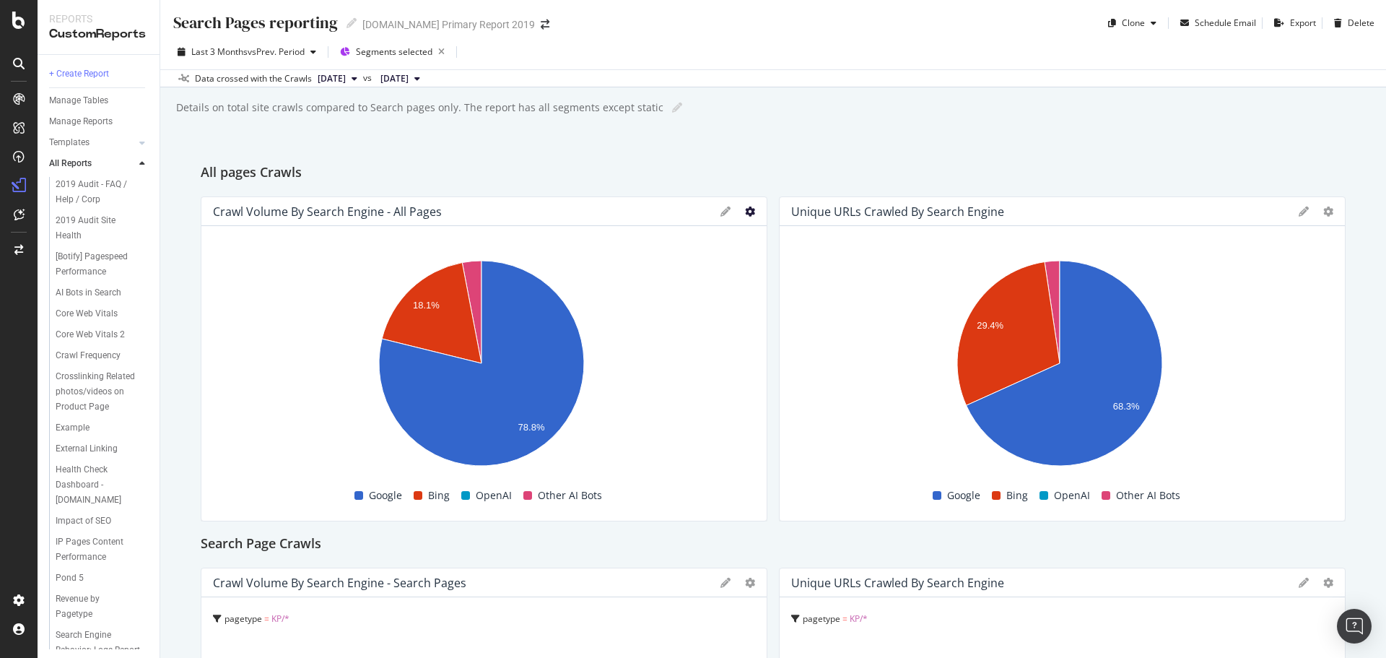
click at [745, 206] on icon at bounding box center [750, 211] width 10 height 10
click at [802, 347] on div "Table" at bounding box center [818, 340] width 154 height 21
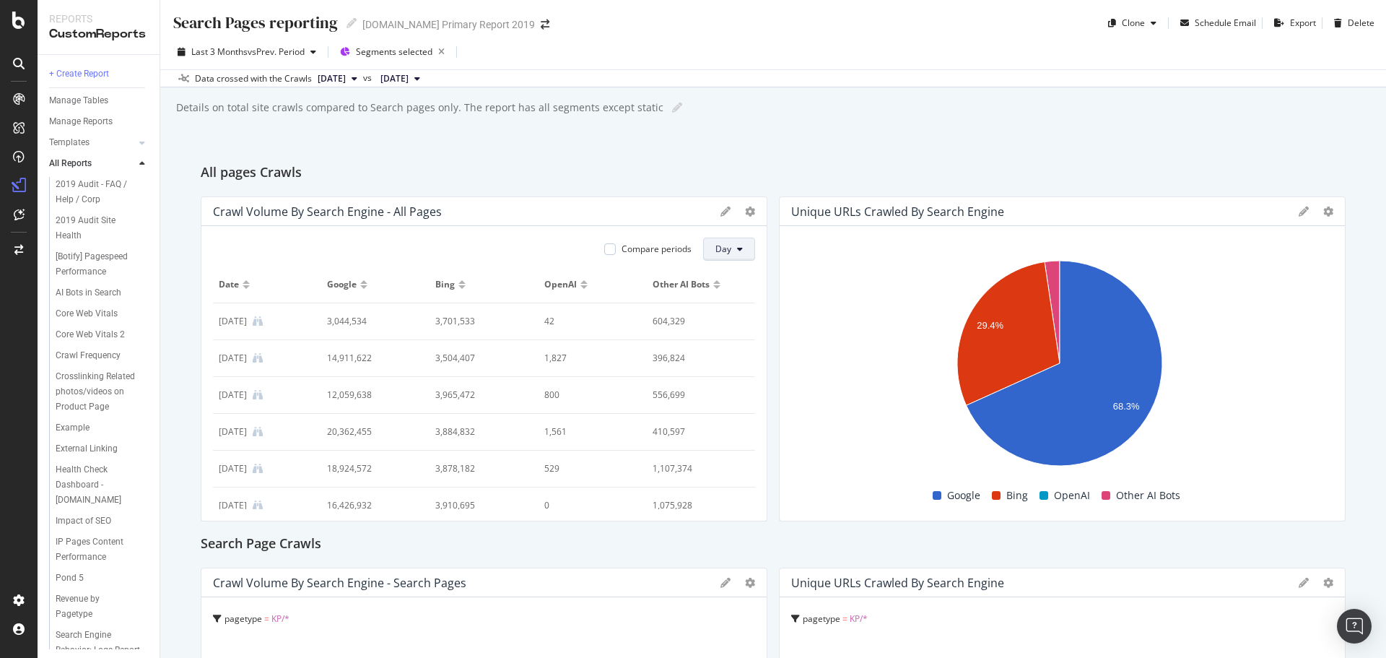
click at [723, 250] on span "Day" at bounding box center [723, 249] width 16 height 12
click at [731, 338] on div "Month" at bounding box center [724, 331] width 49 height 21
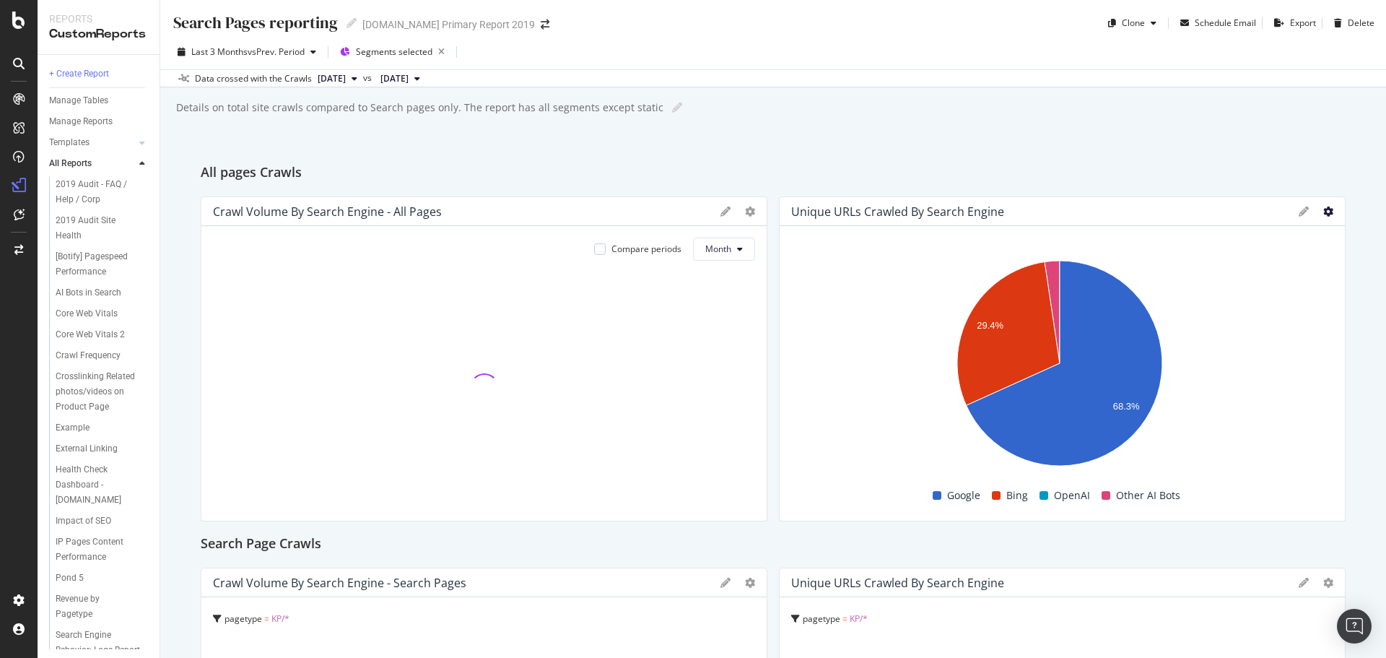
click at [1323, 211] on icon at bounding box center [1328, 211] width 10 height 10
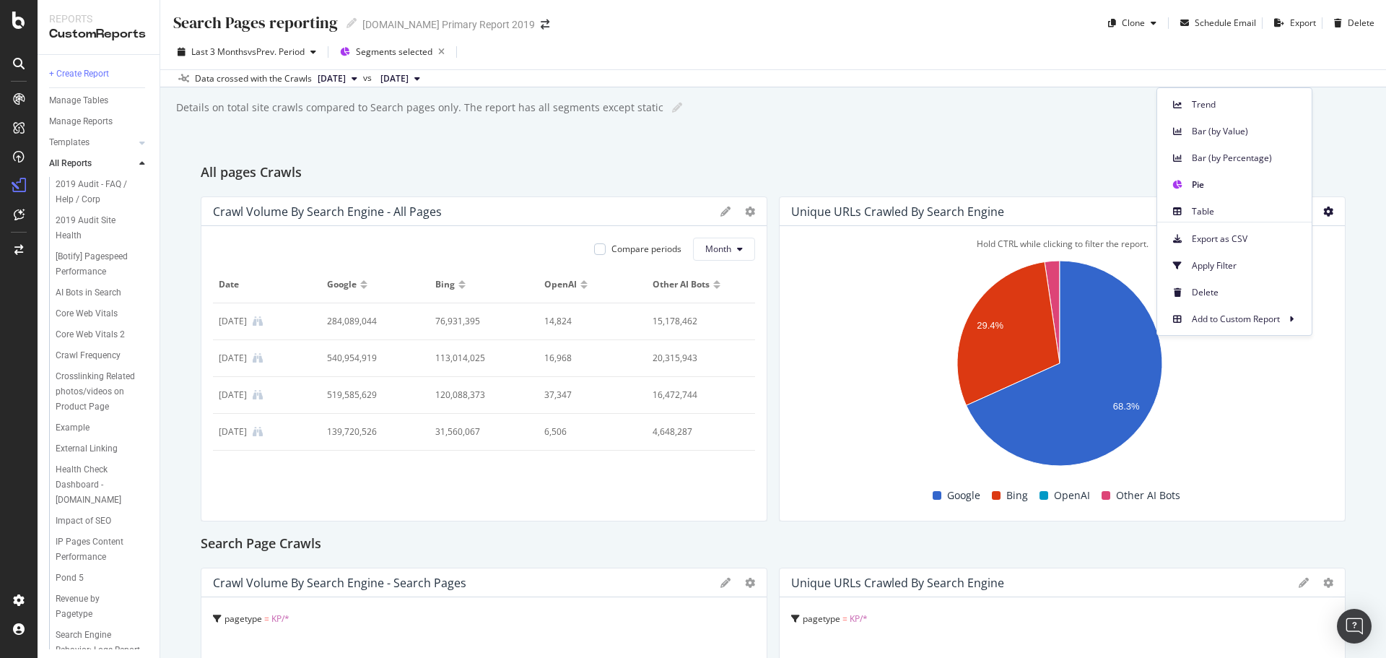
click at [1035, 134] on div "Search Pages reporting Search Pages reporting [DOMAIN_NAME] Primary Report 2019…" at bounding box center [773, 329] width 1226 height 658
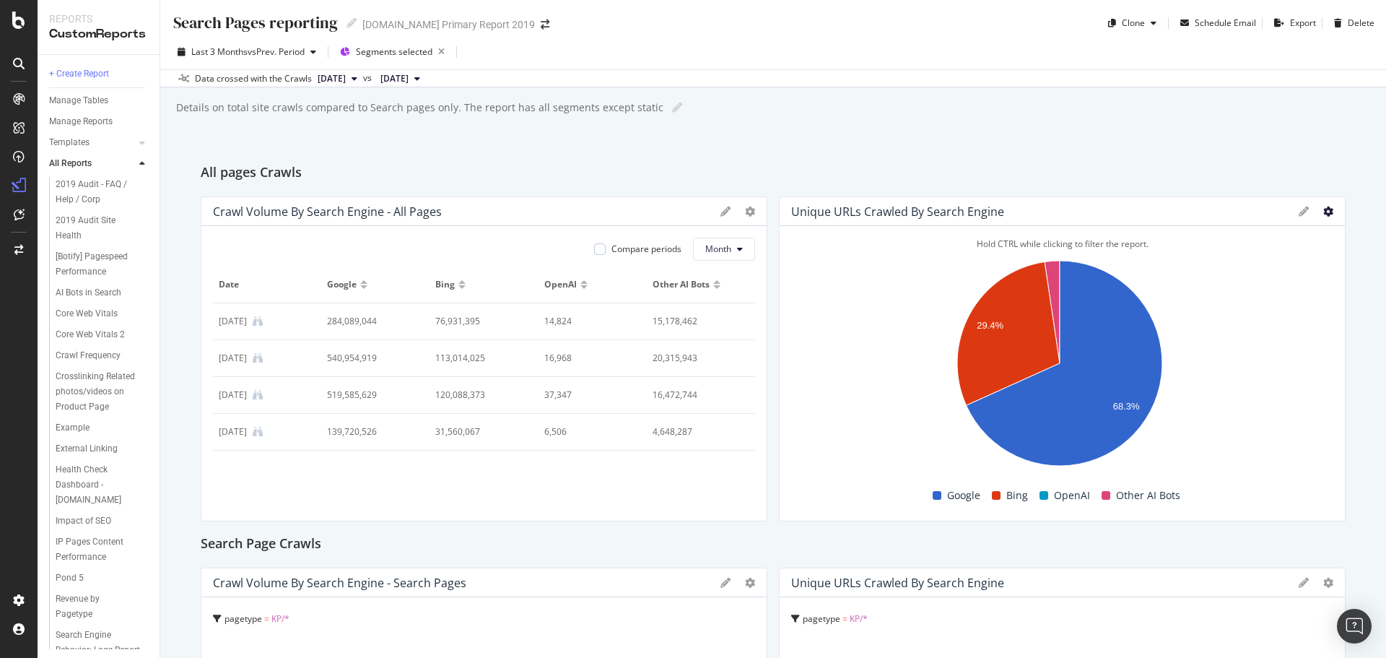
click at [1323, 210] on icon at bounding box center [1328, 211] width 10 height 10
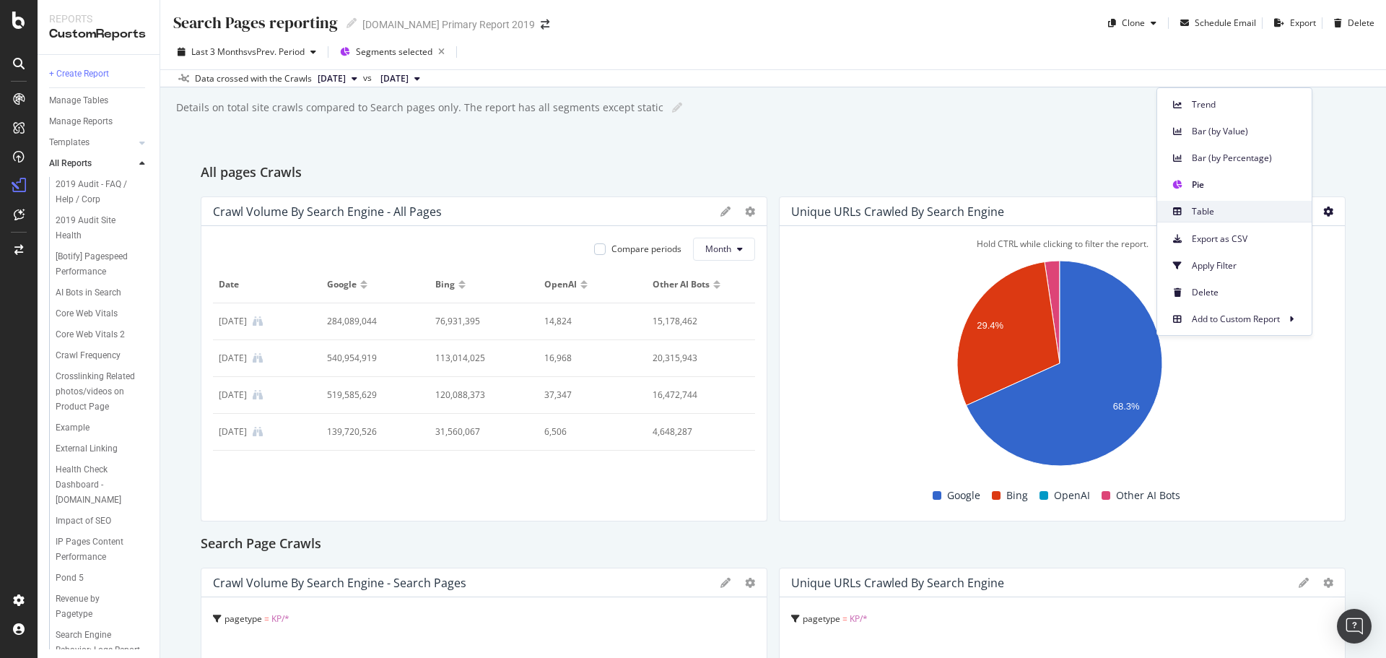
click at [1223, 209] on span "Table" at bounding box center [1246, 211] width 108 height 13
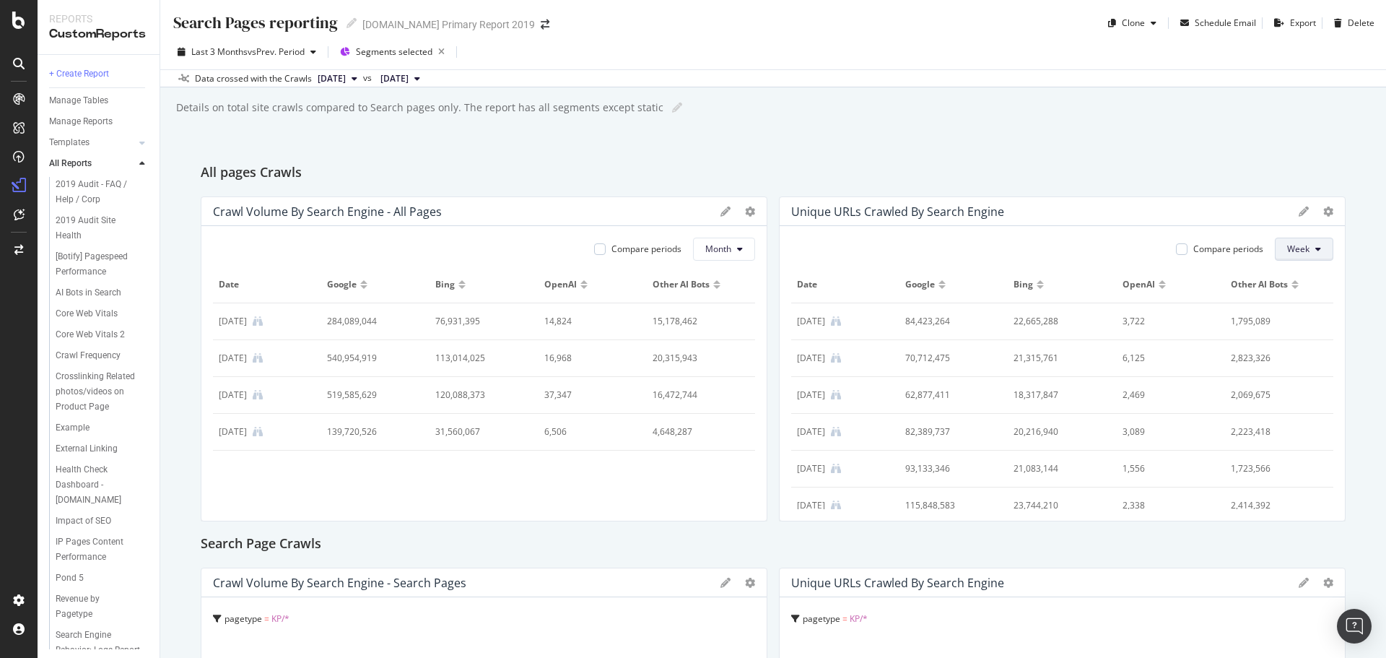
click at [1289, 246] on span "Week" at bounding box center [1298, 249] width 22 height 12
click at [1284, 327] on span "Month" at bounding box center [1290, 331] width 26 height 13
